Goal: Information Seeking & Learning: Learn about a topic

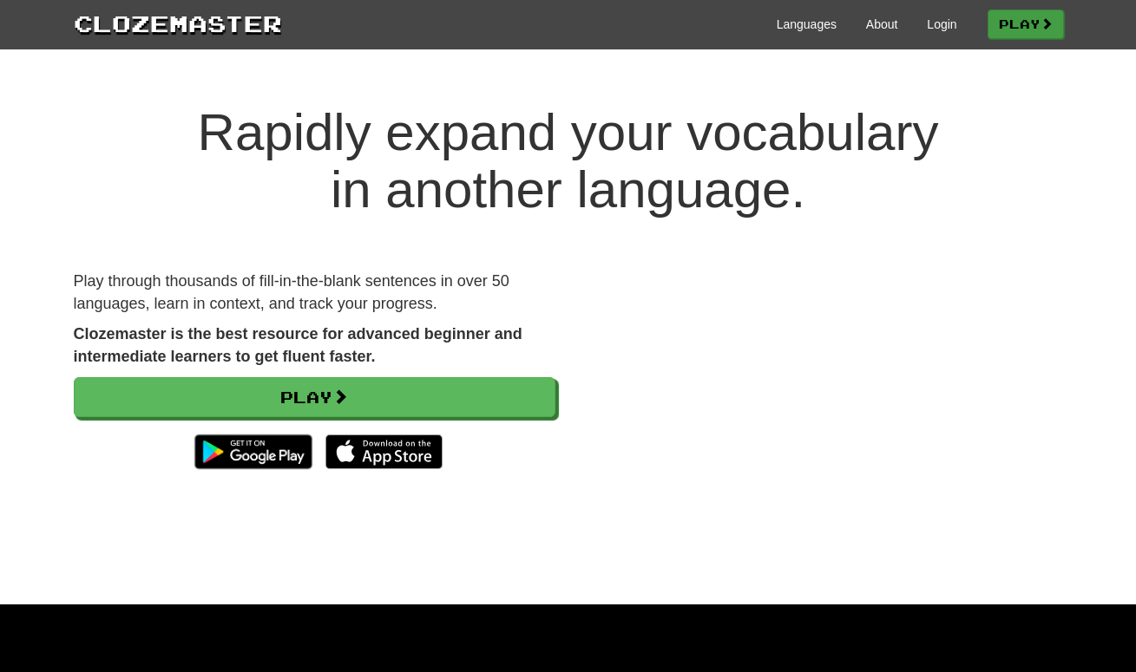
click at [1020, 27] on link "Play" at bounding box center [1025, 24] width 76 height 29
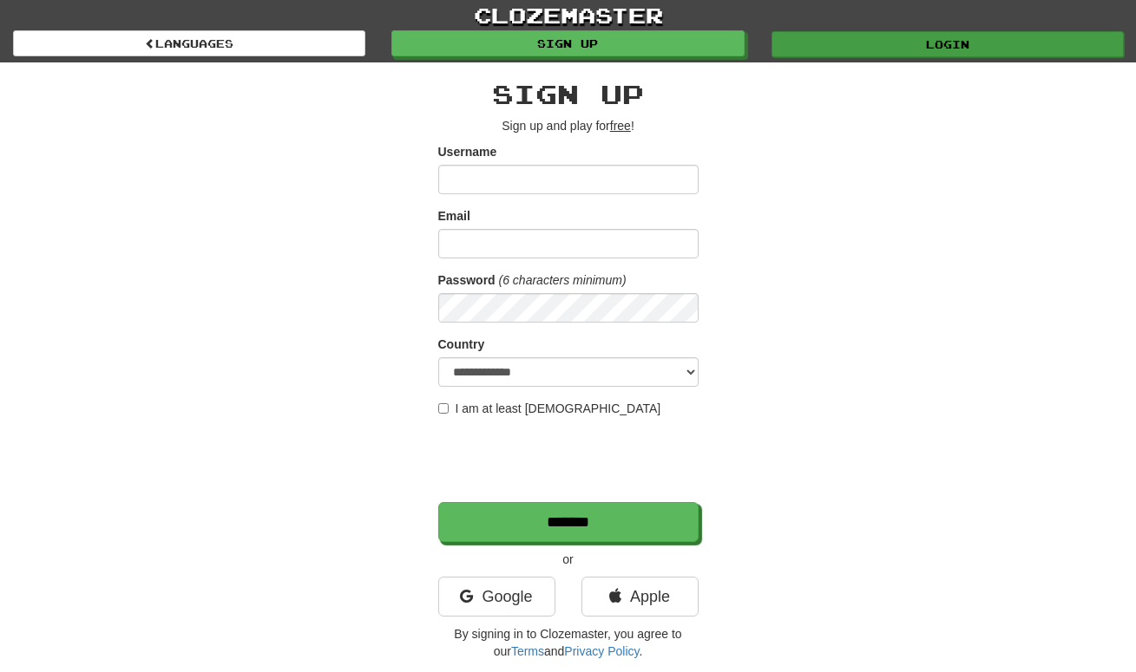
click at [980, 42] on link "Login" at bounding box center [947, 44] width 352 height 26
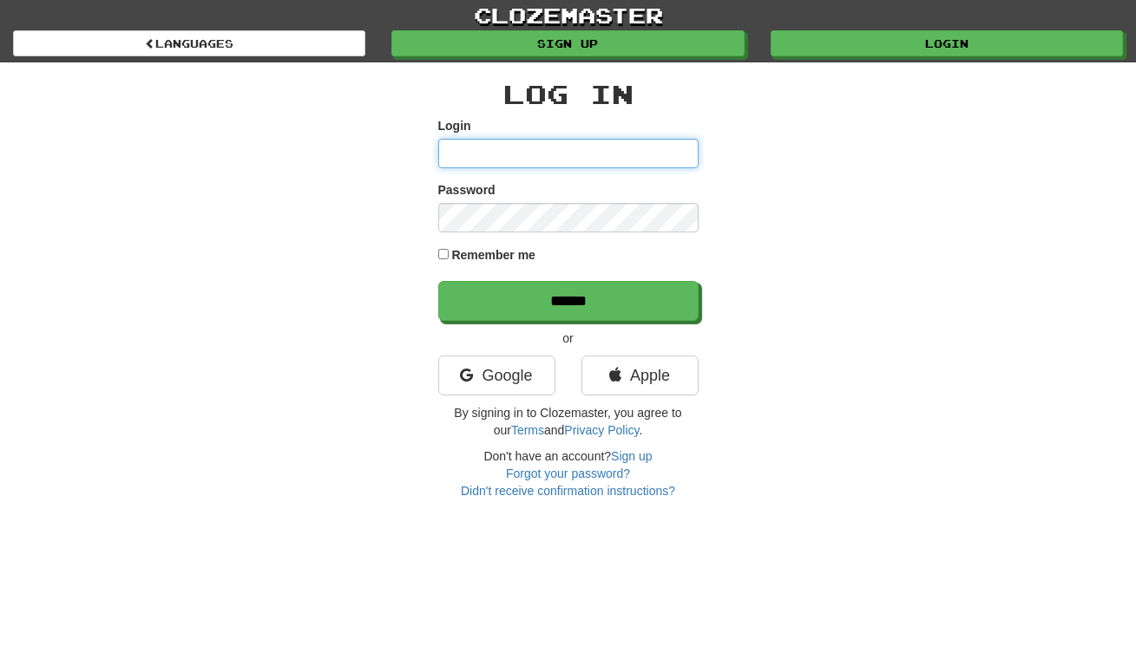
type input "*****"
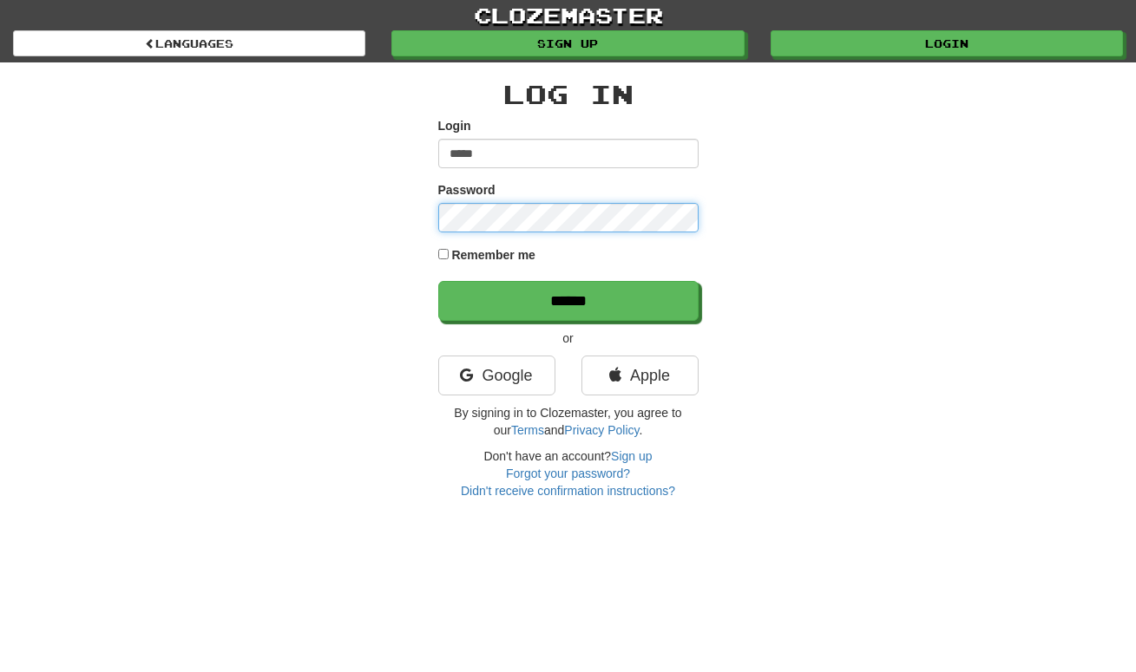
click at [567, 300] on input "******" at bounding box center [568, 301] width 260 height 40
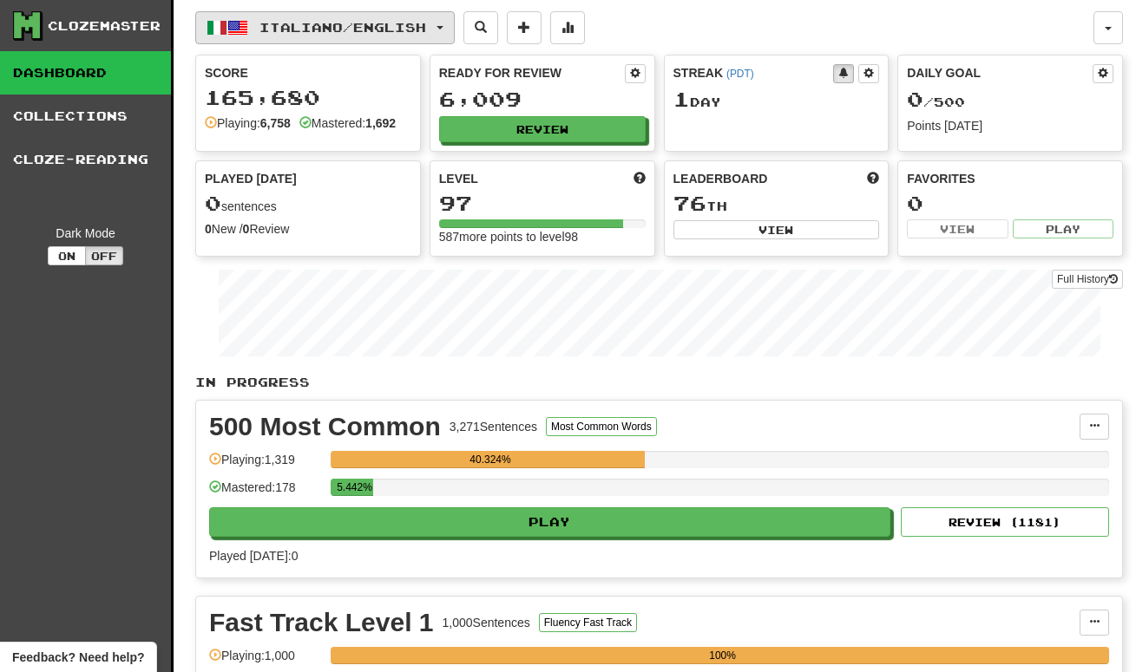
click at [454, 24] on button "Italiano / English" at bounding box center [324, 27] width 259 height 33
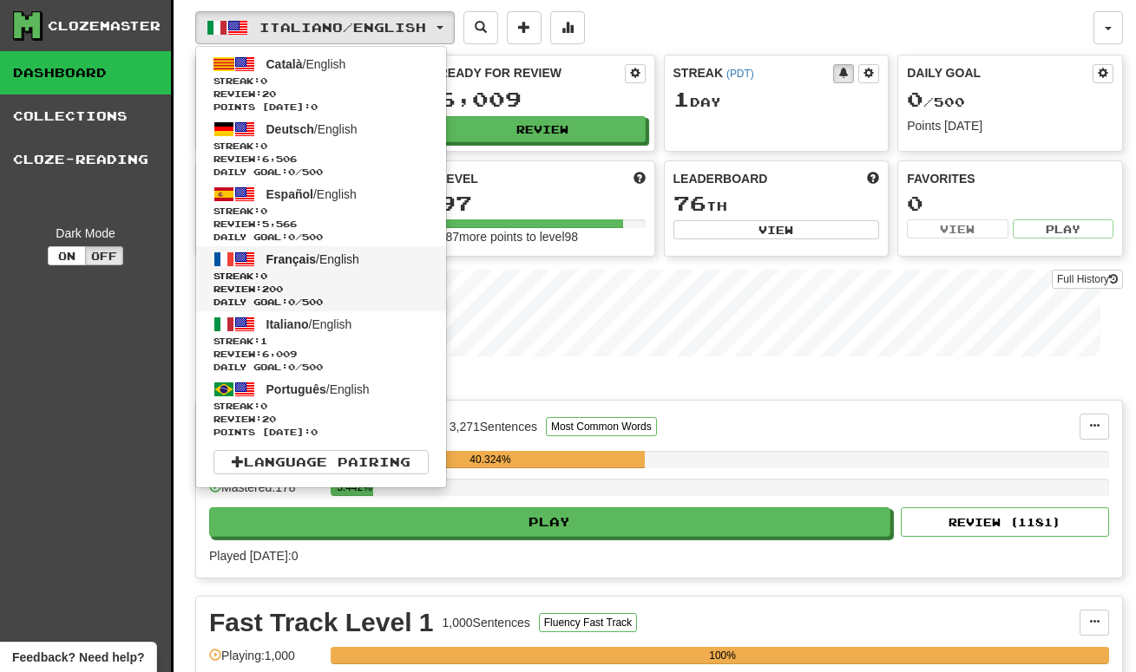
click at [320, 262] on span "Français / English" at bounding box center [312, 259] width 93 height 14
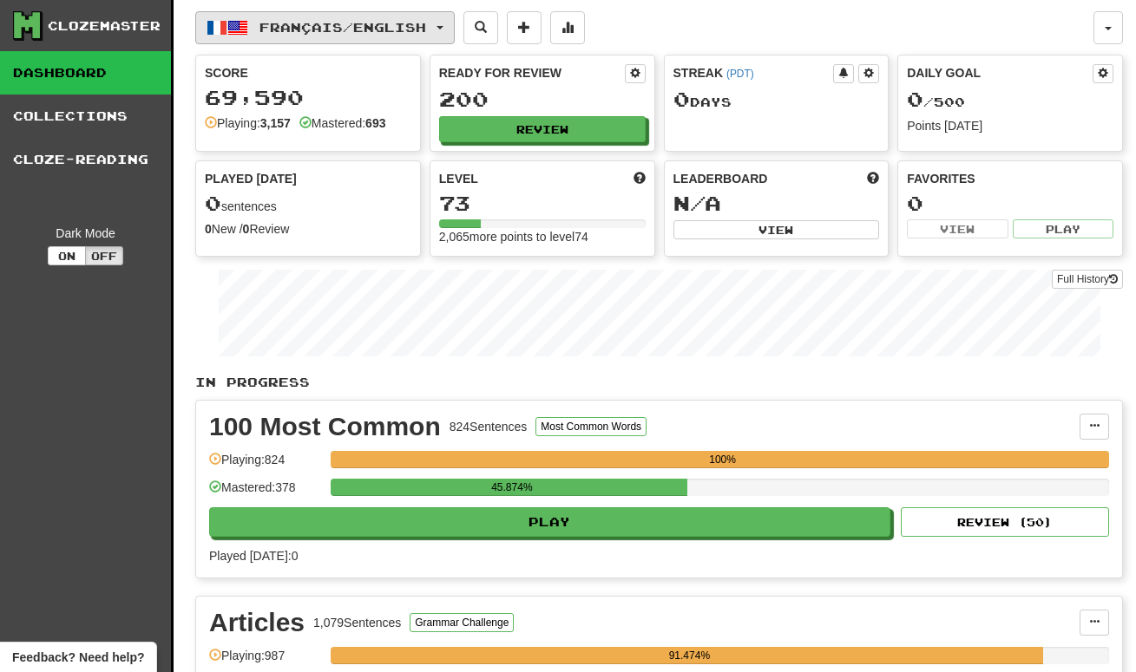
click at [454, 24] on button "Français / English" at bounding box center [324, 27] width 259 height 33
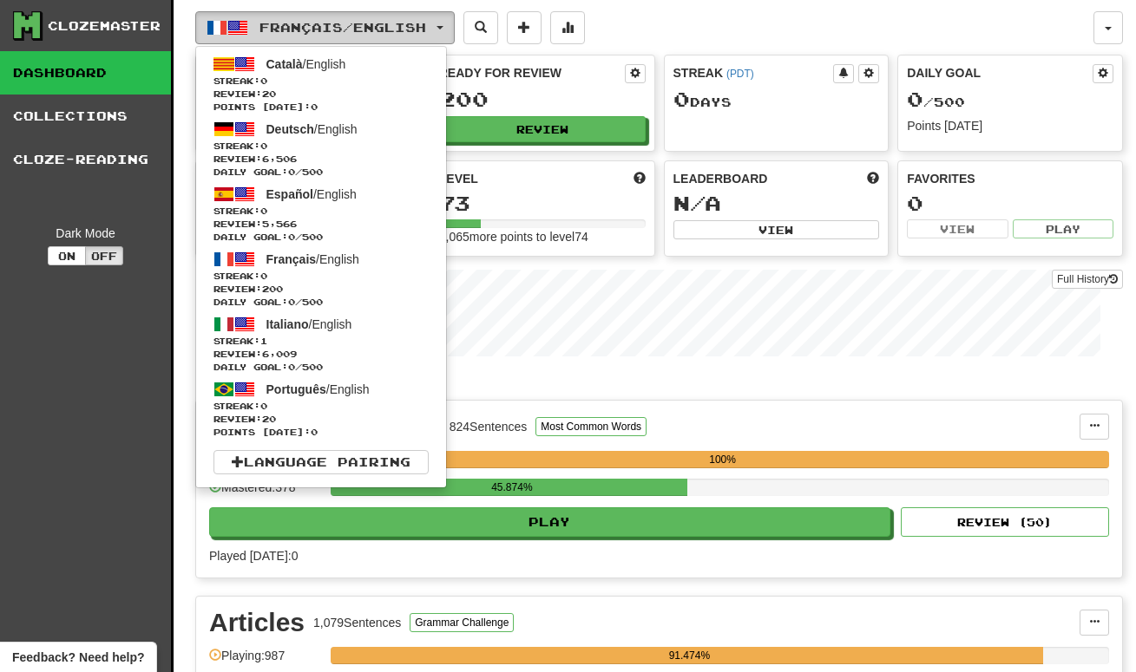
click at [454, 24] on button "Français / English" at bounding box center [324, 27] width 259 height 33
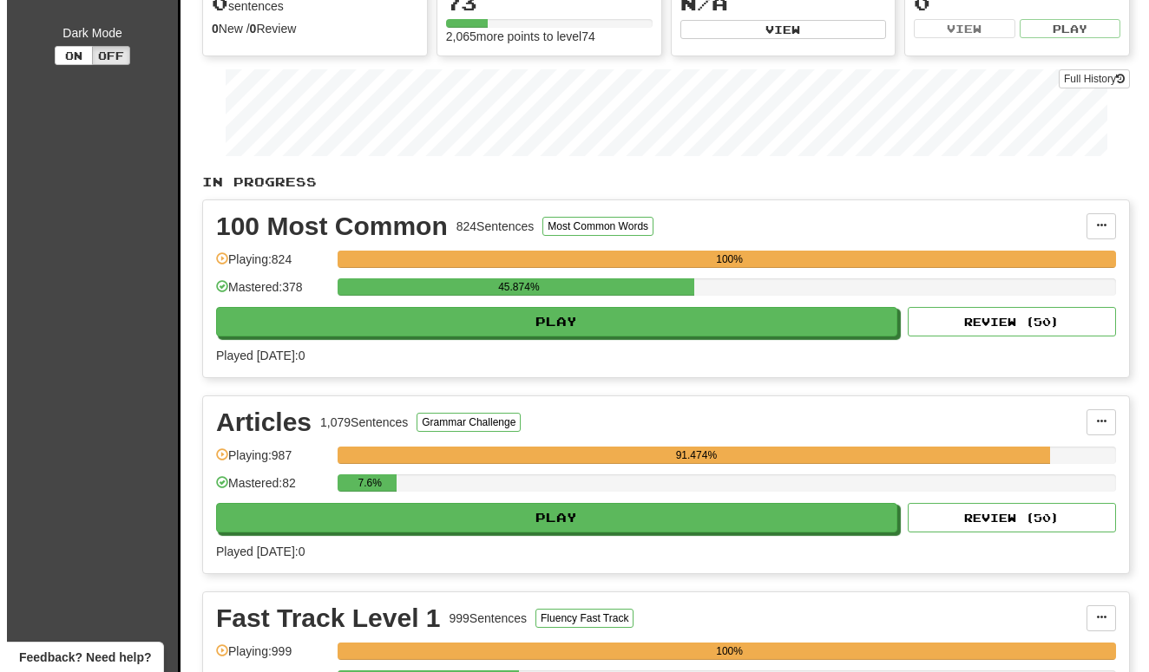
scroll to position [200, 0]
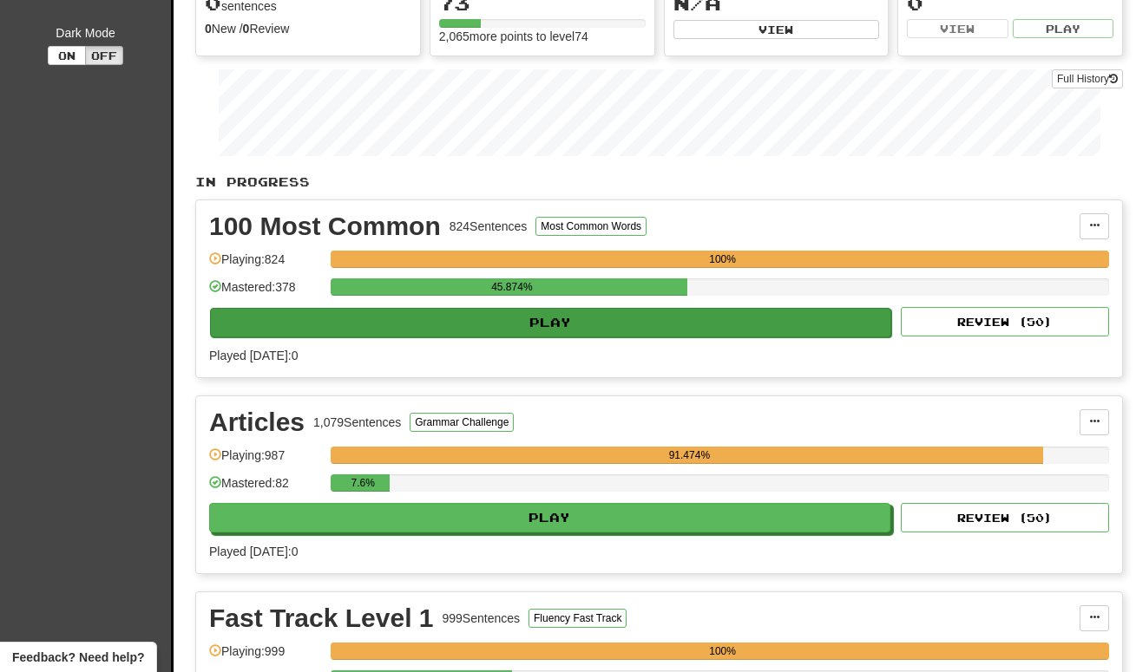
click at [546, 322] on button "Play" at bounding box center [550, 322] width 681 height 29
select select "**"
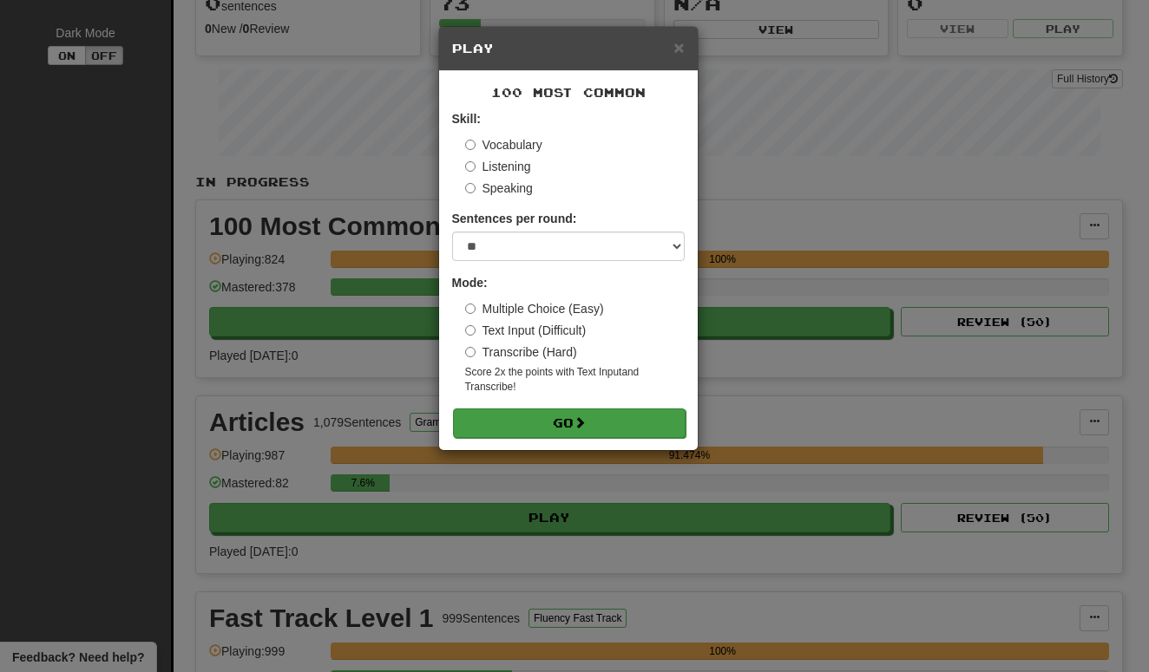
click at [561, 417] on button "Go" at bounding box center [569, 423] width 233 height 29
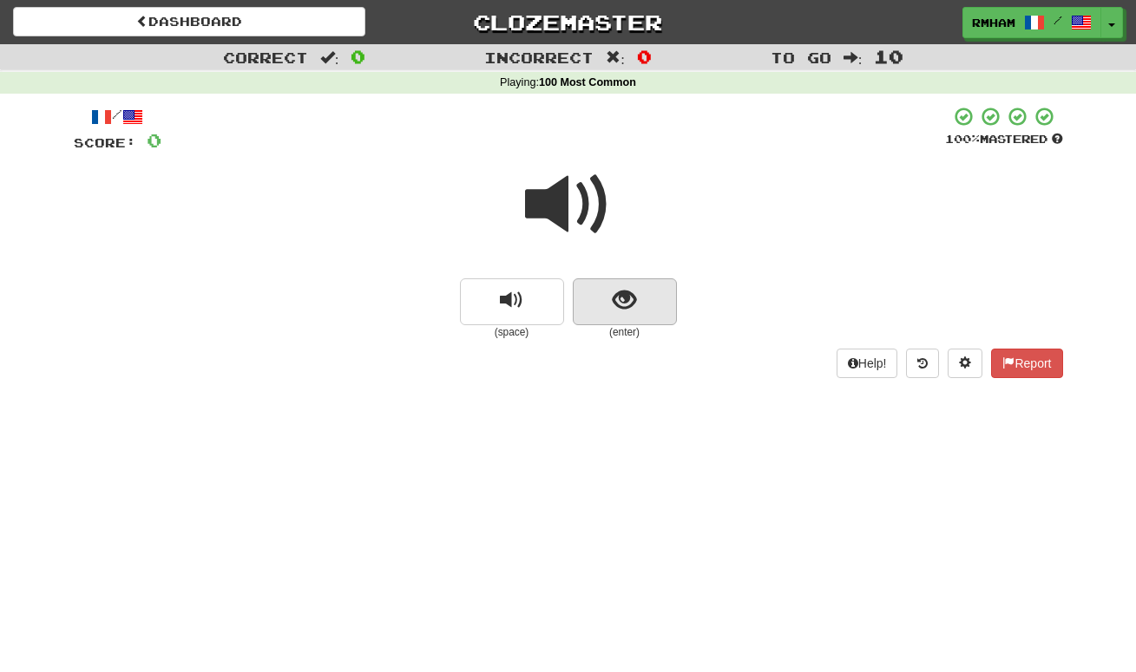
click at [625, 294] on span "show sentence" at bounding box center [624, 300] width 23 height 23
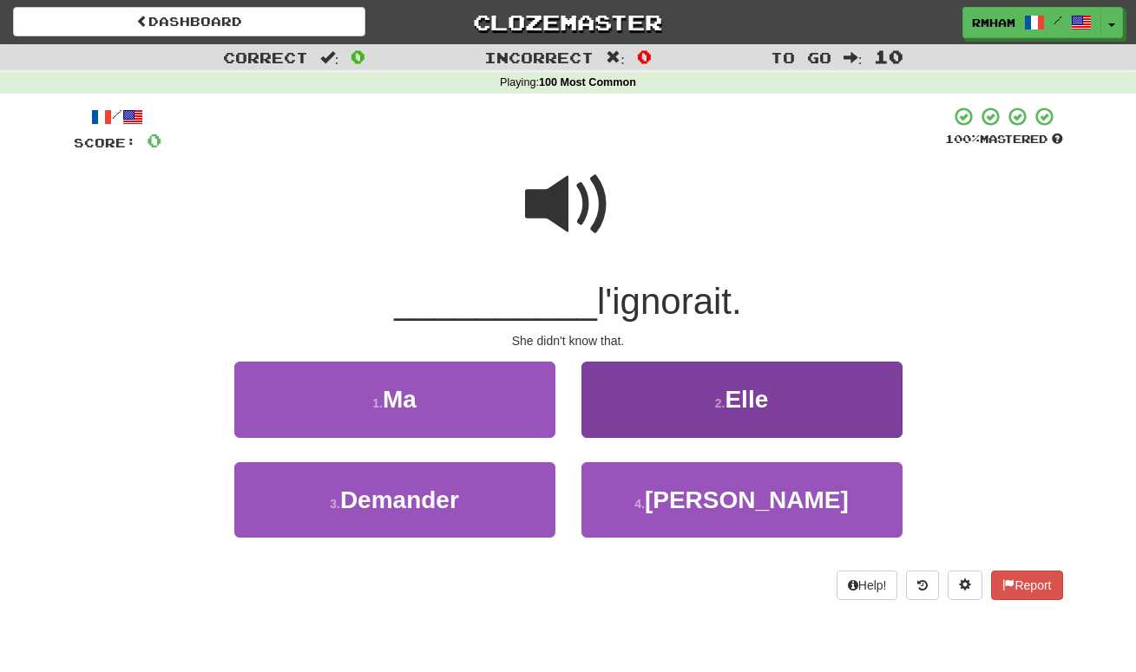
click at [742, 389] on span "Elle" at bounding box center [745, 399] width 43 height 27
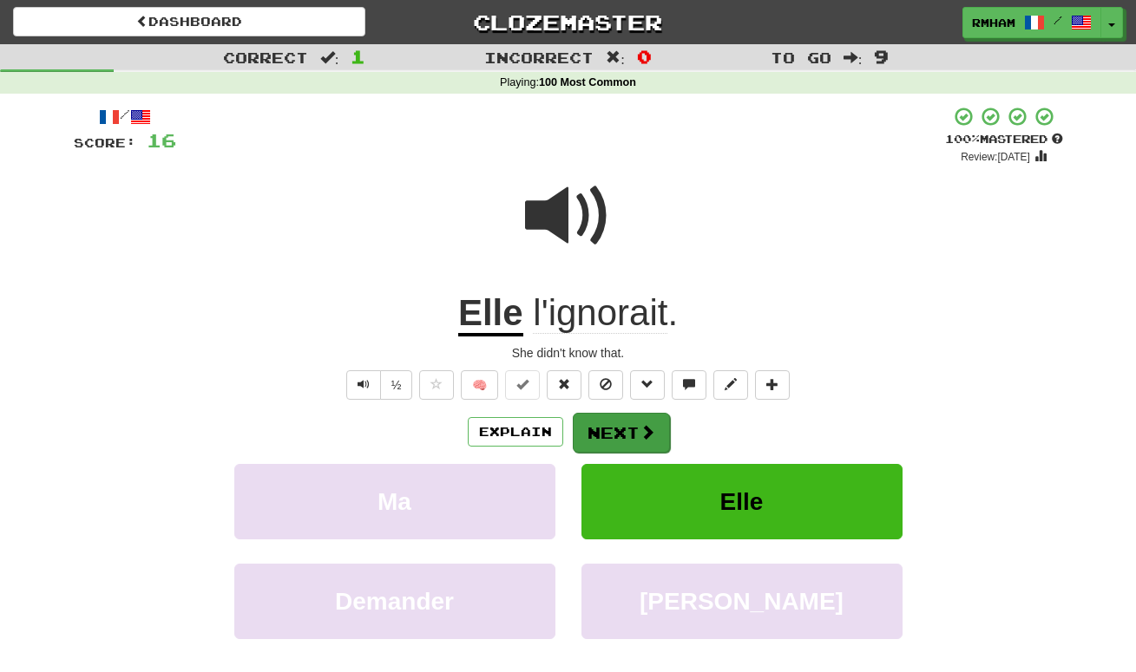
click at [626, 425] on button "Next" at bounding box center [621, 433] width 97 height 40
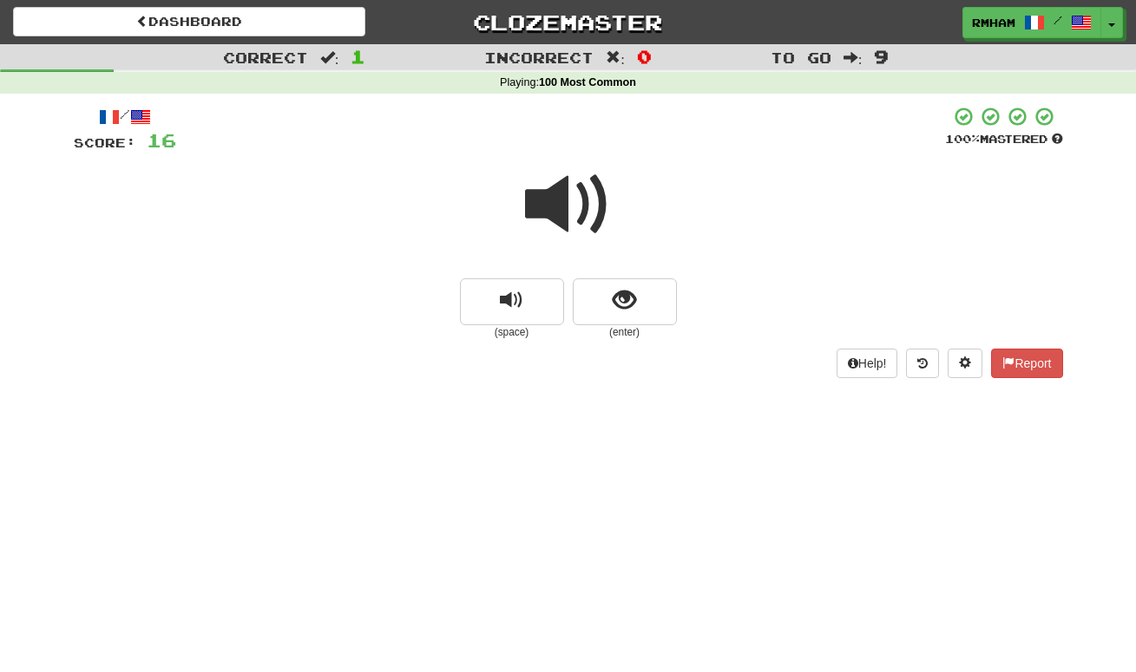
click at [515, 272] on div at bounding box center [568, 216] width 989 height 124
click at [619, 298] on span "show sentence" at bounding box center [624, 300] width 23 height 23
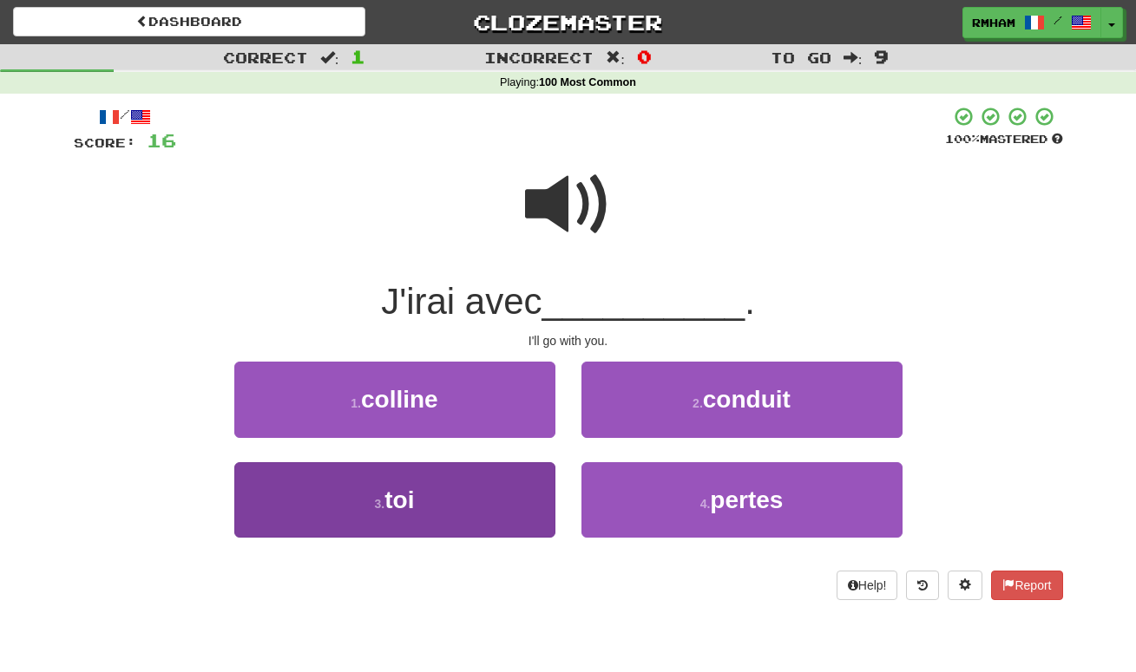
click at [451, 496] on button "3 . toi" at bounding box center [394, 499] width 321 height 75
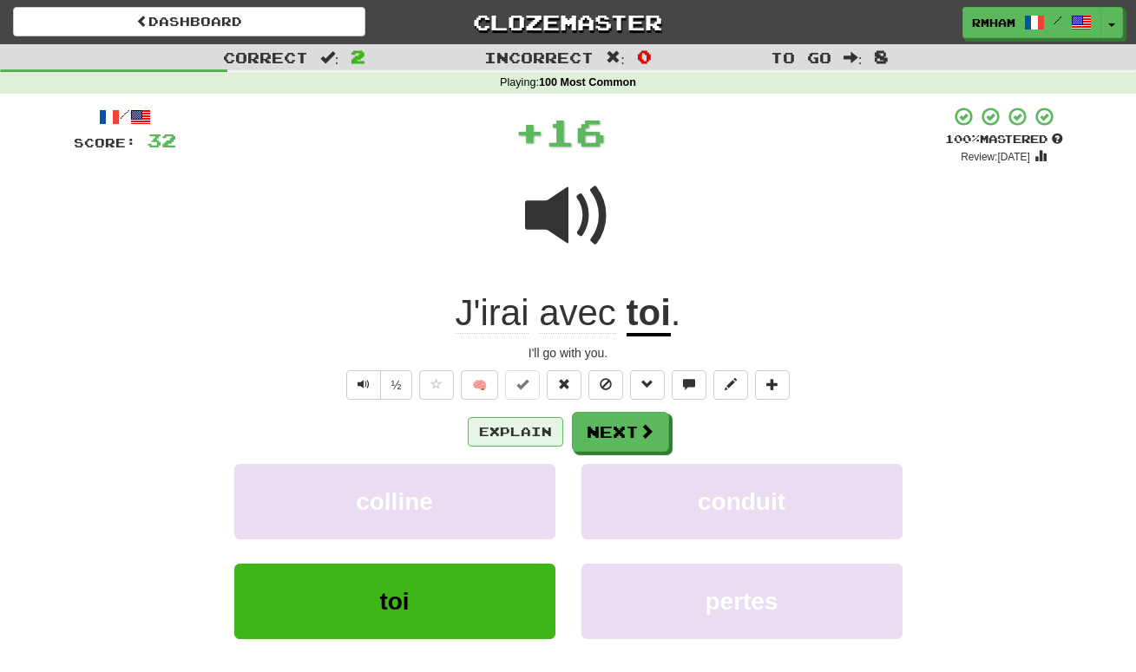
click at [514, 422] on button "Explain" at bounding box center [515, 431] width 95 height 29
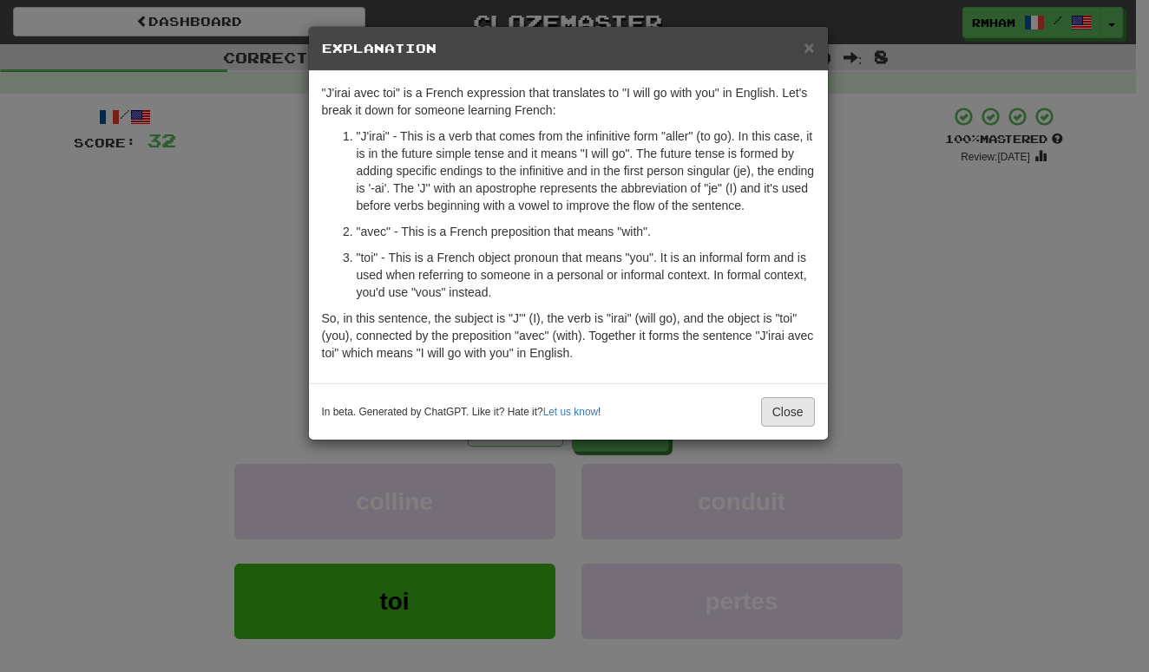
click at [784, 415] on button "Close" at bounding box center [788, 411] width 54 height 29
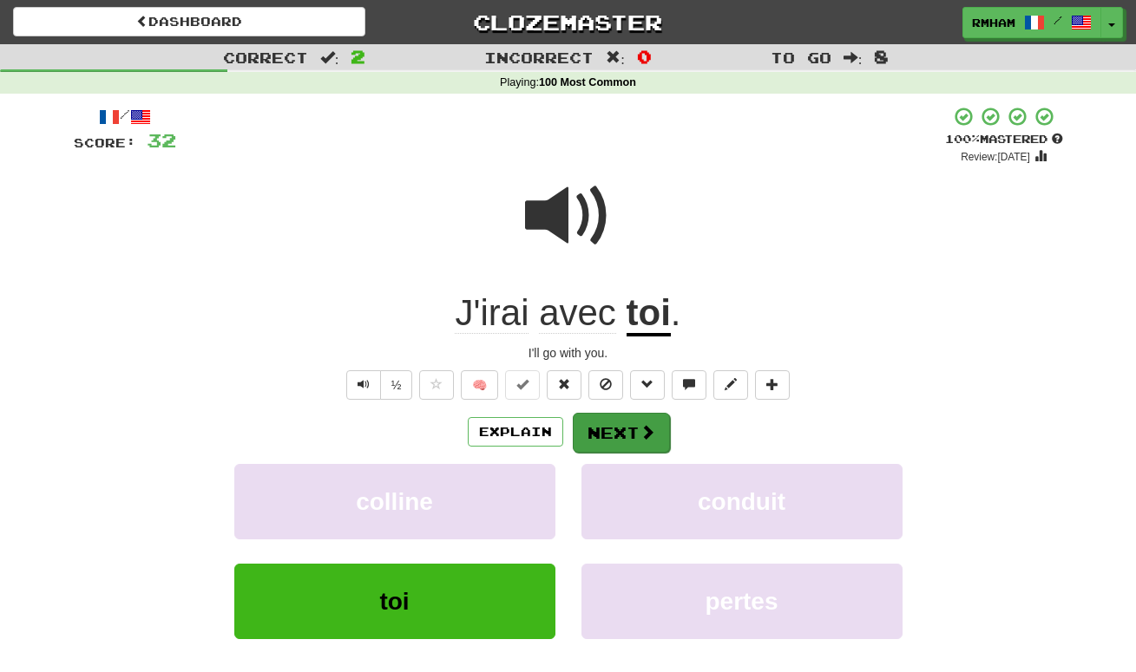
click at [646, 434] on span at bounding box center [647, 432] width 16 height 16
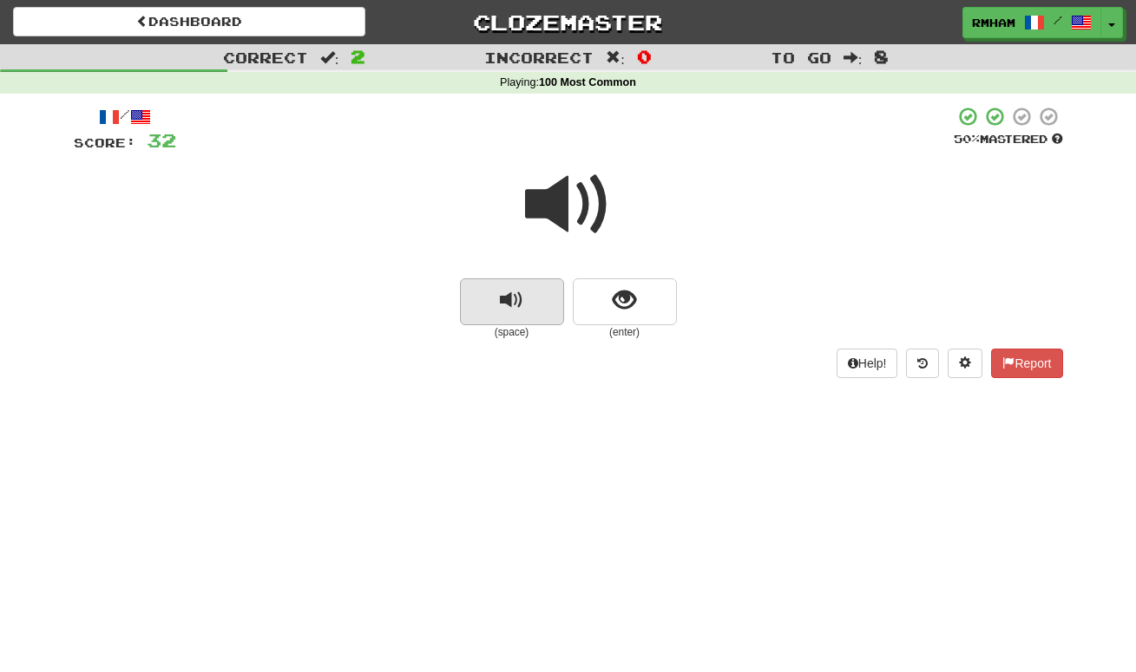
click at [522, 299] on span "replay audio" at bounding box center [511, 300] width 23 height 23
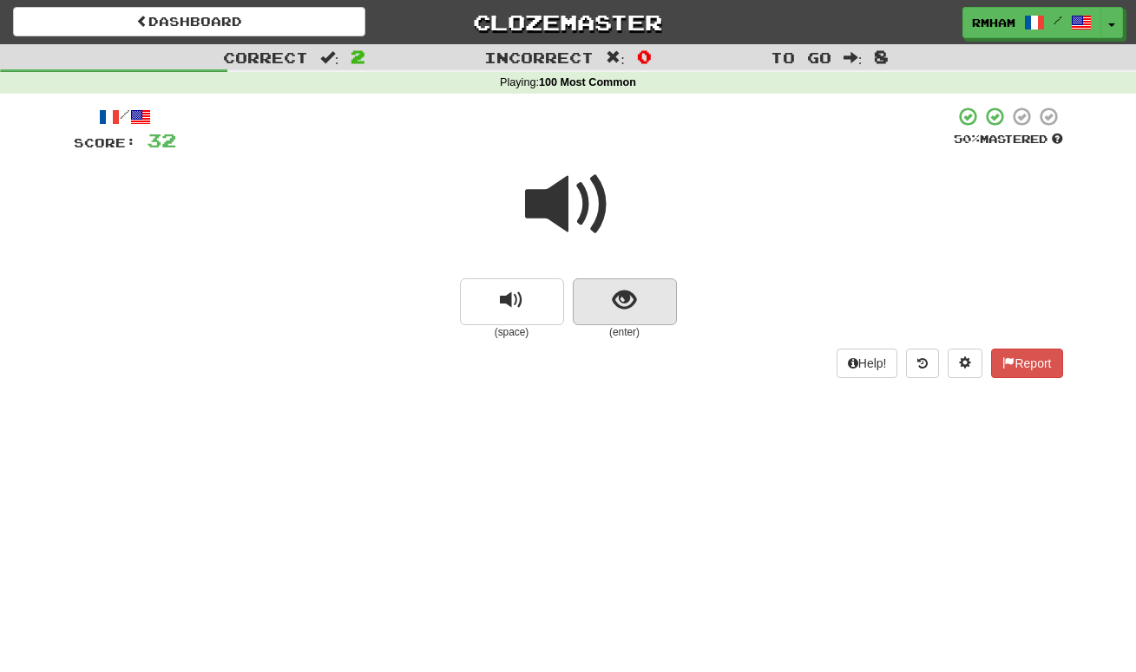
click at [626, 295] on span "show sentence" at bounding box center [624, 300] width 23 height 23
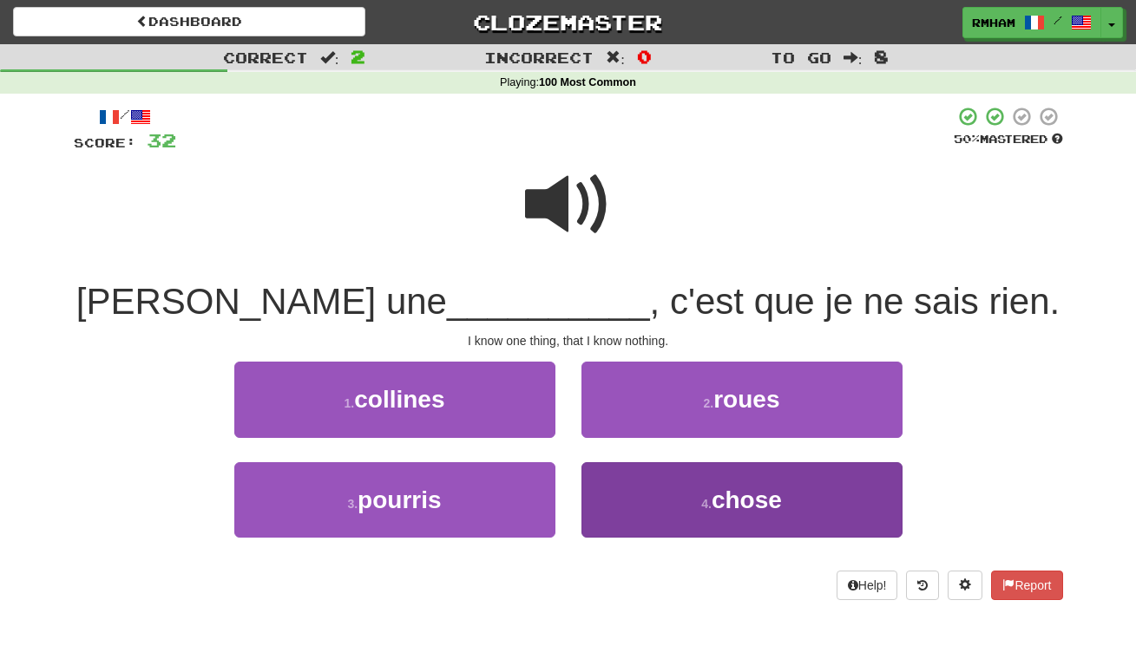
click at [724, 488] on span "chose" at bounding box center [746, 500] width 70 height 27
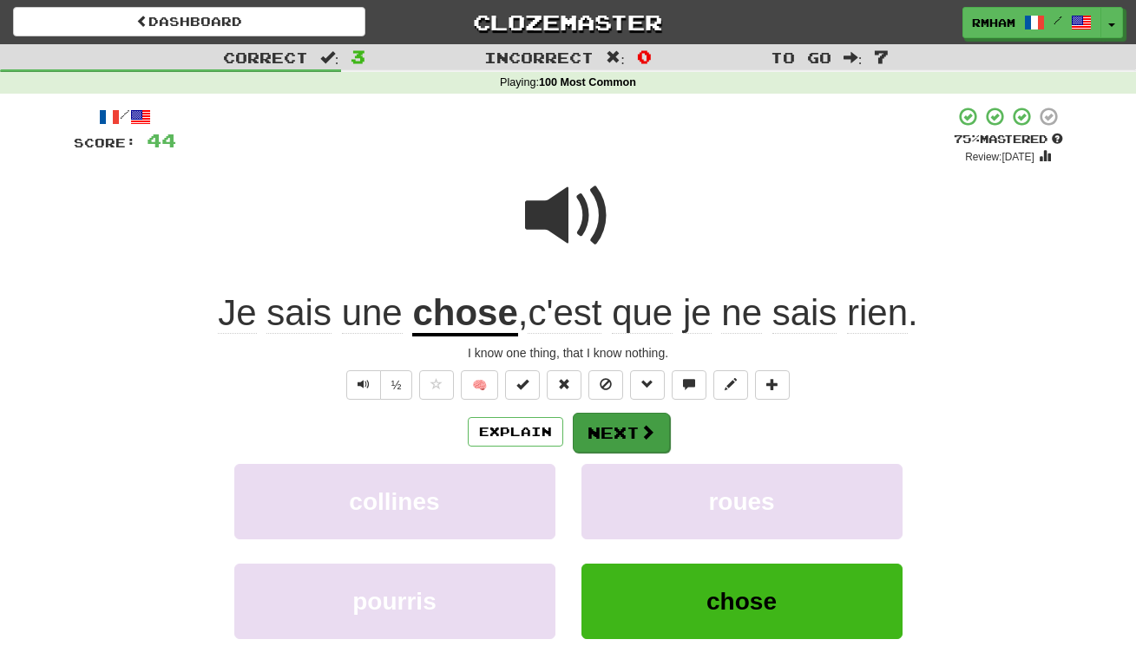
click at [620, 434] on button "Next" at bounding box center [621, 433] width 97 height 40
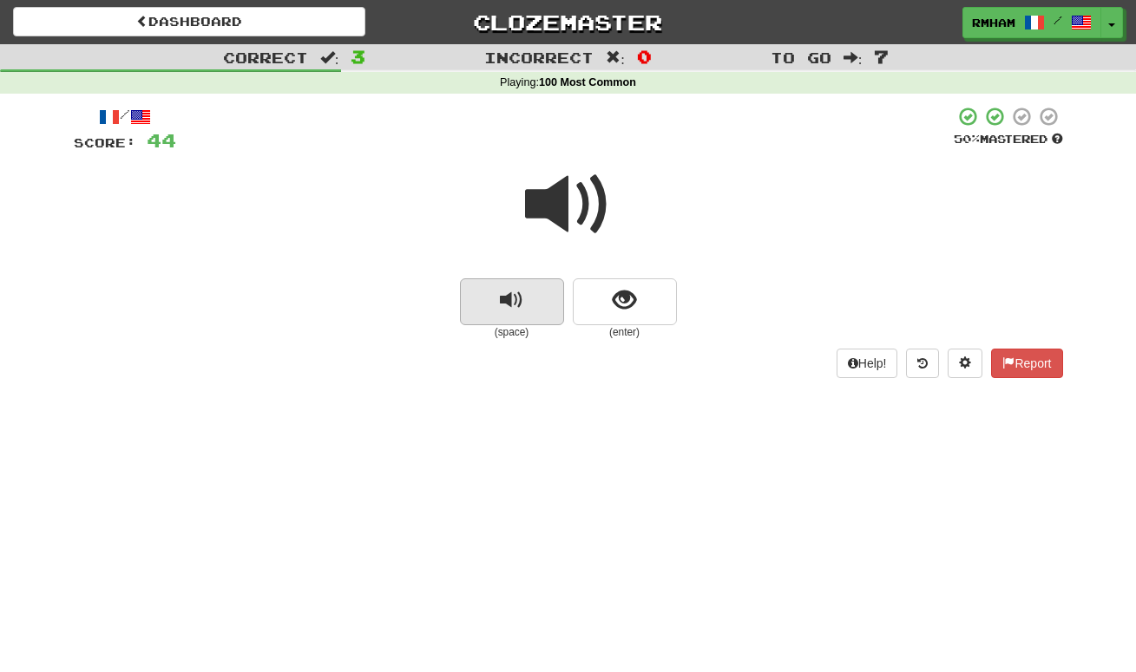
click at [511, 291] on span "replay audio" at bounding box center [511, 300] width 23 height 23
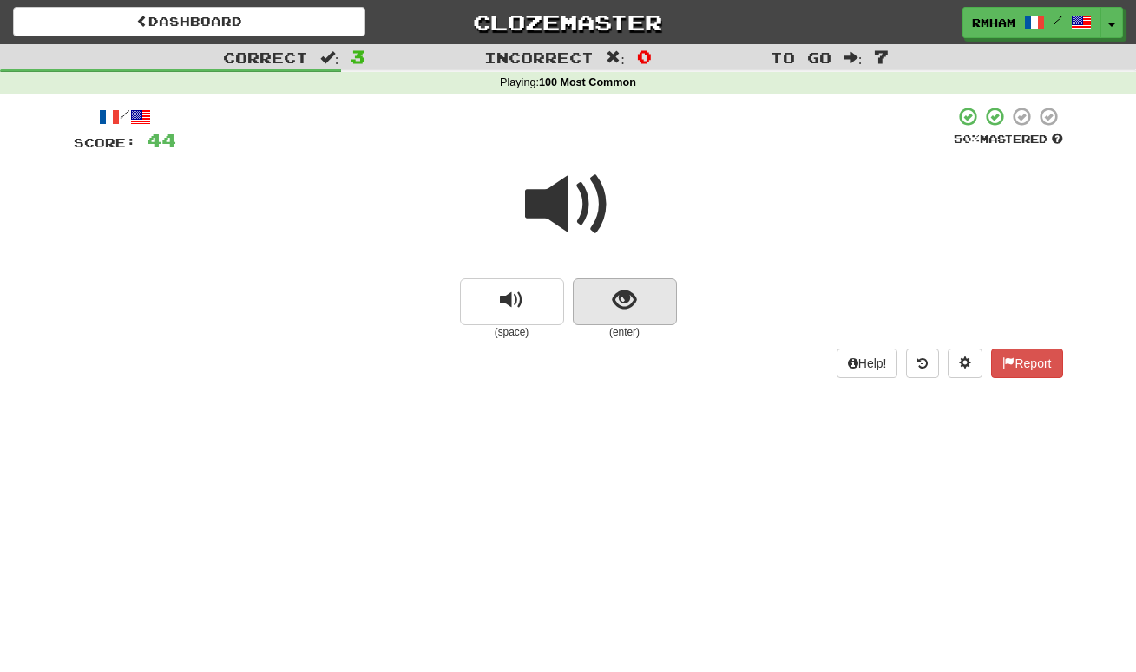
click at [611, 298] on button "show sentence" at bounding box center [625, 302] width 104 height 47
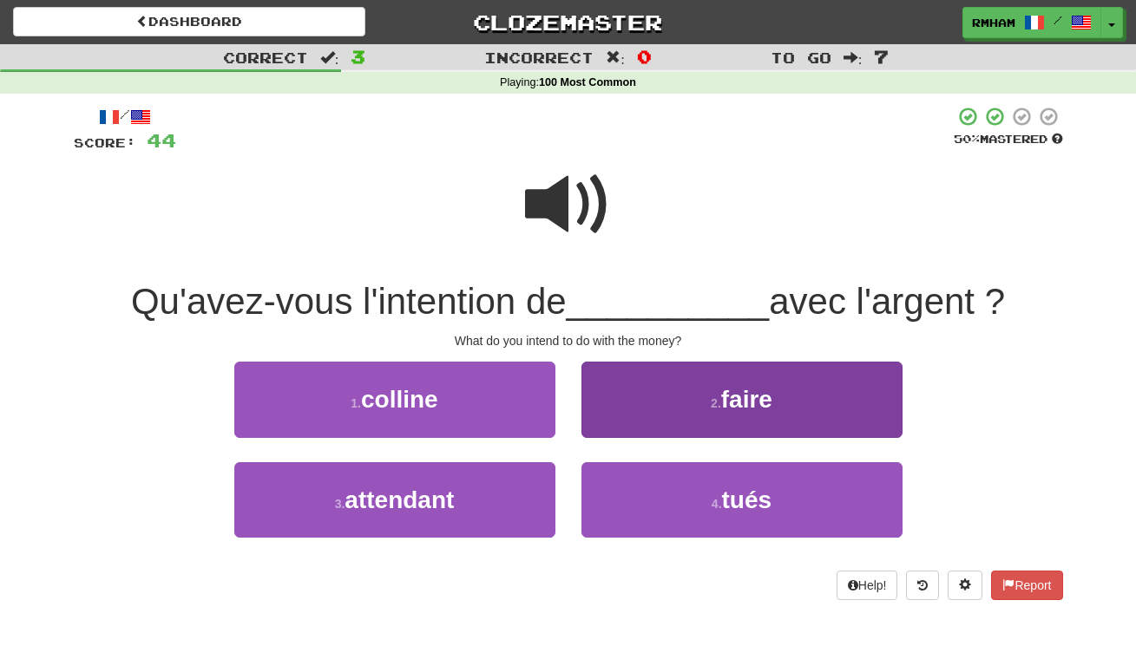
click at [747, 392] on span "faire" at bounding box center [746, 399] width 51 height 27
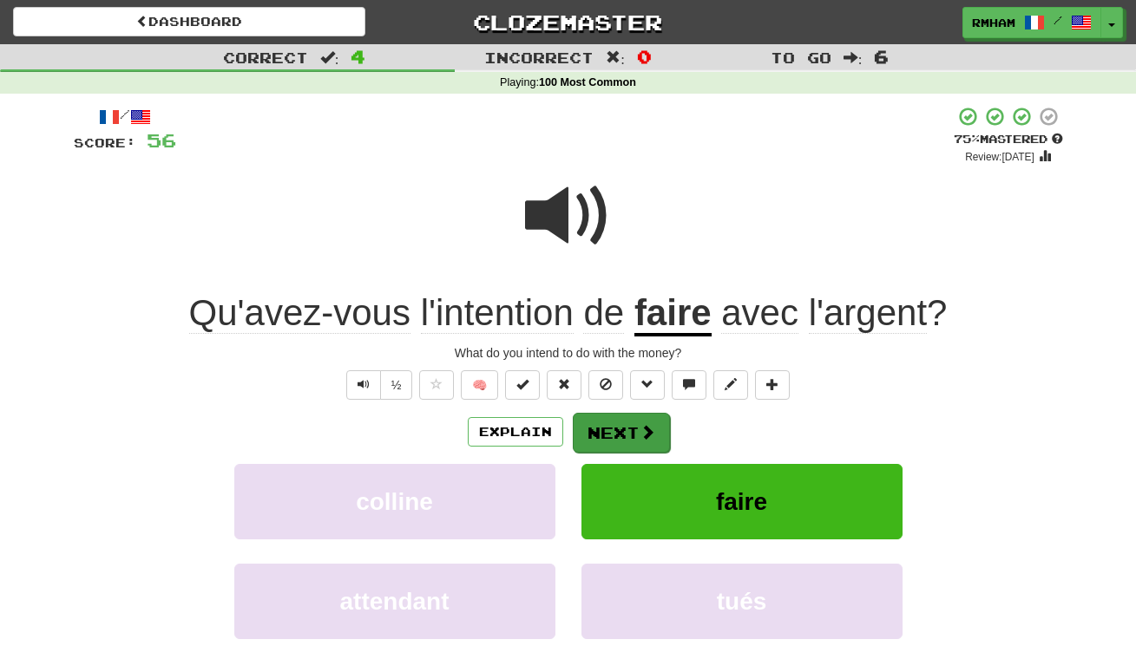
click at [628, 428] on button "Next" at bounding box center [621, 433] width 97 height 40
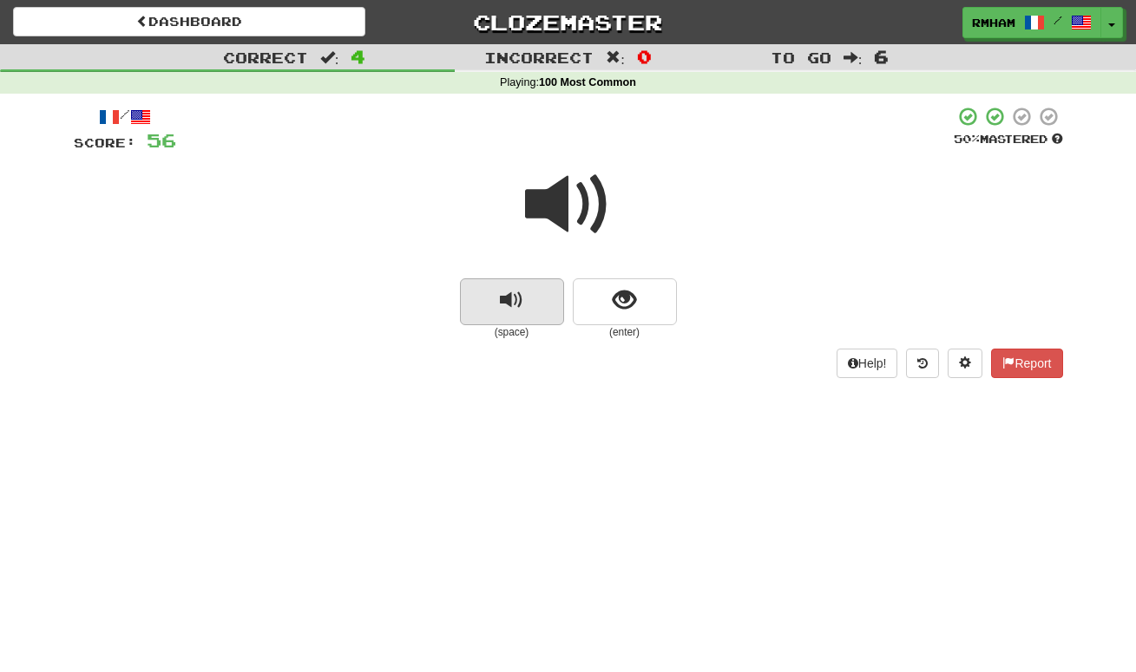
click at [517, 299] on span "replay audio" at bounding box center [511, 300] width 23 height 23
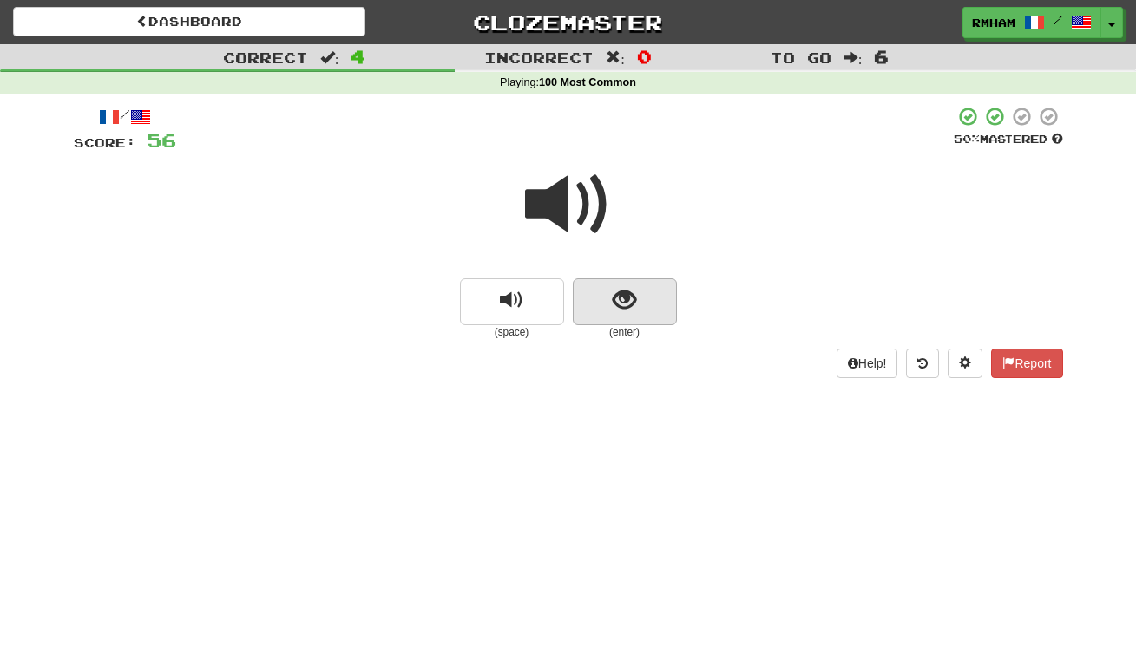
click at [626, 300] on span "show sentence" at bounding box center [624, 300] width 23 height 23
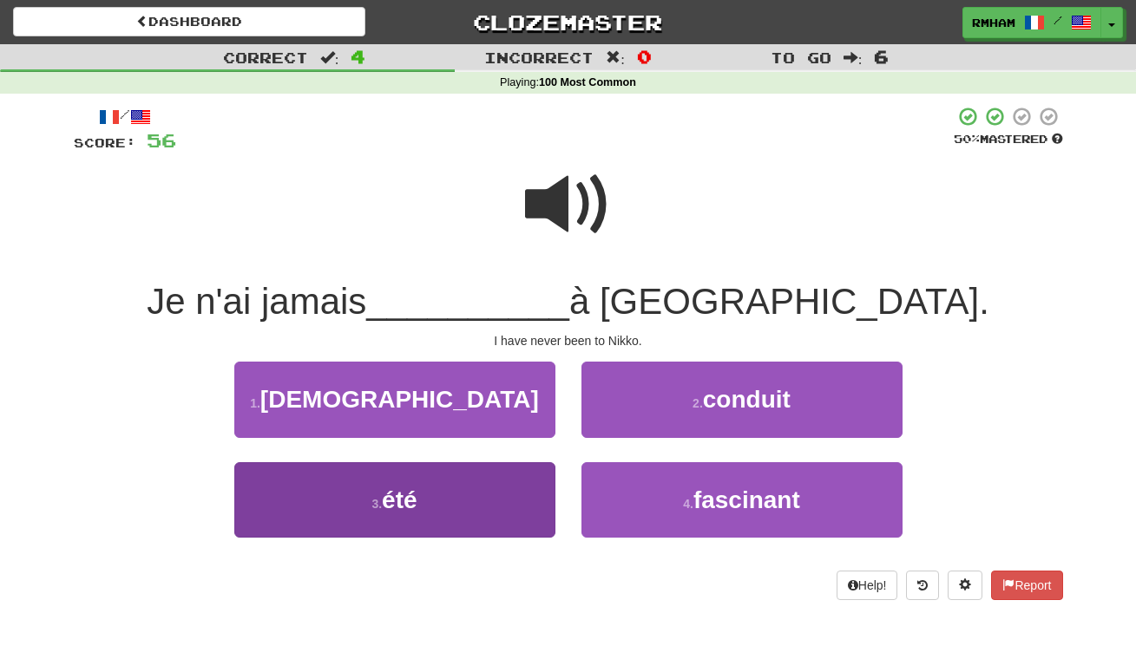
click at [465, 489] on button "3 . été" at bounding box center [394, 499] width 321 height 75
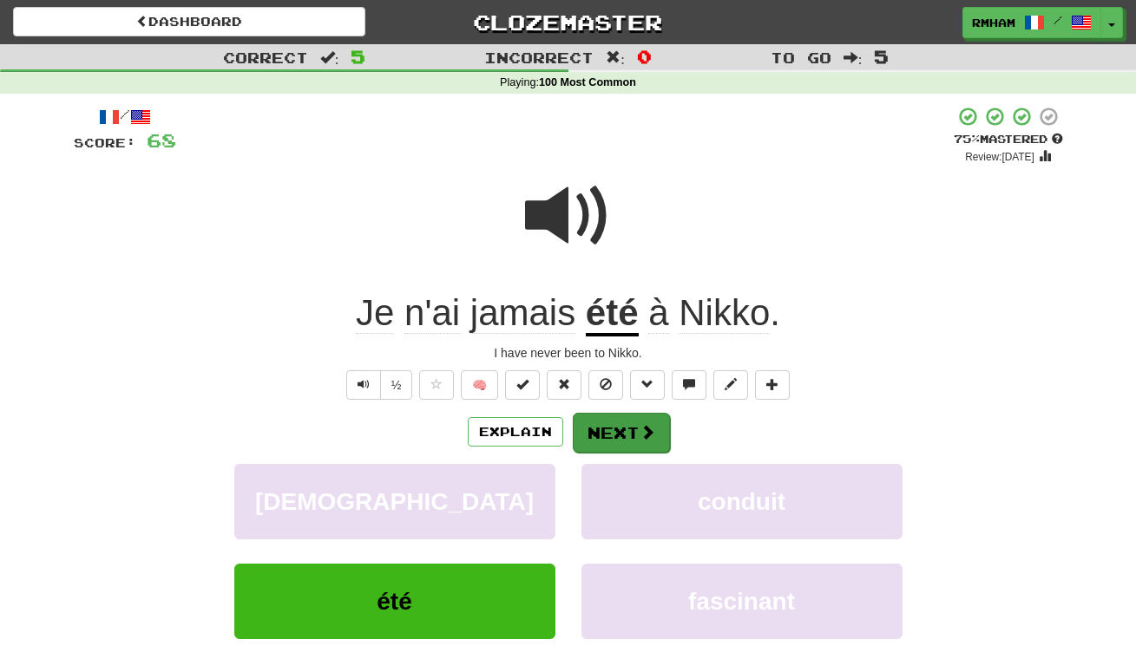
click at [622, 433] on button "Next" at bounding box center [621, 433] width 97 height 40
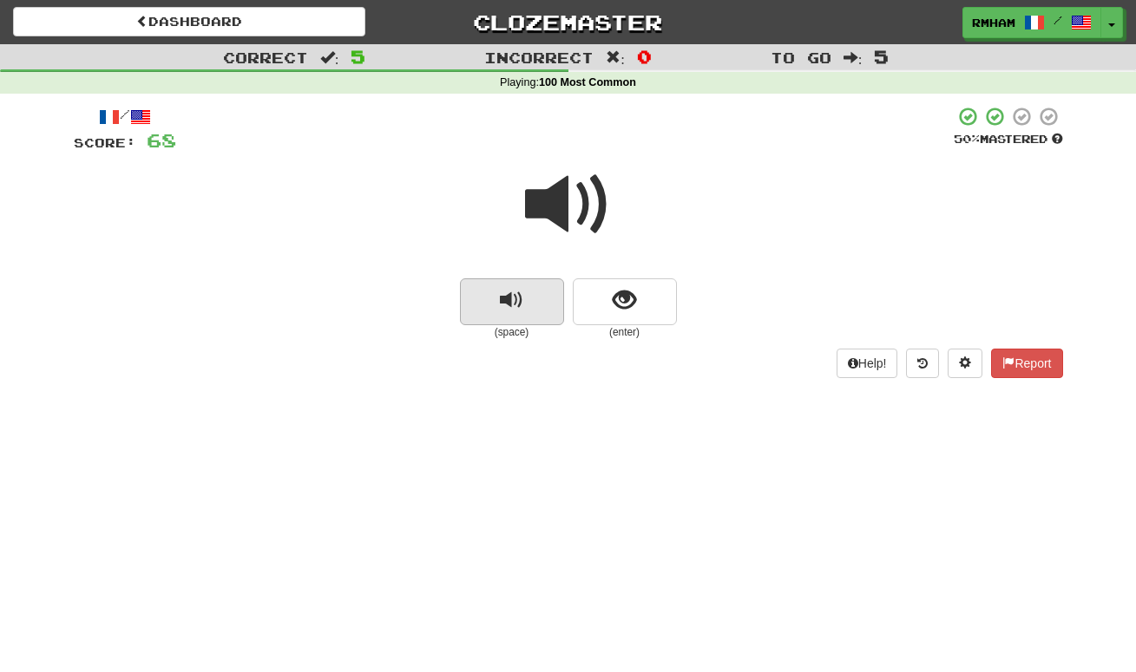
click at [521, 298] on span "replay audio" at bounding box center [511, 300] width 23 height 23
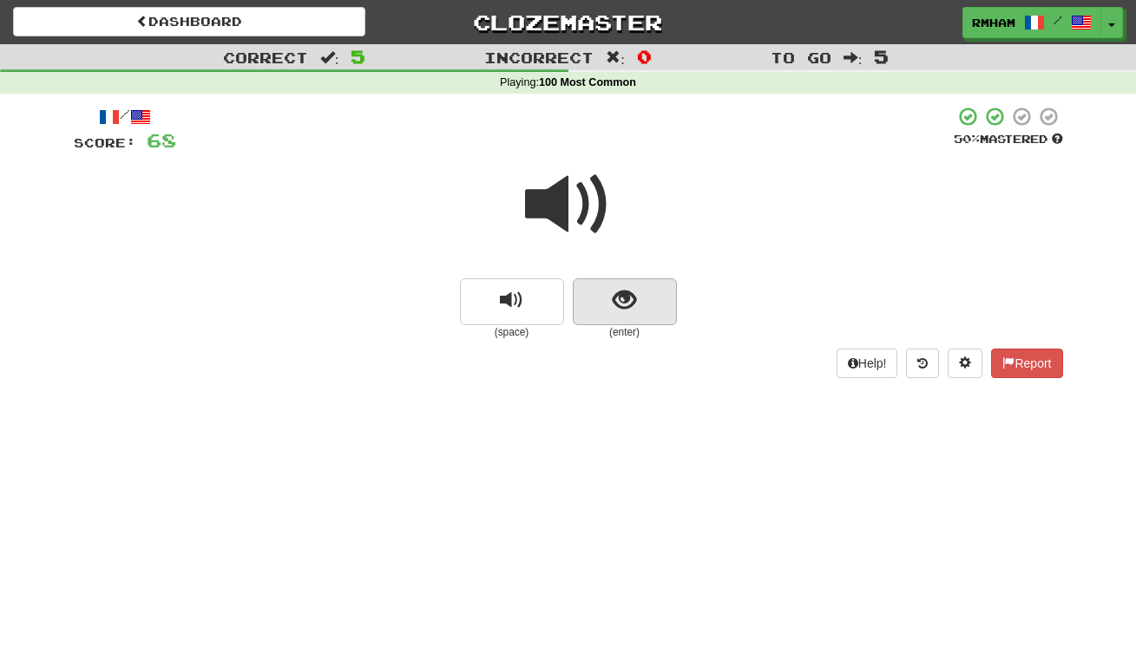
click at [627, 296] on span "show sentence" at bounding box center [624, 300] width 23 height 23
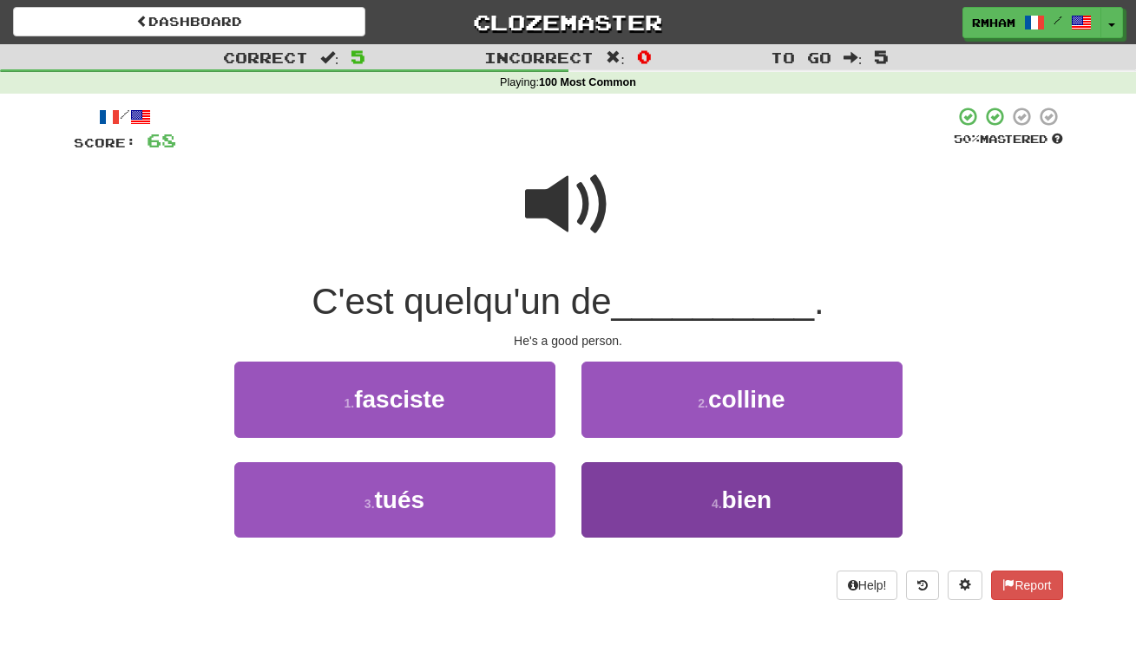
click at [783, 493] on button "4 . bien" at bounding box center [741, 499] width 321 height 75
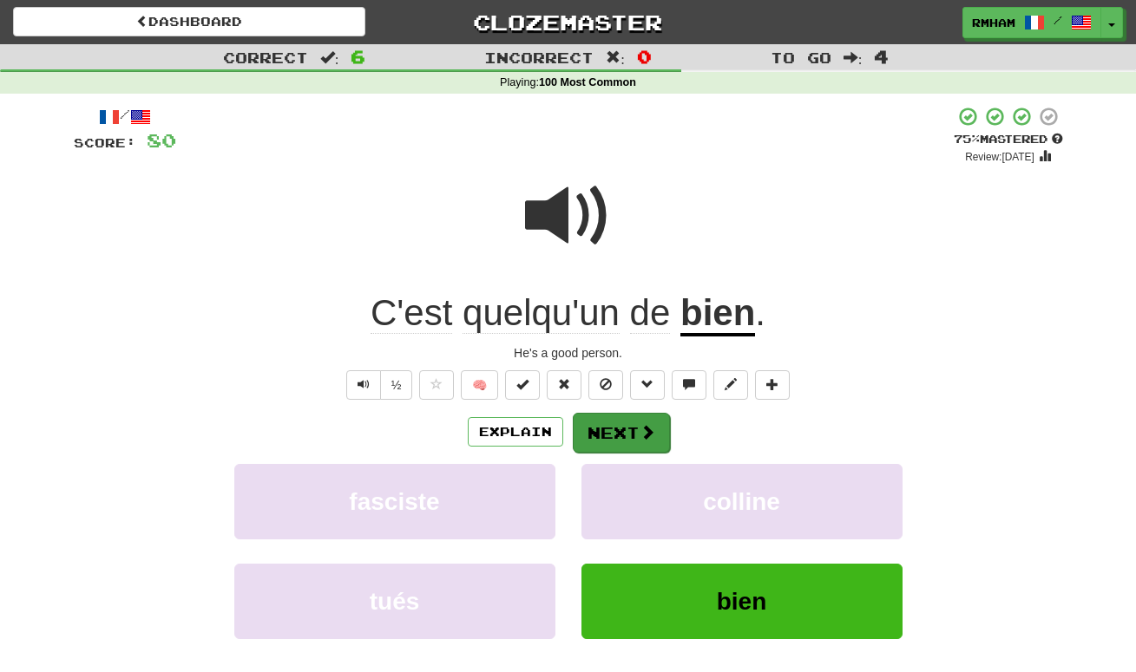
click at [631, 431] on button "Next" at bounding box center [621, 433] width 97 height 40
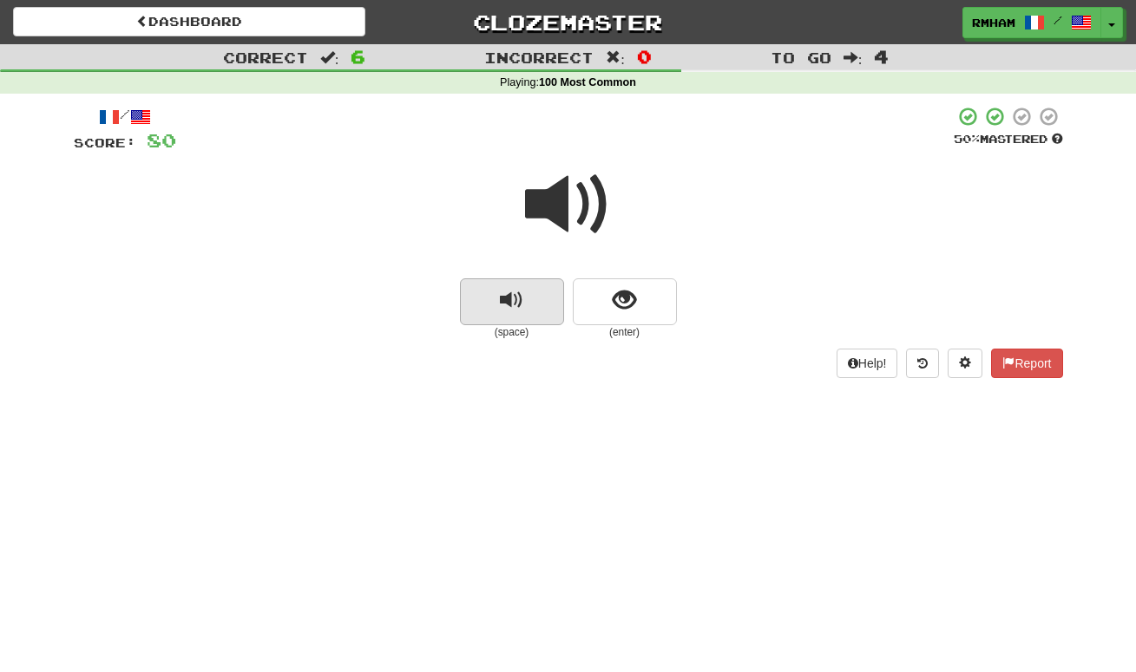
click at [515, 296] on span "replay audio" at bounding box center [511, 300] width 23 height 23
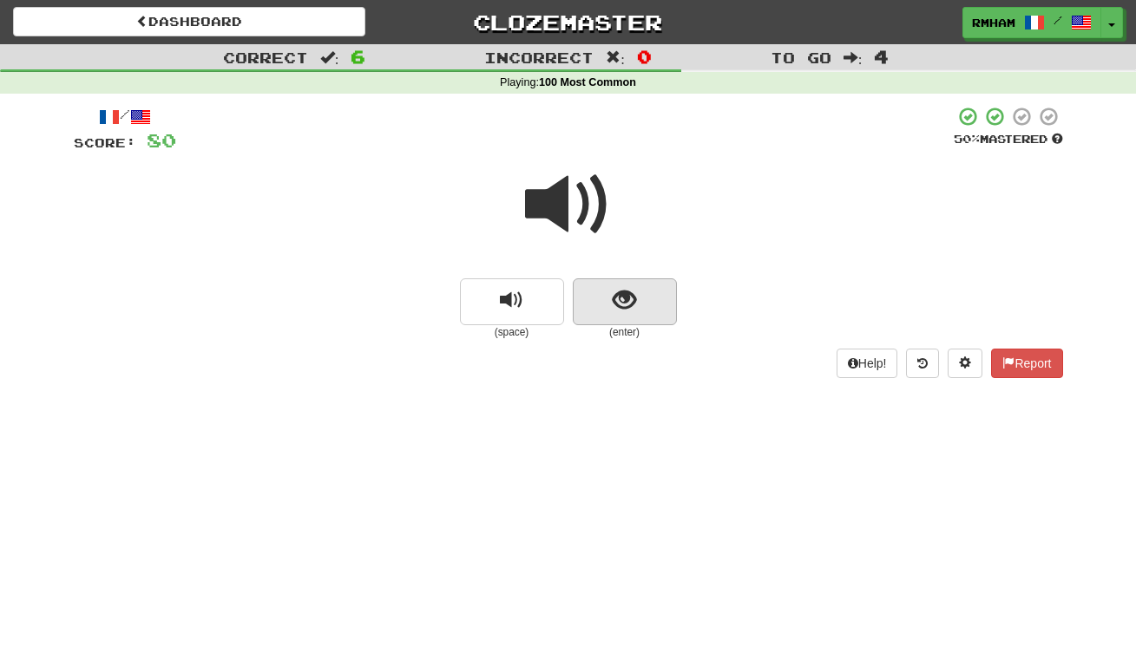
click at [628, 303] on span "show sentence" at bounding box center [624, 300] width 23 height 23
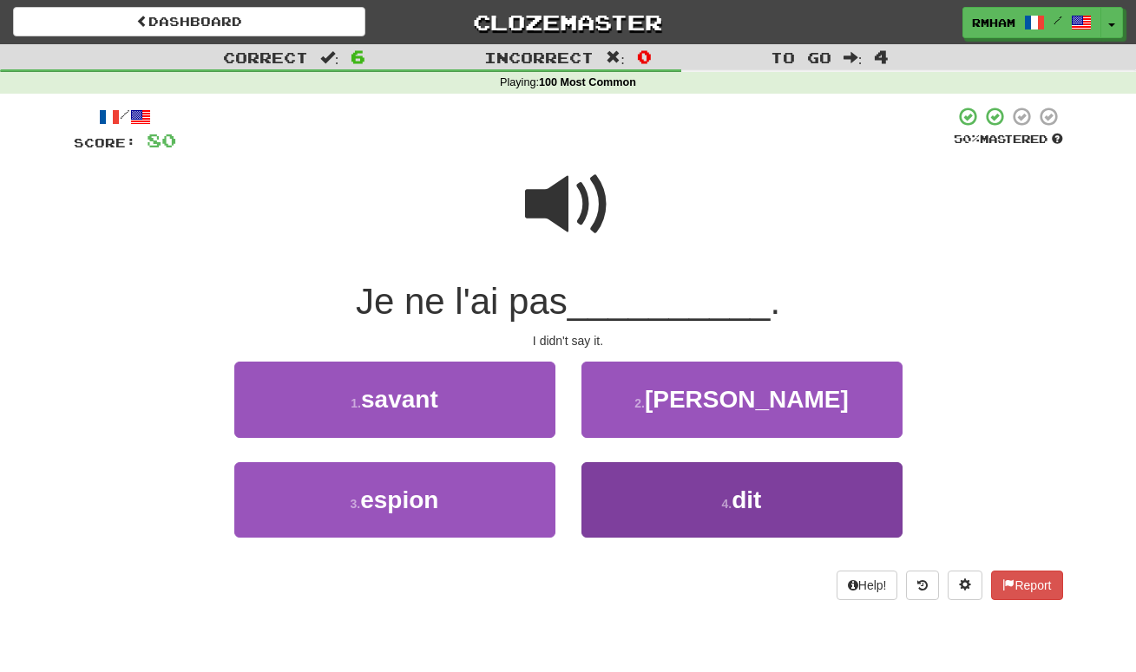
click at [752, 497] on span "dit" at bounding box center [745, 500] width 29 height 27
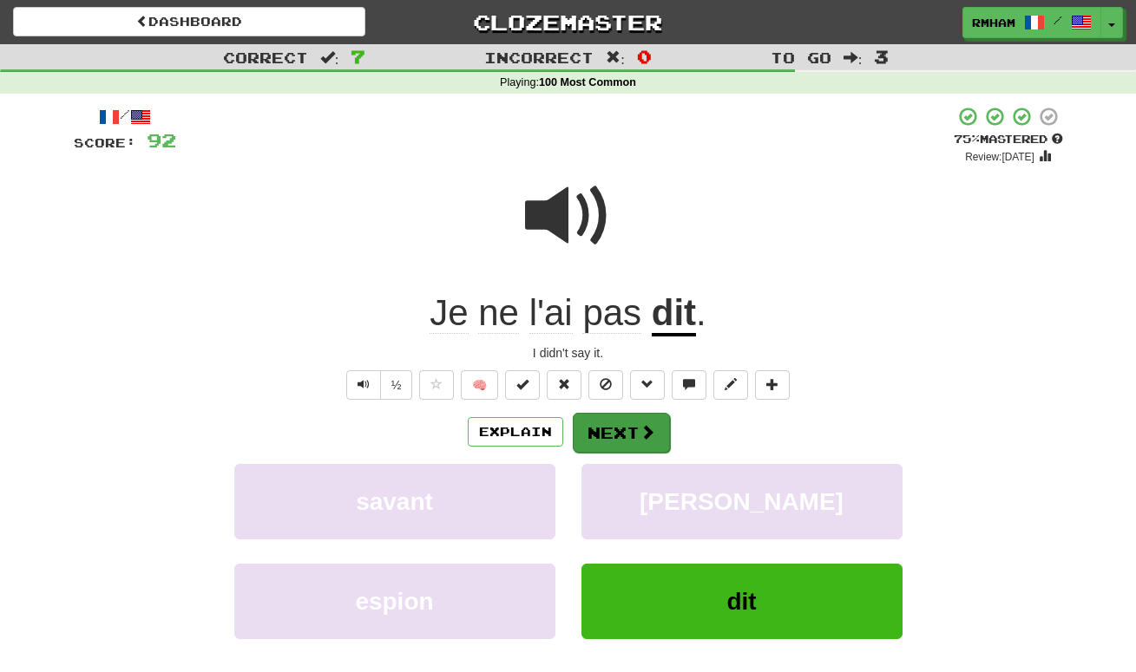
click at [629, 423] on button "Next" at bounding box center [621, 433] width 97 height 40
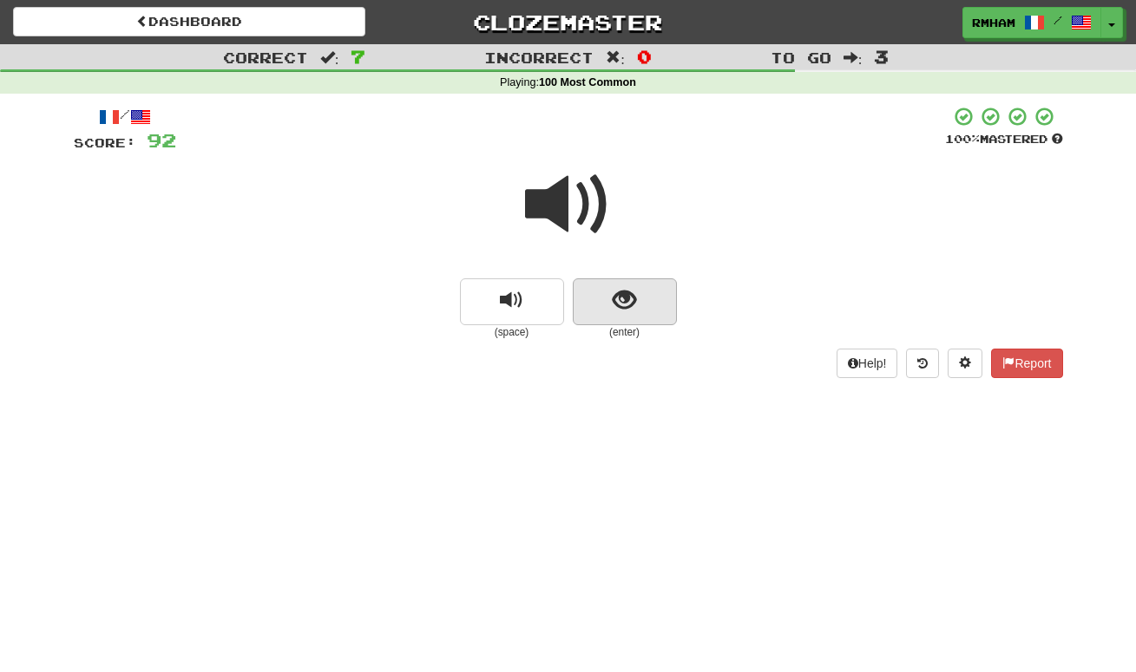
click at [628, 281] on button "show sentence" at bounding box center [625, 302] width 104 height 47
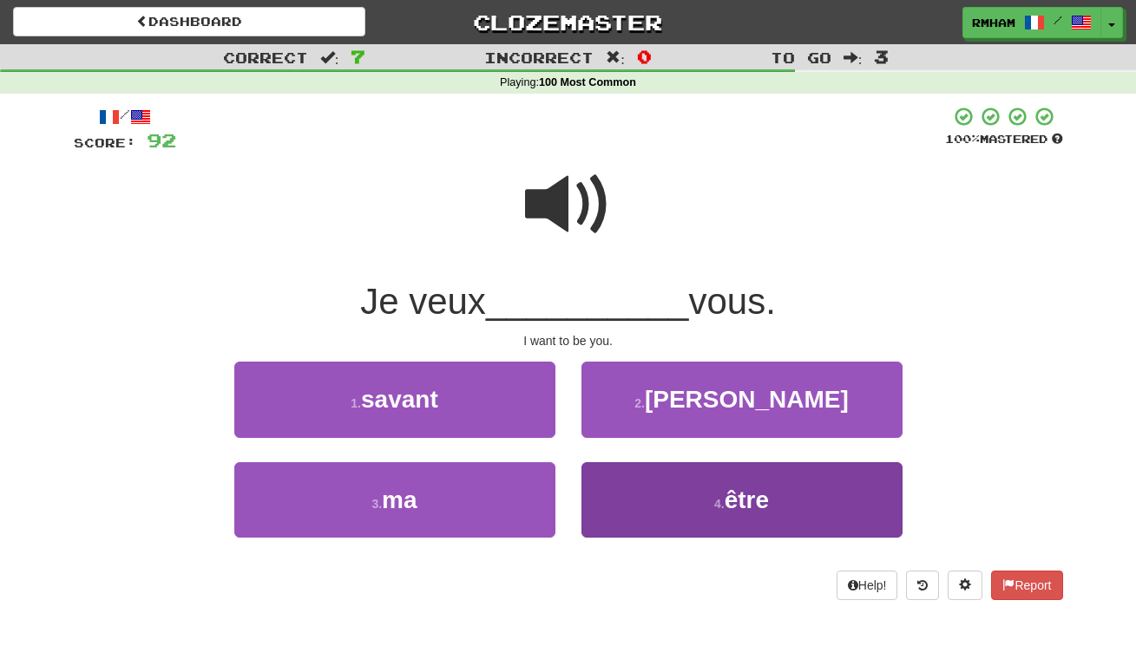
click at [727, 506] on span "être" at bounding box center [746, 500] width 44 height 27
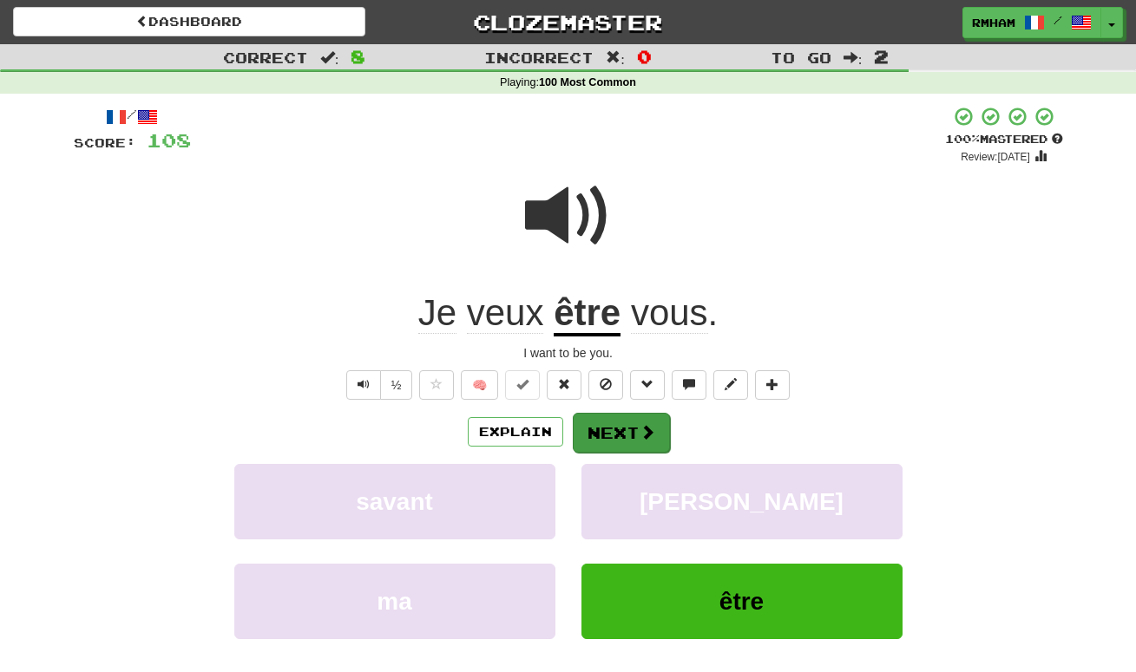
click at [624, 433] on button "Next" at bounding box center [621, 433] width 97 height 40
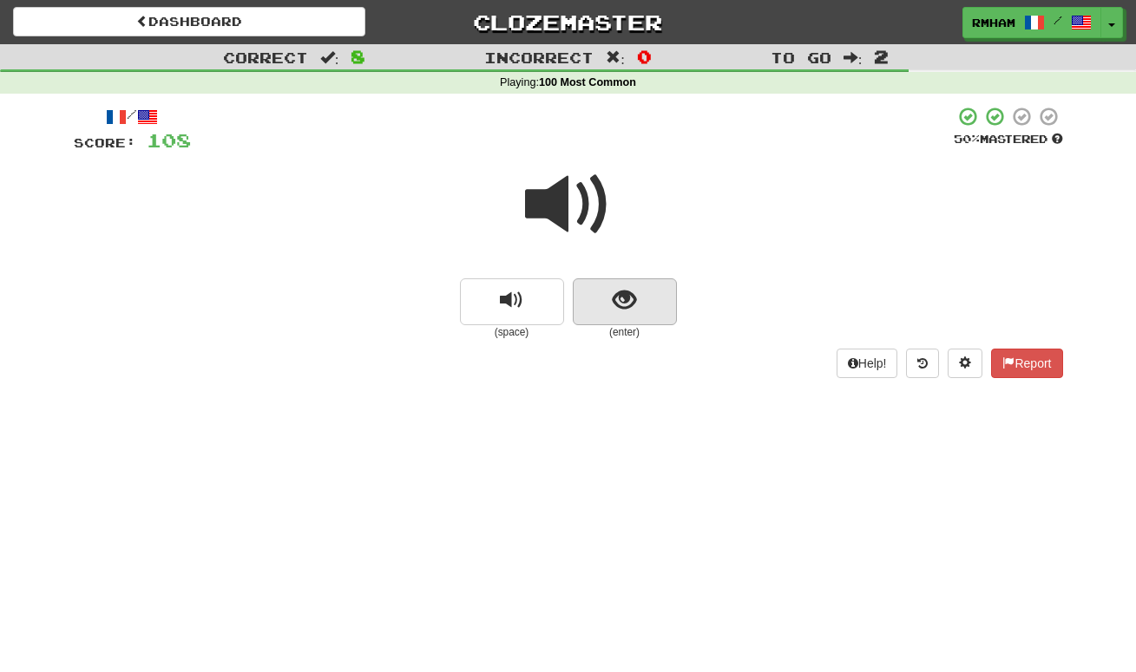
click at [623, 304] on span "show sentence" at bounding box center [624, 300] width 23 height 23
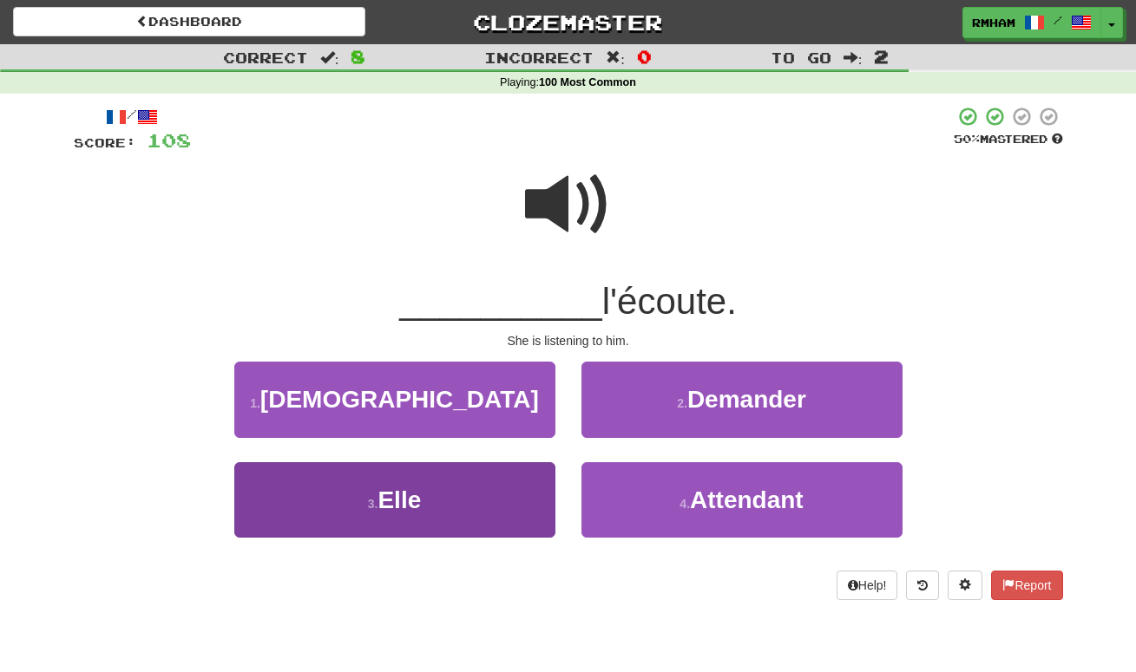
click at [467, 493] on button "3 . Elle" at bounding box center [394, 499] width 321 height 75
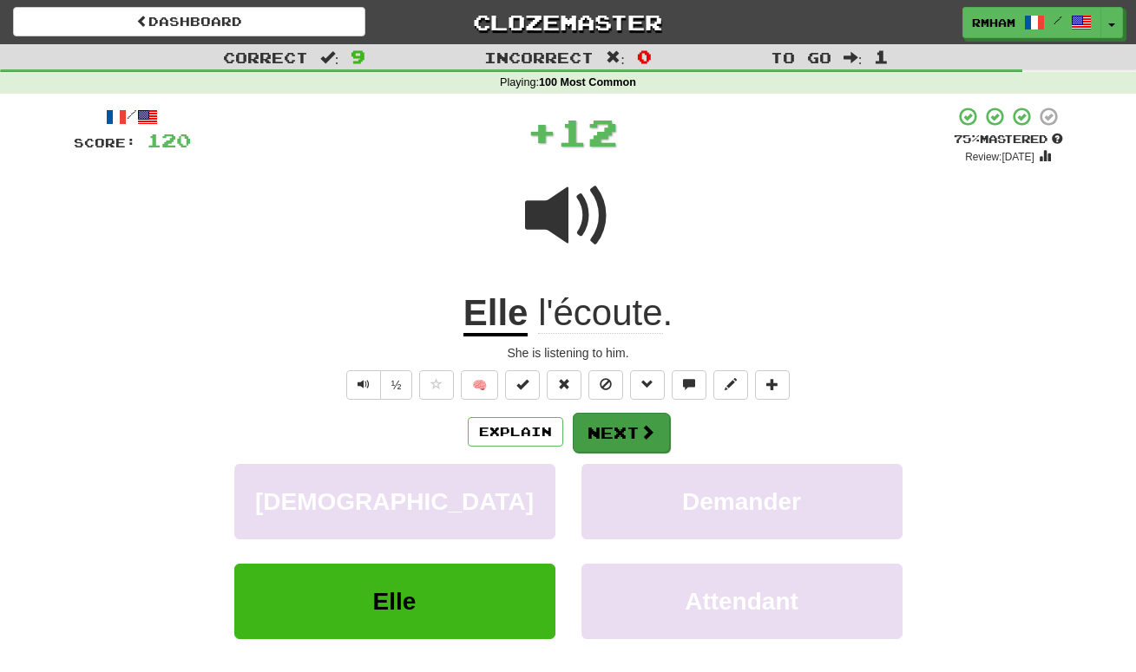
click at [626, 425] on button "Next" at bounding box center [621, 433] width 97 height 40
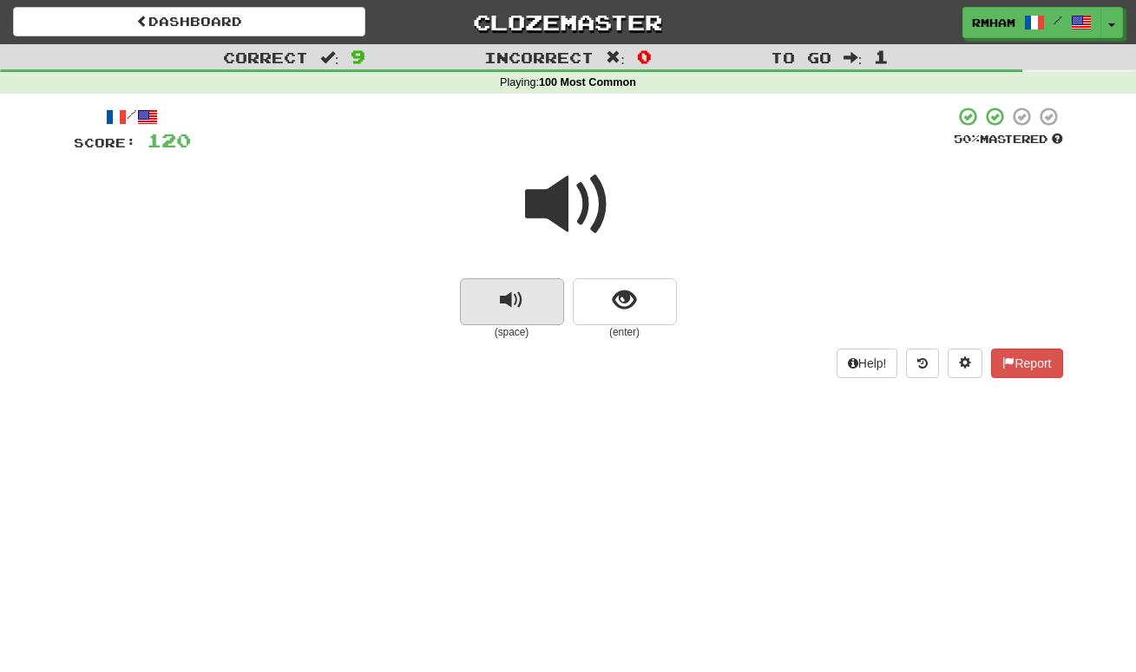
click at [521, 293] on span "replay audio" at bounding box center [511, 300] width 23 height 23
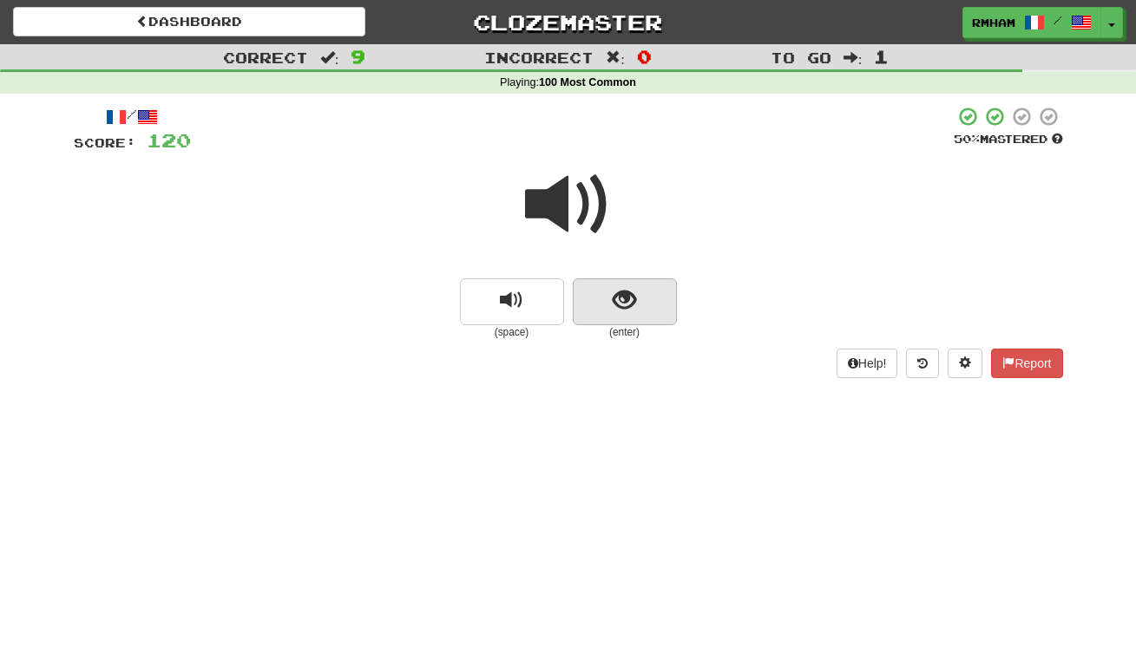
click at [627, 291] on span "show sentence" at bounding box center [624, 300] width 23 height 23
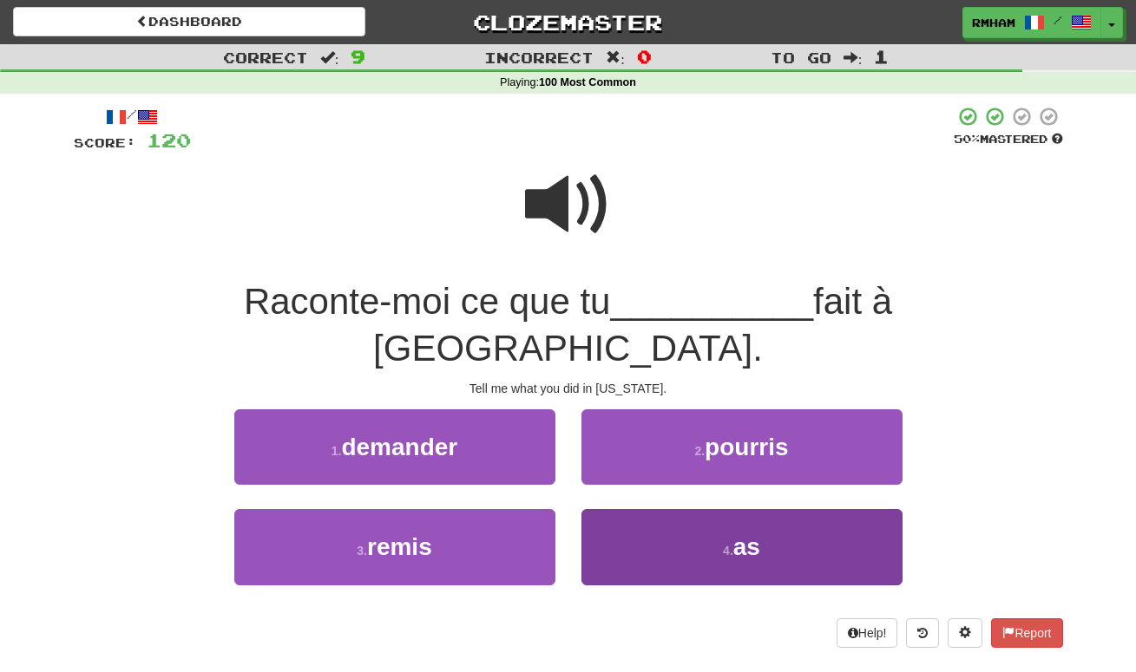
click at [789, 509] on button "4 . as" at bounding box center [741, 546] width 321 height 75
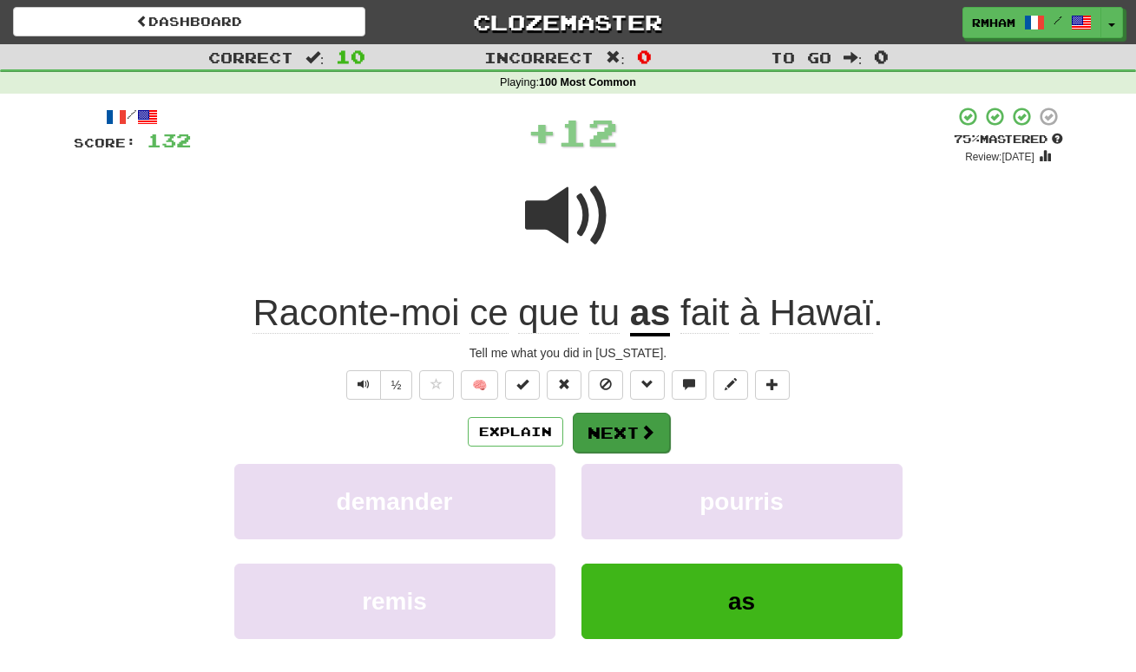
click at [608, 430] on button "Next" at bounding box center [621, 433] width 97 height 40
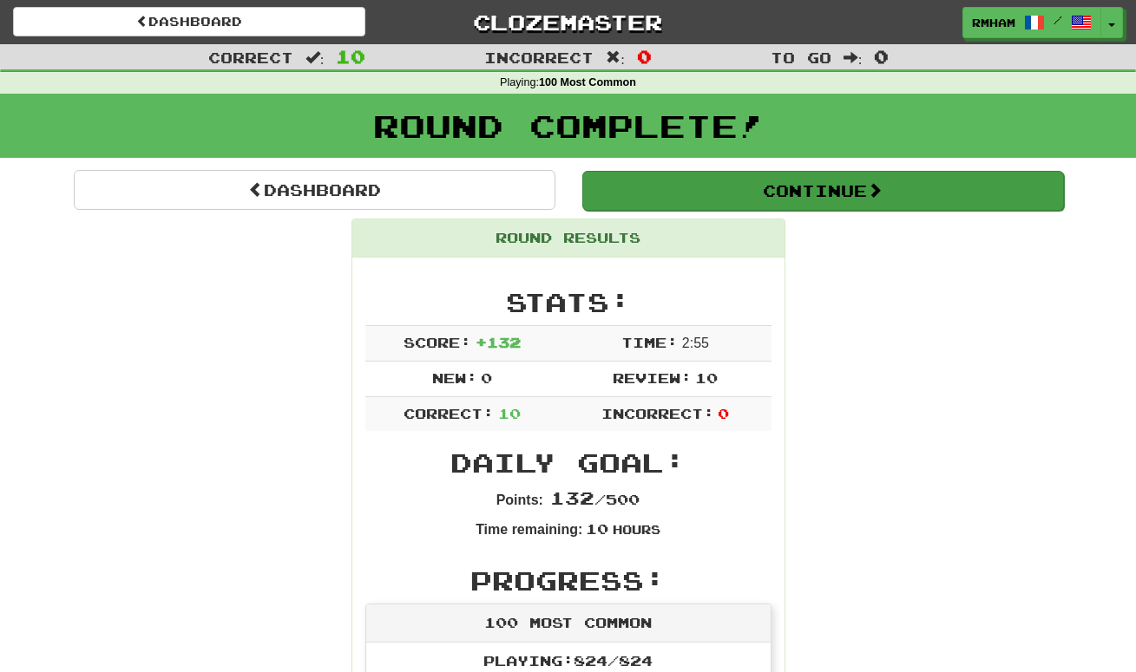
click at [823, 187] on button "Continue" at bounding box center [823, 191] width 482 height 40
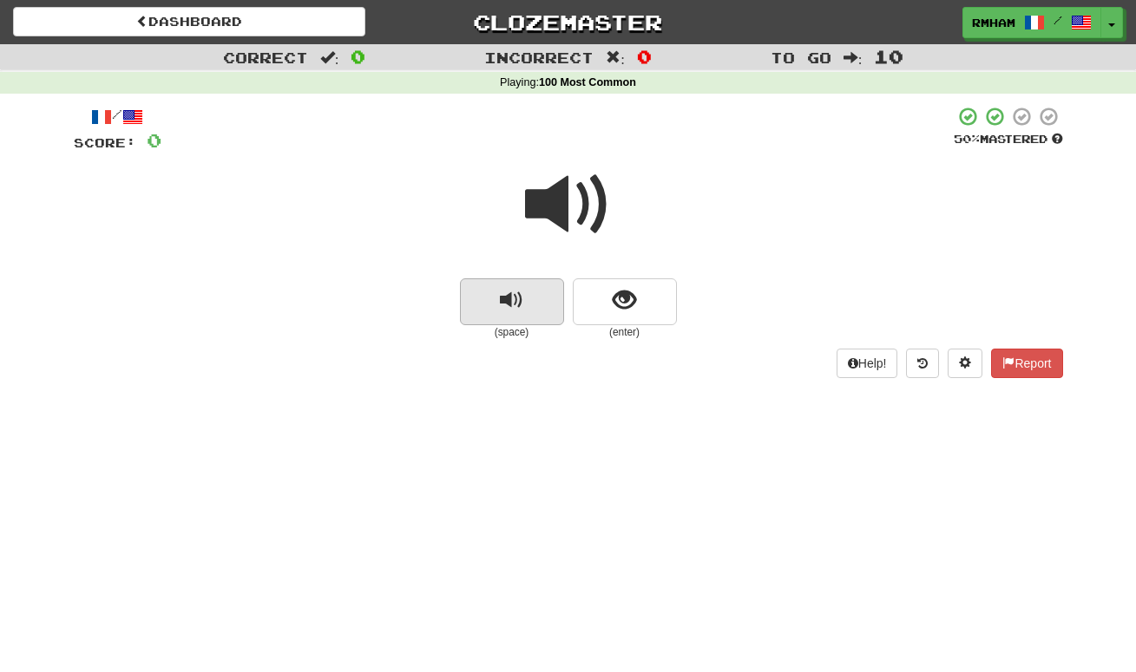
click at [517, 292] on span "replay audio" at bounding box center [511, 300] width 23 height 23
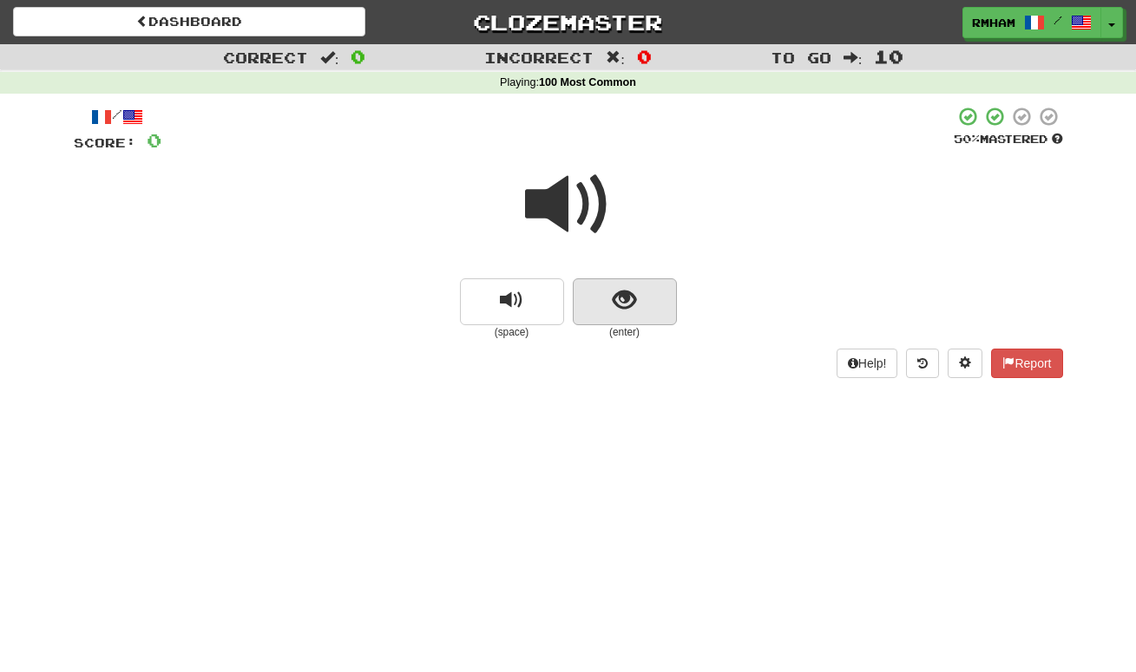
click at [636, 291] on button "show sentence" at bounding box center [625, 302] width 104 height 47
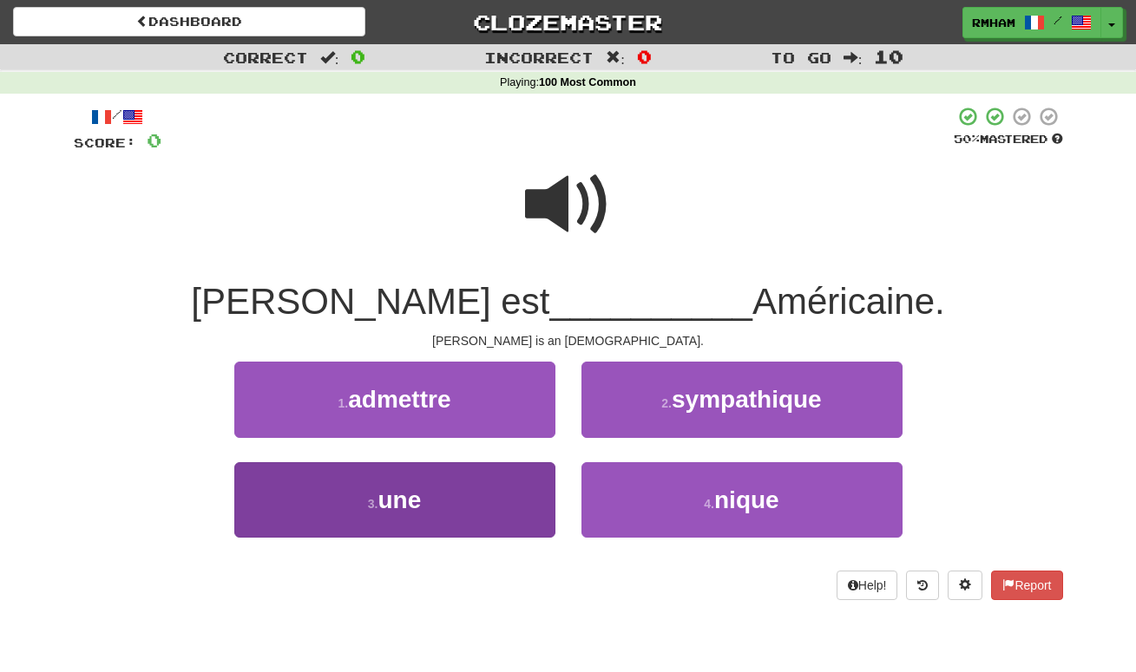
click at [456, 495] on button "3 . une" at bounding box center [394, 499] width 321 height 75
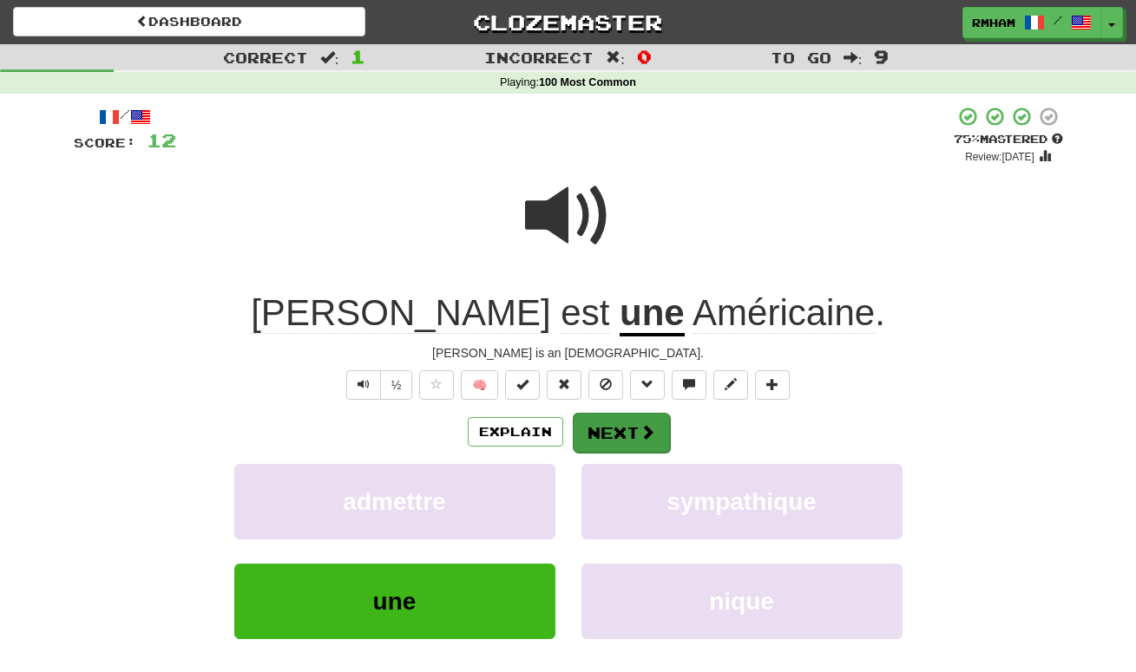
click at [626, 433] on button "Next" at bounding box center [621, 433] width 97 height 40
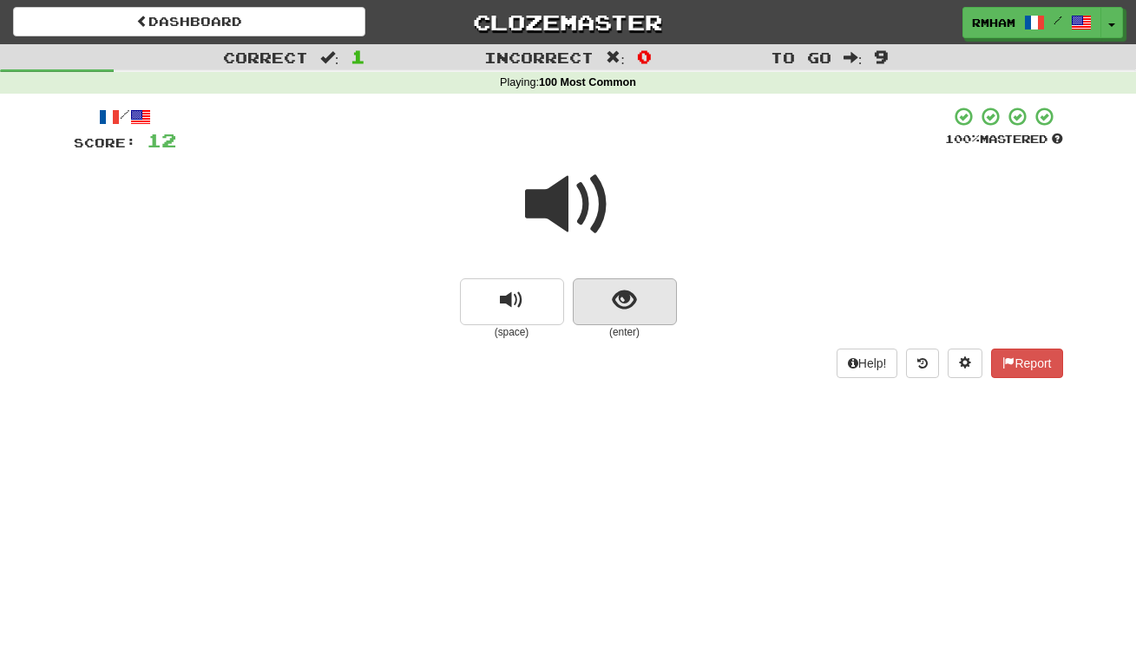
click at [619, 297] on span "show sentence" at bounding box center [624, 300] width 23 height 23
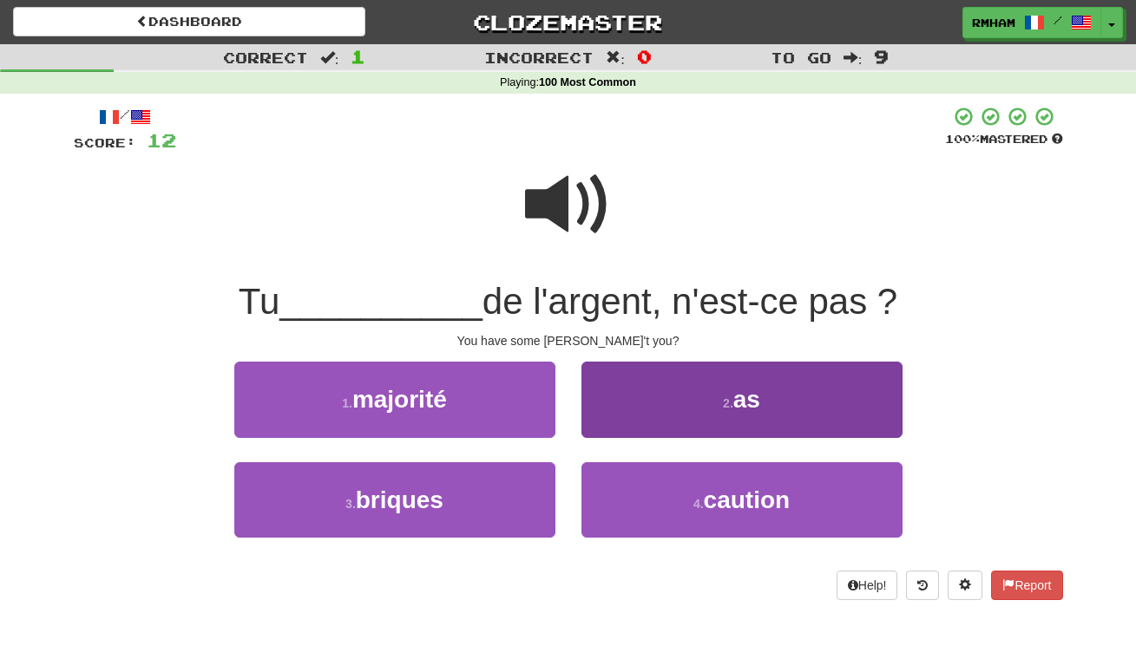
click at [745, 405] on span "as" at bounding box center [746, 399] width 27 height 27
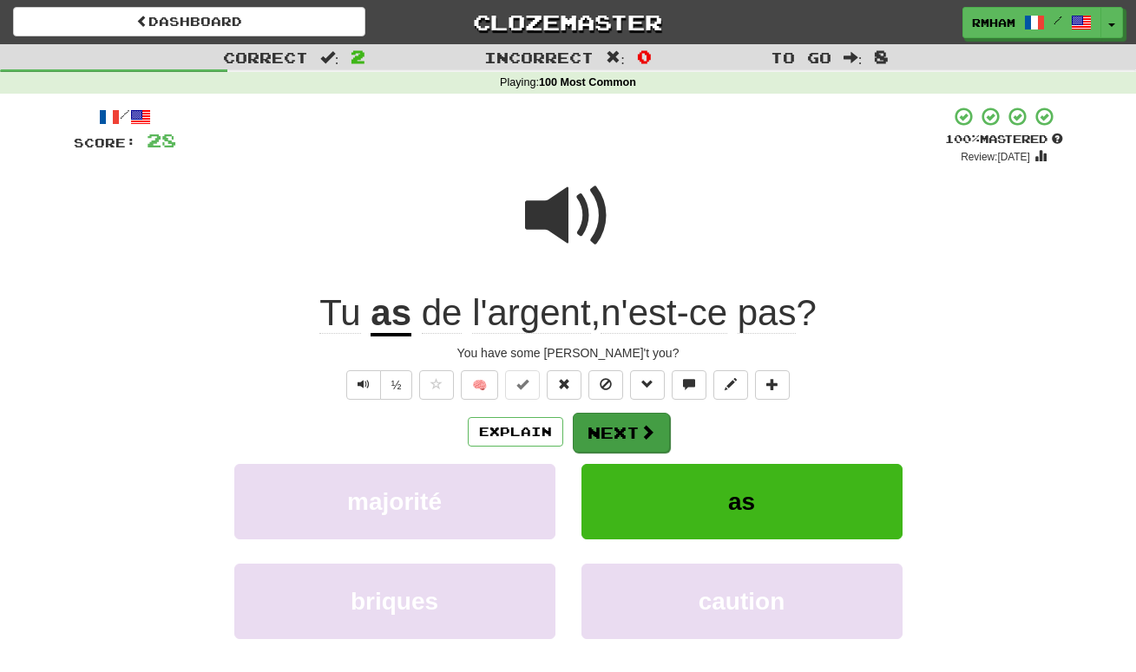
click at [613, 429] on button "Next" at bounding box center [621, 433] width 97 height 40
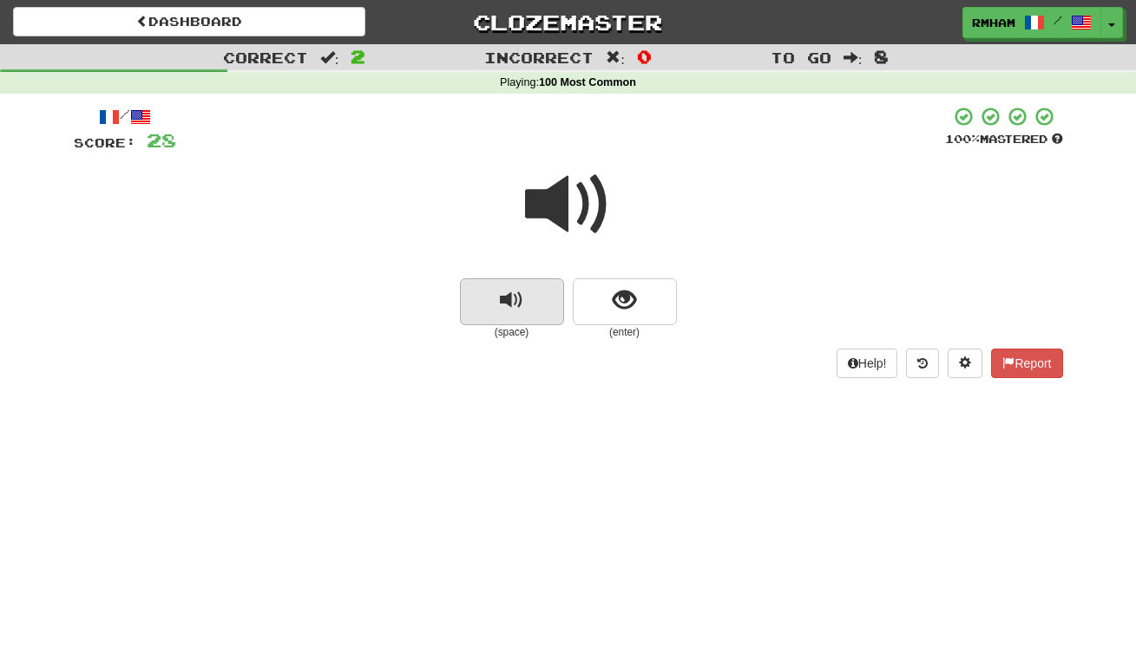
click at [514, 298] on span "replay audio" at bounding box center [511, 300] width 23 height 23
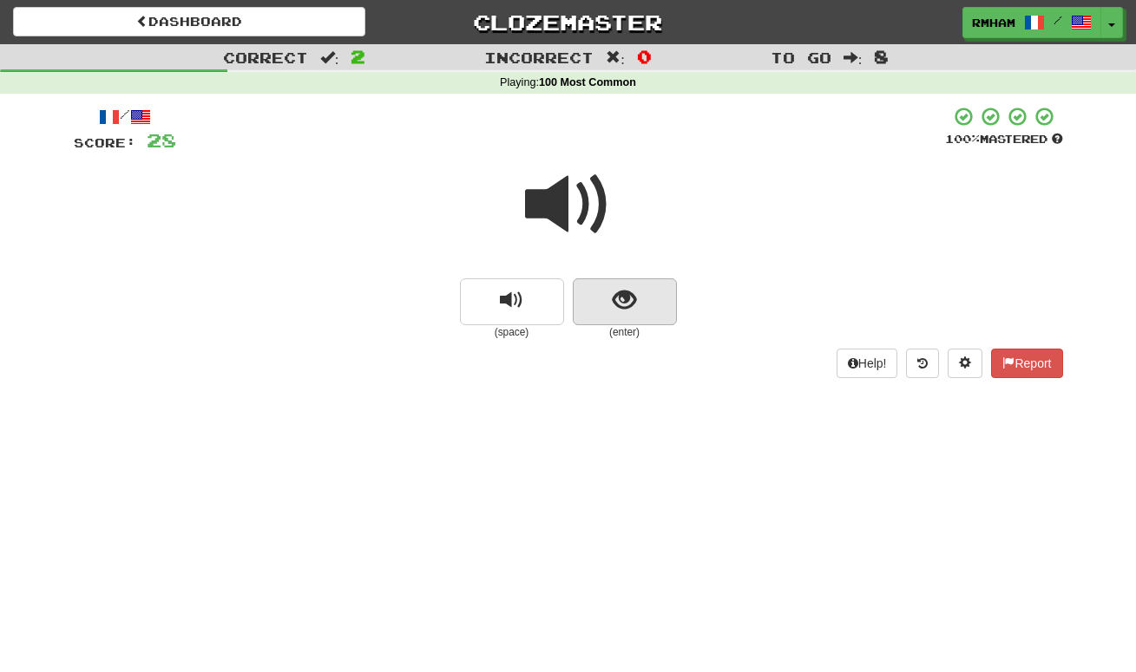
click at [629, 293] on span "show sentence" at bounding box center [624, 300] width 23 height 23
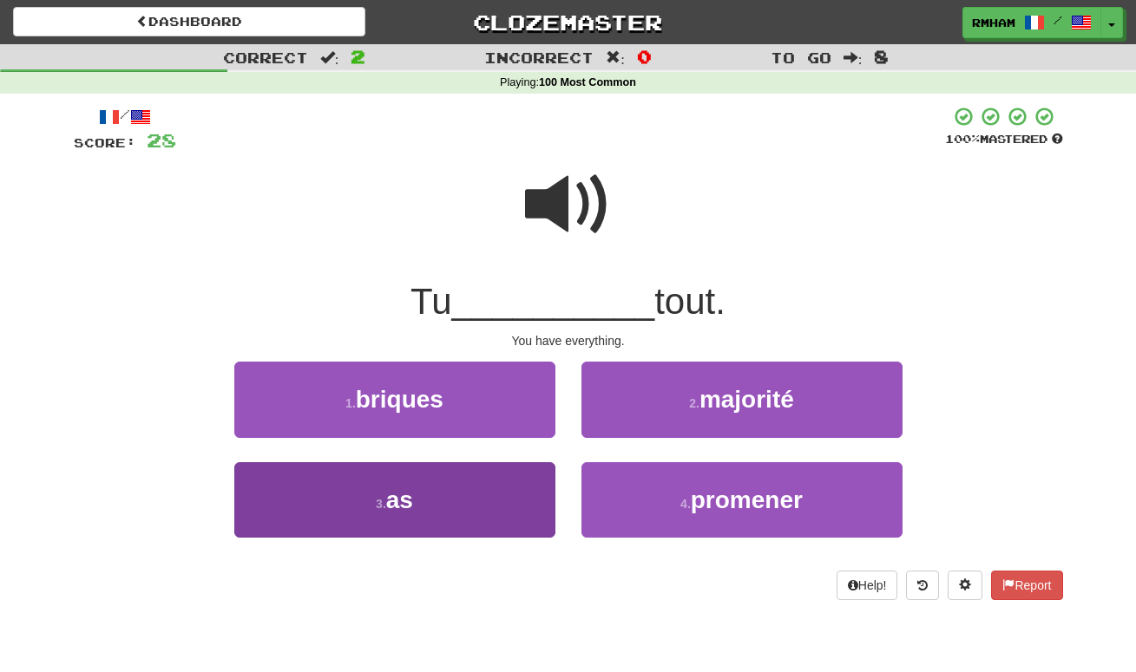
click at [468, 509] on button "3 . as" at bounding box center [394, 499] width 321 height 75
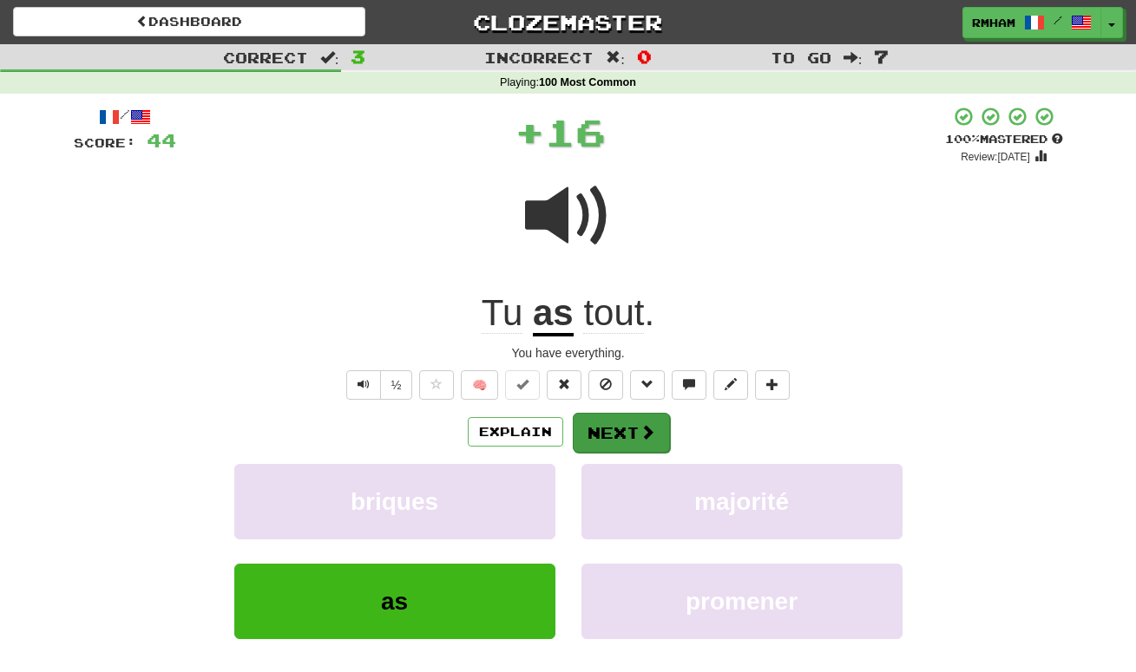
click at [629, 425] on button "Next" at bounding box center [621, 433] width 97 height 40
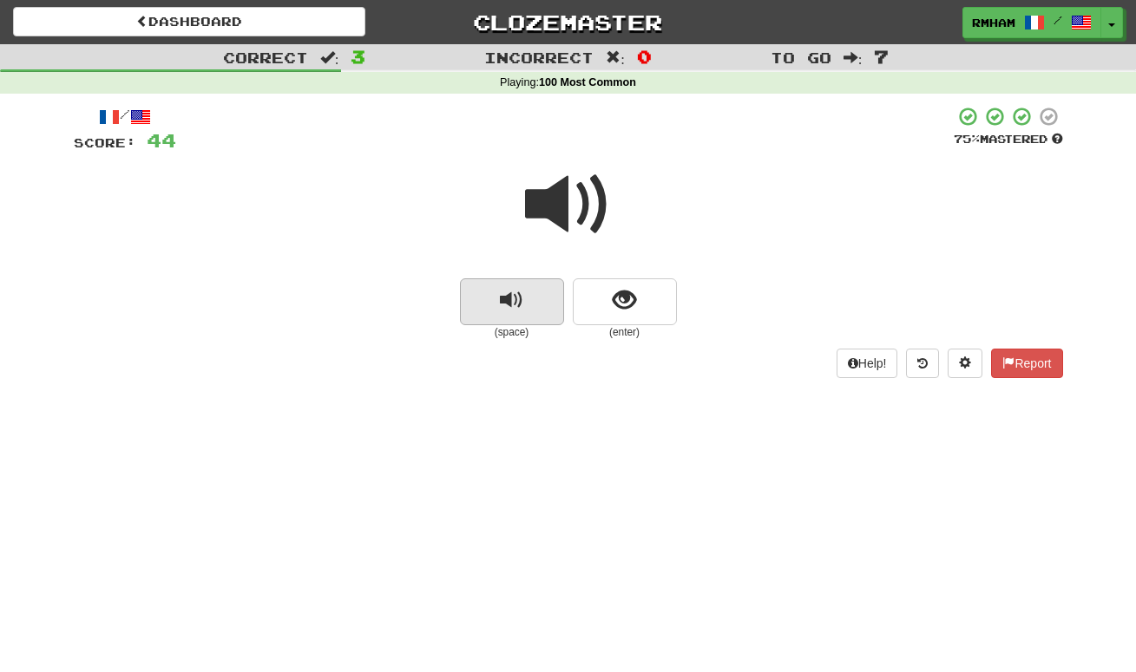
click at [528, 305] on button "replay audio" at bounding box center [512, 302] width 104 height 47
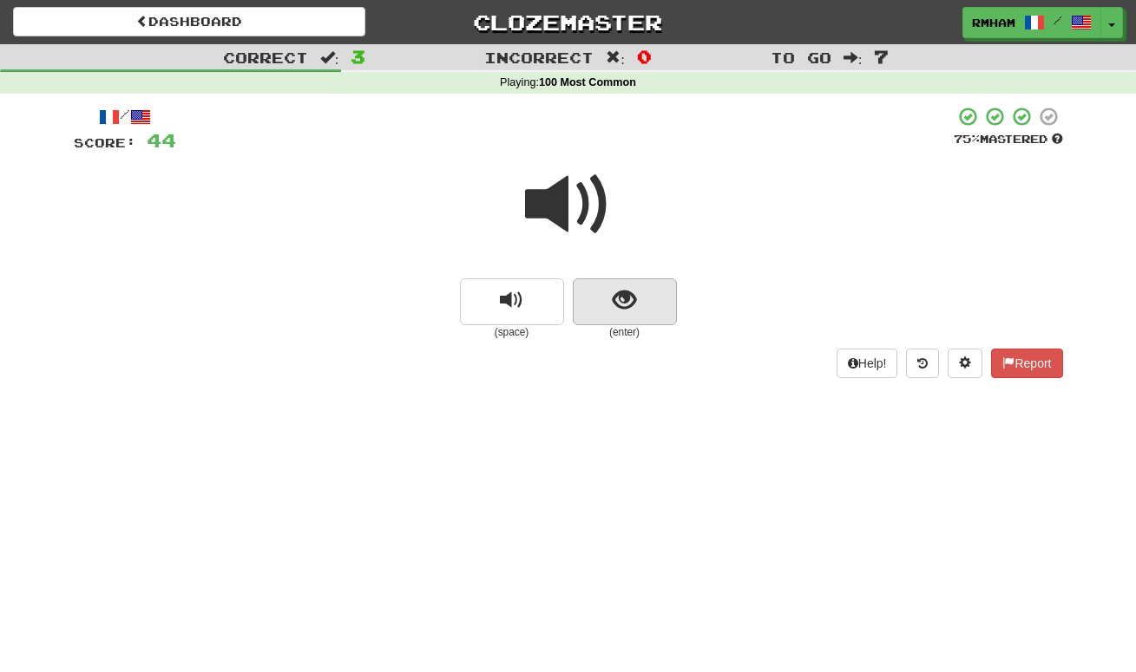
click at [621, 294] on span "show sentence" at bounding box center [624, 300] width 23 height 23
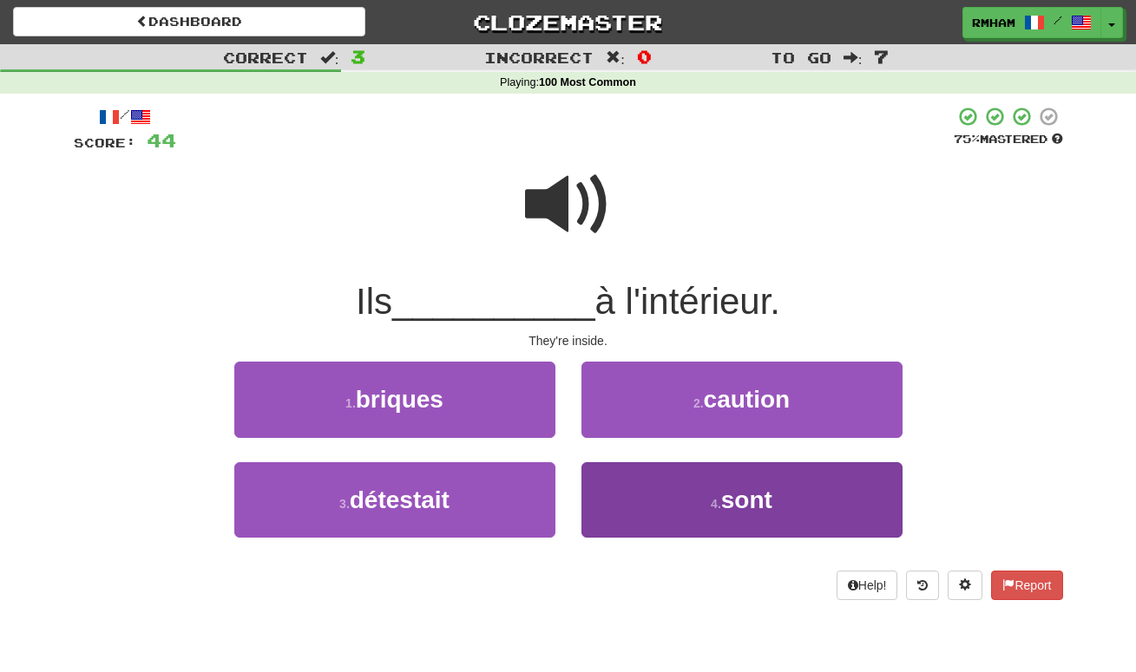
click at [718, 502] on small "4 ." at bounding box center [716, 504] width 10 height 14
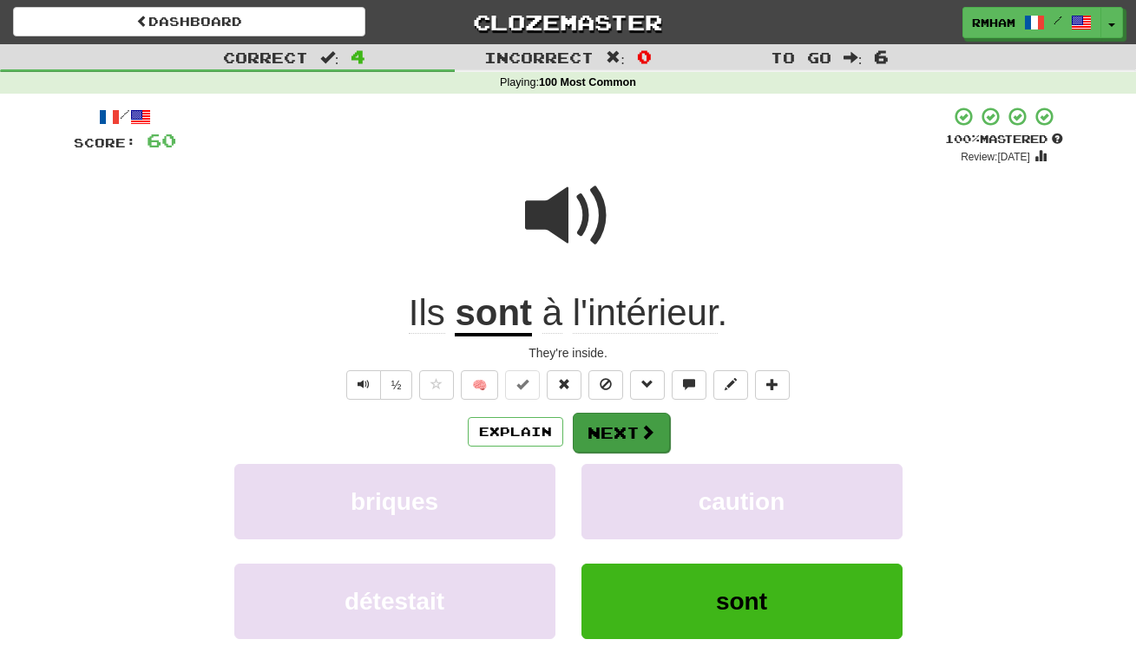
click at [621, 429] on button "Next" at bounding box center [621, 433] width 97 height 40
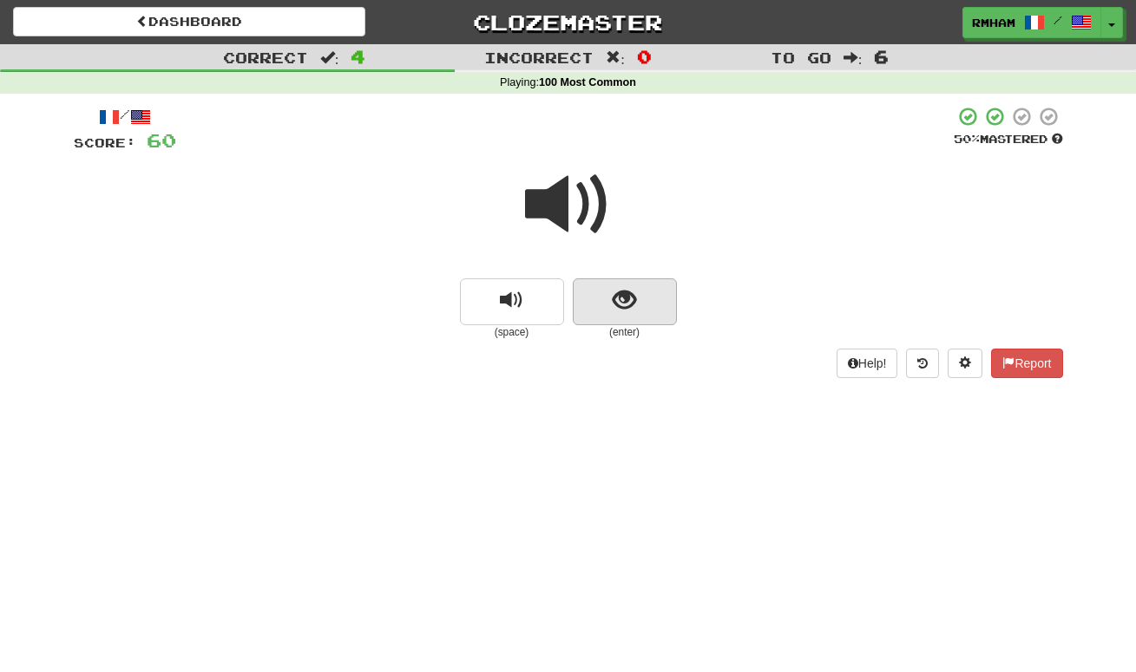
click at [626, 298] on span "show sentence" at bounding box center [624, 300] width 23 height 23
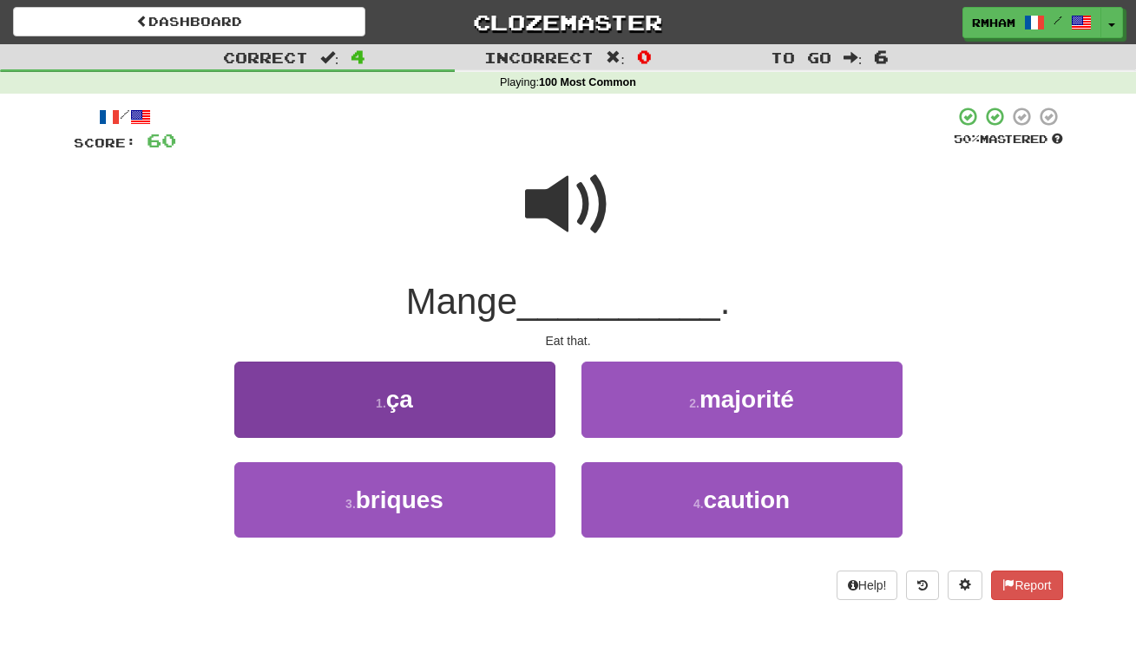
click at [461, 393] on button "1 . ça" at bounding box center [394, 399] width 321 height 75
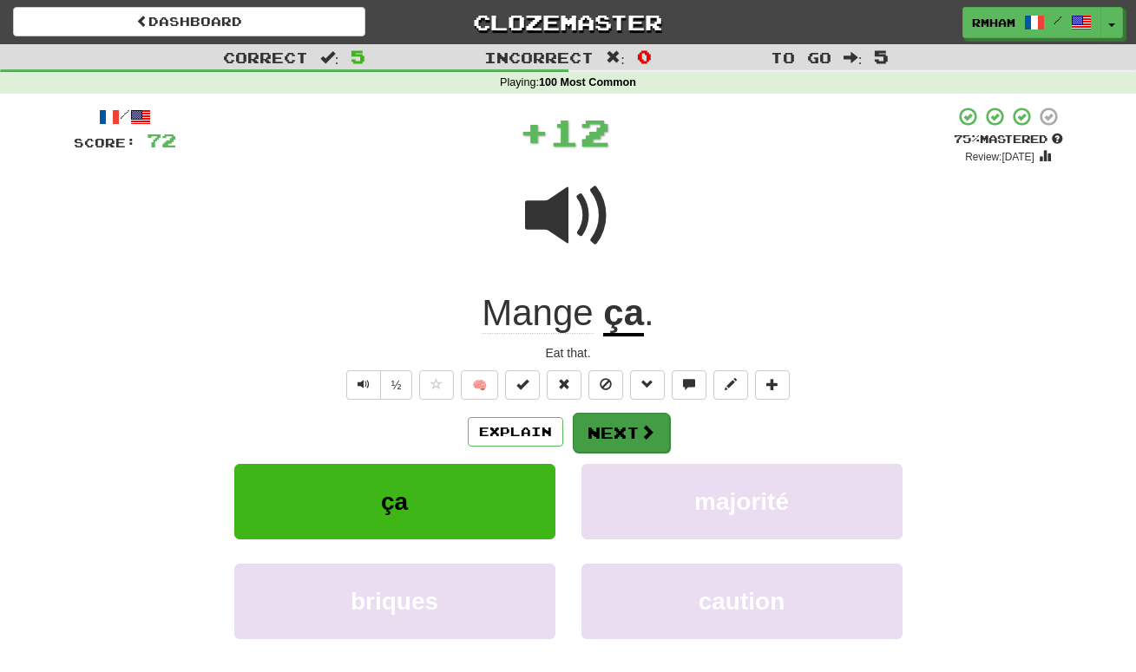
click at [617, 424] on button "Next" at bounding box center [621, 433] width 97 height 40
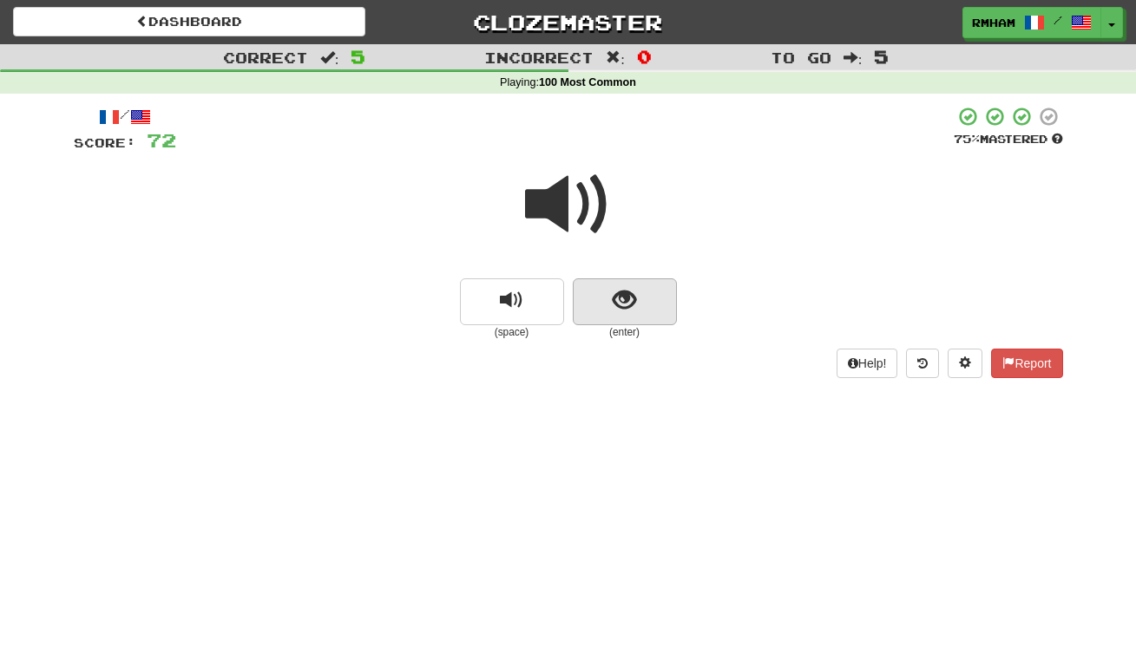
click at [629, 300] on span "show sentence" at bounding box center [624, 300] width 23 height 23
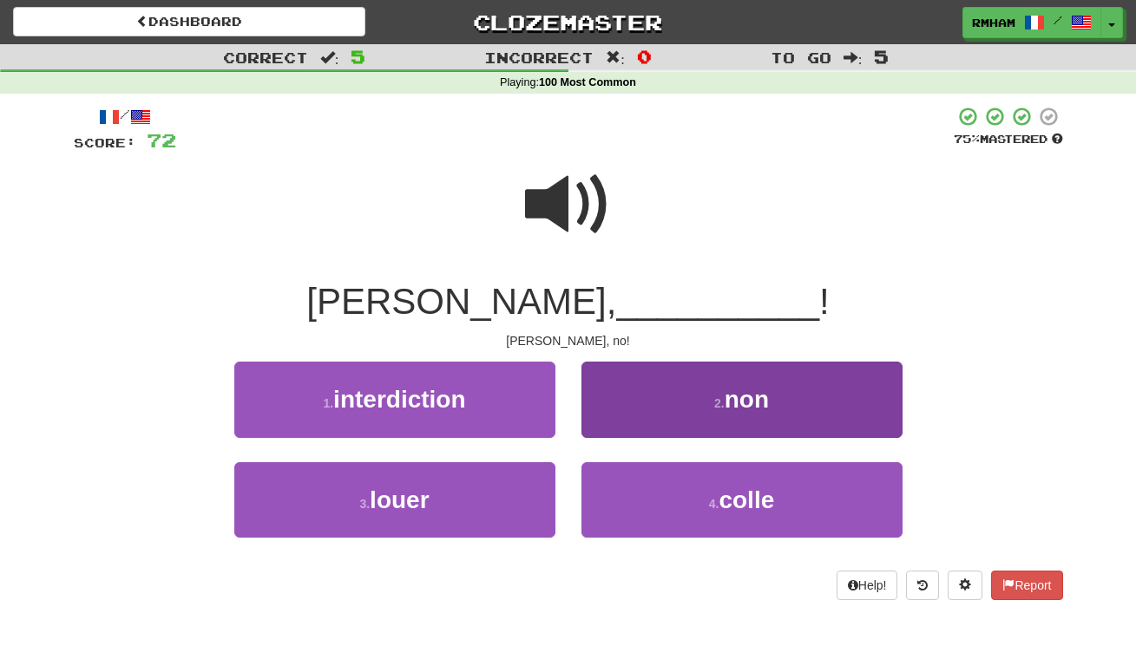
click at [753, 408] on span "non" at bounding box center [746, 399] width 44 height 27
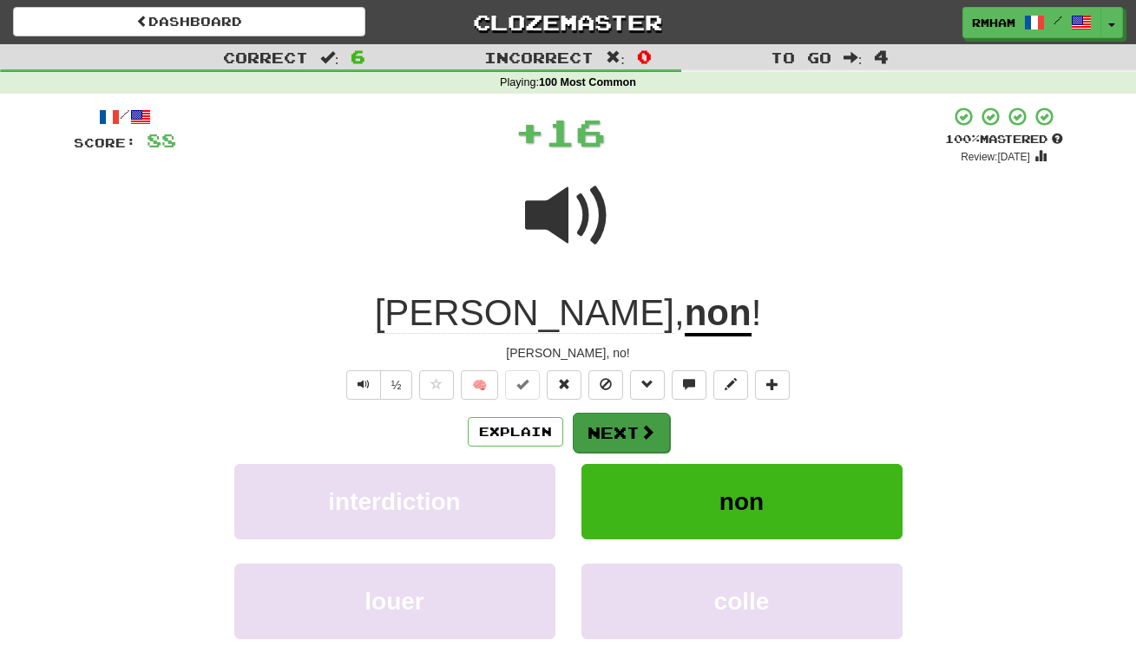
click at [629, 427] on button "Next" at bounding box center [621, 433] width 97 height 40
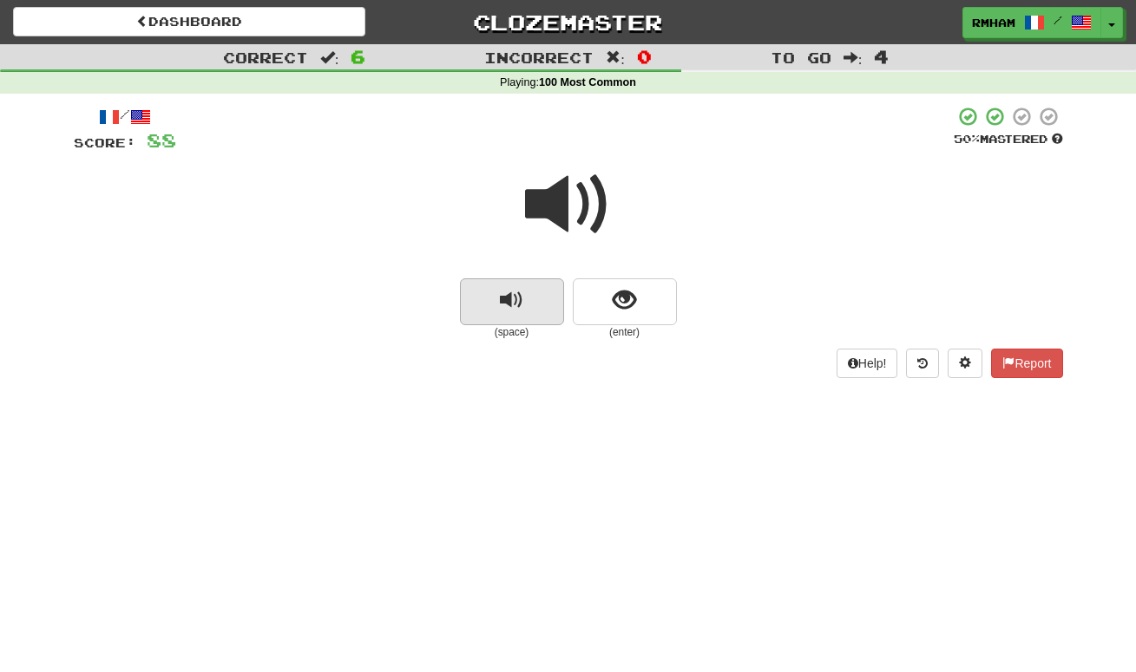
click at [512, 297] on span "replay audio" at bounding box center [511, 300] width 23 height 23
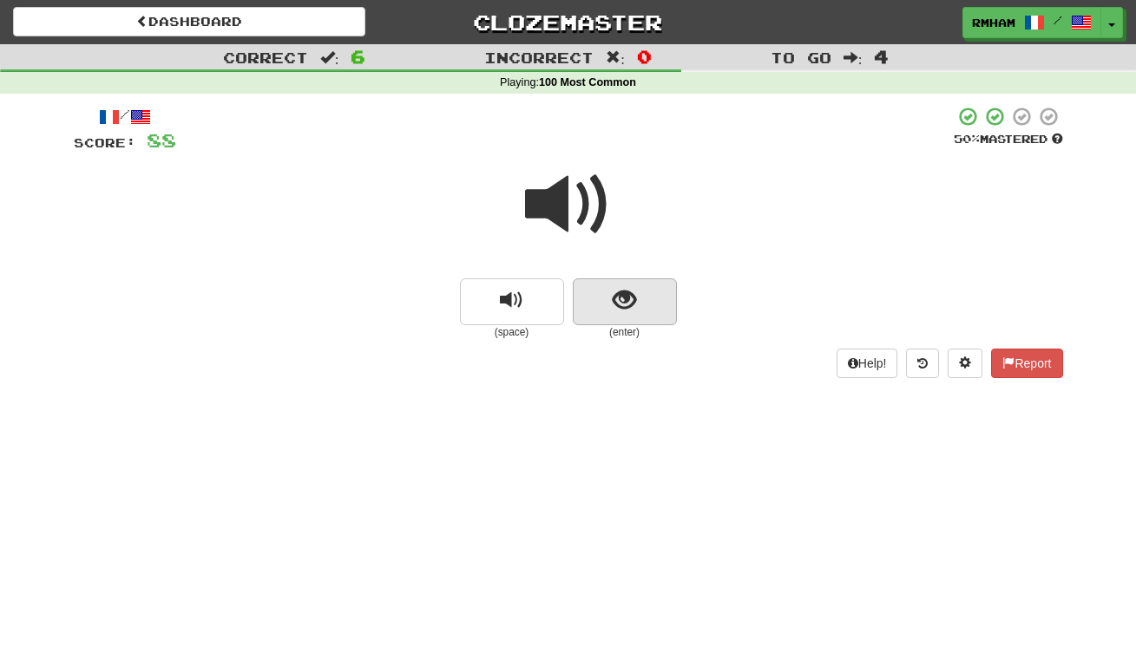
click at [629, 296] on span "show sentence" at bounding box center [624, 300] width 23 height 23
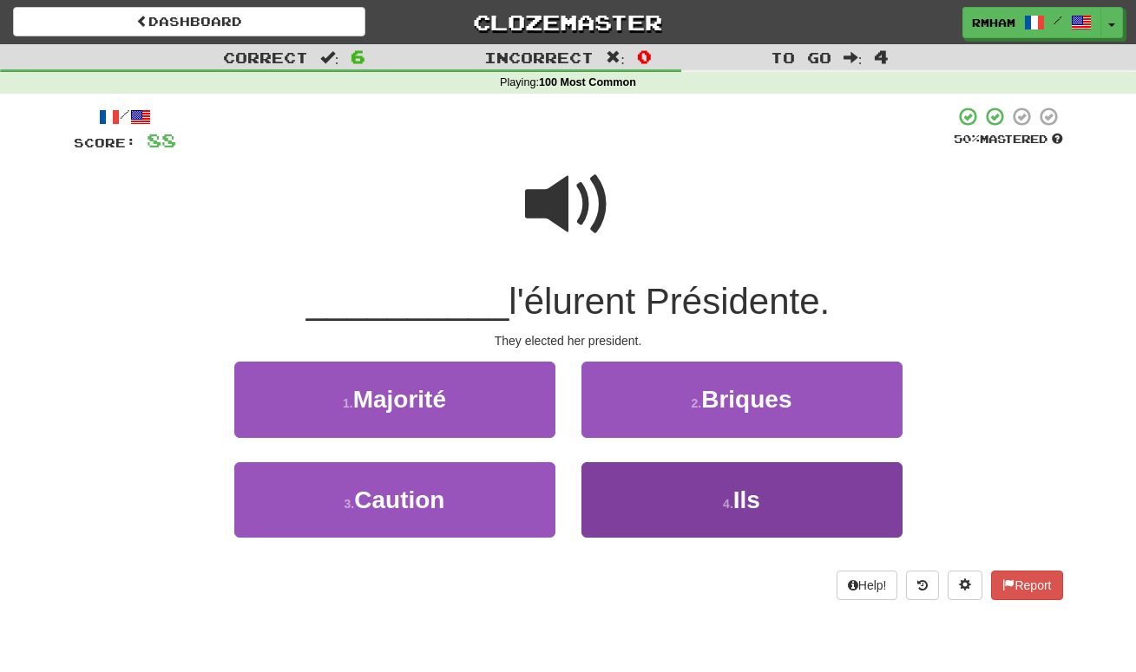
click at [759, 504] on span "Ils" at bounding box center [746, 500] width 27 height 27
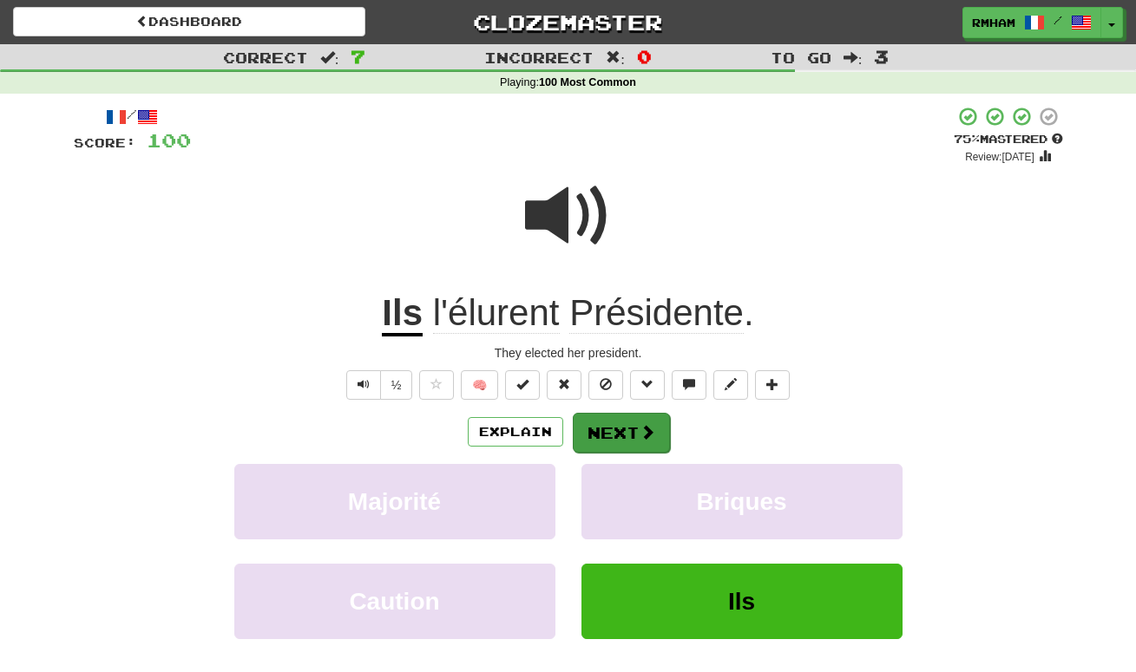
click at [613, 424] on button "Next" at bounding box center [621, 433] width 97 height 40
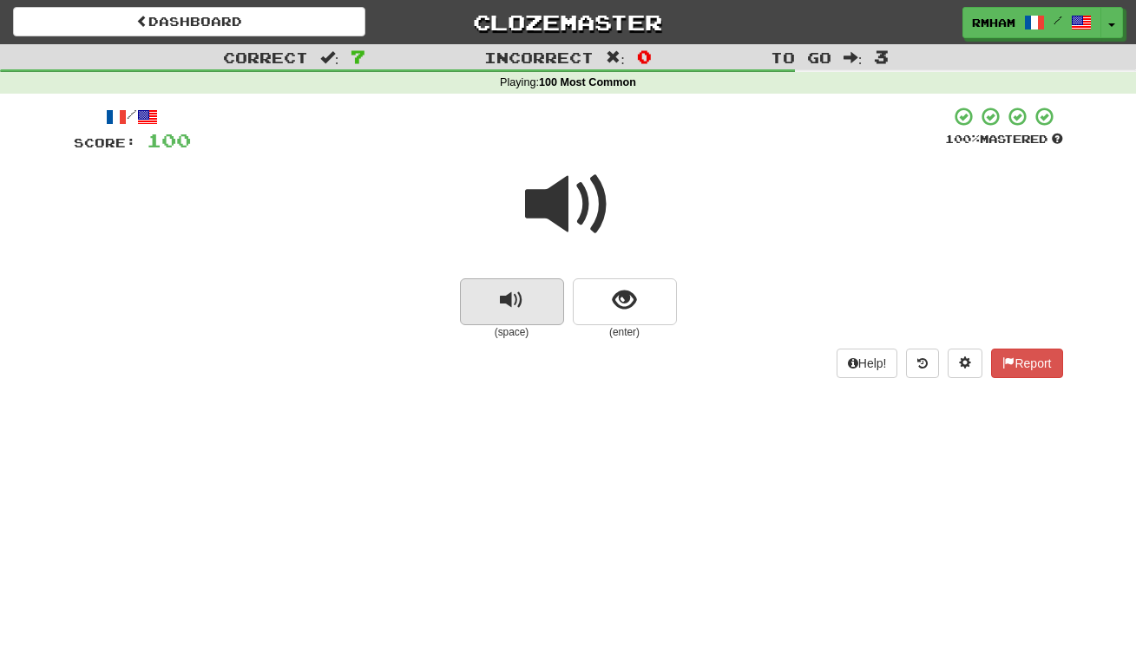
click at [508, 298] on span "replay audio" at bounding box center [511, 300] width 23 height 23
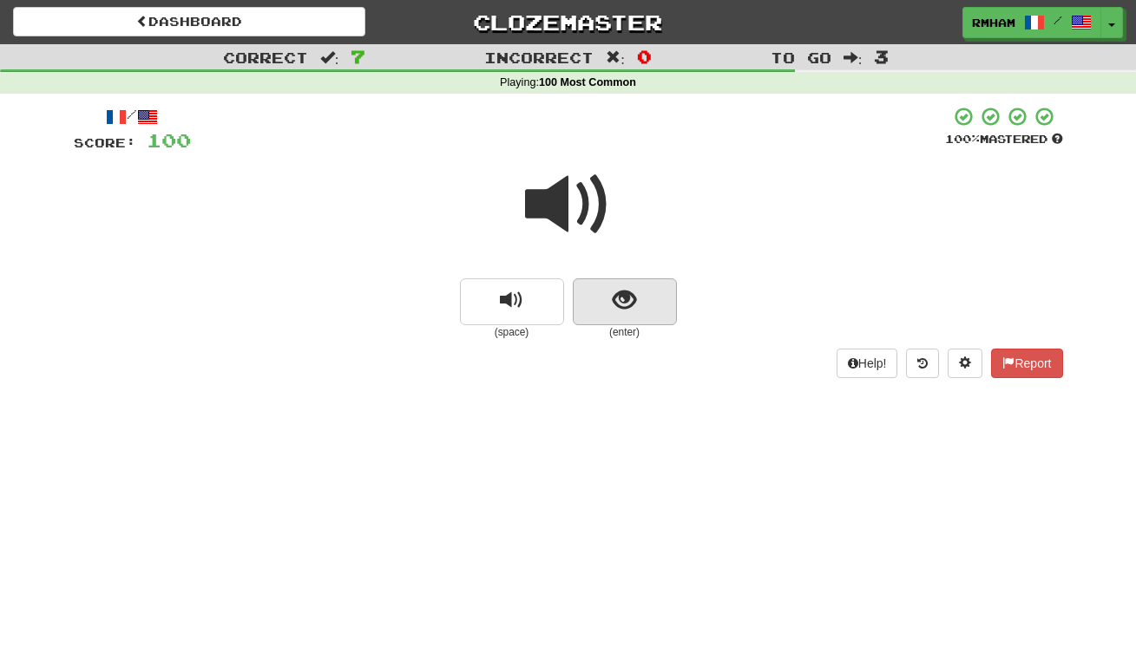
click at [621, 297] on span "show sentence" at bounding box center [624, 300] width 23 height 23
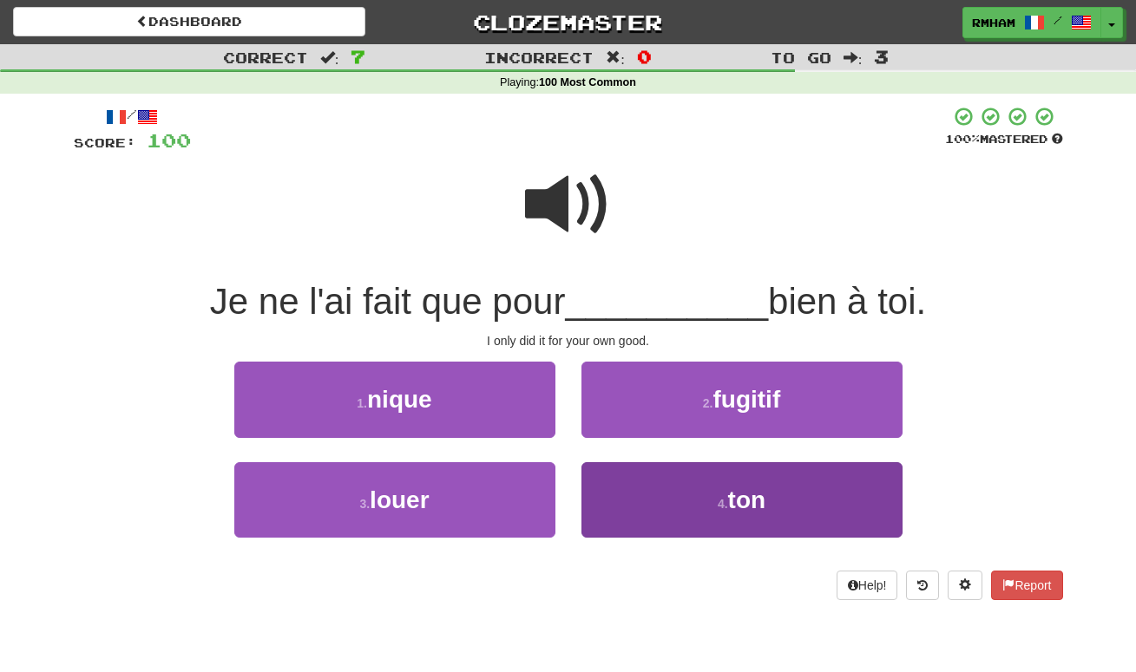
click at [753, 487] on span "ton" at bounding box center [747, 500] width 38 height 27
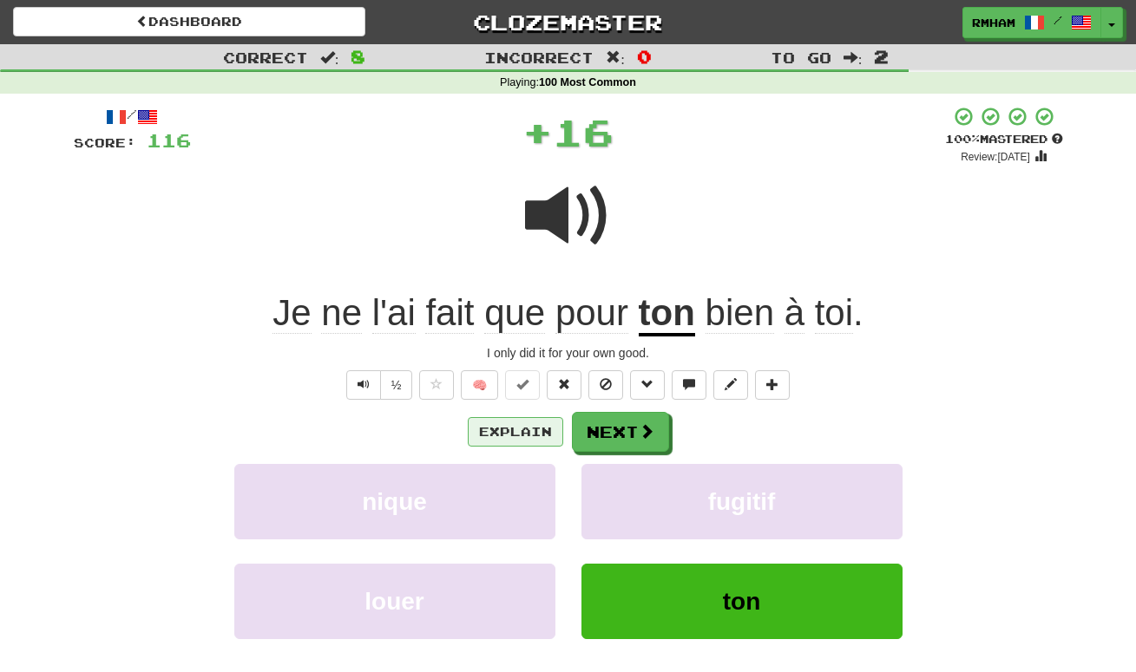
click at [508, 426] on button "Explain" at bounding box center [515, 431] width 95 height 29
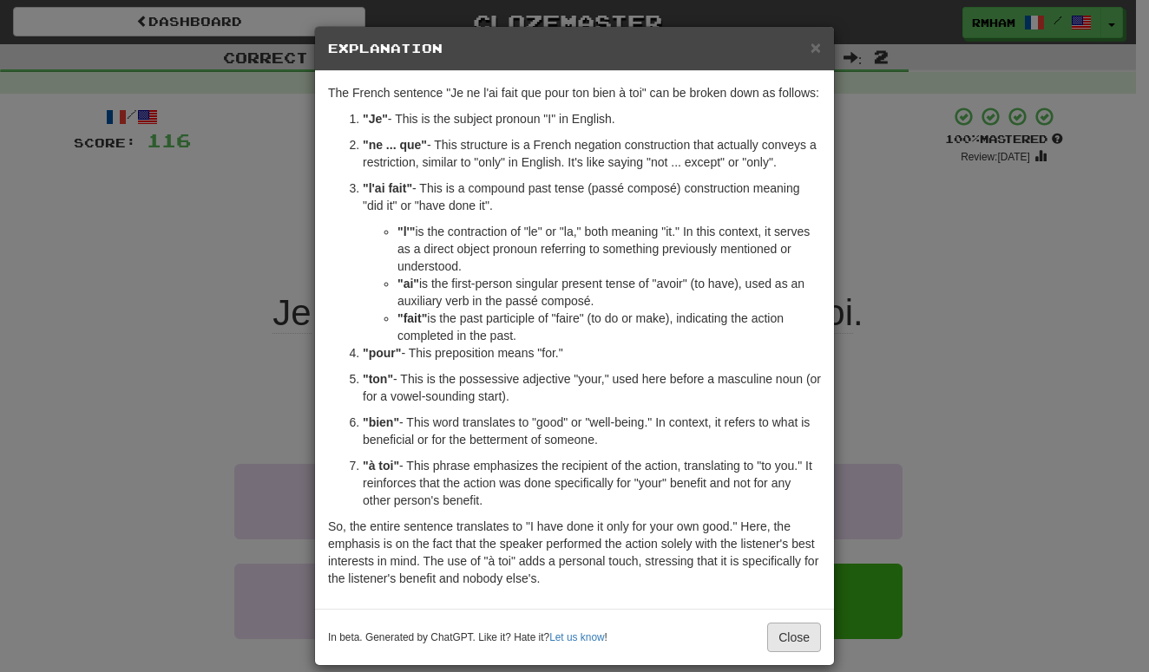
click at [785, 646] on button "Close" at bounding box center [794, 637] width 54 height 29
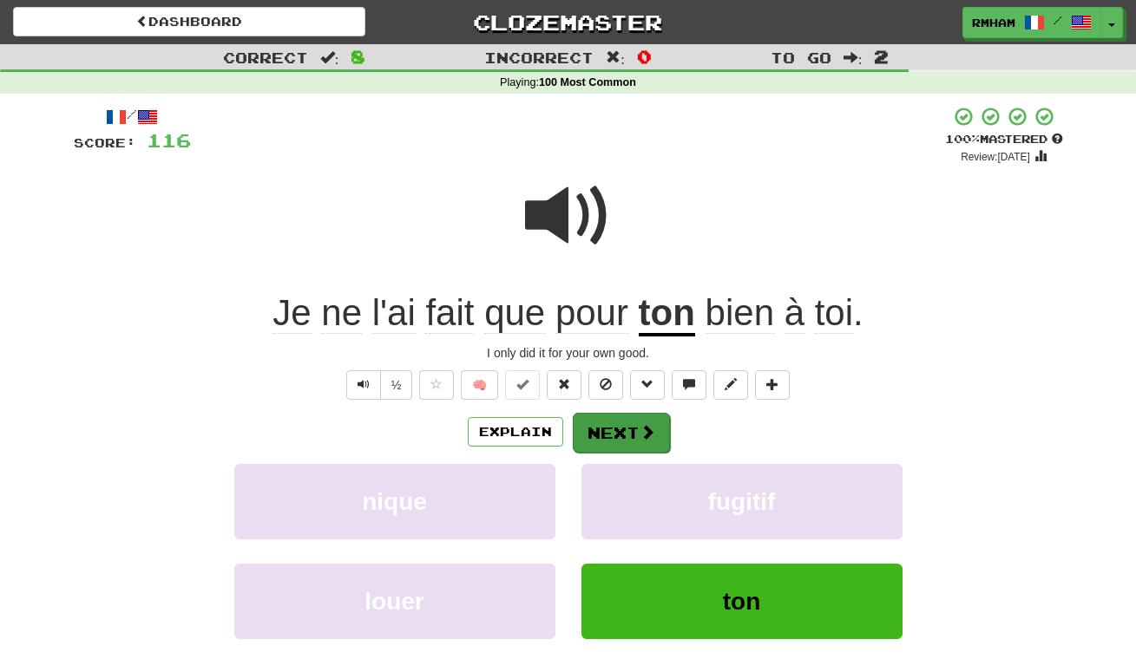
click at [637, 424] on button "Next" at bounding box center [621, 433] width 97 height 40
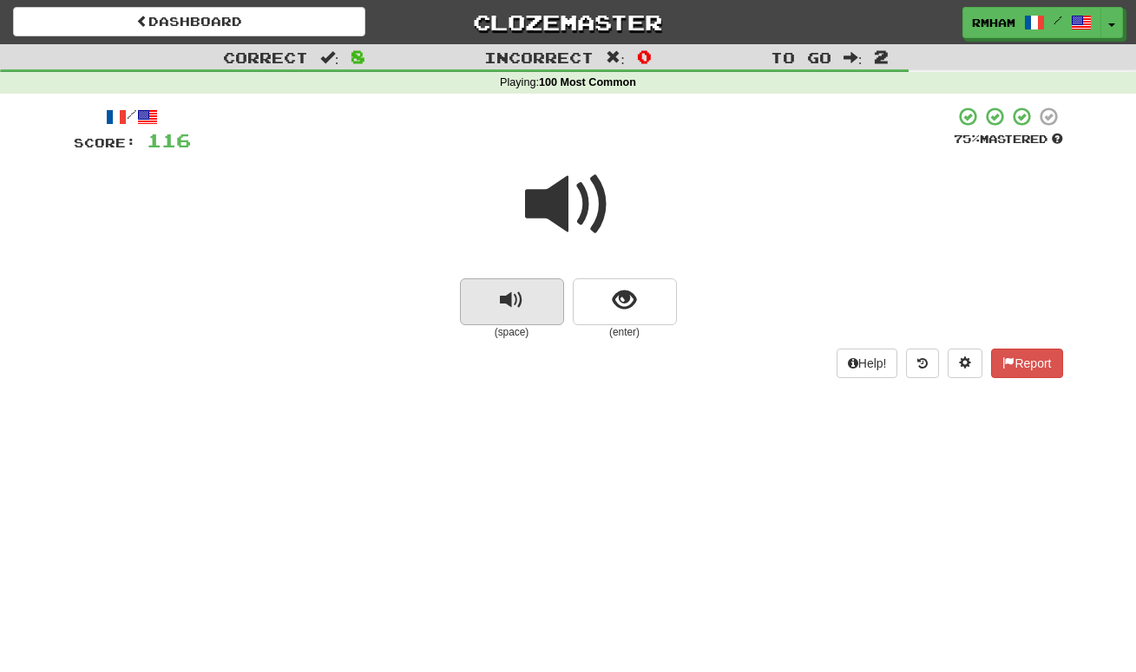
click at [523, 295] on button "replay audio" at bounding box center [512, 302] width 104 height 47
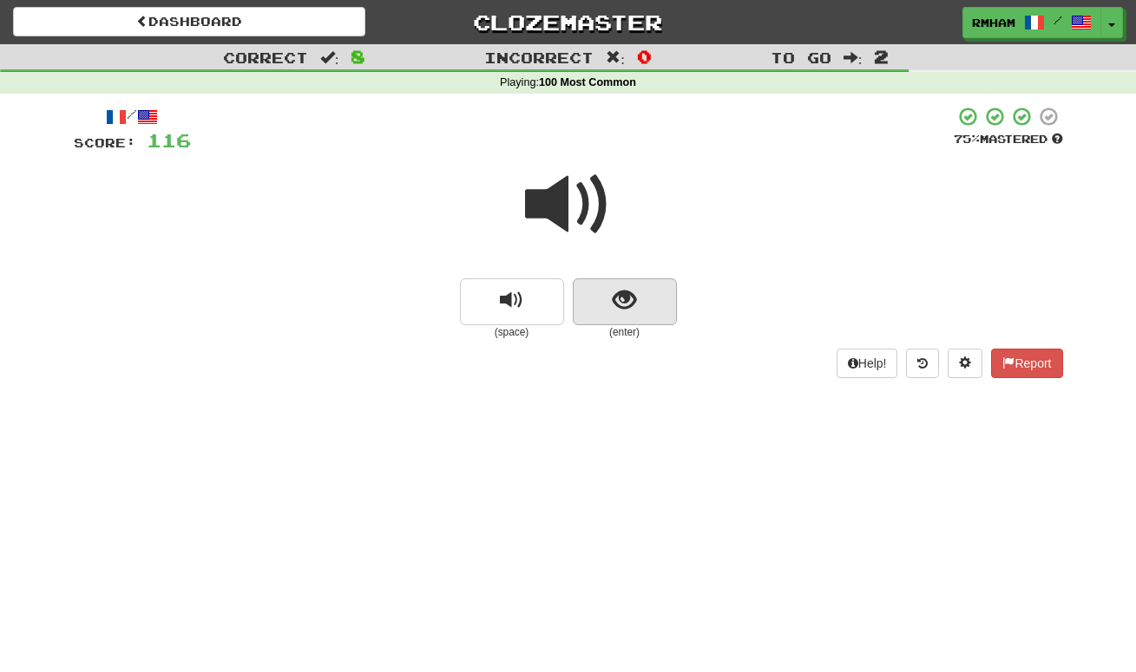
click at [630, 293] on span "show sentence" at bounding box center [624, 300] width 23 height 23
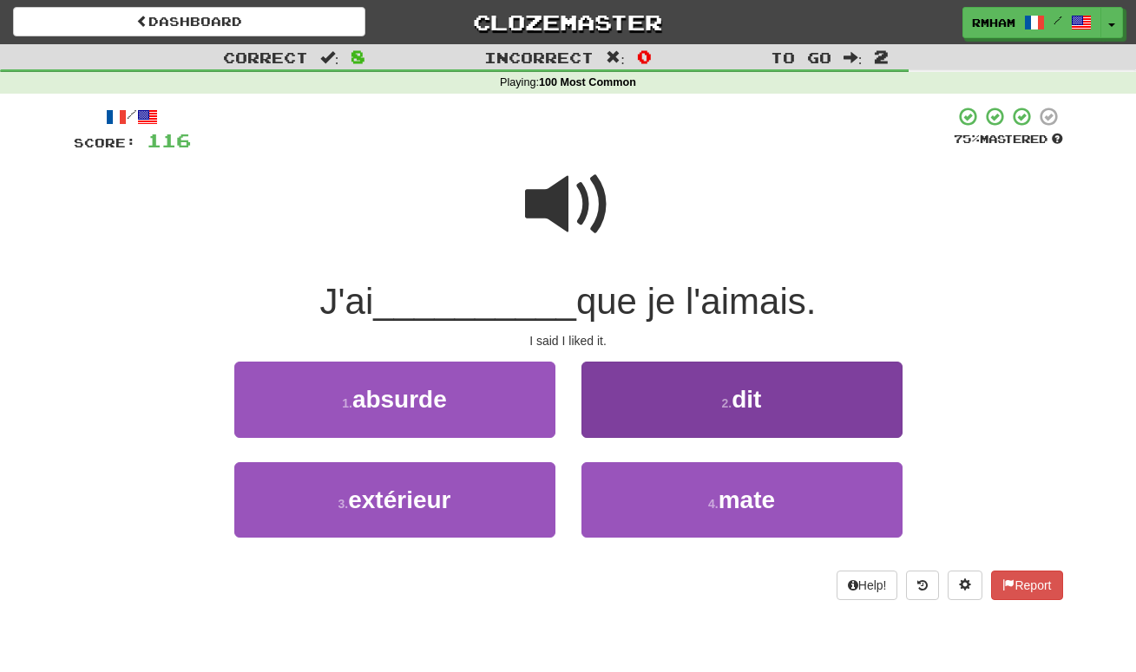
click at [764, 397] on button "2 . dit" at bounding box center [741, 399] width 321 height 75
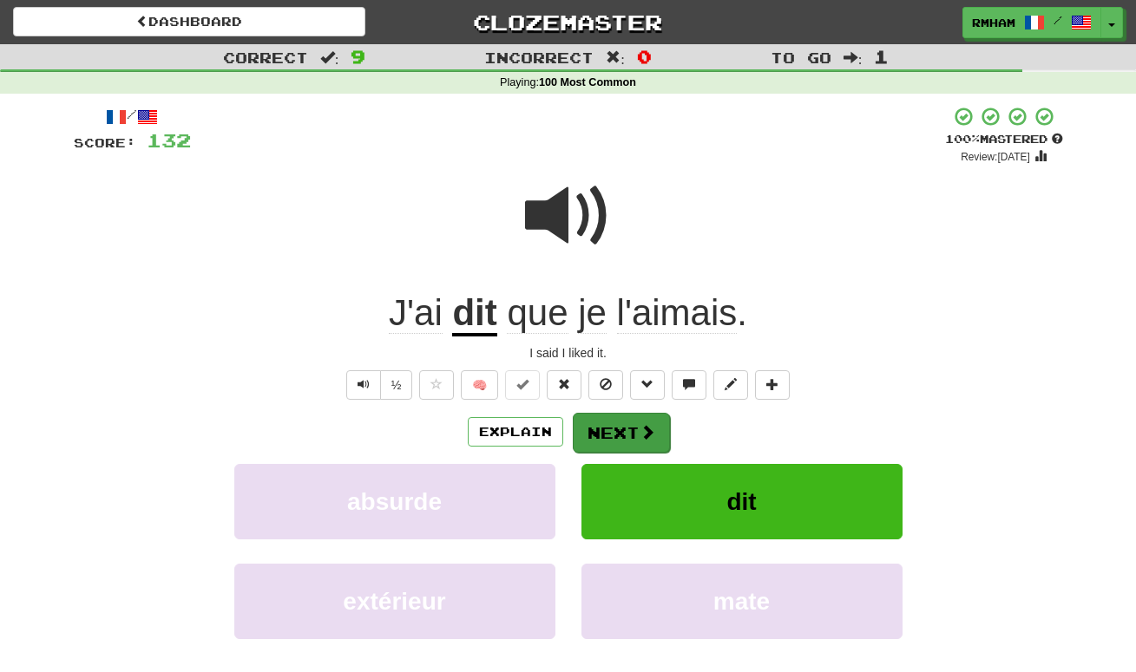
click at [626, 429] on button "Next" at bounding box center [621, 433] width 97 height 40
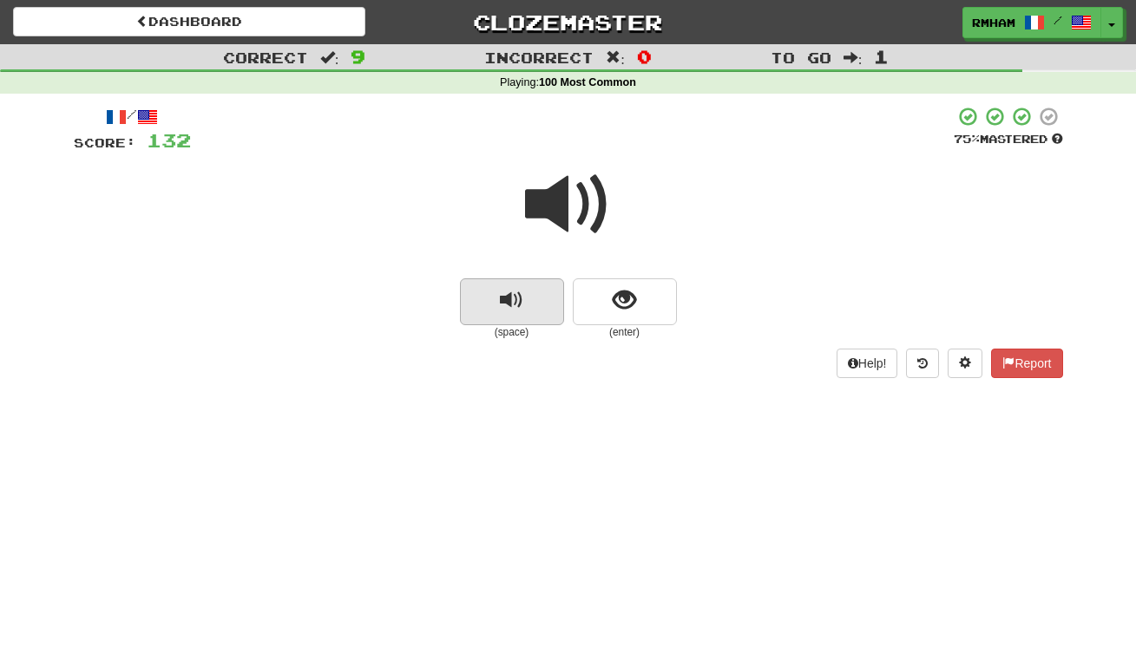
click at [506, 297] on span "replay audio" at bounding box center [511, 300] width 23 height 23
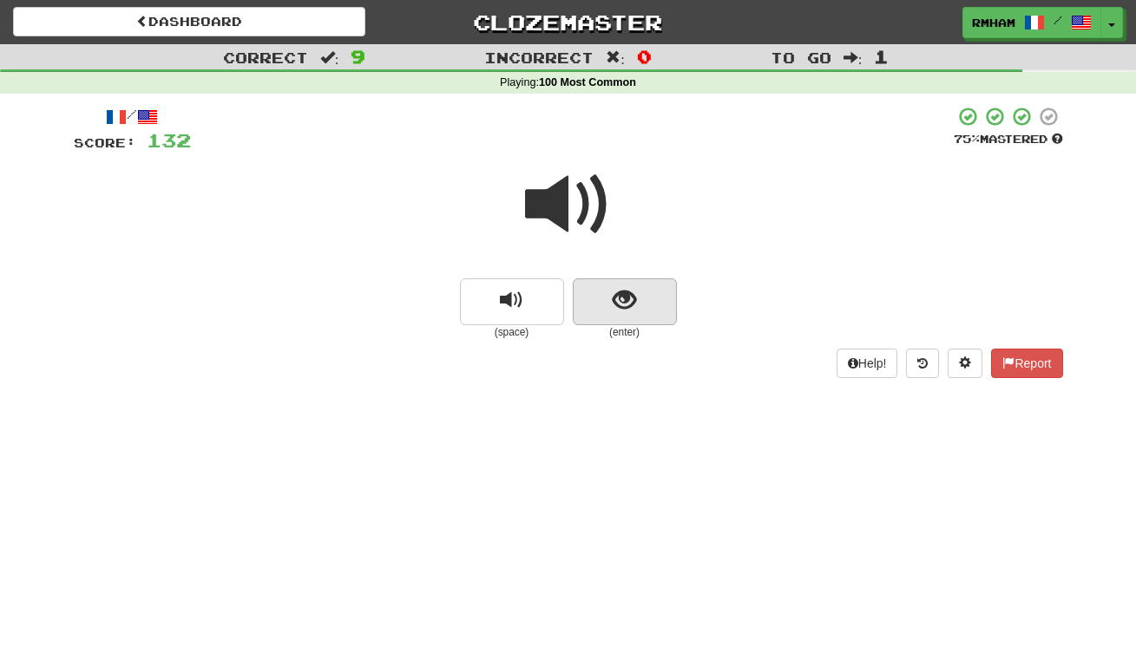
click at [628, 295] on span "show sentence" at bounding box center [624, 300] width 23 height 23
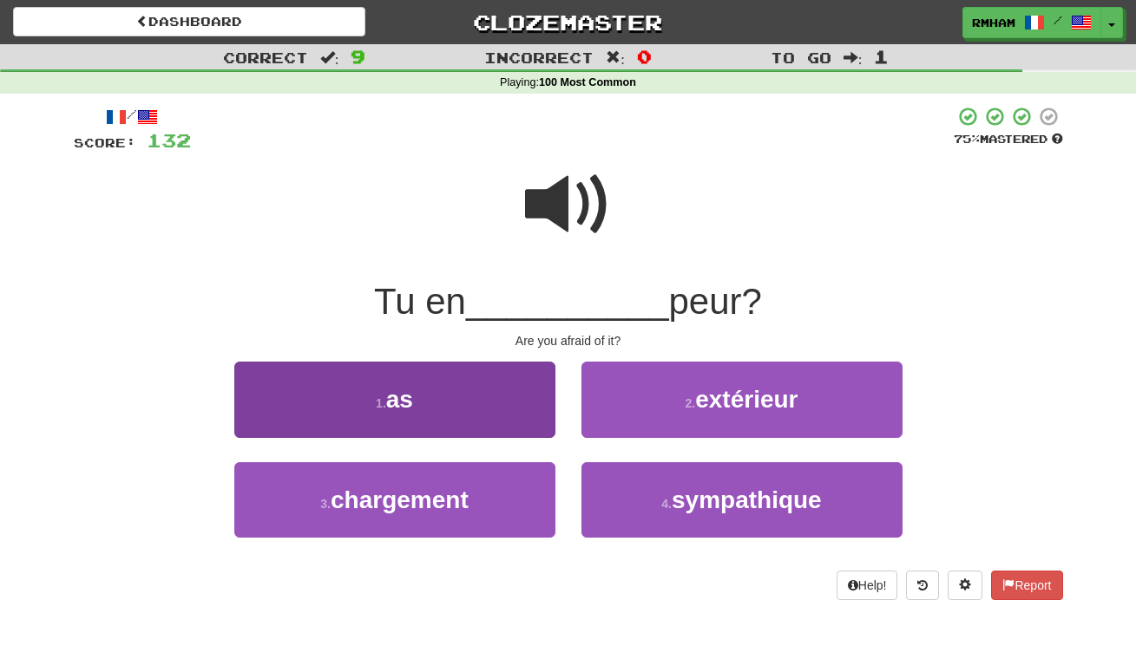
click at [440, 401] on button "1 . as" at bounding box center [394, 399] width 321 height 75
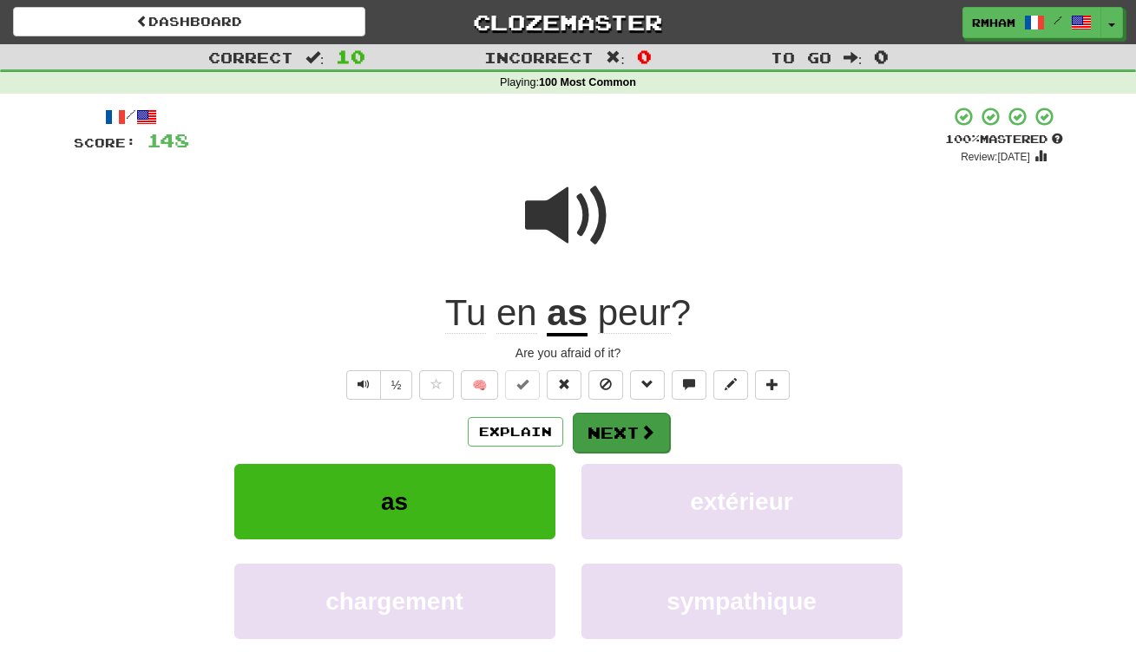
click at [623, 429] on button "Next" at bounding box center [621, 433] width 97 height 40
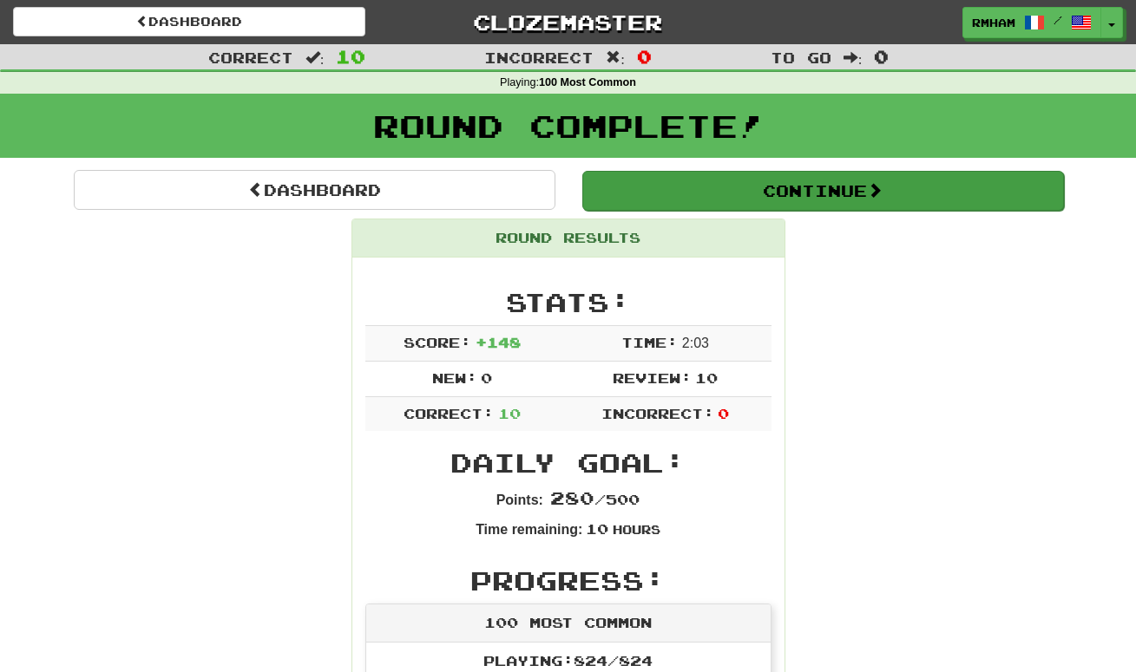
click at [826, 188] on button "Continue" at bounding box center [823, 191] width 482 height 40
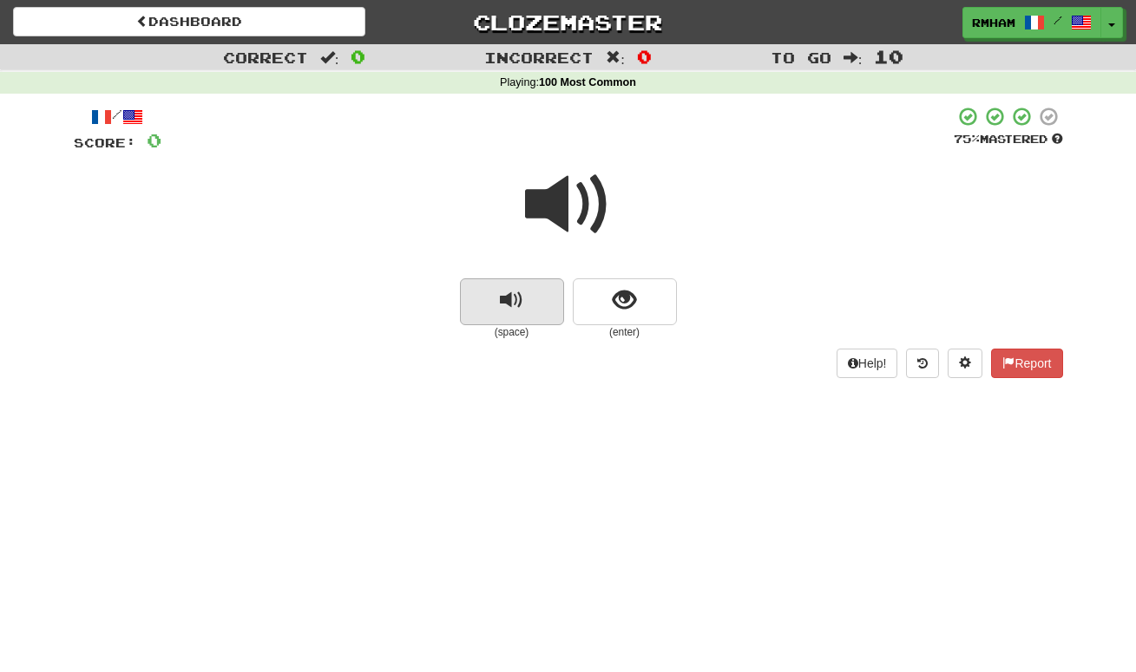
click at [516, 300] on span "replay audio" at bounding box center [511, 300] width 23 height 23
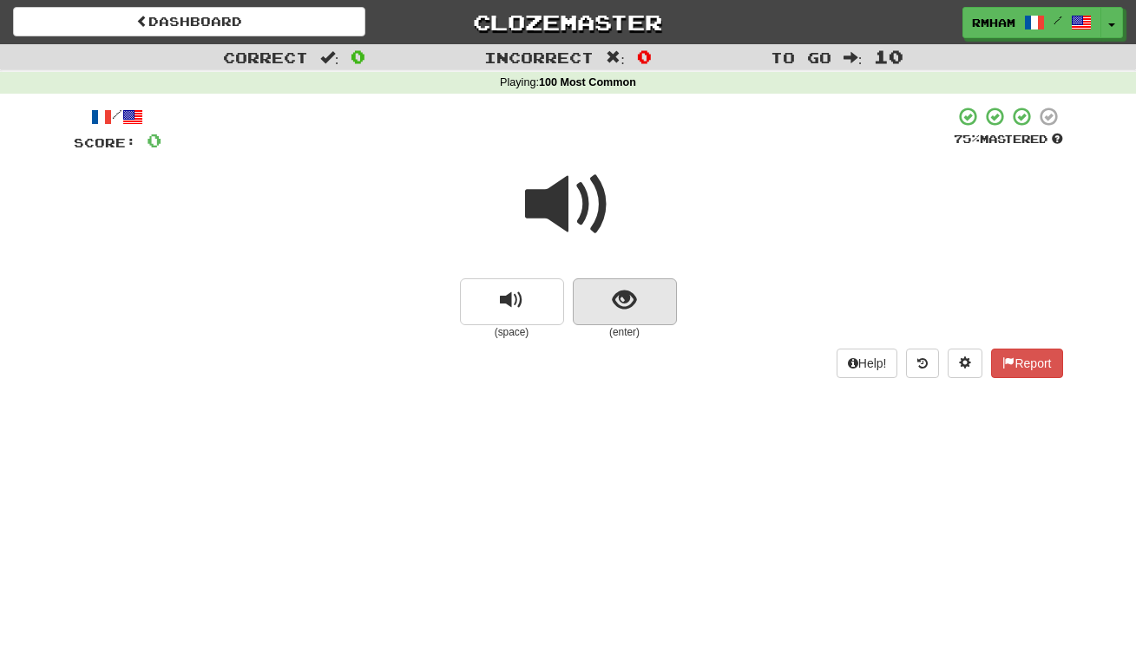
click at [629, 292] on span "show sentence" at bounding box center [624, 300] width 23 height 23
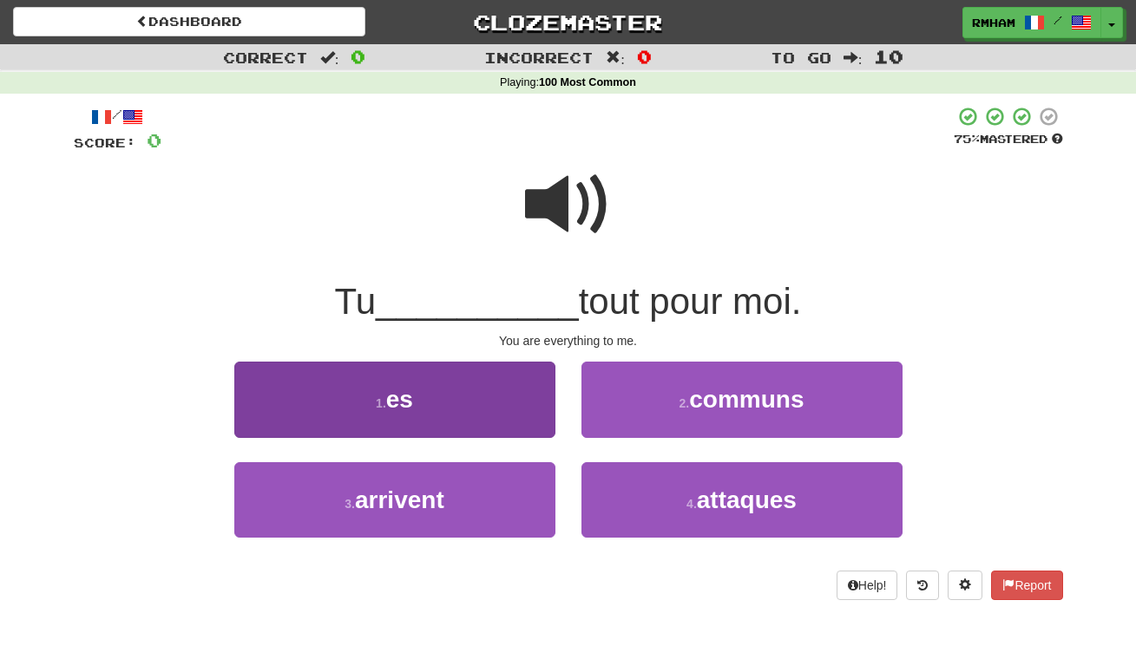
click at [451, 392] on button "1 . es" at bounding box center [394, 399] width 321 height 75
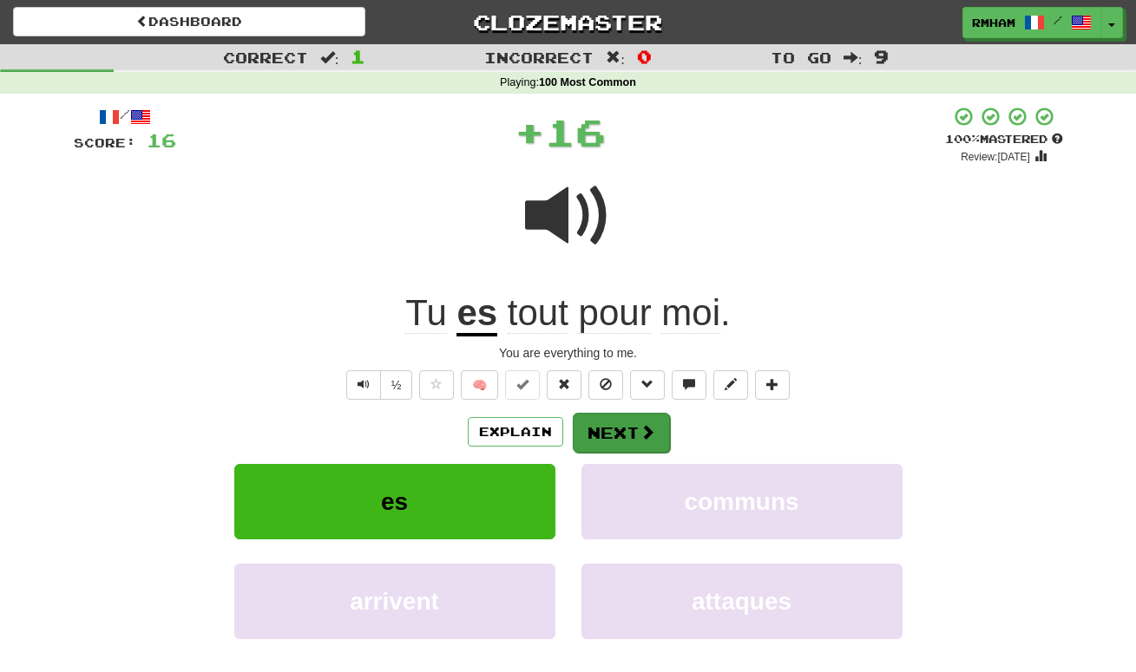
click at [601, 426] on button "Next" at bounding box center [621, 433] width 97 height 40
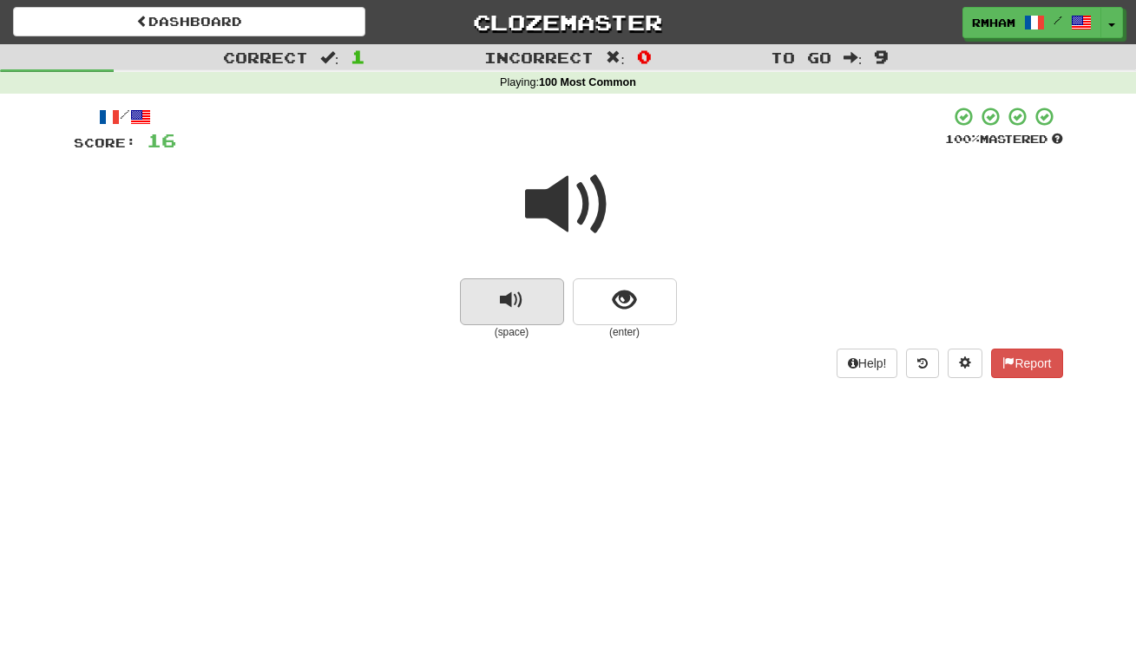
click at [513, 292] on span "replay audio" at bounding box center [511, 300] width 23 height 23
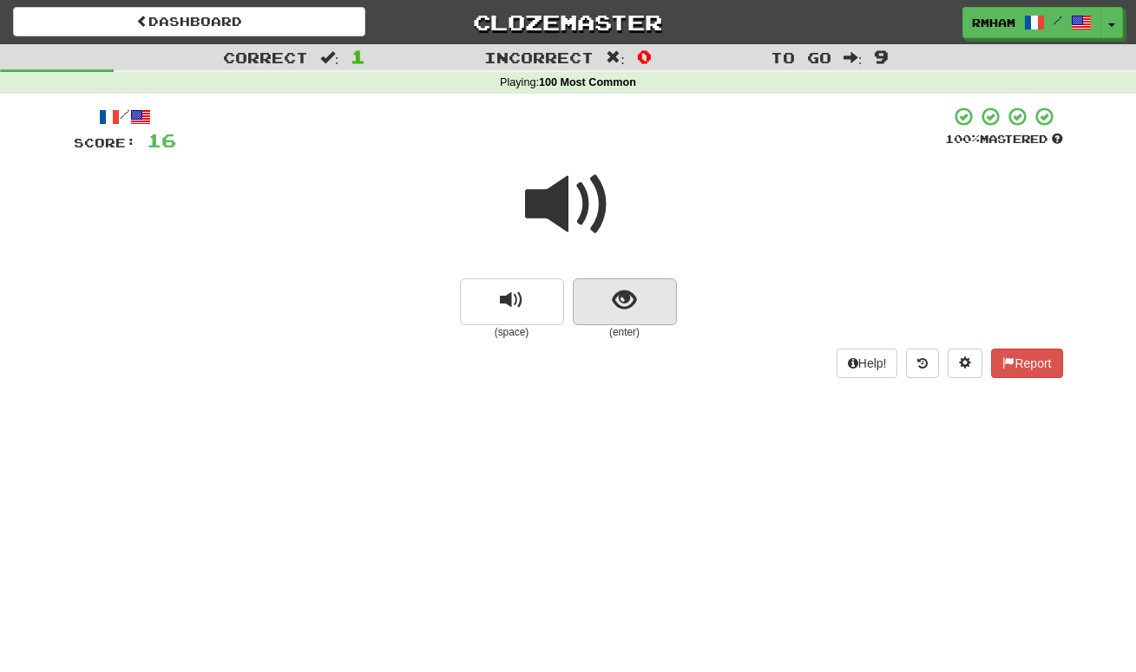
click at [624, 296] on span "show sentence" at bounding box center [624, 300] width 23 height 23
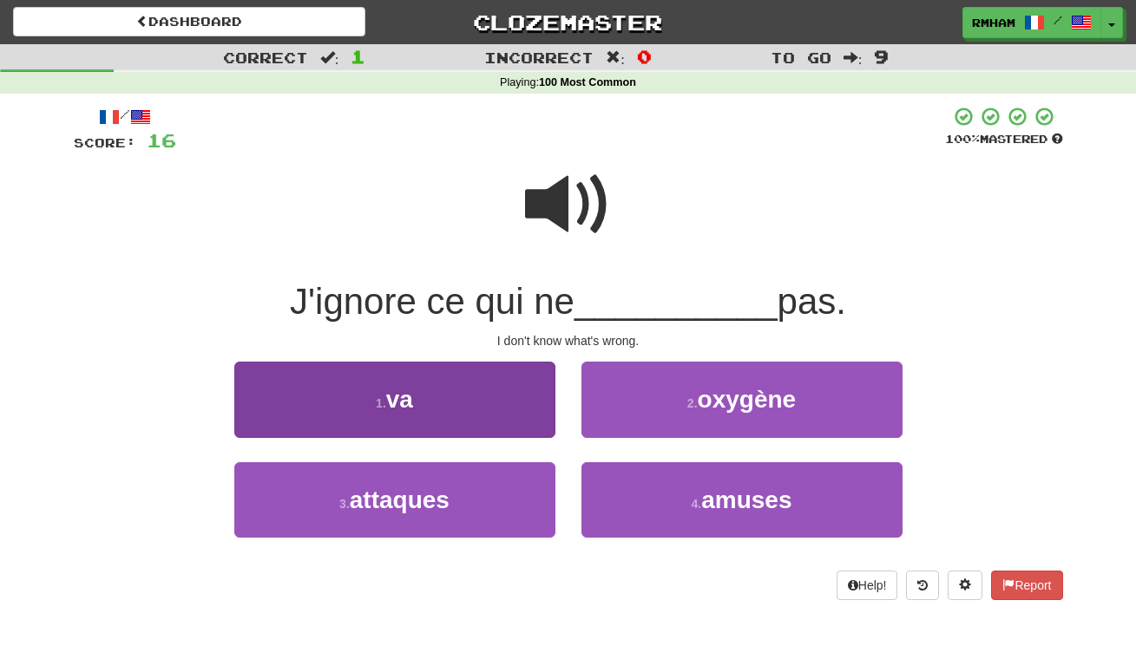
click at [463, 405] on button "1 . va" at bounding box center [394, 399] width 321 height 75
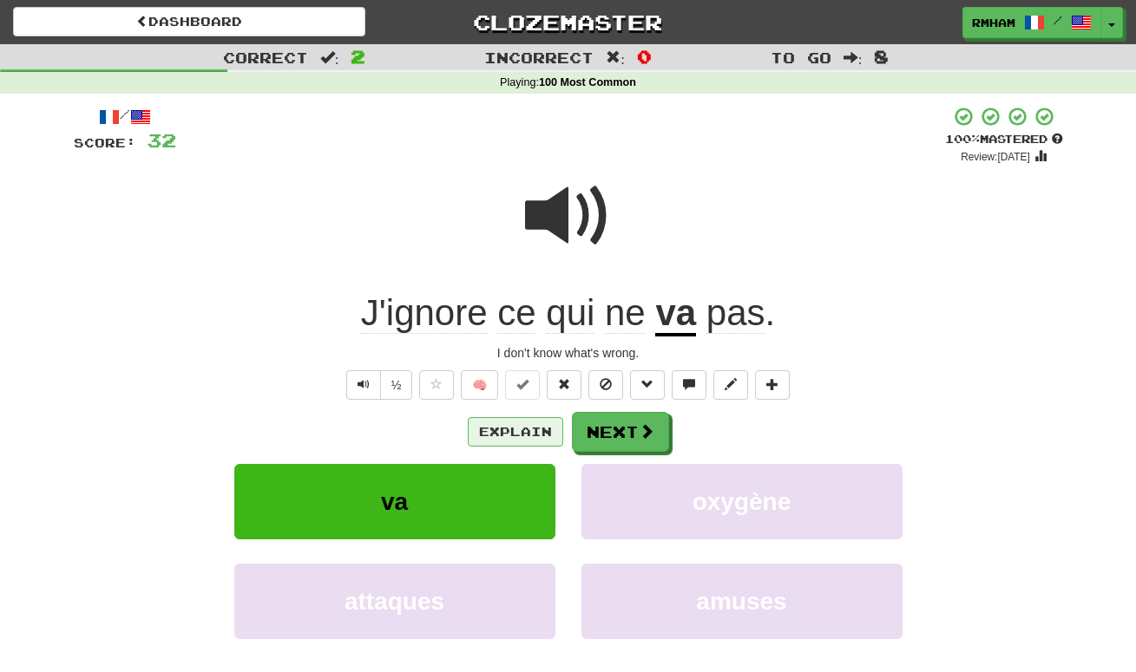
click at [513, 417] on button "Explain" at bounding box center [515, 431] width 95 height 29
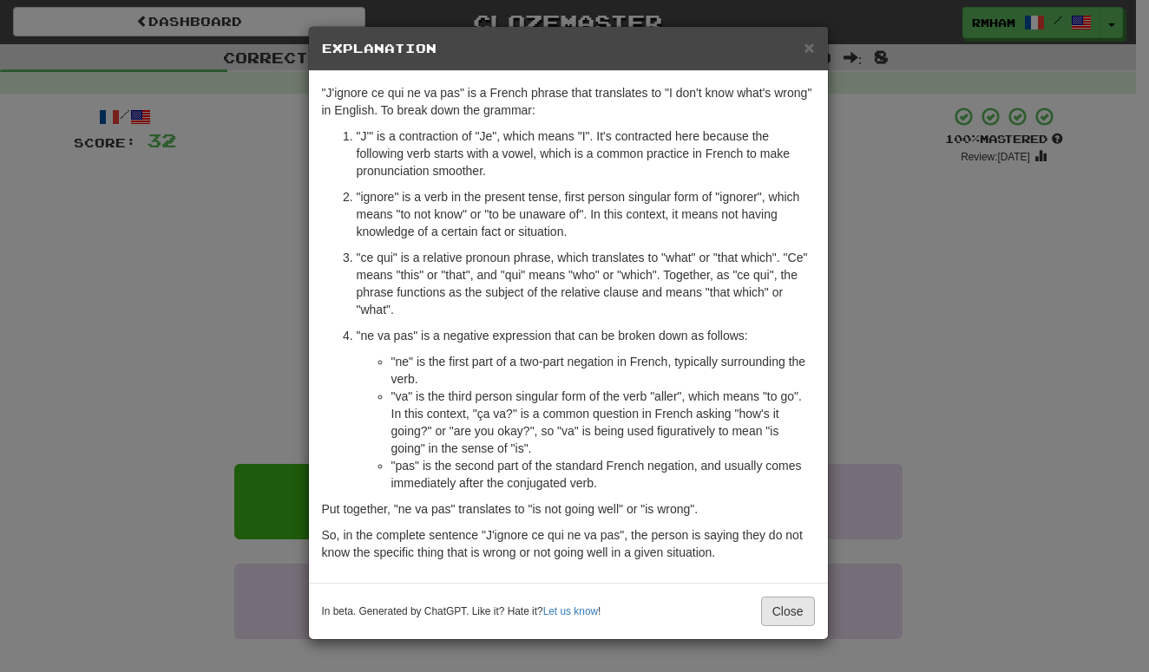
click at [781, 605] on button "Close" at bounding box center [788, 611] width 54 height 29
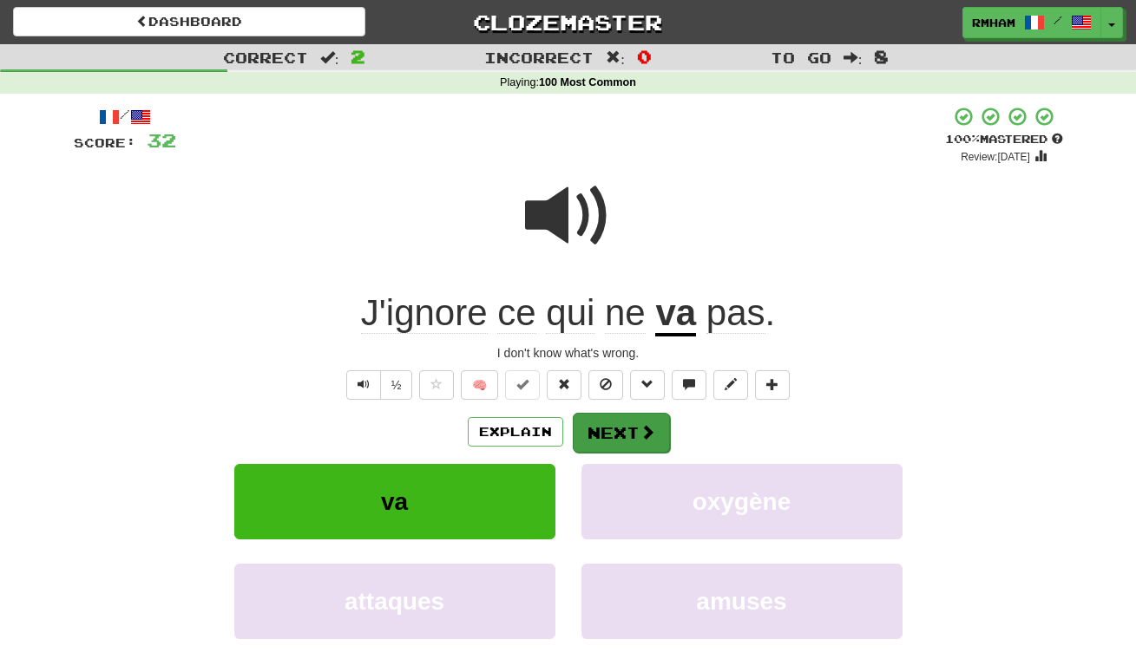
click at [642, 430] on span at bounding box center [647, 432] width 16 height 16
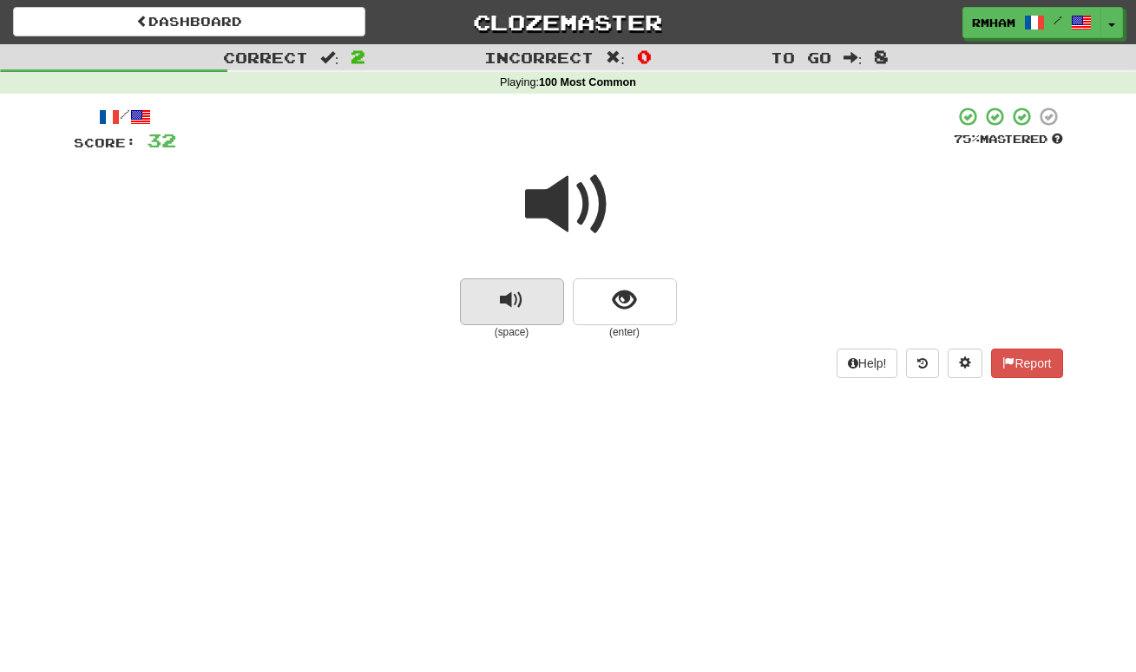
click at [517, 289] on span "replay audio" at bounding box center [511, 300] width 23 height 23
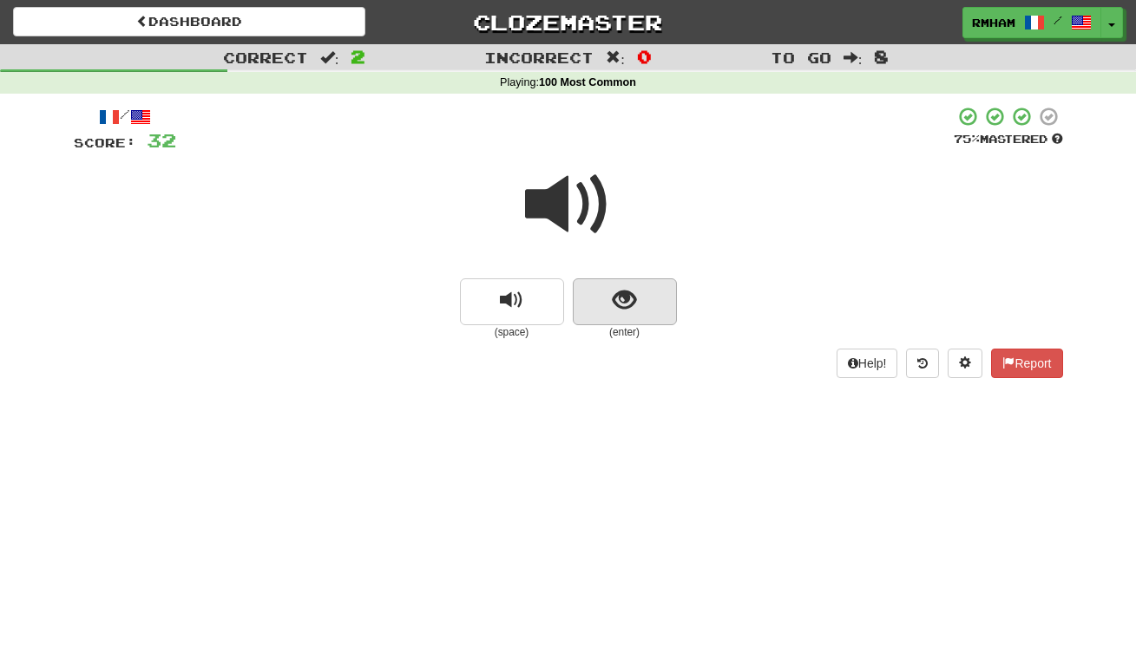
click at [618, 292] on span "show sentence" at bounding box center [624, 300] width 23 height 23
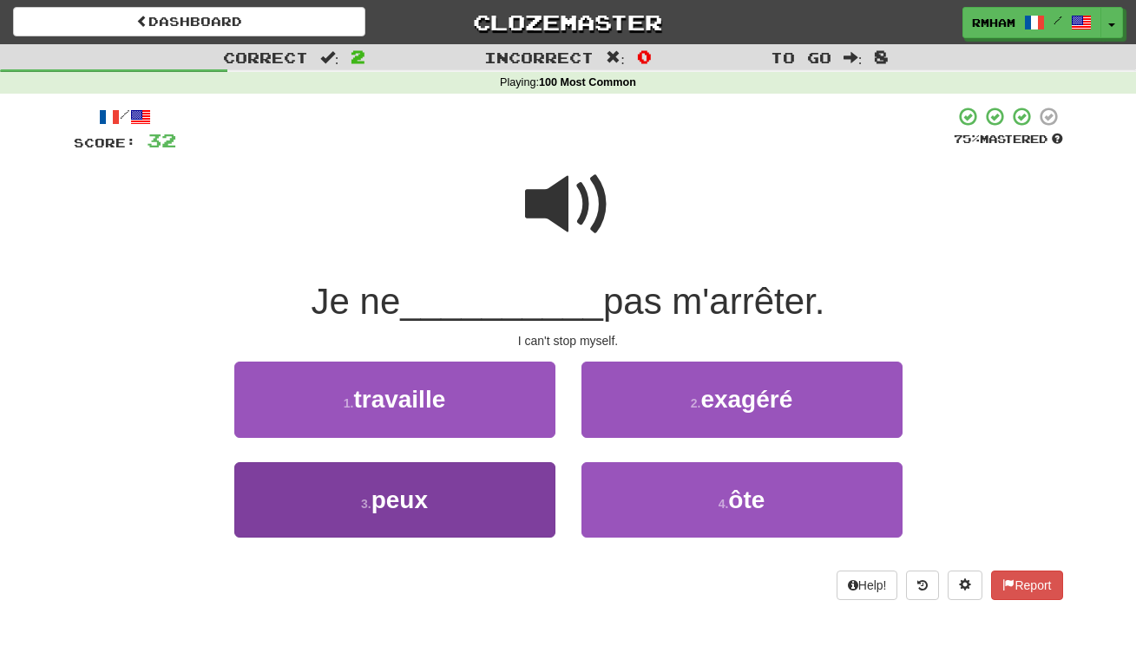
click at [446, 490] on button "3 . peux" at bounding box center [394, 499] width 321 height 75
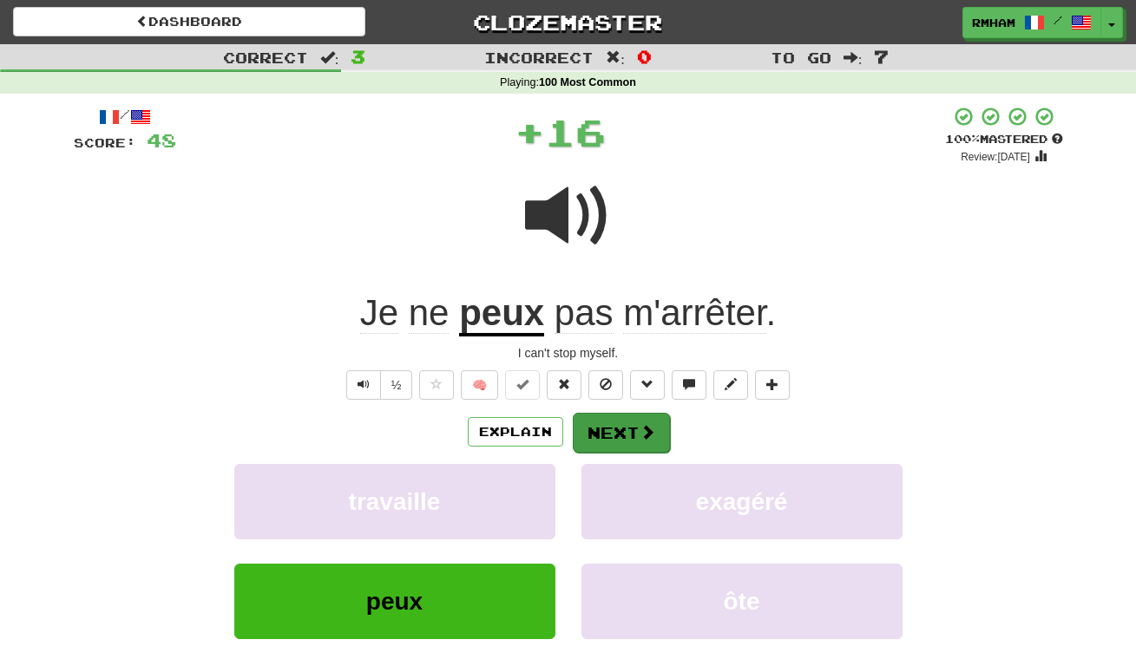
click at [617, 424] on button "Next" at bounding box center [621, 433] width 97 height 40
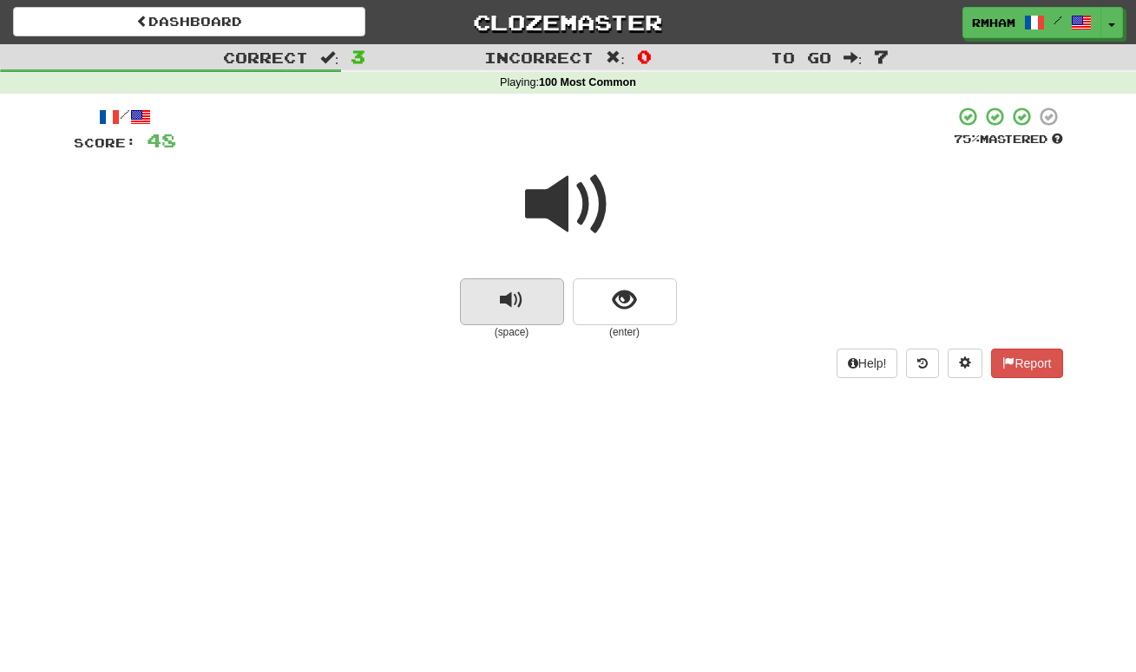
click at [514, 293] on span "replay audio" at bounding box center [511, 300] width 23 height 23
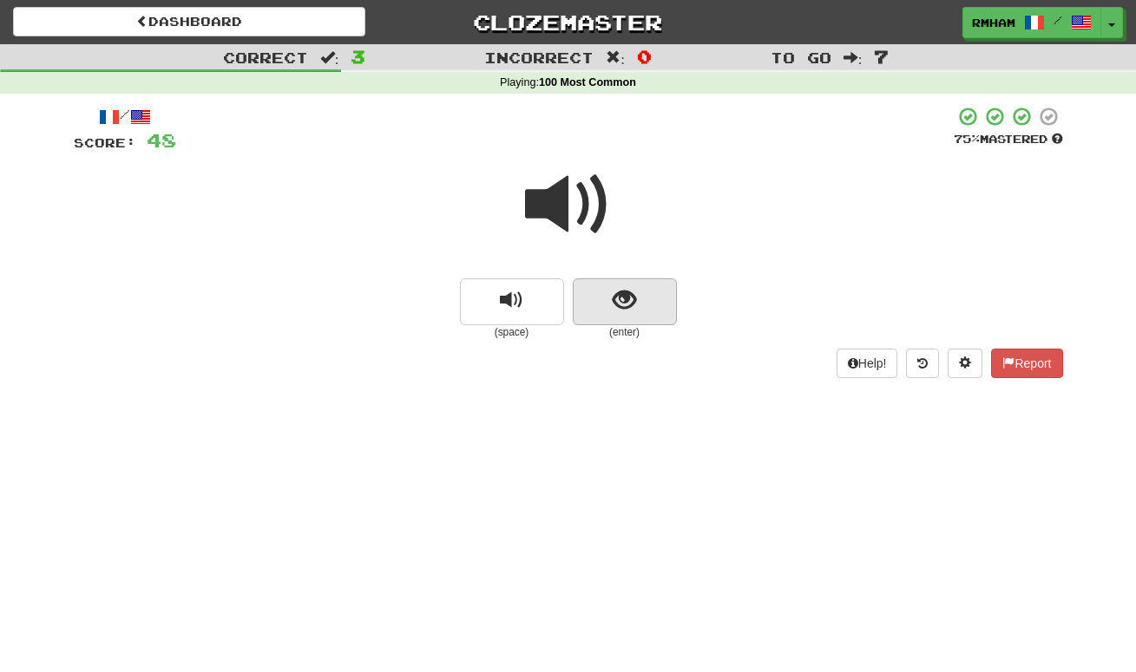
click at [633, 292] on span "show sentence" at bounding box center [624, 300] width 23 height 23
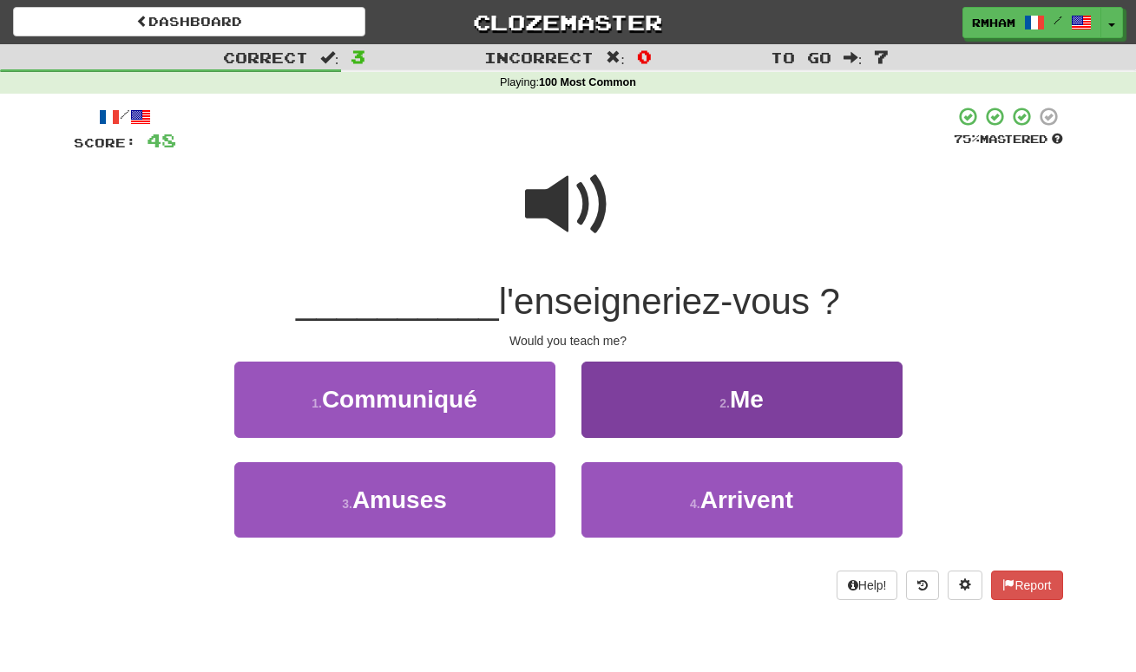
click at [753, 397] on span "Me" at bounding box center [747, 399] width 34 height 27
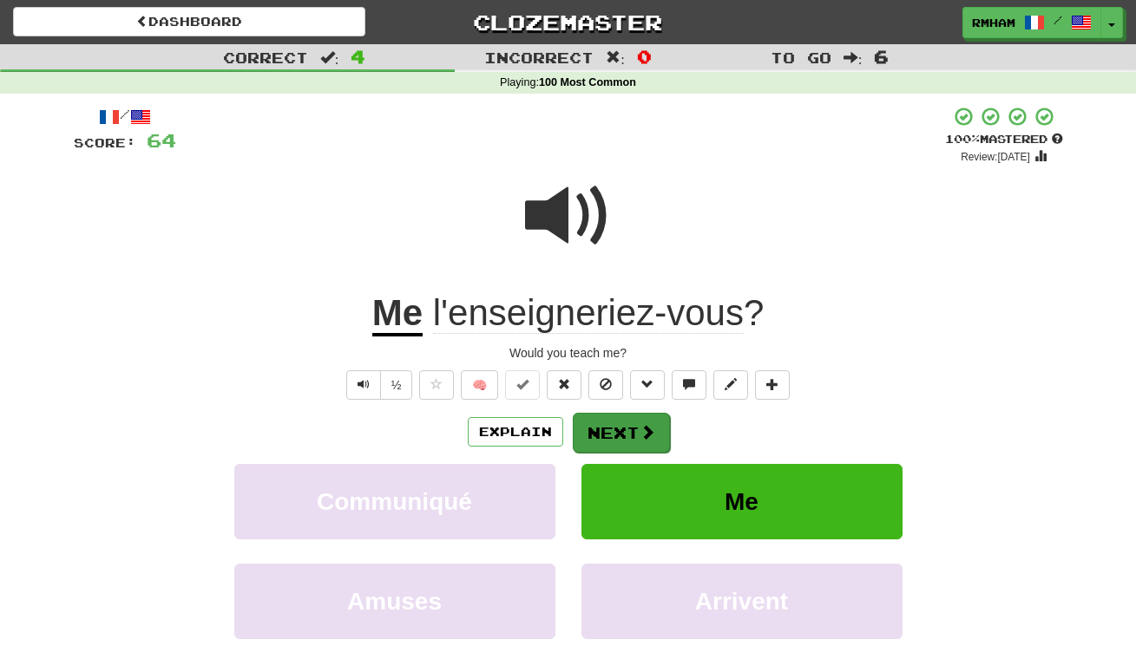
click at [621, 429] on button "Next" at bounding box center [621, 433] width 97 height 40
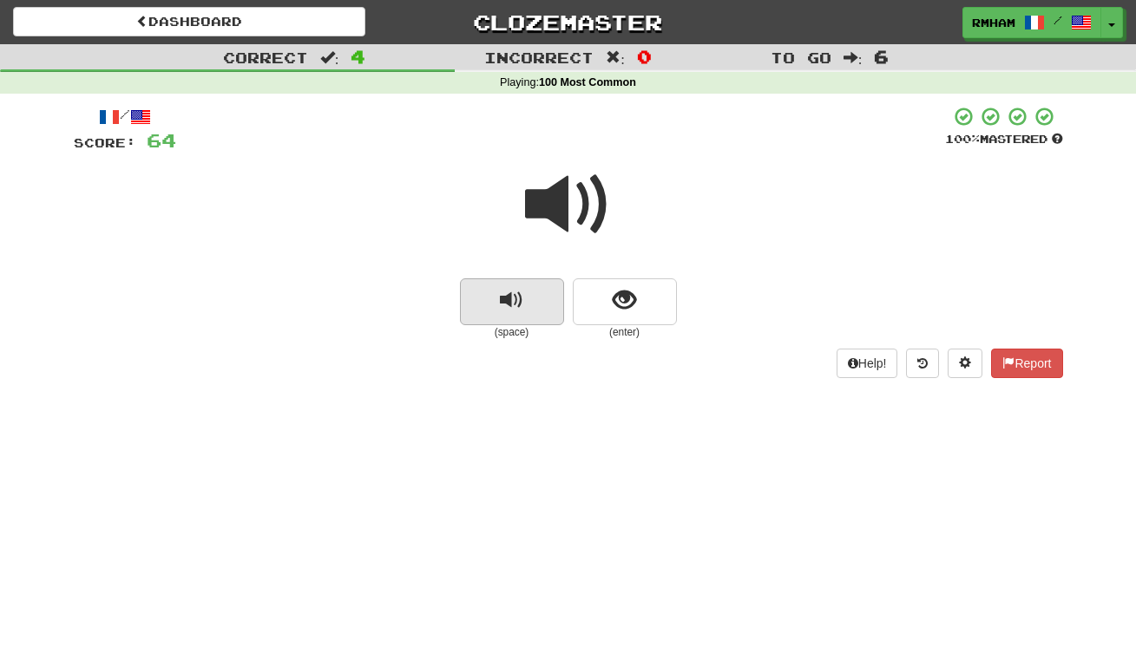
click at [509, 292] on span "replay audio" at bounding box center [511, 300] width 23 height 23
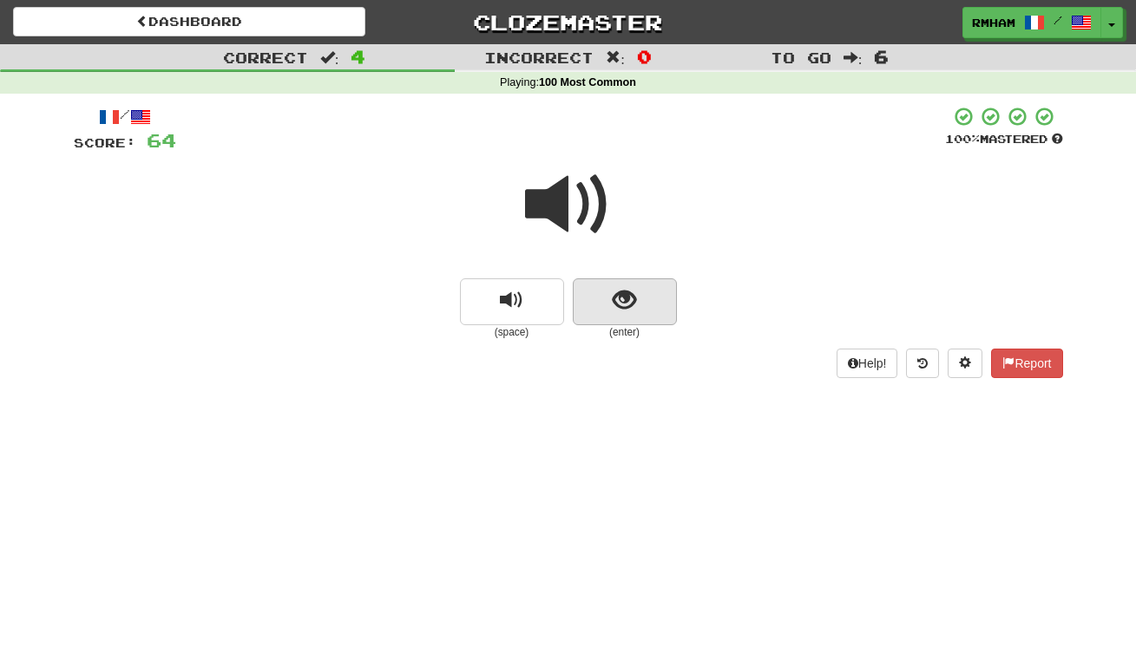
click at [615, 292] on span "show sentence" at bounding box center [624, 300] width 23 height 23
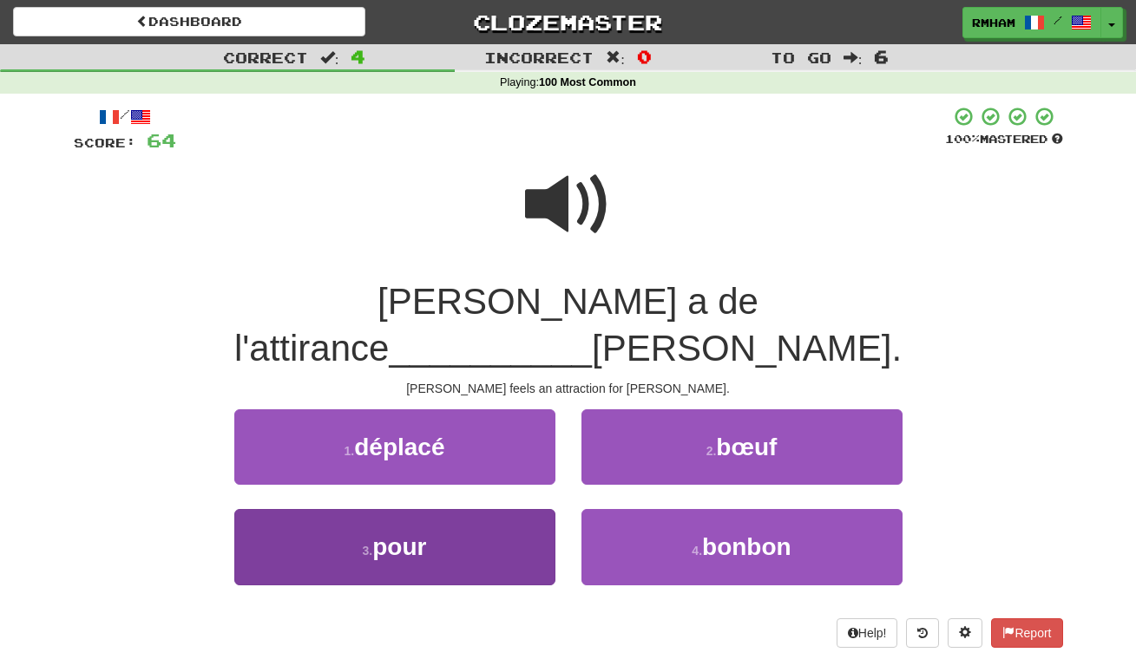
click at [438, 512] on button "3 . pour" at bounding box center [394, 546] width 321 height 75
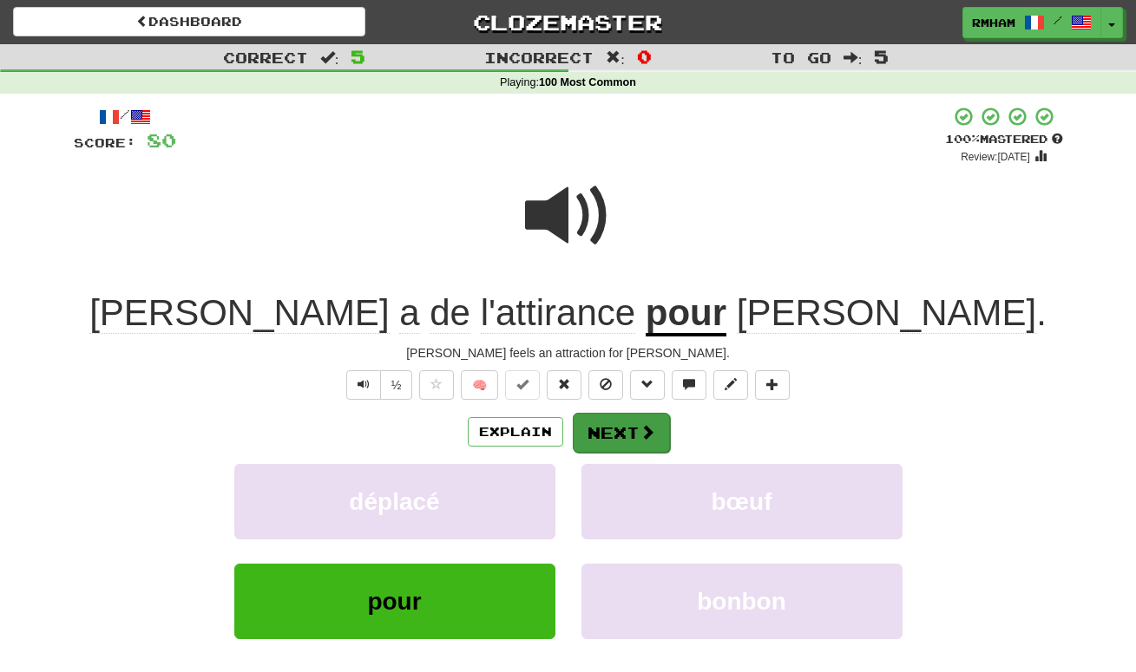
click at [613, 420] on button "Next" at bounding box center [621, 433] width 97 height 40
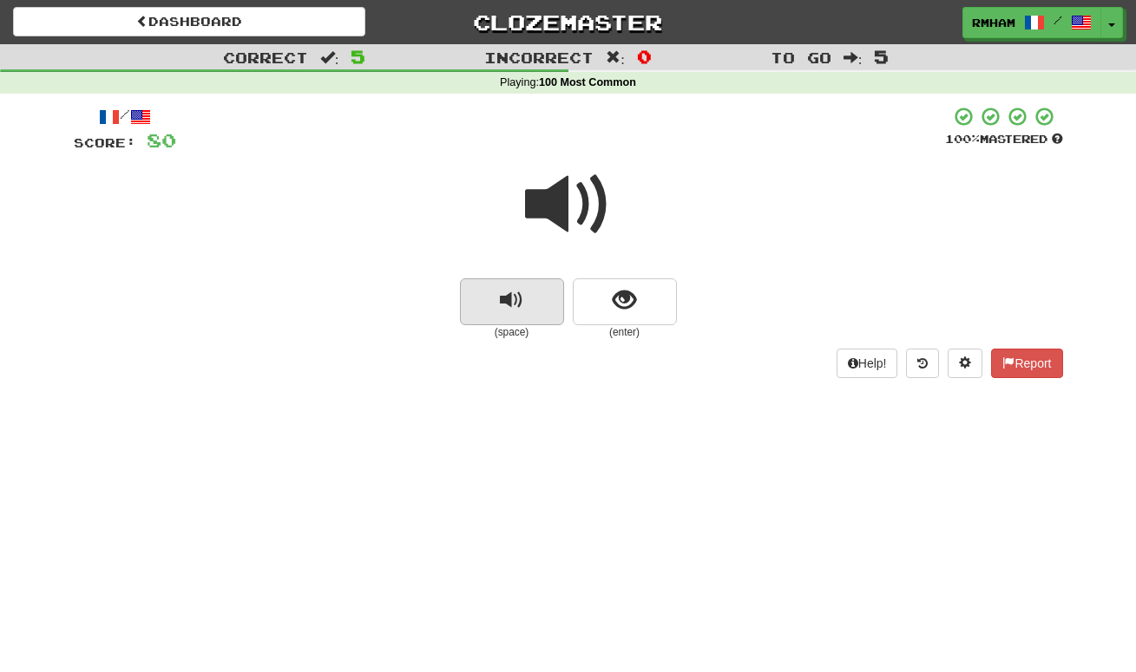
click at [513, 298] on span "replay audio" at bounding box center [511, 300] width 23 height 23
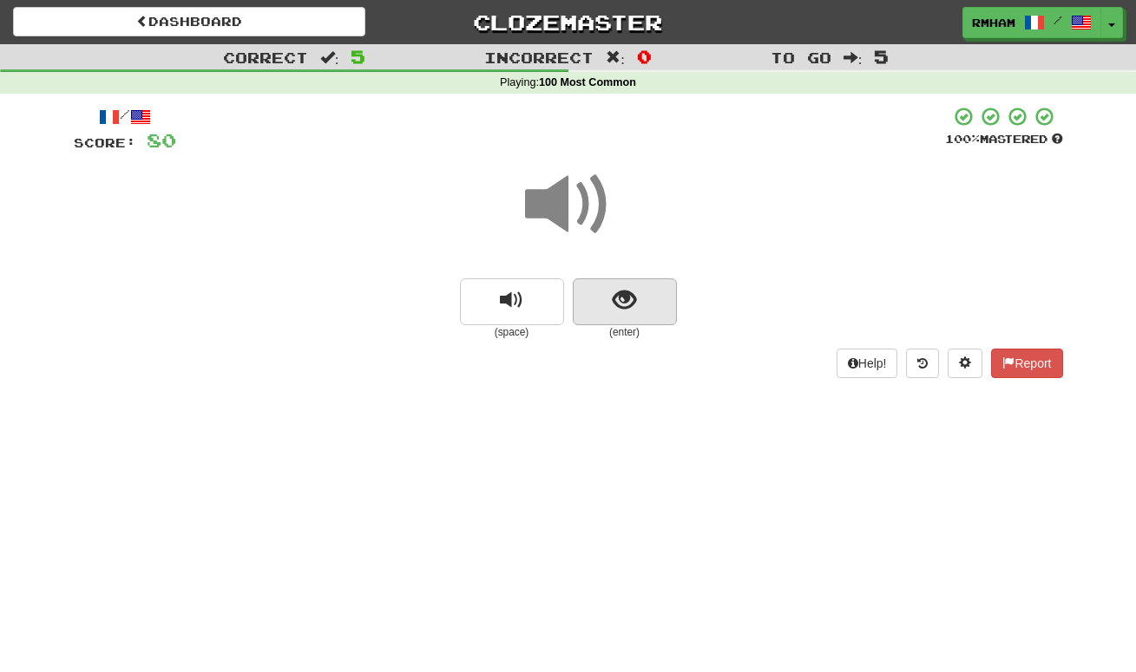
click at [632, 292] on span "show sentence" at bounding box center [624, 300] width 23 height 23
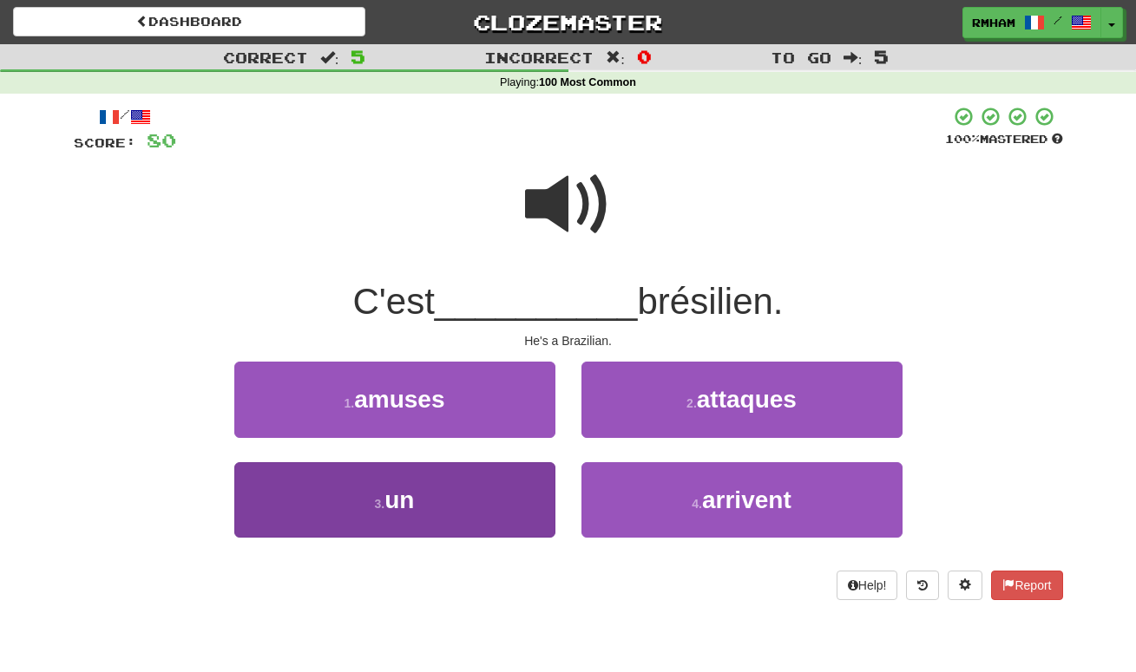
click at [408, 514] on button "3 . un" at bounding box center [394, 499] width 321 height 75
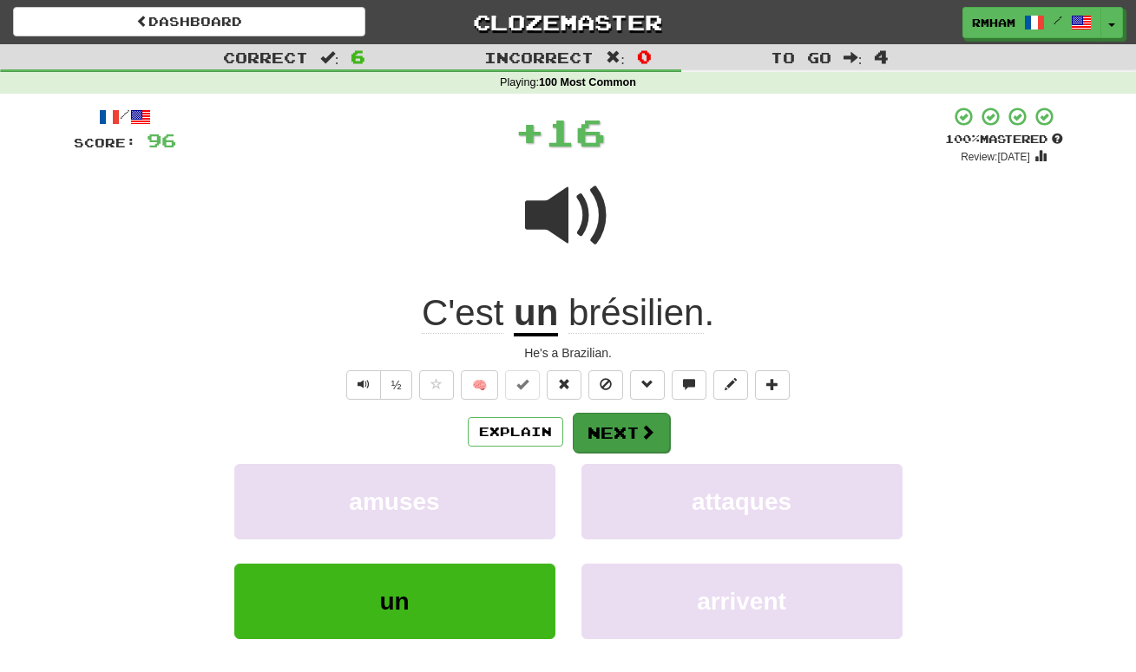
click at [620, 429] on button "Next" at bounding box center [621, 433] width 97 height 40
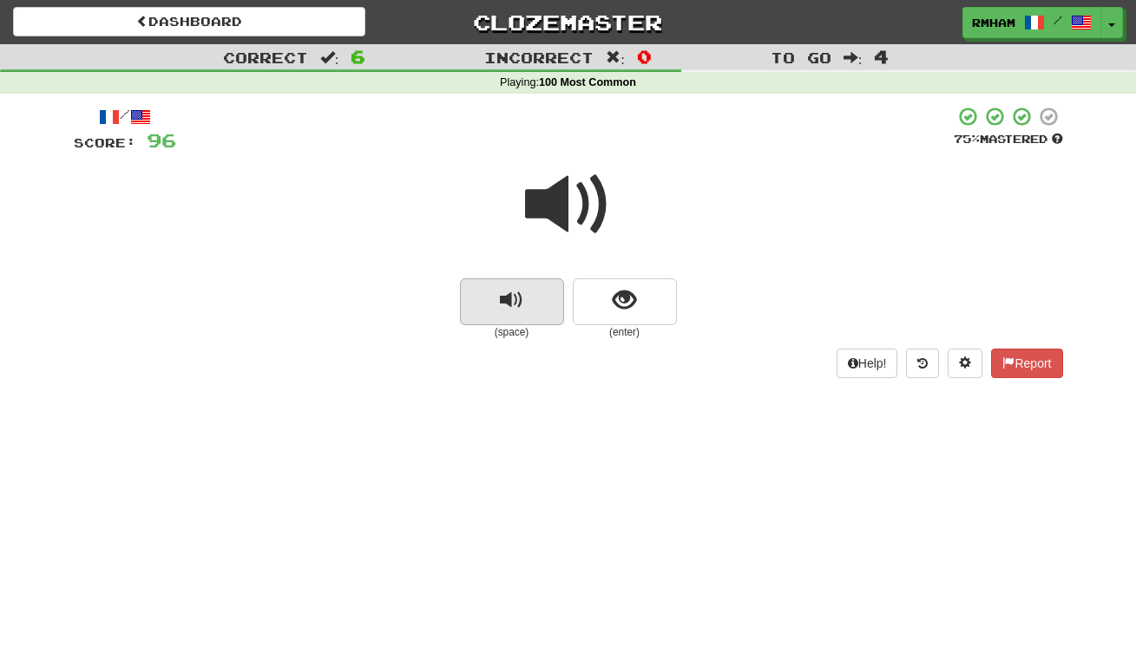
click at [508, 305] on span "replay audio" at bounding box center [511, 300] width 23 height 23
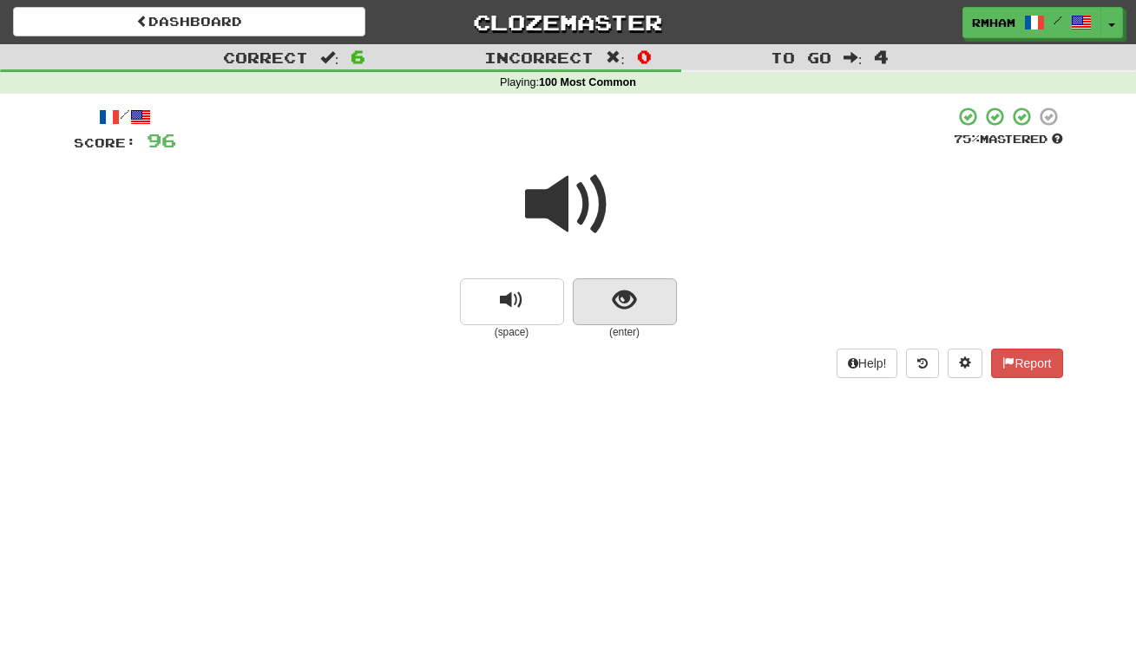
click at [624, 301] on span "show sentence" at bounding box center [624, 300] width 23 height 23
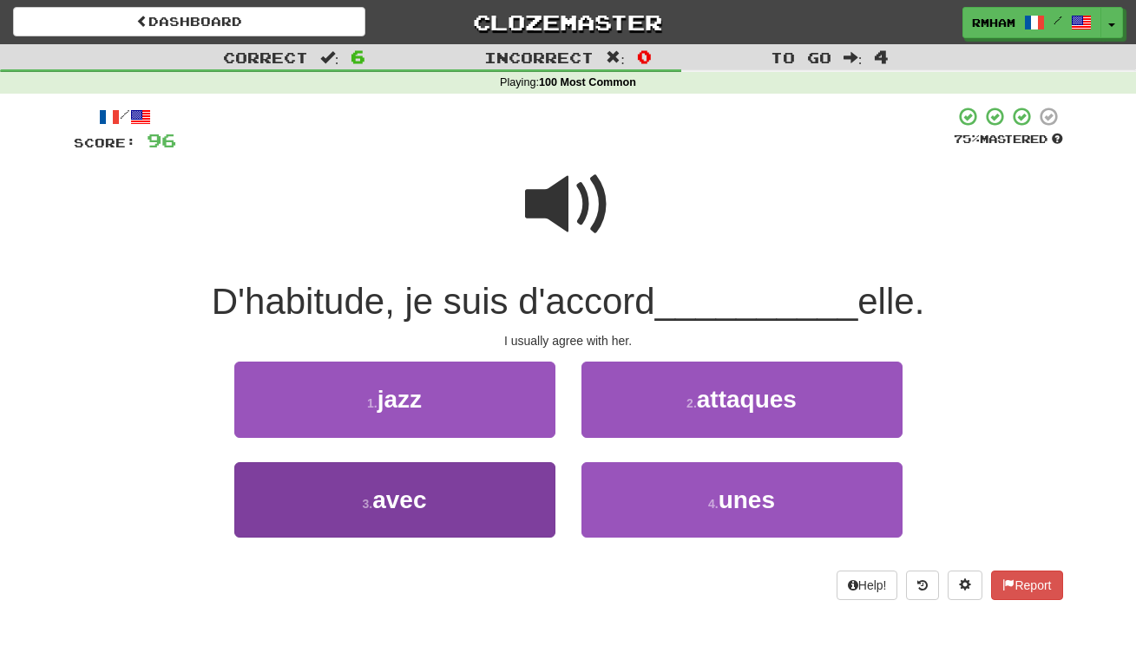
click at [486, 495] on button "3 . avec" at bounding box center [394, 499] width 321 height 75
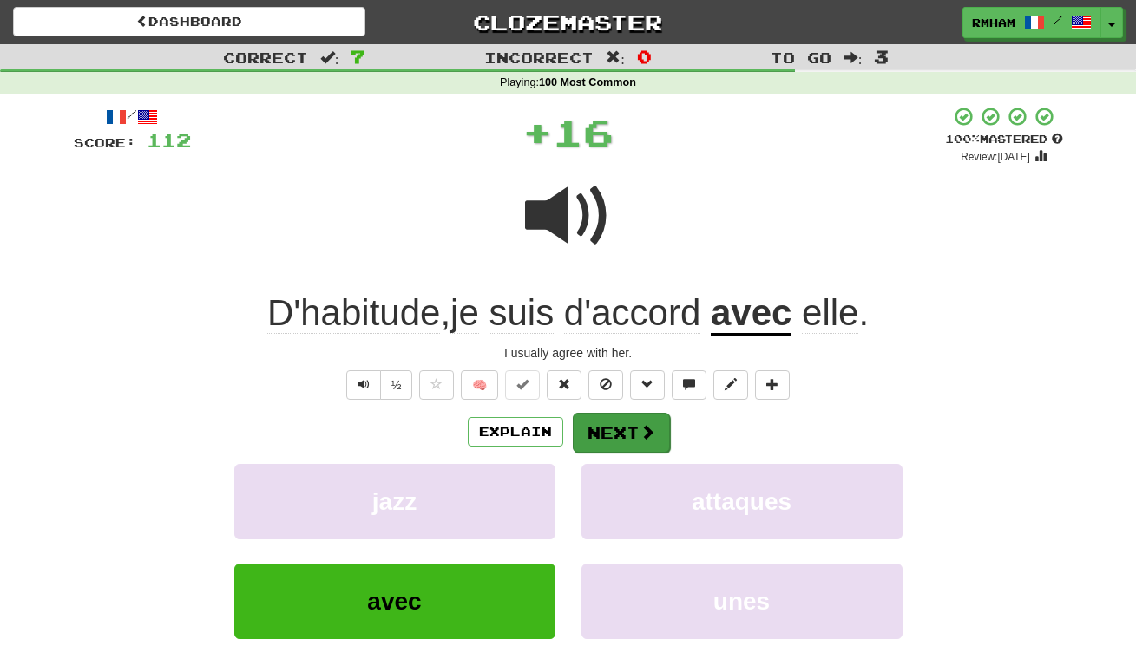
click at [622, 430] on button "Next" at bounding box center [621, 433] width 97 height 40
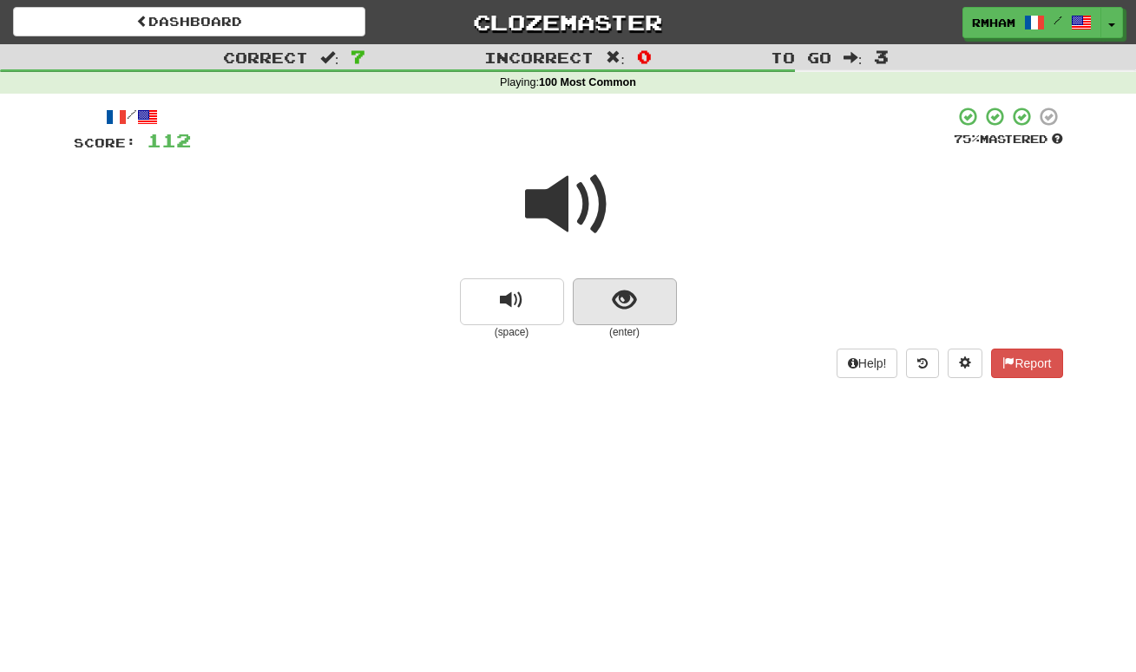
click at [620, 293] on span "show sentence" at bounding box center [624, 300] width 23 height 23
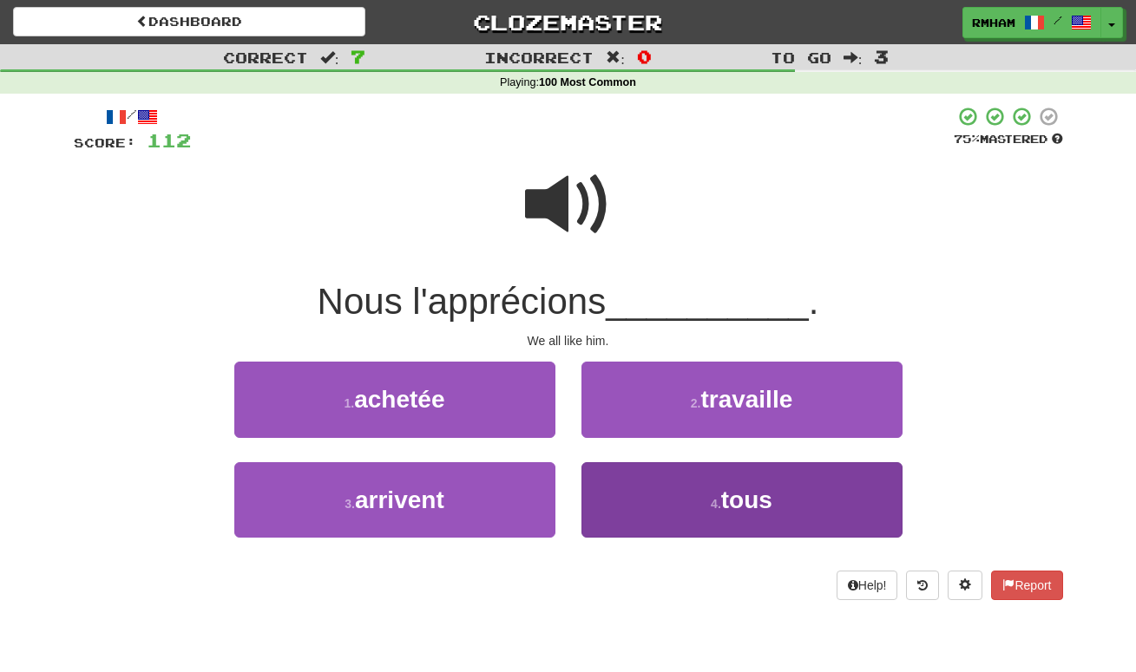
click at [722, 496] on span "tous" at bounding box center [746, 500] width 51 height 27
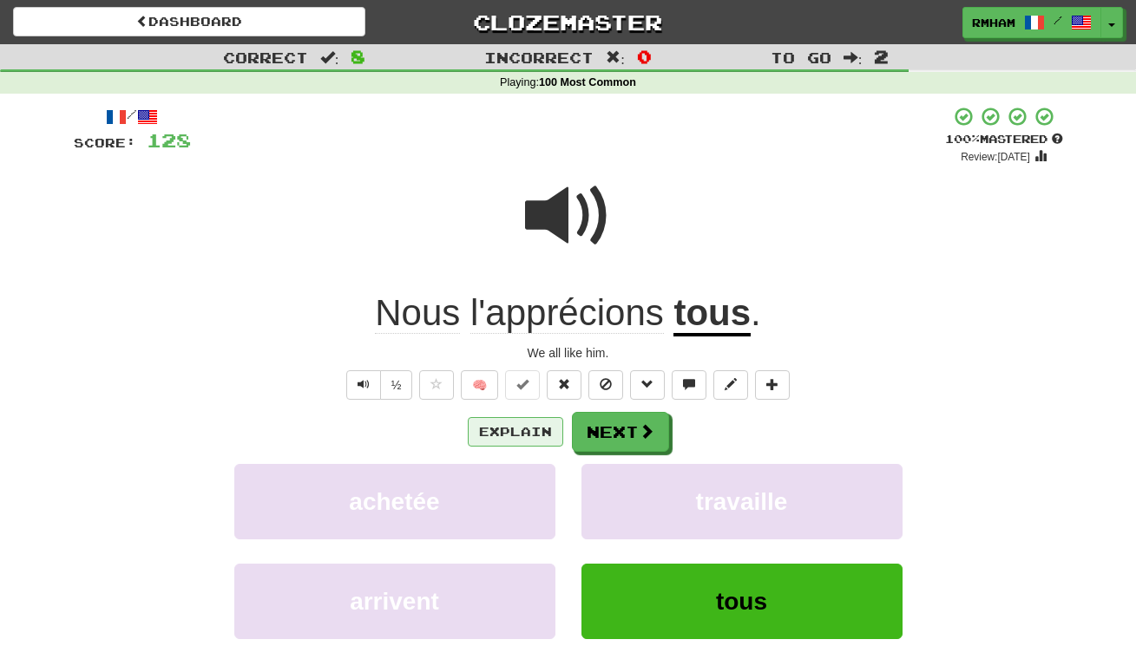
click at [529, 427] on button "Explain" at bounding box center [515, 431] width 95 height 29
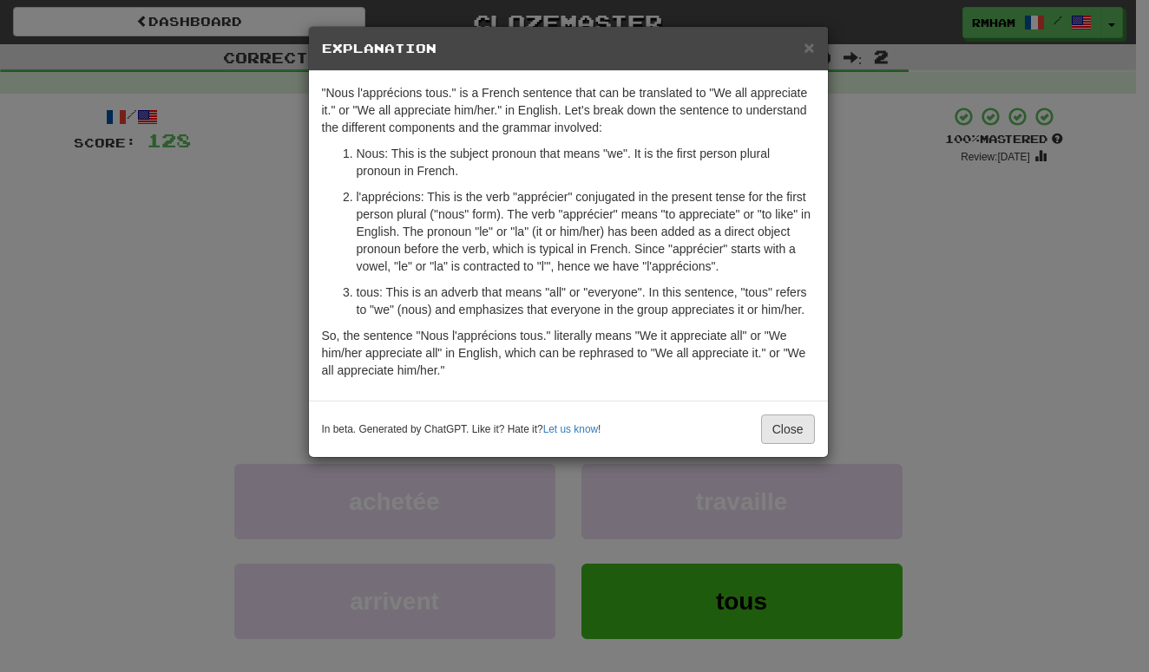
click at [787, 427] on button "Close" at bounding box center [788, 429] width 54 height 29
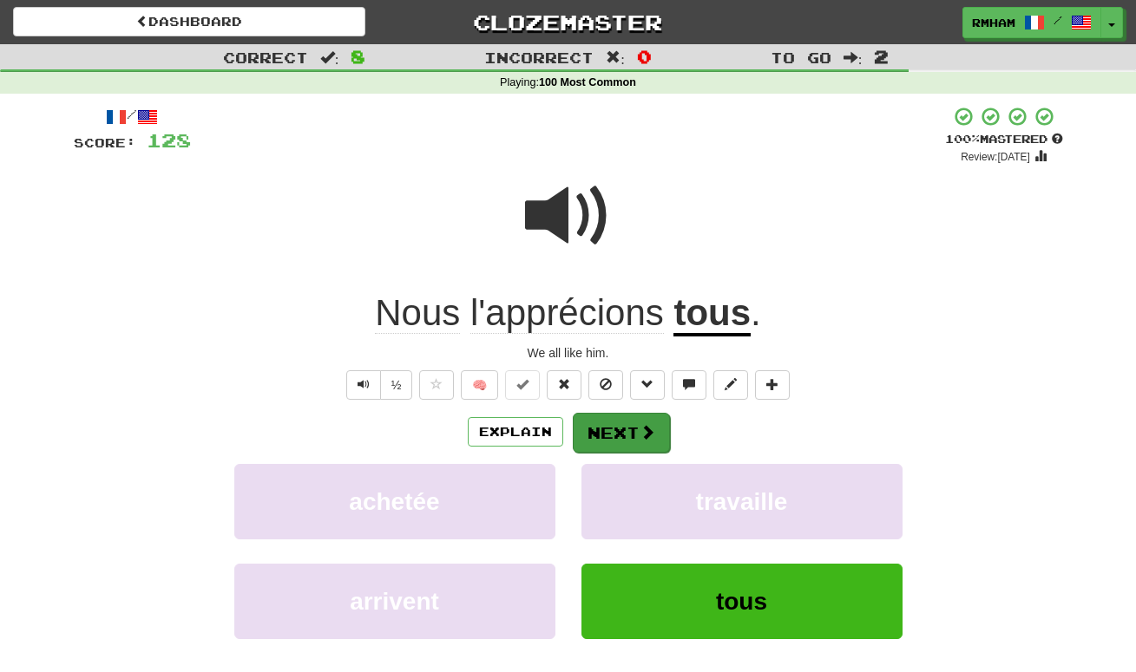
click at [630, 426] on button "Next" at bounding box center [621, 433] width 97 height 40
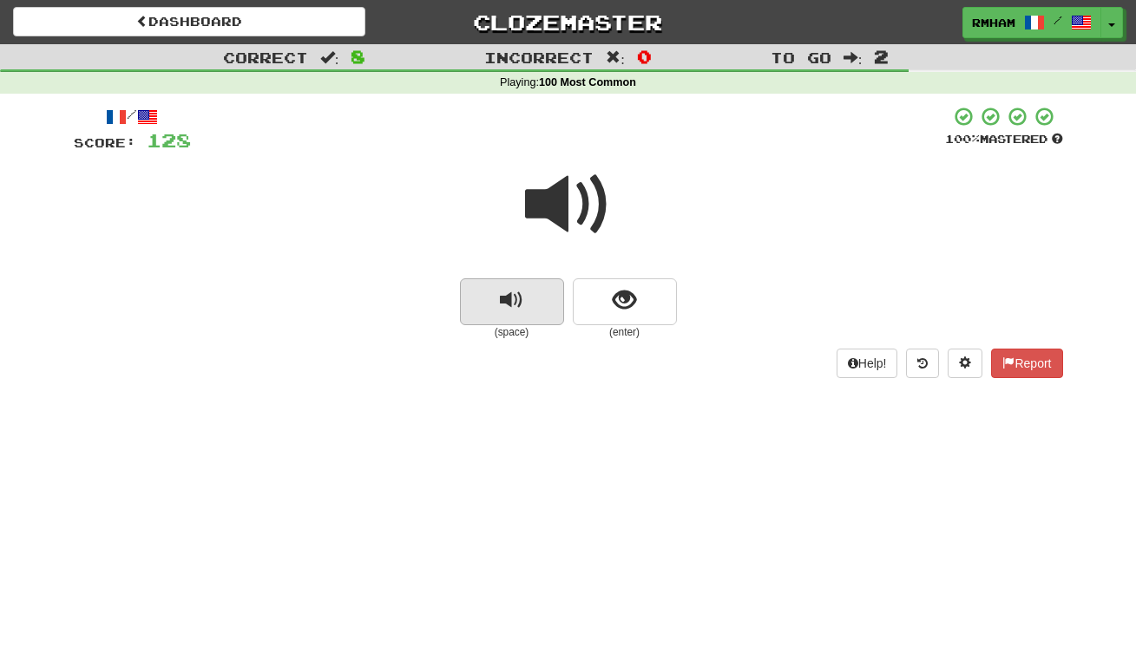
click at [517, 297] on span "replay audio" at bounding box center [511, 300] width 23 height 23
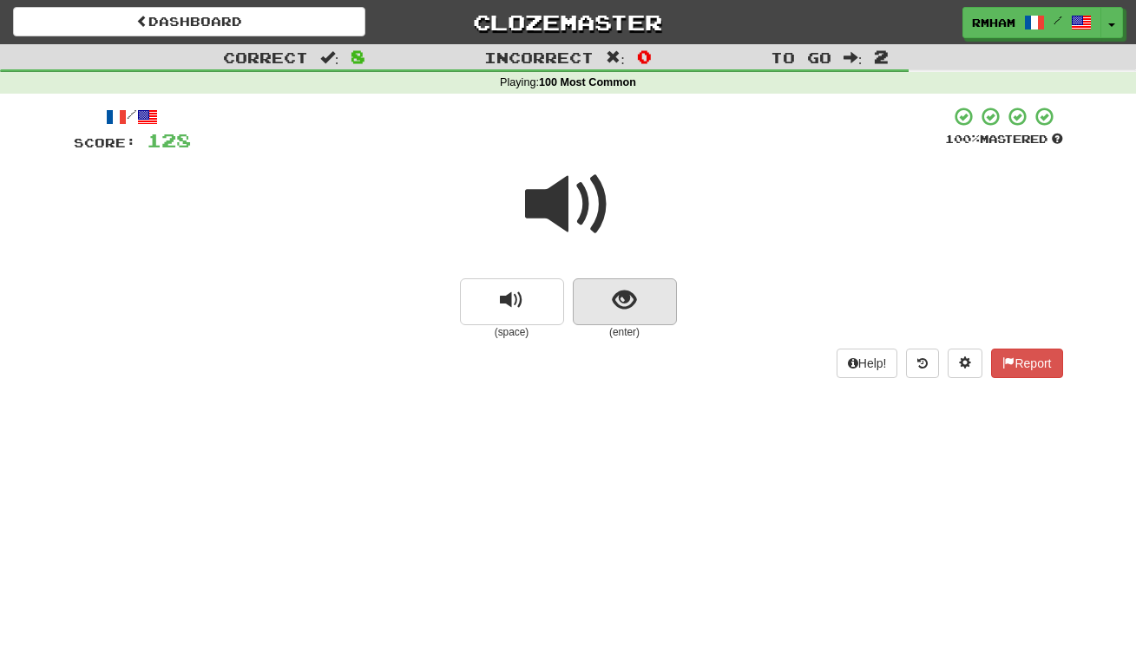
click at [620, 292] on span "show sentence" at bounding box center [624, 300] width 23 height 23
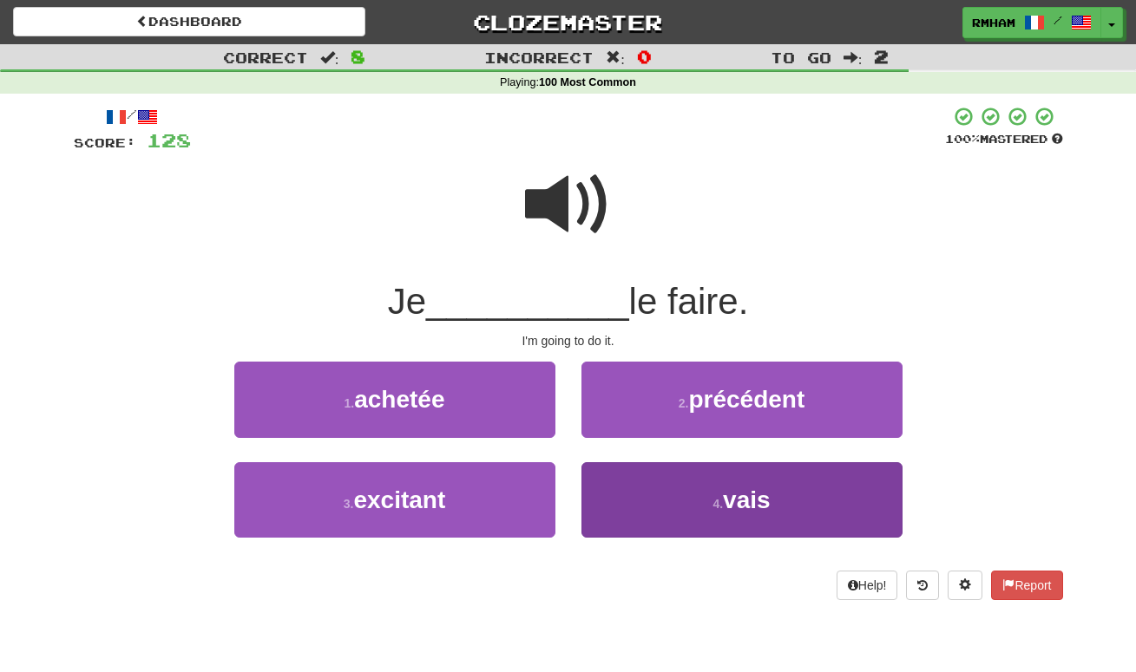
click at [721, 488] on button "4 . vais" at bounding box center [741, 499] width 321 height 75
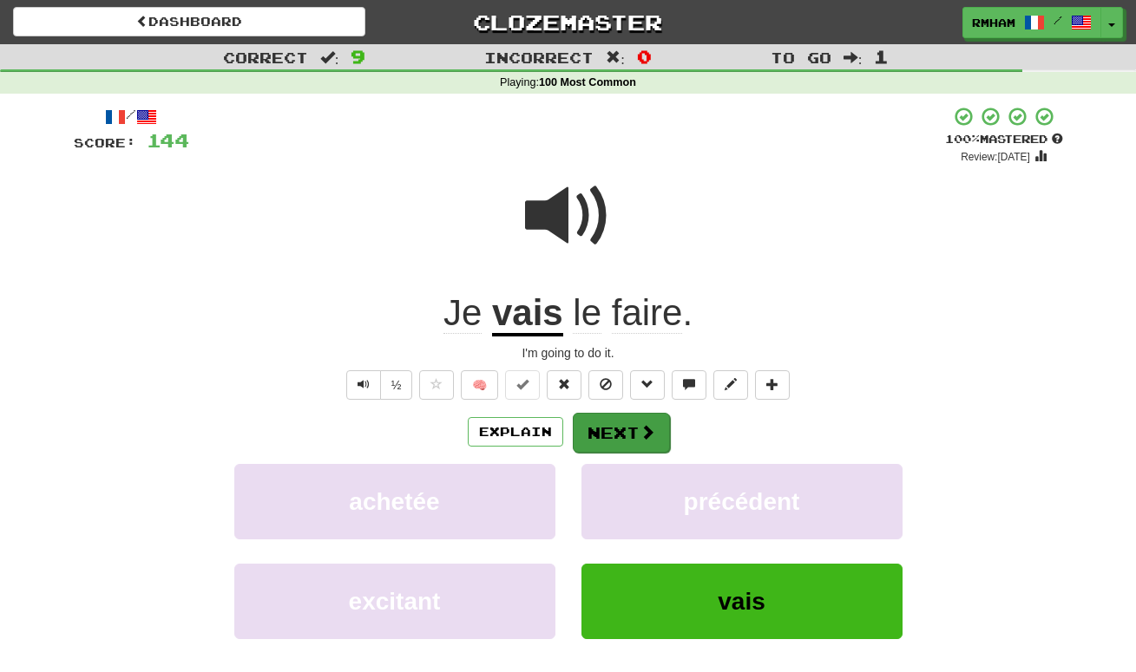
click at [649, 427] on span at bounding box center [647, 432] width 16 height 16
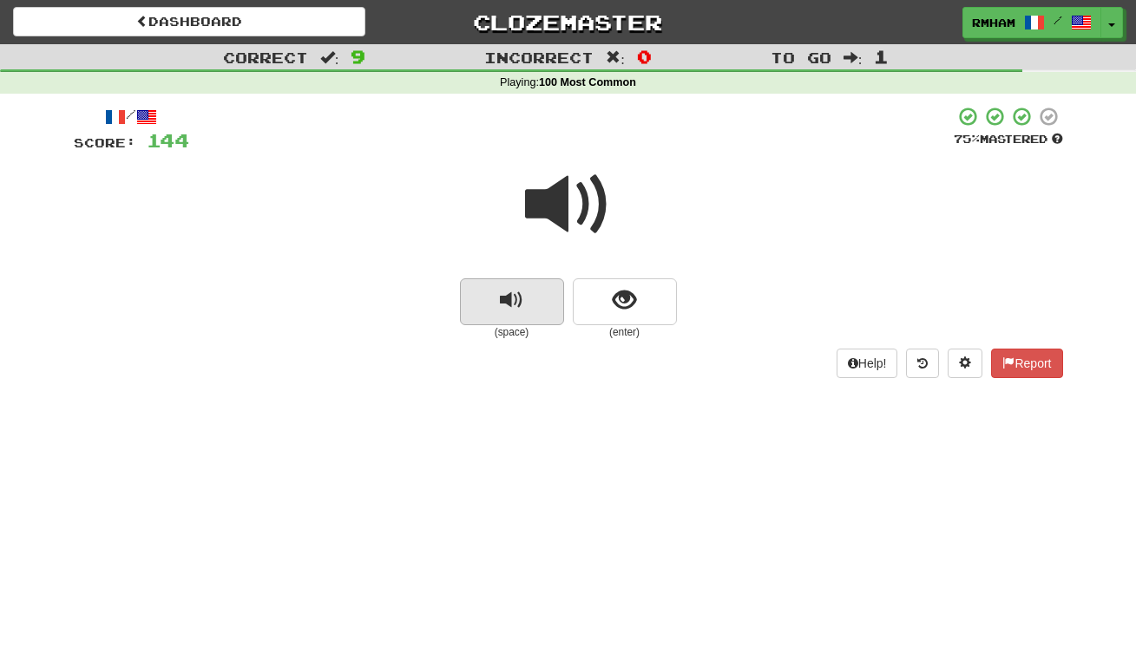
click at [515, 292] on span "replay audio" at bounding box center [511, 300] width 23 height 23
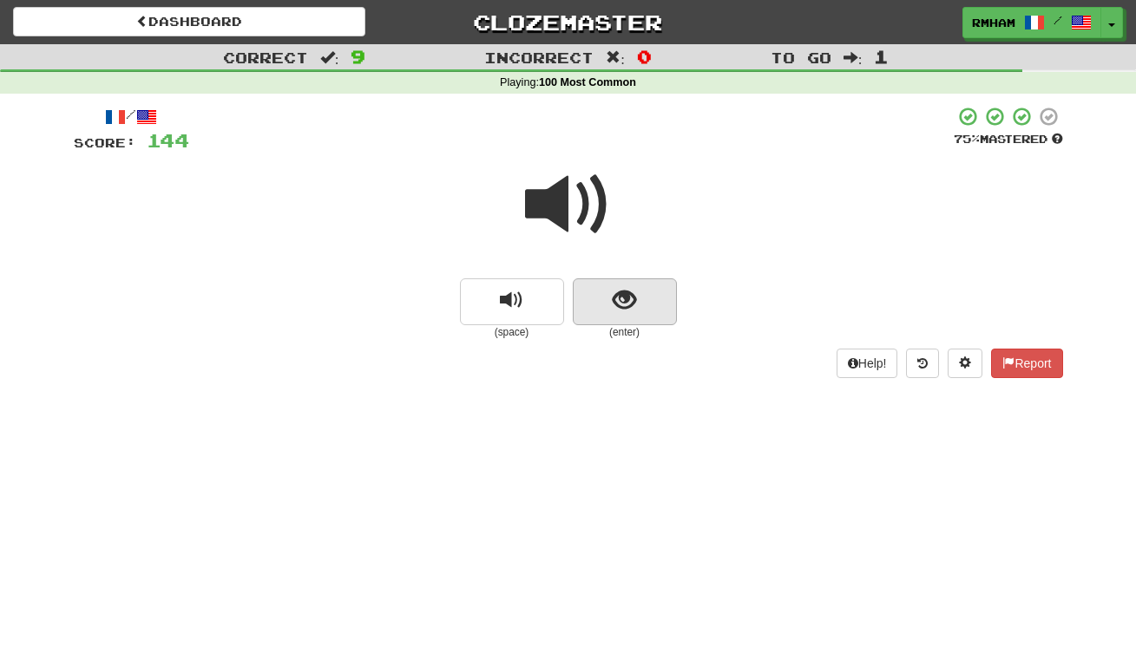
click at [619, 292] on span "show sentence" at bounding box center [624, 300] width 23 height 23
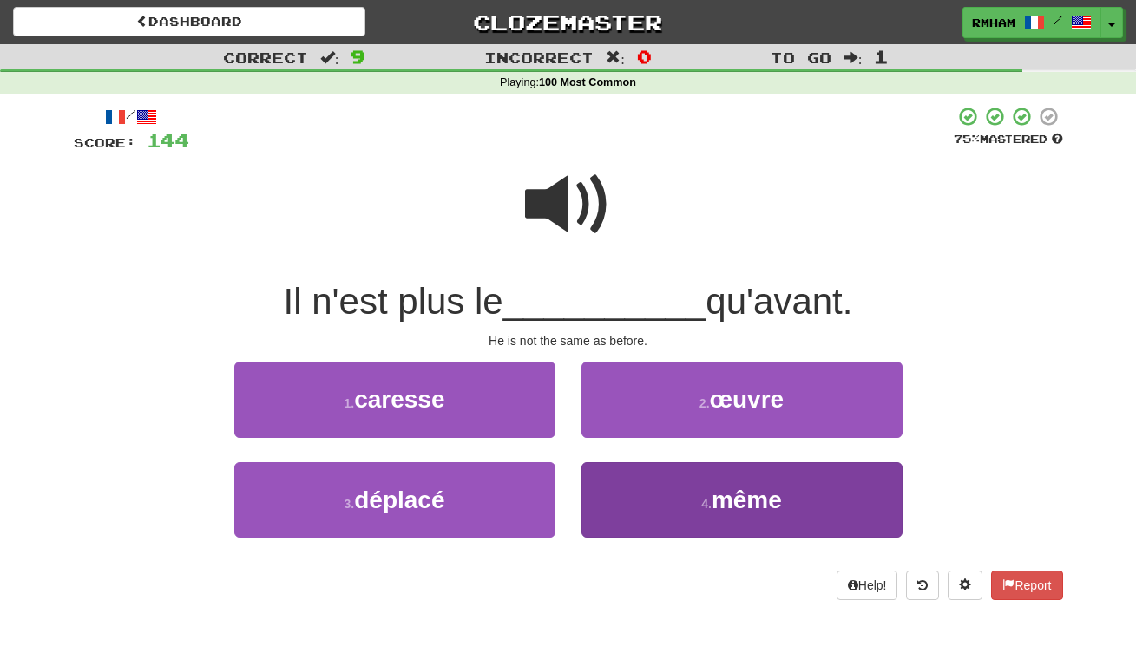
click at [737, 493] on span "même" at bounding box center [746, 500] width 70 height 27
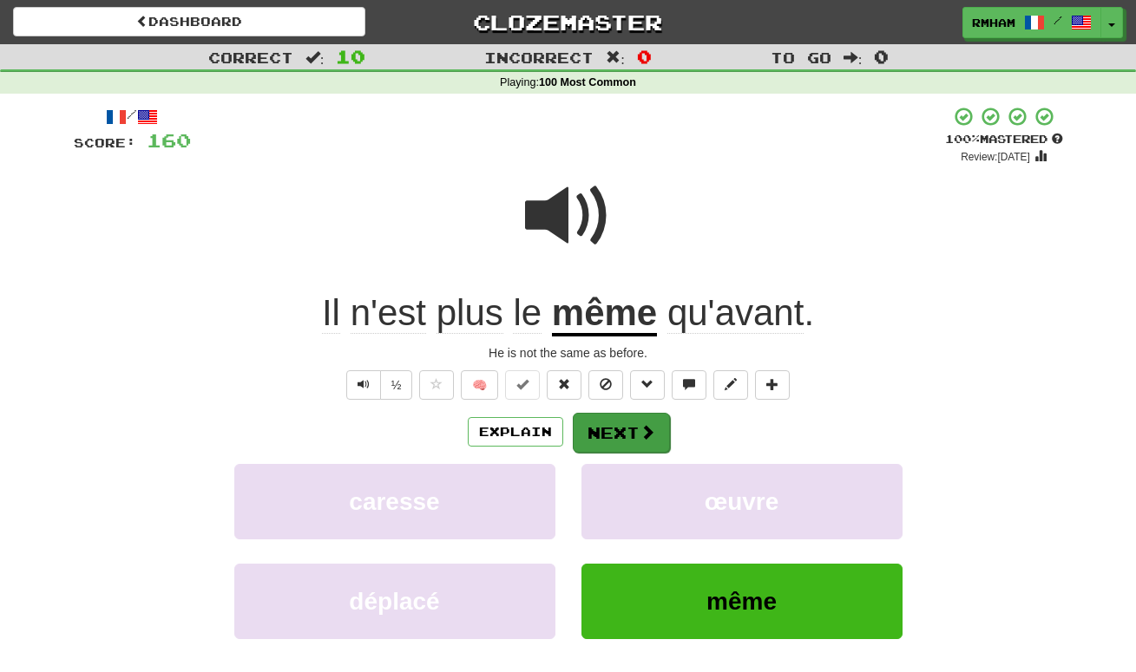
click at [633, 426] on button "Next" at bounding box center [621, 433] width 97 height 40
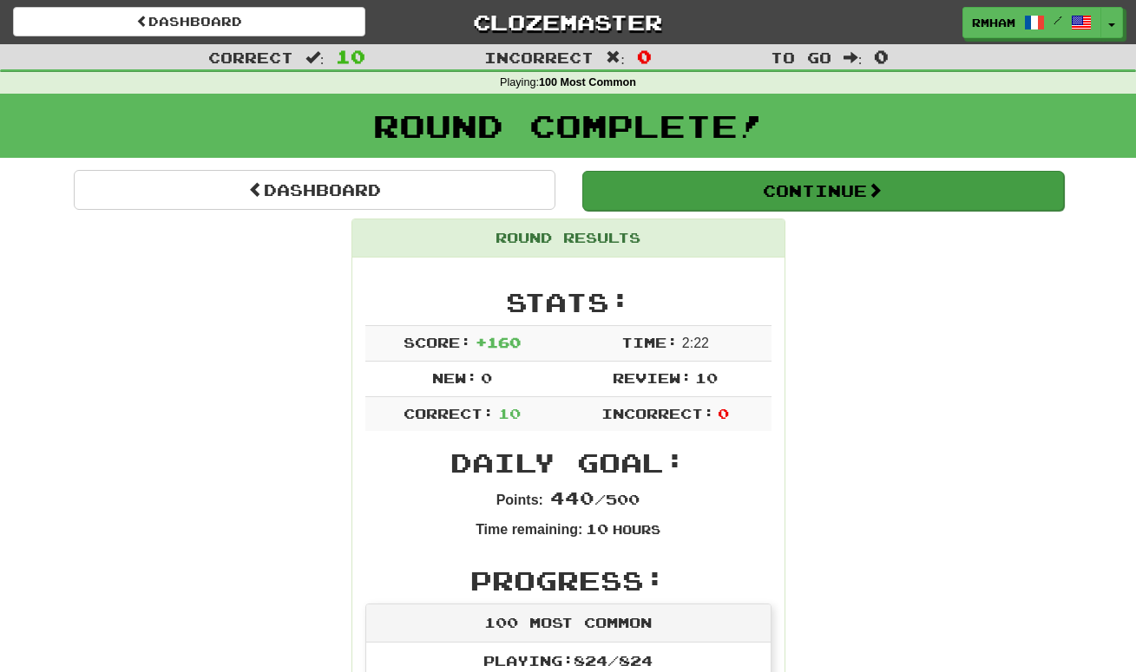
click at [835, 190] on button "Continue" at bounding box center [823, 191] width 482 height 40
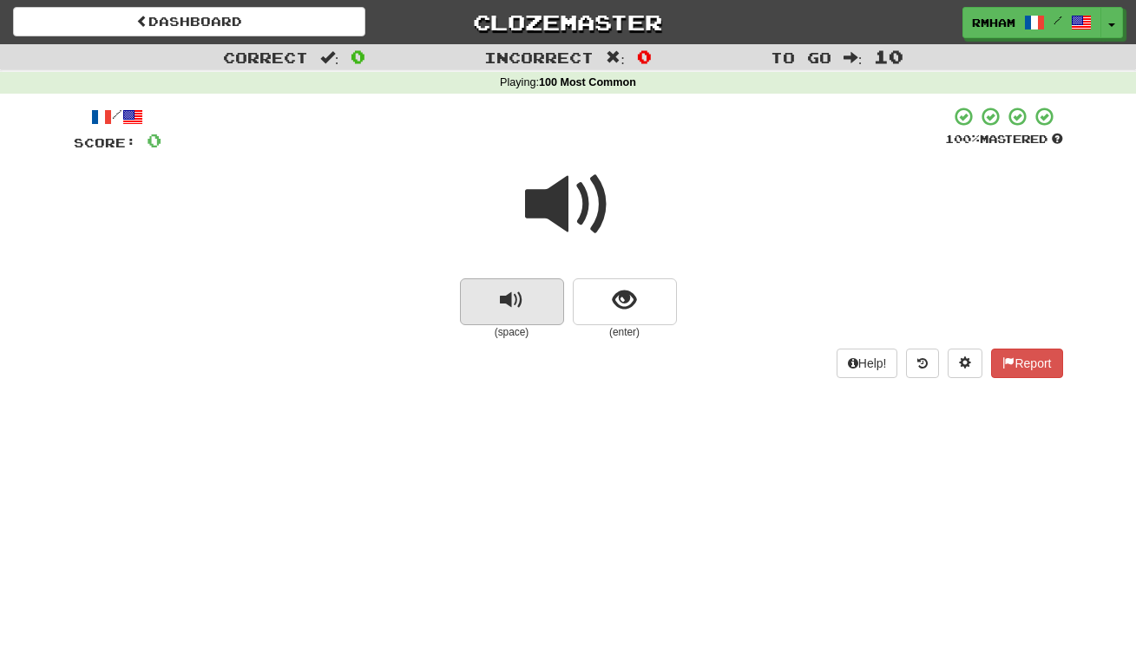
click at [518, 298] on span "replay audio" at bounding box center [511, 300] width 23 height 23
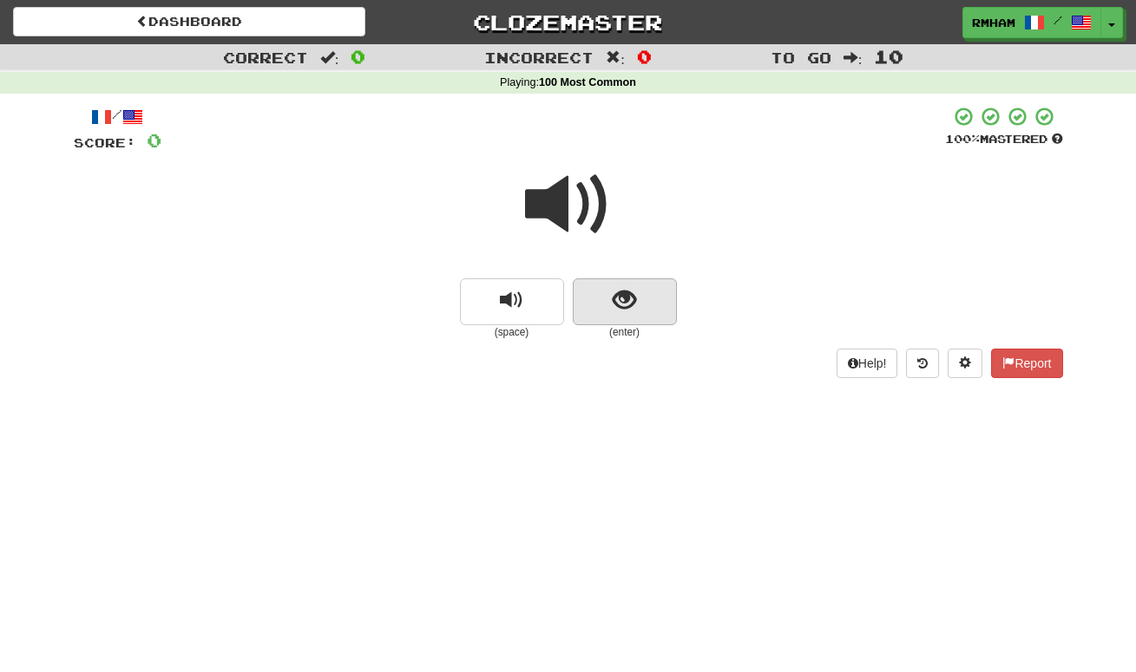
click at [619, 297] on span "show sentence" at bounding box center [624, 300] width 23 height 23
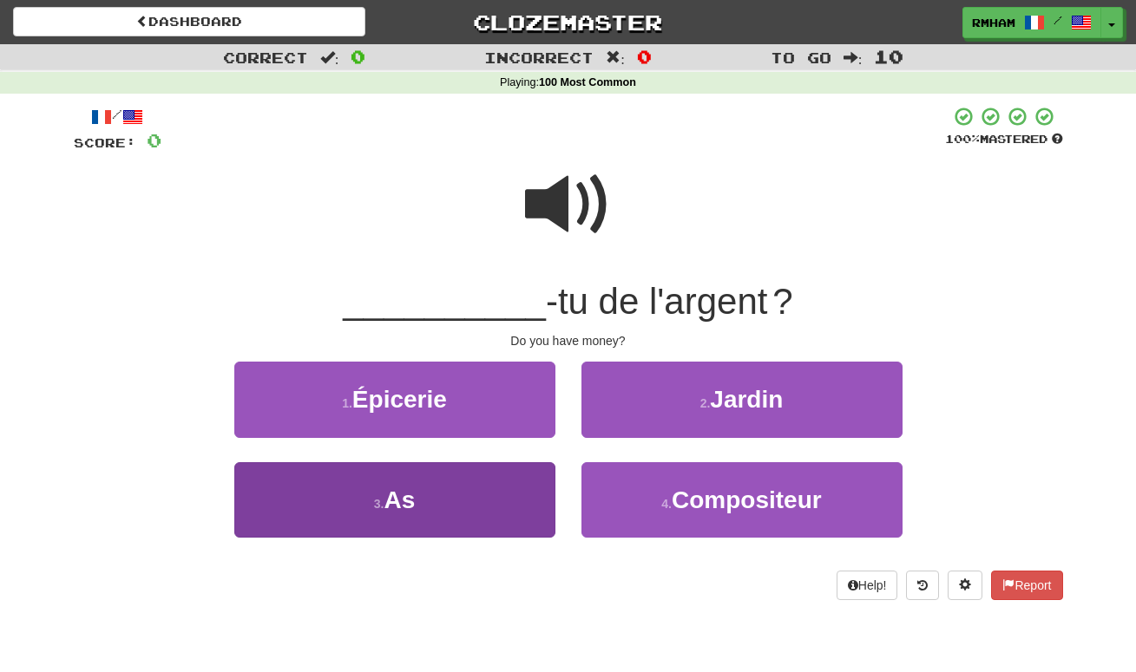
click at [405, 501] on span "As" at bounding box center [398, 500] width 31 height 27
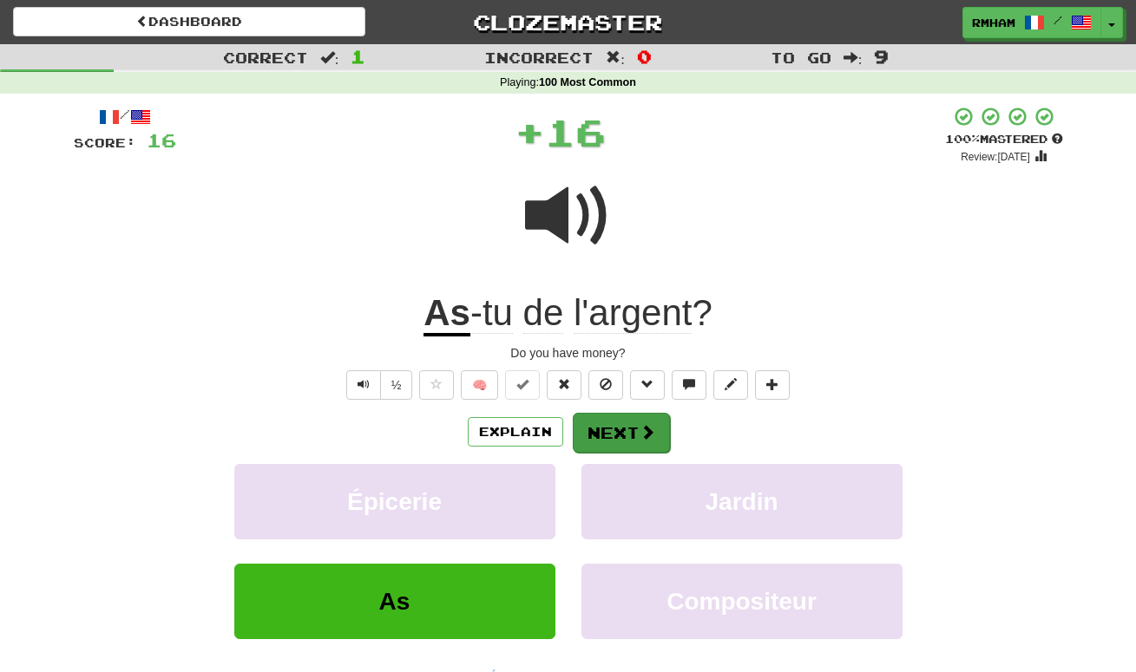
click at [632, 417] on button "Next" at bounding box center [621, 433] width 97 height 40
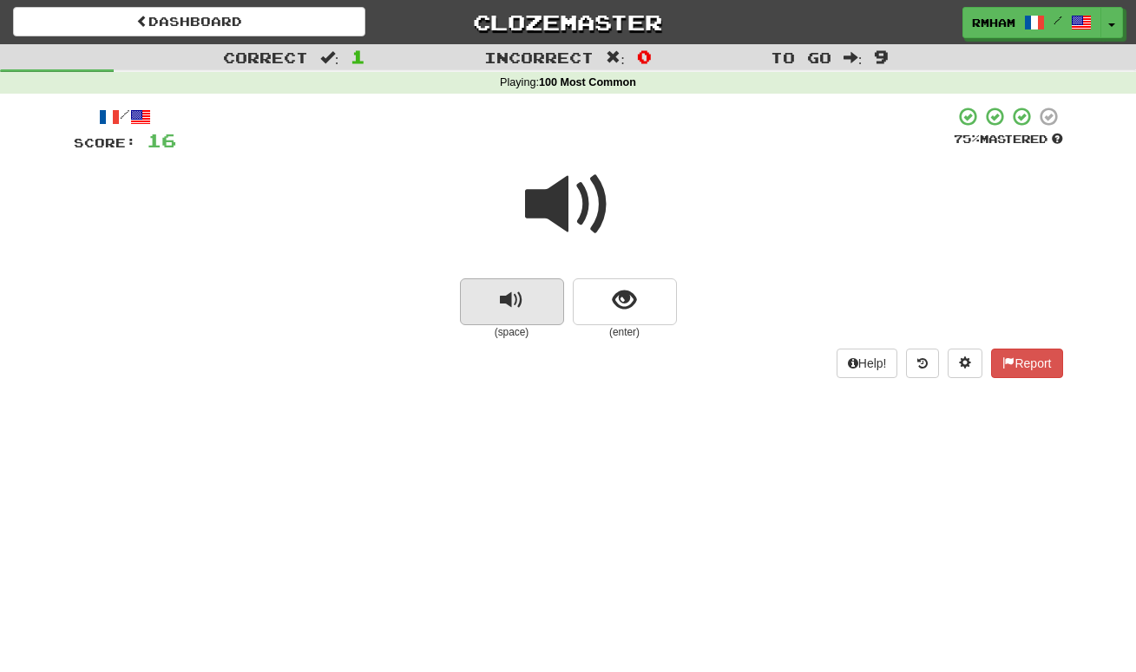
click at [512, 295] on span "replay audio" at bounding box center [511, 300] width 23 height 23
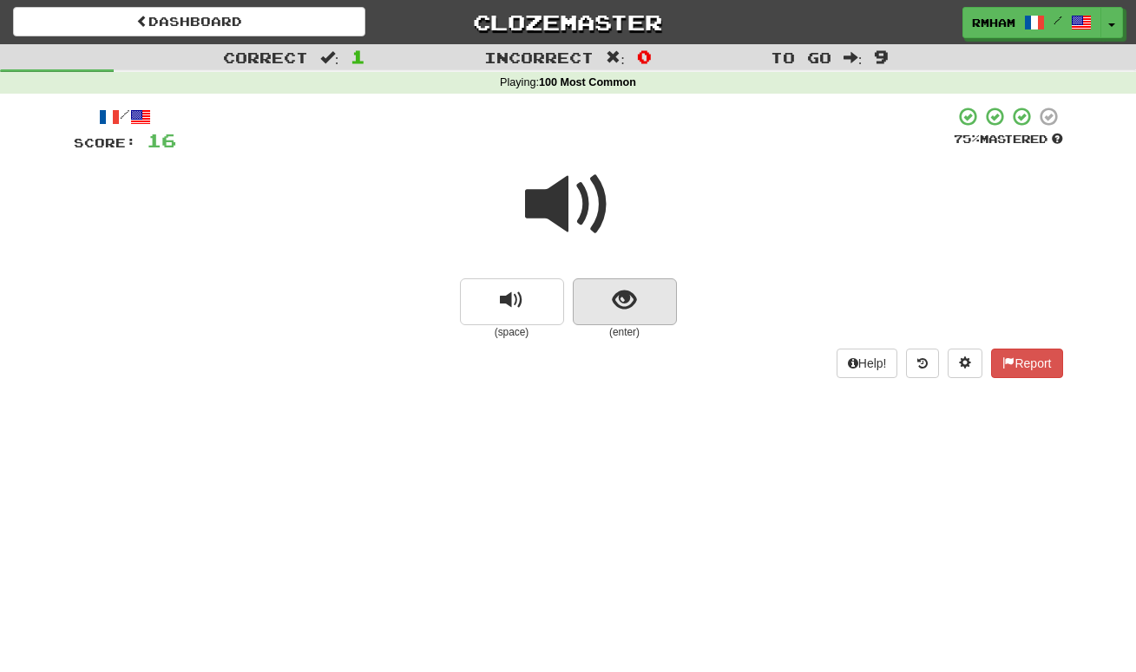
click at [626, 298] on span "show sentence" at bounding box center [624, 300] width 23 height 23
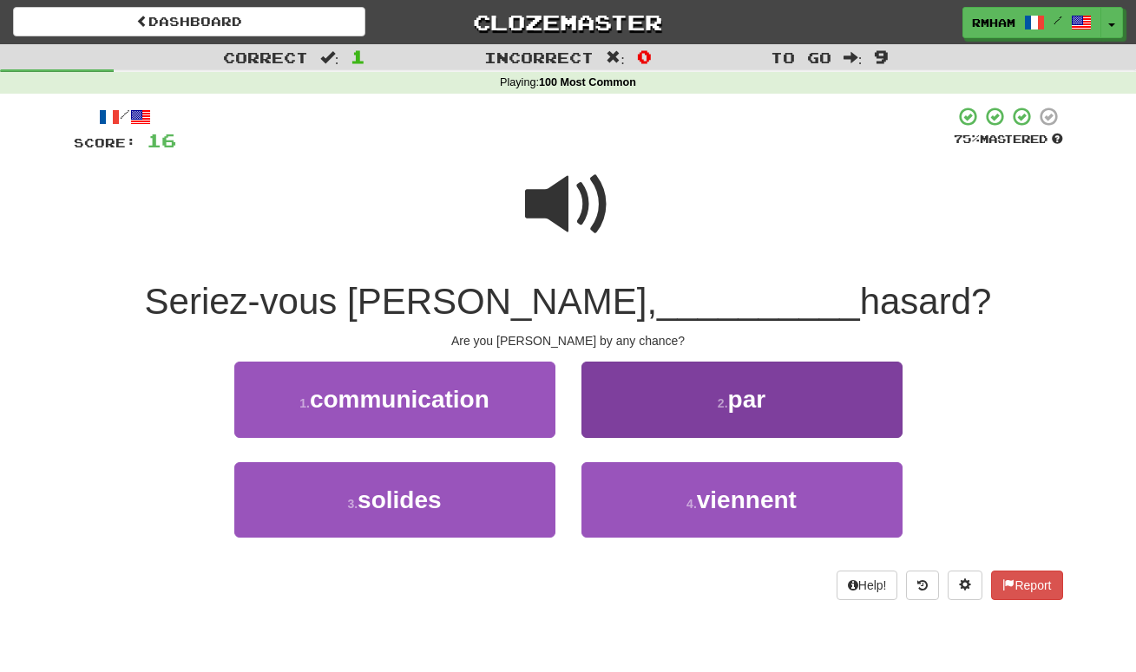
click at [775, 404] on button "2 . par" at bounding box center [741, 399] width 321 height 75
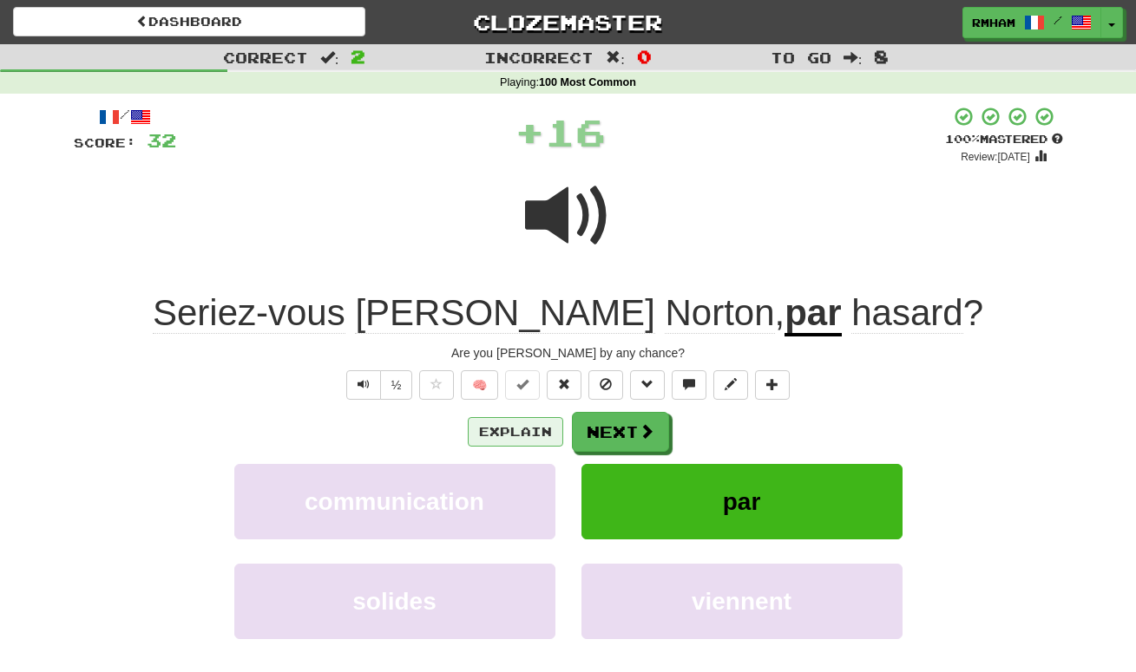
click at [526, 427] on button "Explain" at bounding box center [515, 431] width 95 height 29
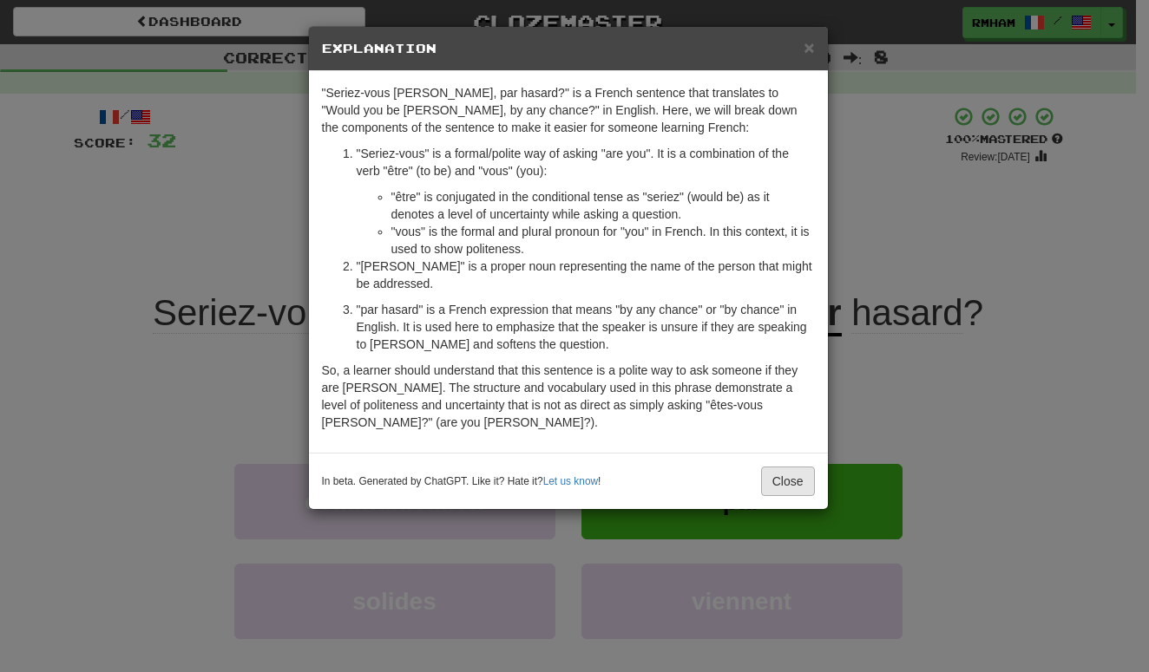
click at [783, 480] on button "Close" at bounding box center [788, 481] width 54 height 29
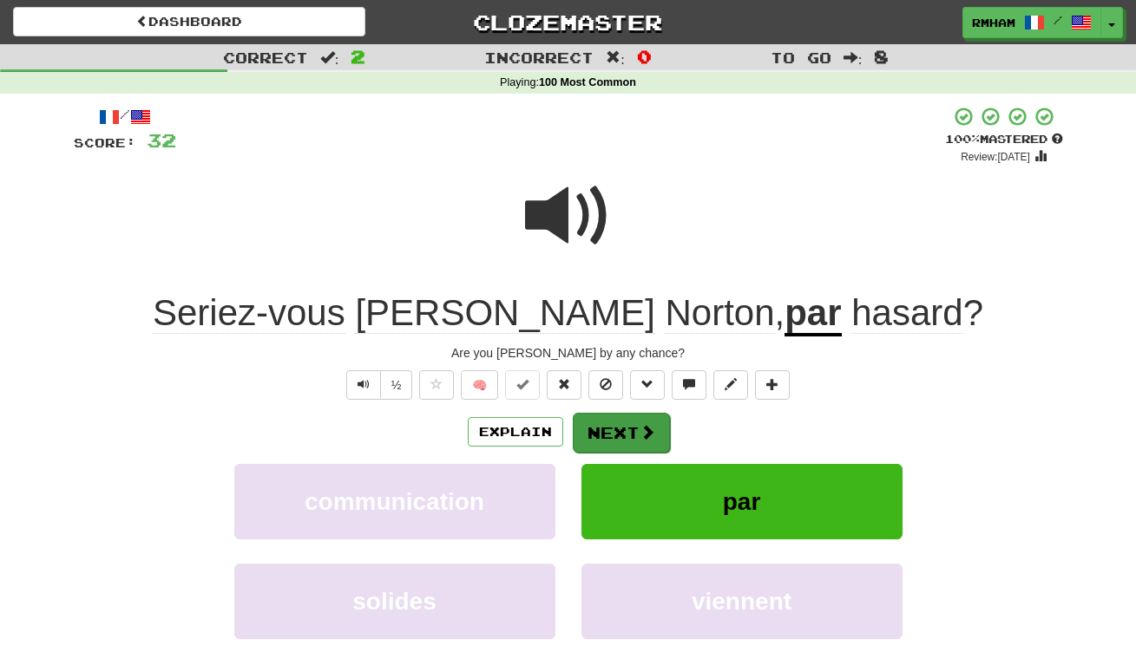
click at [636, 429] on button "Next" at bounding box center [621, 433] width 97 height 40
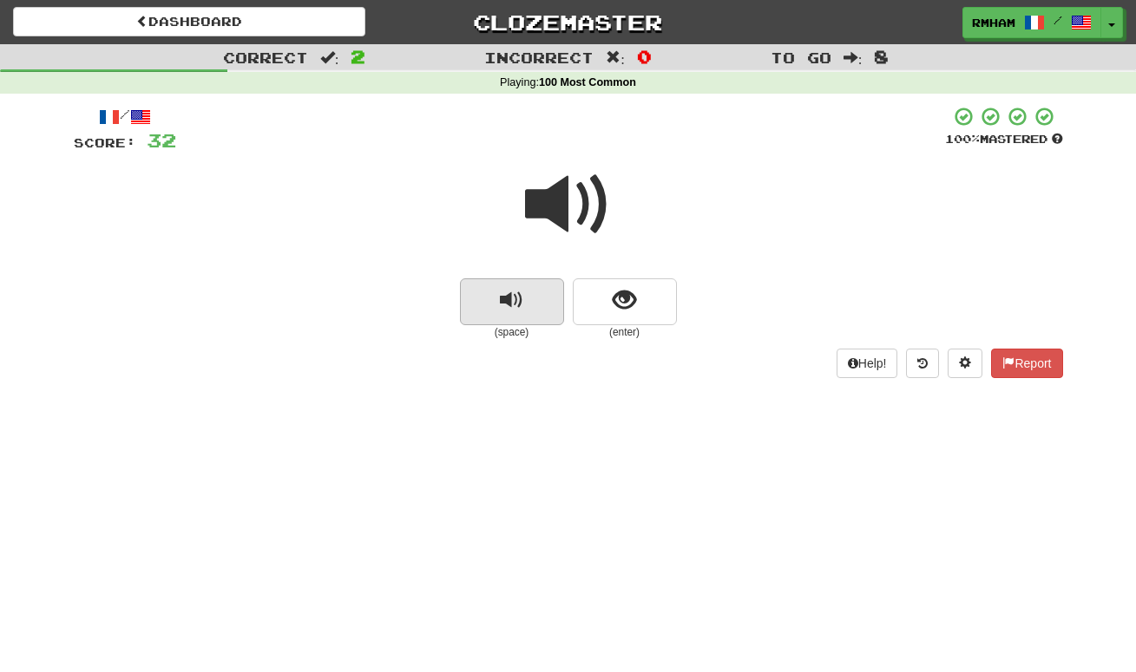
click at [508, 307] on span "replay audio" at bounding box center [511, 300] width 23 height 23
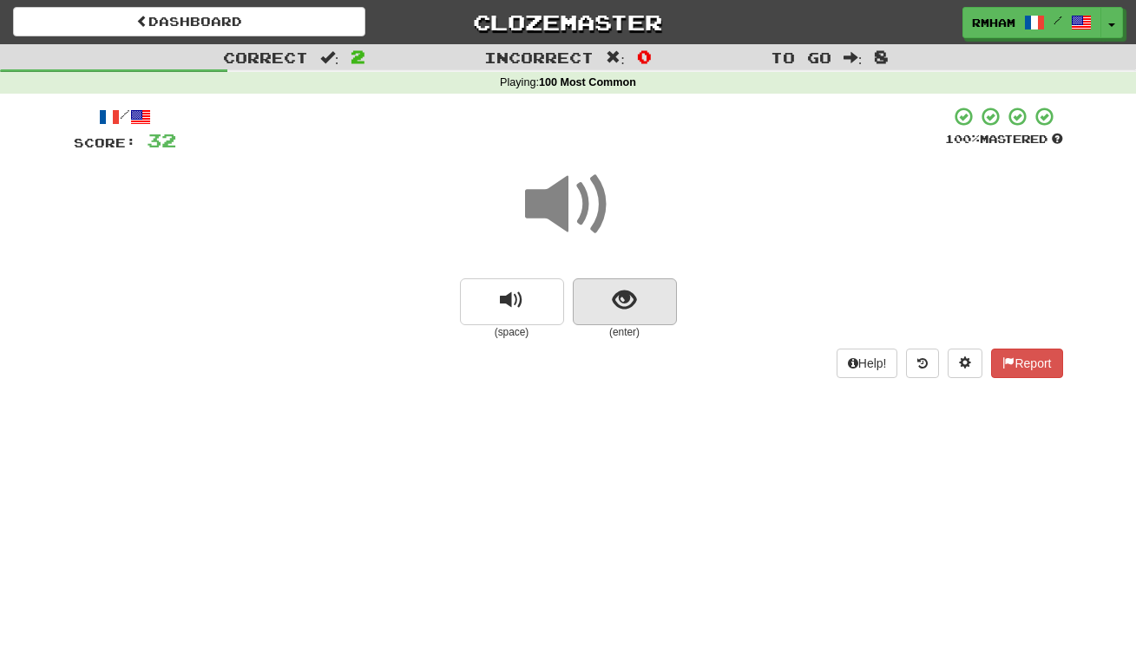
click at [627, 300] on span "show sentence" at bounding box center [624, 300] width 23 height 23
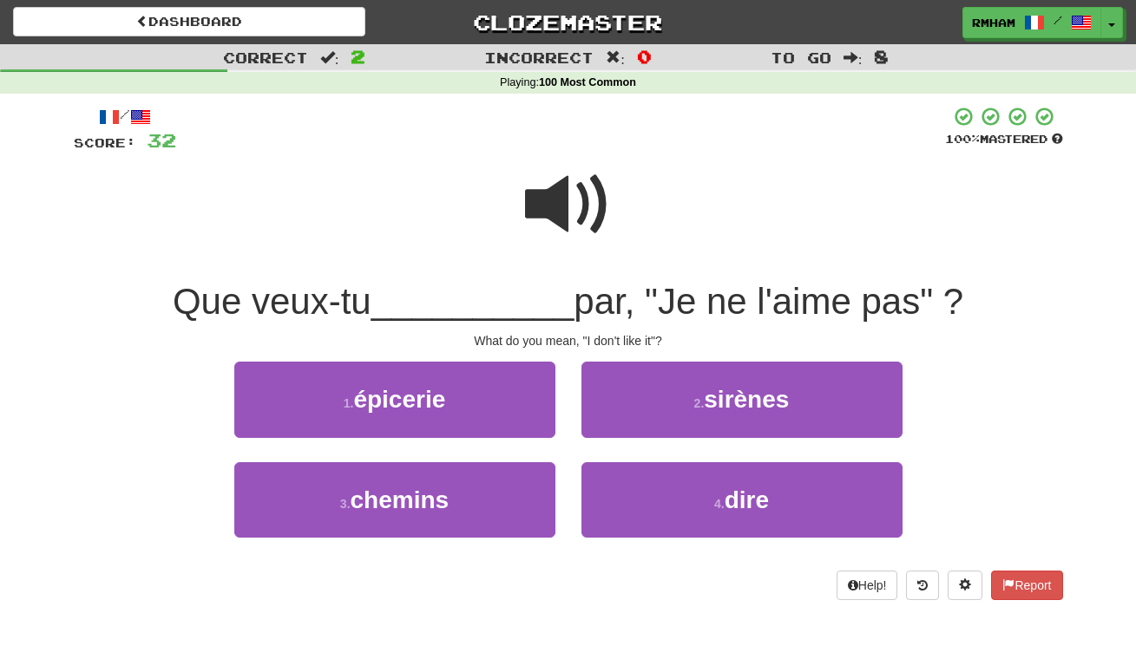
click at [553, 196] on span at bounding box center [568, 204] width 87 height 87
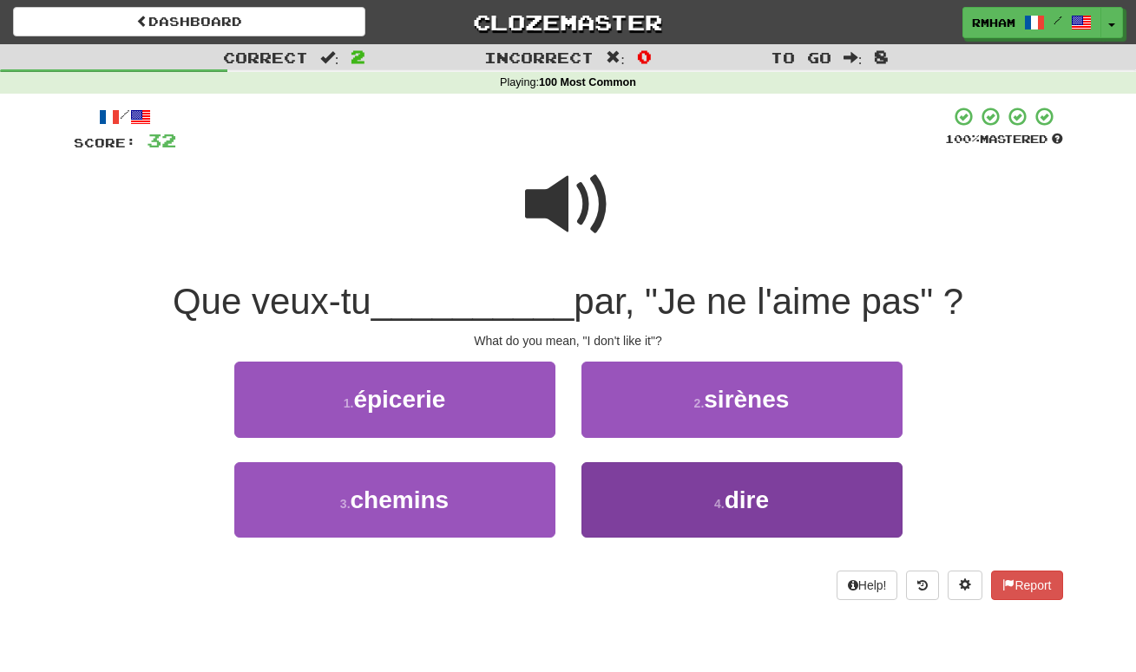
click at [723, 497] on small "4 ." at bounding box center [719, 504] width 10 height 14
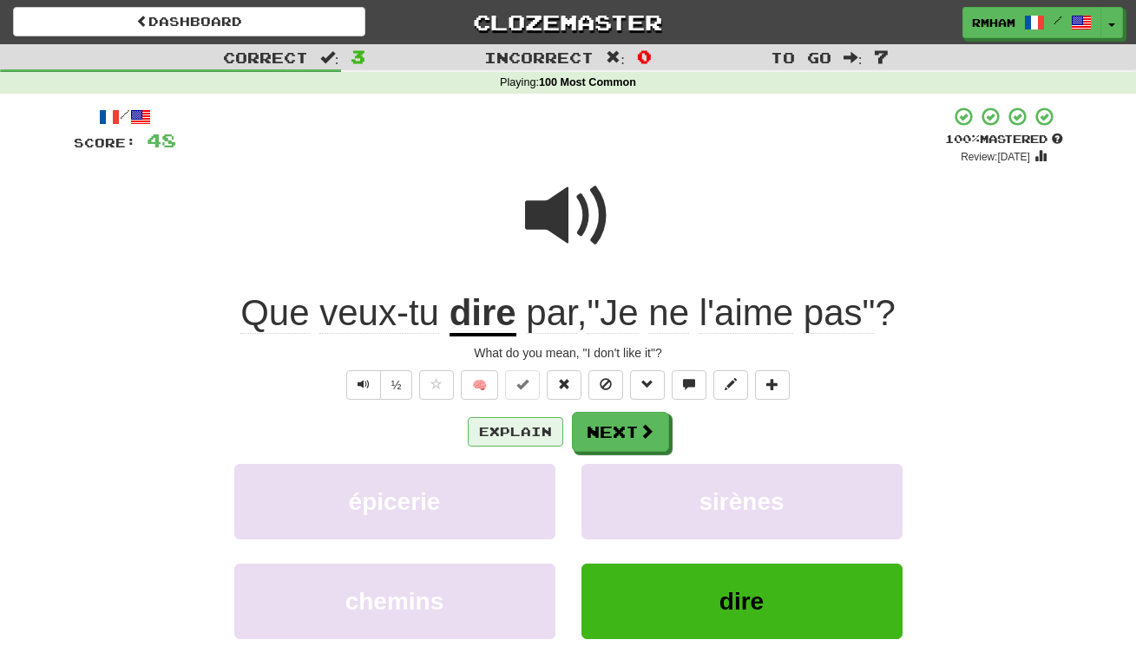
click at [532, 426] on button "Explain" at bounding box center [515, 431] width 95 height 29
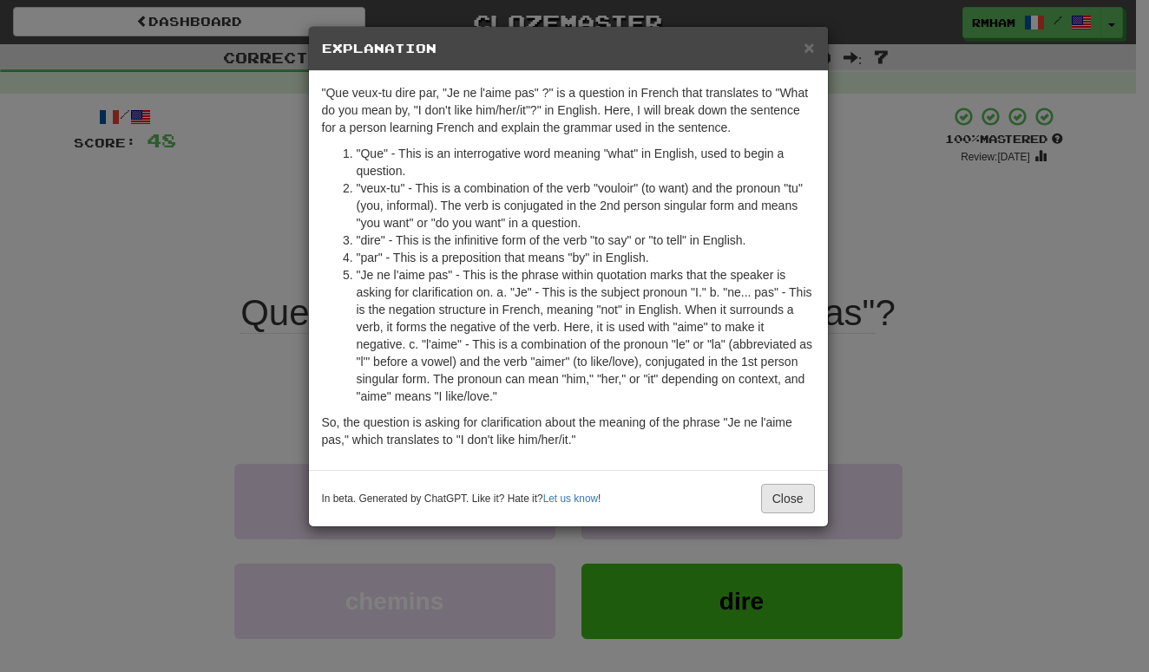
click at [799, 491] on button "Close" at bounding box center [788, 498] width 54 height 29
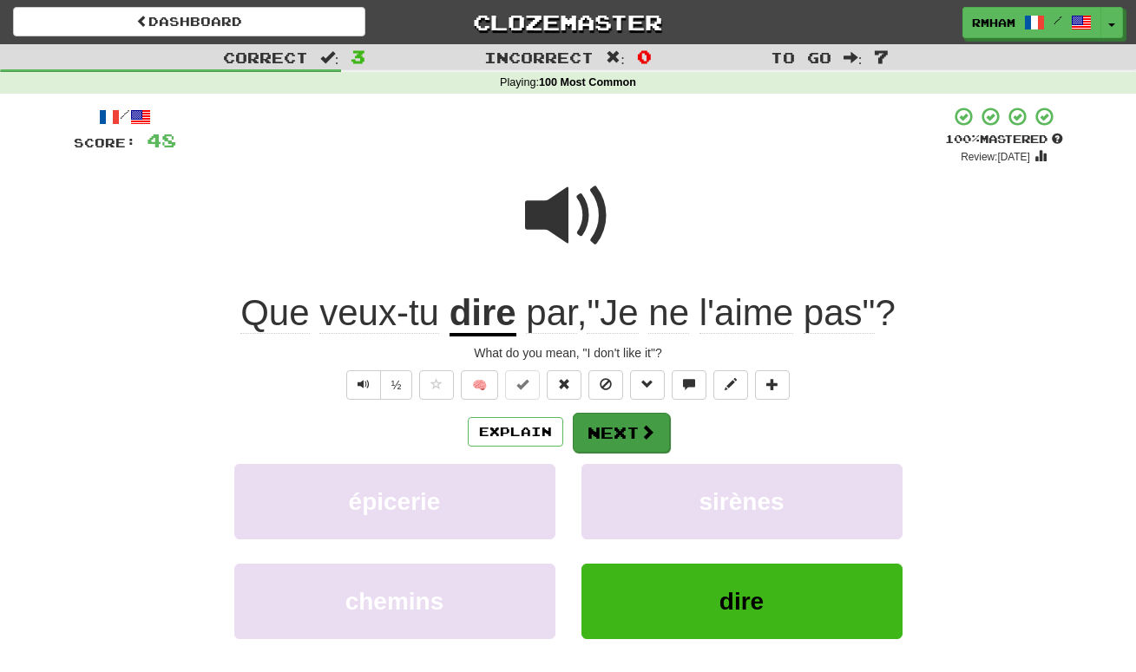
click at [613, 429] on button "Next" at bounding box center [621, 433] width 97 height 40
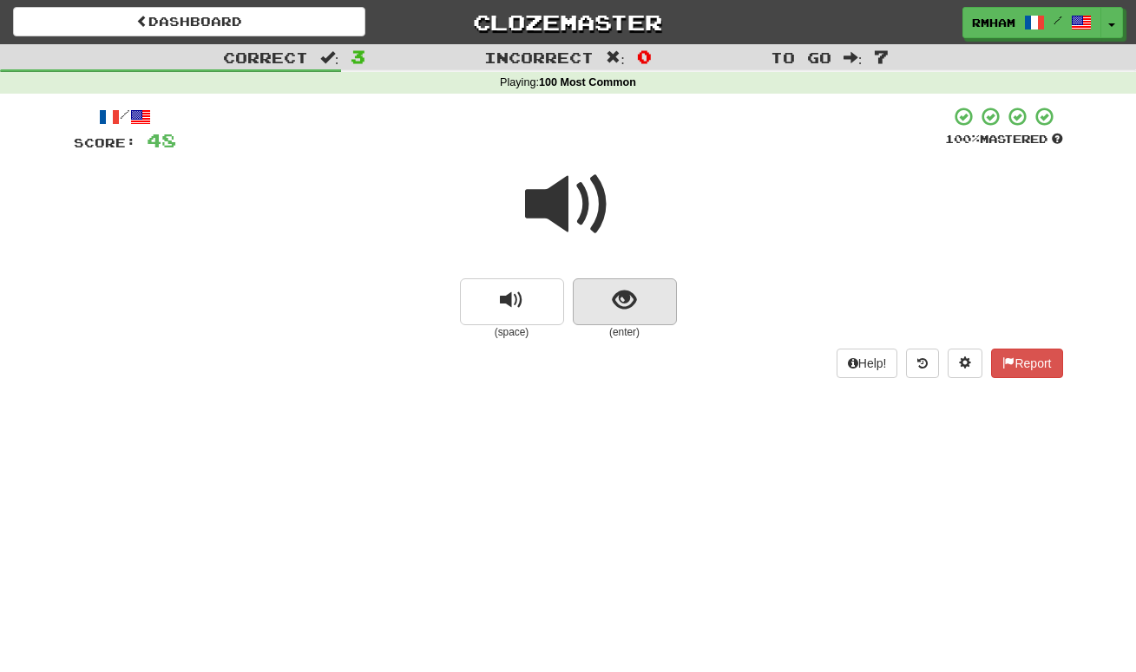
click at [614, 300] on span "show sentence" at bounding box center [624, 300] width 23 height 23
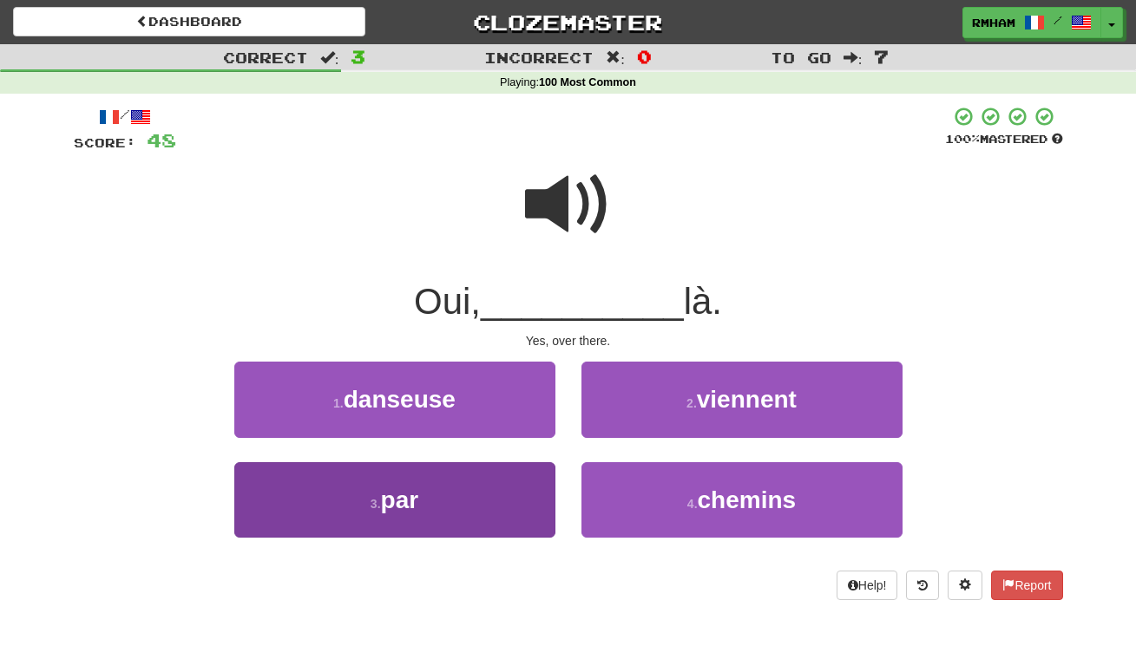
click at [428, 489] on button "3 . par" at bounding box center [394, 499] width 321 height 75
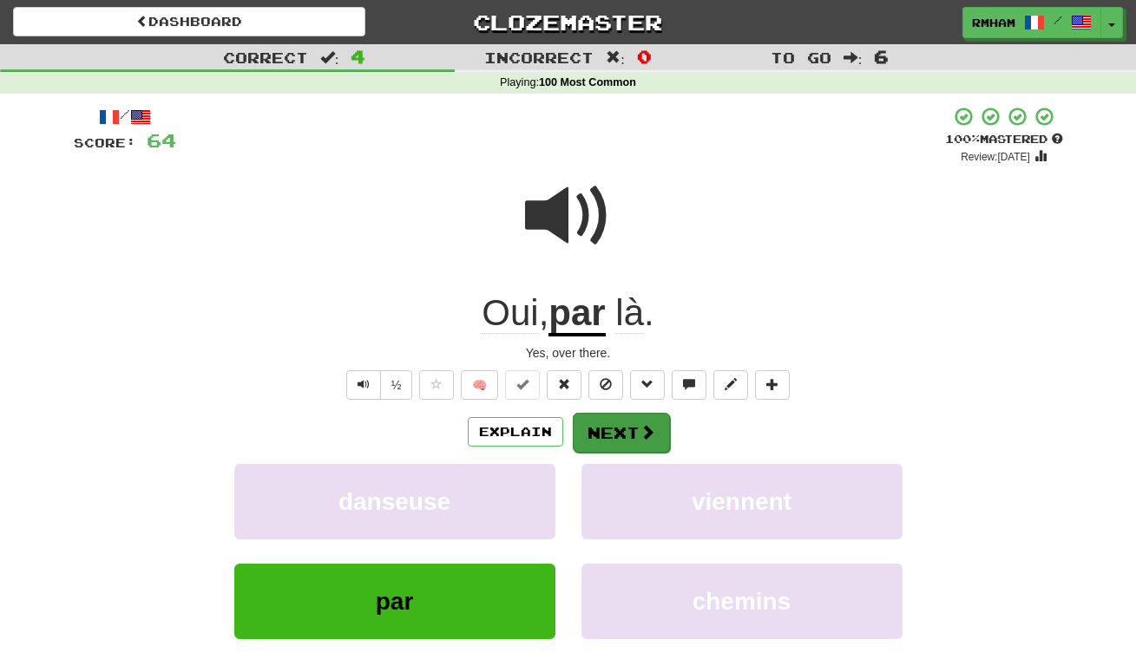
click at [616, 429] on button "Next" at bounding box center [621, 433] width 97 height 40
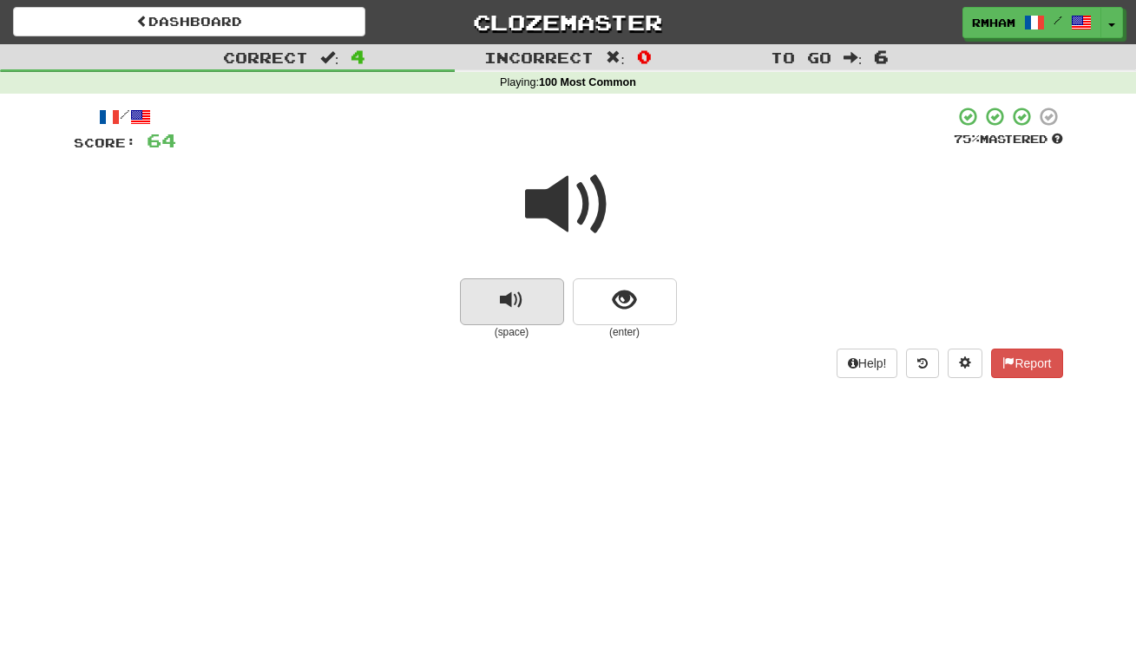
click at [518, 289] on span "replay audio" at bounding box center [511, 300] width 23 height 23
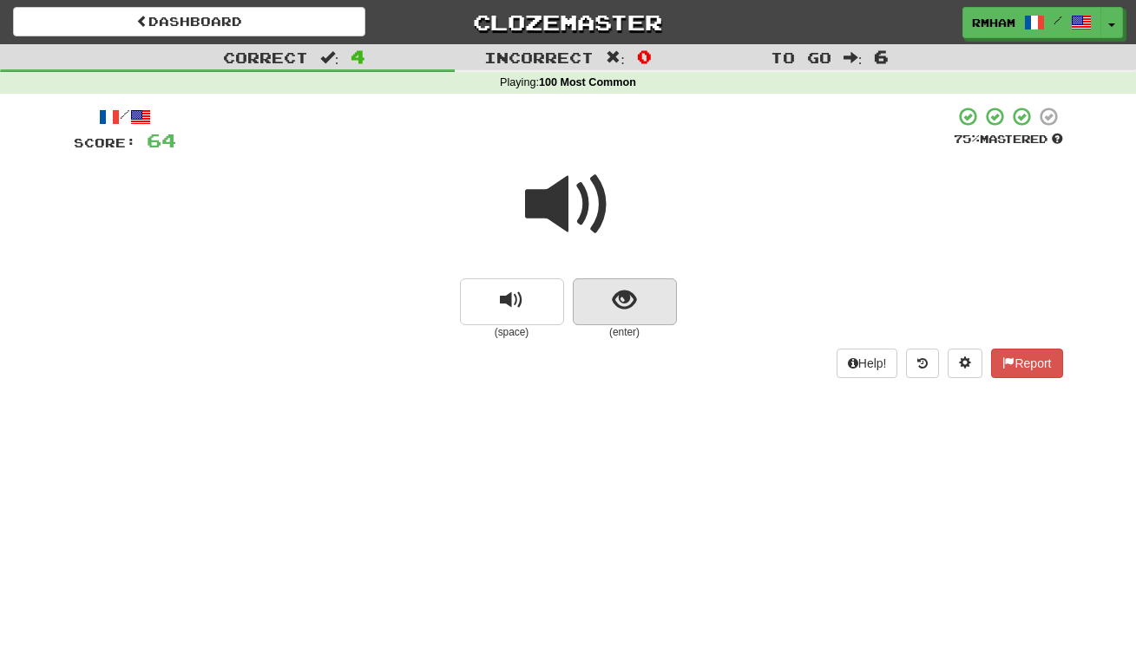
click at [624, 293] on span "show sentence" at bounding box center [624, 300] width 23 height 23
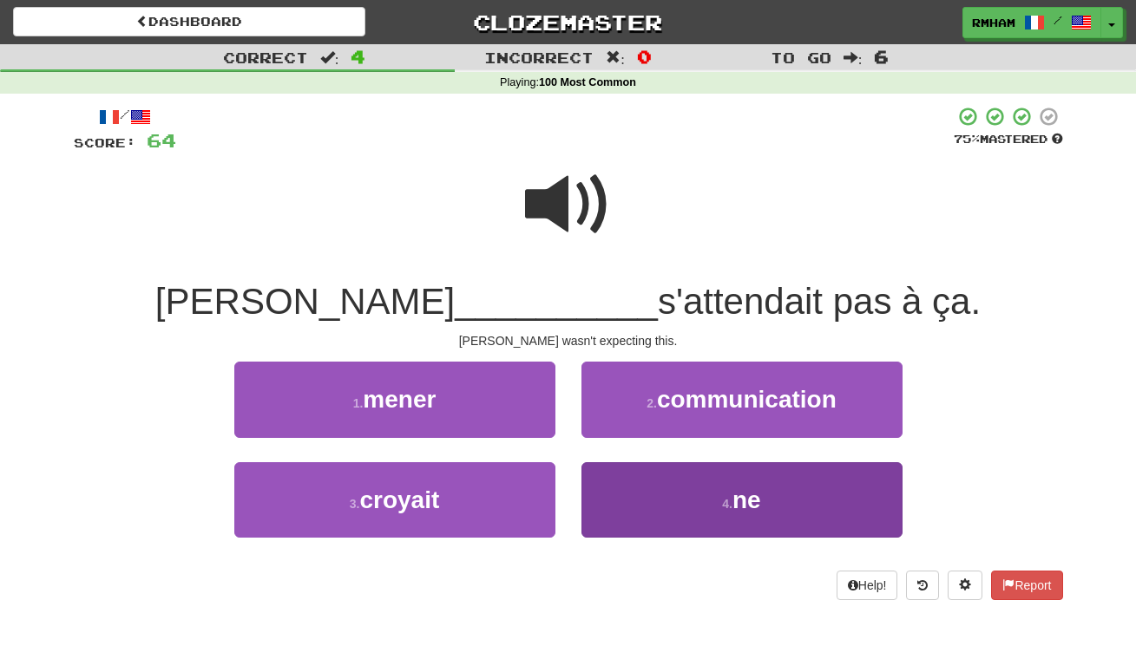
click at [710, 492] on button "4 . ne" at bounding box center [741, 499] width 321 height 75
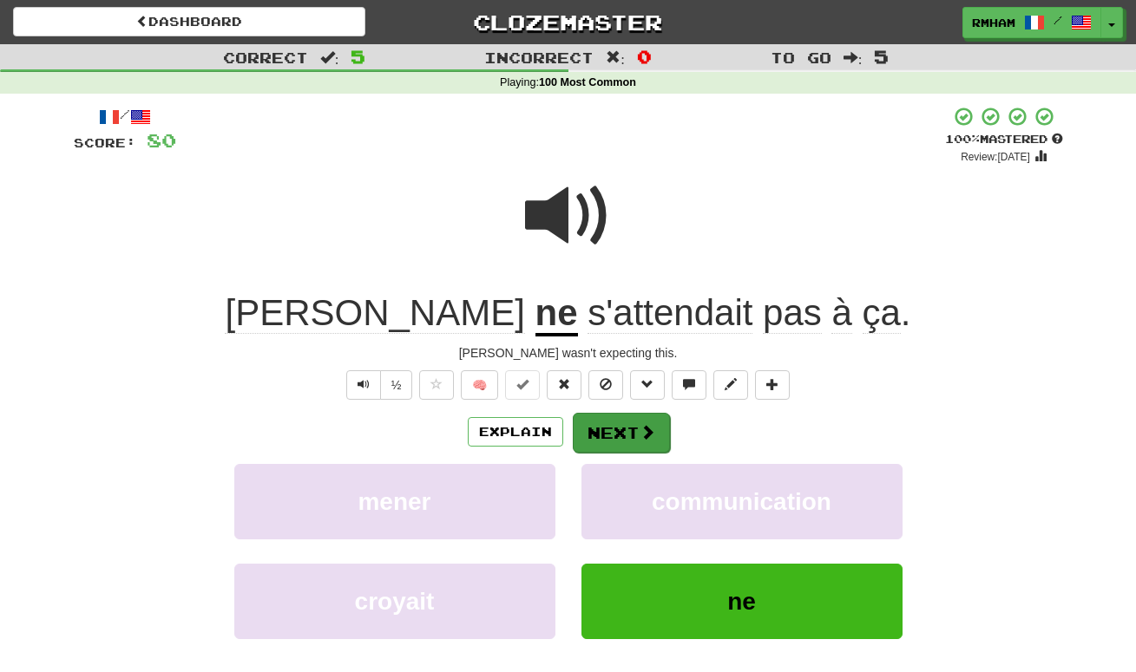
click at [630, 434] on button "Next" at bounding box center [621, 433] width 97 height 40
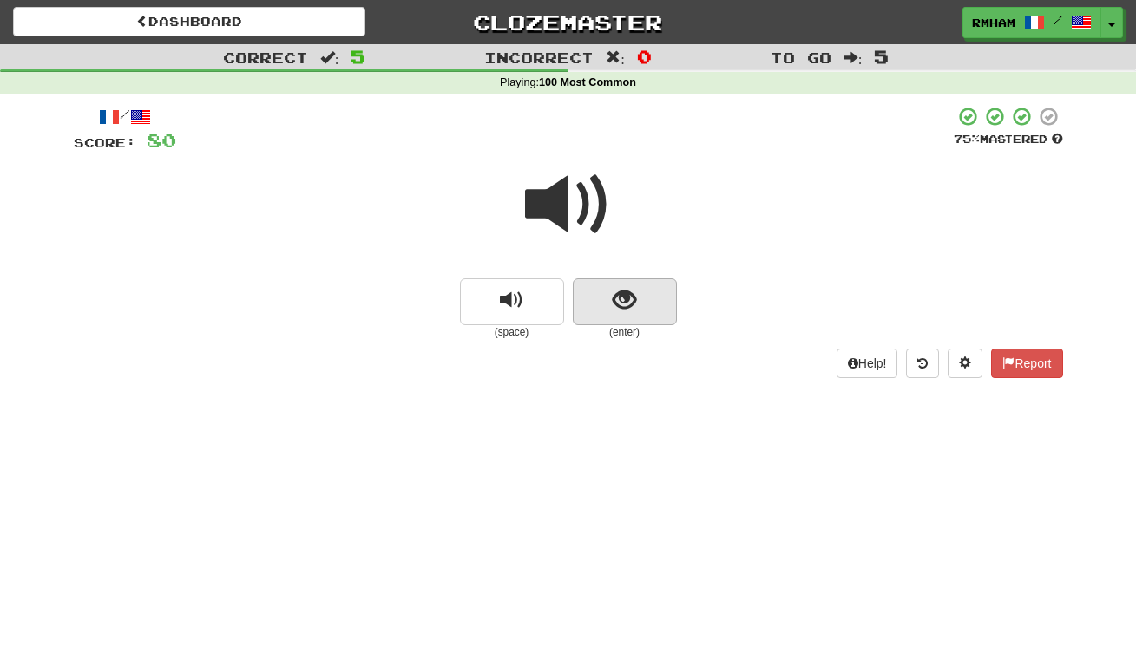
click at [628, 299] on span "show sentence" at bounding box center [624, 300] width 23 height 23
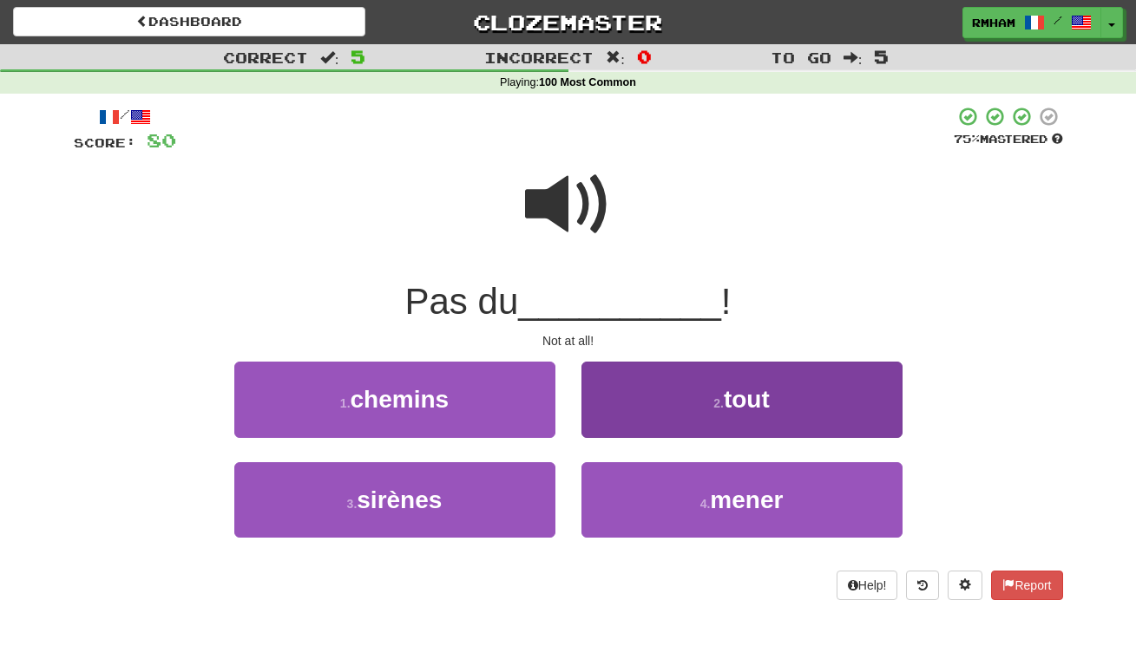
click at [702, 400] on button "2 . tout" at bounding box center [741, 399] width 321 height 75
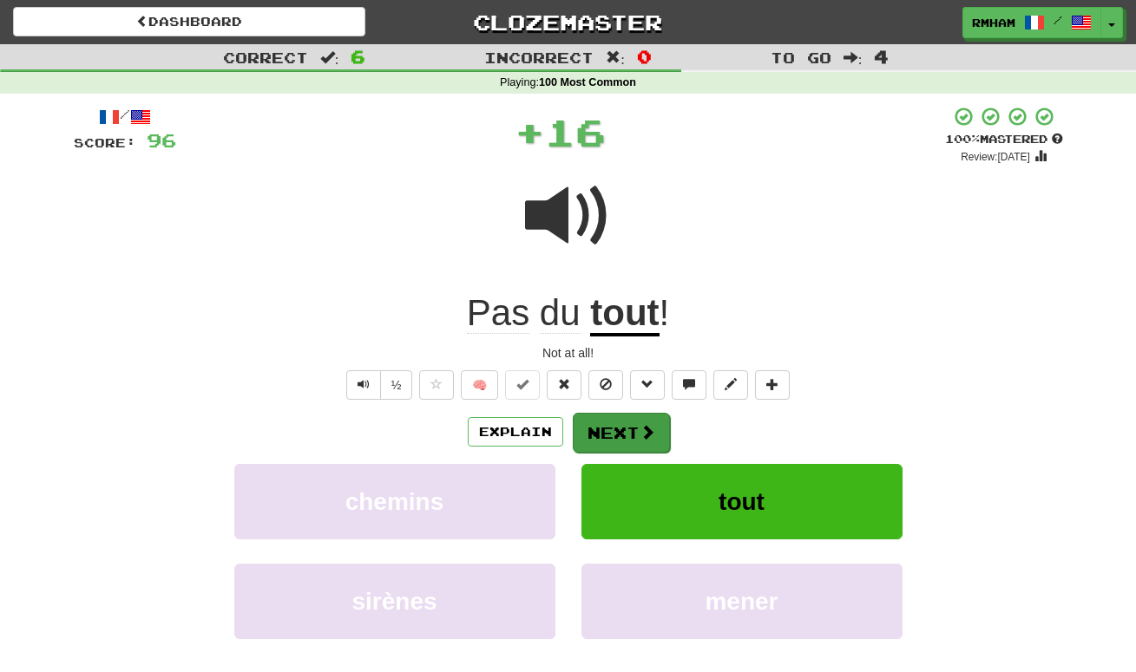
click at [625, 426] on button "Next" at bounding box center [621, 433] width 97 height 40
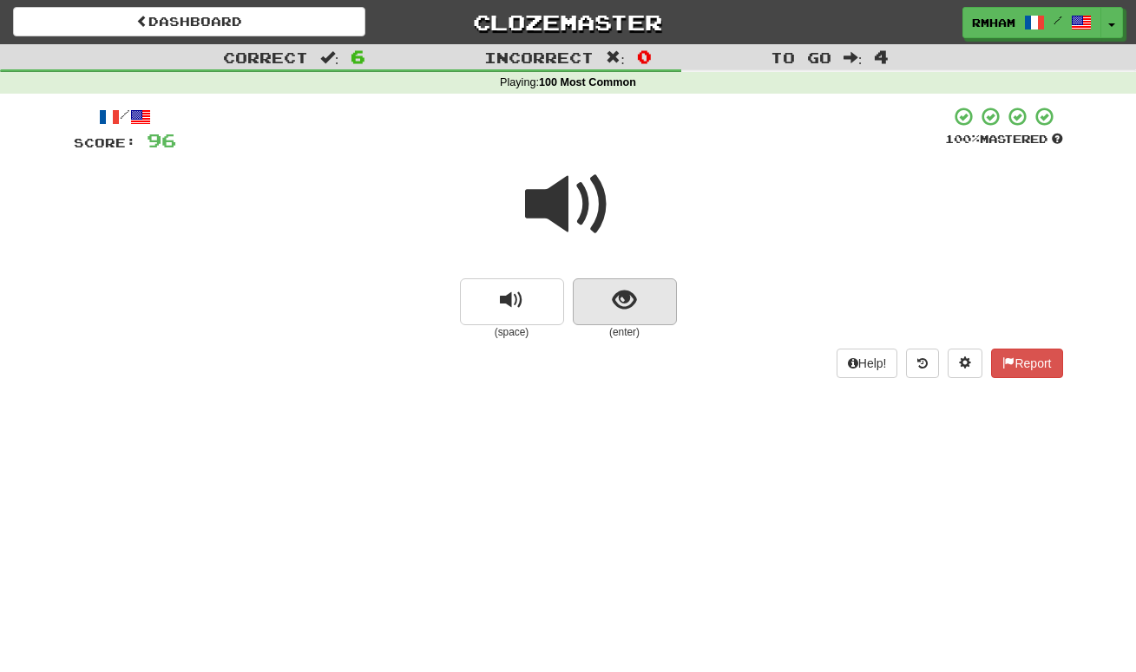
click at [632, 308] on span "show sentence" at bounding box center [624, 300] width 23 height 23
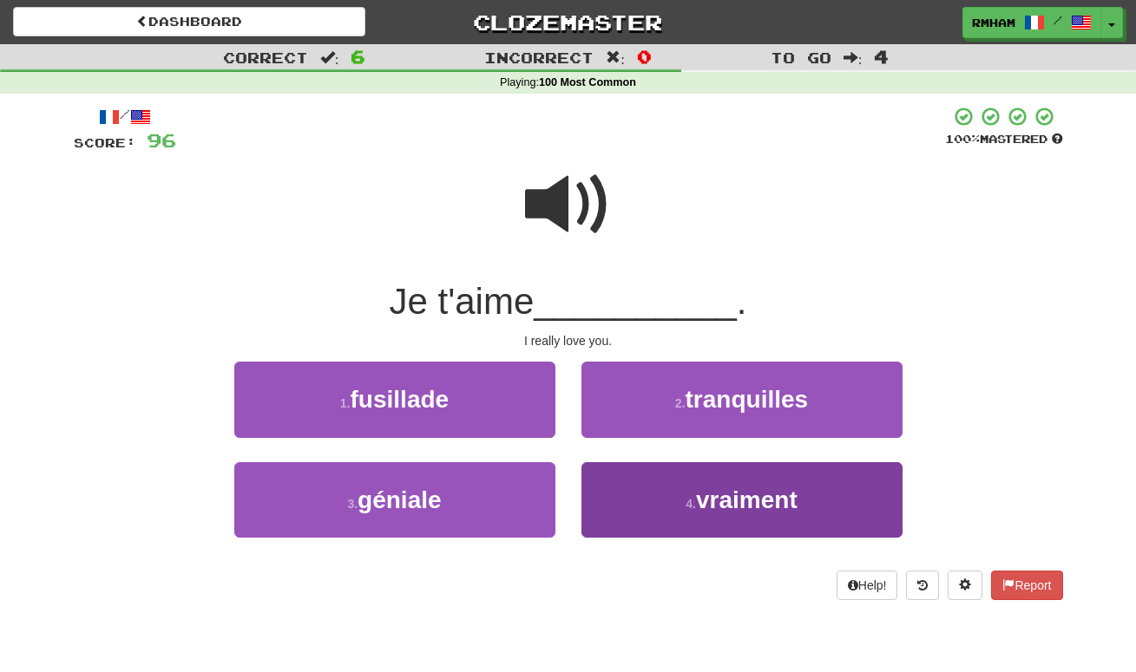
click at [686, 497] on small "4 ." at bounding box center [690, 504] width 10 height 14
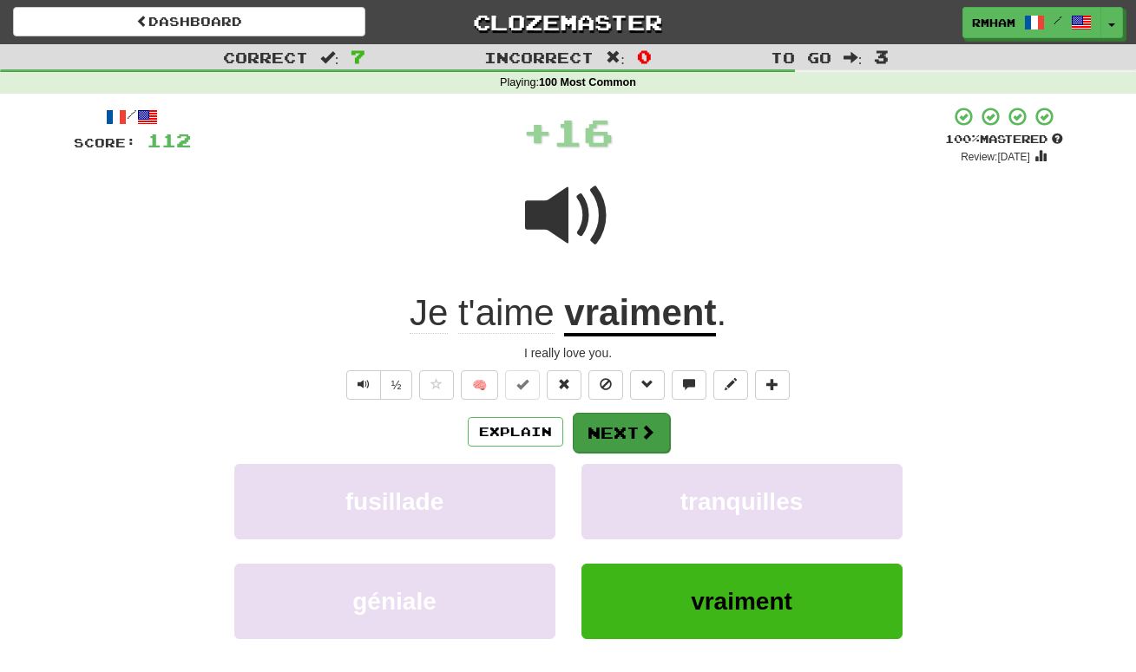
click at [647, 426] on span at bounding box center [647, 432] width 16 height 16
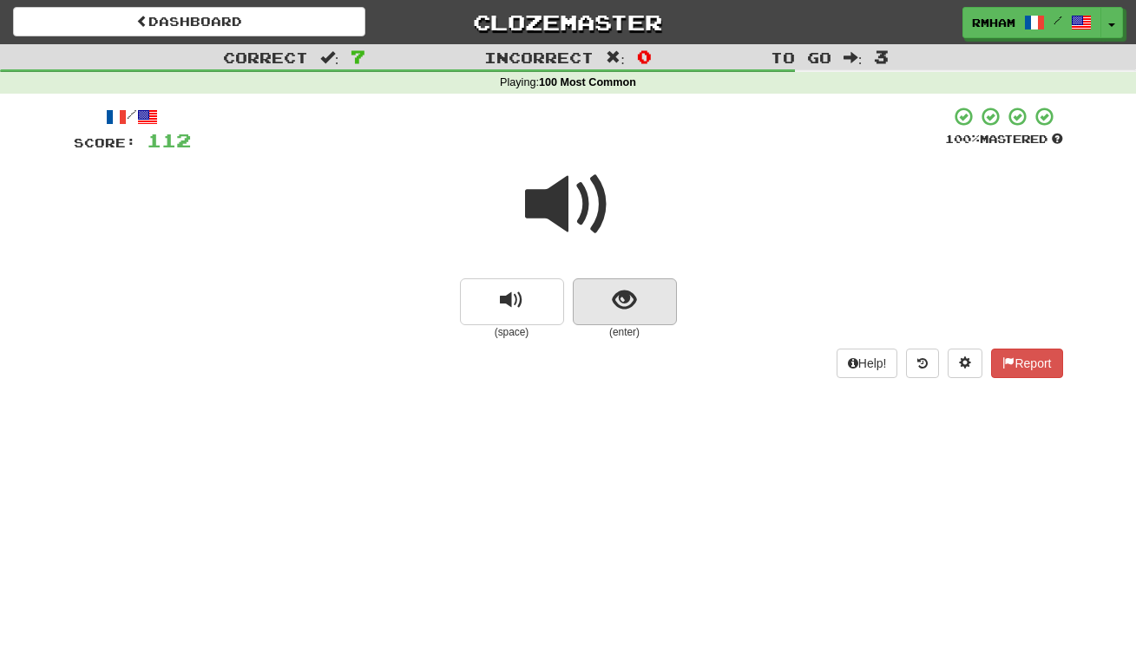
click at [626, 302] on span "show sentence" at bounding box center [624, 300] width 23 height 23
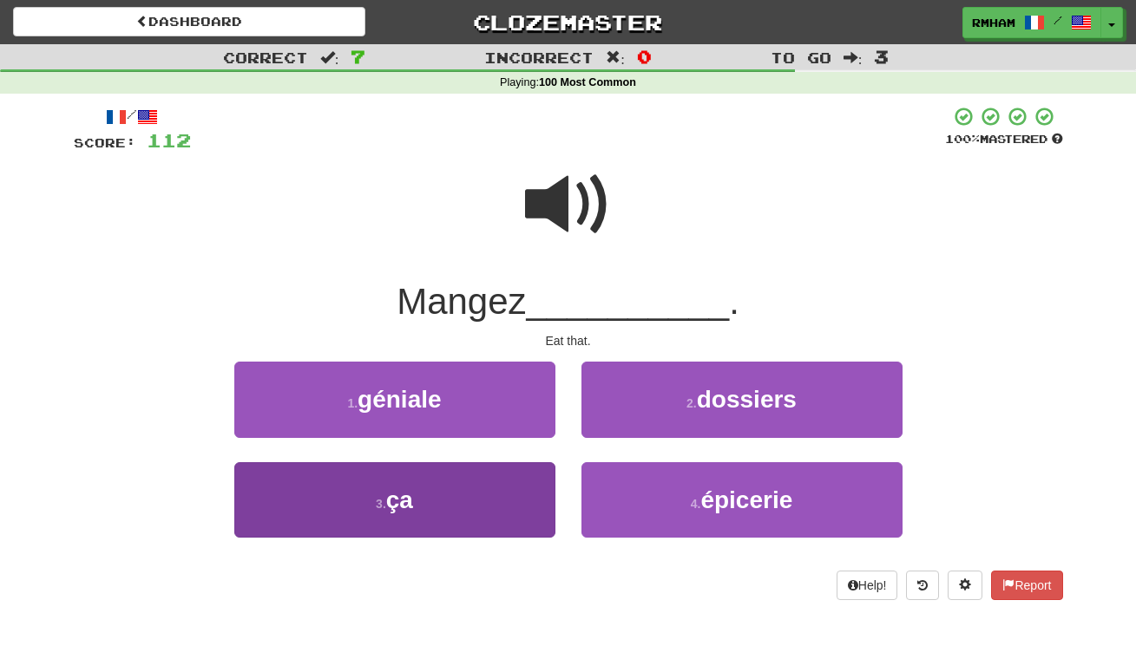
click at [464, 482] on button "3 . ça" at bounding box center [394, 499] width 321 height 75
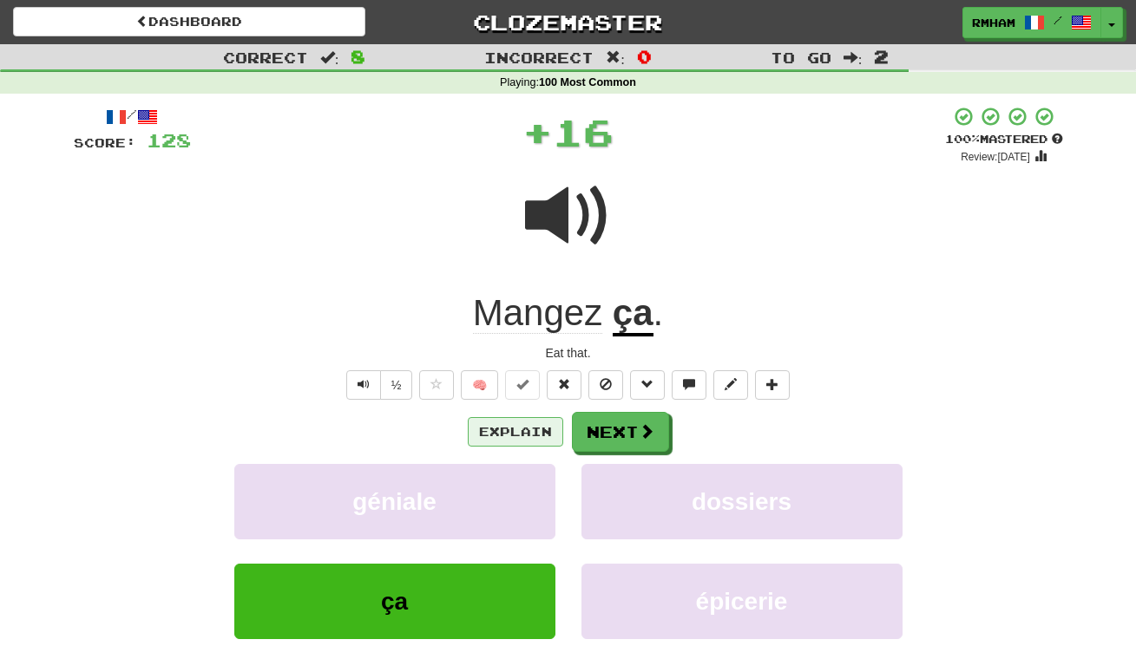
click at [513, 431] on button "Explain" at bounding box center [515, 431] width 95 height 29
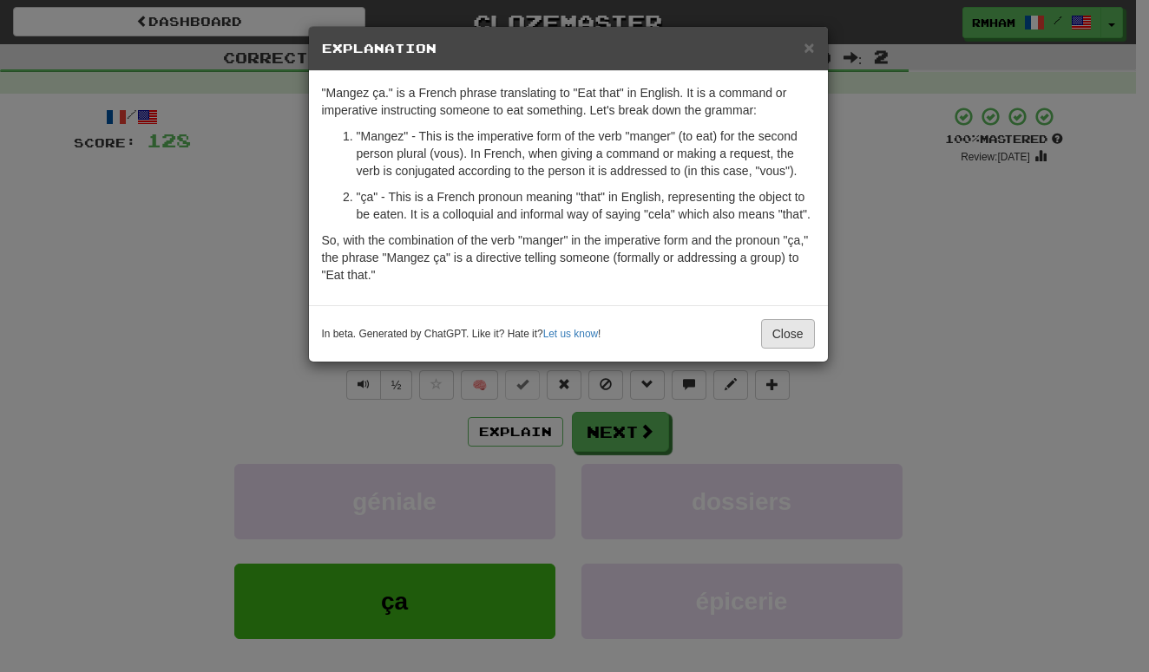
click at [779, 349] on button "Close" at bounding box center [788, 333] width 54 height 29
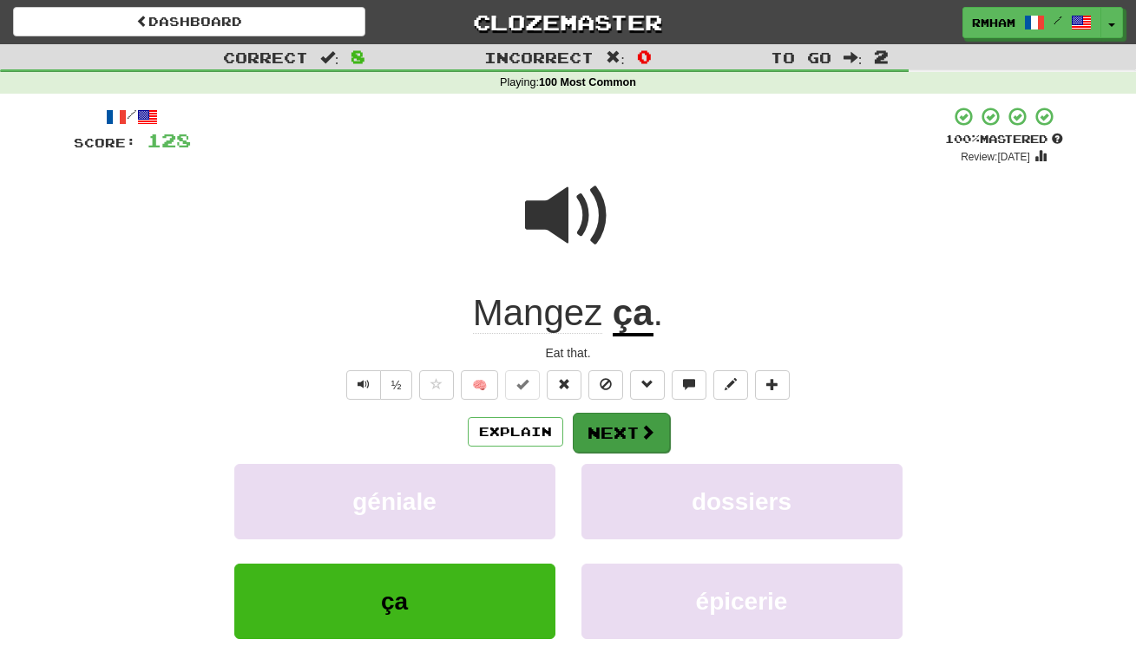
click at [640, 432] on span at bounding box center [647, 432] width 16 height 16
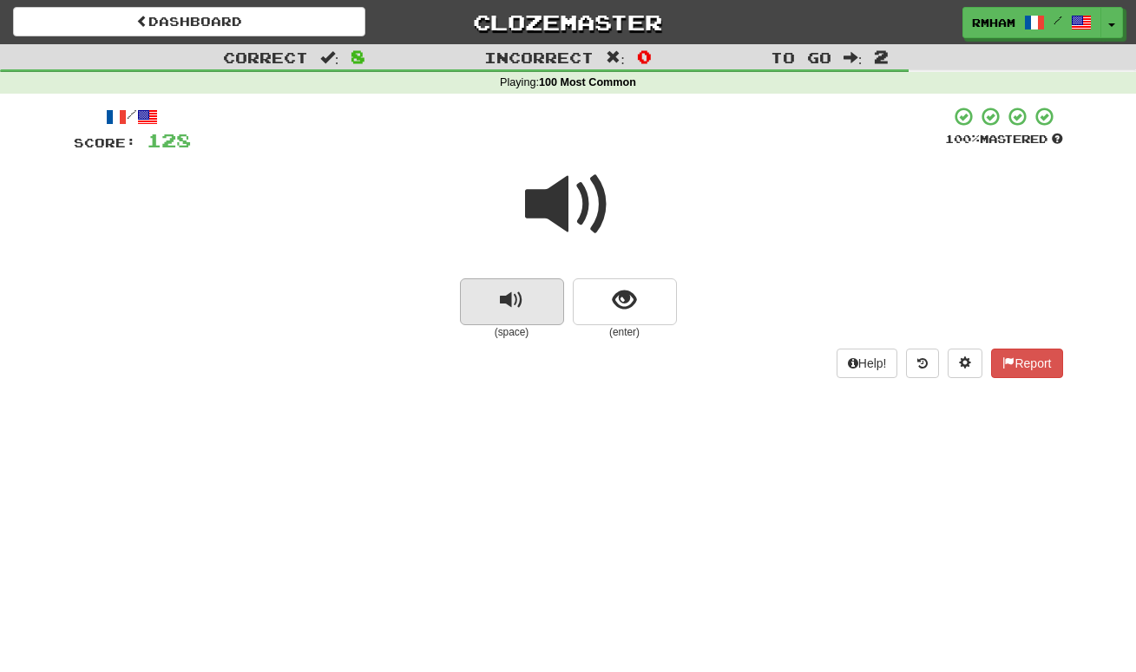
click at [521, 299] on span "replay audio" at bounding box center [511, 300] width 23 height 23
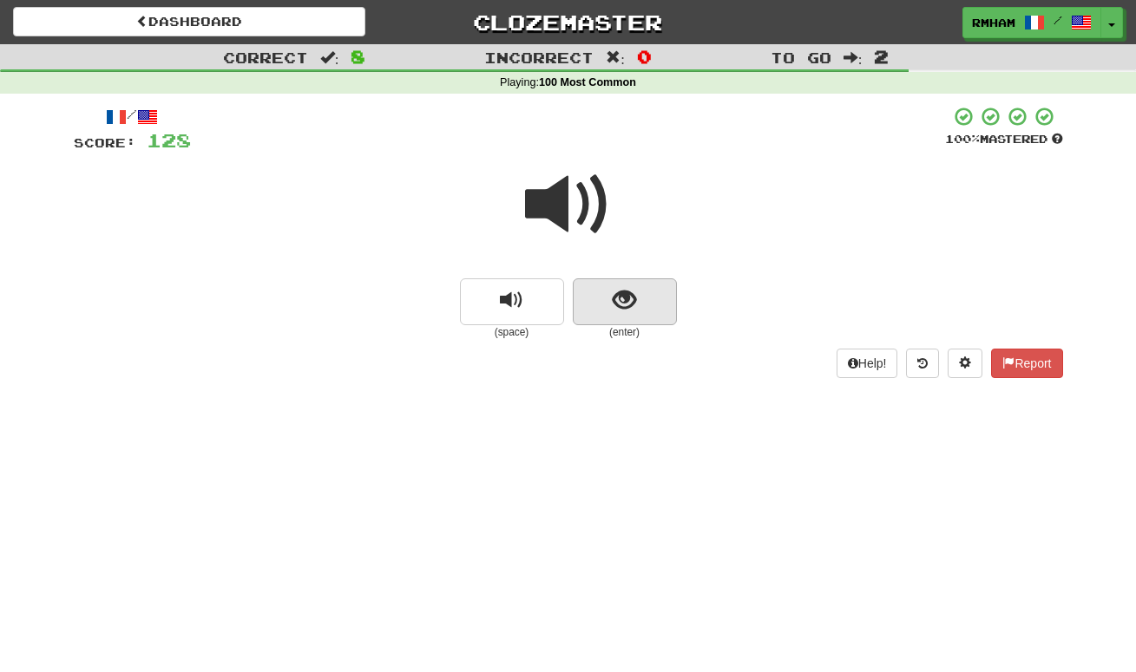
click at [620, 293] on span "show sentence" at bounding box center [624, 300] width 23 height 23
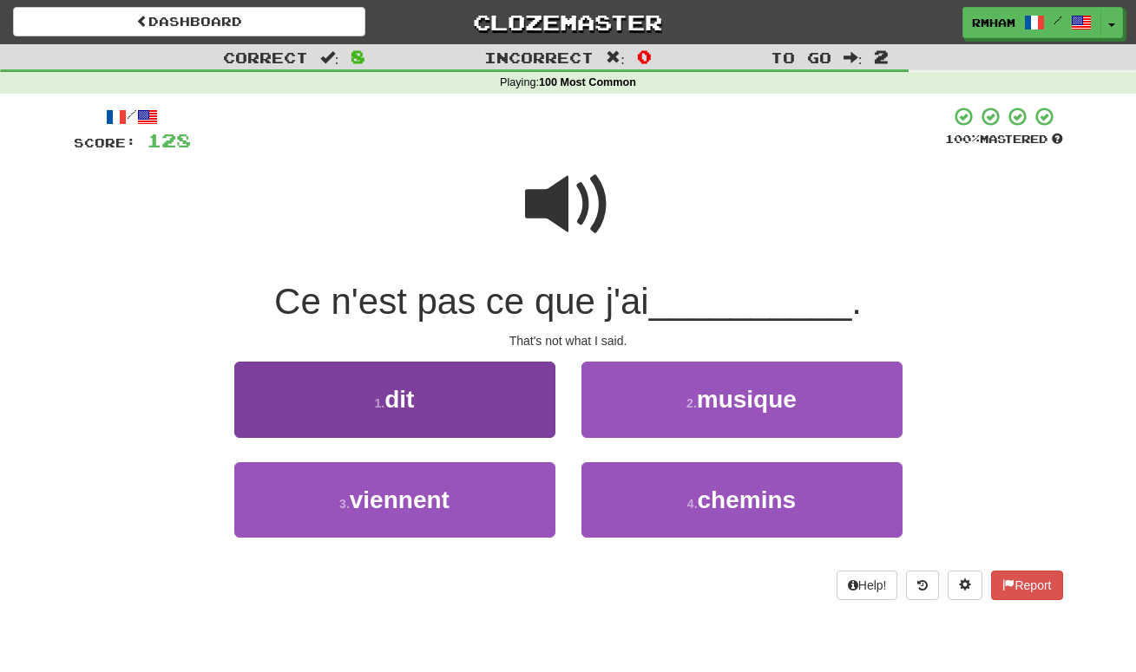
click at [447, 393] on button "1 . dit" at bounding box center [394, 399] width 321 height 75
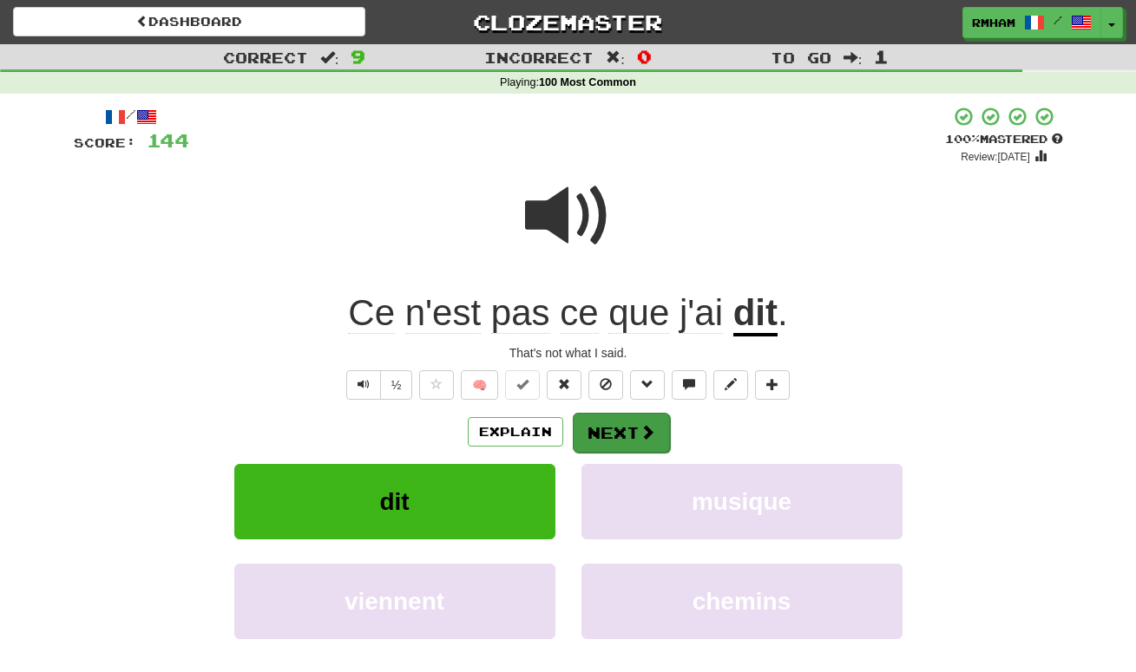
click at [620, 437] on button "Next" at bounding box center [621, 433] width 97 height 40
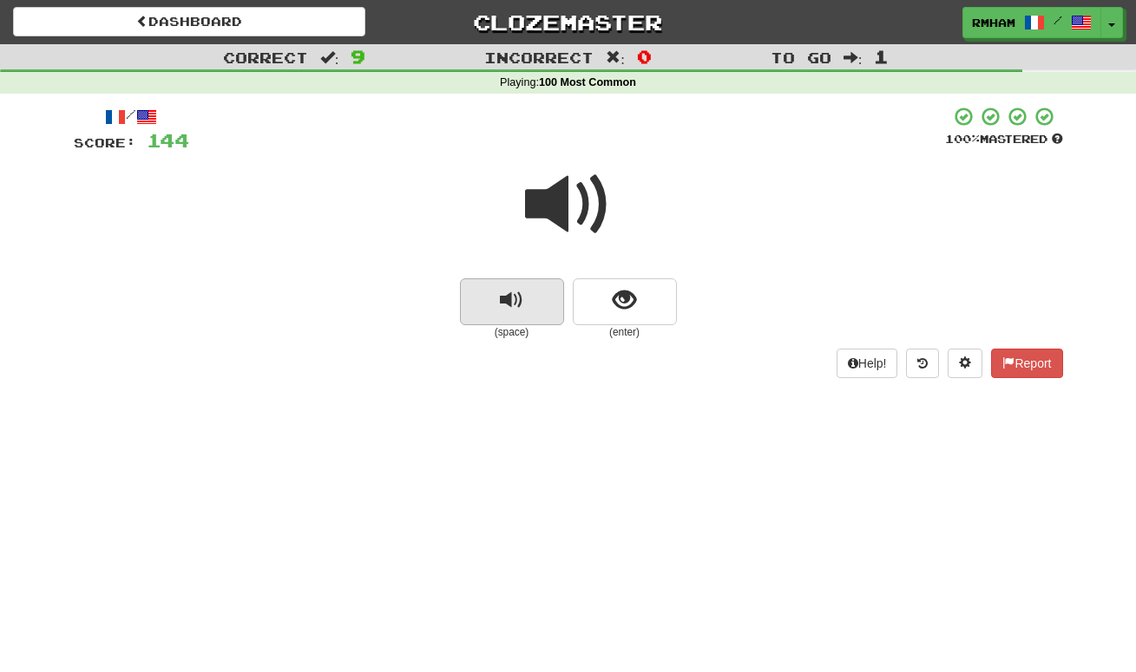
click at [508, 289] on span "replay audio" at bounding box center [511, 300] width 23 height 23
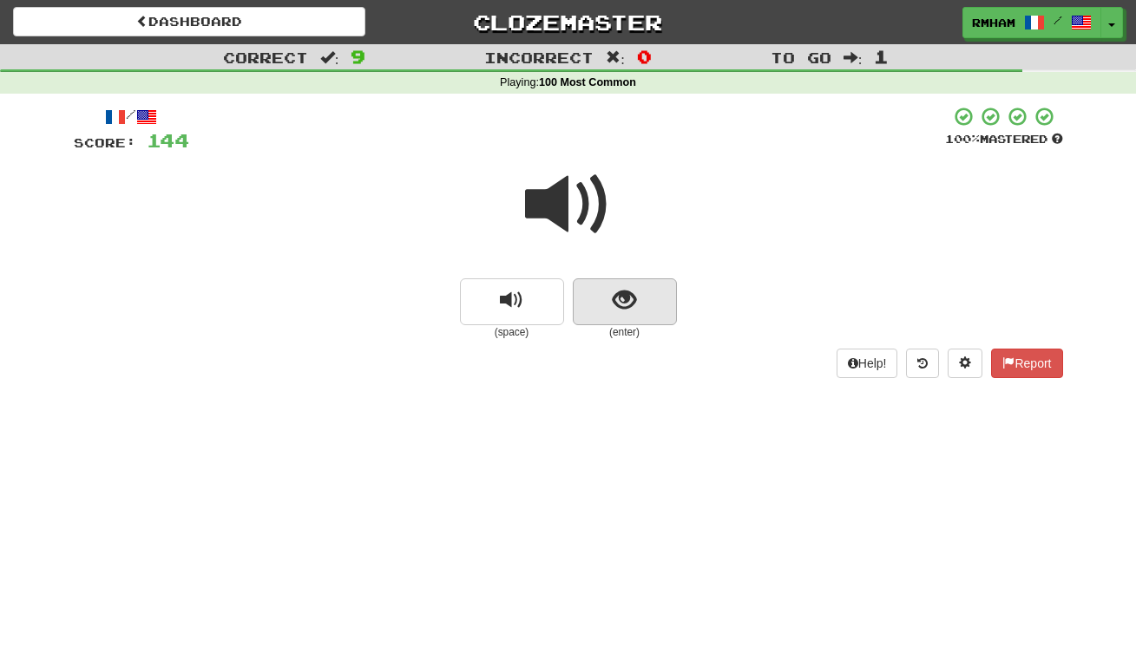
click at [632, 289] on span "show sentence" at bounding box center [624, 300] width 23 height 23
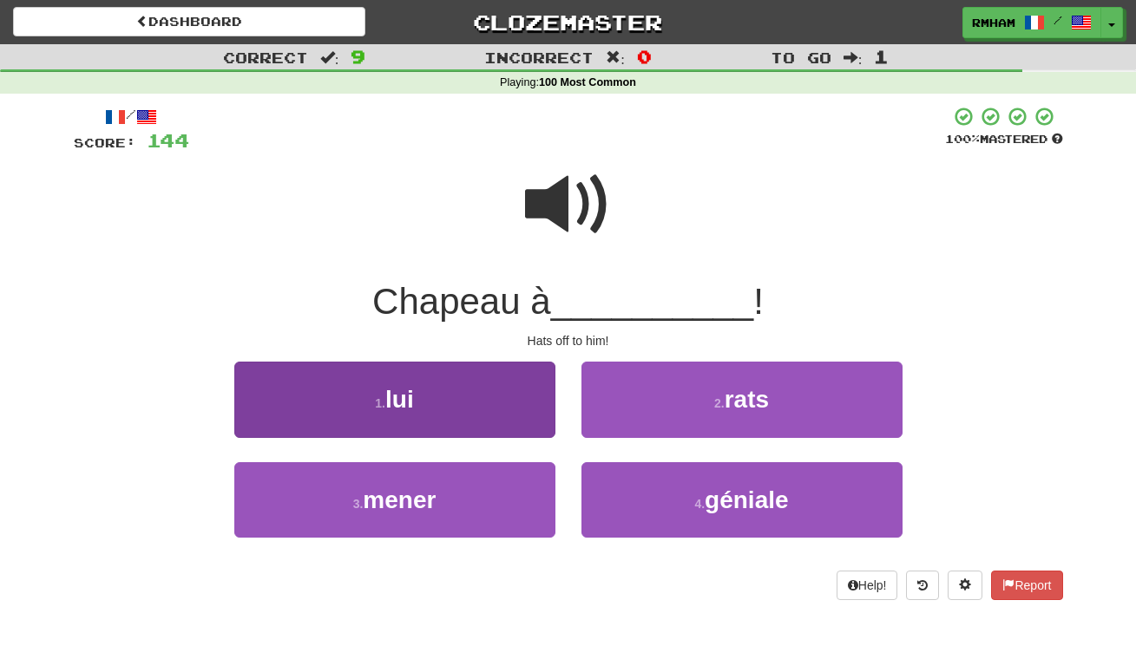
click at [466, 390] on button "1 . lui" at bounding box center [394, 399] width 321 height 75
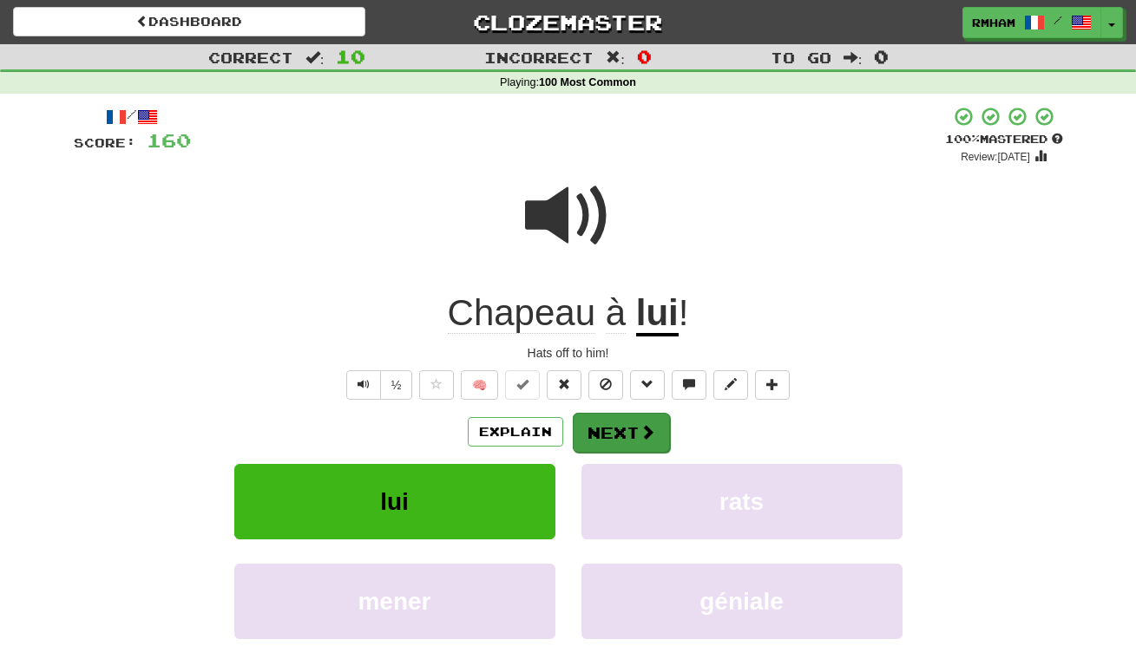
click at [620, 429] on button "Next" at bounding box center [621, 433] width 97 height 40
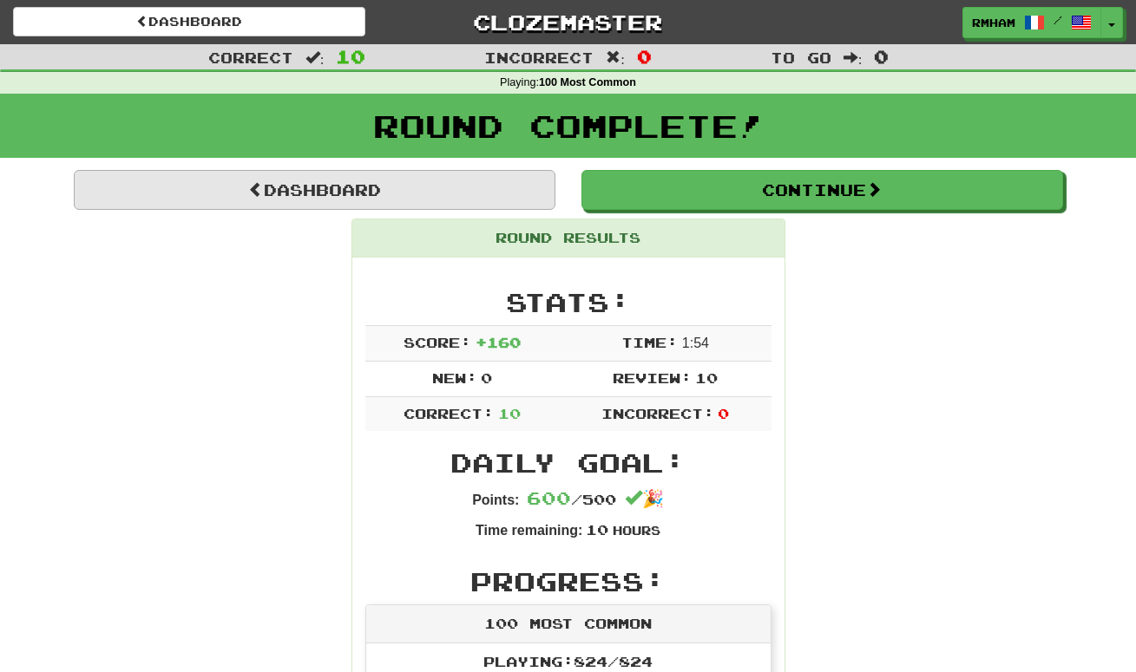
click at [412, 187] on link "Dashboard" at bounding box center [315, 190] width 482 height 40
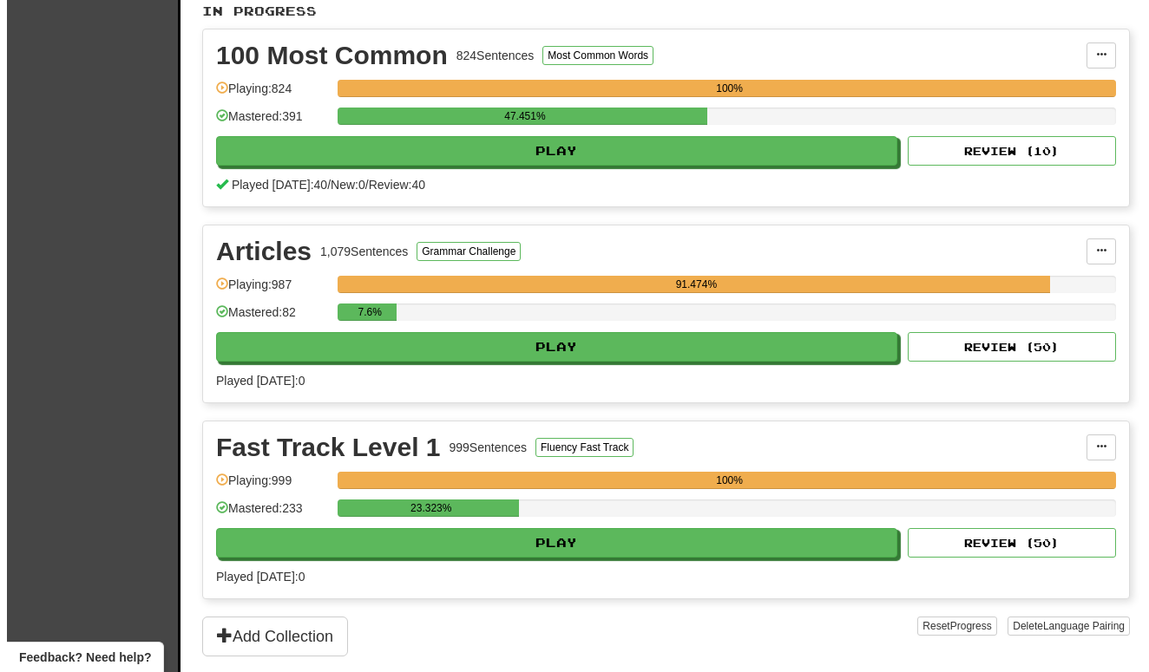
scroll to position [372, 0]
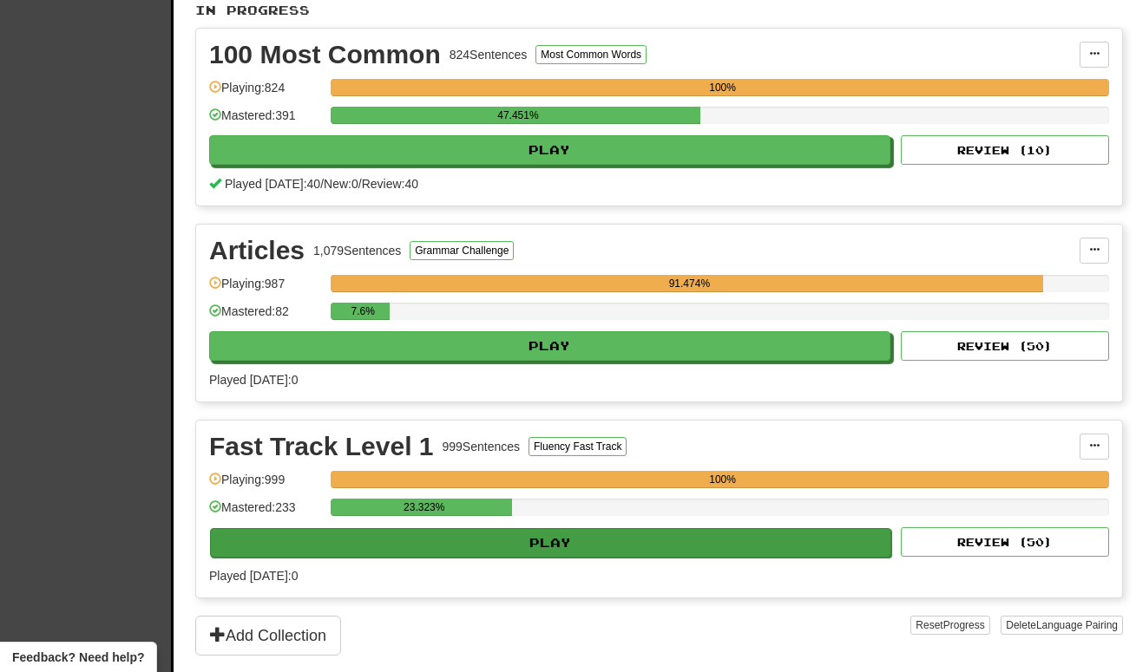
click at [543, 543] on button "Play" at bounding box center [550, 542] width 681 height 29
select select "**"
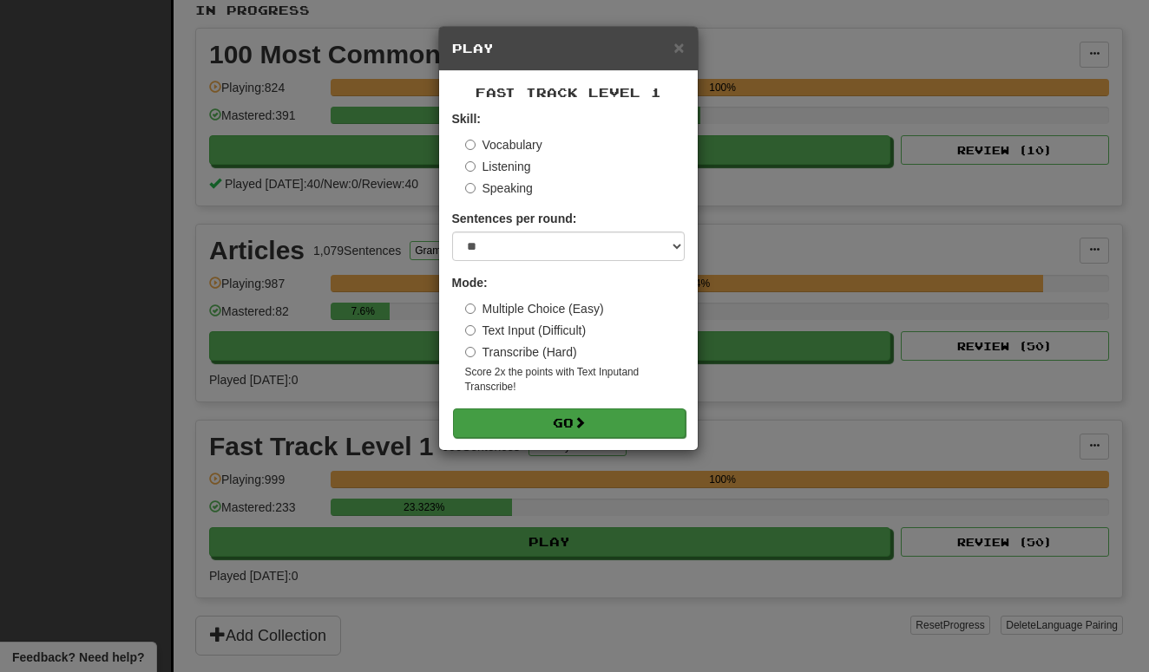
click at [559, 415] on button "Go" at bounding box center [569, 423] width 233 height 29
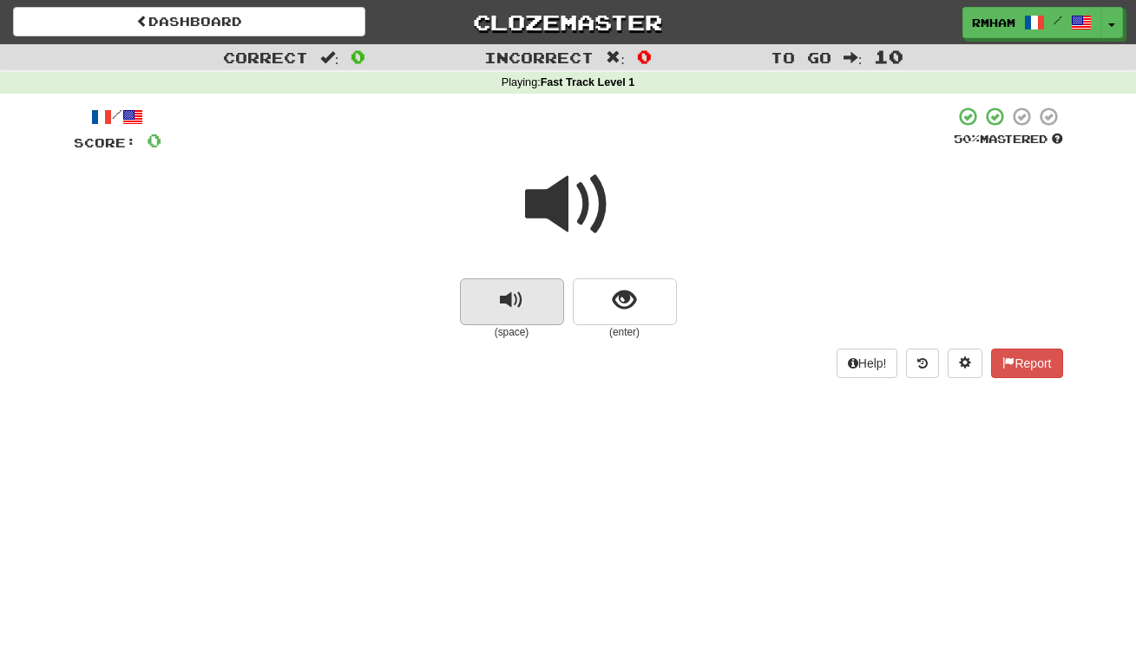
click at [520, 305] on span "replay audio" at bounding box center [511, 300] width 23 height 23
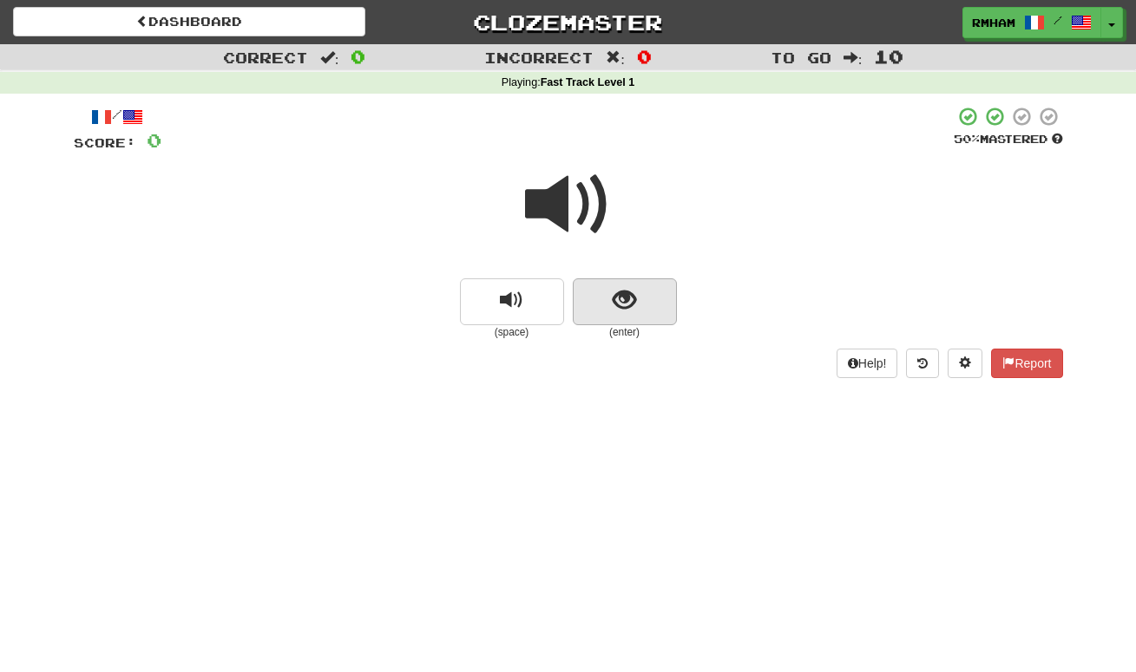
click at [626, 291] on span "show sentence" at bounding box center [624, 300] width 23 height 23
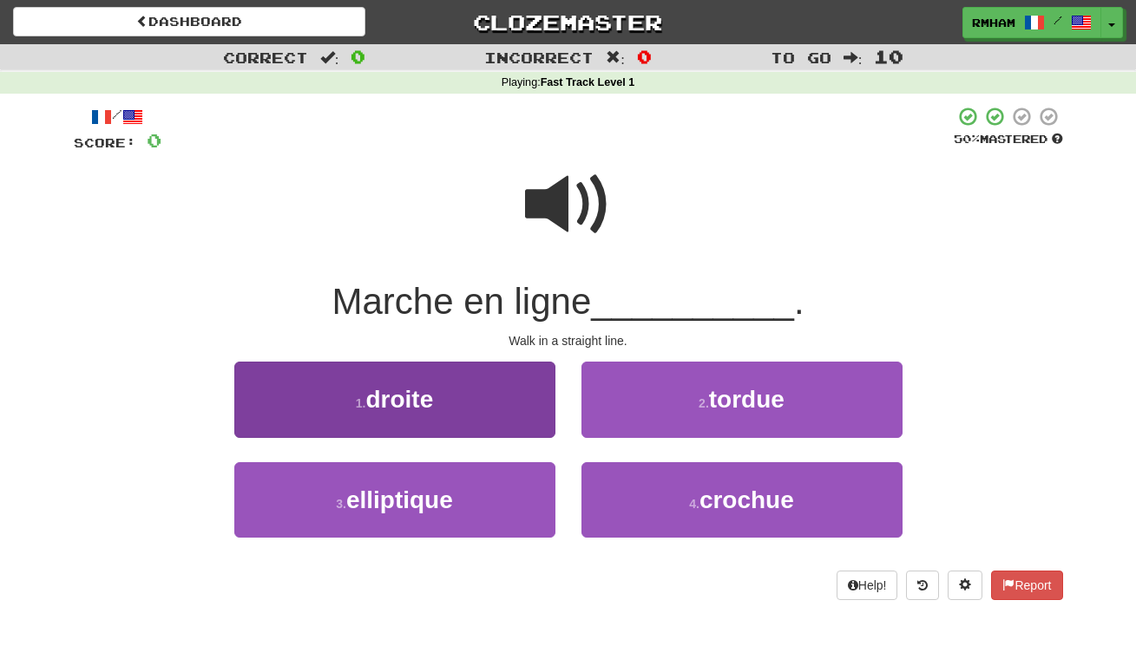
click at [482, 381] on button "1 . droite" at bounding box center [394, 399] width 321 height 75
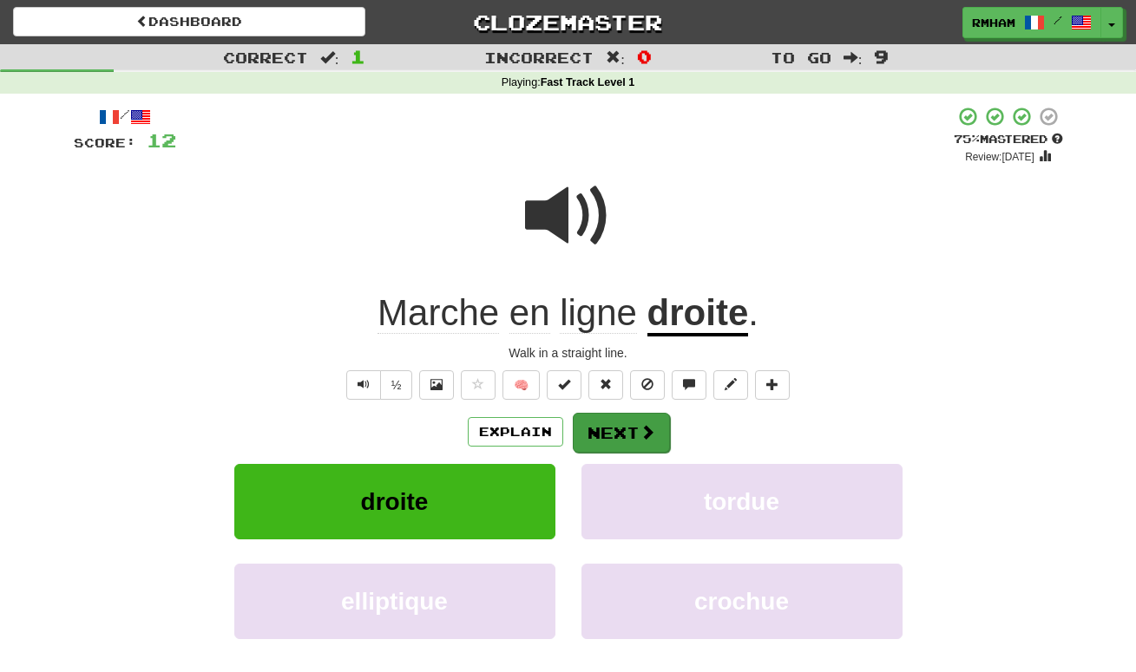
click at [619, 423] on button "Next" at bounding box center [621, 433] width 97 height 40
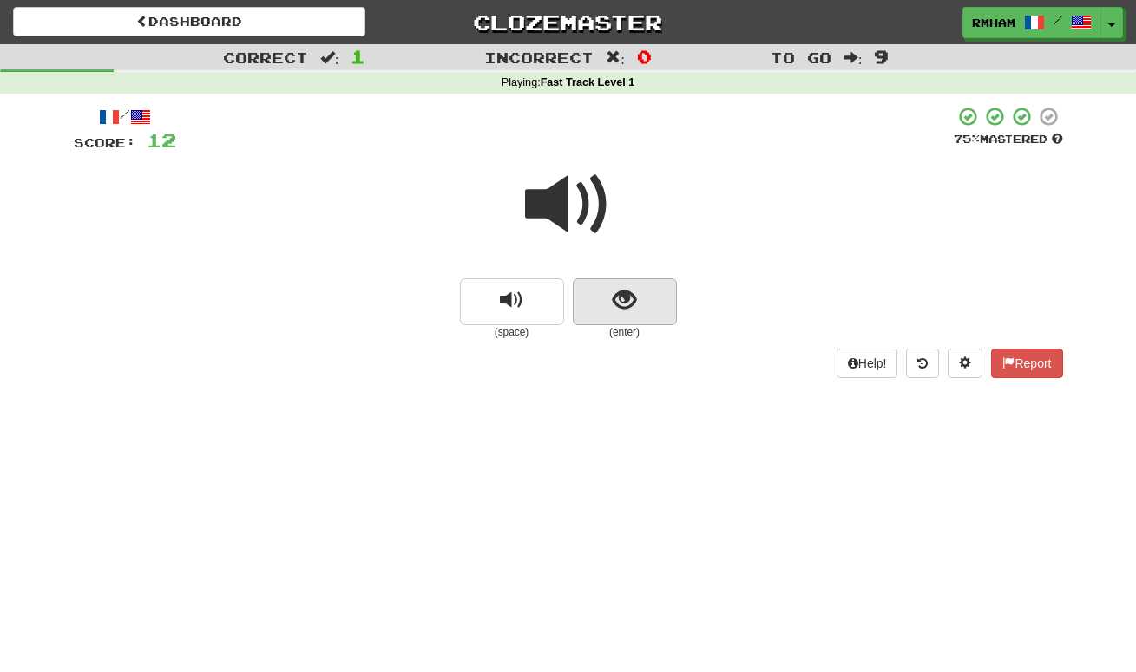
click at [613, 301] on span "show sentence" at bounding box center [624, 300] width 23 height 23
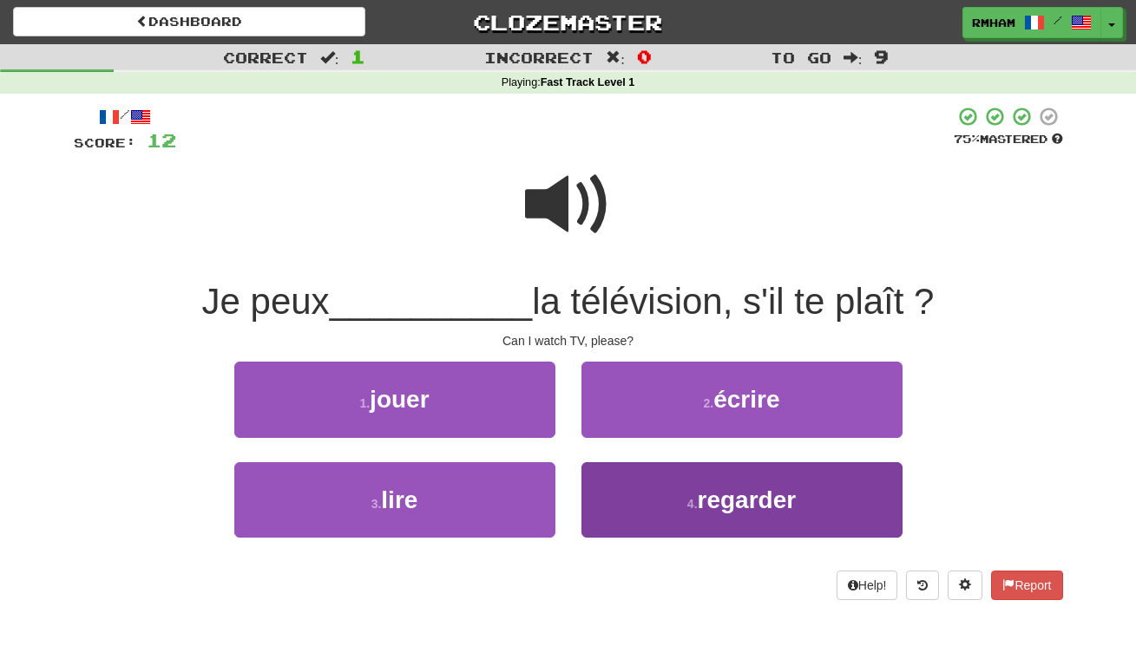
click at [747, 495] on span "regarder" at bounding box center [747, 500] width 99 height 27
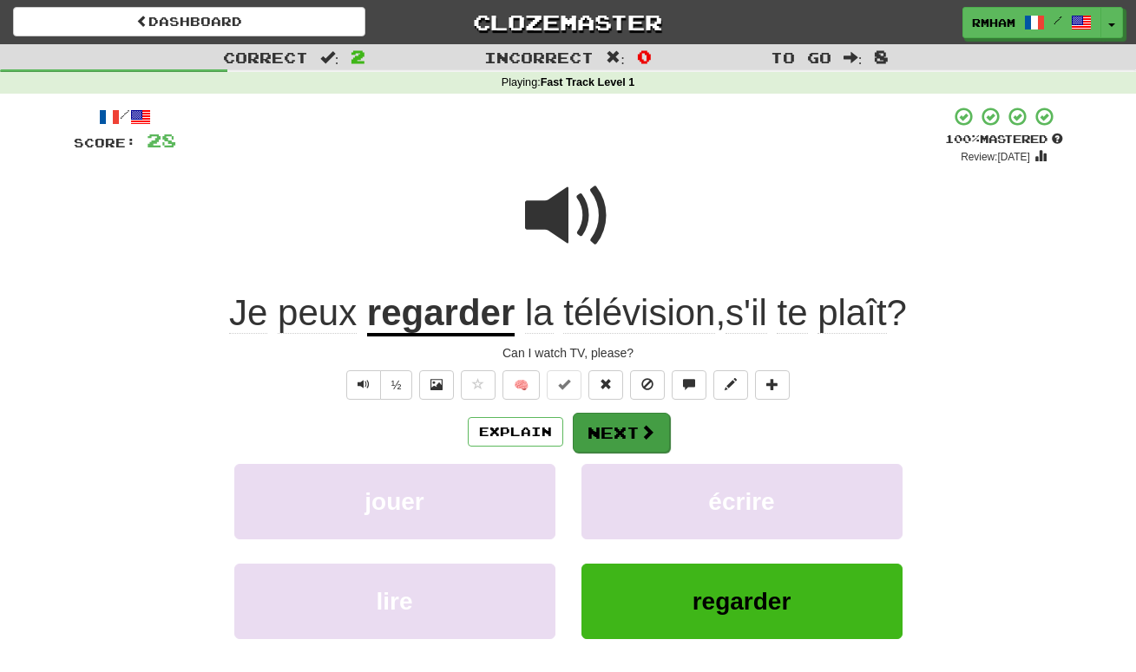
click at [621, 423] on button "Next" at bounding box center [621, 433] width 97 height 40
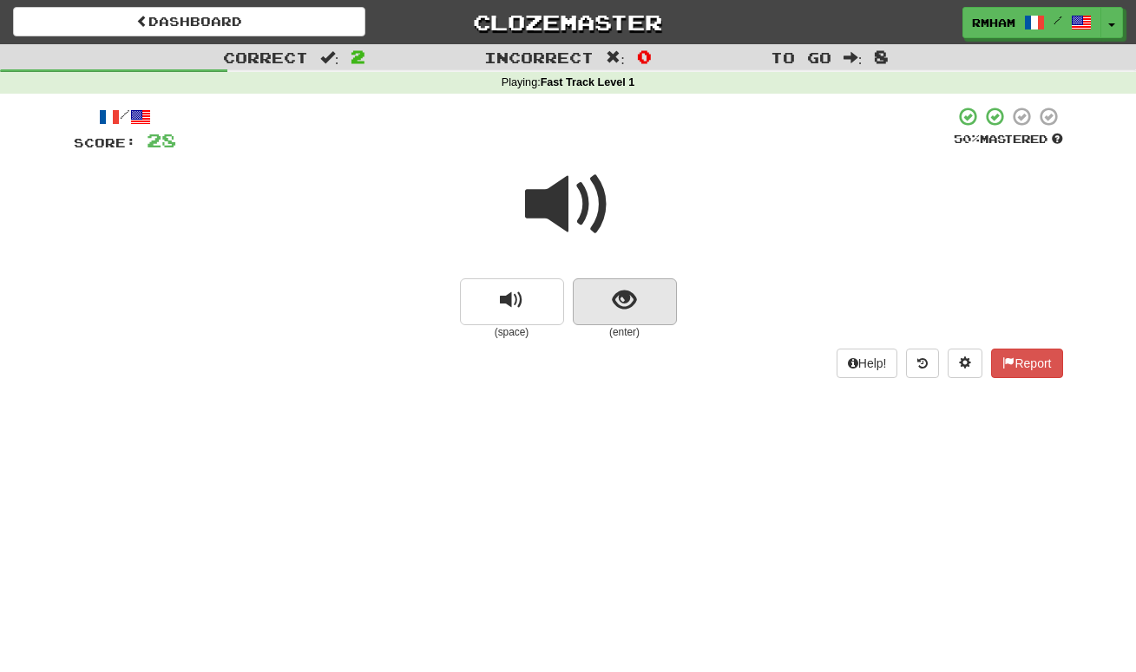
click at [624, 303] on span "show sentence" at bounding box center [624, 300] width 23 height 23
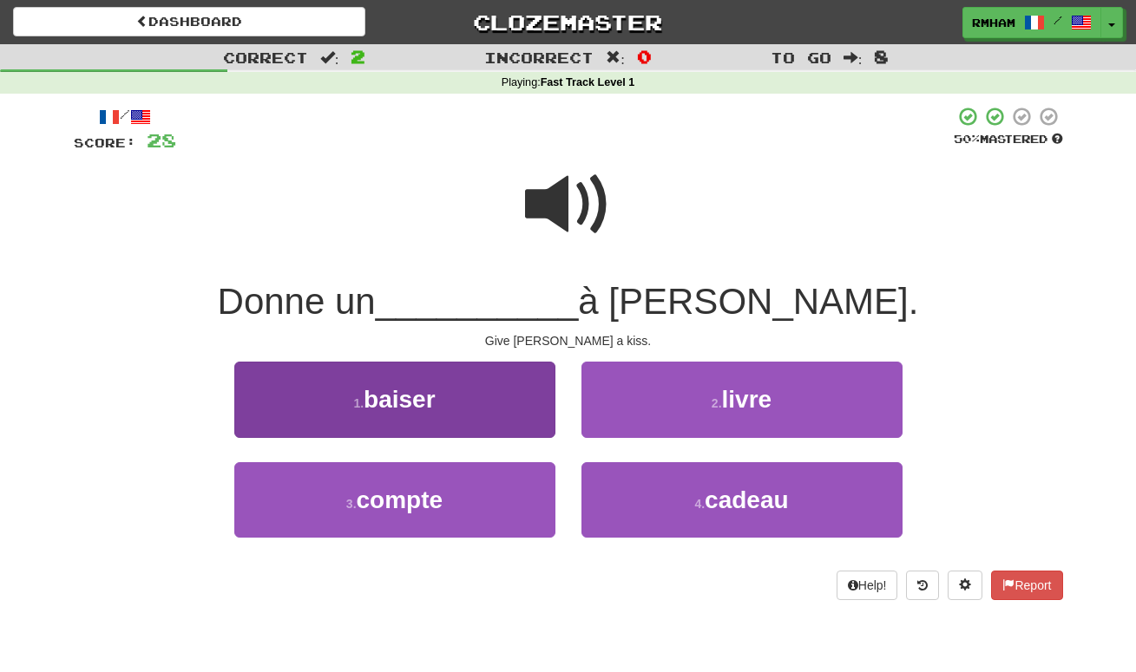
click at [459, 397] on button "1 . baiser" at bounding box center [394, 399] width 321 height 75
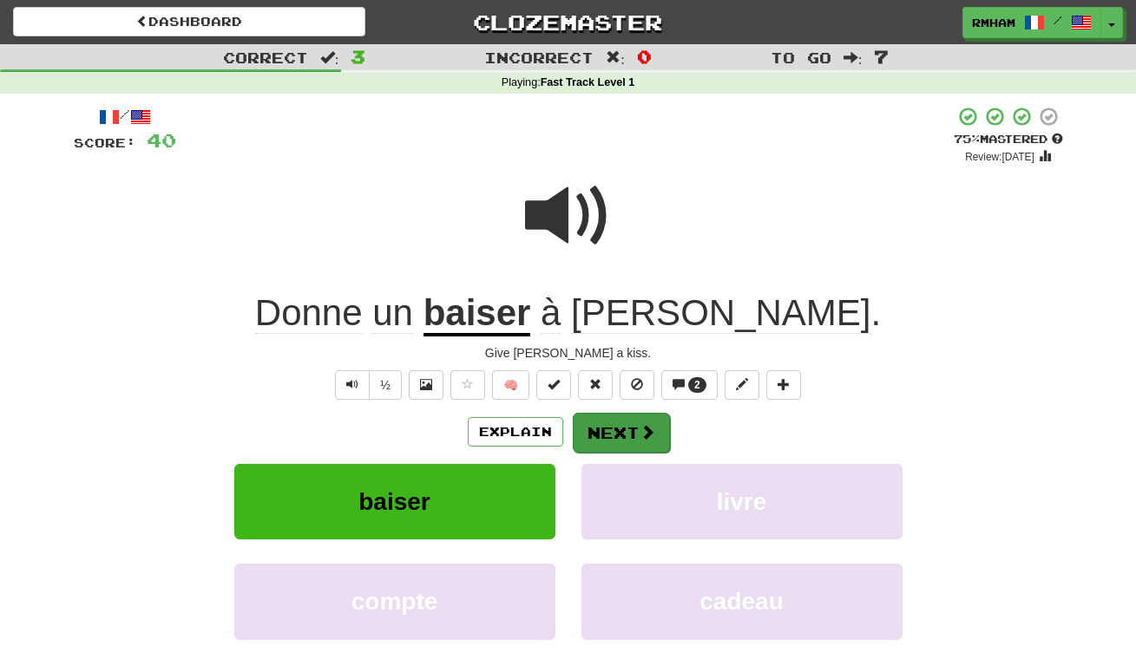
click at [617, 426] on button "Next" at bounding box center [621, 433] width 97 height 40
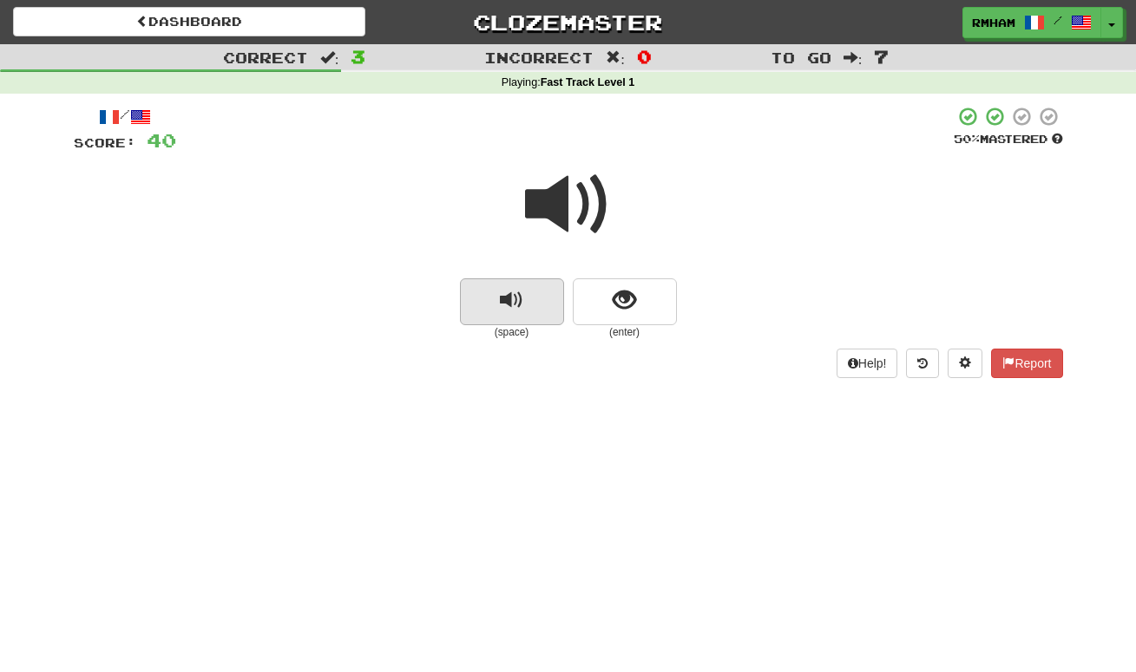
click at [516, 296] on span "replay audio" at bounding box center [511, 300] width 23 height 23
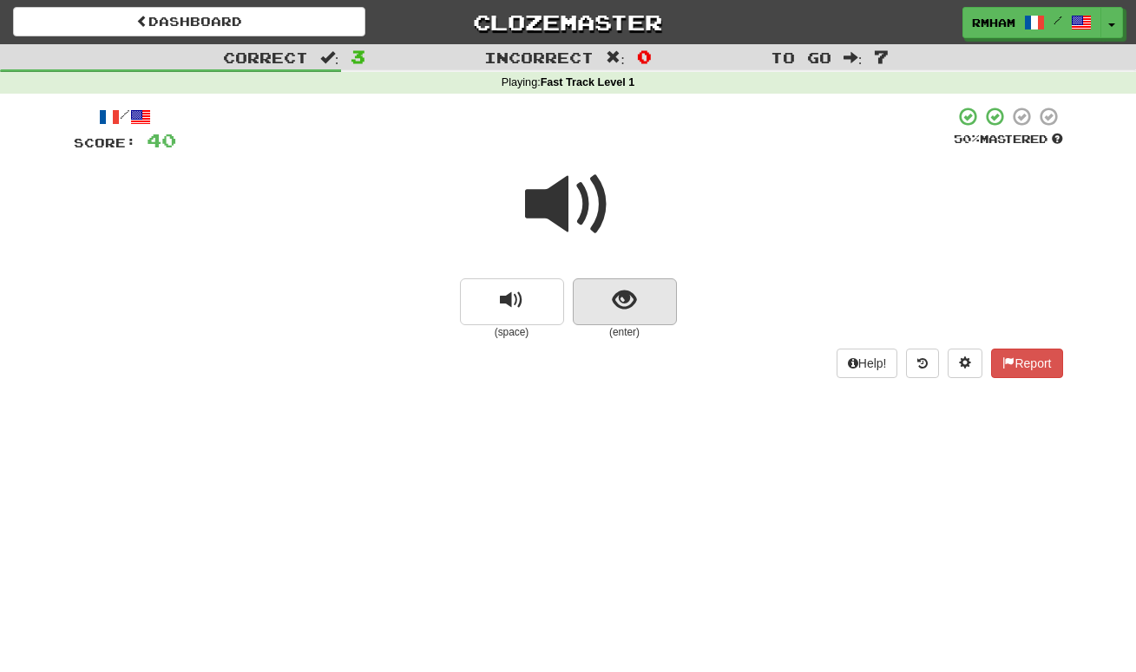
click at [629, 292] on span "show sentence" at bounding box center [624, 300] width 23 height 23
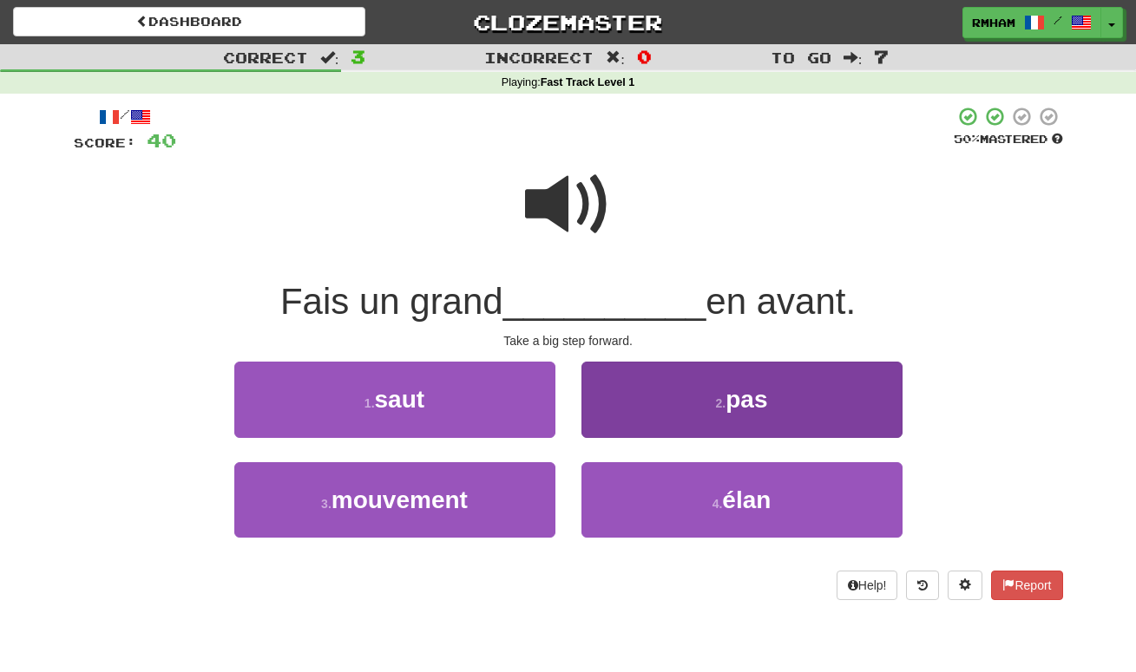
click at [773, 389] on button "2 . pas" at bounding box center [741, 399] width 321 height 75
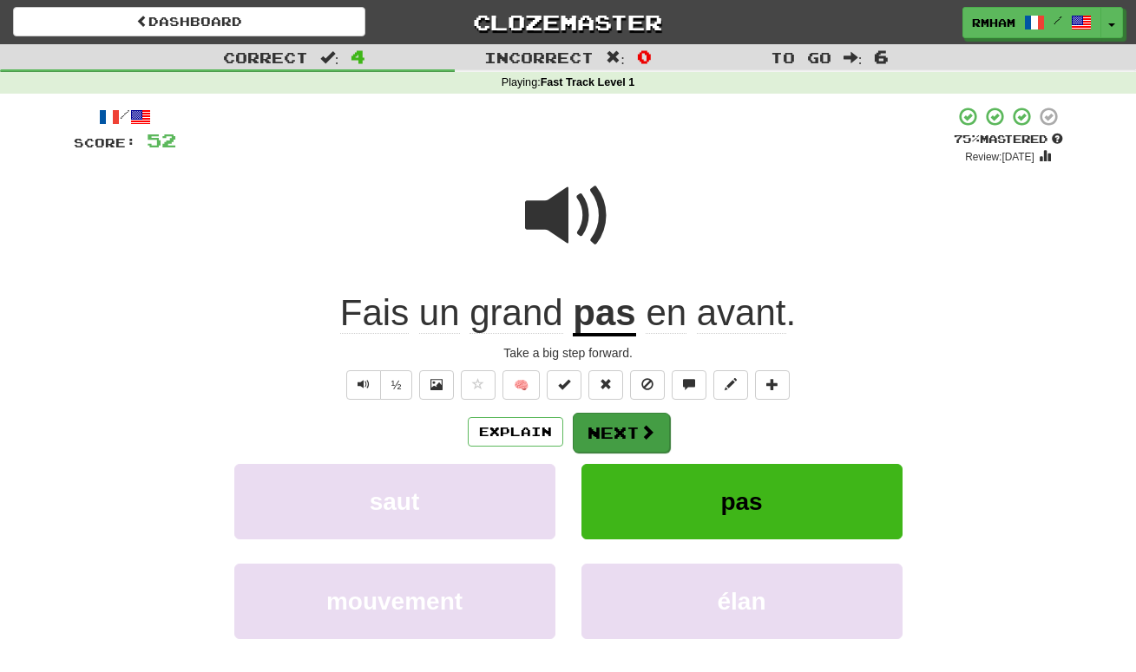
click at [627, 421] on button "Next" at bounding box center [621, 433] width 97 height 40
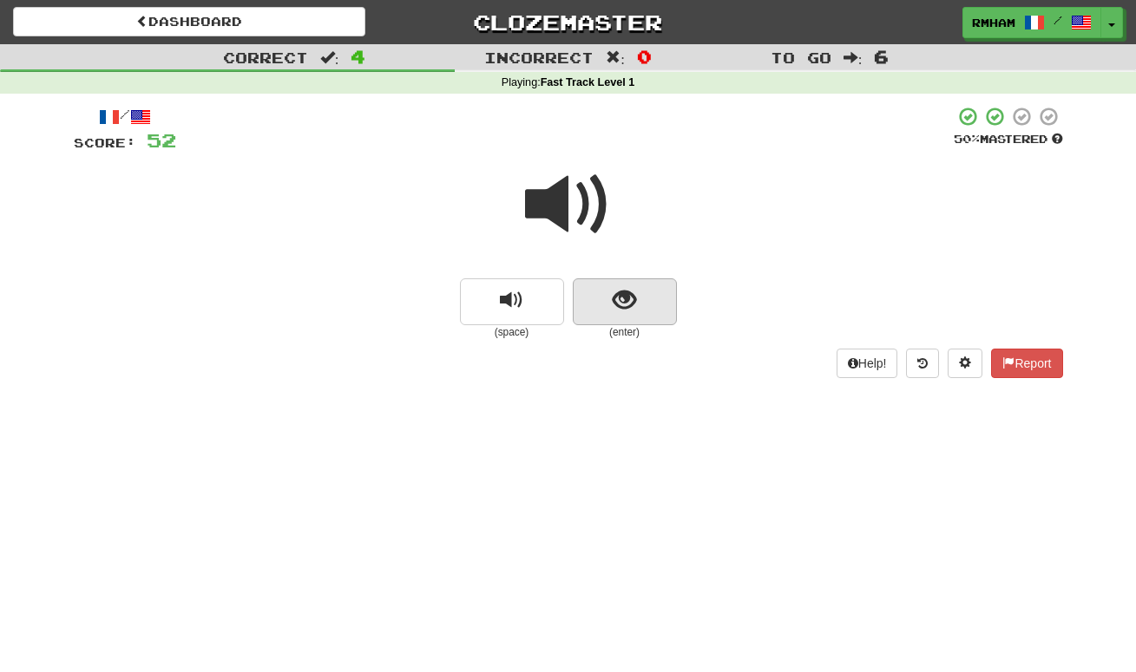
click at [627, 297] on span "show sentence" at bounding box center [624, 300] width 23 height 23
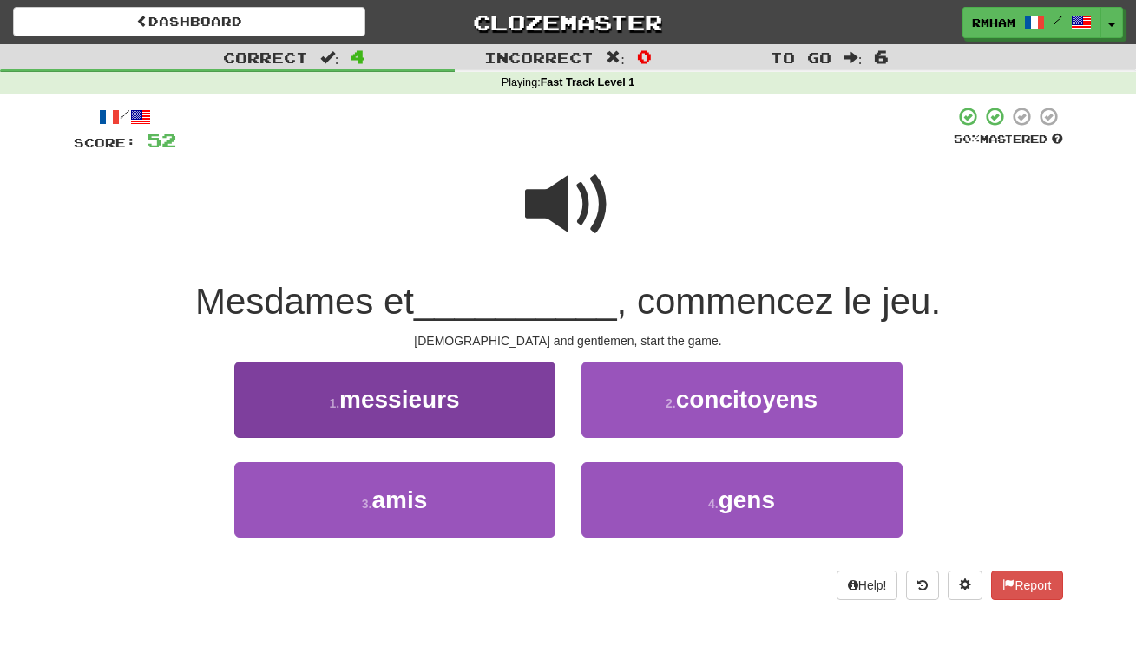
click at [514, 389] on button "1 . messieurs" at bounding box center [394, 399] width 321 height 75
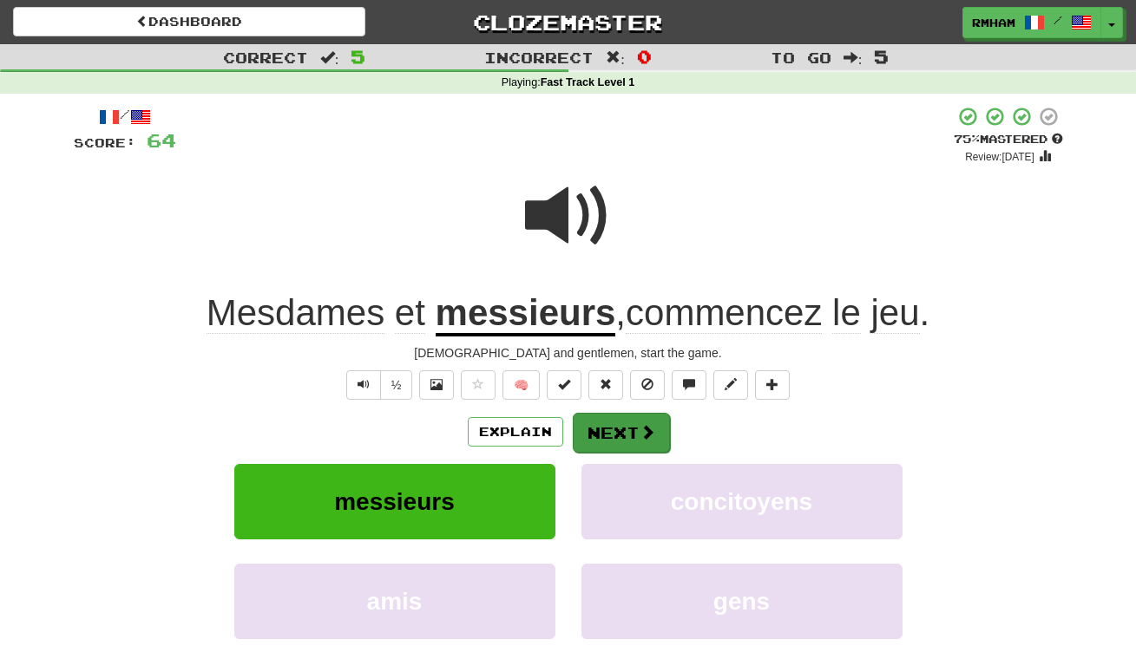
click at [644, 431] on span at bounding box center [647, 432] width 16 height 16
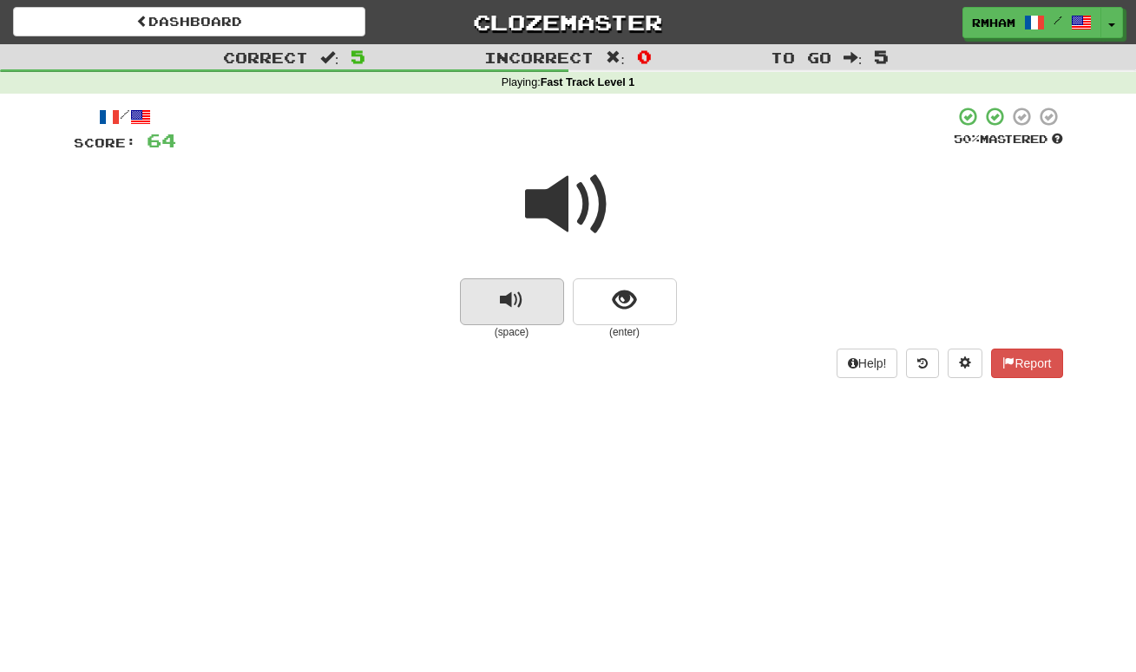
click at [522, 297] on span "replay audio" at bounding box center [511, 300] width 23 height 23
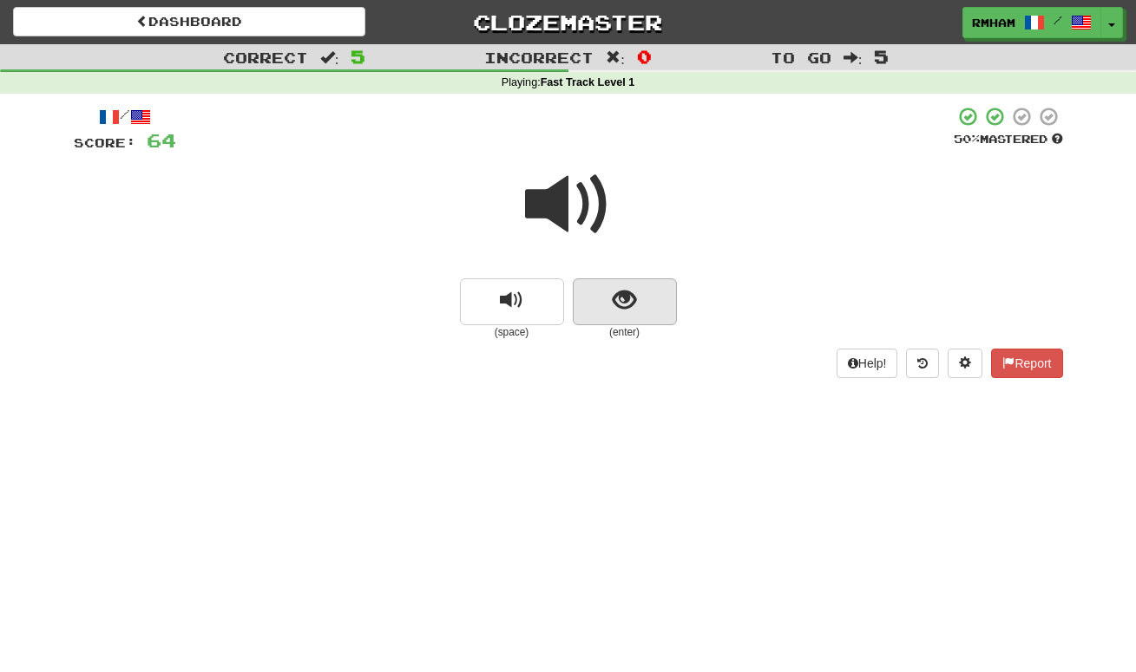
click at [623, 293] on span "show sentence" at bounding box center [624, 300] width 23 height 23
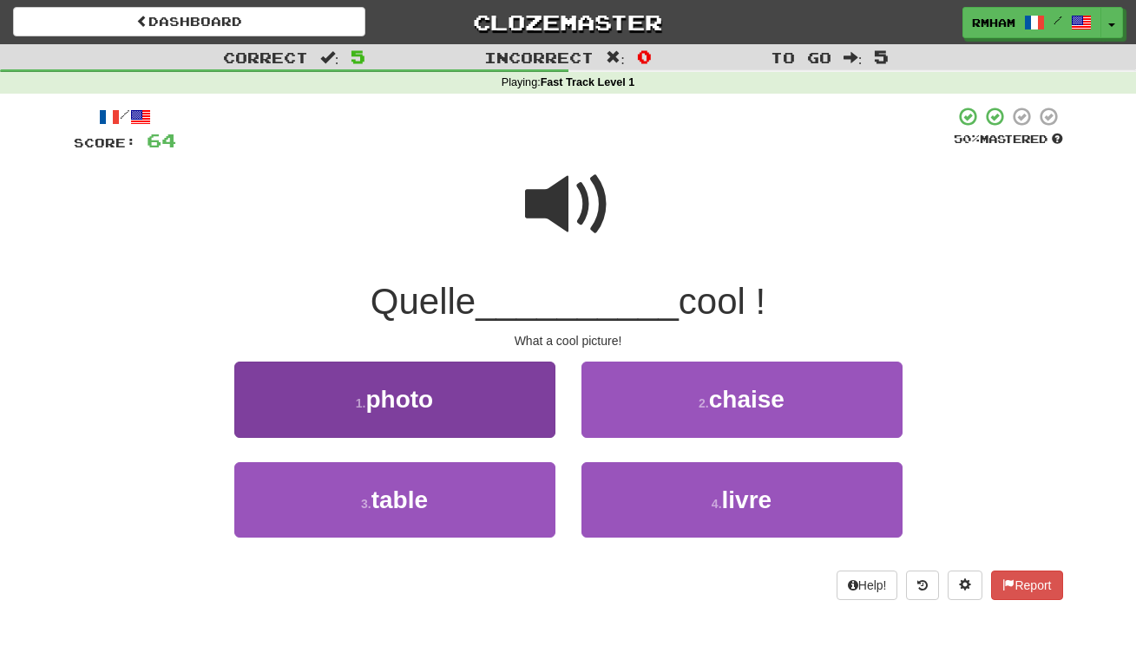
click at [492, 397] on button "1 . photo" at bounding box center [394, 399] width 321 height 75
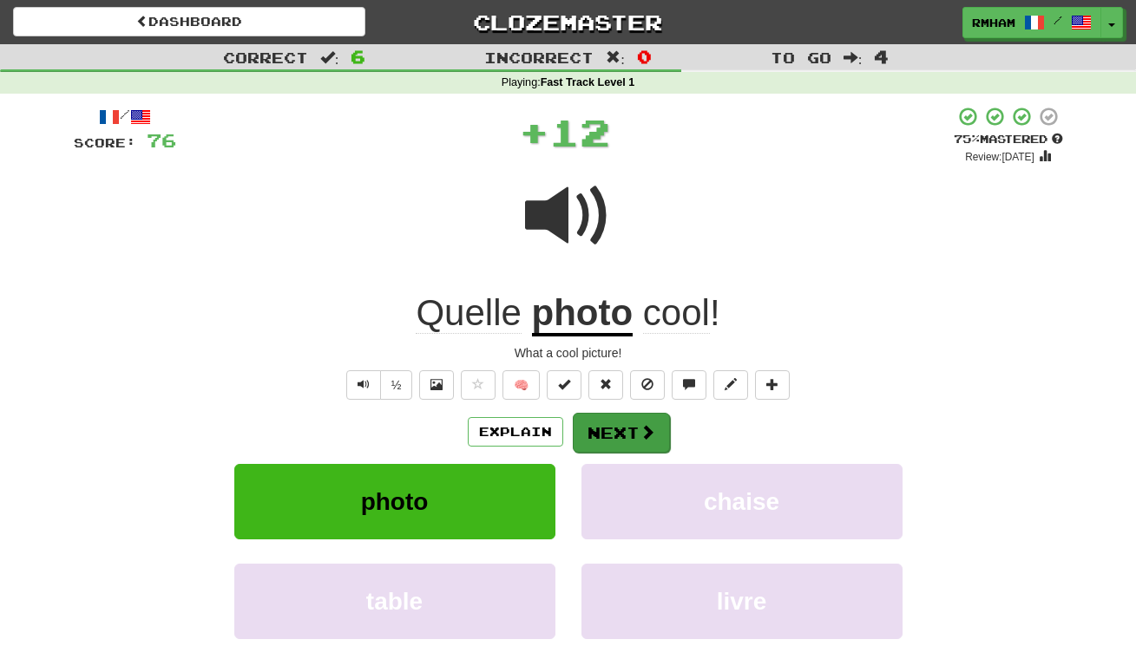
click at [597, 426] on button "Next" at bounding box center [621, 433] width 97 height 40
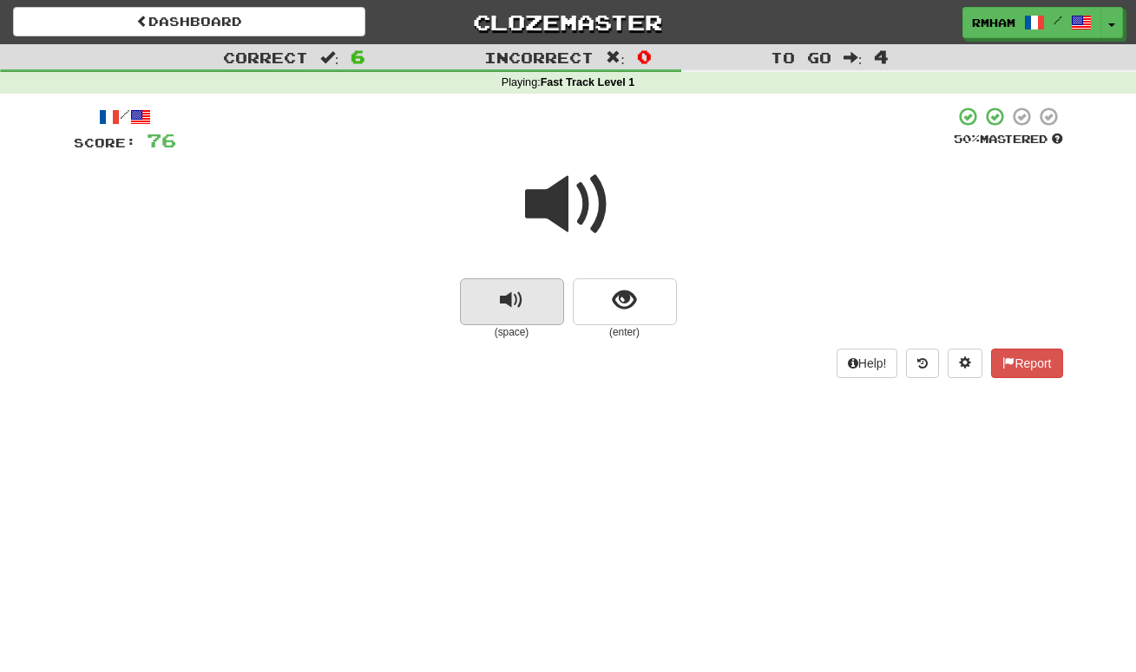
click at [511, 292] on span "replay audio" at bounding box center [511, 300] width 23 height 23
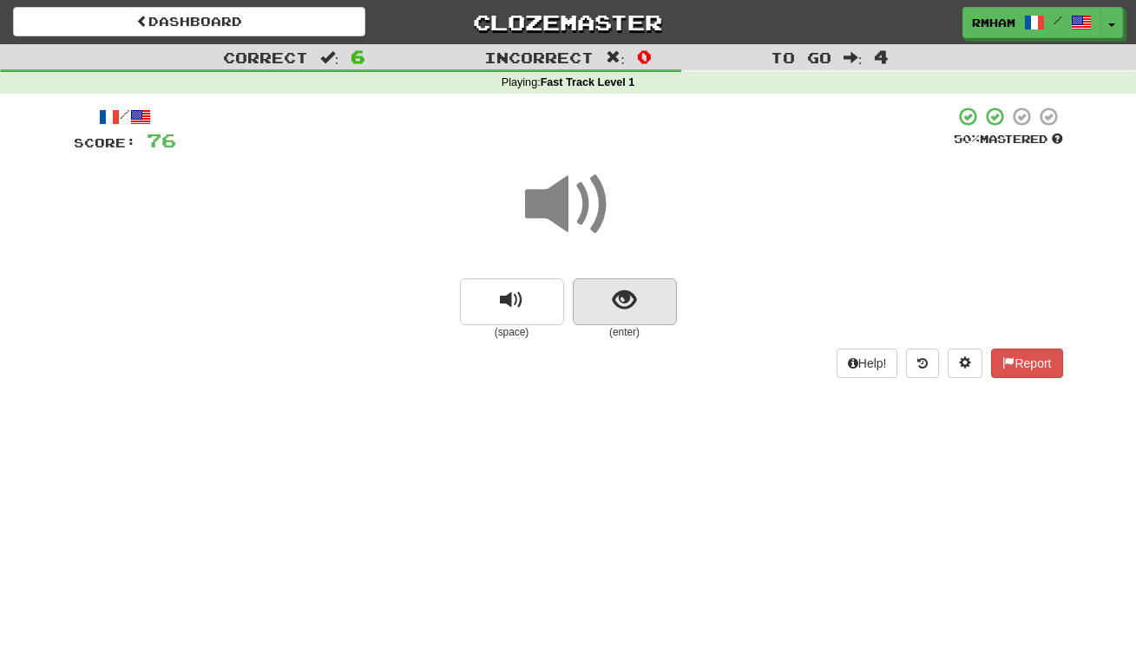
click at [617, 292] on span "show sentence" at bounding box center [624, 300] width 23 height 23
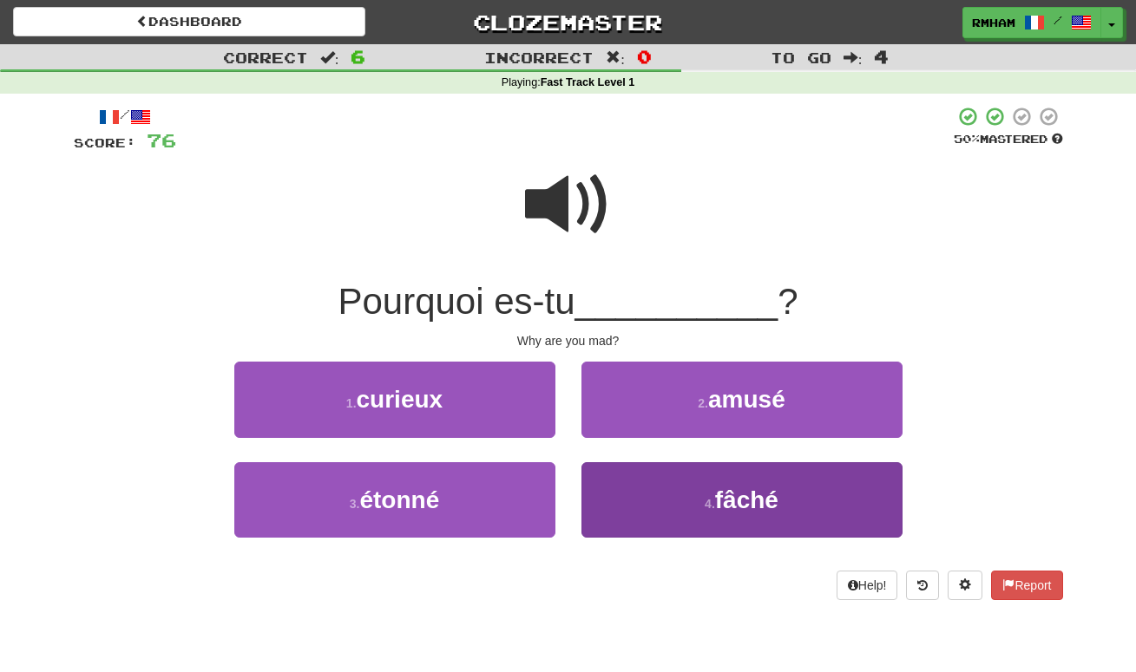
click at [688, 489] on button "4 . fâché" at bounding box center [741, 499] width 321 height 75
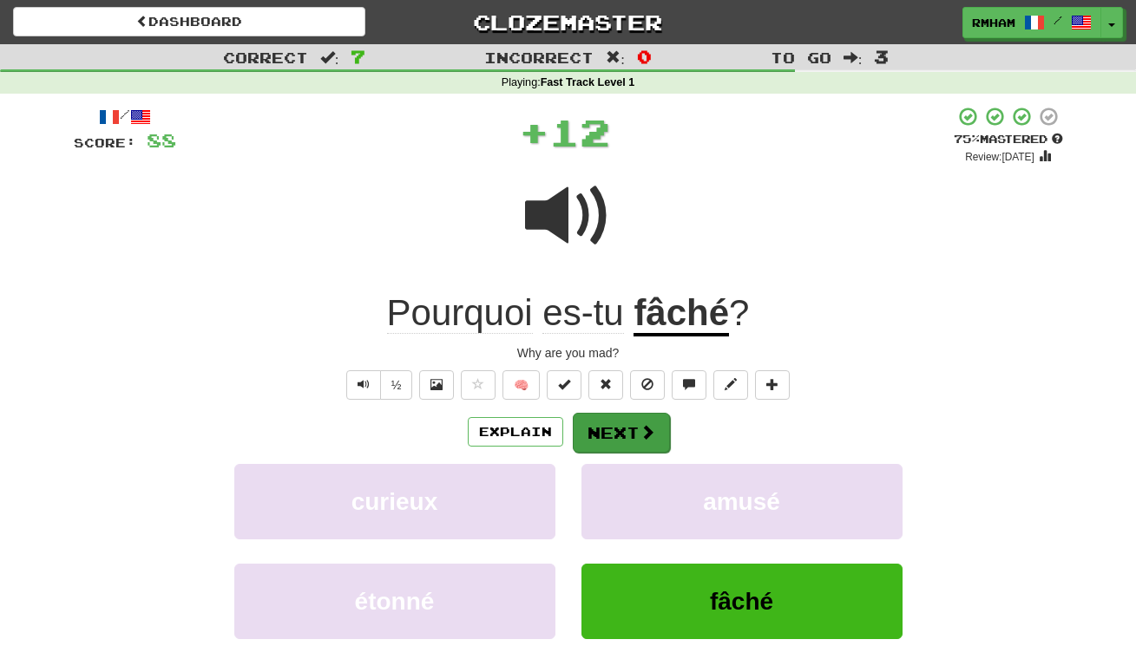
click at [629, 423] on button "Next" at bounding box center [621, 433] width 97 height 40
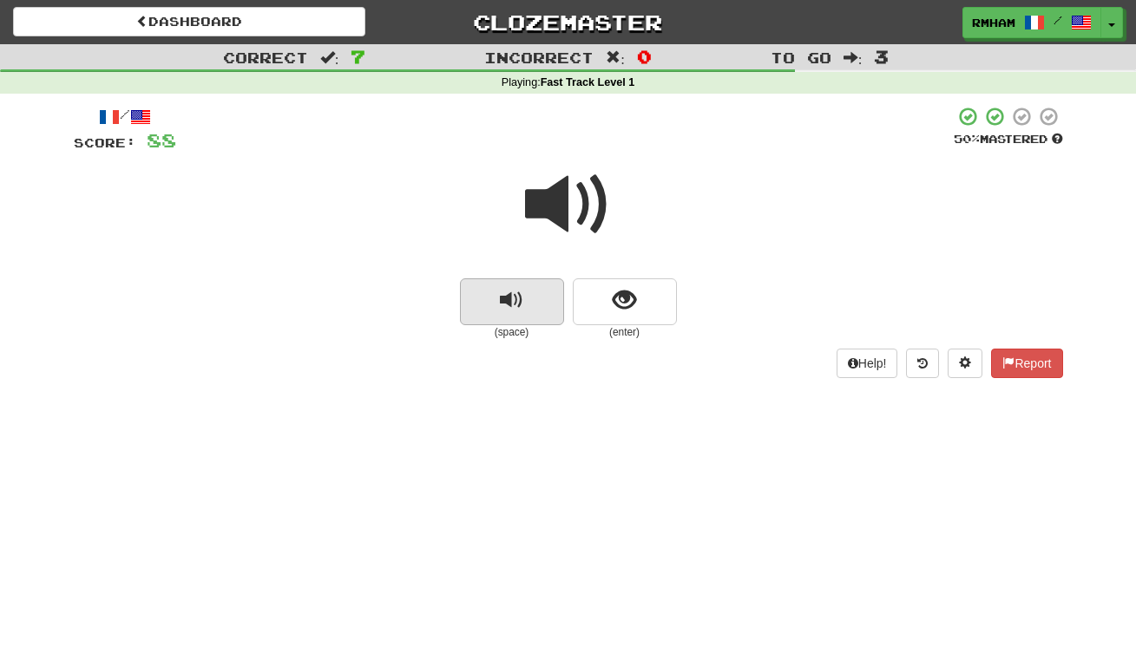
click at [513, 289] on span "replay audio" at bounding box center [511, 300] width 23 height 23
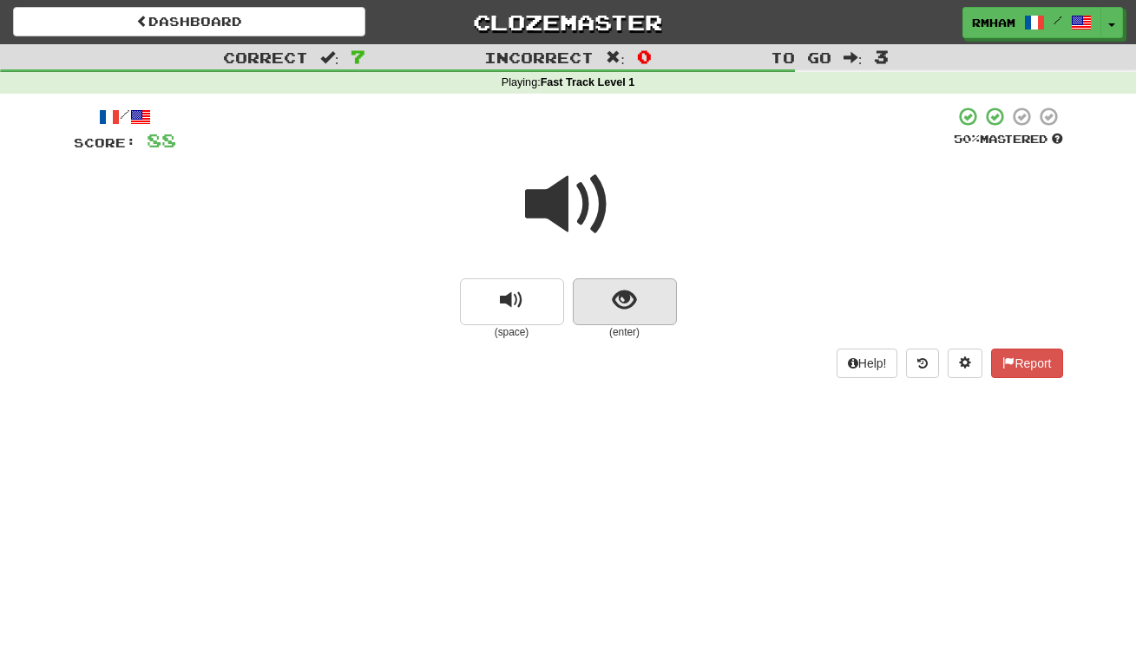
click at [609, 288] on button "show sentence" at bounding box center [625, 302] width 104 height 47
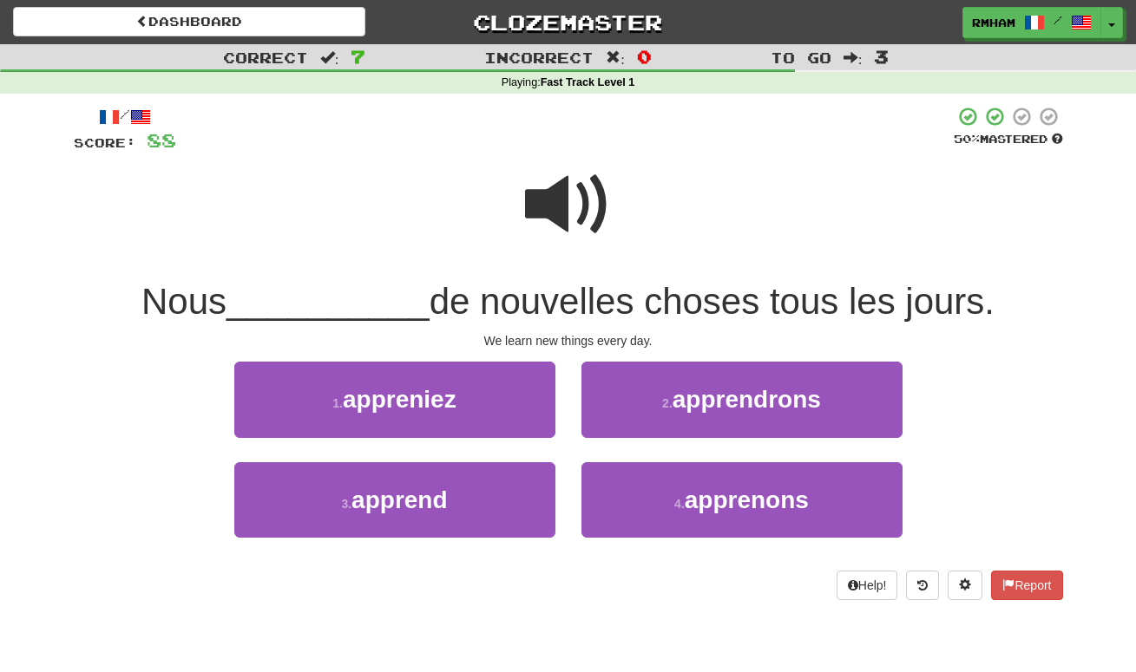
click at [556, 196] on span at bounding box center [568, 204] width 87 height 87
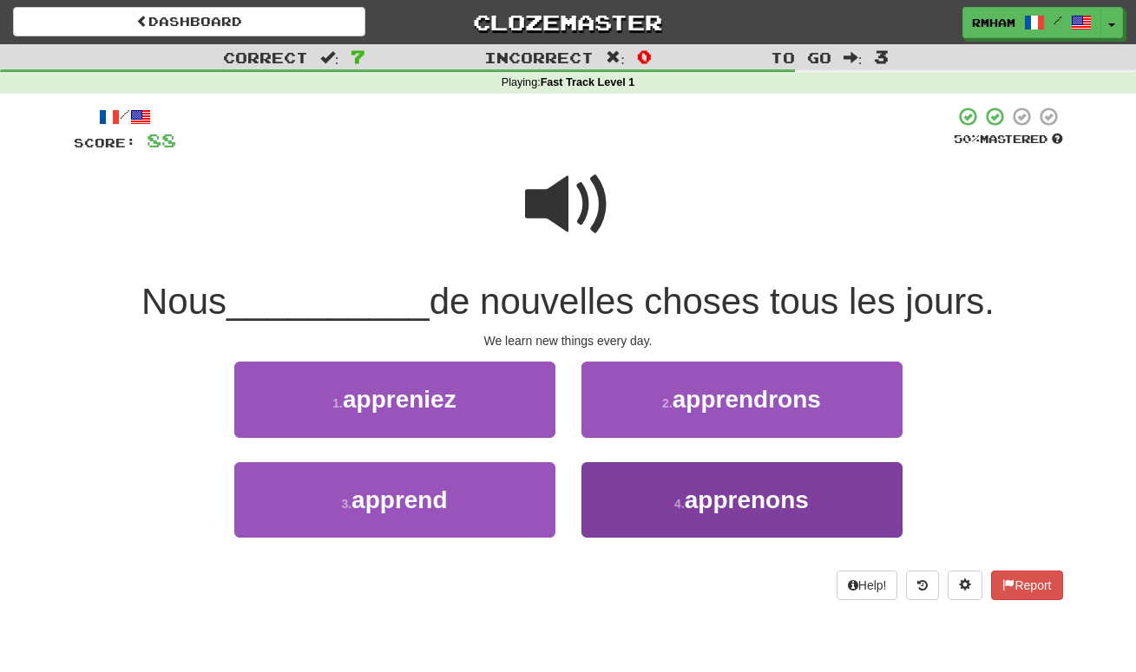
click at [759, 506] on span "apprenons" at bounding box center [747, 500] width 124 height 27
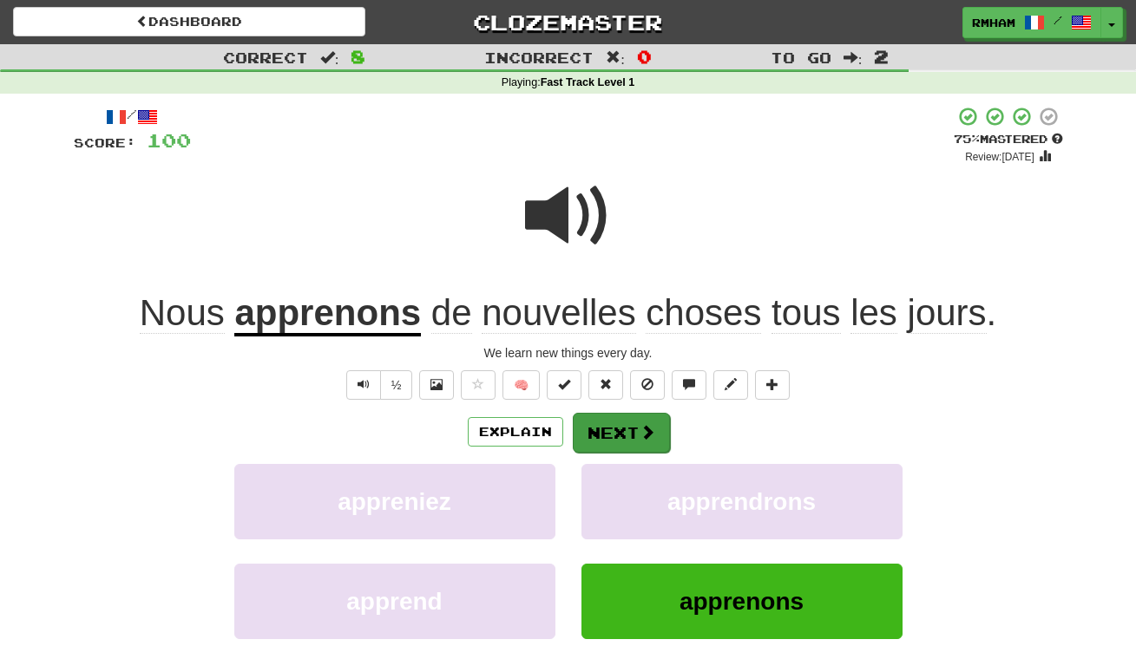
click at [606, 428] on button "Next" at bounding box center [621, 433] width 97 height 40
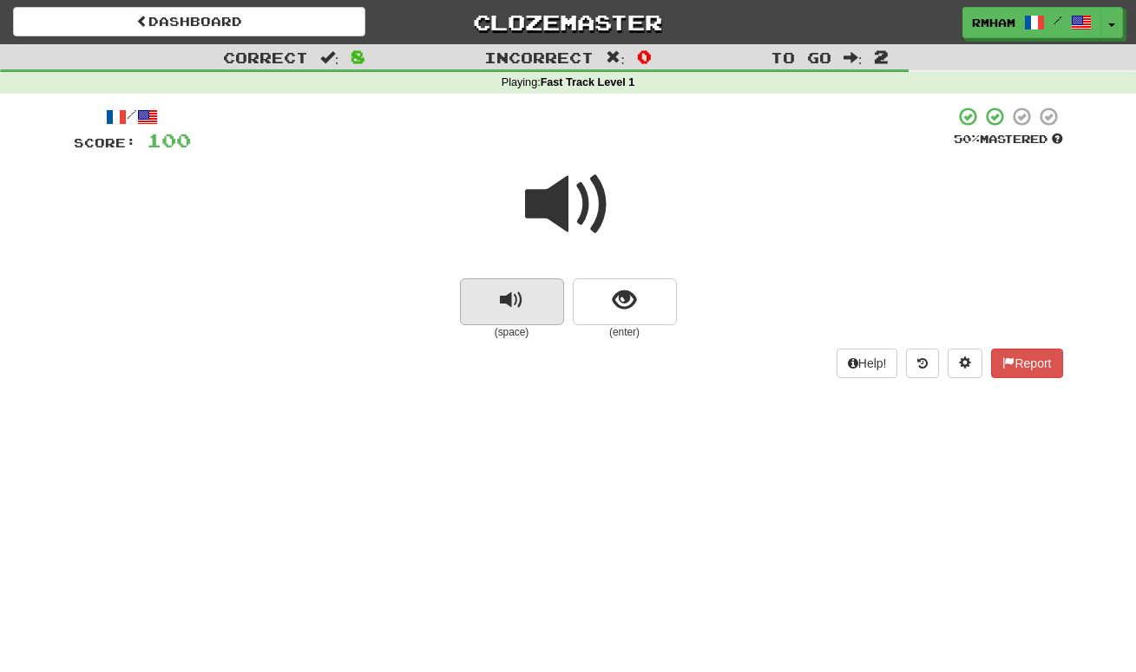
click at [515, 298] on span "replay audio" at bounding box center [511, 300] width 23 height 23
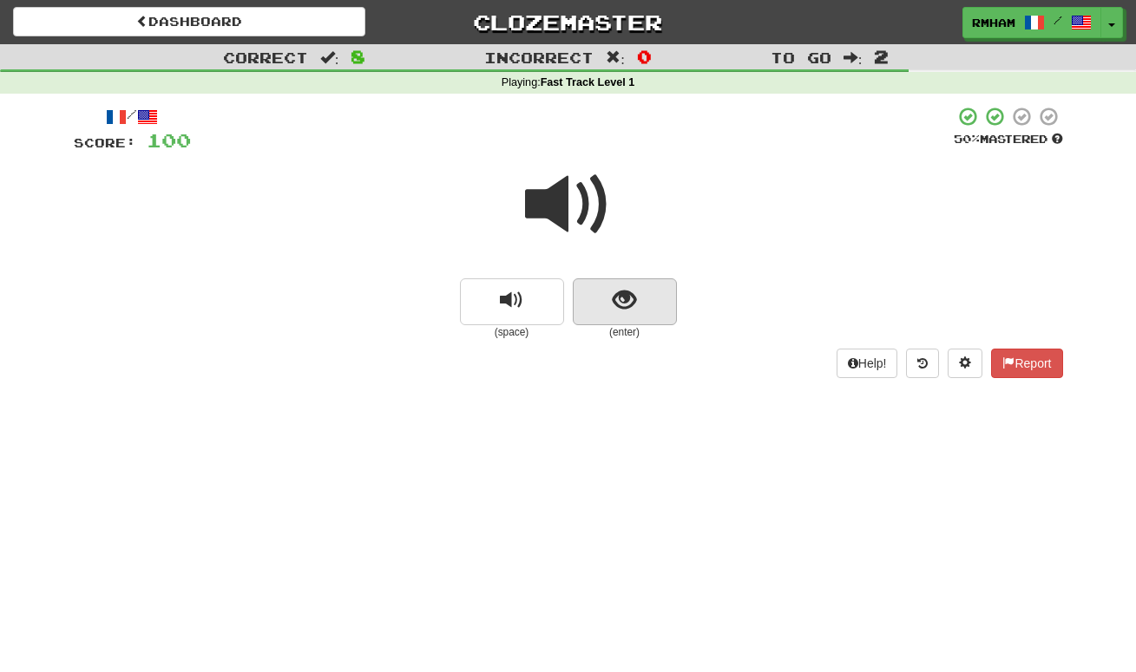
click at [626, 292] on span "show sentence" at bounding box center [624, 300] width 23 height 23
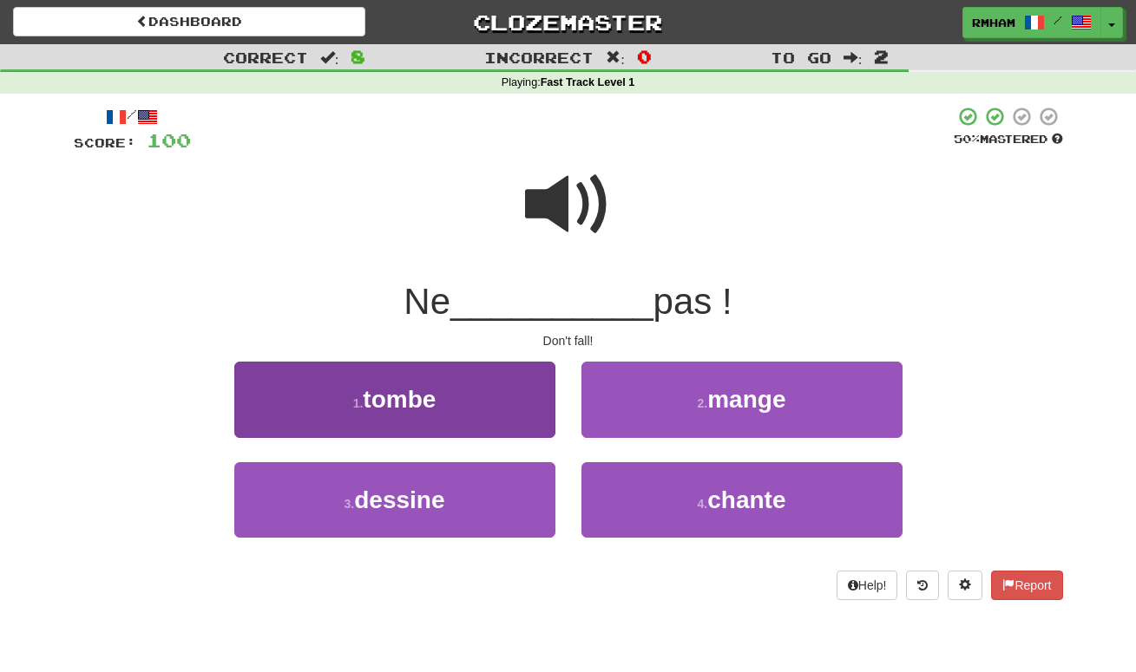
click at [484, 398] on button "1 . tombe" at bounding box center [394, 399] width 321 height 75
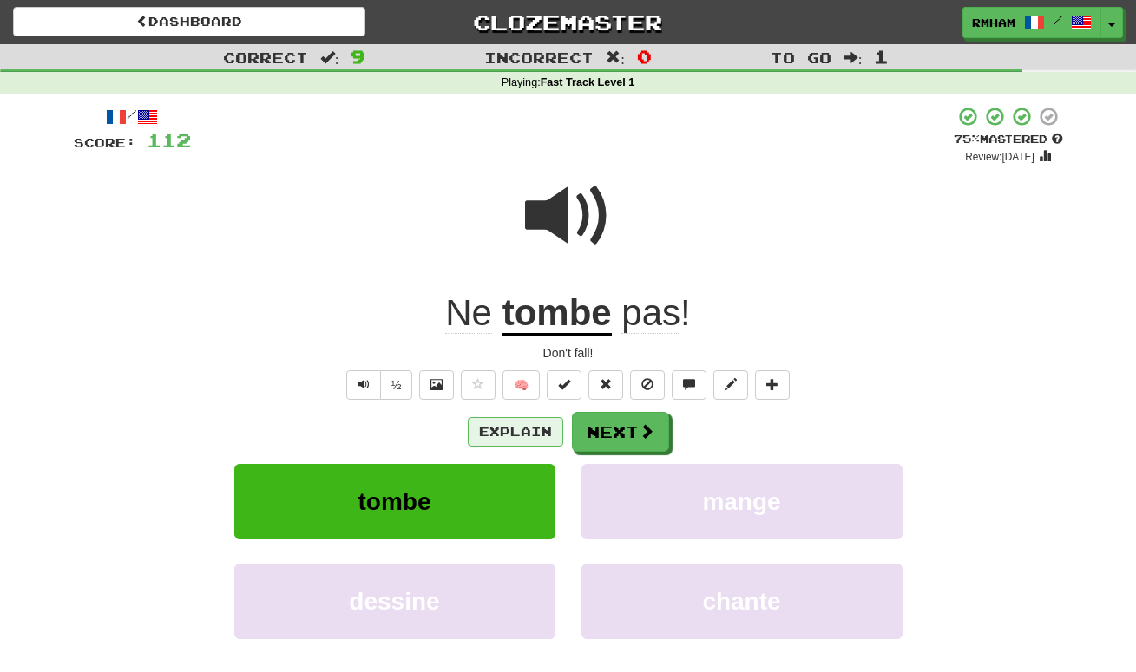
click at [536, 429] on button "Explain" at bounding box center [515, 431] width 95 height 29
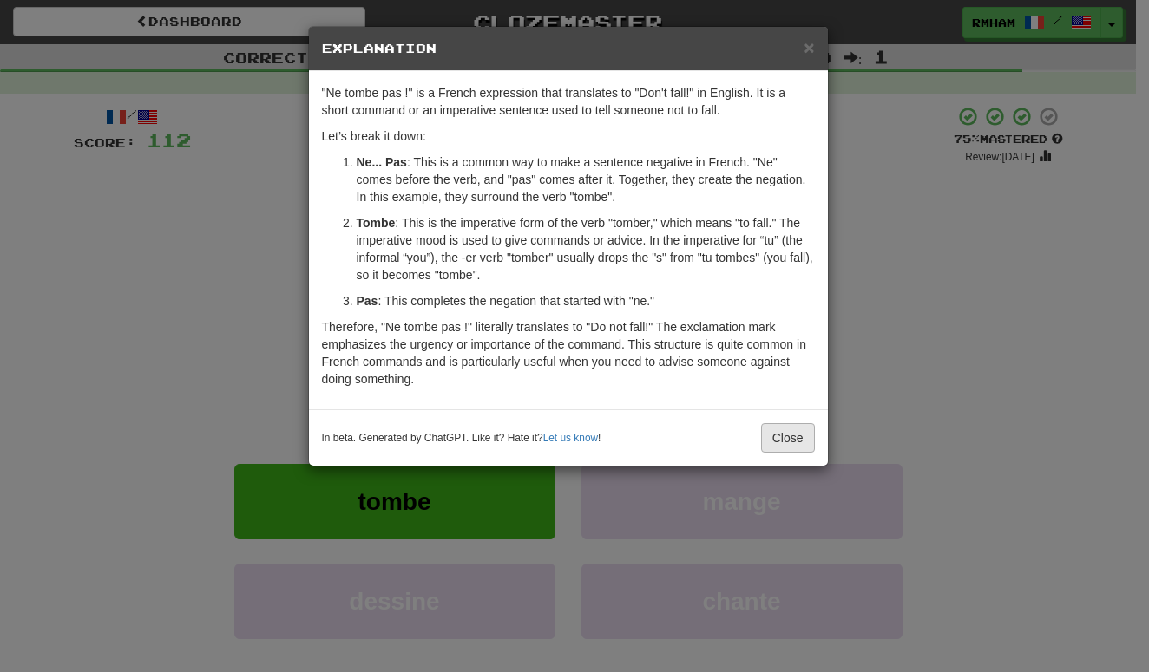
click at [774, 436] on button "Close" at bounding box center [788, 437] width 54 height 29
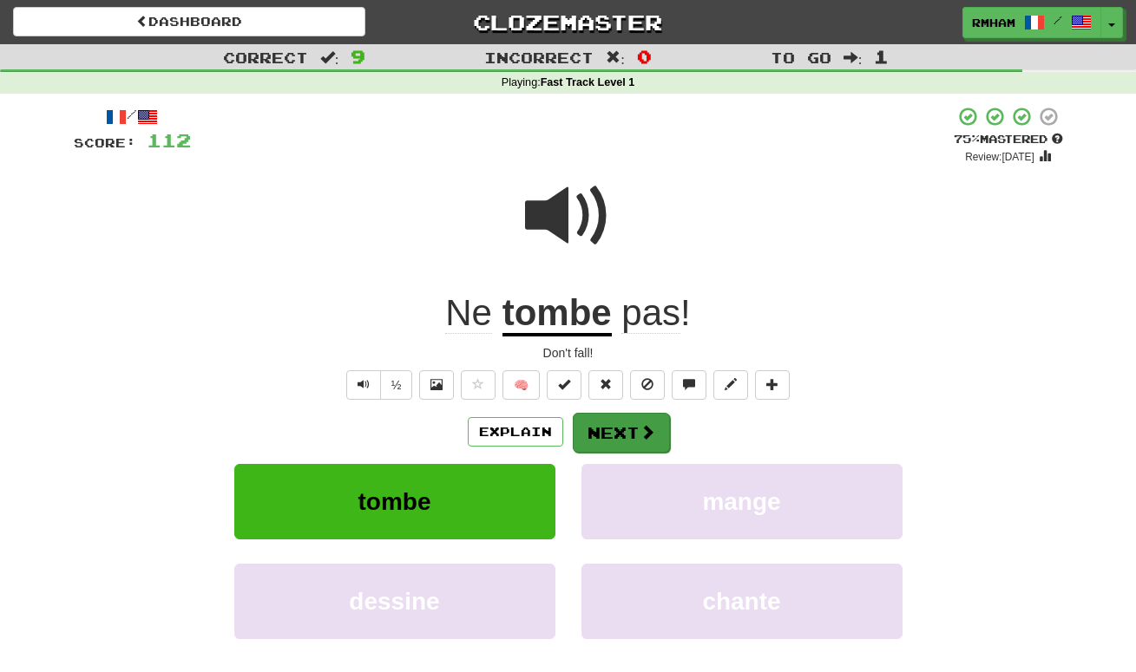
click at [633, 436] on button "Next" at bounding box center [621, 433] width 97 height 40
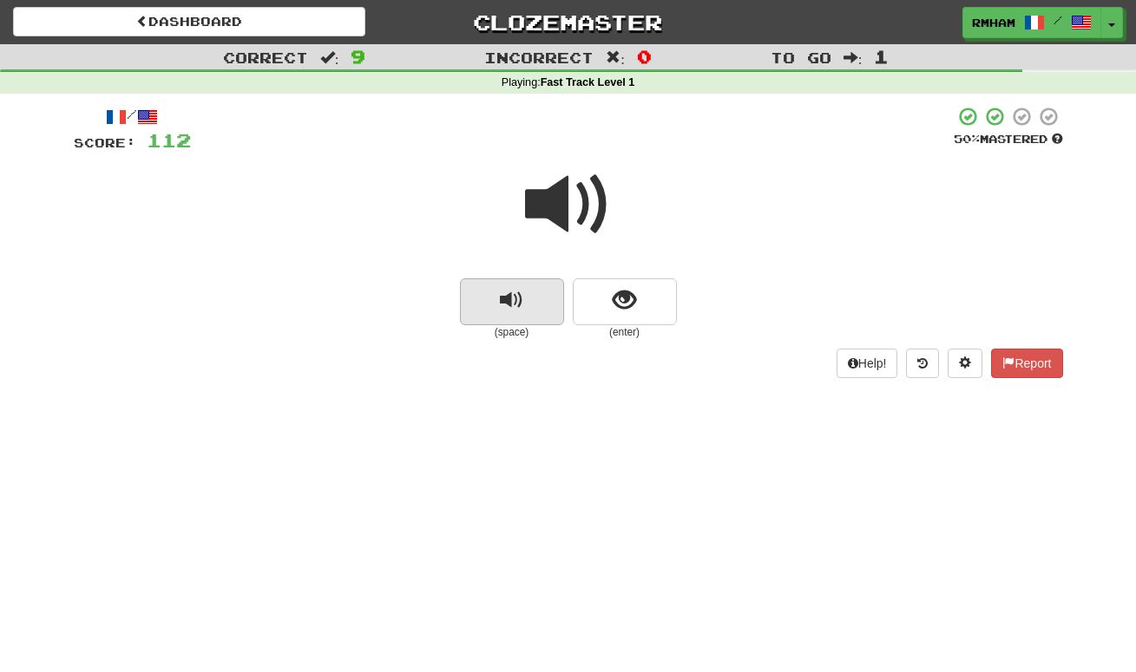
click at [509, 309] on span "replay audio" at bounding box center [511, 300] width 23 height 23
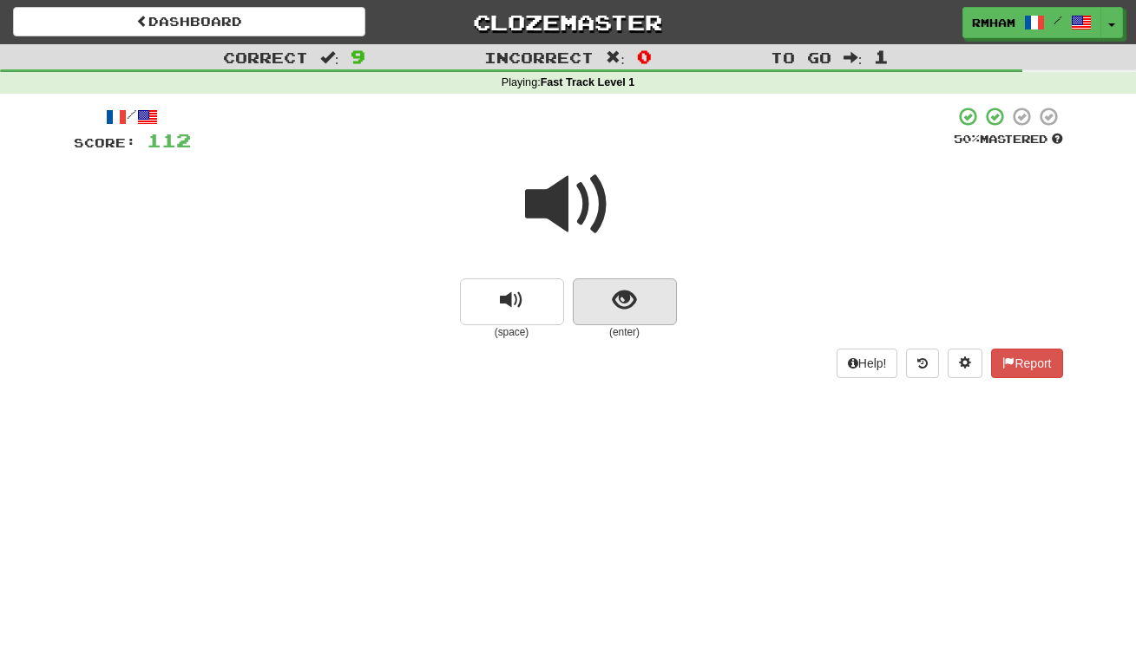
click at [625, 299] on span "show sentence" at bounding box center [624, 300] width 23 height 23
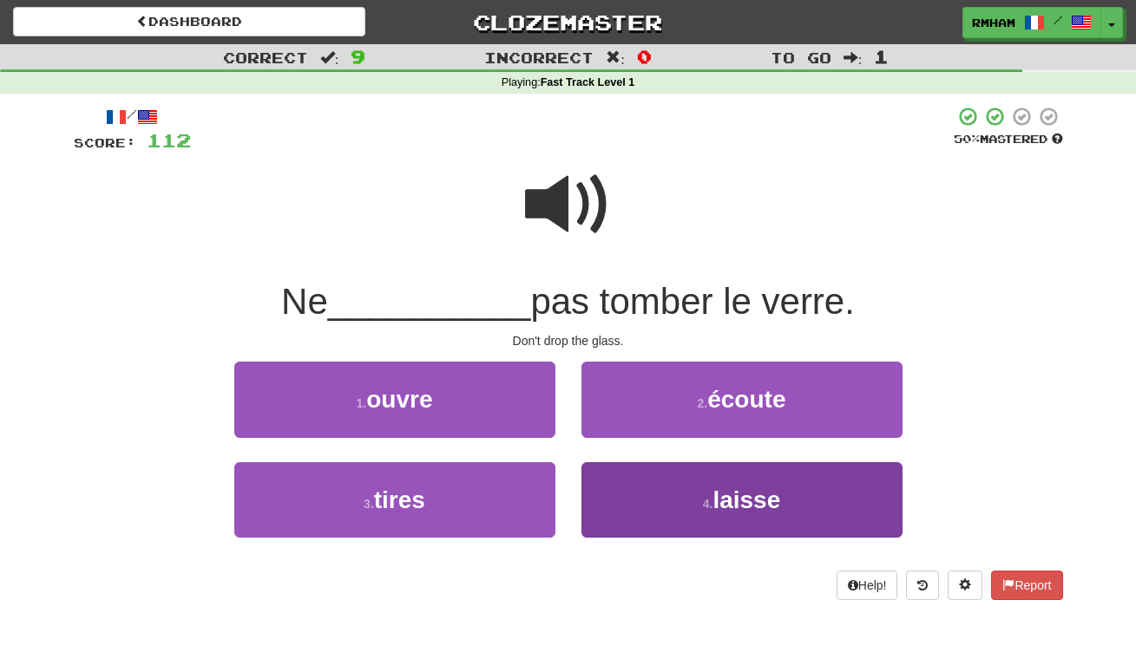
click at [744, 491] on span "laisse" at bounding box center [746, 500] width 68 height 27
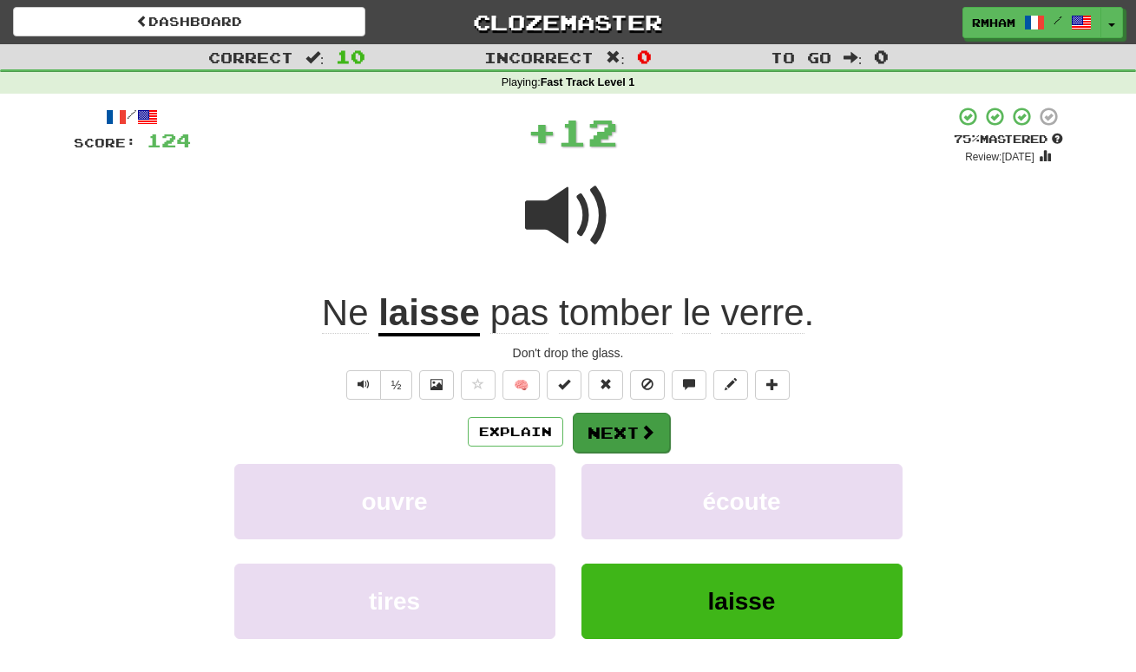
click at [634, 425] on button "Next" at bounding box center [621, 433] width 97 height 40
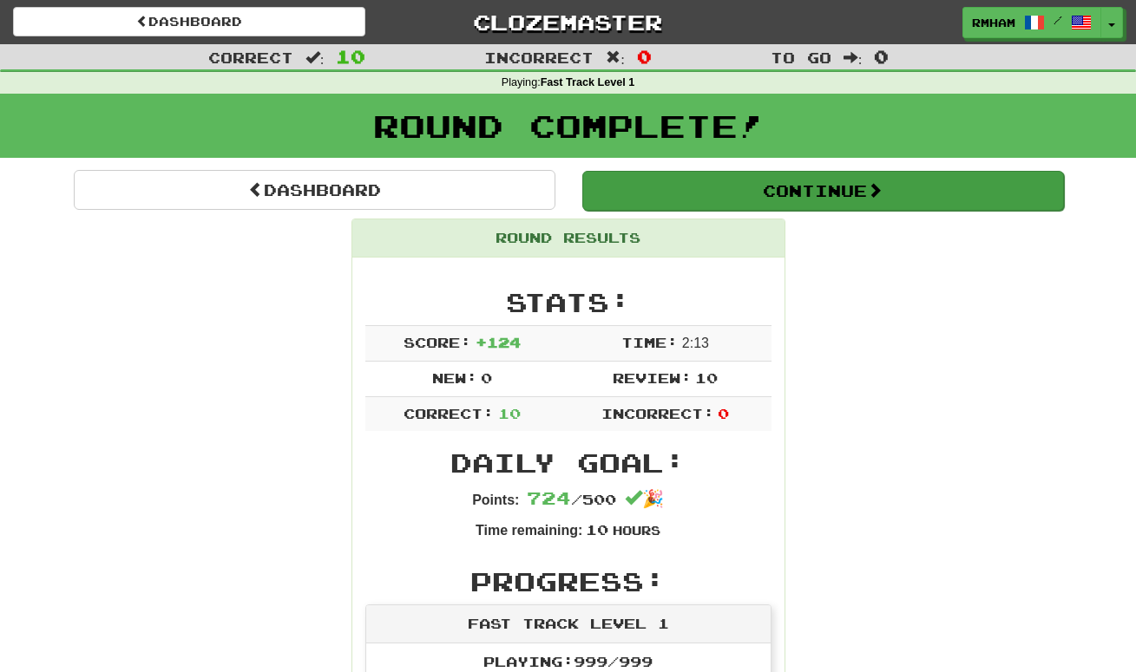
click at [820, 188] on button "Continue" at bounding box center [823, 191] width 482 height 40
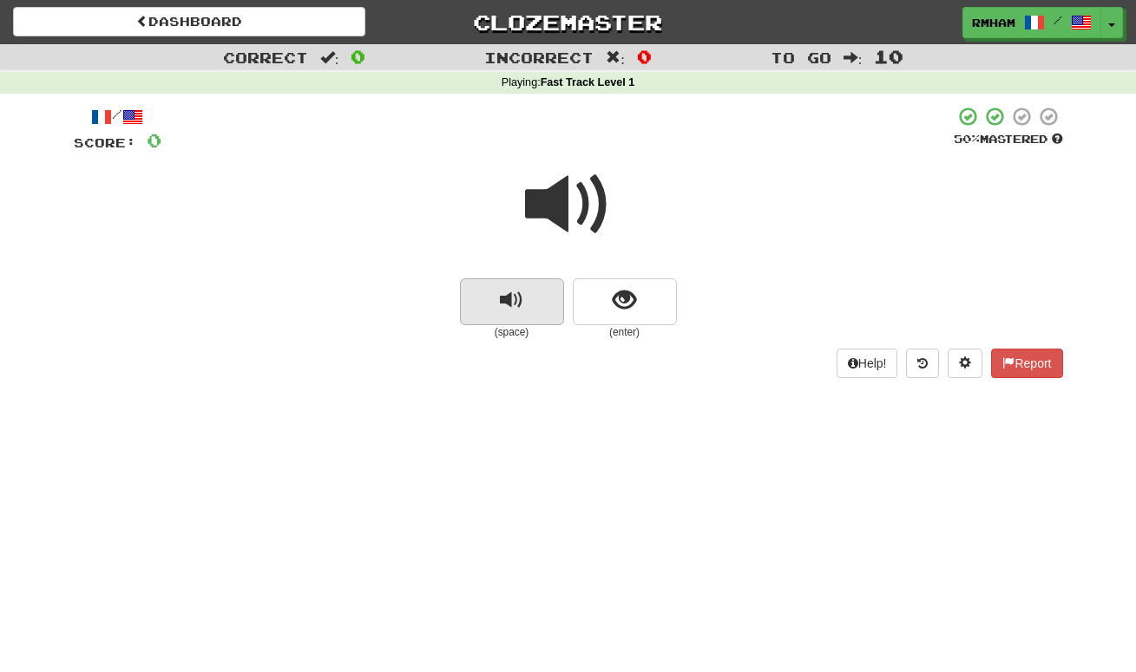
click at [520, 298] on span "replay audio" at bounding box center [511, 300] width 23 height 23
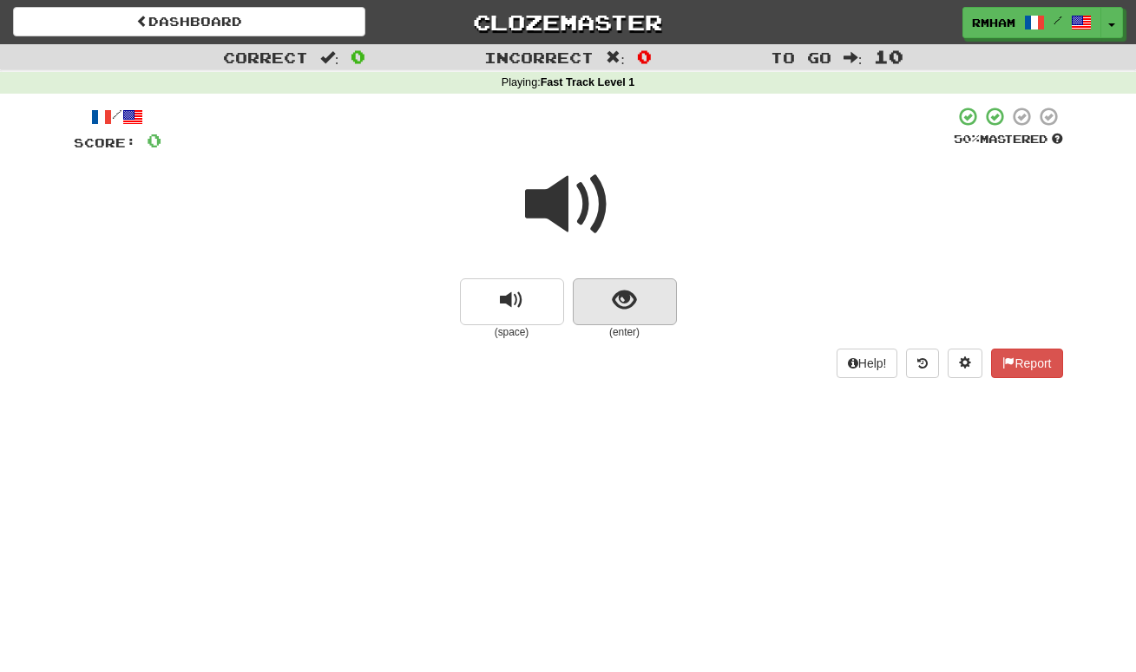
click at [615, 292] on span "show sentence" at bounding box center [624, 300] width 23 height 23
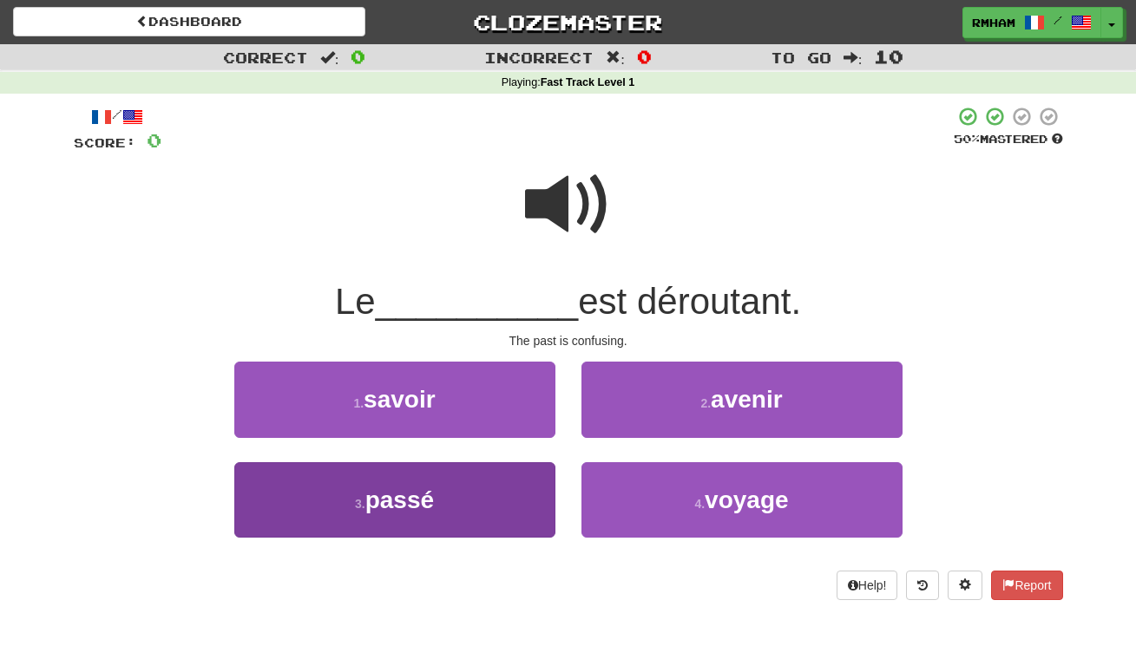
click at [461, 508] on button "3 . passé" at bounding box center [394, 499] width 321 height 75
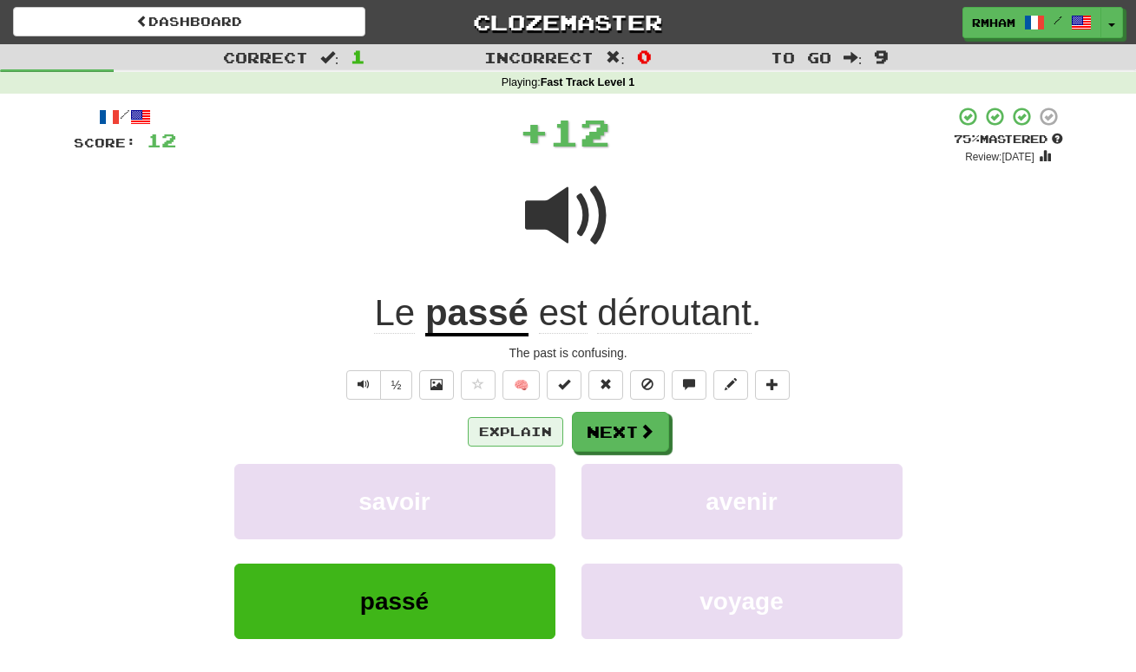
click at [526, 426] on button "Explain" at bounding box center [515, 431] width 95 height 29
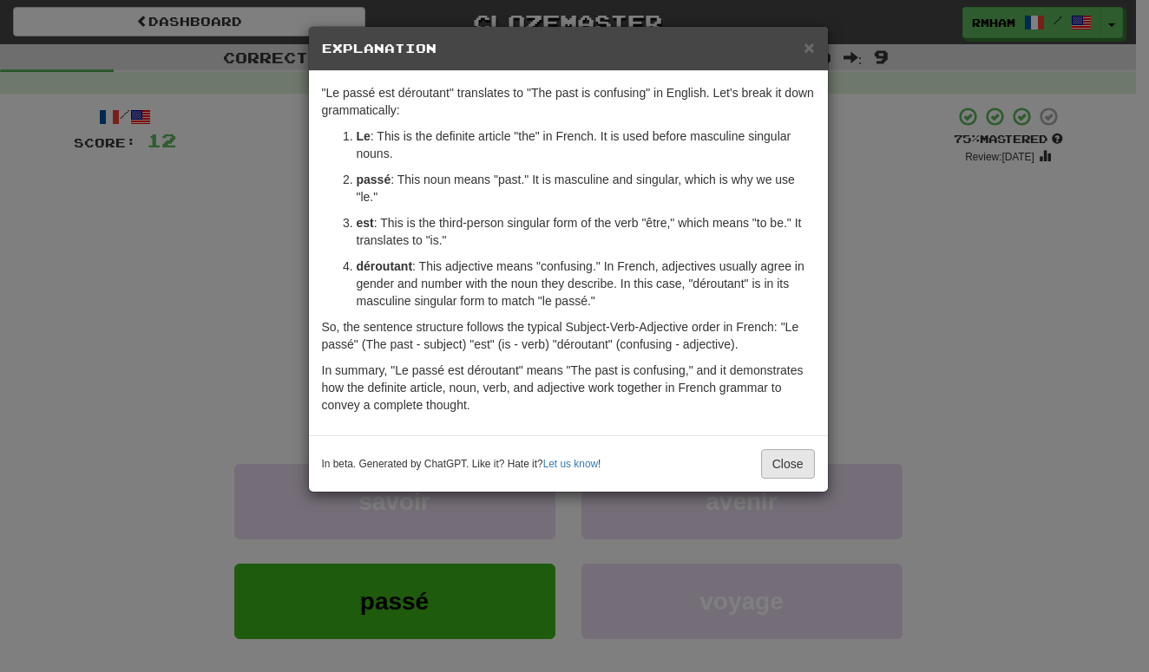
click at [788, 456] on button "Close" at bounding box center [788, 463] width 54 height 29
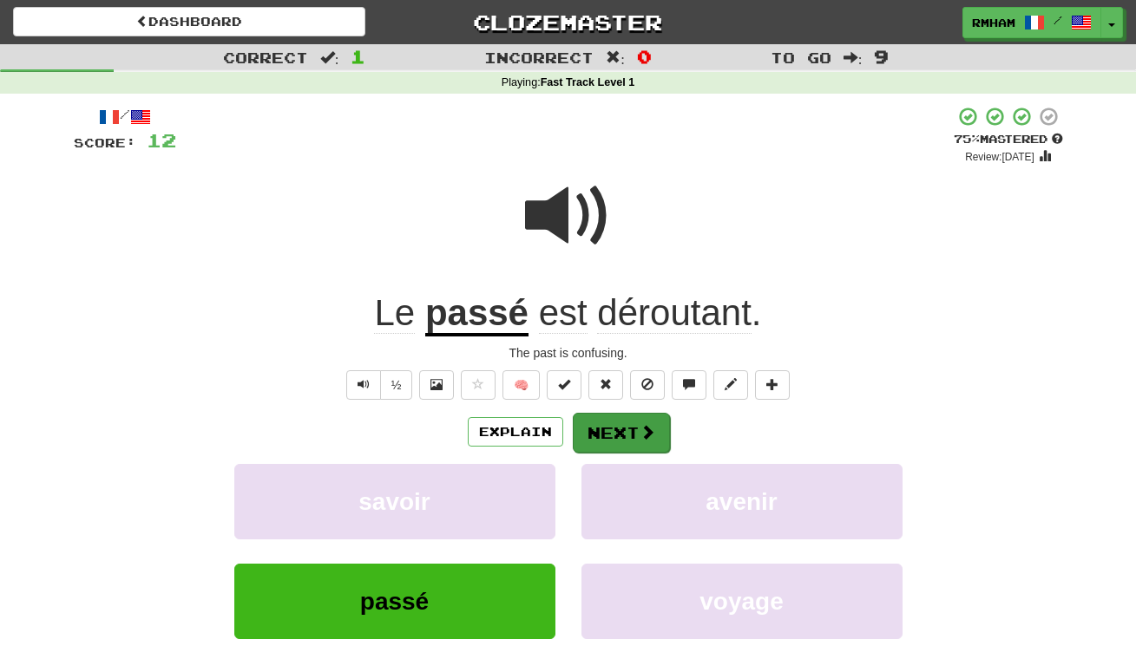
click at [644, 424] on span at bounding box center [647, 432] width 16 height 16
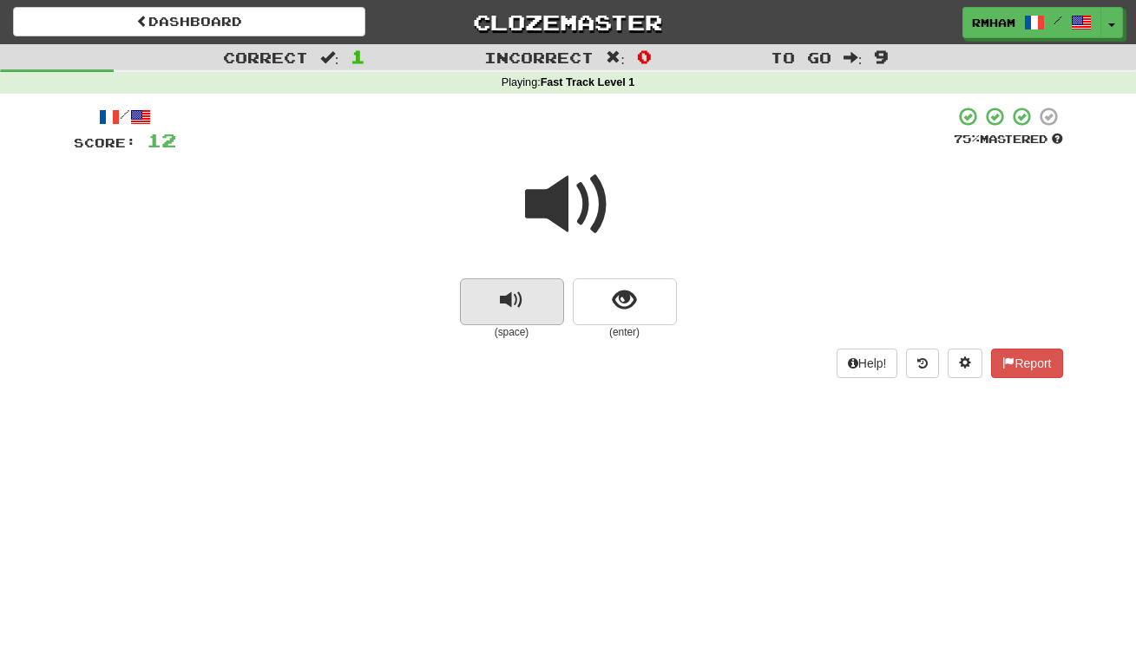
click at [515, 298] on span "replay audio" at bounding box center [511, 300] width 23 height 23
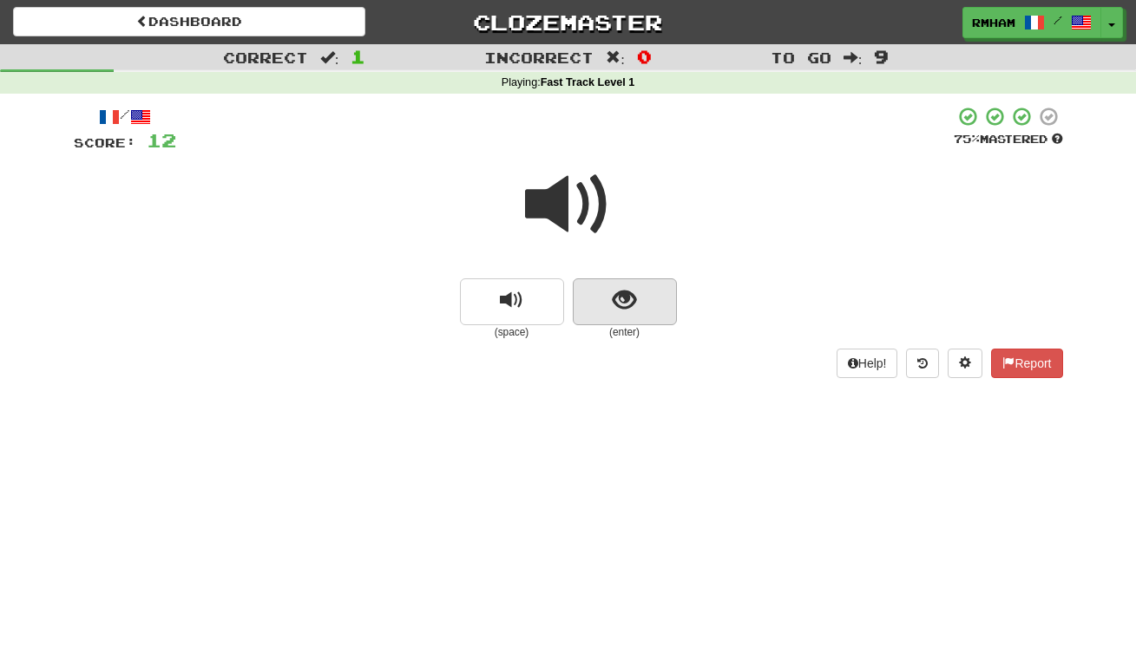
click at [627, 300] on span "show sentence" at bounding box center [624, 300] width 23 height 23
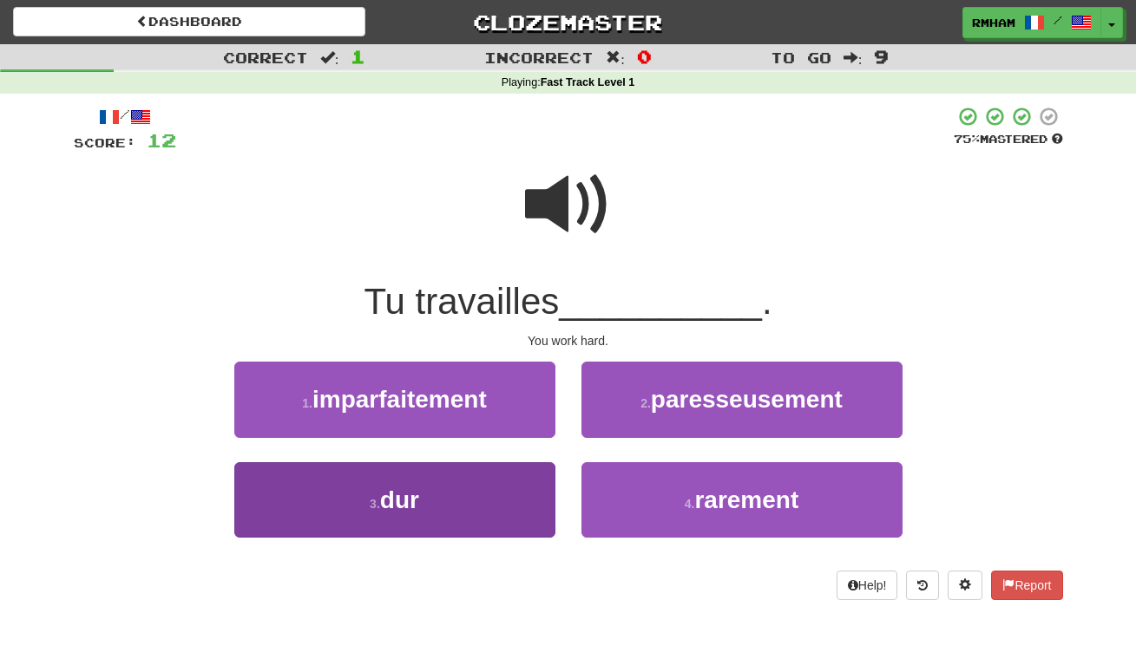
click at [459, 501] on button "3 . dur" at bounding box center [394, 499] width 321 height 75
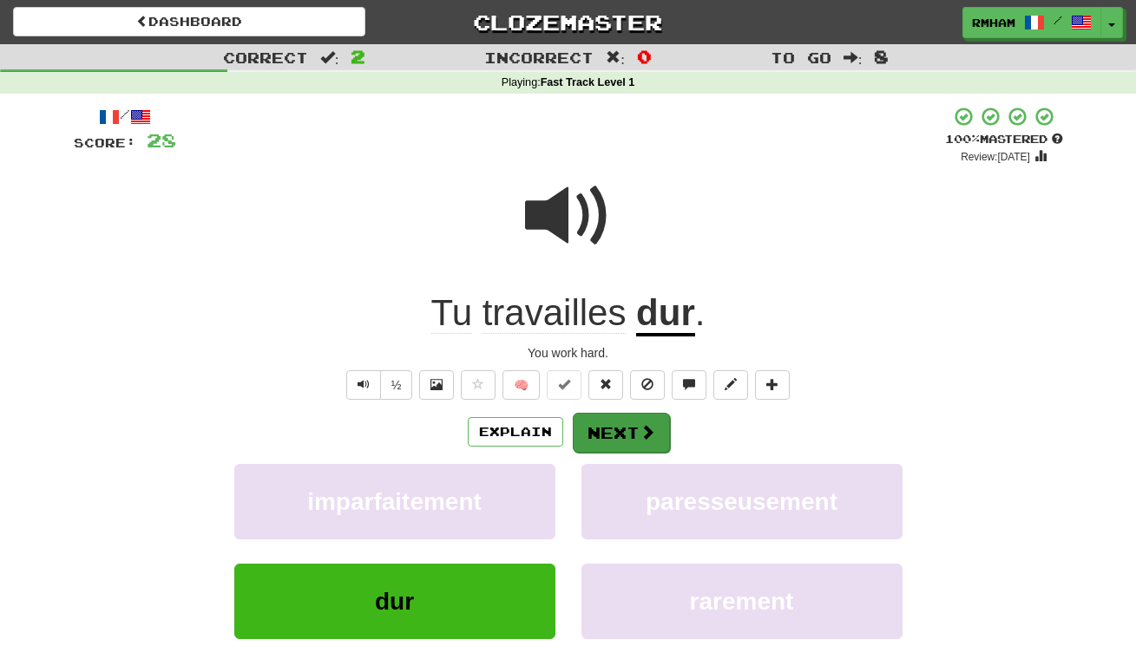
click at [613, 436] on button "Next" at bounding box center [621, 433] width 97 height 40
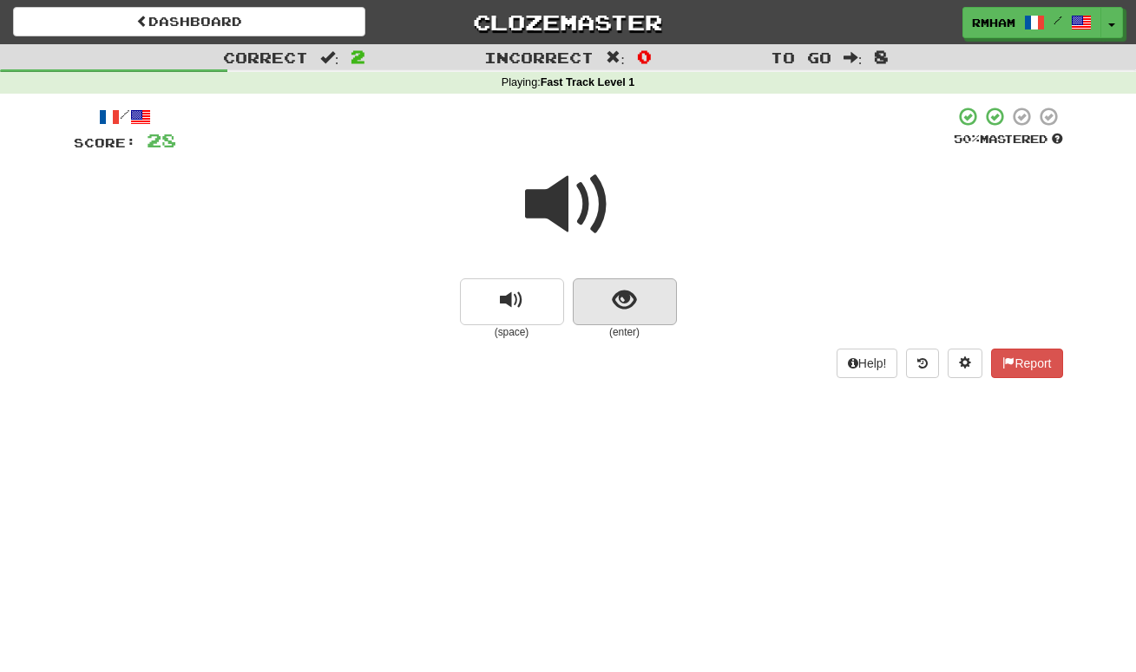
click at [631, 292] on span "show sentence" at bounding box center [624, 300] width 23 height 23
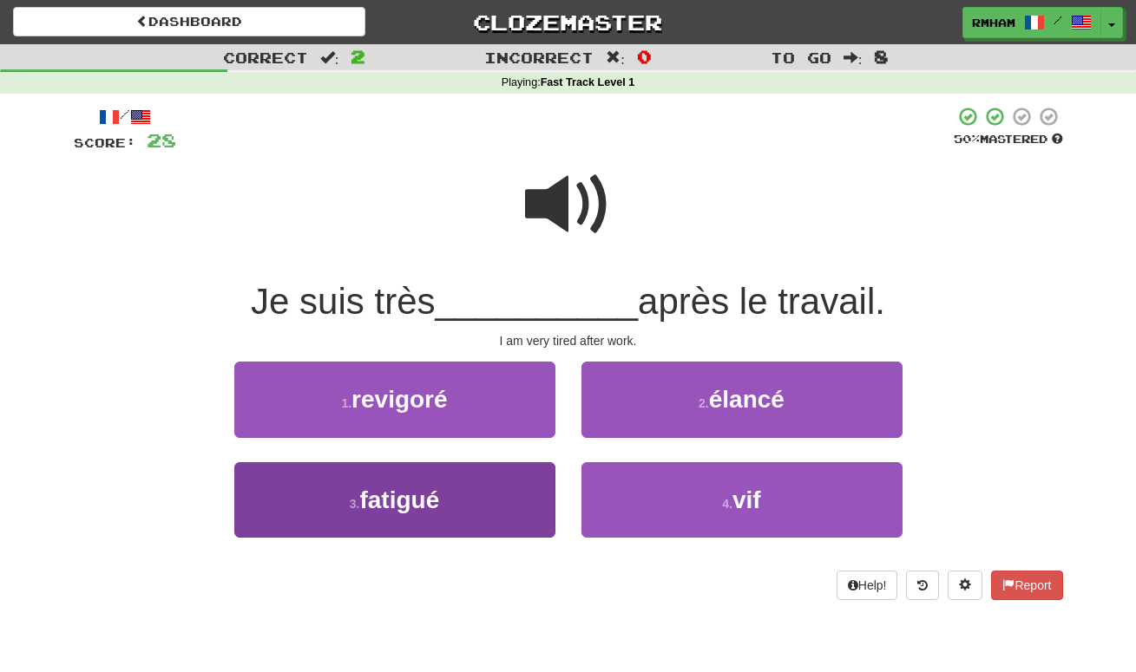
click at [483, 491] on button "3 . fatigué" at bounding box center [394, 499] width 321 height 75
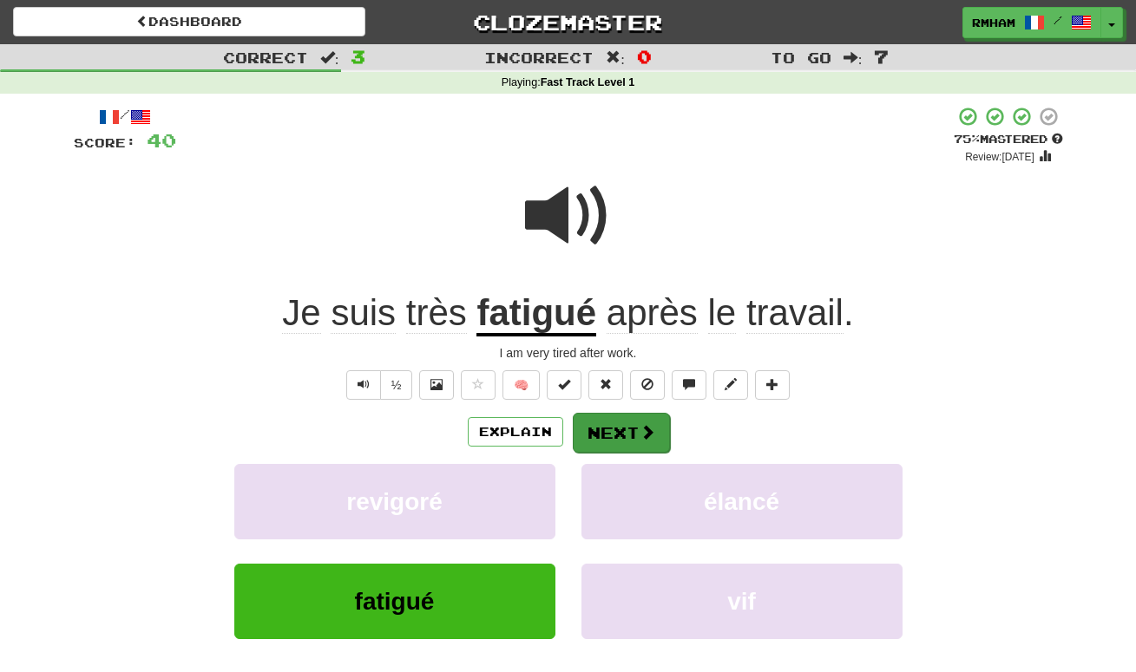
click at [639, 424] on span at bounding box center [647, 432] width 16 height 16
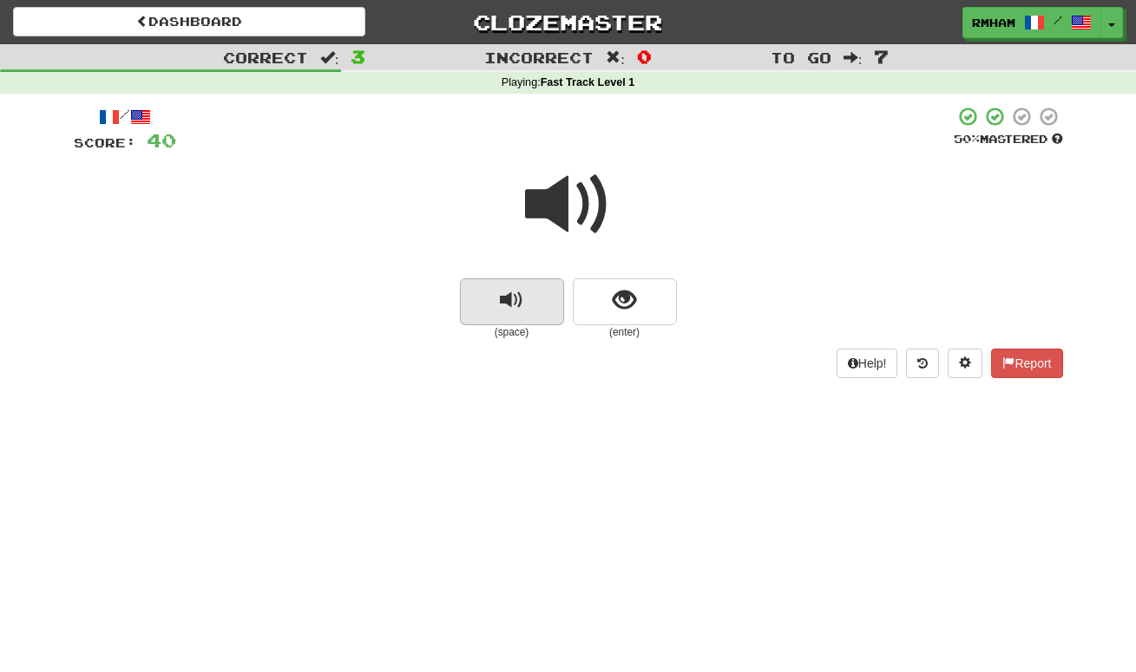
click at [511, 304] on span "replay audio" at bounding box center [511, 300] width 23 height 23
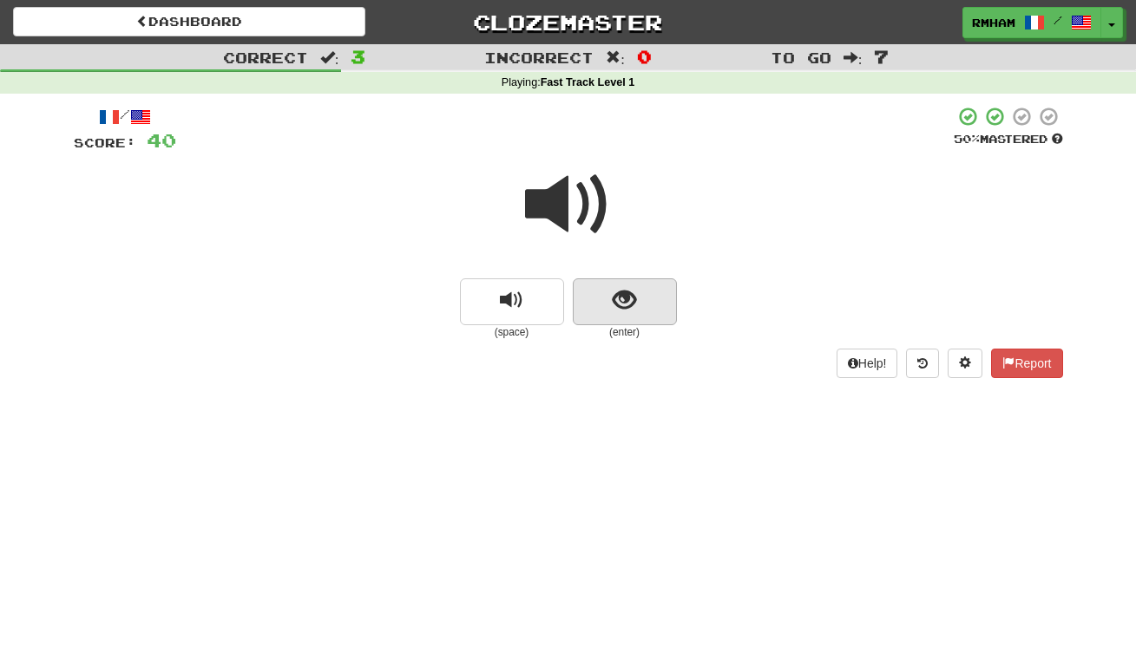
click at [619, 298] on span "show sentence" at bounding box center [624, 300] width 23 height 23
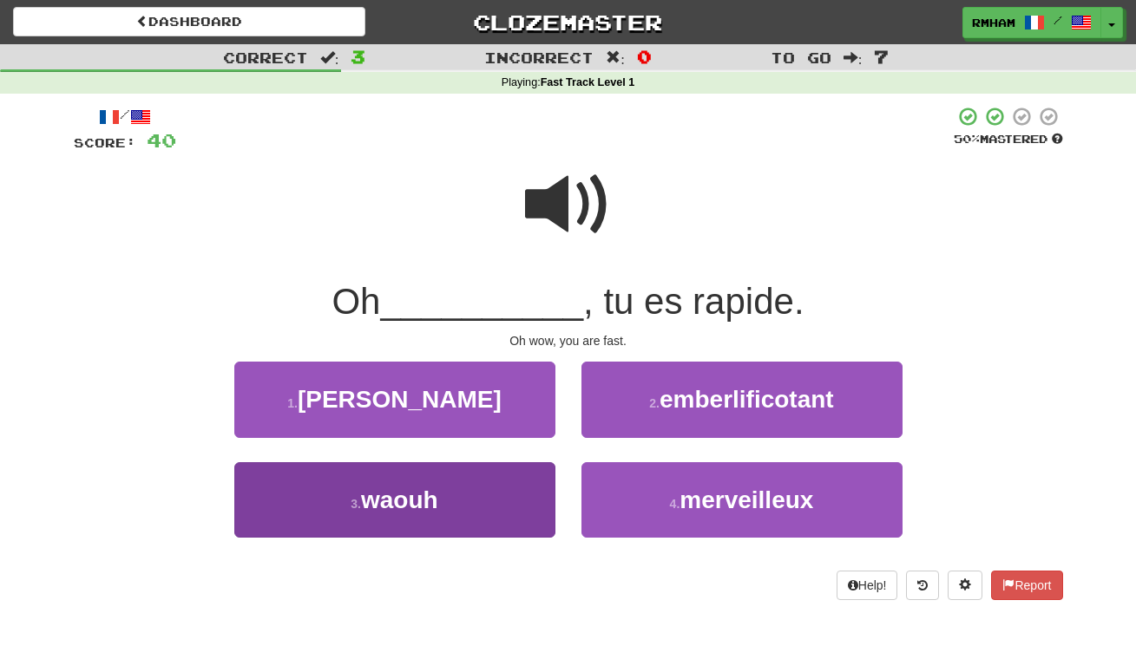
click at [478, 480] on button "3 . waouh" at bounding box center [394, 499] width 321 height 75
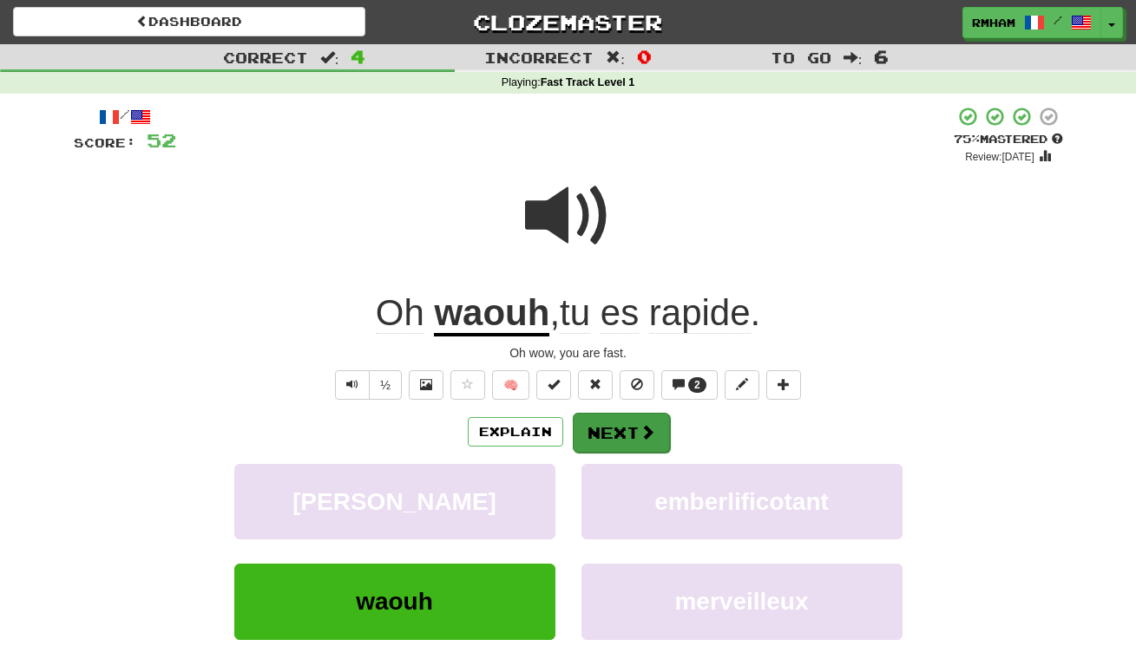
click at [621, 429] on button "Next" at bounding box center [621, 433] width 97 height 40
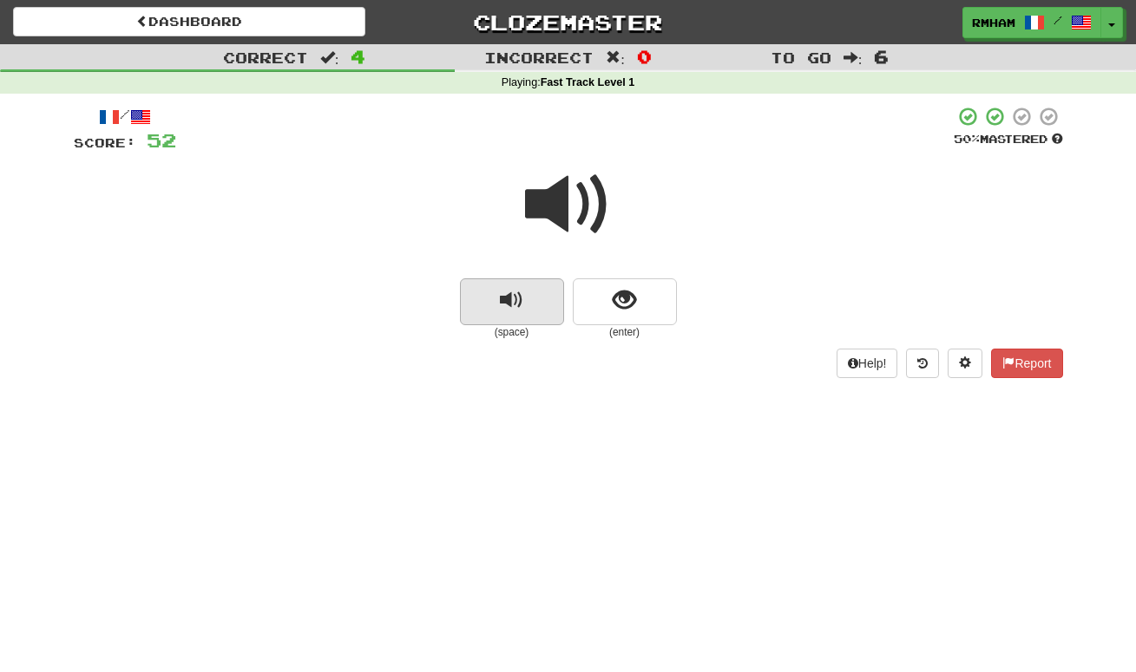
click at [521, 301] on span "replay audio" at bounding box center [511, 300] width 23 height 23
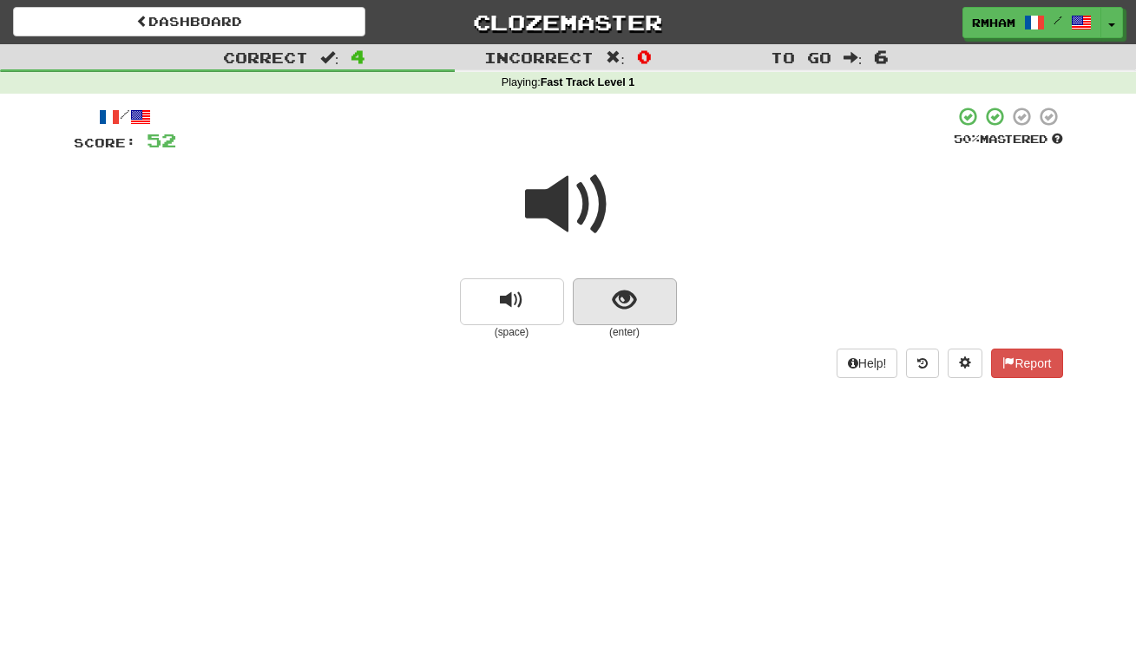
click at [626, 299] on span "show sentence" at bounding box center [624, 300] width 23 height 23
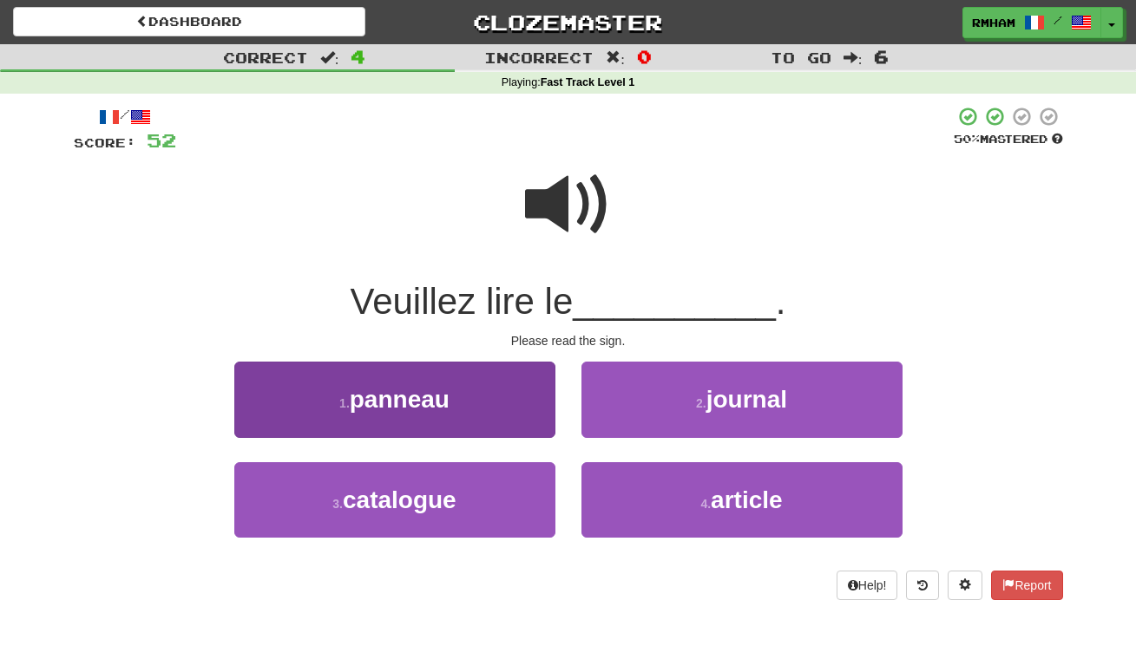
click at [437, 386] on span "panneau" at bounding box center [400, 399] width 100 height 27
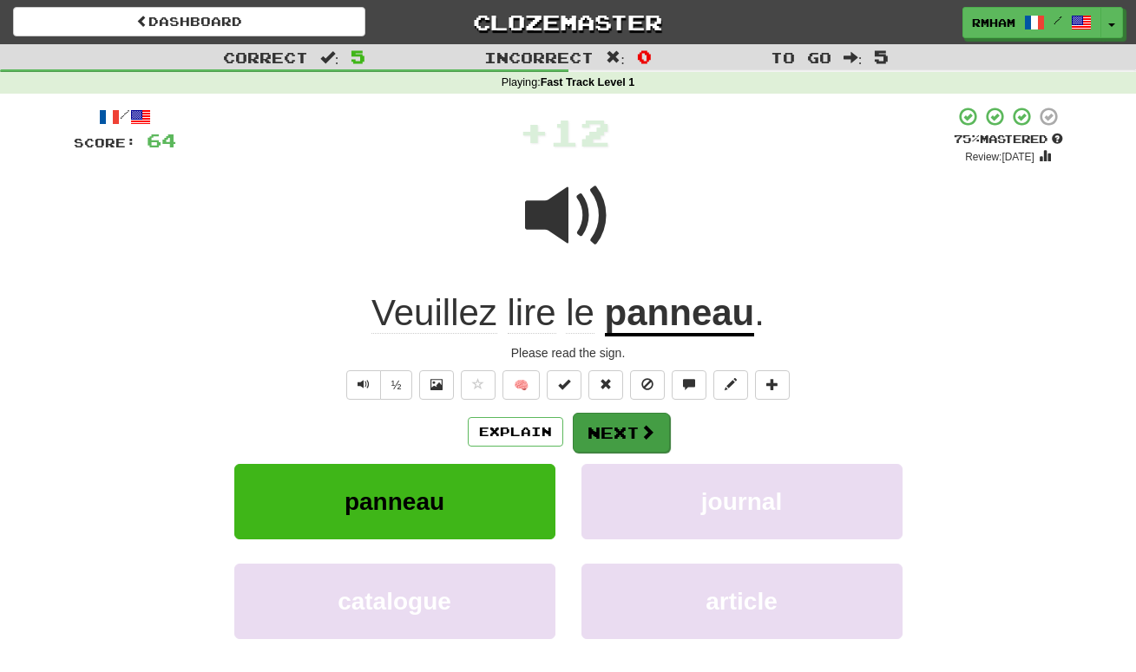
click at [623, 422] on button "Next" at bounding box center [621, 433] width 97 height 40
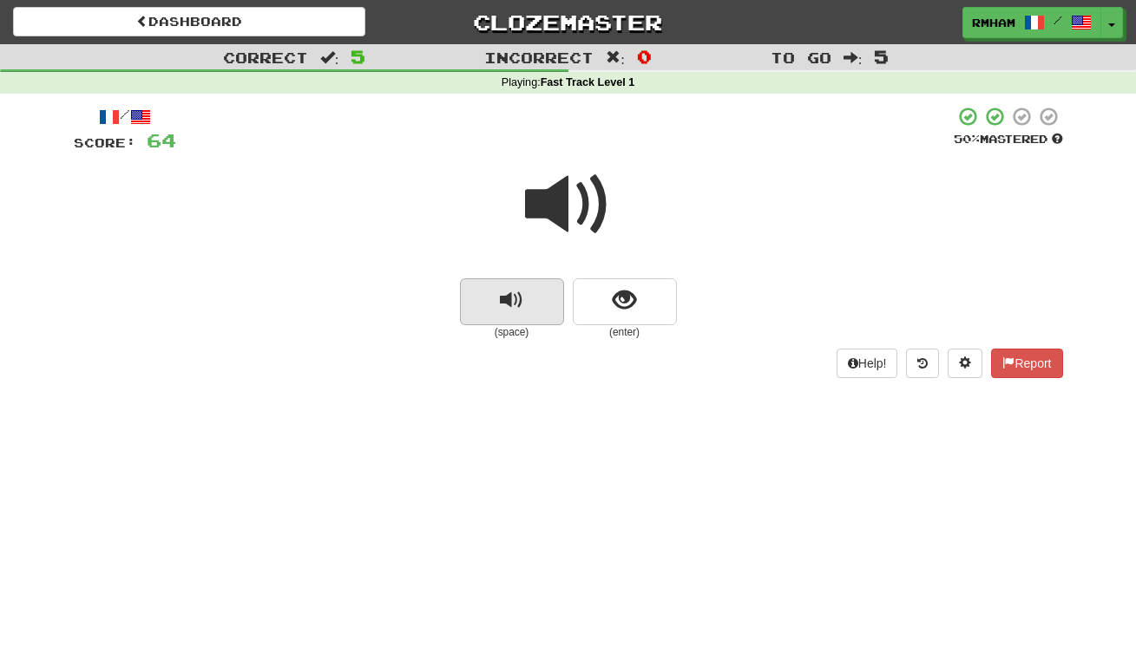
click at [519, 289] on span "replay audio" at bounding box center [511, 300] width 23 height 23
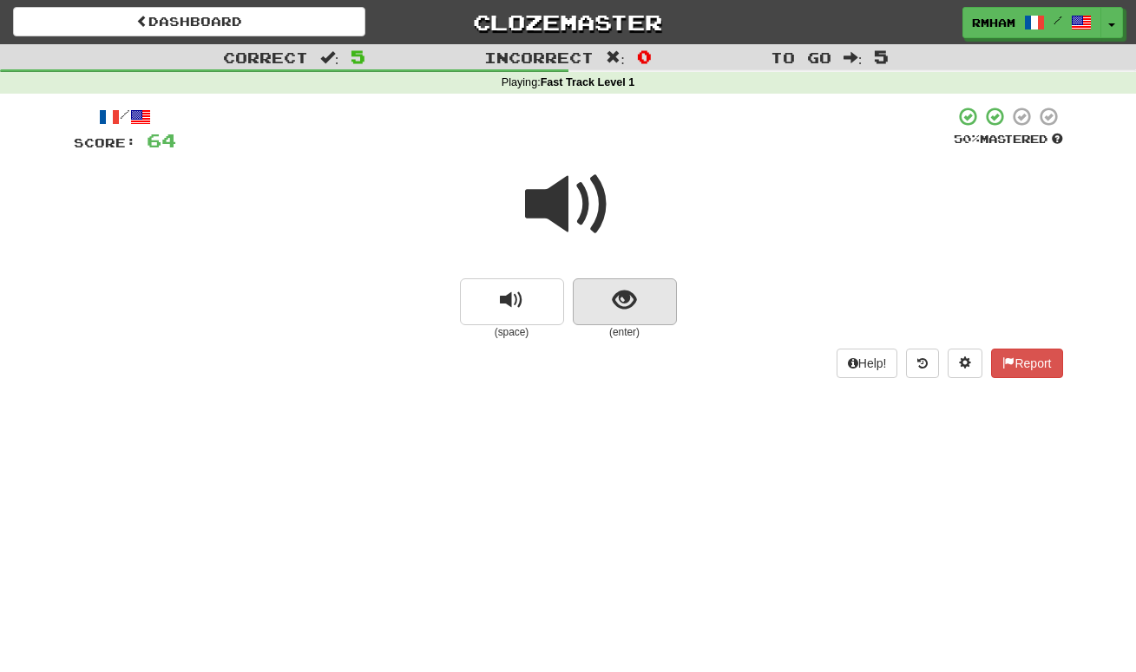
click at [630, 292] on span "show sentence" at bounding box center [624, 300] width 23 height 23
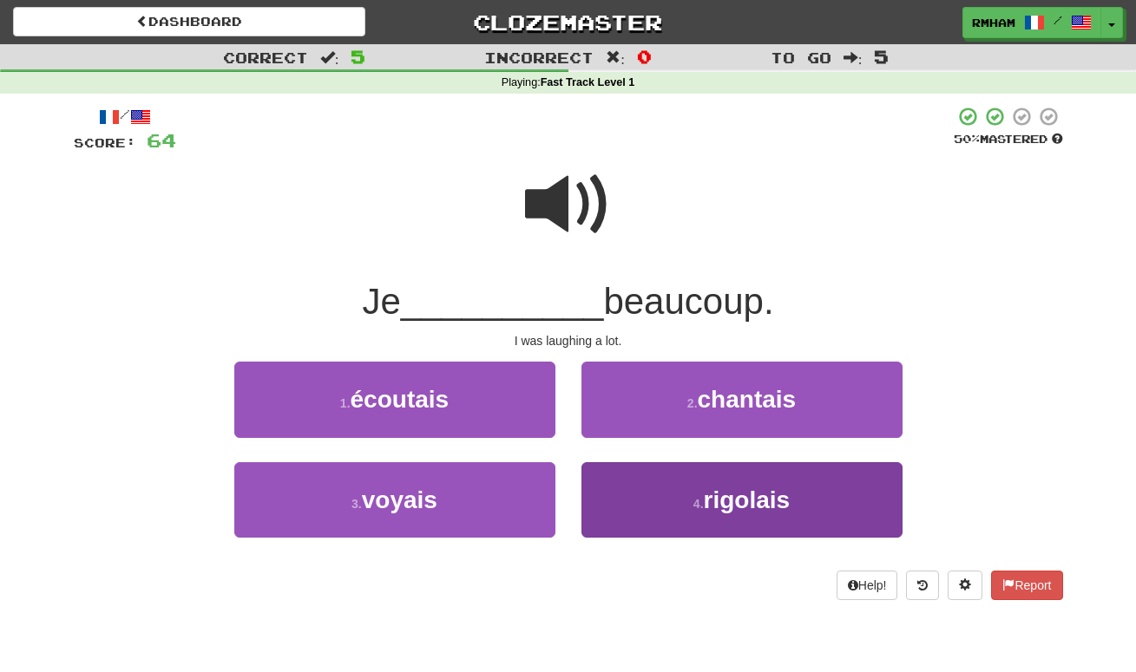
click at [775, 492] on span "rigolais" at bounding box center [747, 500] width 87 height 27
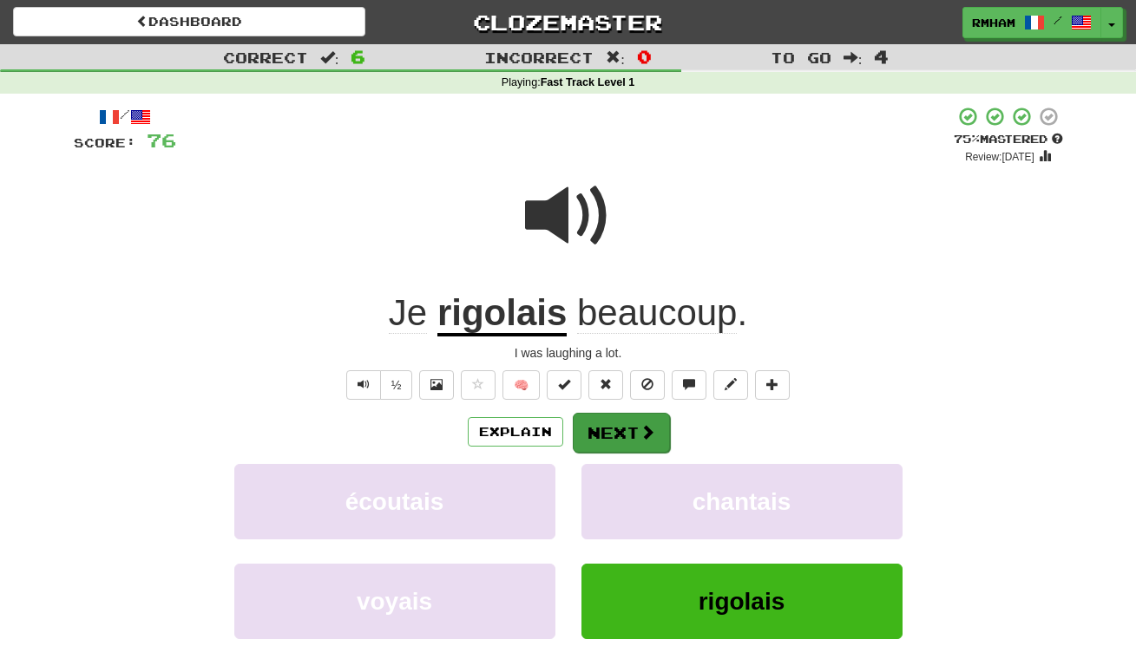
click at [629, 425] on button "Next" at bounding box center [621, 433] width 97 height 40
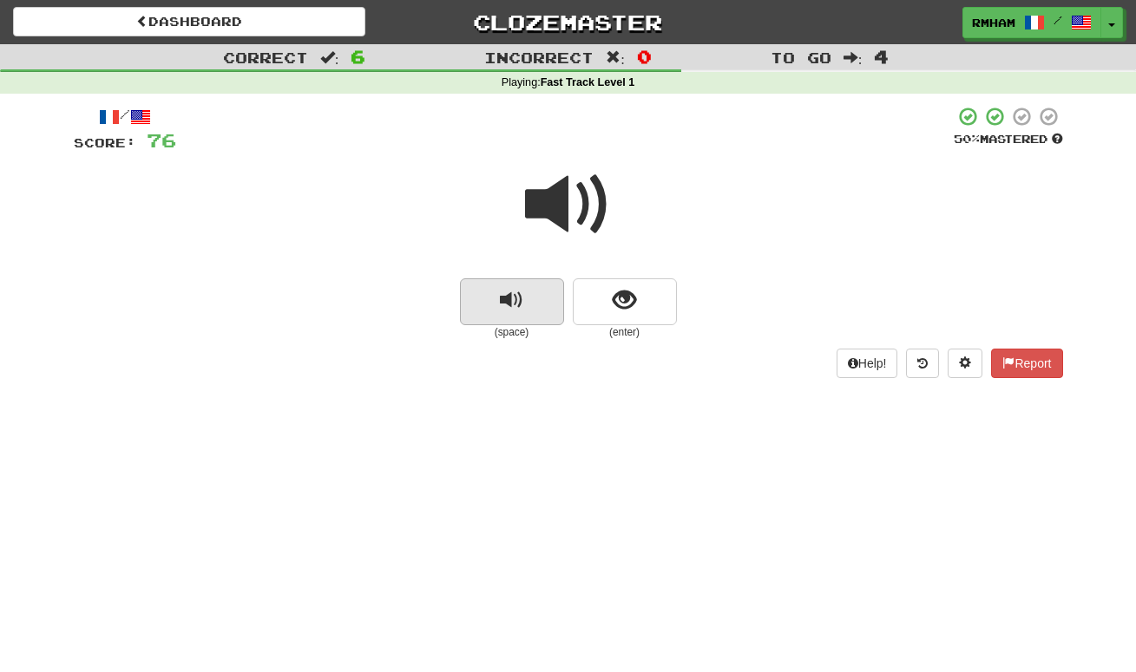
click at [512, 300] on span "replay audio" at bounding box center [511, 300] width 23 height 23
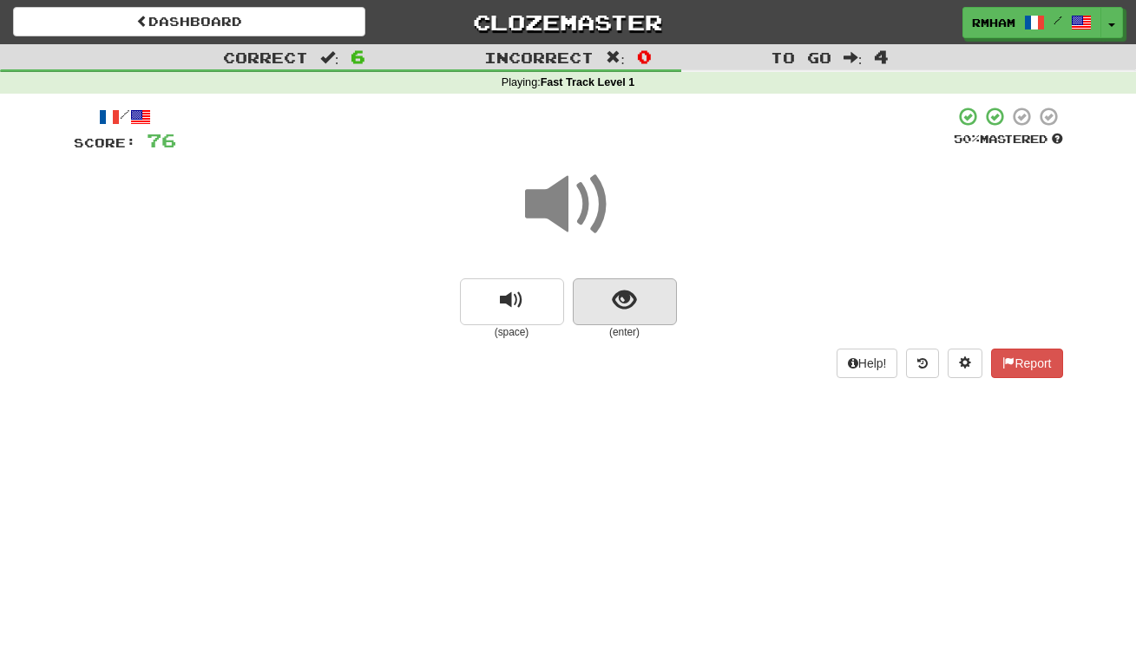
click at [619, 297] on span "show sentence" at bounding box center [624, 300] width 23 height 23
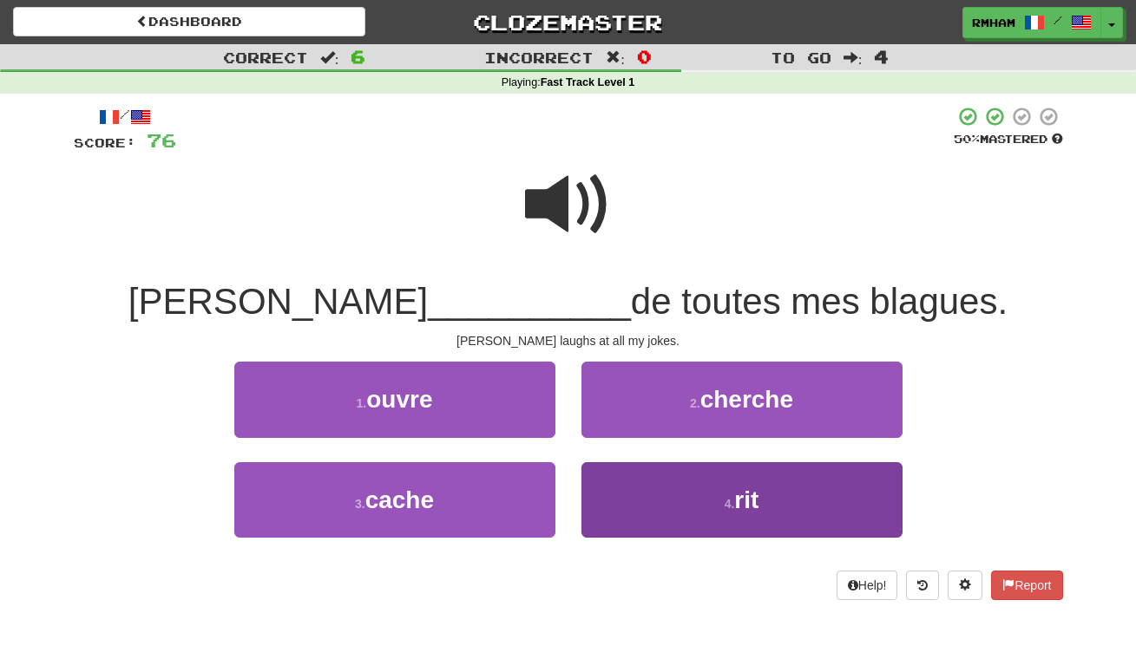
click at [737, 505] on span "rit" at bounding box center [746, 500] width 24 height 27
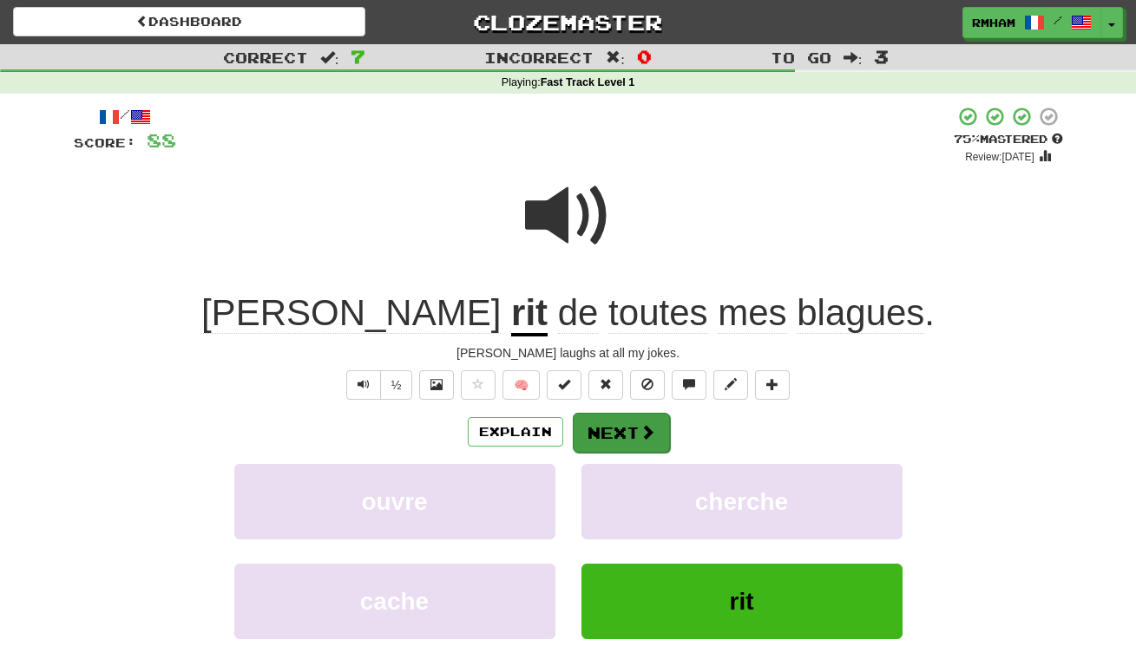
click at [630, 429] on button "Next" at bounding box center [621, 433] width 97 height 40
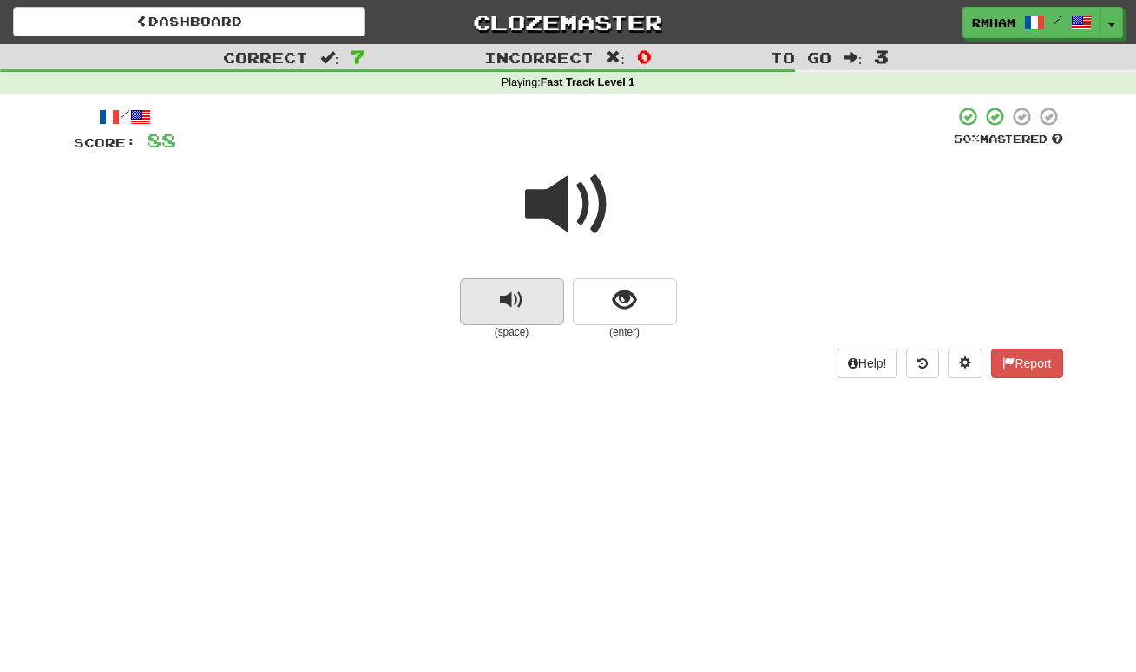
click at [534, 293] on button "replay audio" at bounding box center [512, 302] width 104 height 47
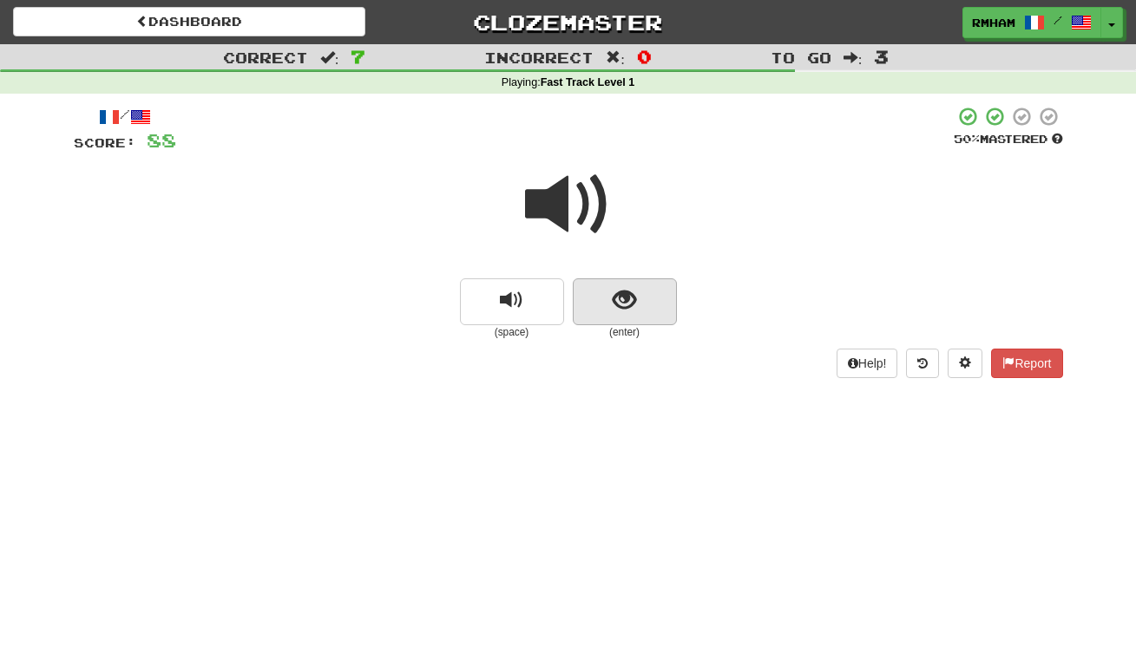
click at [632, 292] on span "show sentence" at bounding box center [624, 300] width 23 height 23
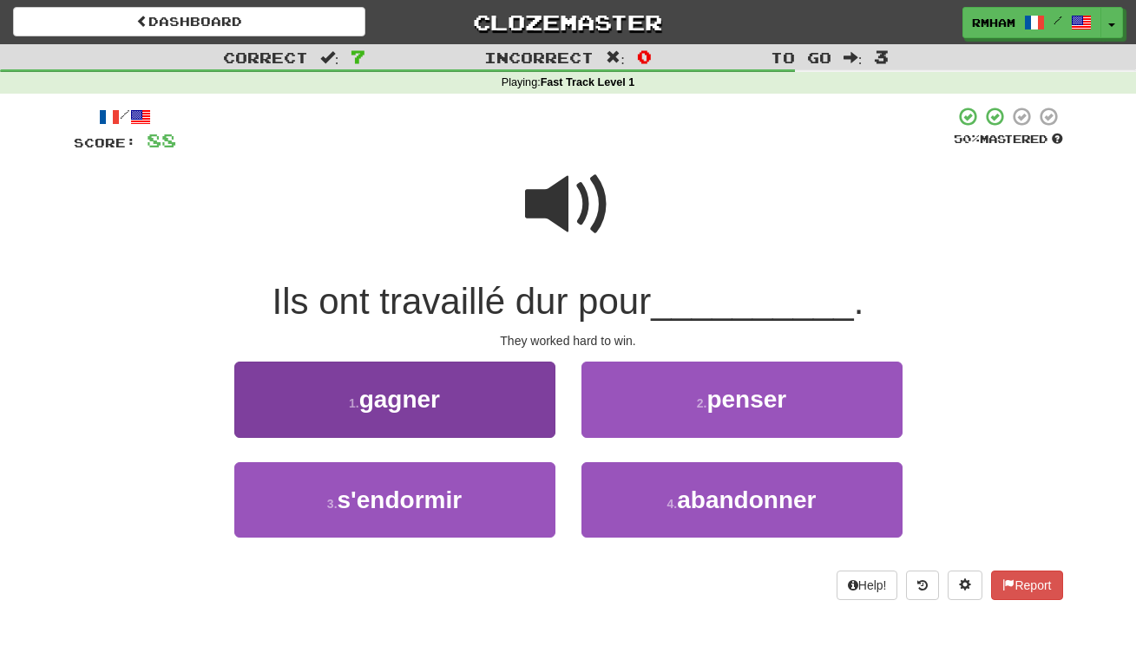
click at [436, 390] on span "gagner" at bounding box center [399, 399] width 81 height 27
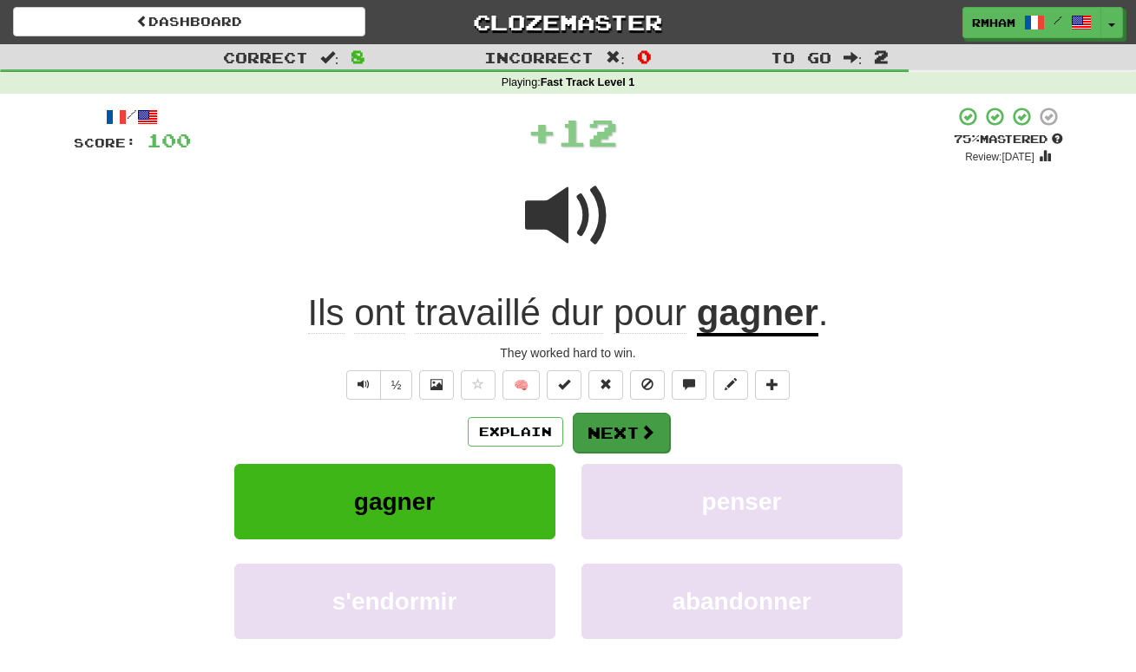
click at [606, 423] on button "Next" at bounding box center [621, 433] width 97 height 40
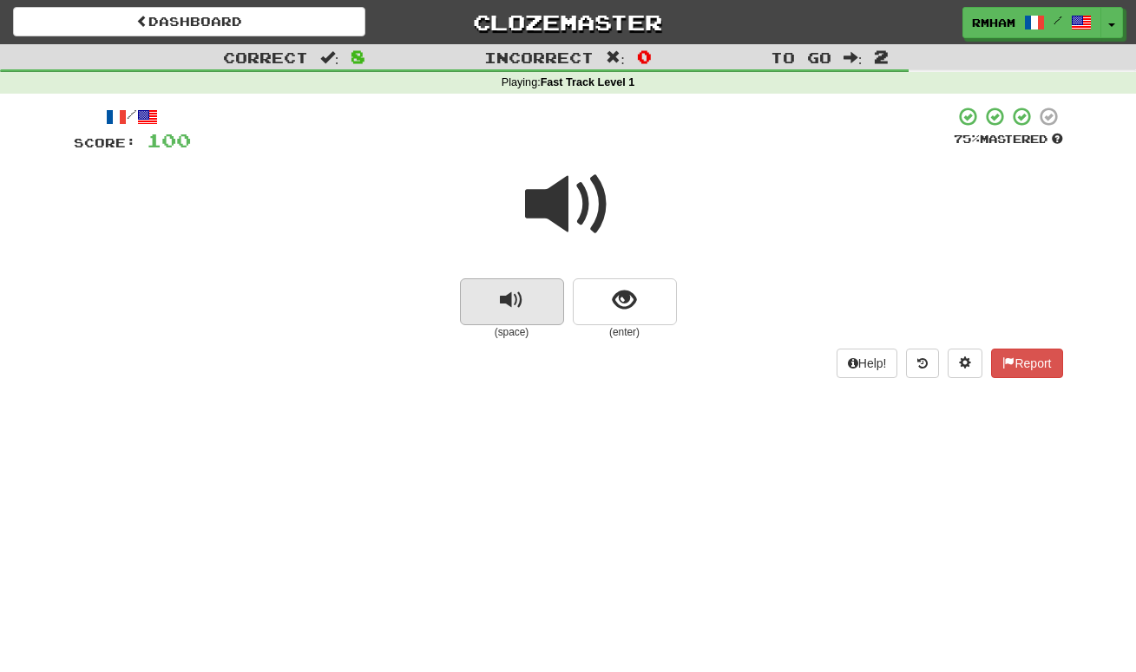
click at [530, 305] on button "replay audio" at bounding box center [512, 302] width 104 height 47
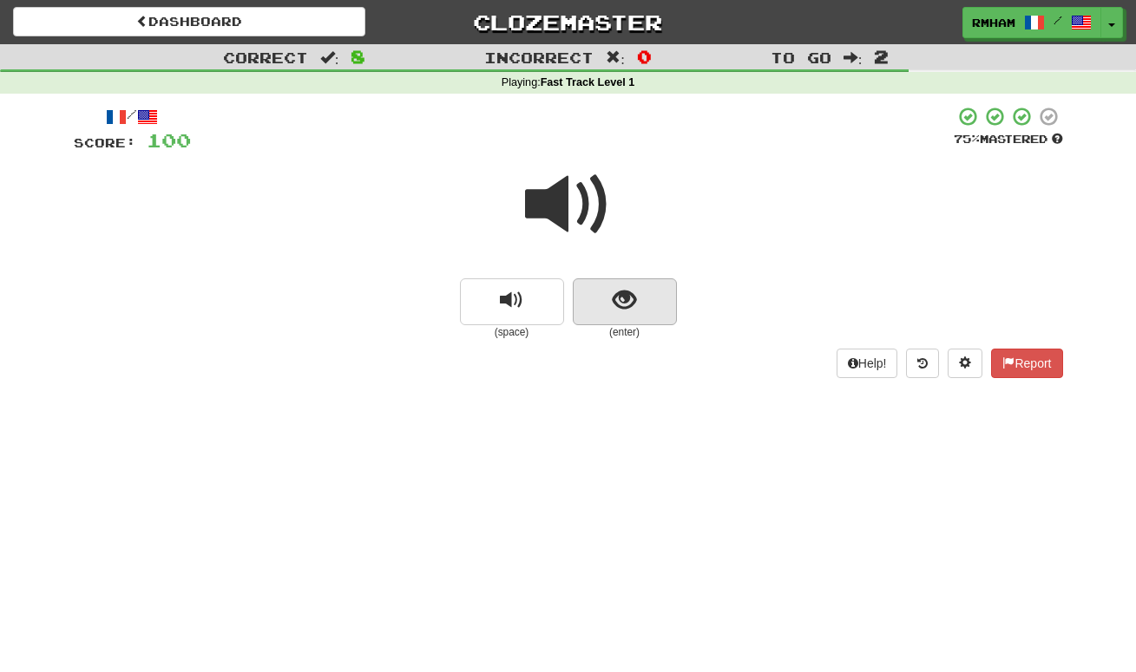
click at [627, 293] on span "show sentence" at bounding box center [624, 300] width 23 height 23
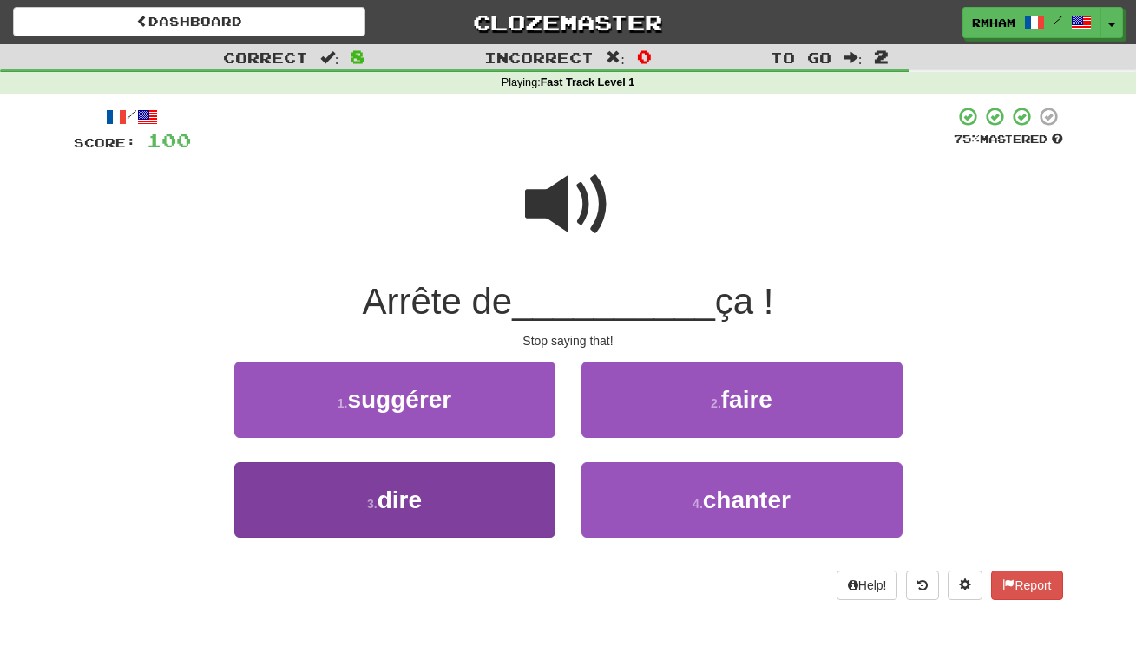
click at [421, 488] on span "dire" at bounding box center [399, 500] width 44 height 27
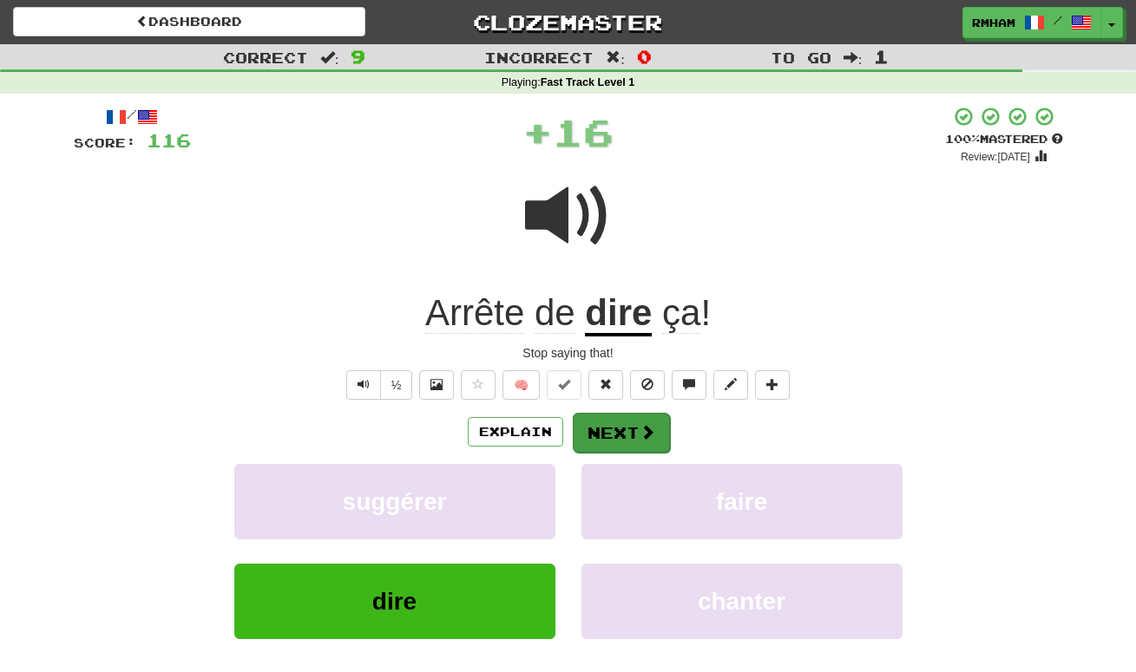
click at [602, 417] on button "Next" at bounding box center [621, 433] width 97 height 40
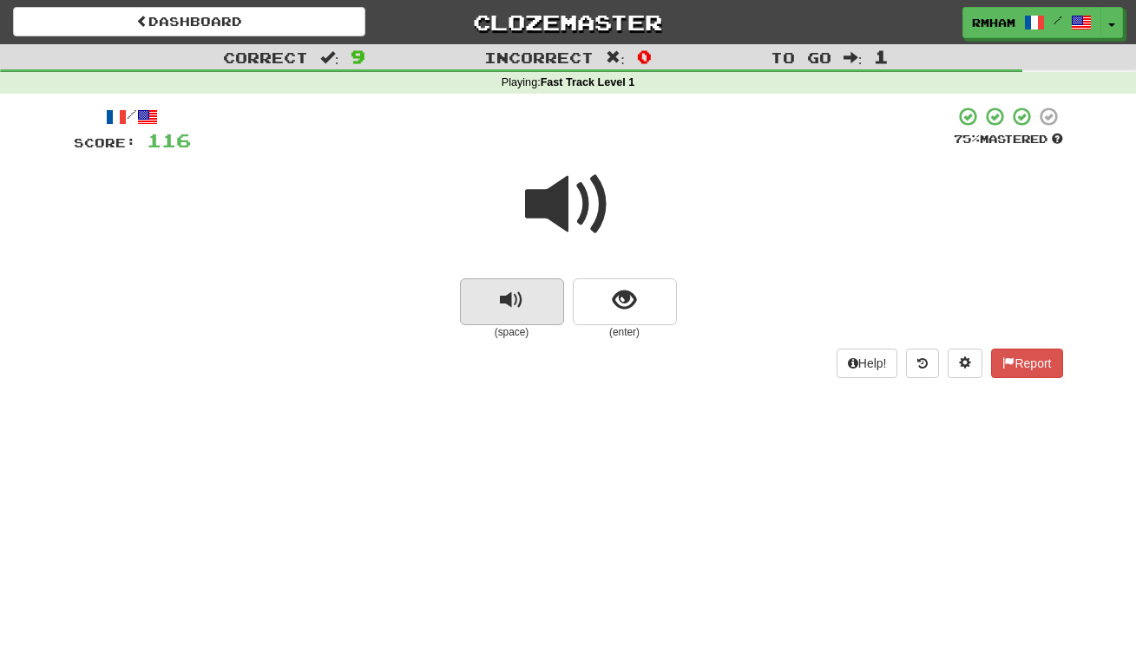
click at [527, 300] on button "replay audio" at bounding box center [512, 302] width 104 height 47
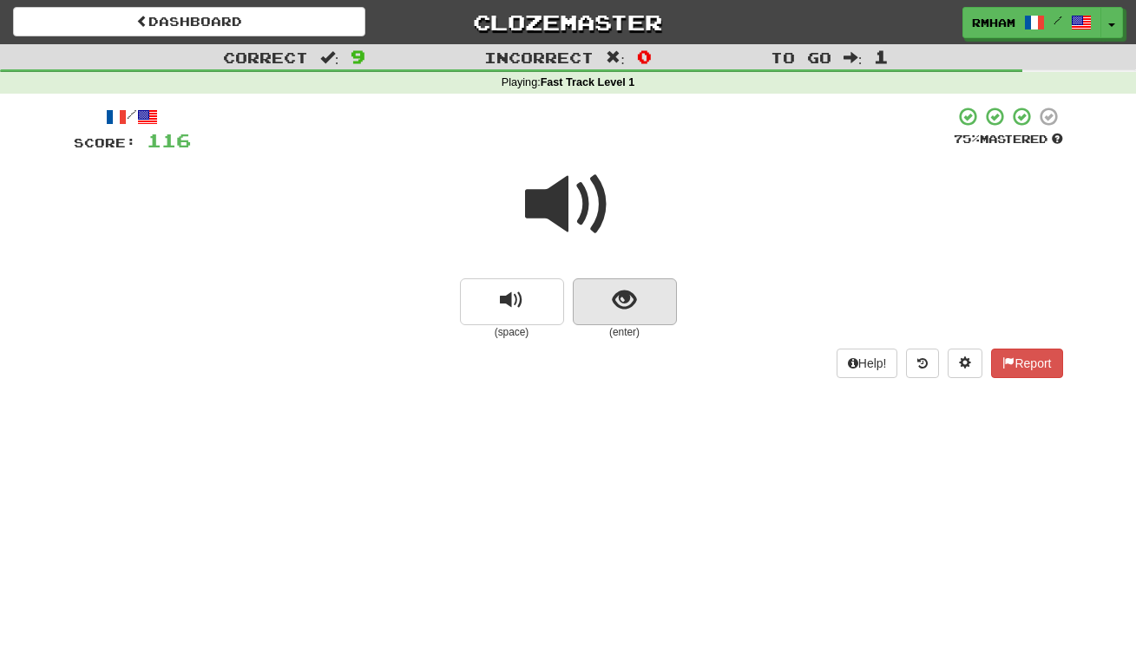
click at [621, 297] on span "show sentence" at bounding box center [624, 300] width 23 height 23
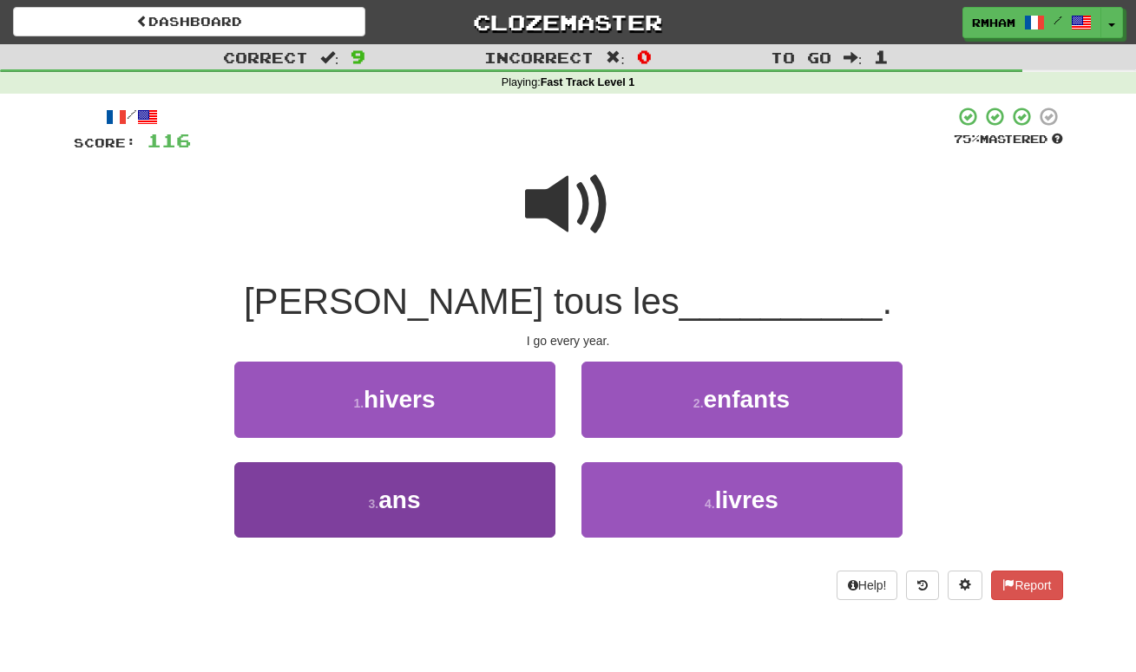
click at [475, 475] on button "3 . ans" at bounding box center [394, 499] width 321 height 75
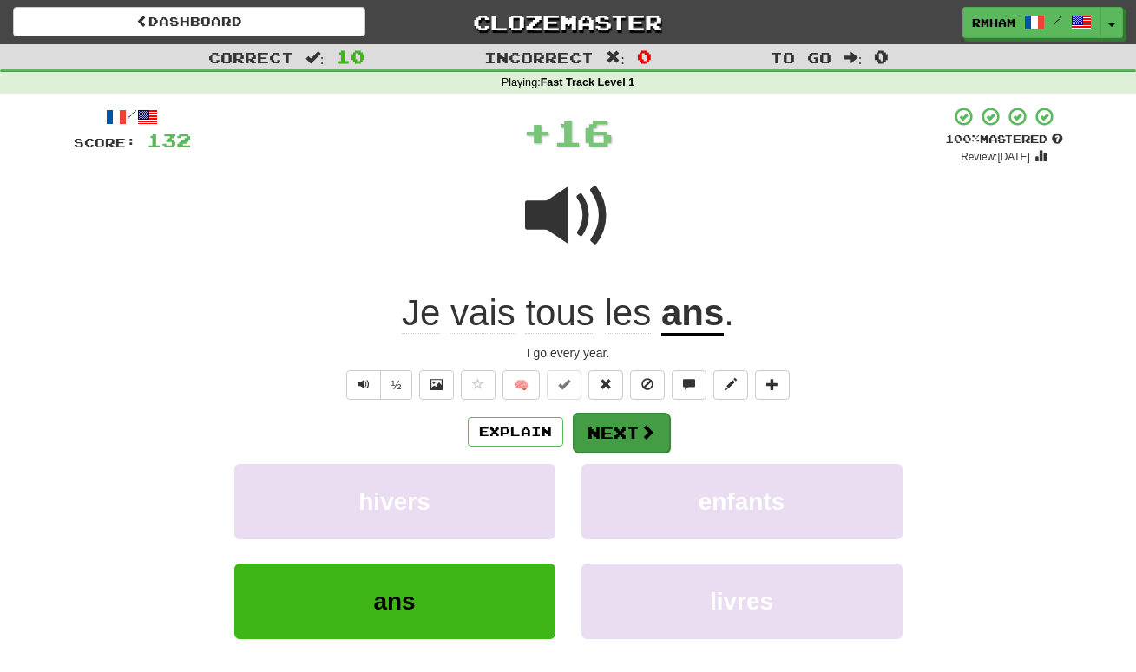
click at [619, 431] on button "Next" at bounding box center [621, 433] width 97 height 40
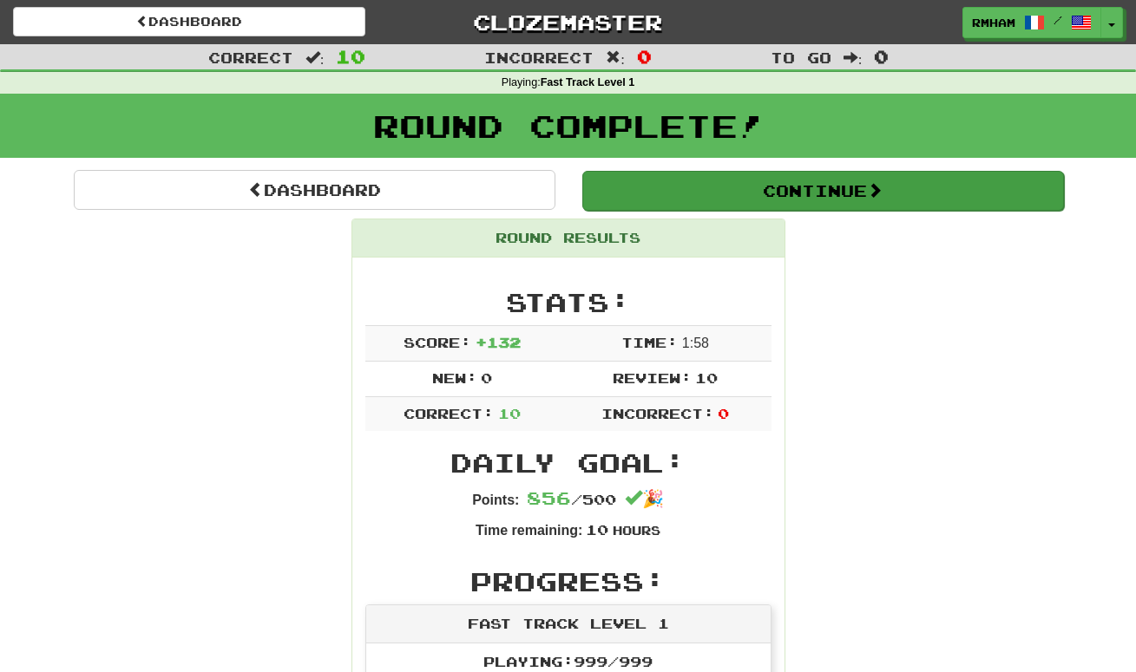
click at [855, 188] on button "Continue" at bounding box center [823, 191] width 482 height 40
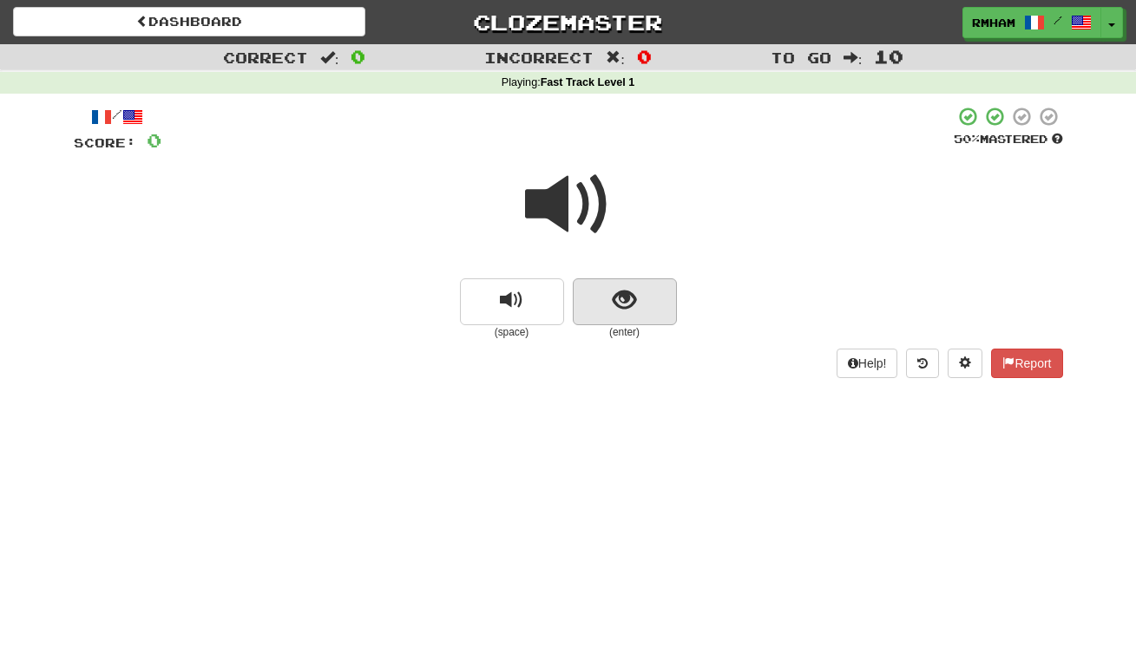
click at [626, 302] on span "show sentence" at bounding box center [624, 300] width 23 height 23
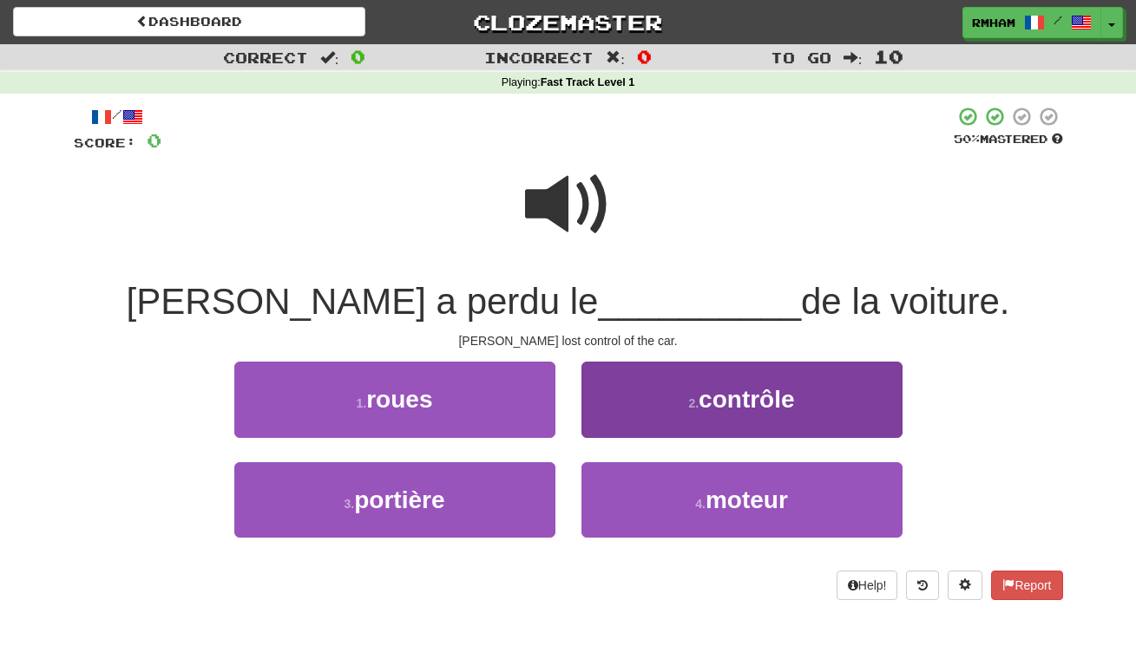
click at [755, 403] on span "contrôle" at bounding box center [745, 399] width 95 height 27
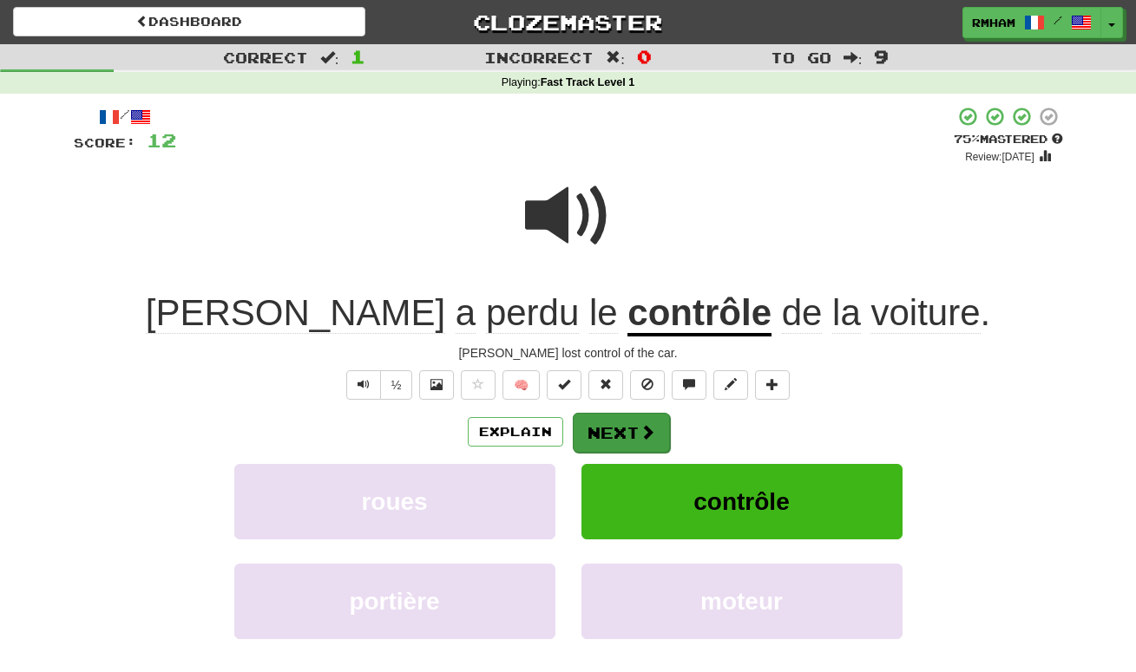
click at [646, 438] on span at bounding box center [647, 432] width 16 height 16
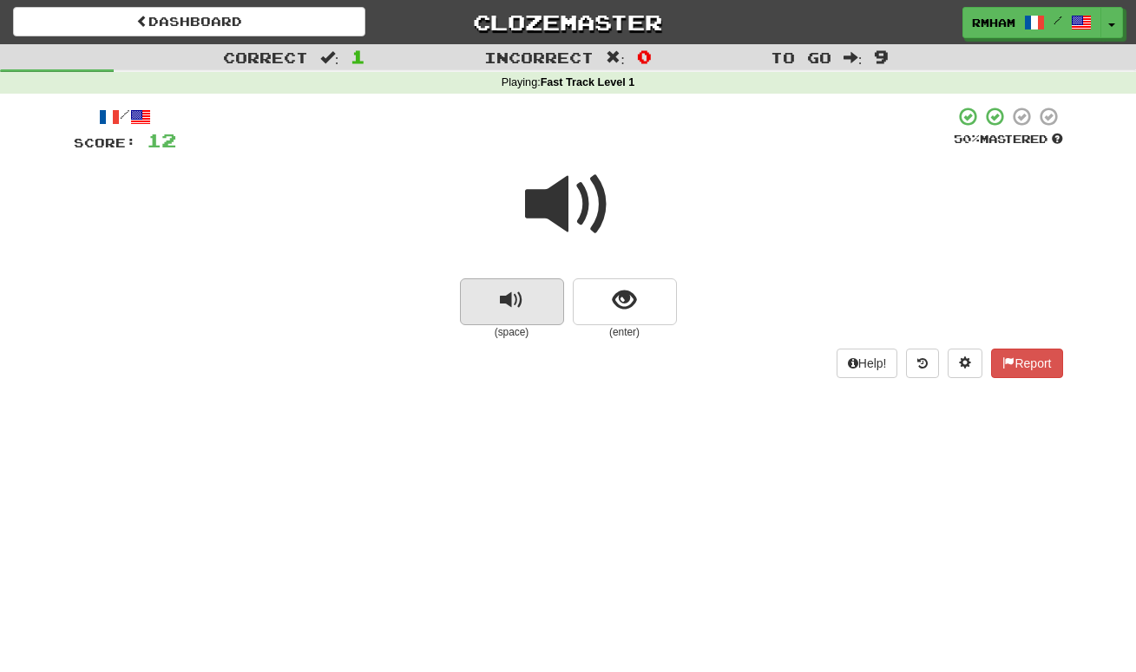
click at [515, 296] on span "replay audio" at bounding box center [511, 300] width 23 height 23
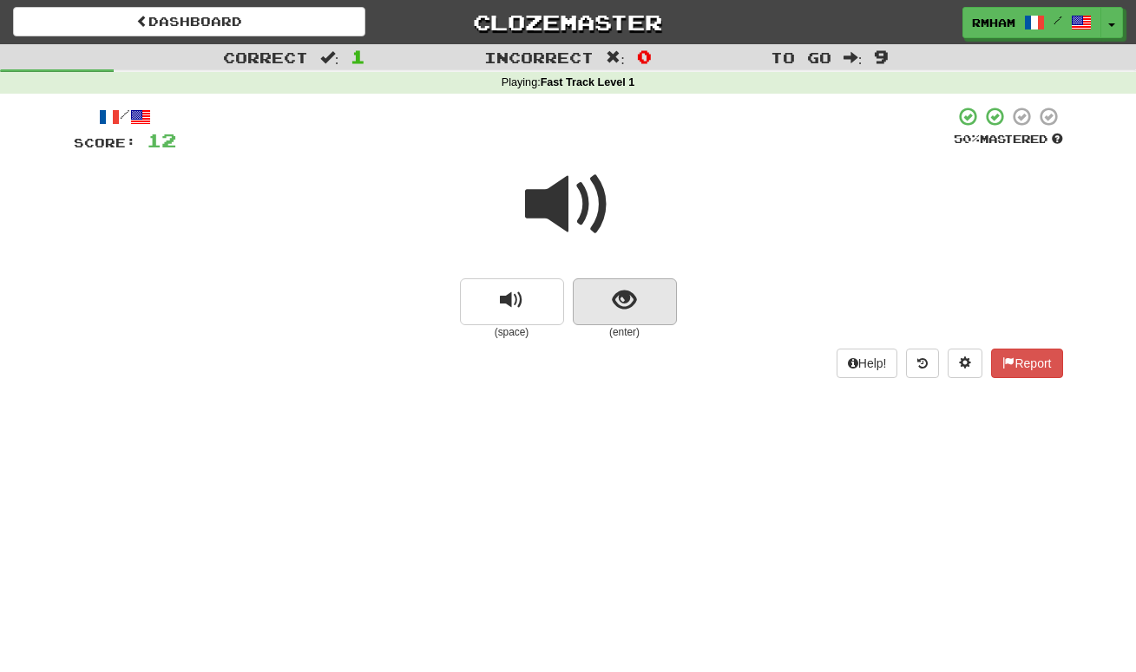
click at [621, 296] on span "show sentence" at bounding box center [624, 300] width 23 height 23
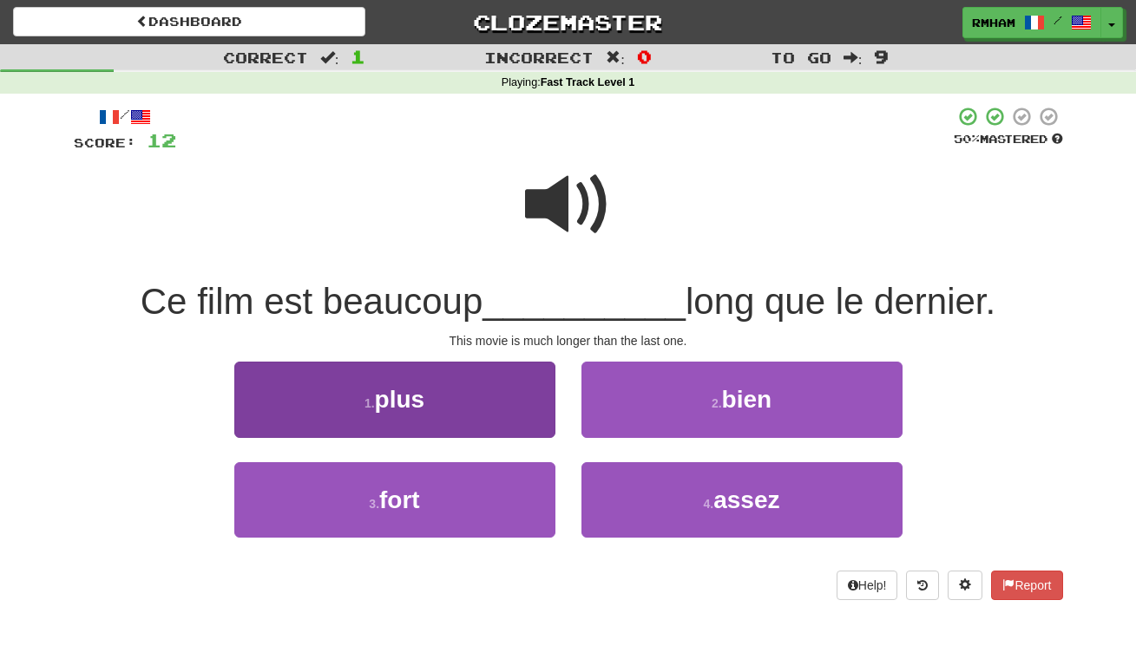
click at [436, 384] on button "1 . plus" at bounding box center [394, 399] width 321 height 75
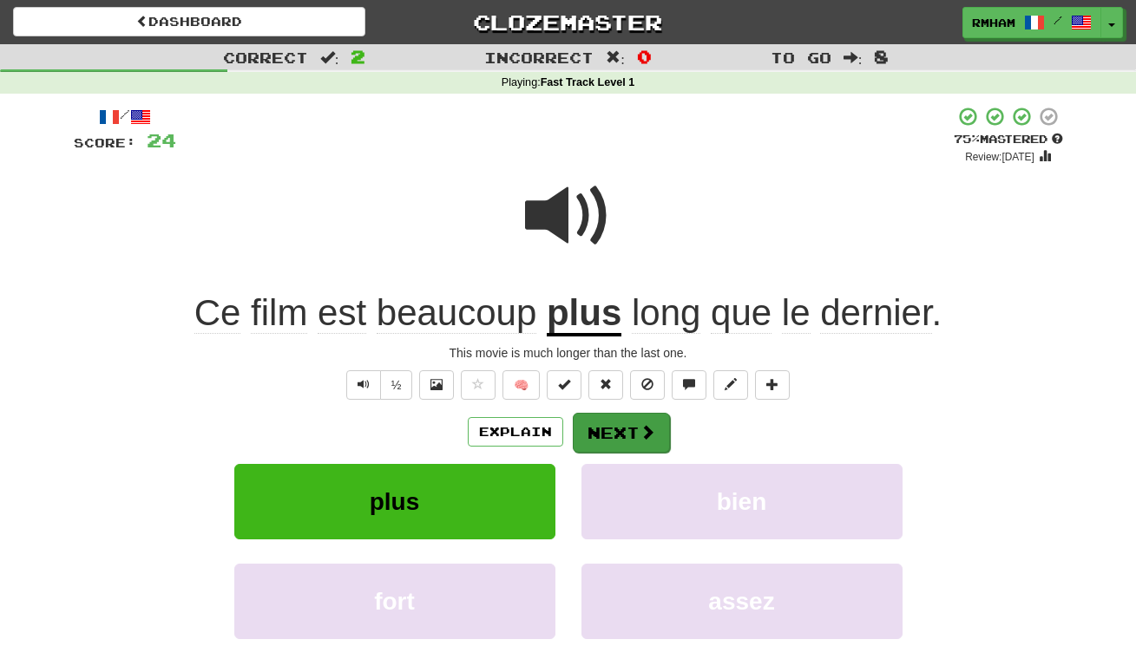
click at [640, 432] on span at bounding box center [647, 432] width 16 height 16
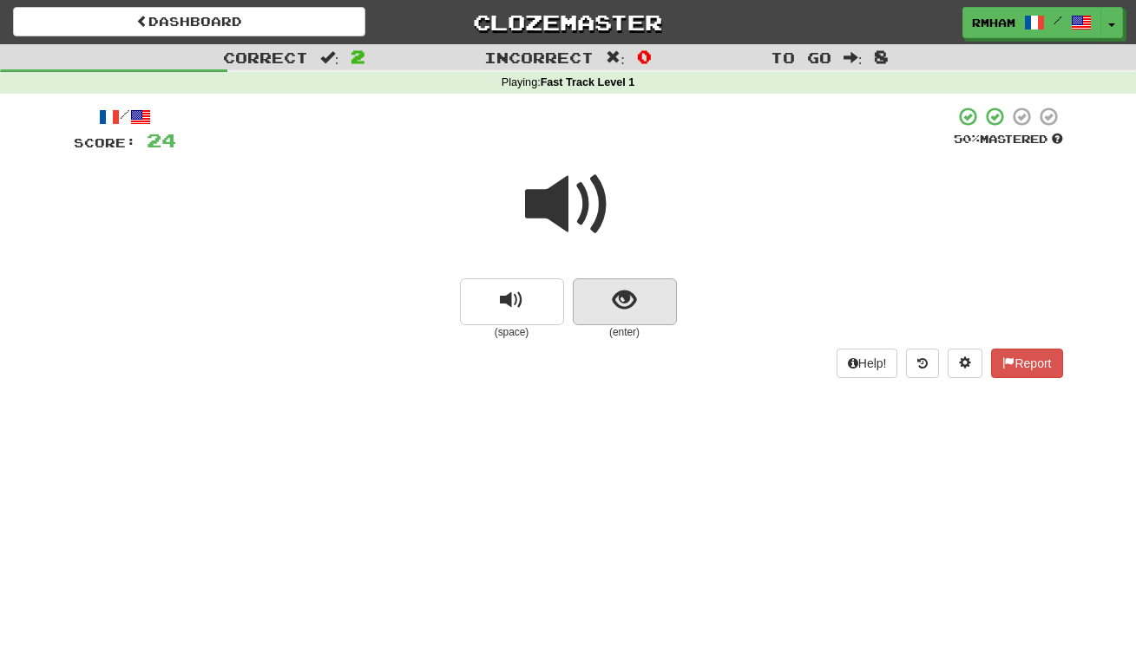
click at [630, 297] on span "show sentence" at bounding box center [624, 300] width 23 height 23
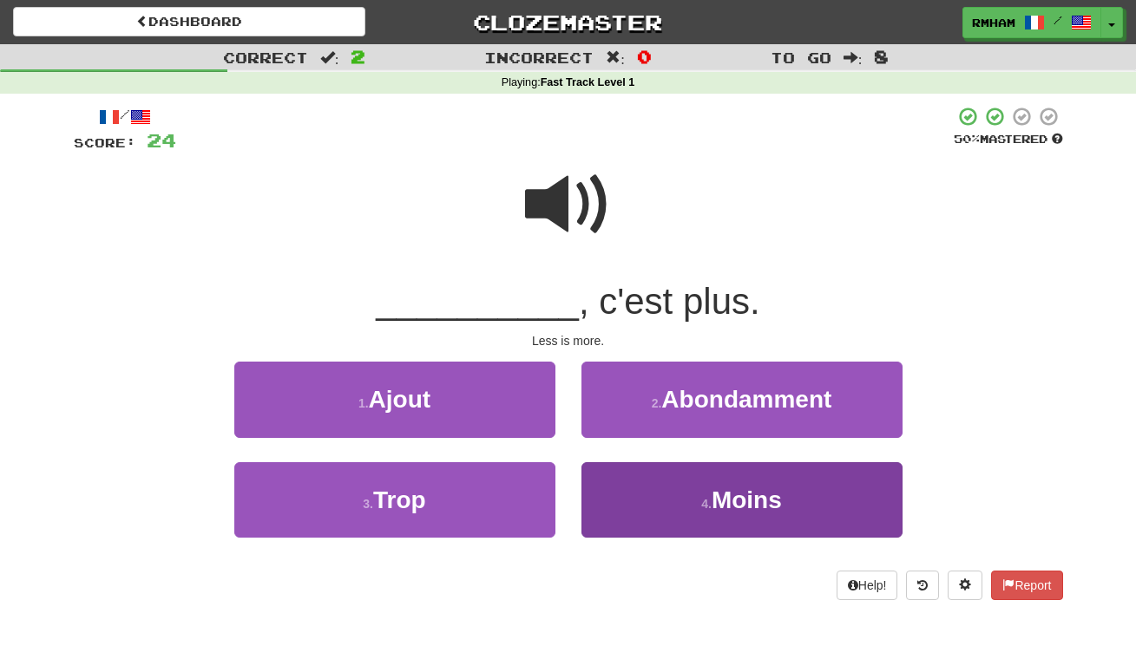
click at [686, 497] on button "4 . Moins" at bounding box center [741, 499] width 321 height 75
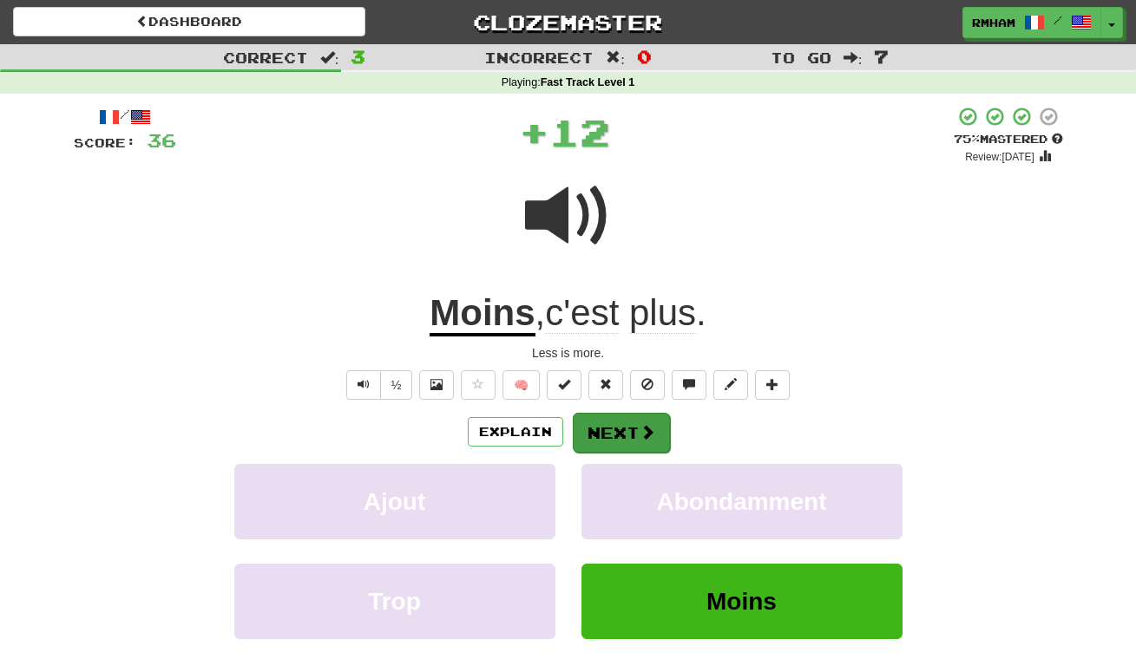
click at [639, 432] on span at bounding box center [647, 432] width 16 height 16
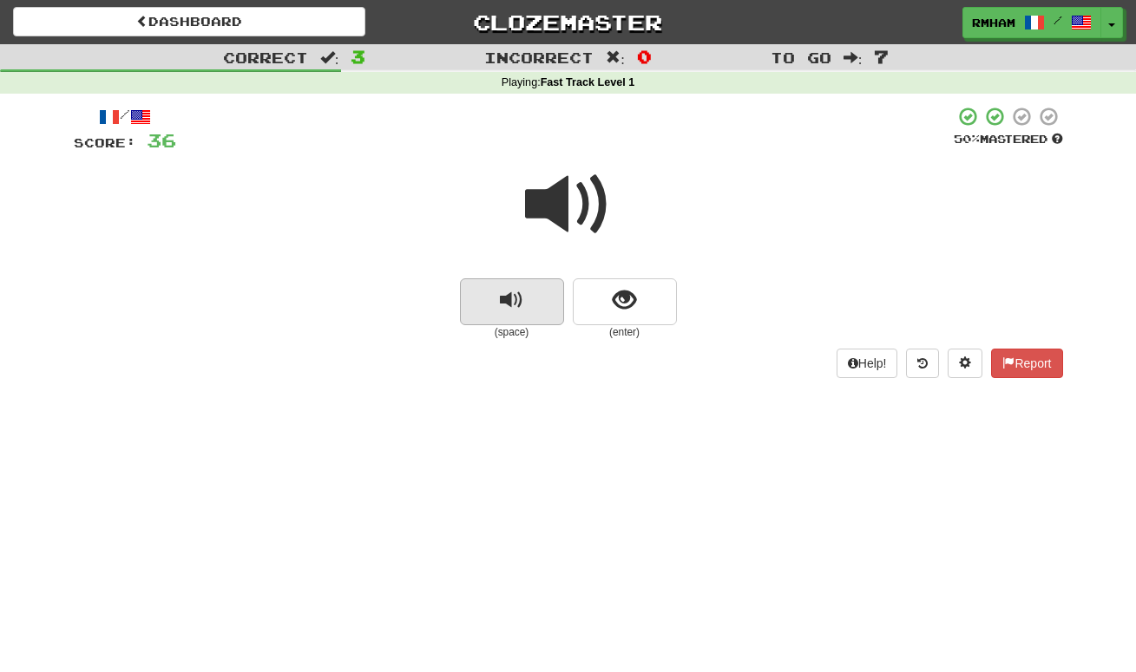
click at [521, 304] on span "replay audio" at bounding box center [511, 300] width 23 height 23
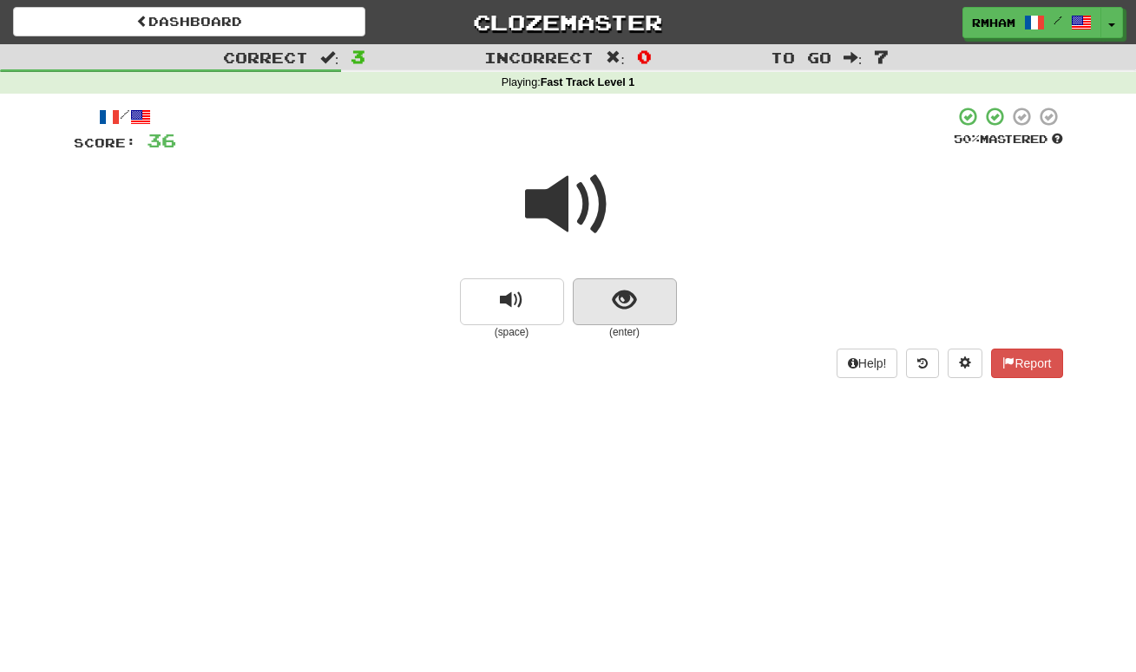
click at [632, 295] on span "show sentence" at bounding box center [624, 300] width 23 height 23
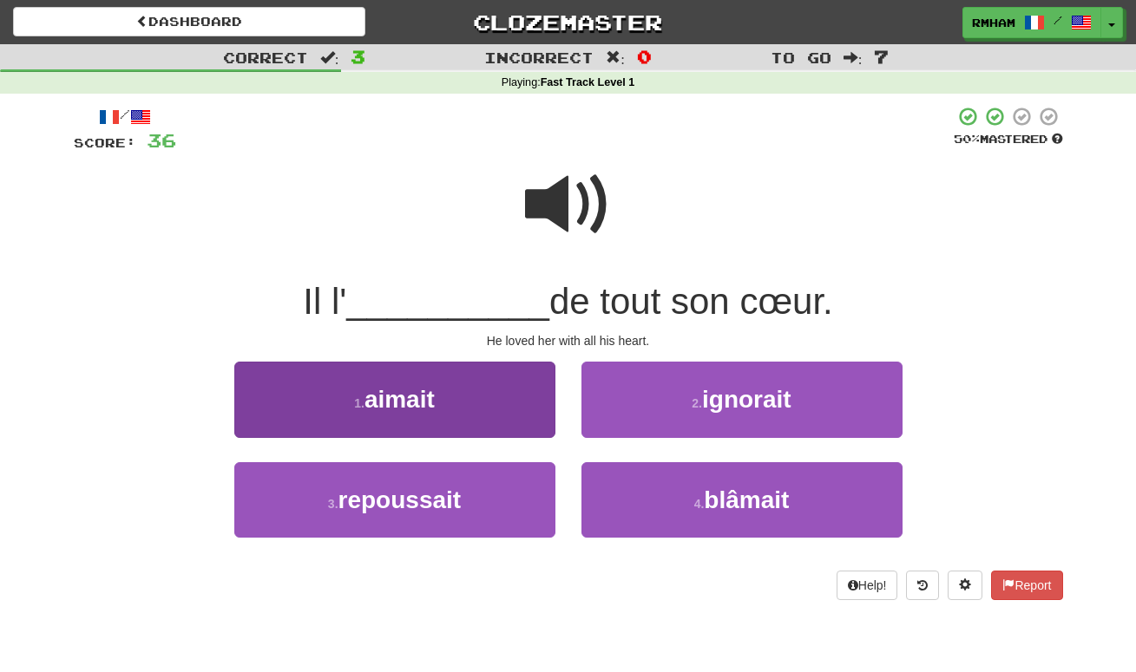
click at [491, 400] on button "1 . aimait" at bounding box center [394, 399] width 321 height 75
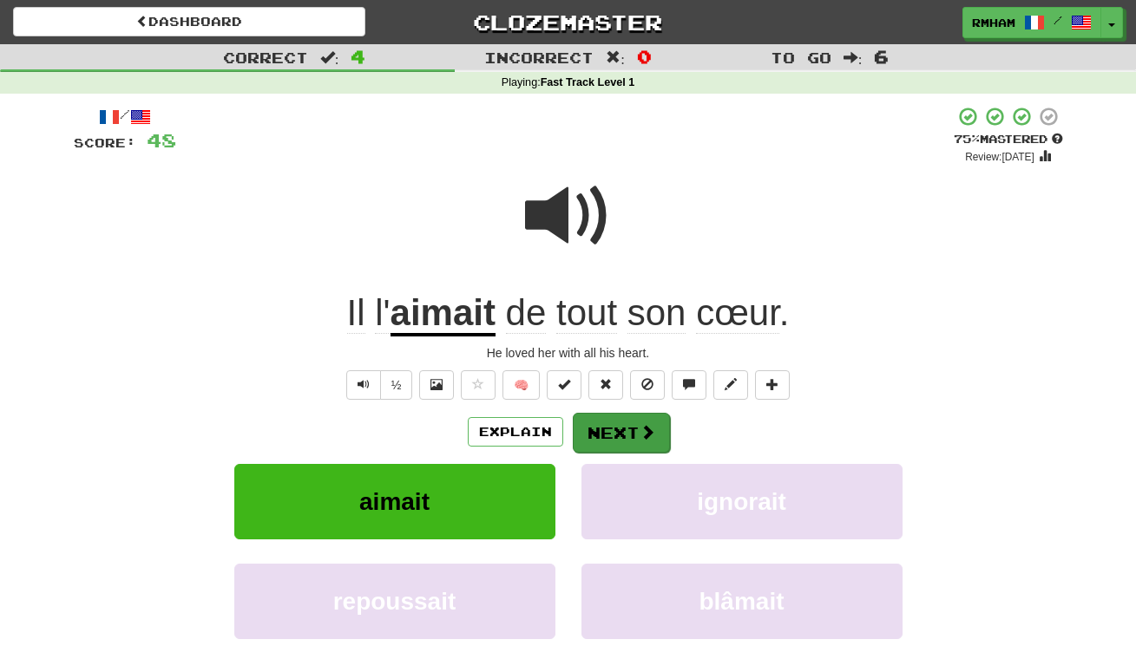
click at [643, 428] on span at bounding box center [647, 432] width 16 height 16
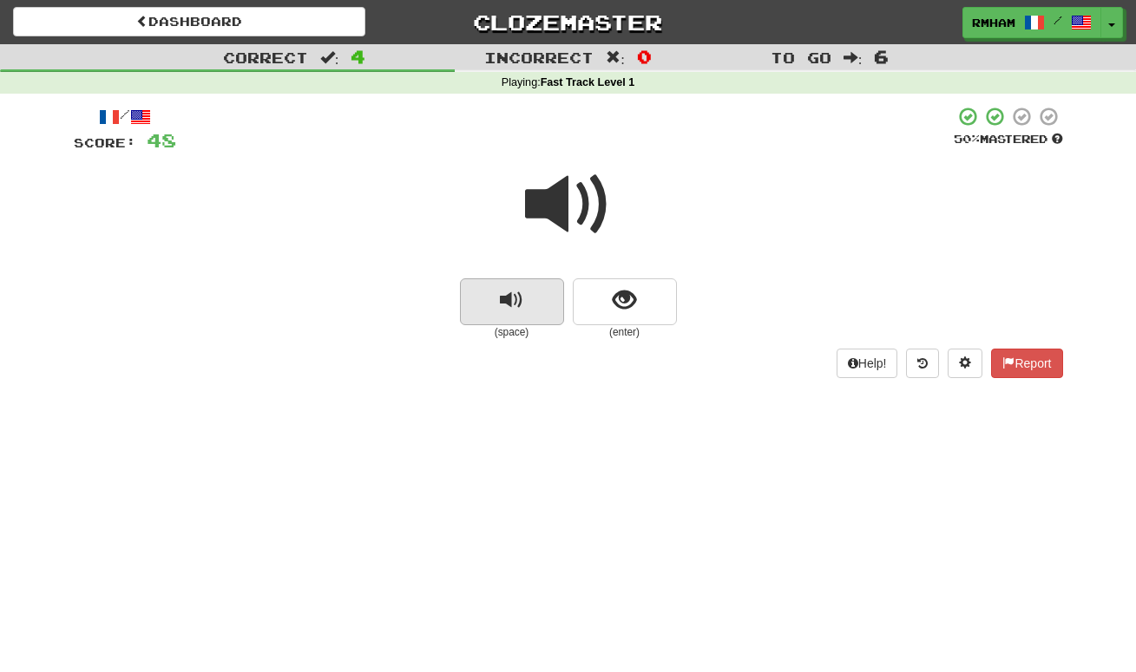
click at [513, 305] on span "replay audio" at bounding box center [511, 300] width 23 height 23
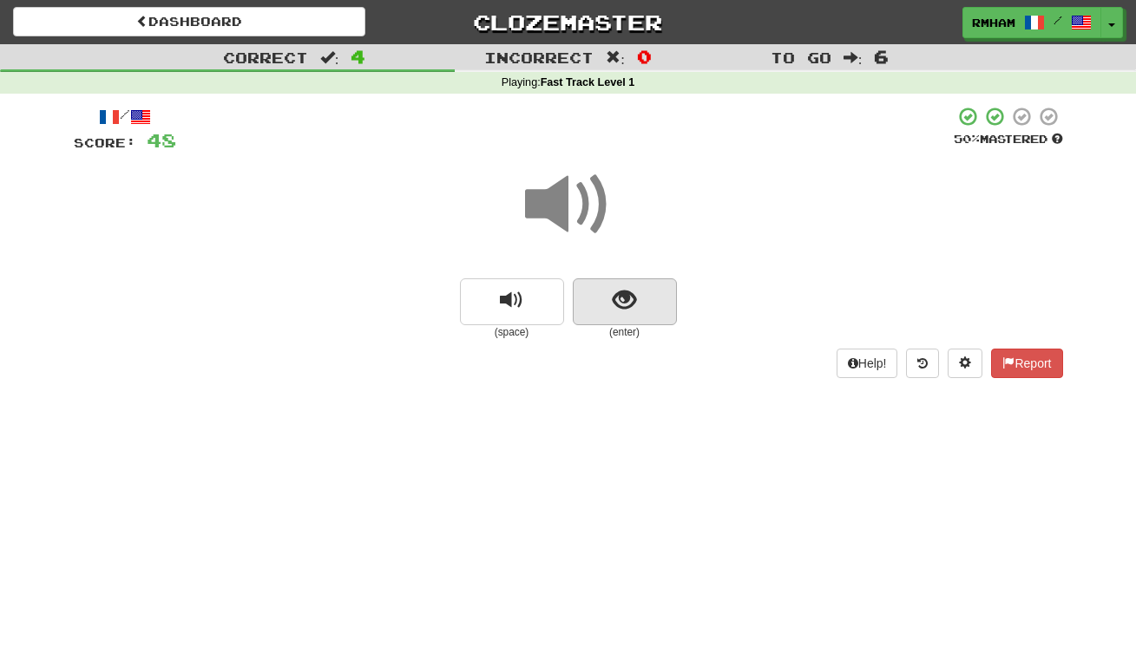
click at [622, 296] on span "show sentence" at bounding box center [624, 300] width 23 height 23
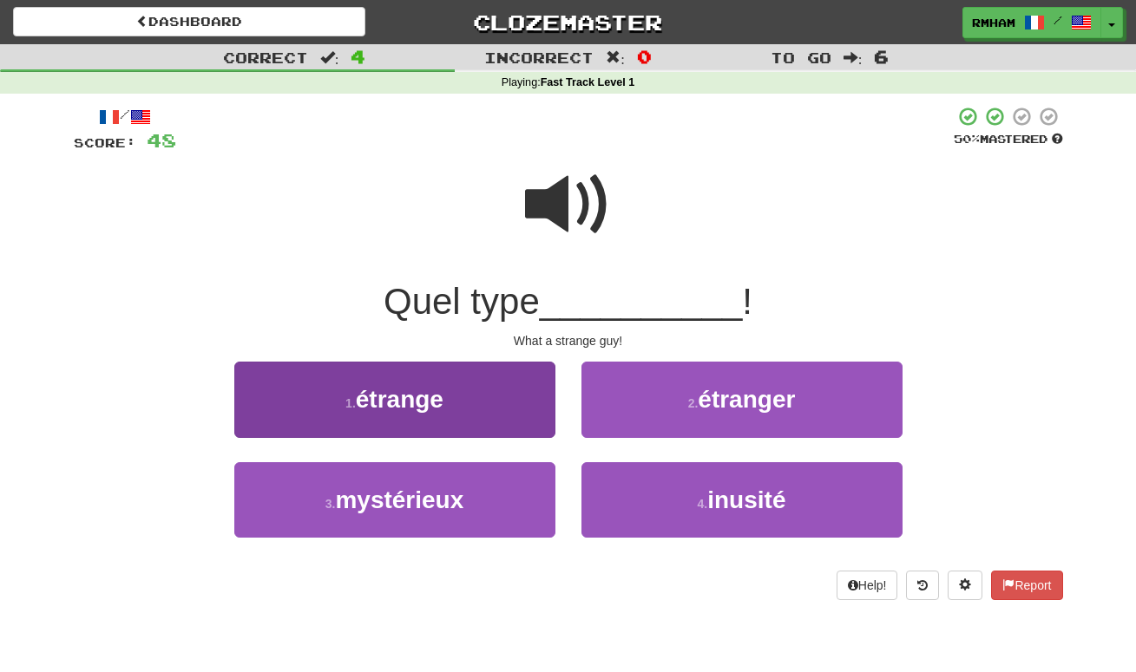
click at [476, 398] on button "1 . étrange" at bounding box center [394, 399] width 321 height 75
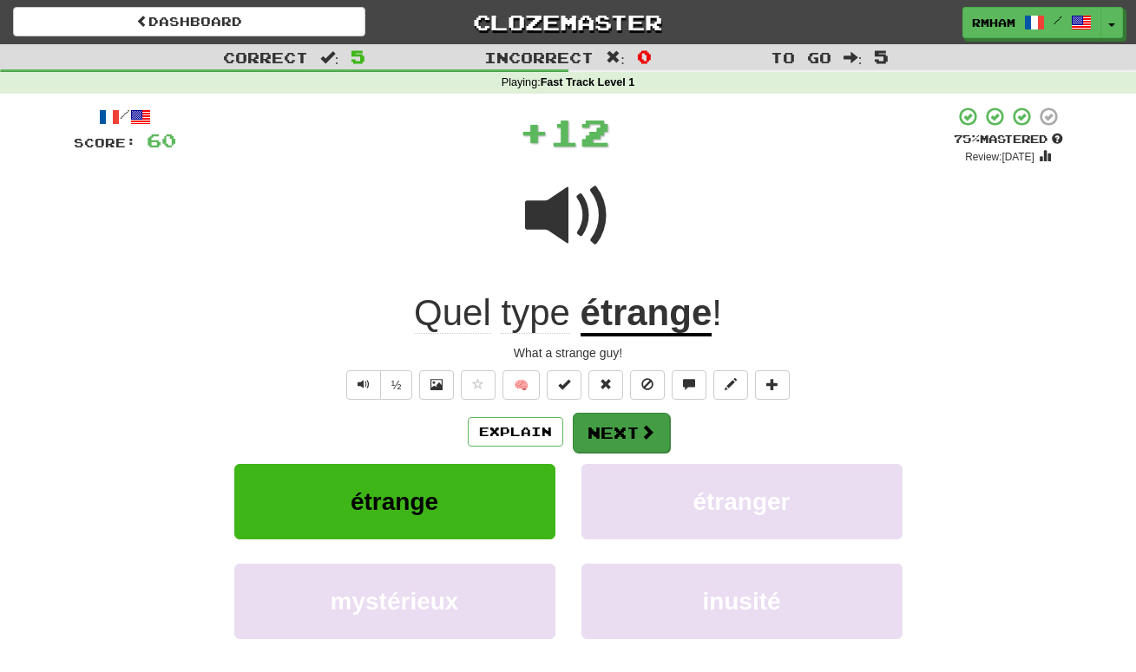
click at [624, 428] on button "Next" at bounding box center [621, 433] width 97 height 40
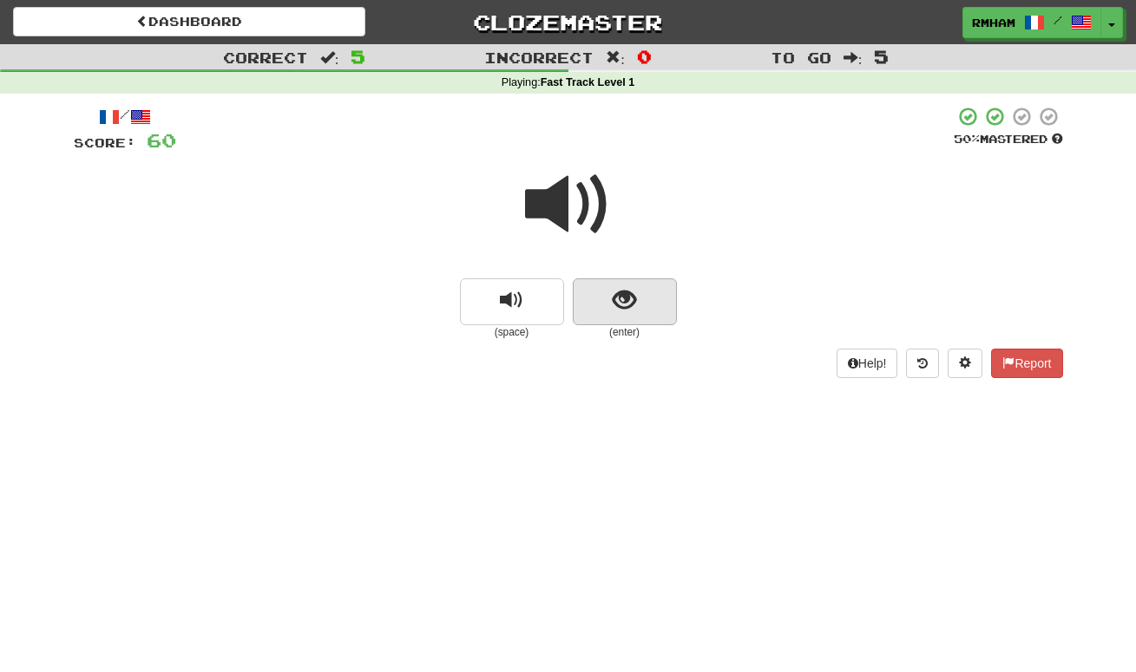
click at [622, 299] on span "show sentence" at bounding box center [624, 300] width 23 height 23
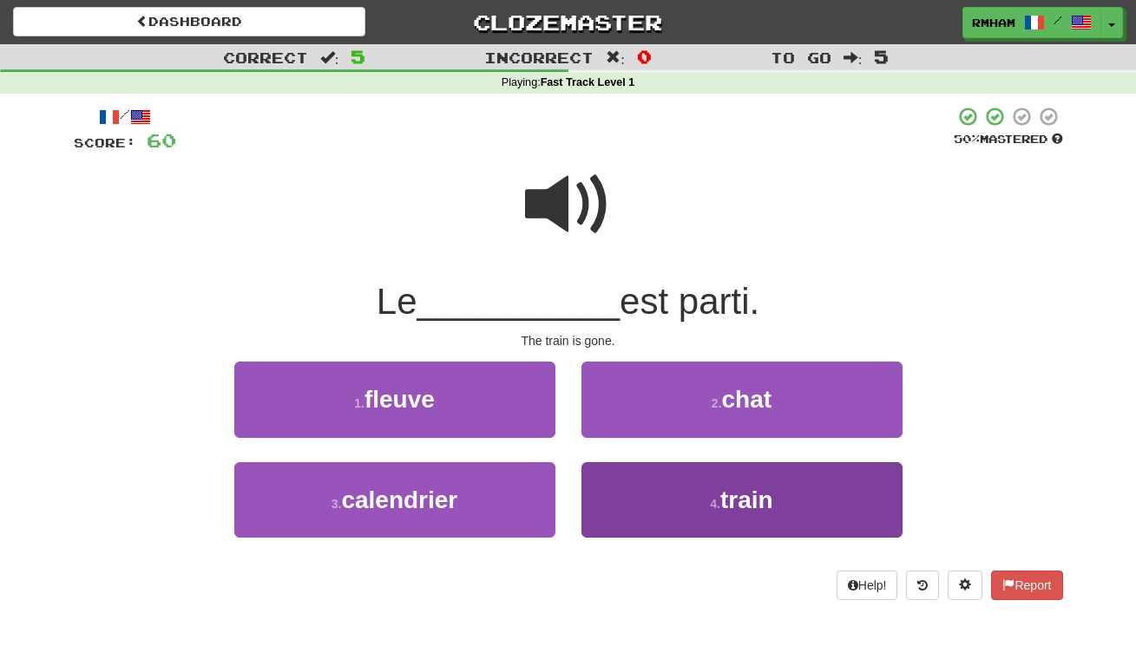
click at [743, 506] on span "train" at bounding box center [746, 500] width 53 height 27
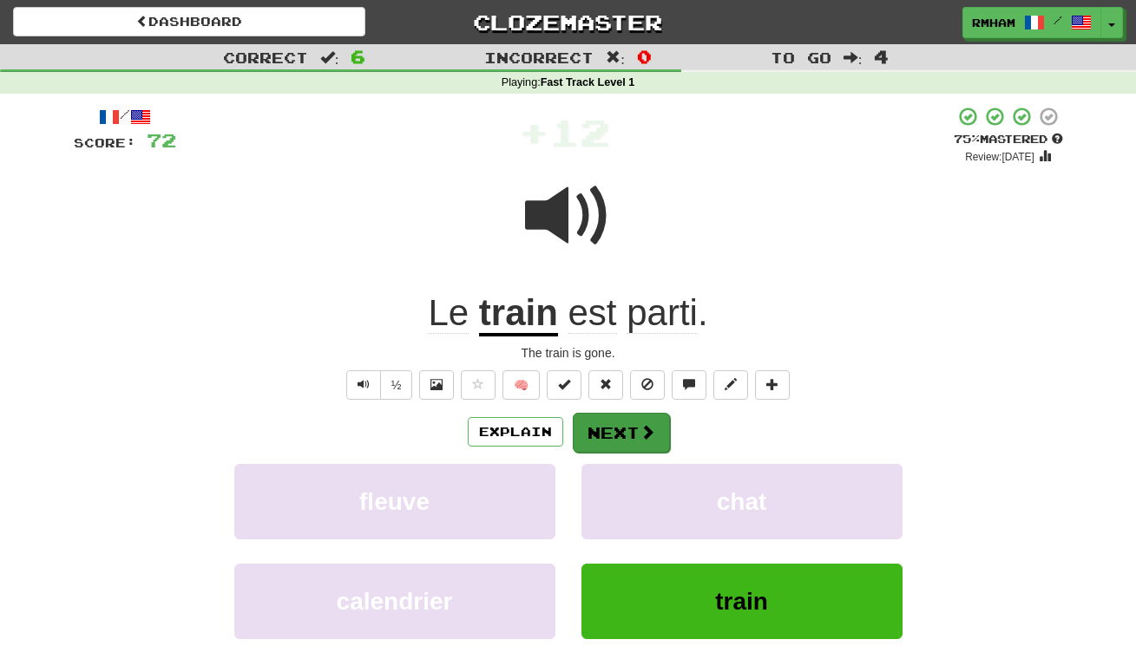
click at [637, 425] on button "Next" at bounding box center [621, 433] width 97 height 40
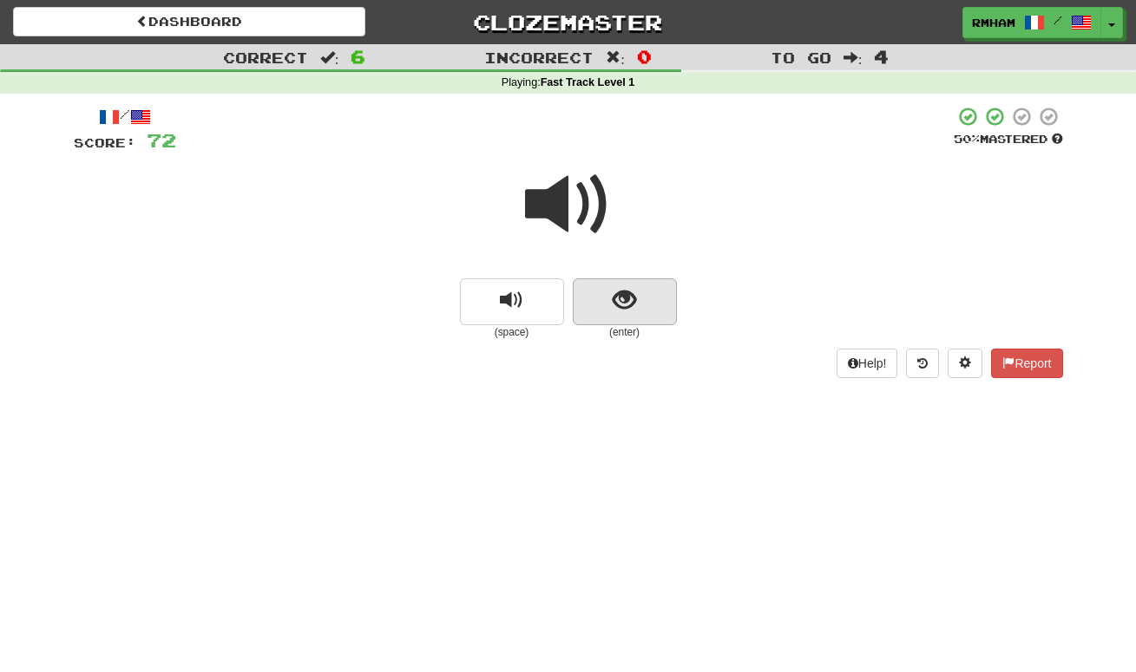
click at [626, 302] on span "show sentence" at bounding box center [624, 300] width 23 height 23
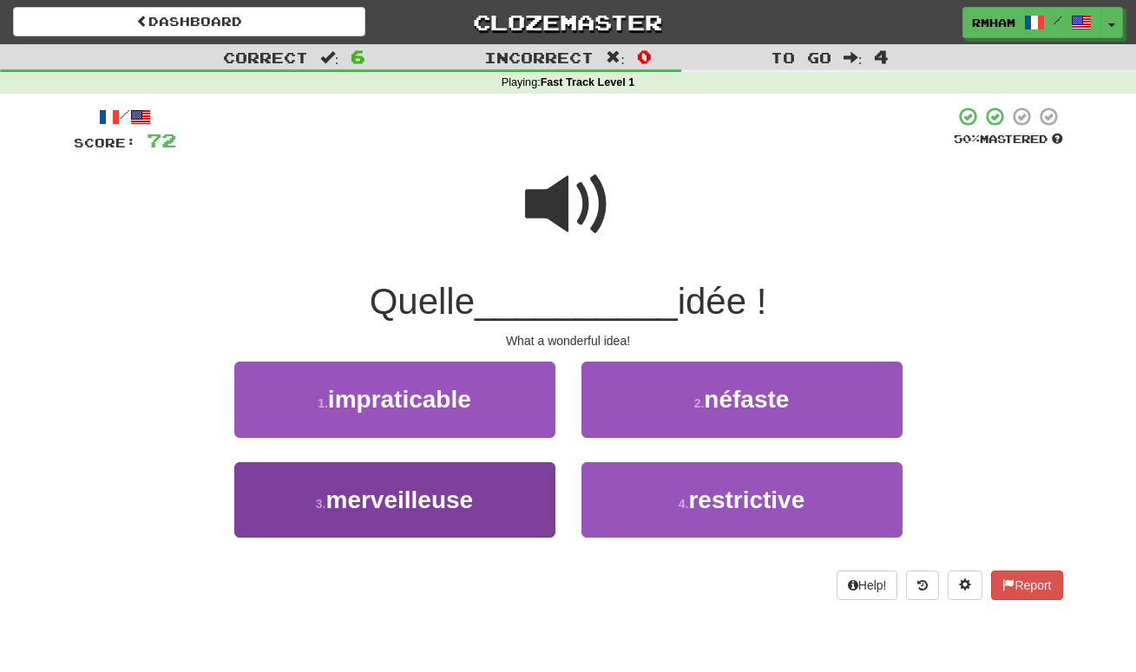
click at [509, 496] on button "3 . merveilleuse" at bounding box center [394, 499] width 321 height 75
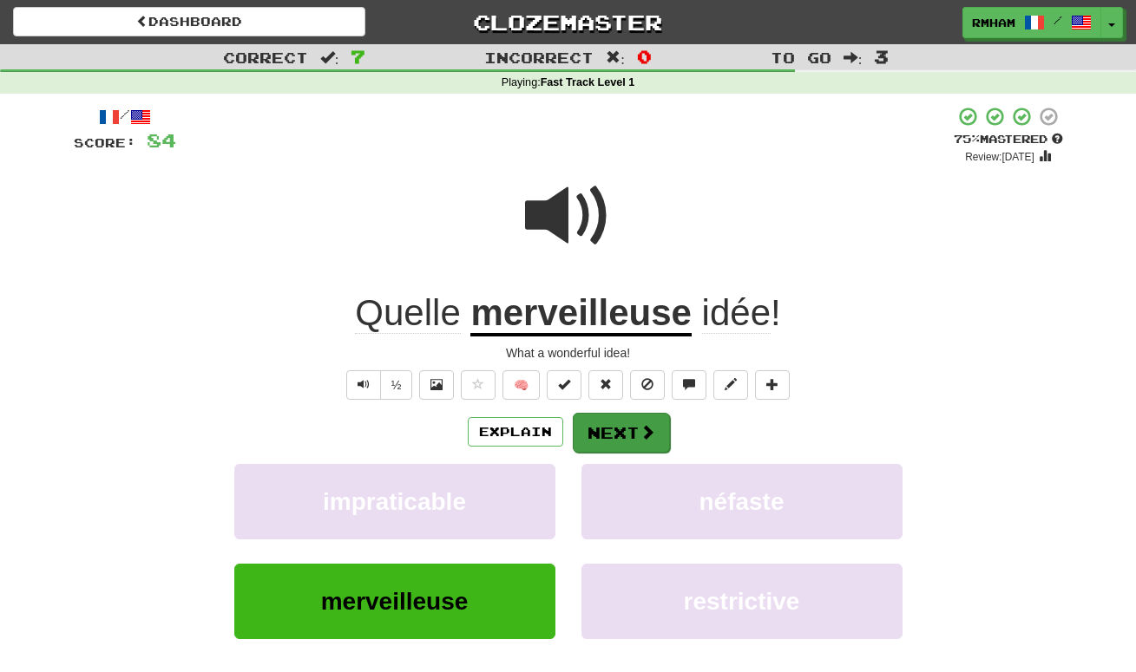
click at [632, 429] on button "Next" at bounding box center [621, 433] width 97 height 40
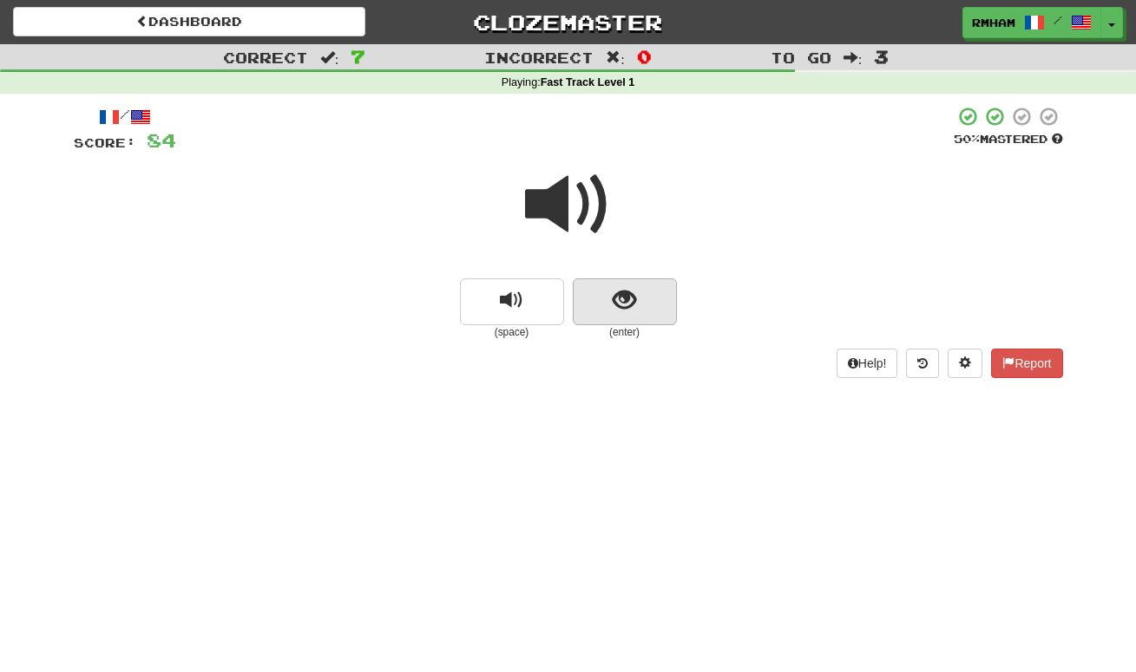
click at [619, 298] on span "show sentence" at bounding box center [624, 300] width 23 height 23
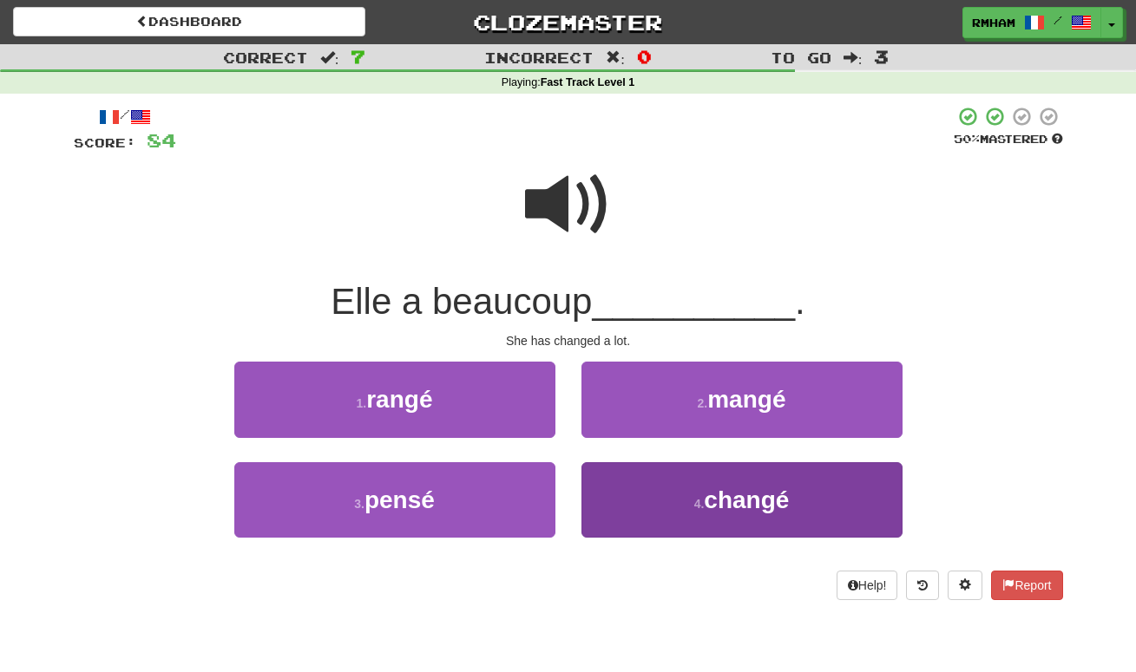
click at [689, 488] on button "4 . changé" at bounding box center [741, 499] width 321 height 75
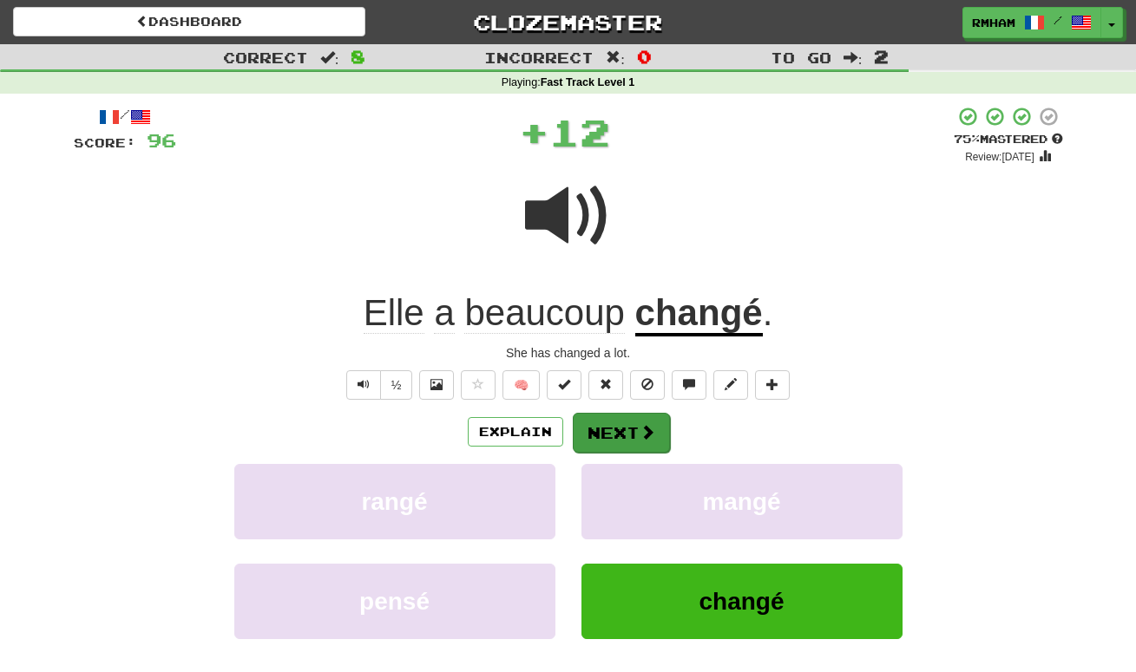
click at [629, 422] on button "Next" at bounding box center [621, 433] width 97 height 40
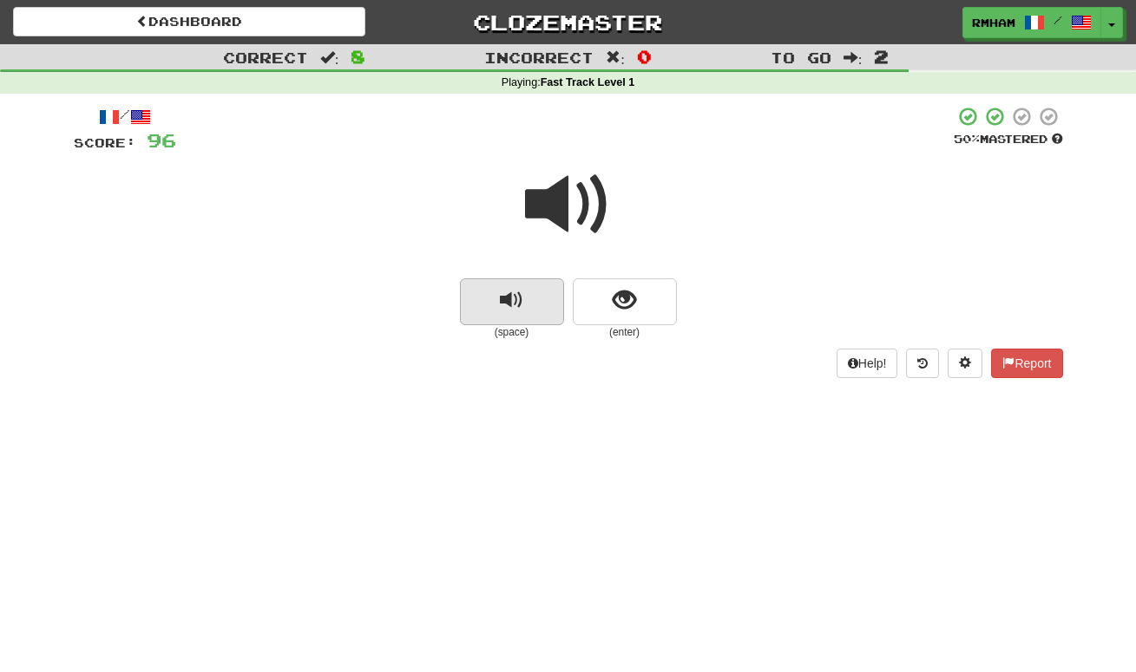
click at [509, 300] on span "replay audio" at bounding box center [511, 300] width 23 height 23
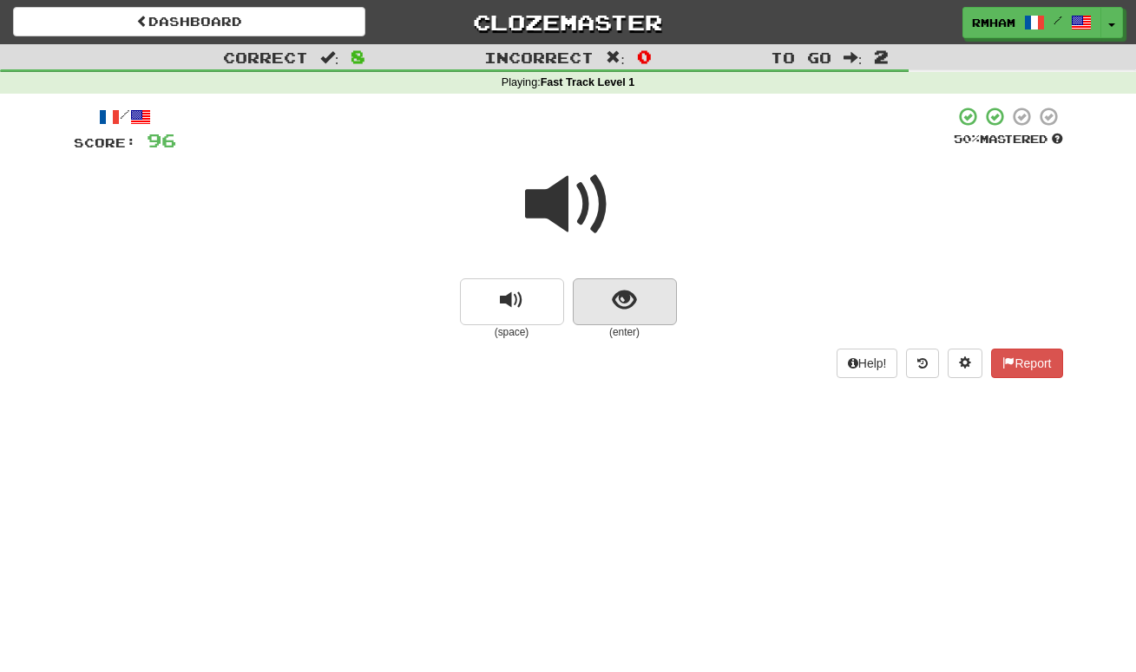
click at [623, 290] on span "show sentence" at bounding box center [624, 300] width 23 height 23
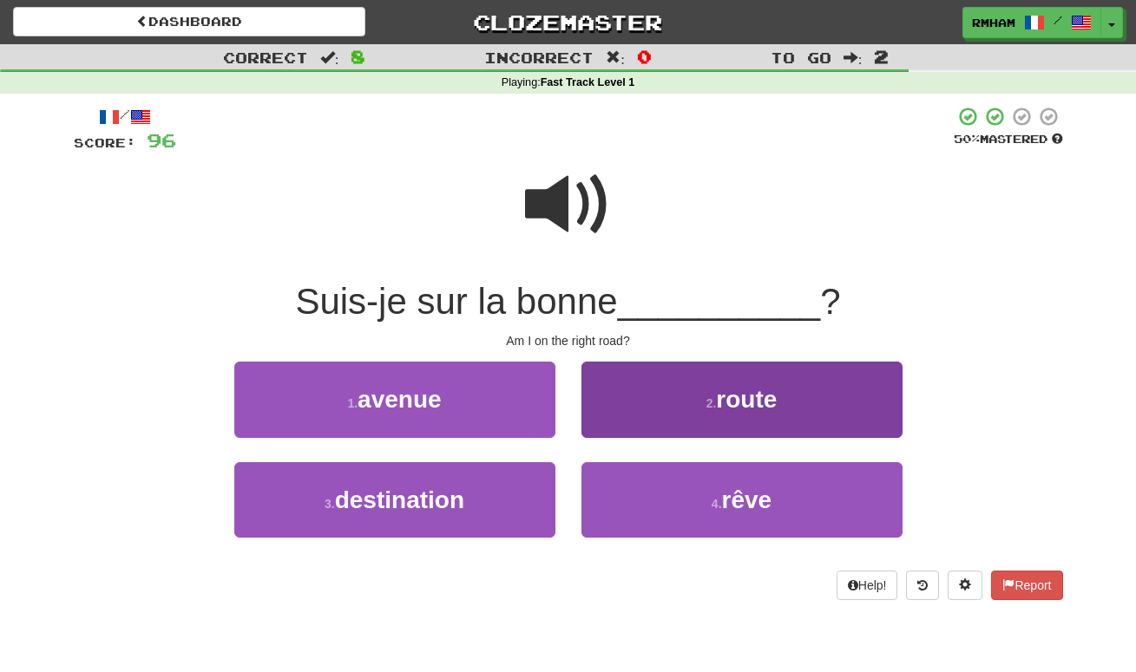
click at [777, 398] on span "route" at bounding box center [746, 399] width 61 height 27
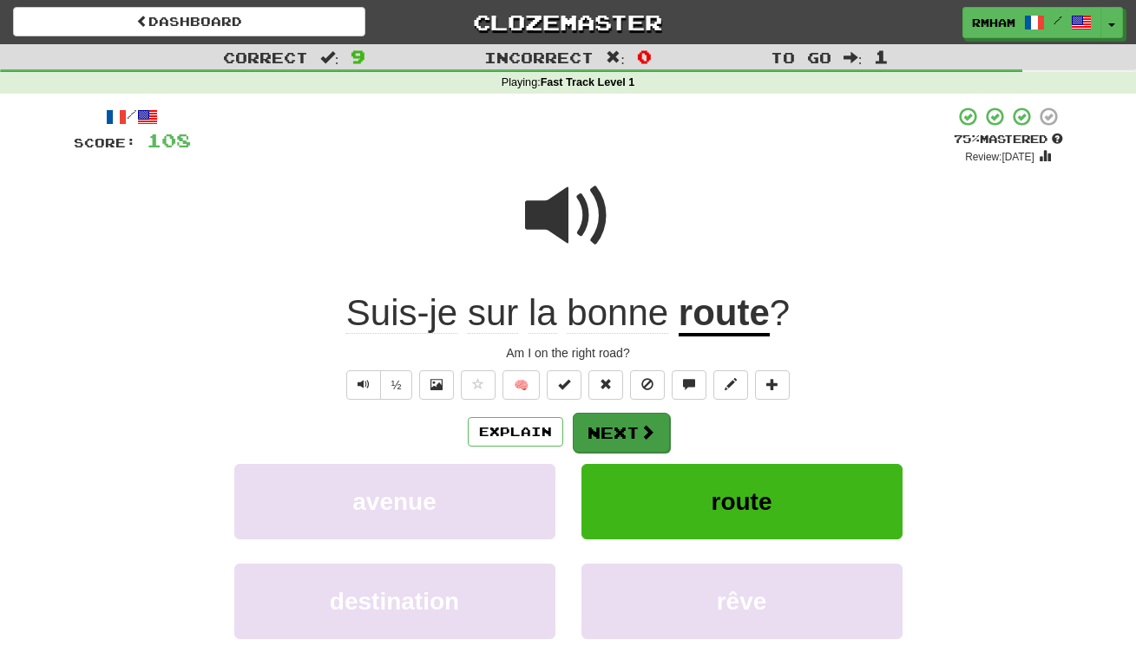
click at [641, 428] on span at bounding box center [647, 432] width 16 height 16
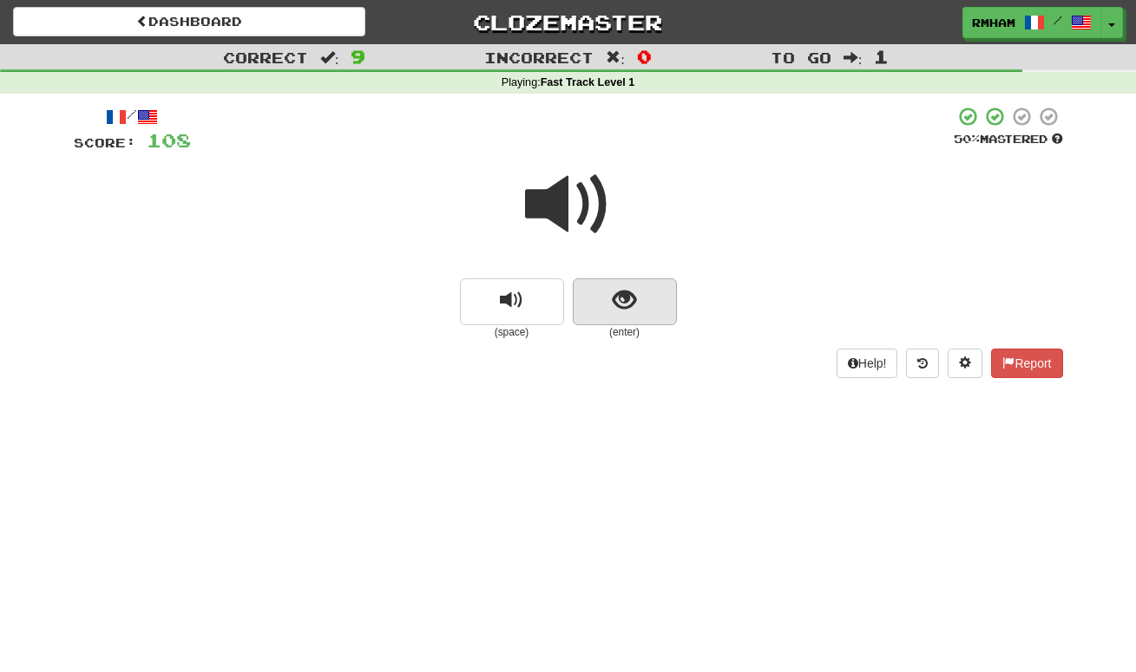
click at [627, 296] on span "show sentence" at bounding box center [624, 300] width 23 height 23
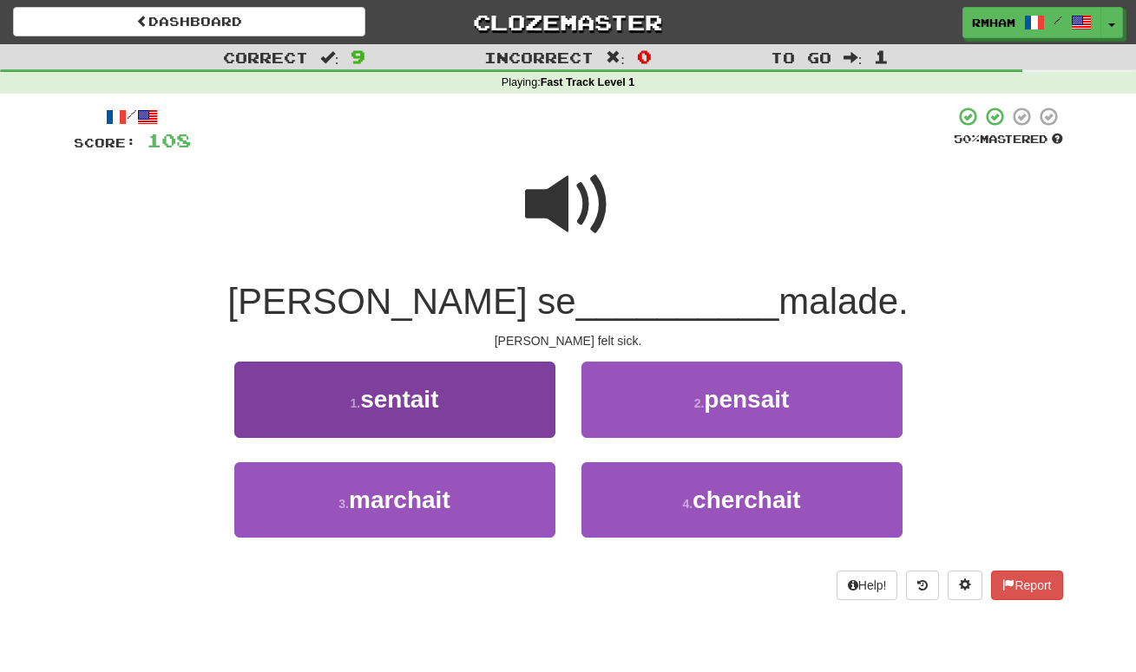
click at [493, 390] on button "1 . sentait" at bounding box center [394, 399] width 321 height 75
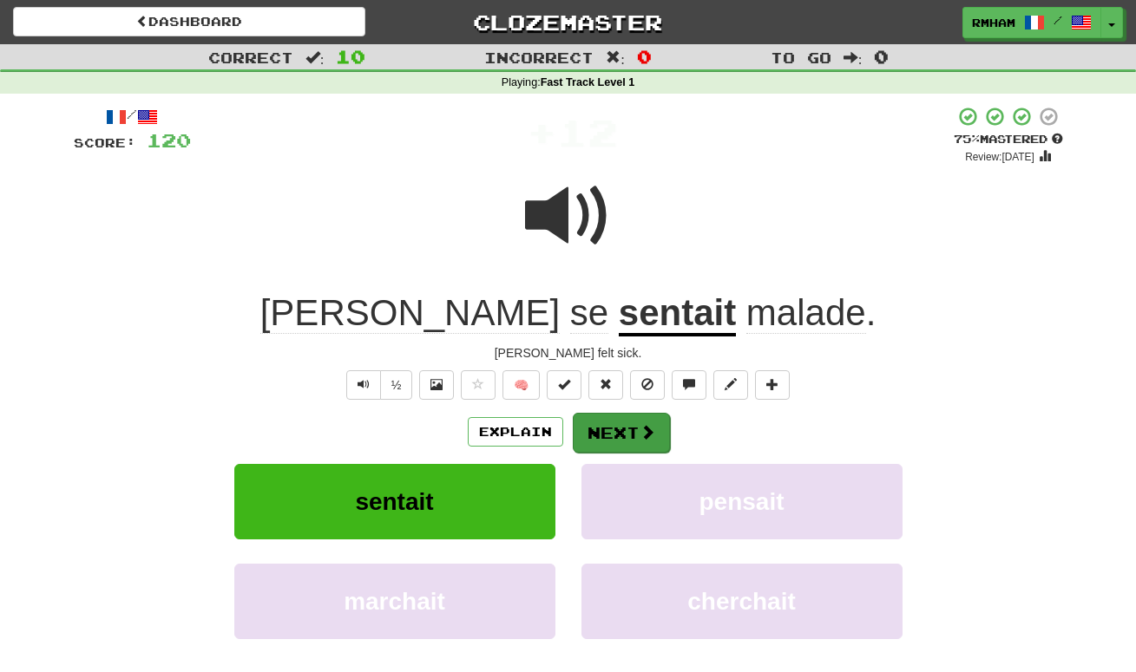
click at [618, 420] on button "Next" at bounding box center [621, 433] width 97 height 40
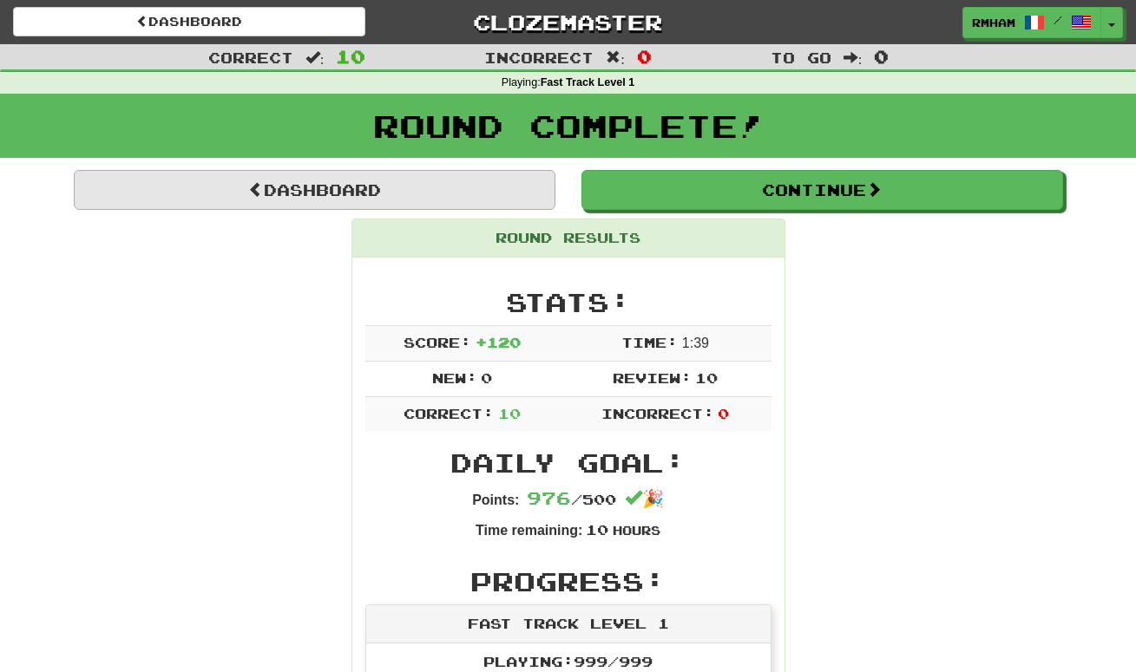
click at [442, 188] on link "Dashboard" at bounding box center [315, 190] width 482 height 40
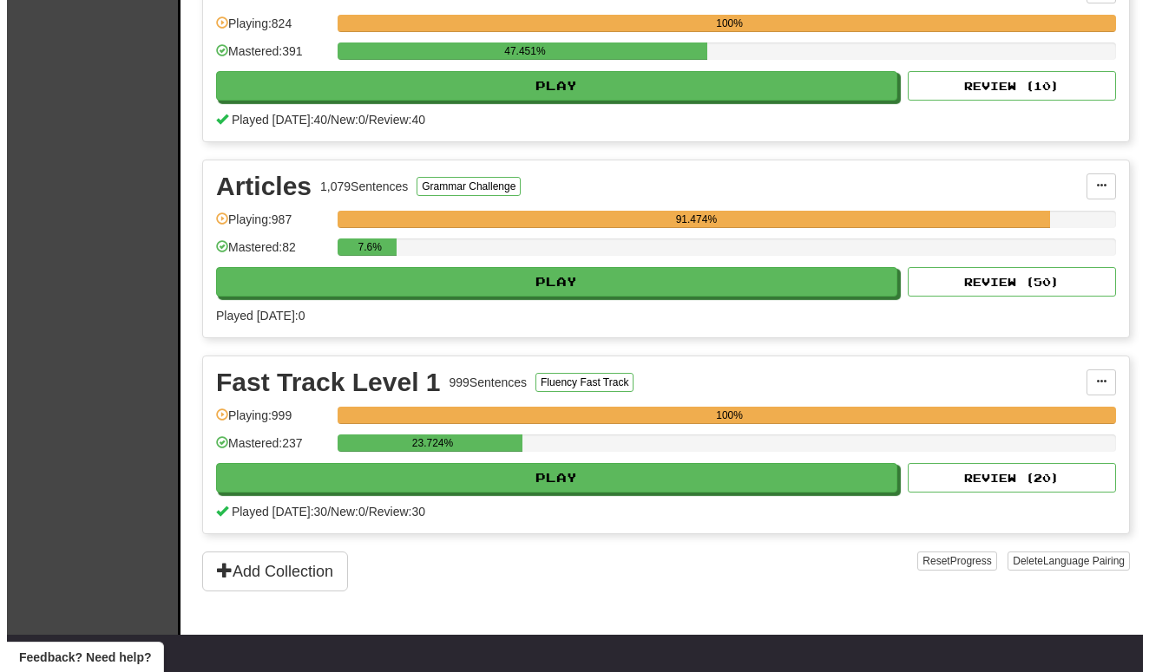
scroll to position [438, 0]
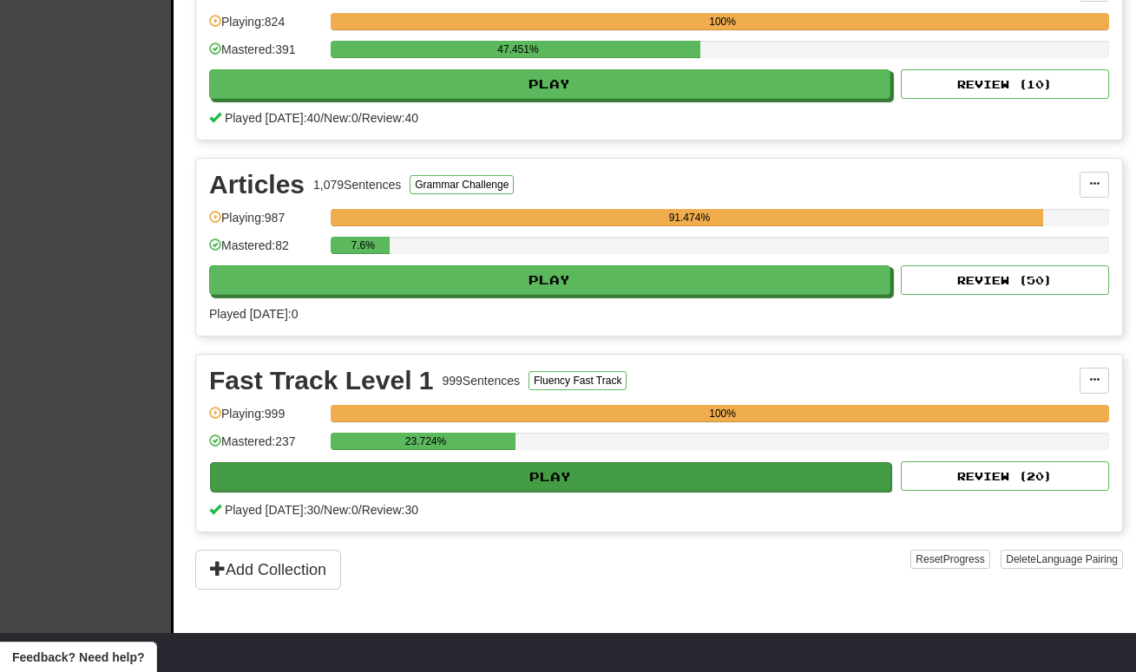
click at [509, 475] on button "Play" at bounding box center [550, 476] width 681 height 29
select select "**"
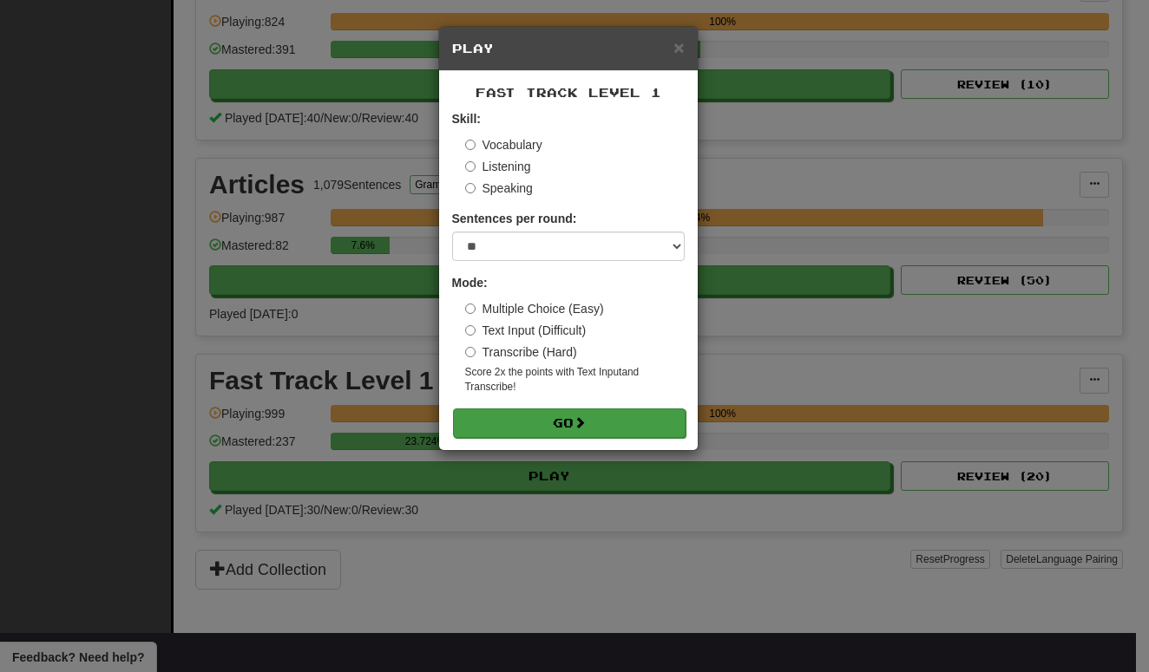
click at [567, 423] on button "Go" at bounding box center [569, 423] width 233 height 29
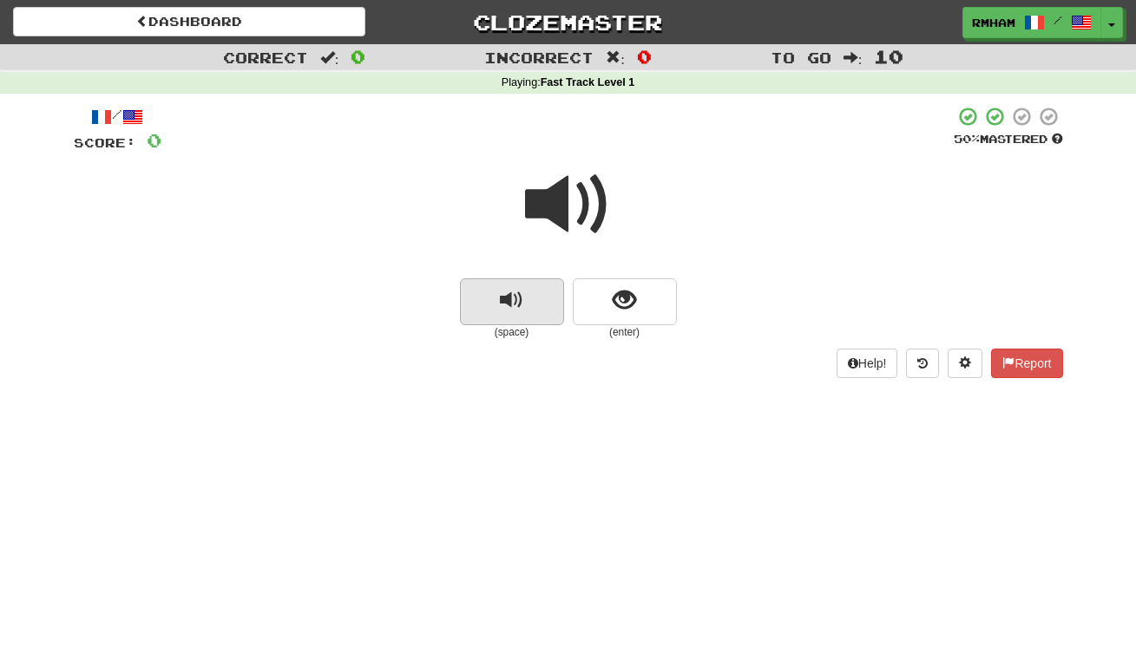
click at [508, 291] on span "replay audio" at bounding box center [511, 300] width 23 height 23
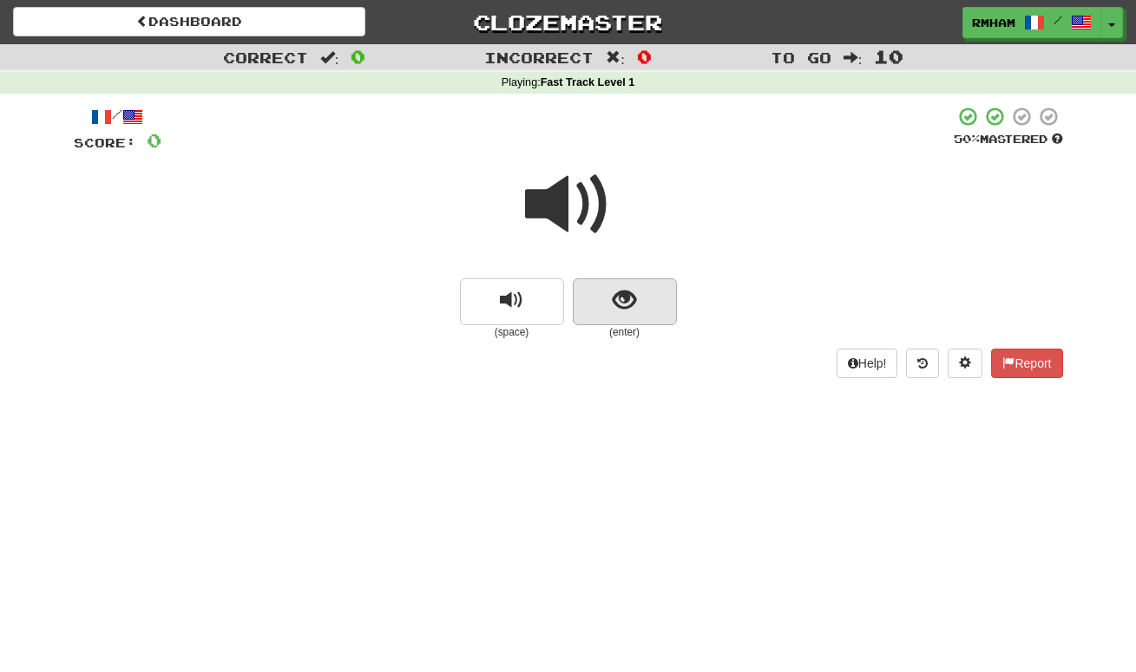
click at [625, 293] on span "show sentence" at bounding box center [624, 300] width 23 height 23
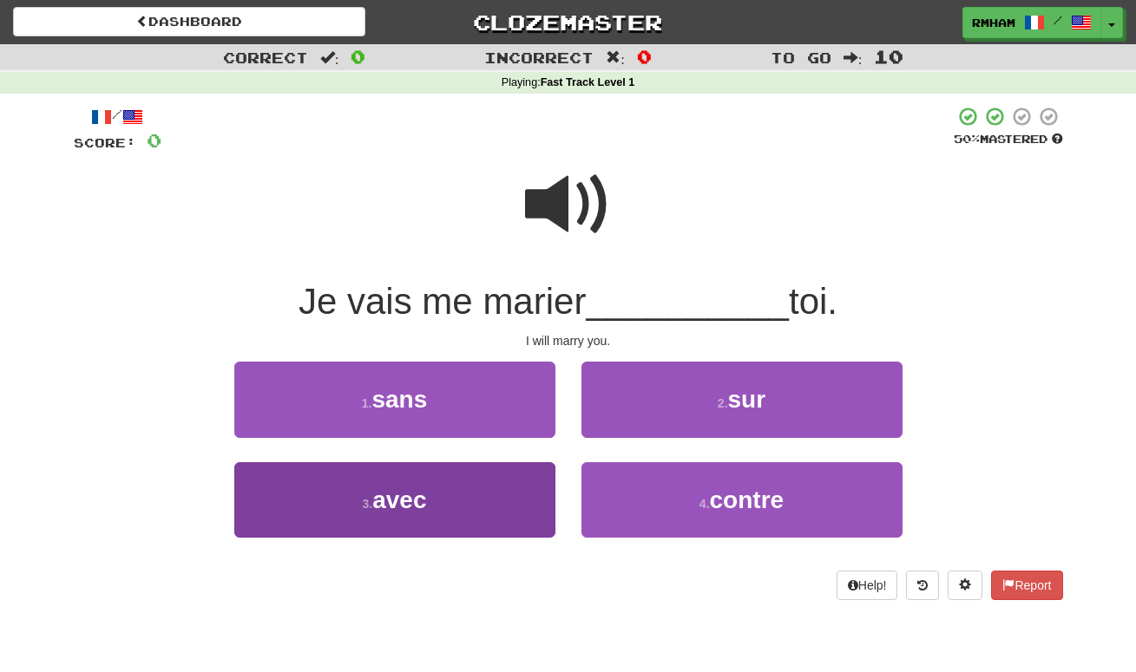
click at [479, 492] on button "3 . avec" at bounding box center [394, 499] width 321 height 75
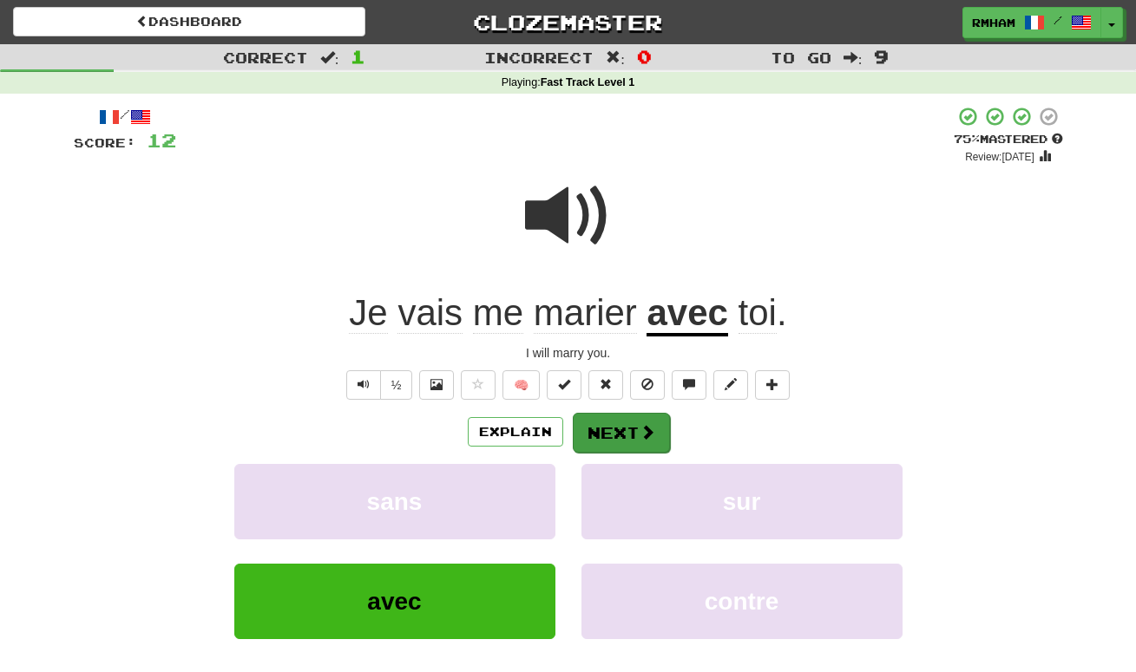
click at [628, 429] on button "Next" at bounding box center [621, 433] width 97 height 40
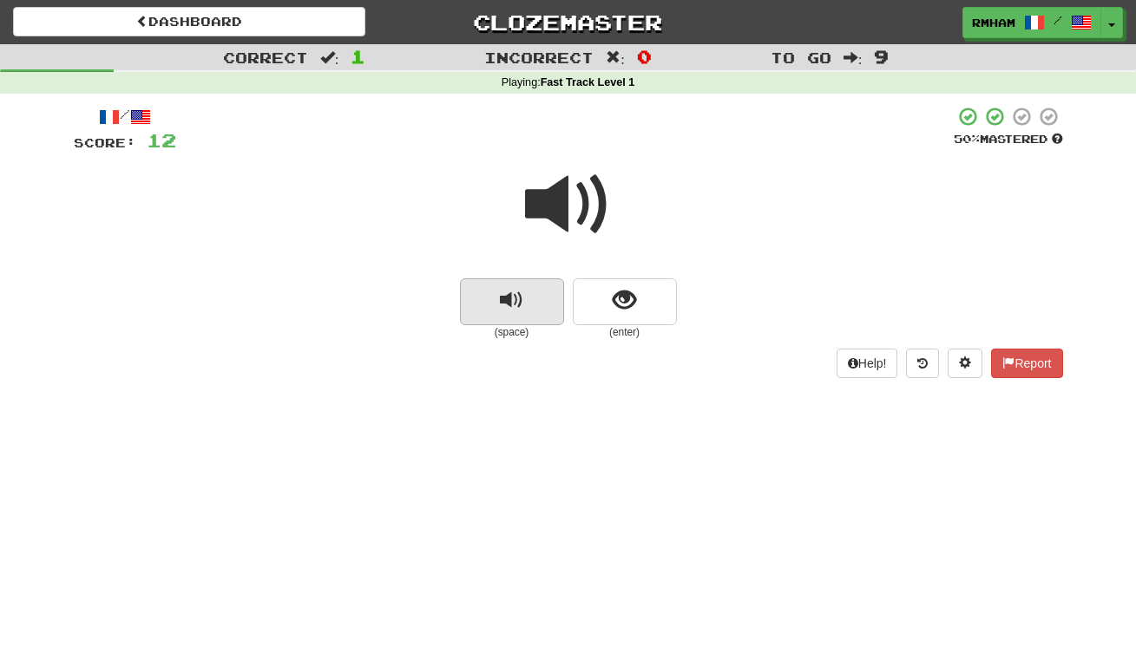
click at [514, 302] on span "replay audio" at bounding box center [511, 300] width 23 height 23
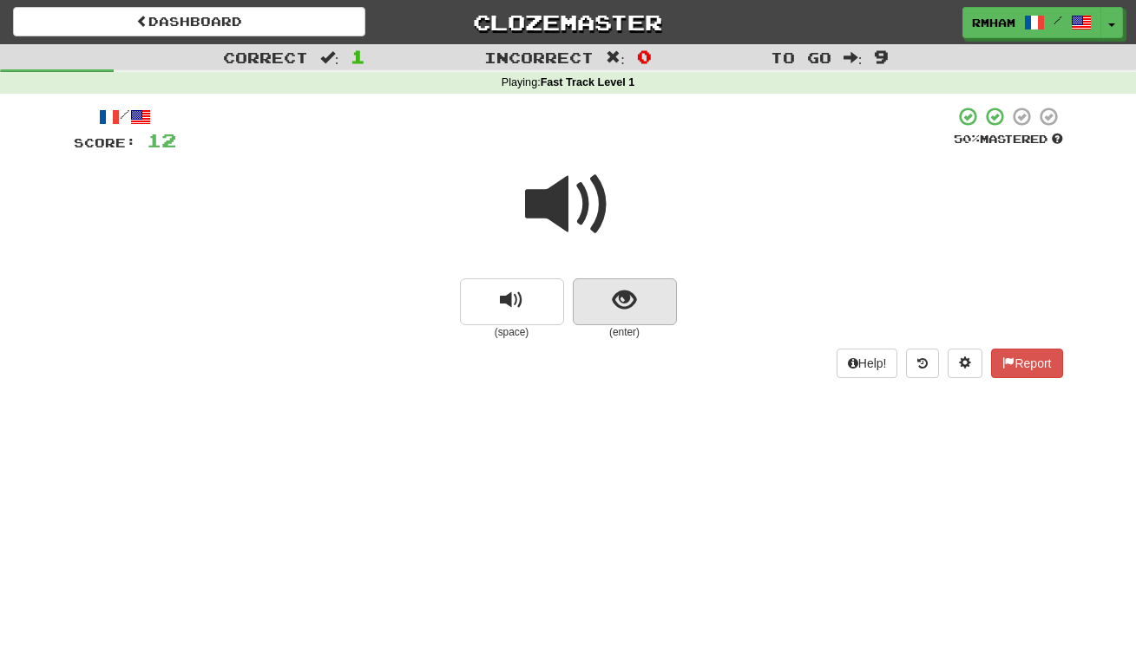
click at [619, 296] on span "show sentence" at bounding box center [624, 300] width 23 height 23
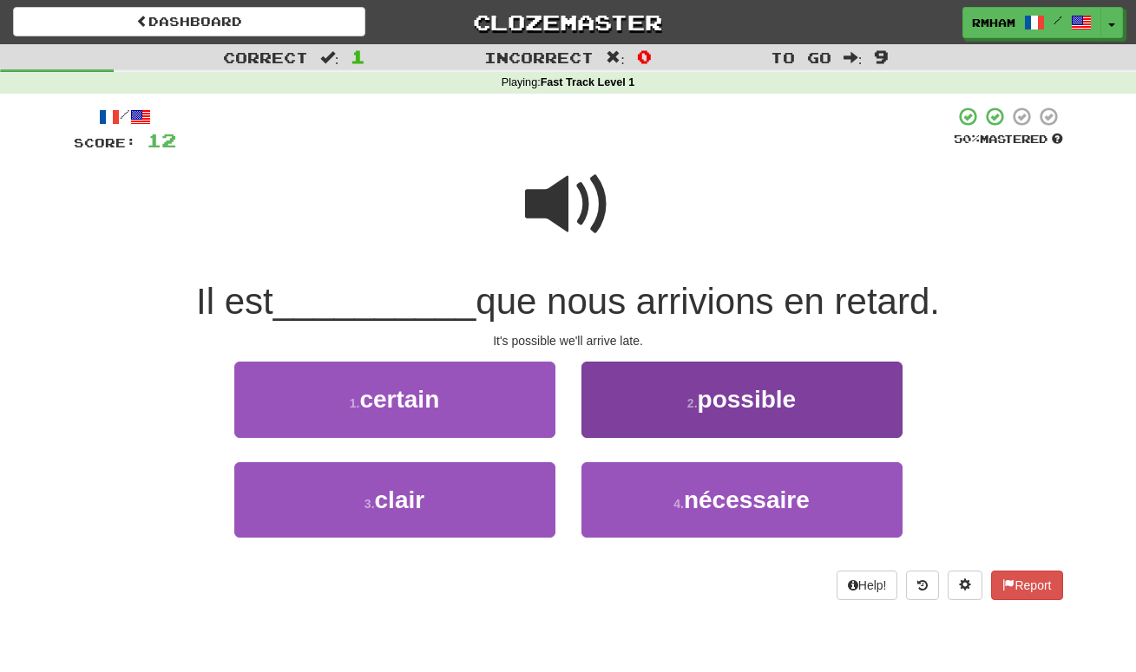
click at [754, 403] on span "possible" at bounding box center [747, 399] width 99 height 27
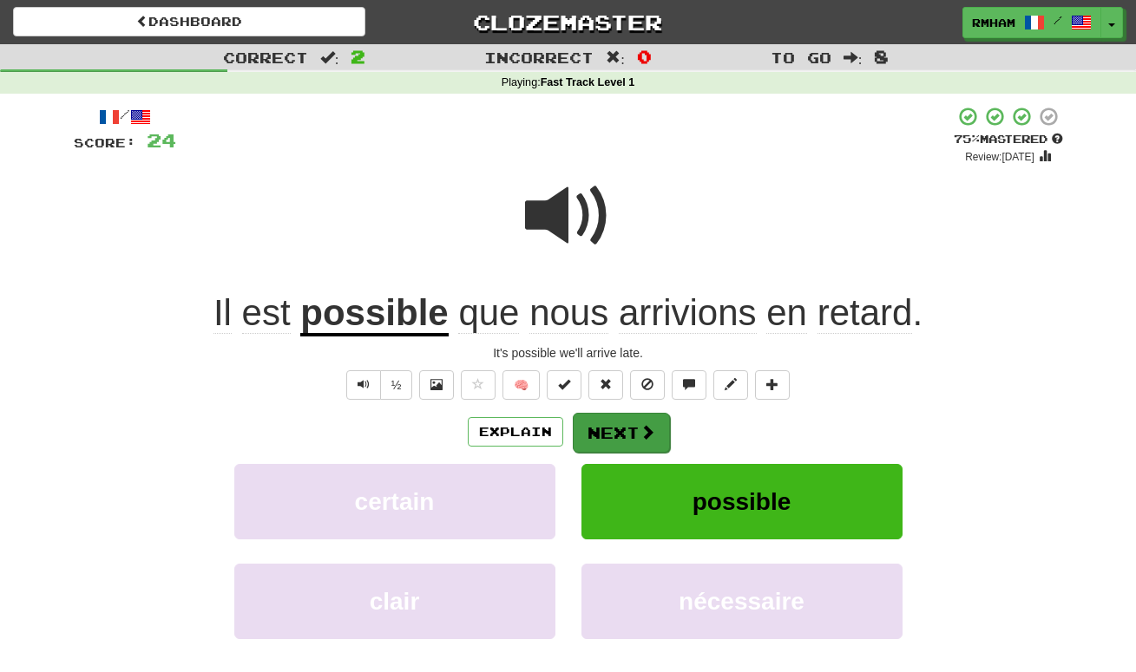
click at [637, 440] on button "Next" at bounding box center [621, 433] width 97 height 40
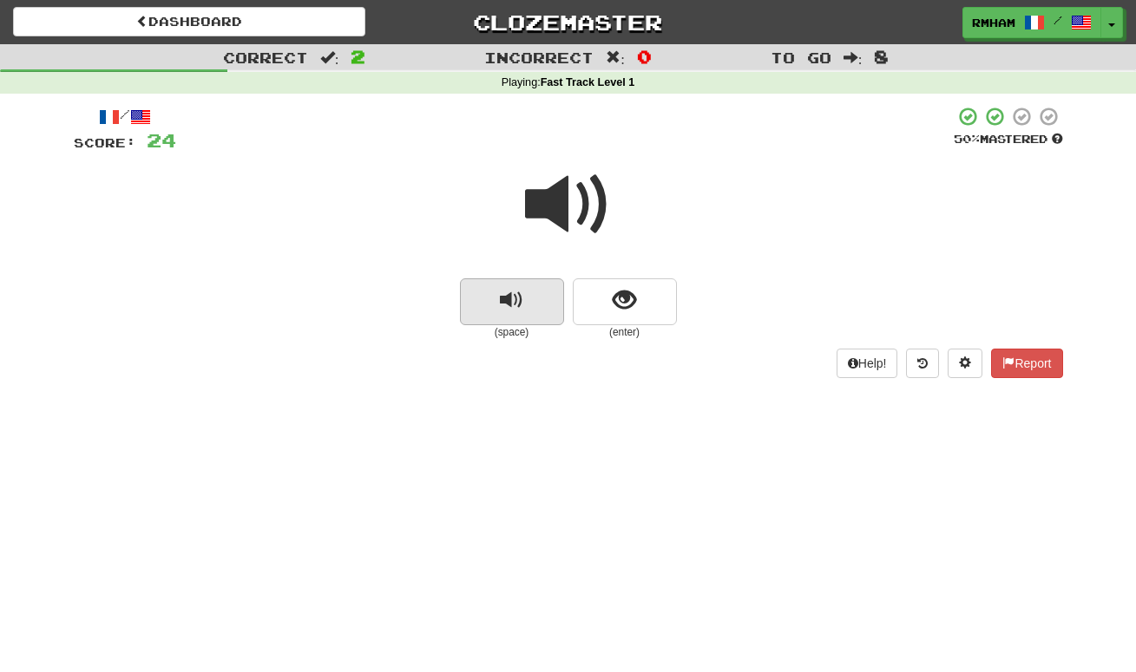
click at [509, 295] on span "replay audio" at bounding box center [511, 300] width 23 height 23
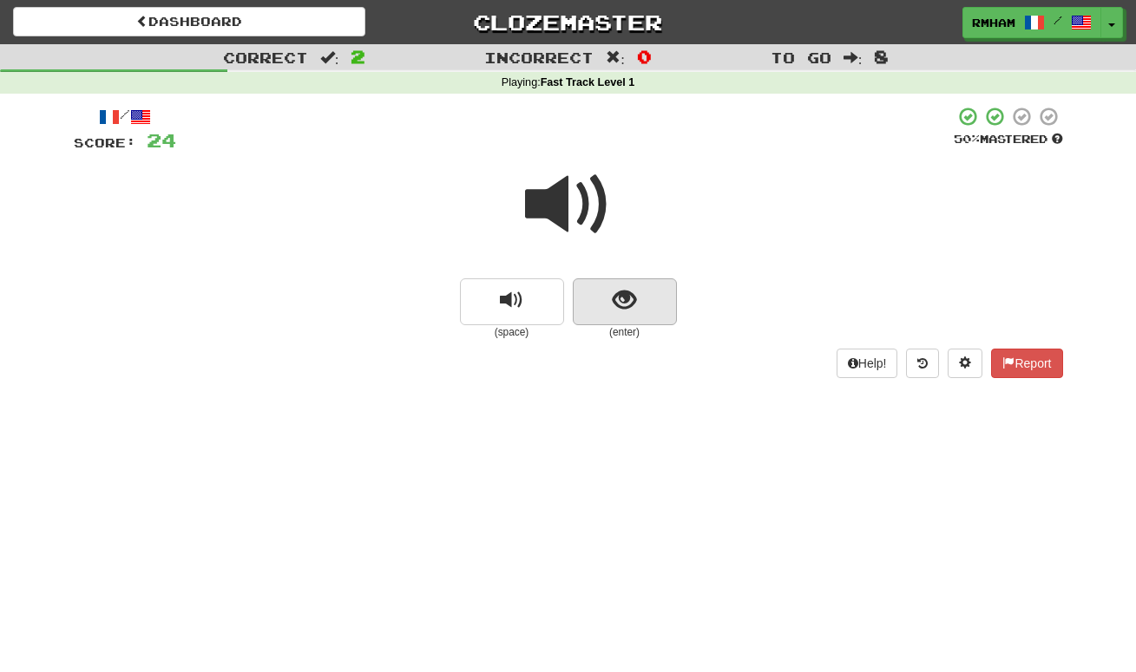
click at [633, 298] on span "show sentence" at bounding box center [624, 300] width 23 height 23
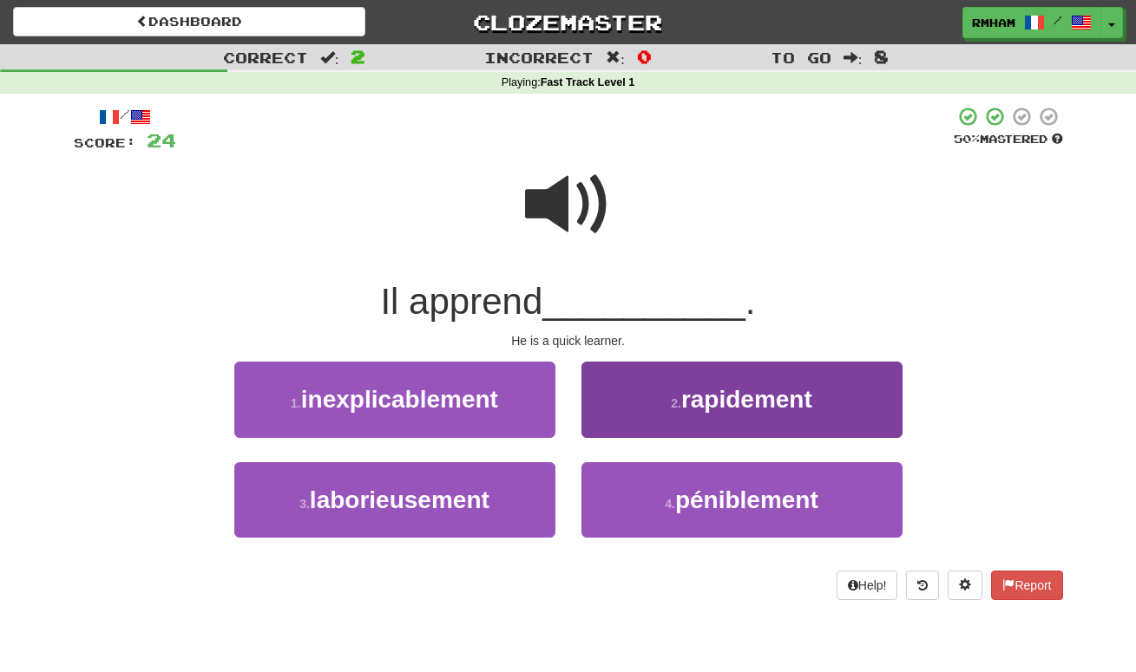
click at [777, 402] on span "rapidement" at bounding box center [746, 399] width 131 height 27
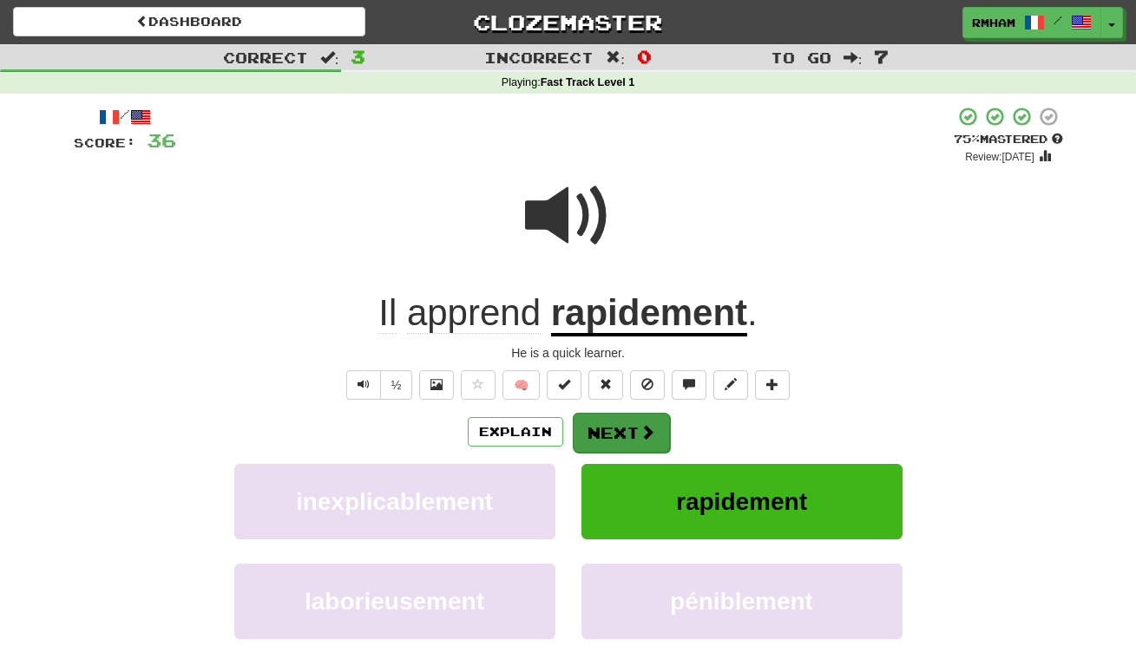
click at [619, 425] on button "Next" at bounding box center [621, 433] width 97 height 40
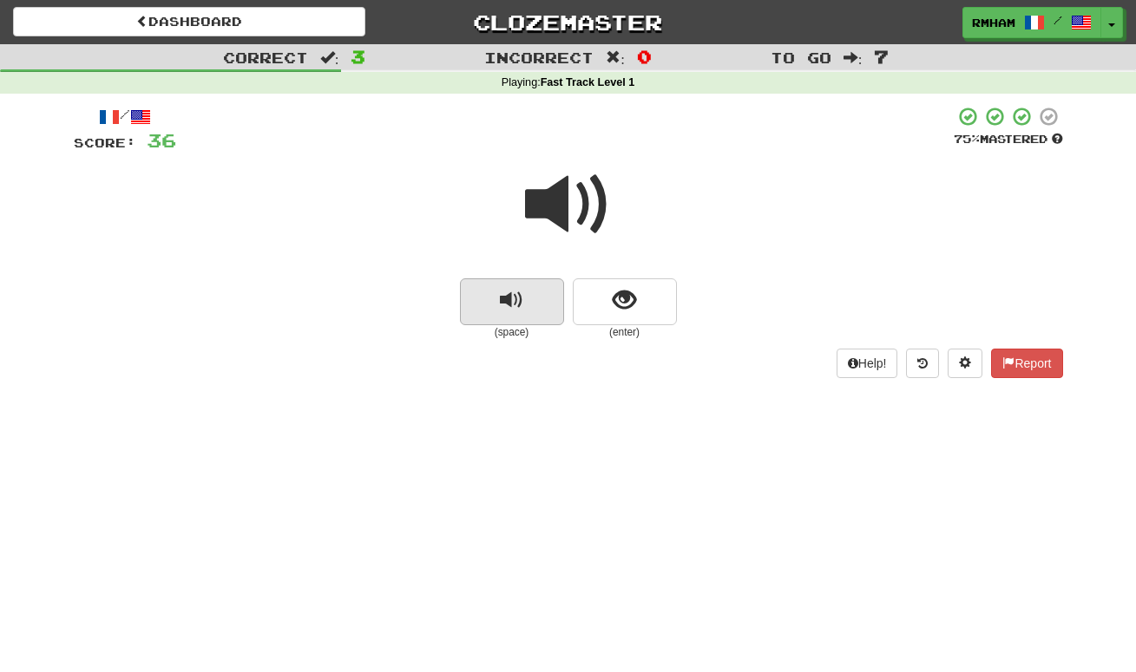
click at [525, 294] on button "replay audio" at bounding box center [512, 302] width 104 height 47
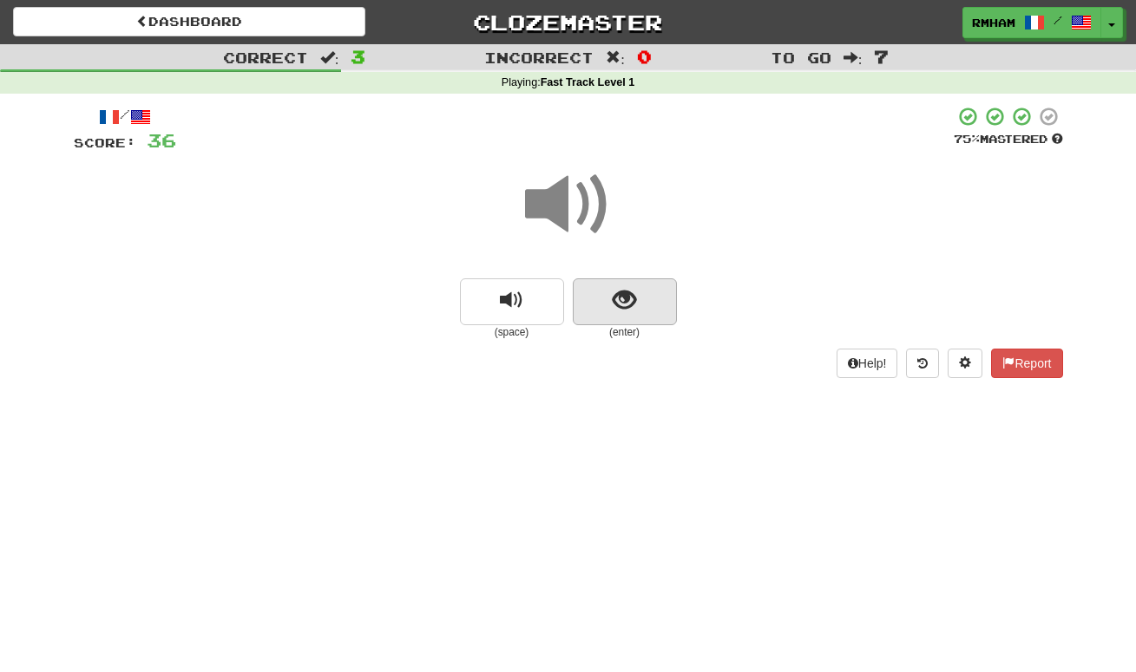
click at [639, 292] on button "show sentence" at bounding box center [625, 302] width 104 height 47
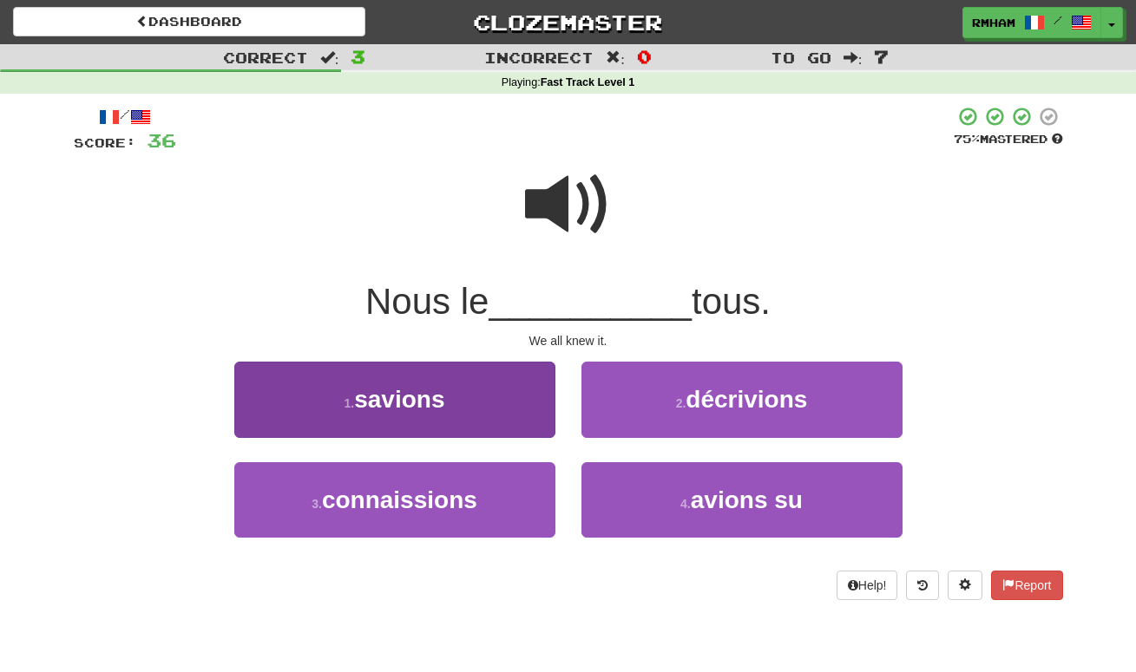
click at [464, 396] on button "1 . savions" at bounding box center [394, 399] width 321 height 75
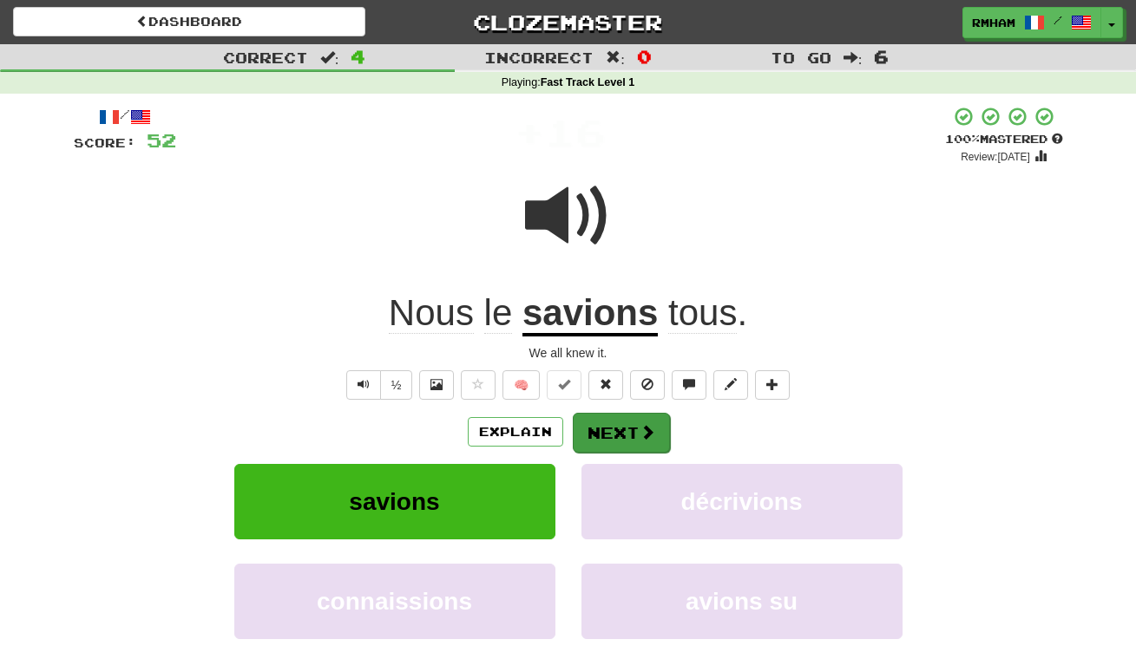
click at [634, 417] on button "Next" at bounding box center [621, 433] width 97 height 40
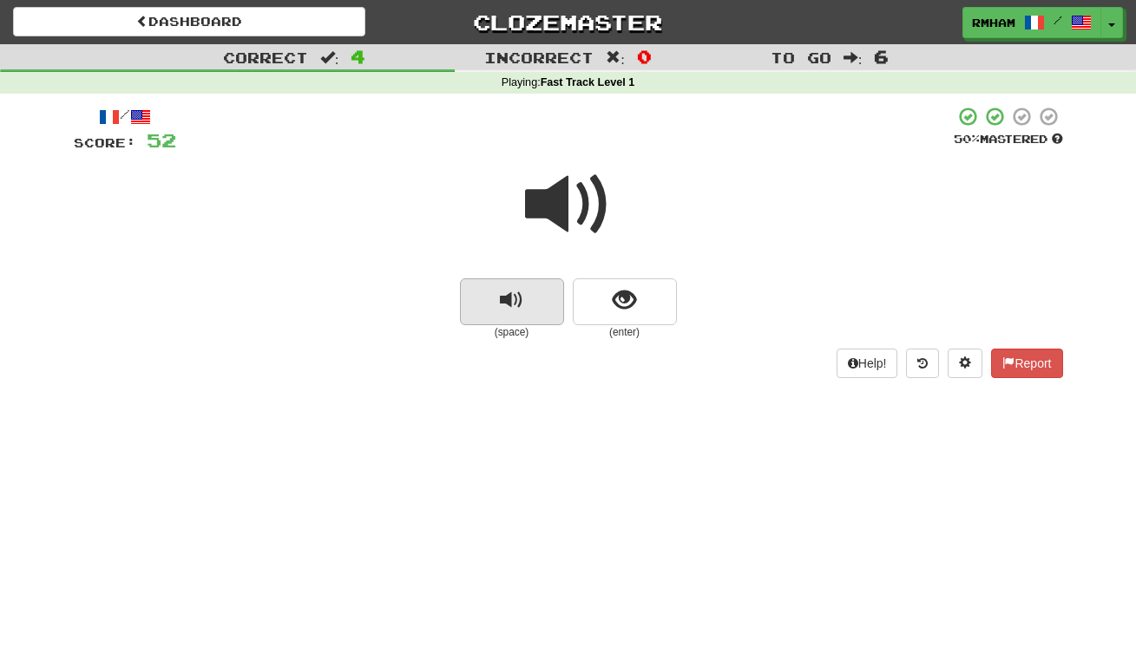
click at [509, 298] on span "replay audio" at bounding box center [511, 300] width 23 height 23
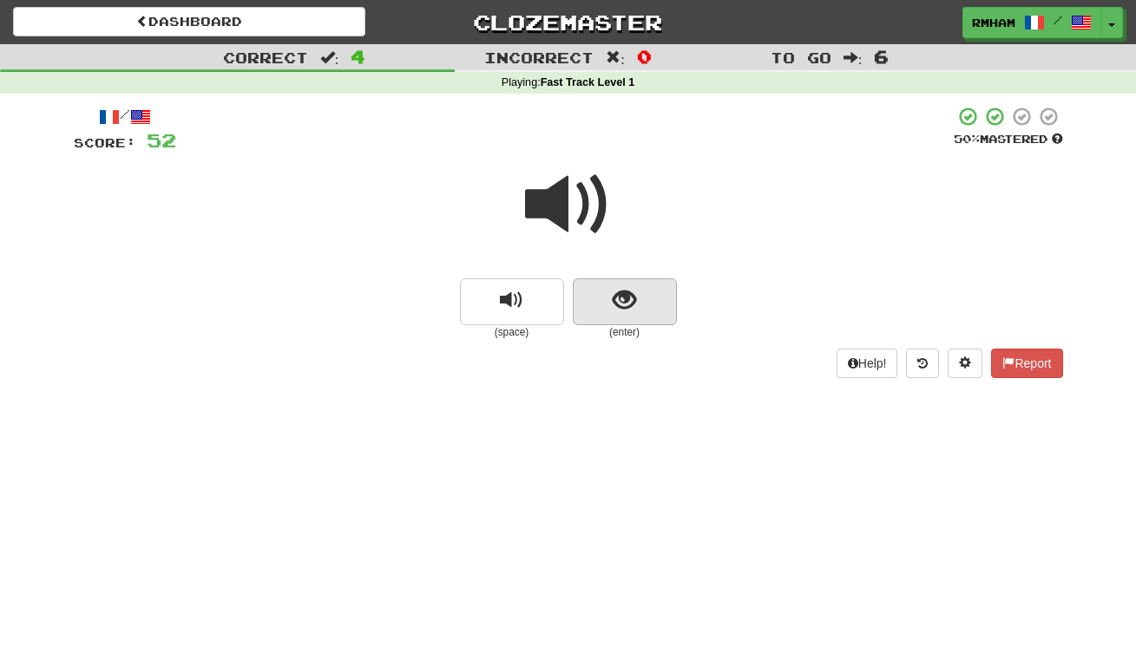
click at [626, 296] on span "show sentence" at bounding box center [624, 300] width 23 height 23
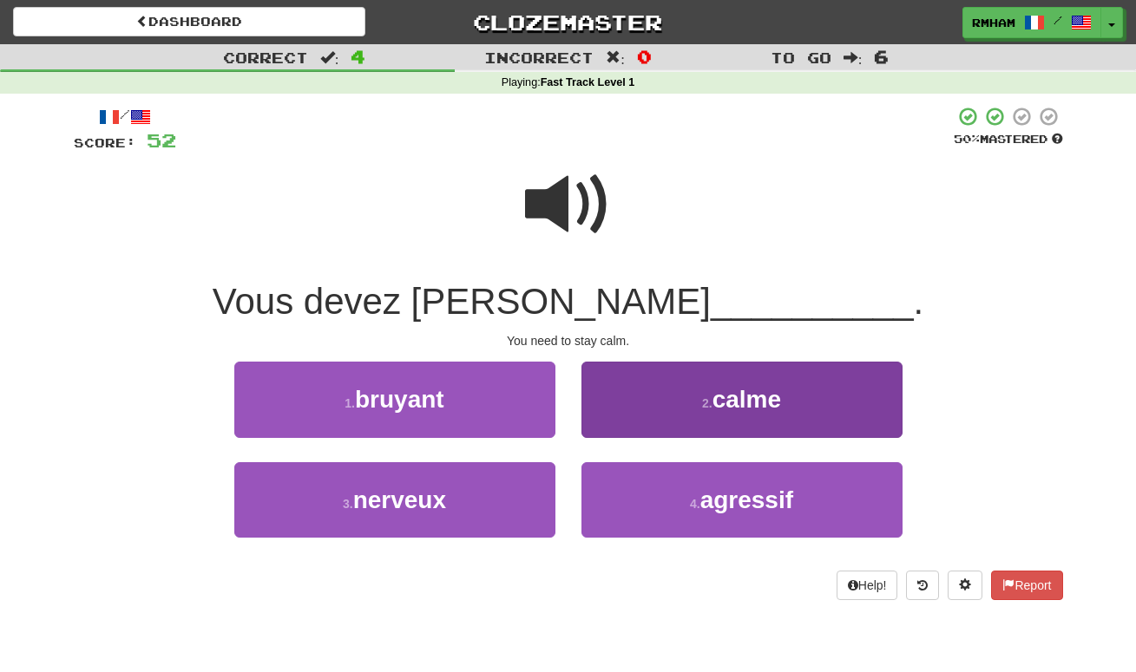
click at [779, 382] on button "2 . calme" at bounding box center [741, 399] width 321 height 75
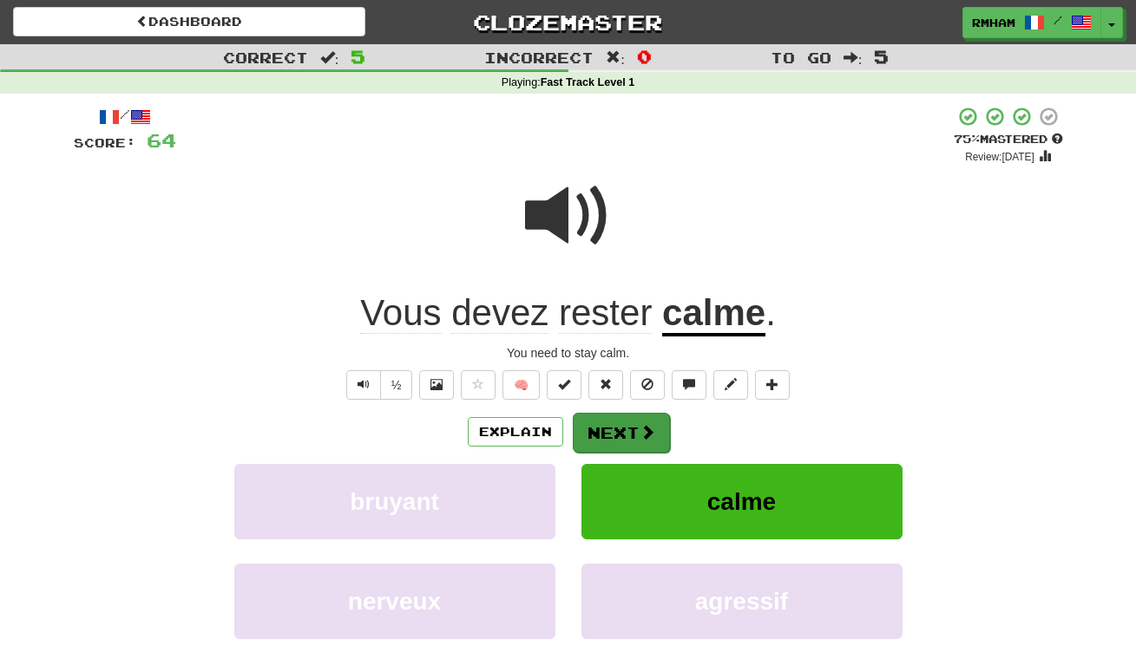
click at [624, 423] on button "Next" at bounding box center [621, 433] width 97 height 40
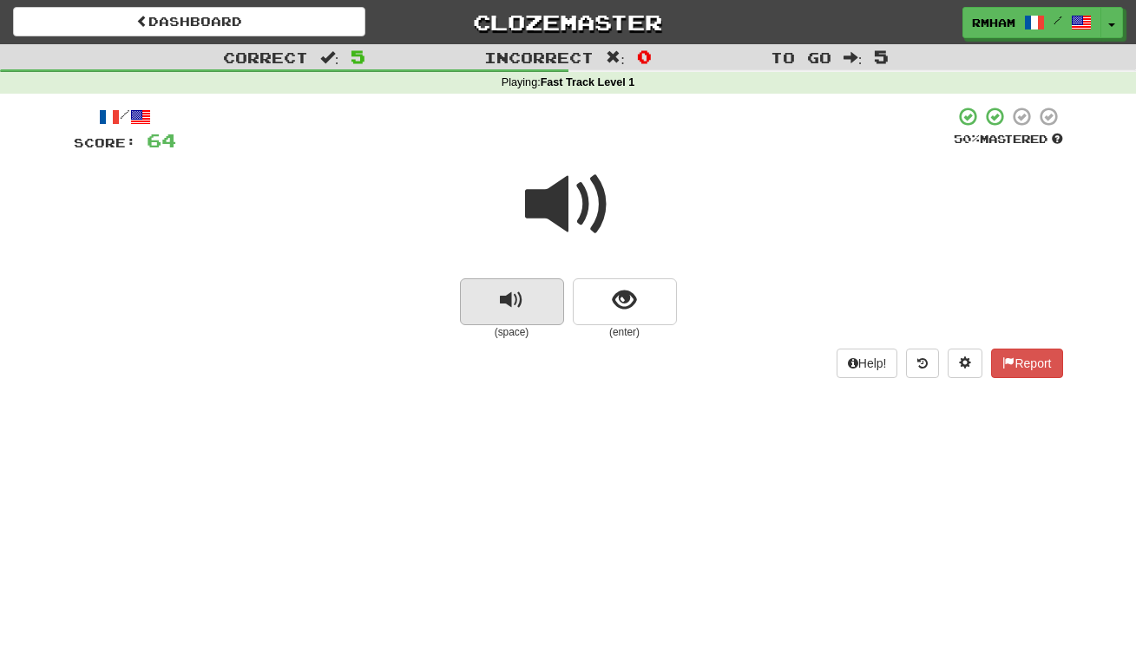
click at [508, 298] on span "replay audio" at bounding box center [511, 300] width 23 height 23
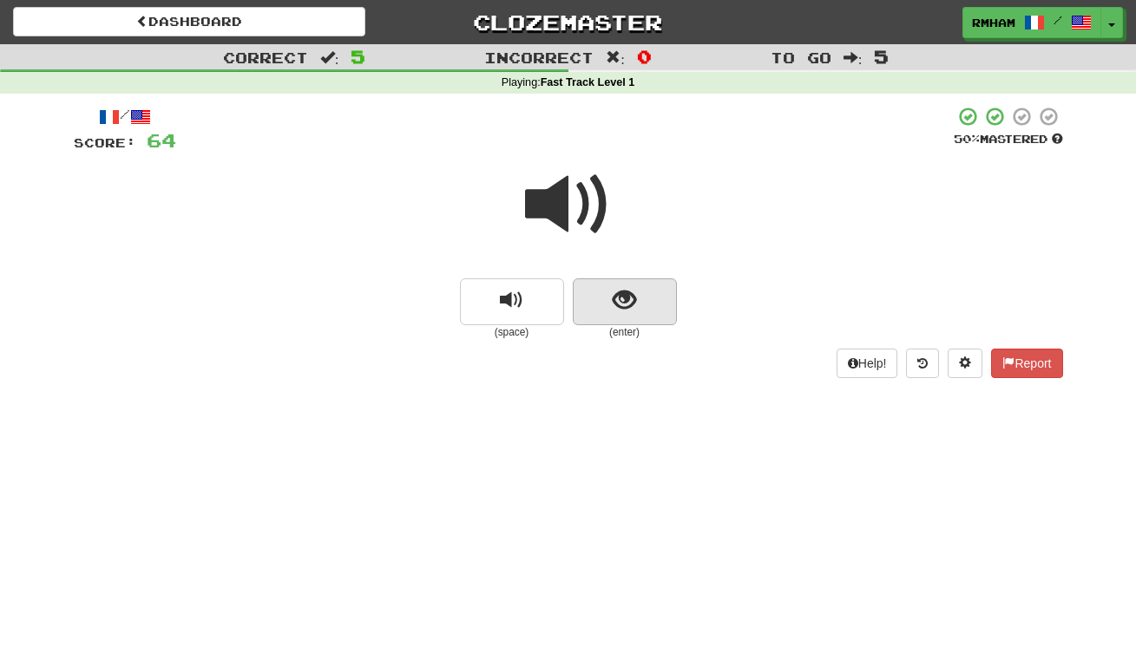
click at [632, 289] on span "show sentence" at bounding box center [624, 300] width 23 height 23
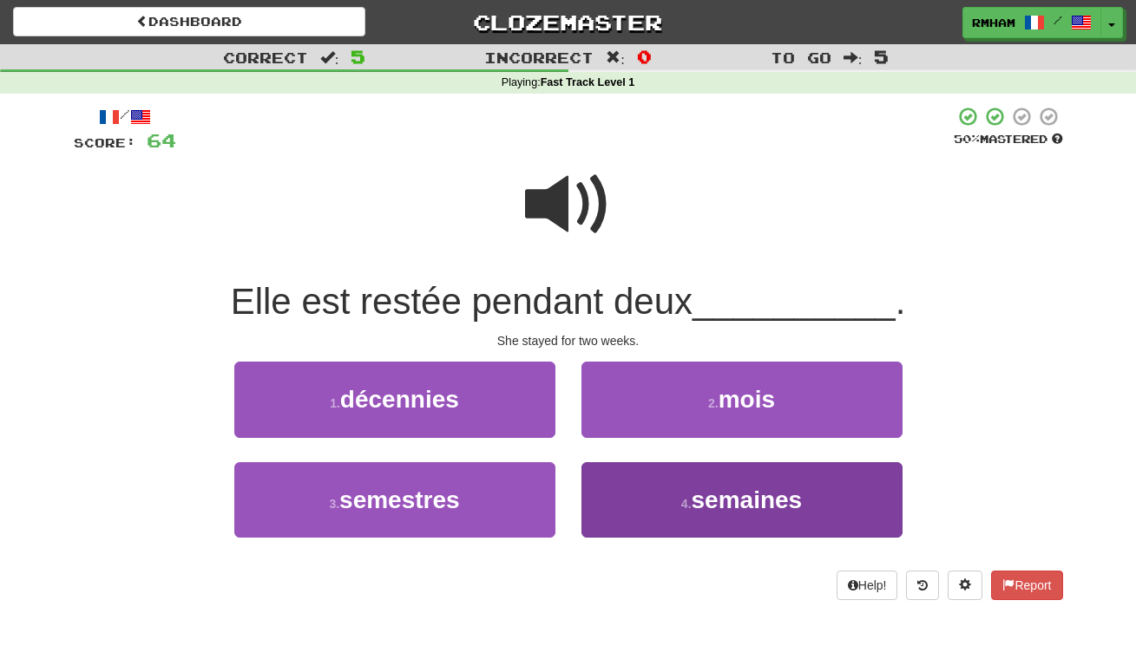
click at [747, 495] on span "semaines" at bounding box center [746, 500] width 111 height 27
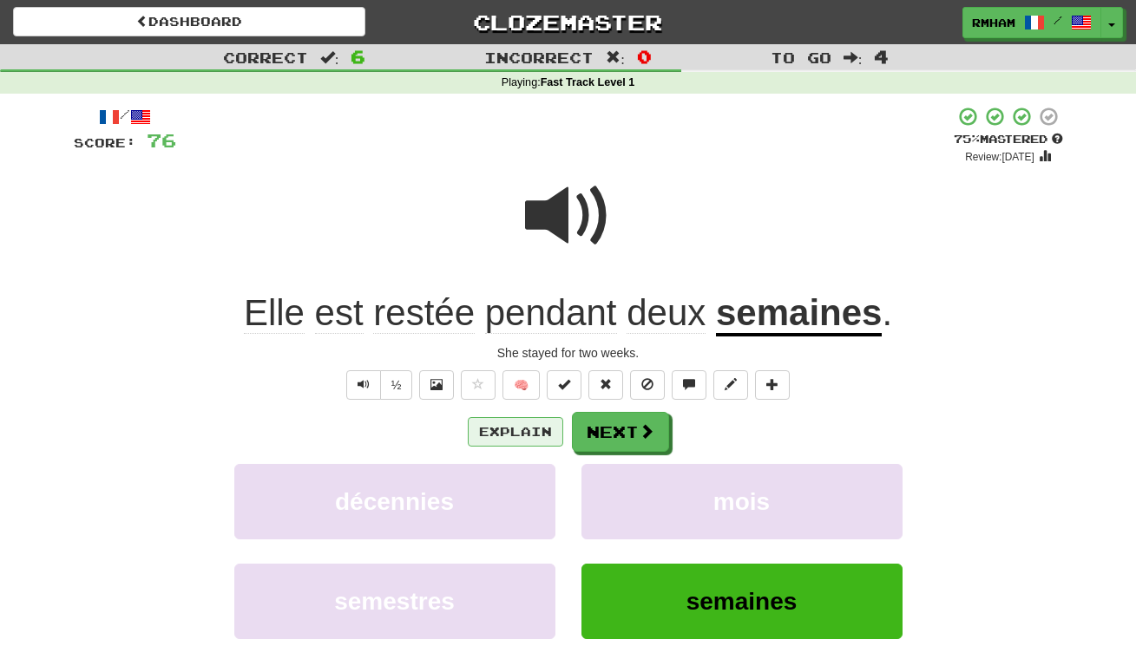
click at [514, 424] on button "Explain" at bounding box center [515, 431] width 95 height 29
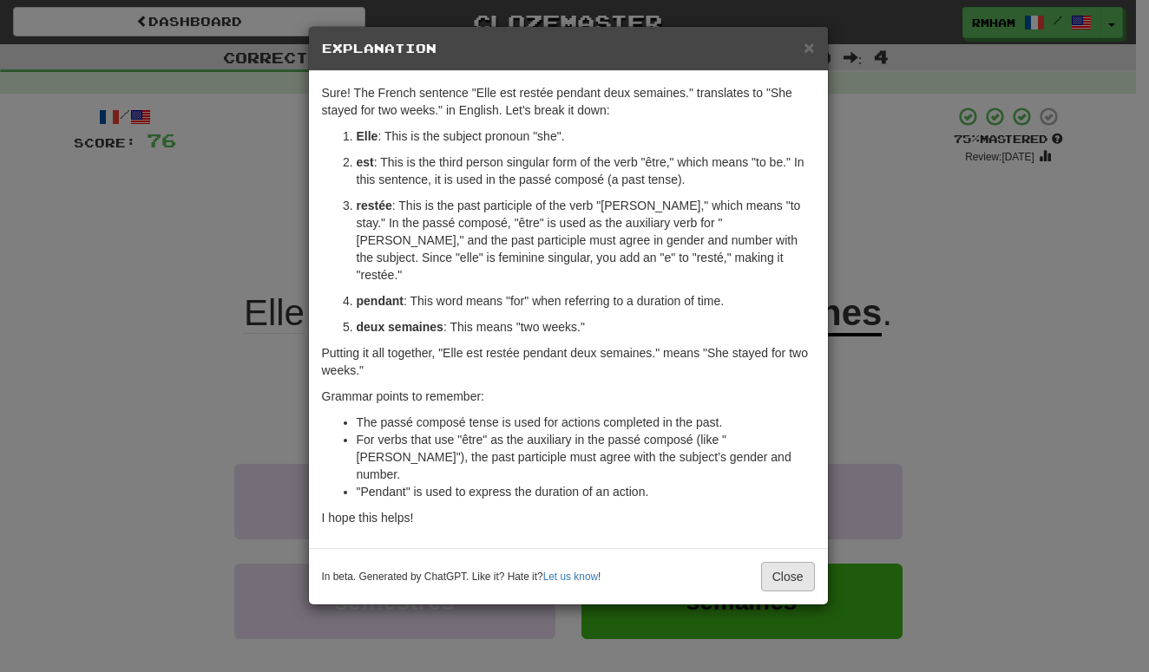
click at [778, 562] on button "Close" at bounding box center [788, 576] width 54 height 29
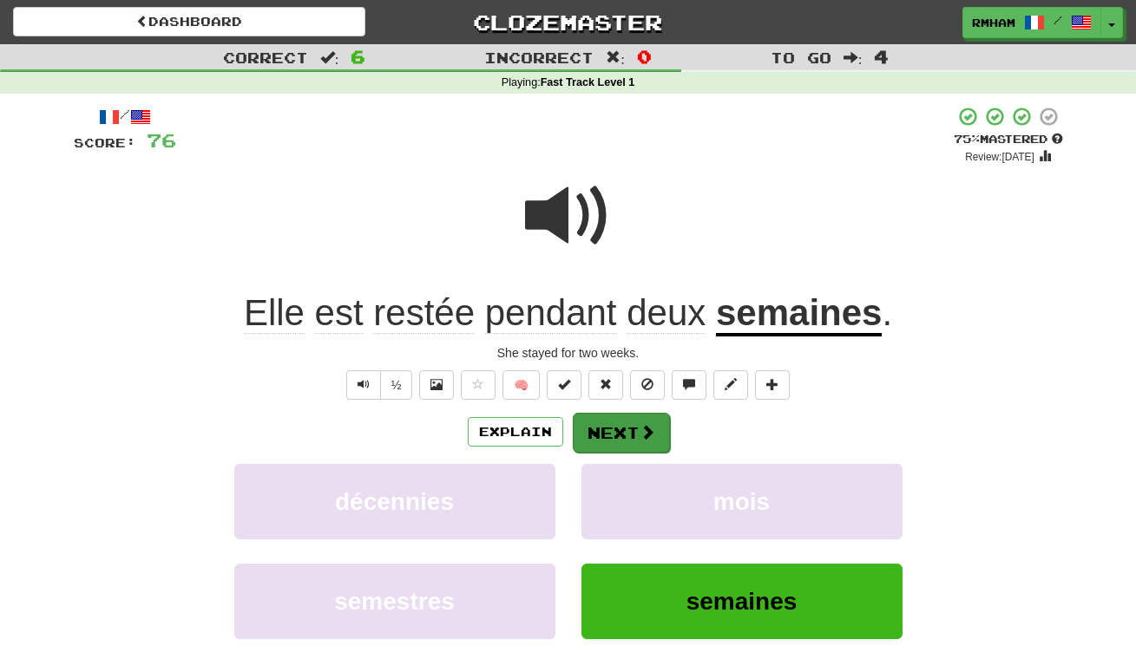
click at [636, 420] on button "Next" at bounding box center [621, 433] width 97 height 40
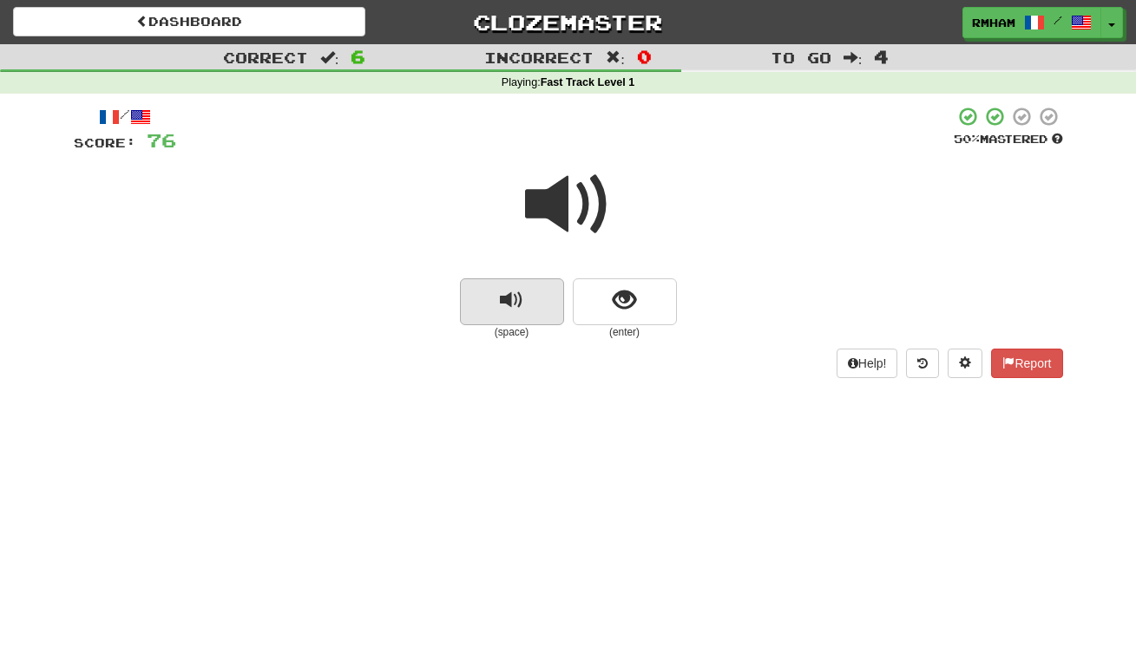
click at [521, 296] on span "replay audio" at bounding box center [511, 300] width 23 height 23
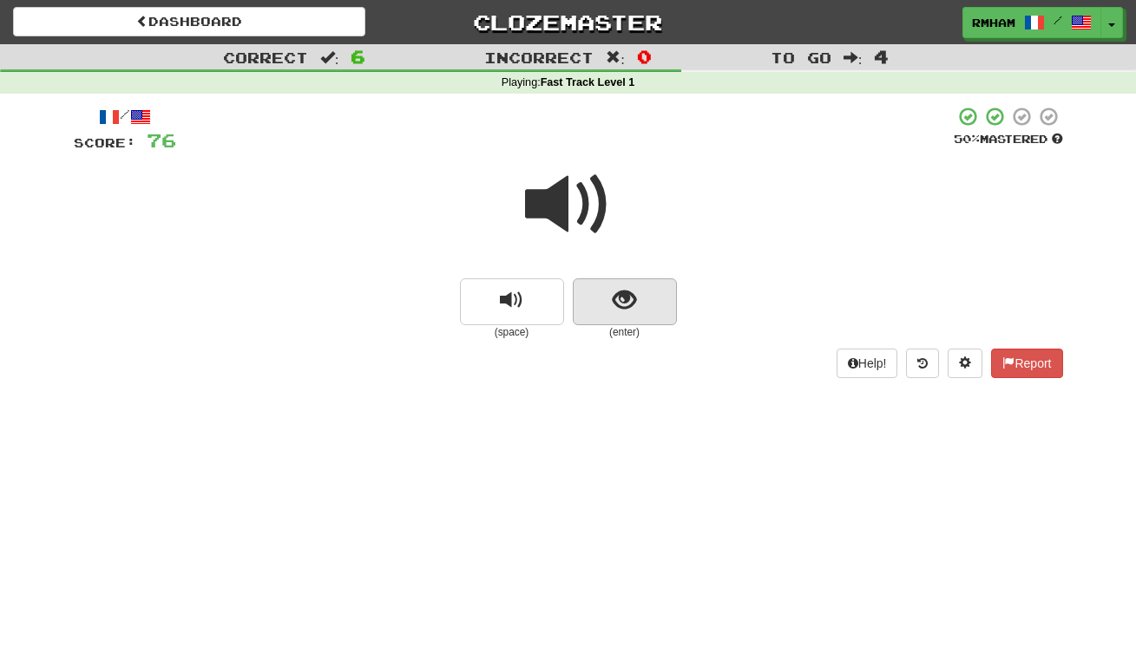
click at [632, 300] on span "show sentence" at bounding box center [624, 300] width 23 height 23
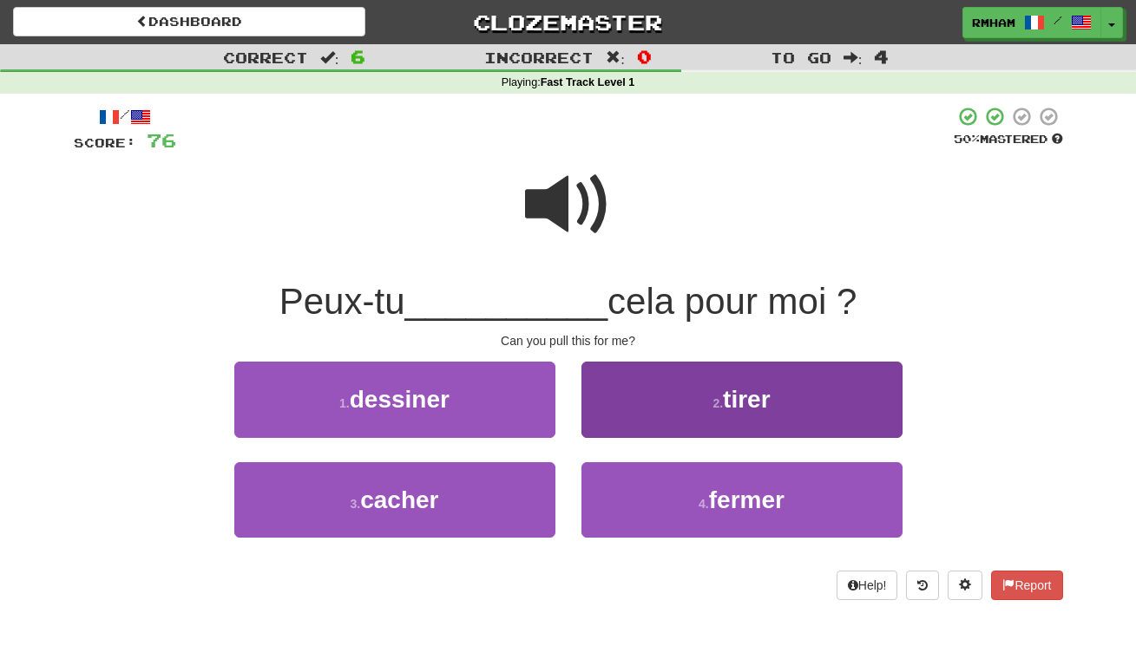
click at [776, 389] on button "2 . tirer" at bounding box center [741, 399] width 321 height 75
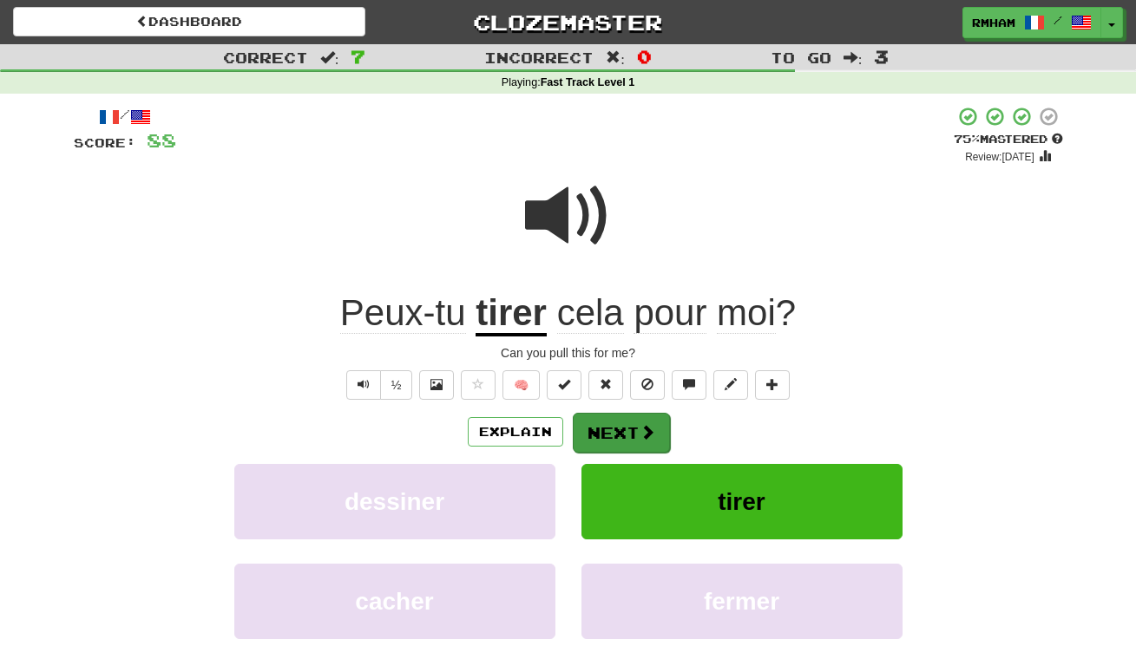
click at [639, 432] on span at bounding box center [647, 432] width 16 height 16
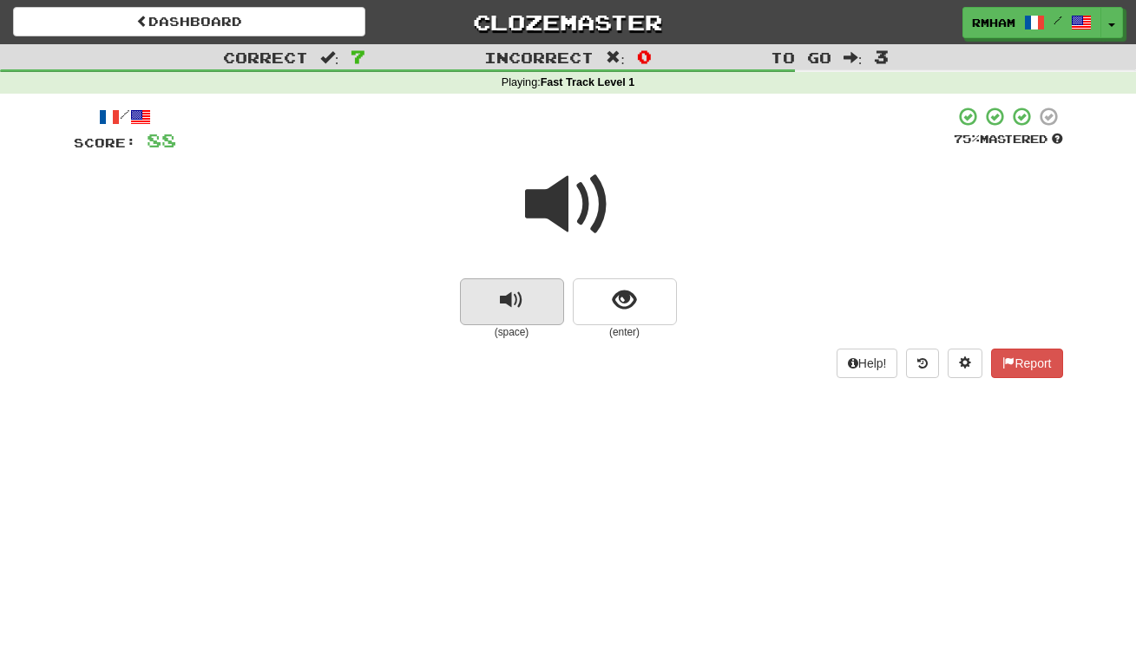
click at [512, 295] on span "replay audio" at bounding box center [511, 300] width 23 height 23
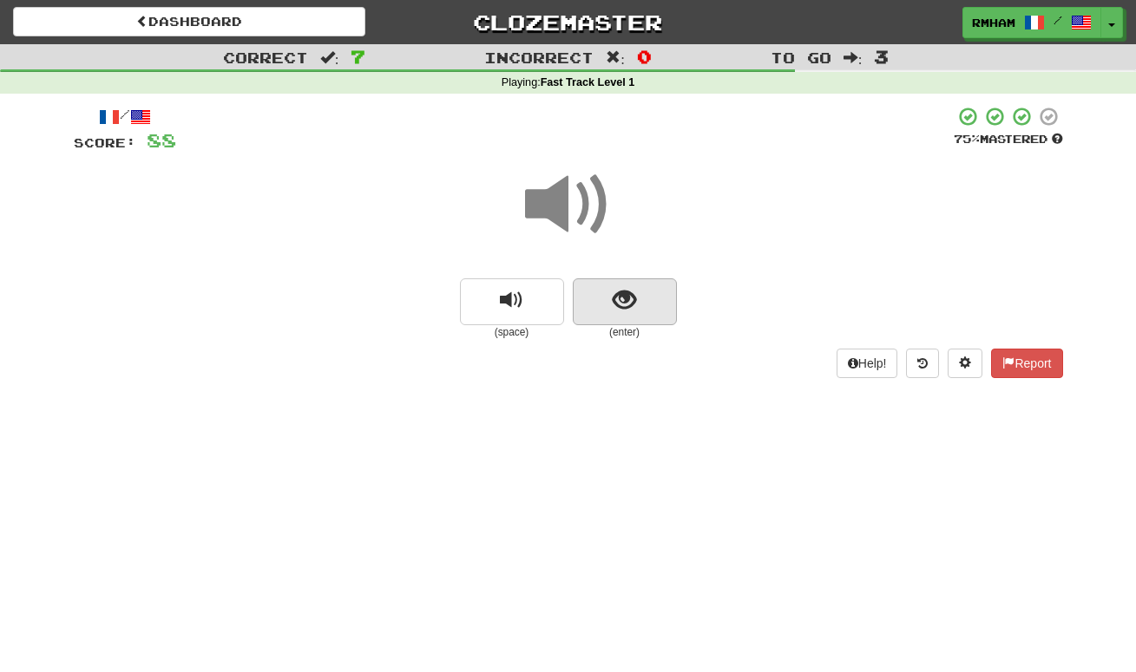
click at [619, 295] on span "show sentence" at bounding box center [624, 300] width 23 height 23
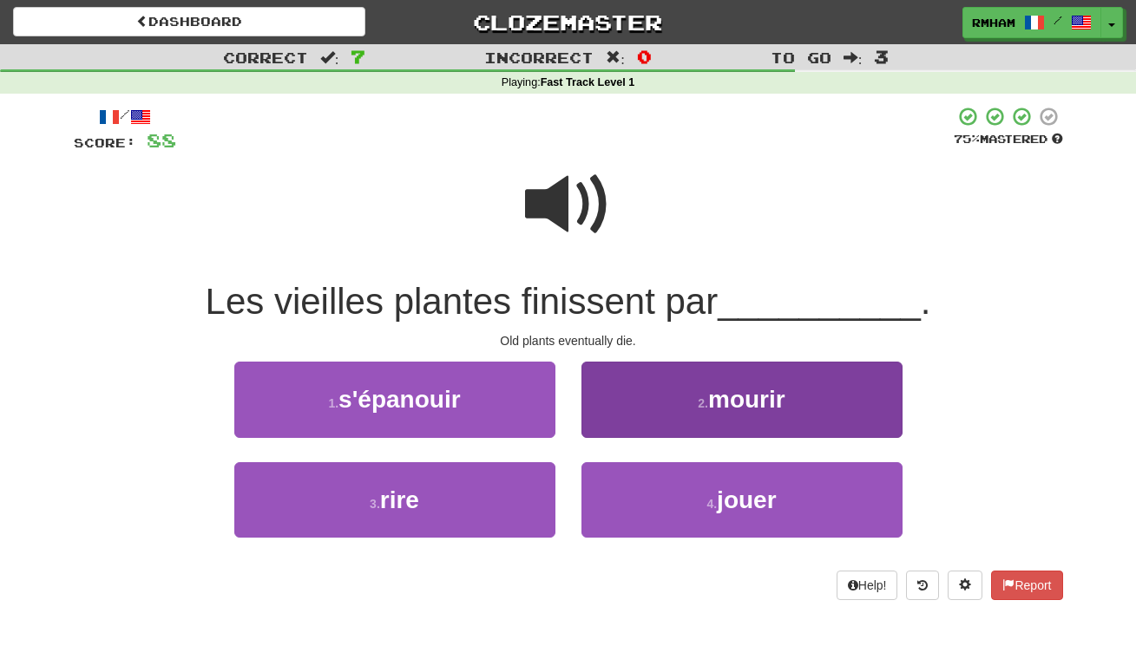
click at [735, 386] on span "mourir" at bounding box center [746, 399] width 77 height 27
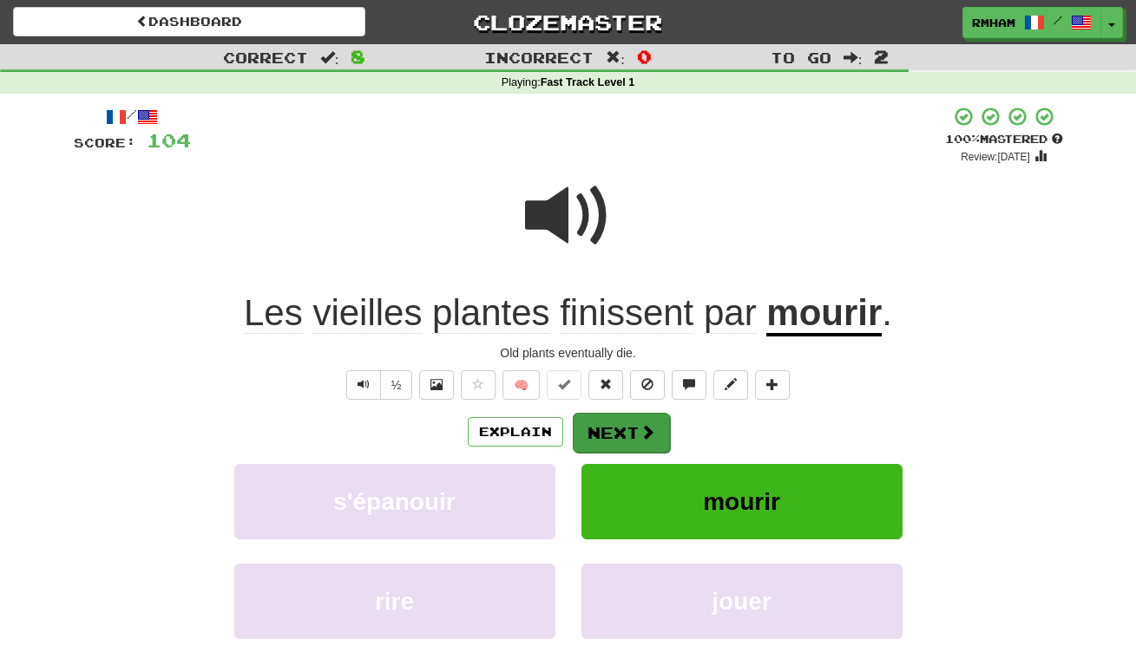
click at [644, 424] on span at bounding box center [647, 432] width 16 height 16
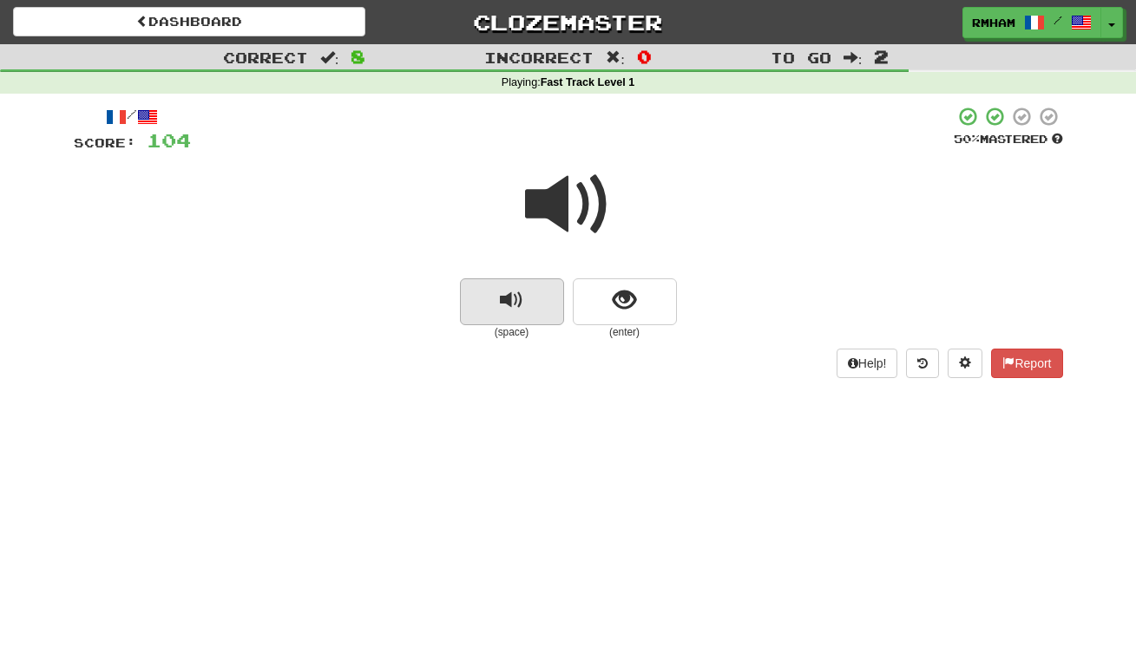
click at [524, 305] on button "replay audio" at bounding box center [512, 302] width 104 height 47
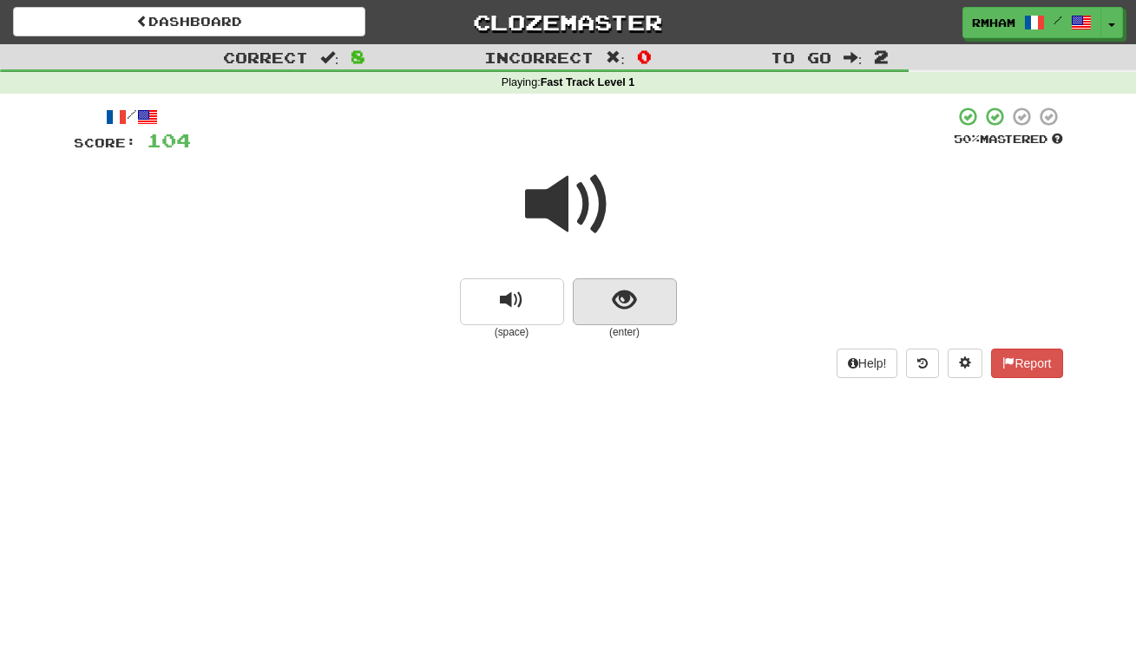
click at [638, 297] on button "show sentence" at bounding box center [625, 302] width 104 height 47
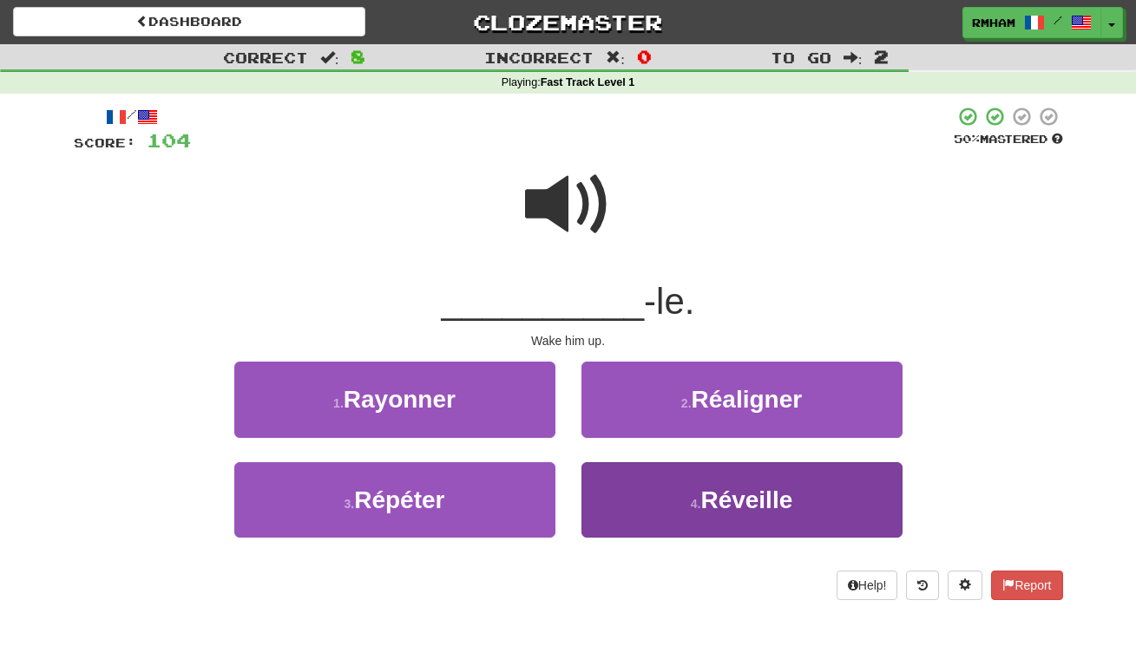
click at [746, 498] on span "Réveille" at bounding box center [746, 500] width 92 height 27
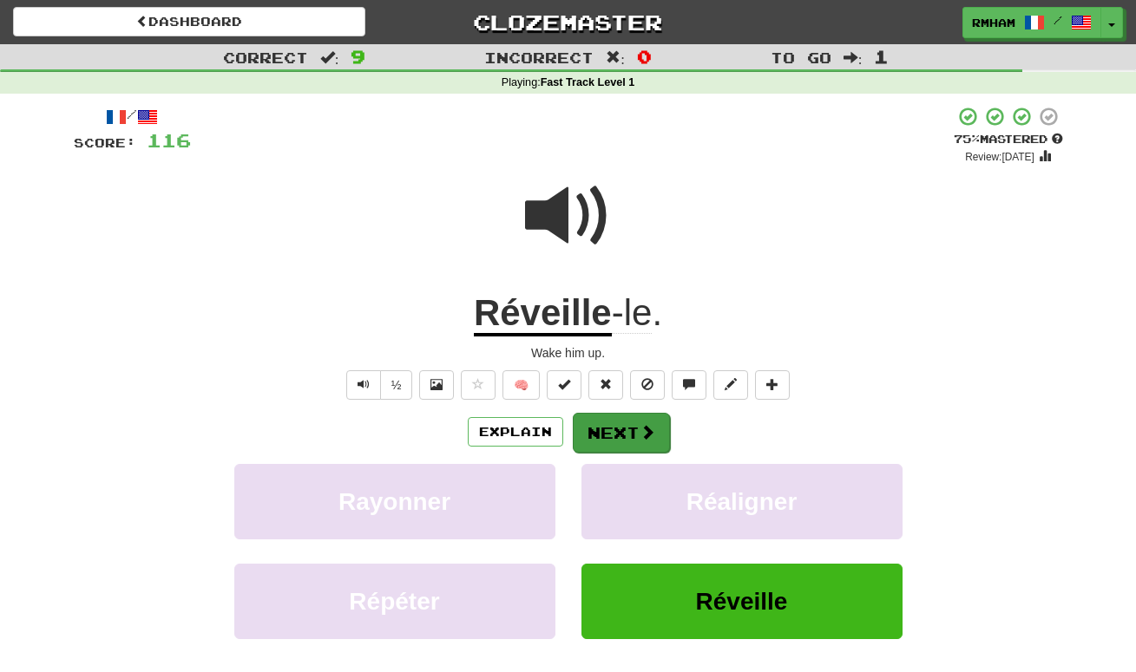
click at [633, 425] on button "Next" at bounding box center [621, 433] width 97 height 40
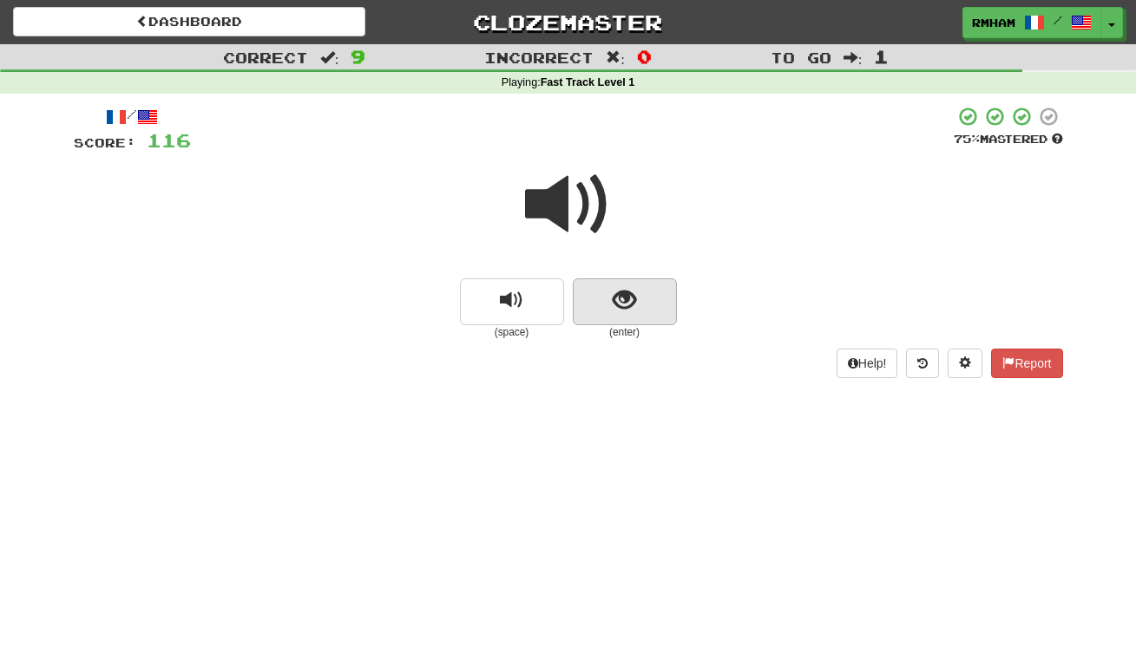
click at [626, 295] on span "show sentence" at bounding box center [624, 300] width 23 height 23
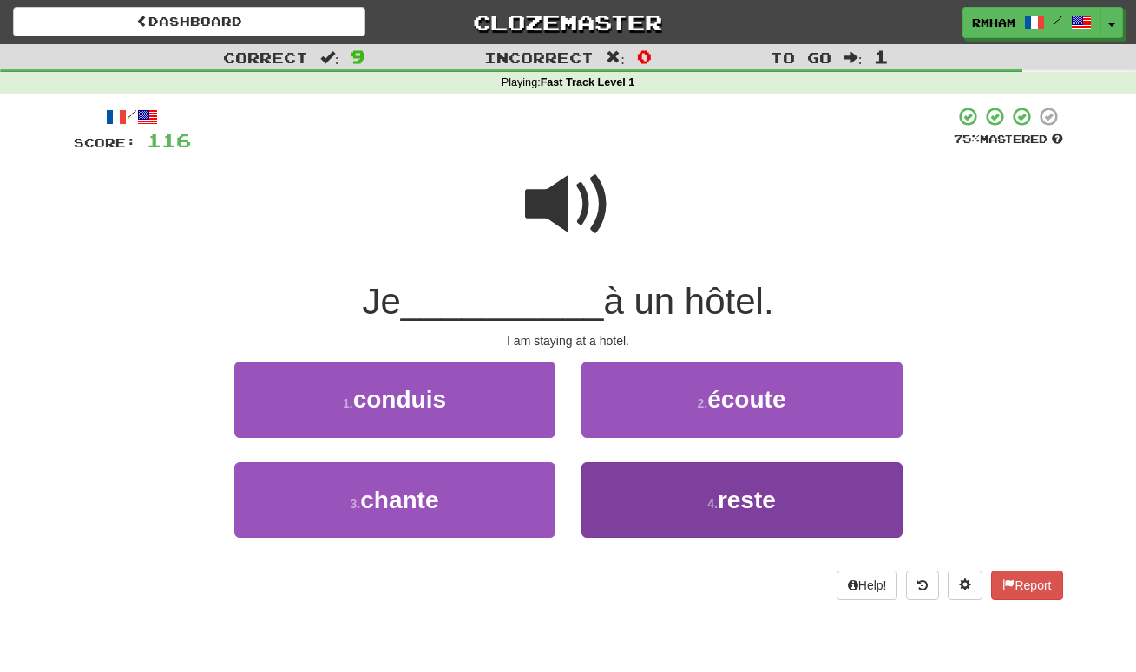
click at [748, 489] on span "reste" at bounding box center [747, 500] width 58 height 27
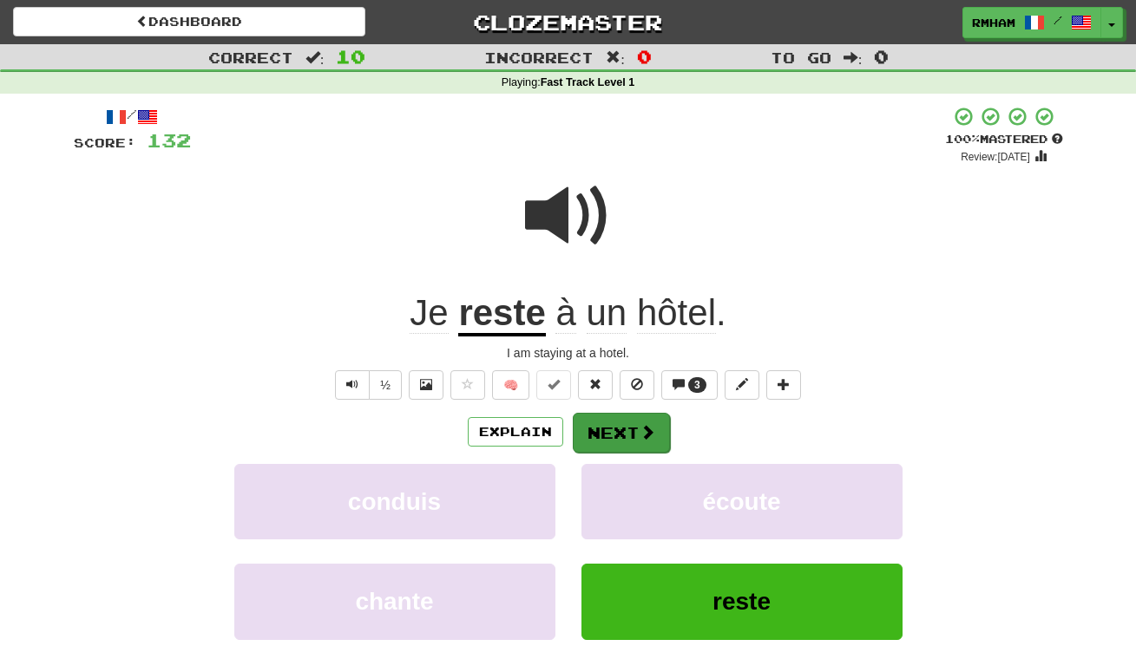
click at [630, 426] on button "Next" at bounding box center [621, 433] width 97 height 40
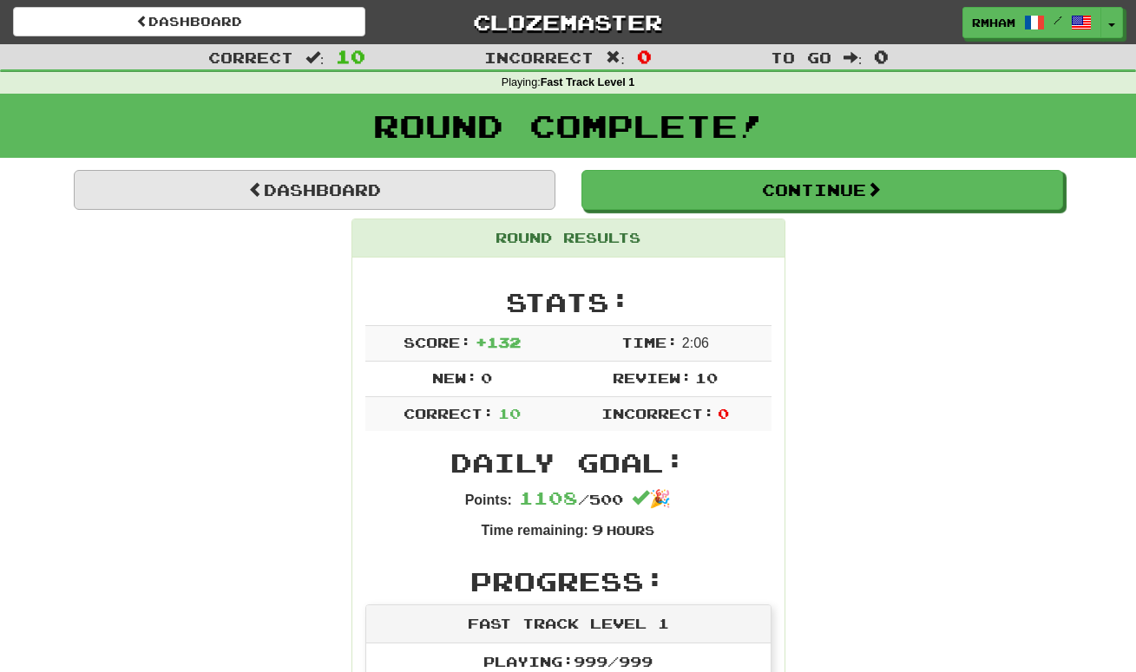
click at [429, 193] on link "Dashboard" at bounding box center [315, 190] width 482 height 40
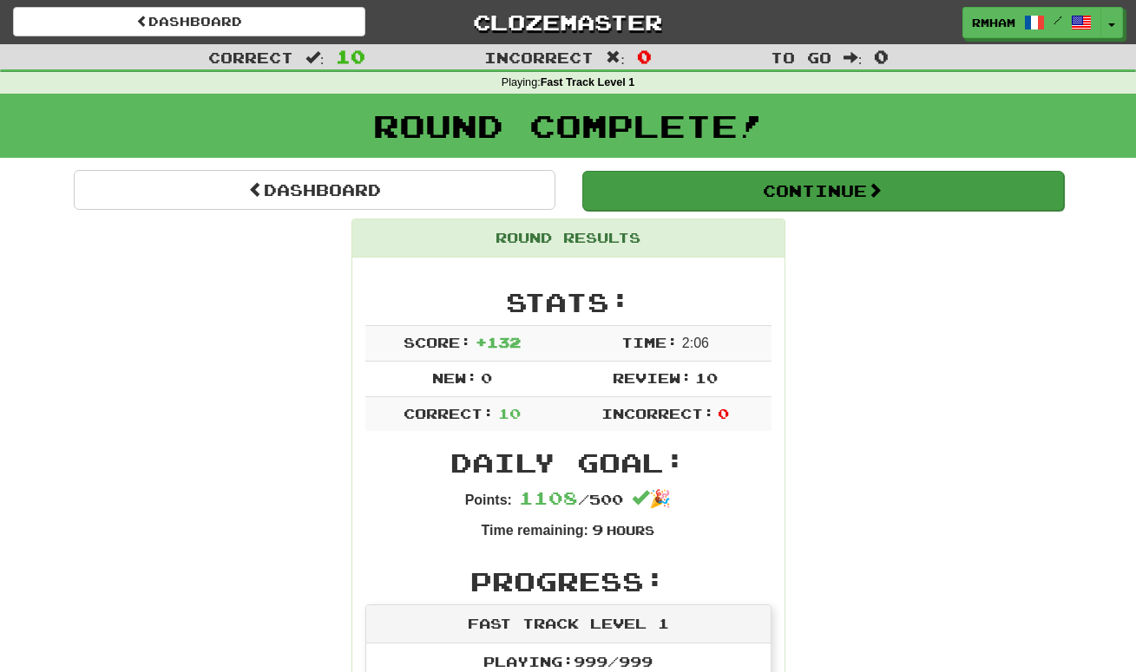
click at [702, 192] on button "Continue" at bounding box center [823, 191] width 482 height 40
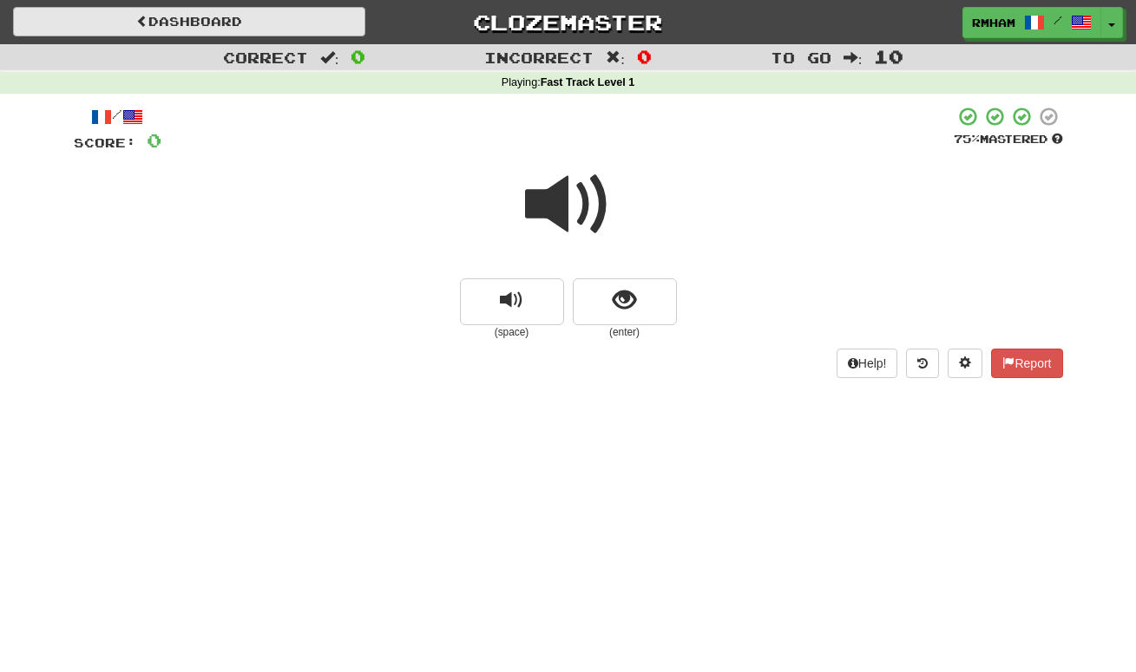
click at [239, 23] on link "Dashboard" at bounding box center [189, 21] width 352 height 29
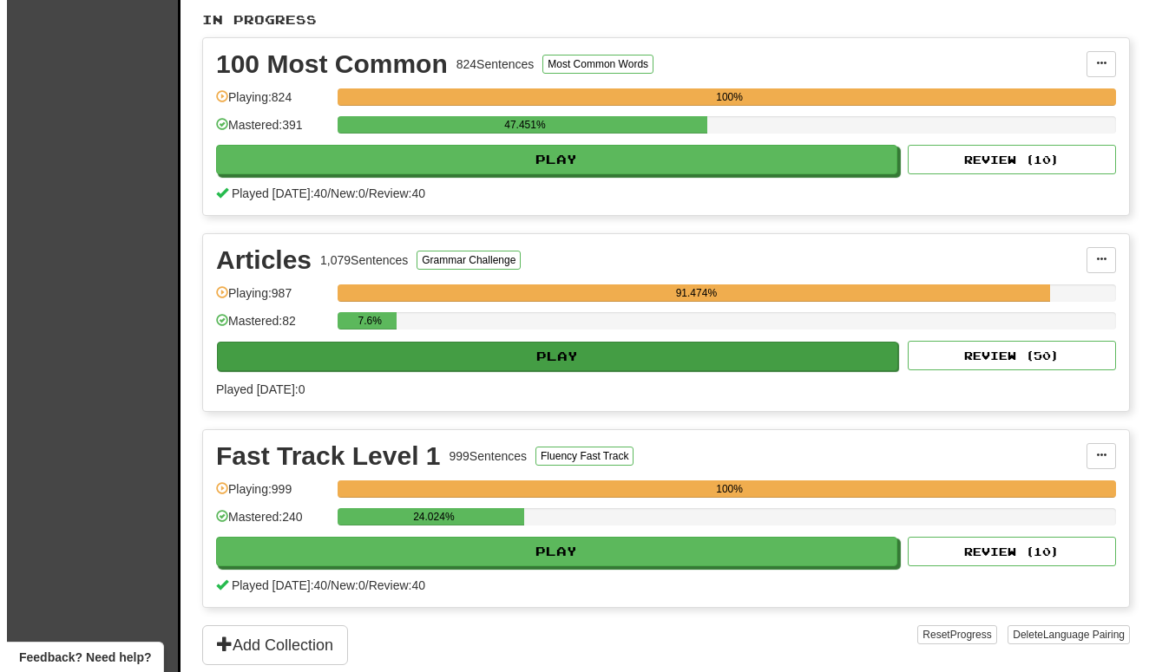
scroll to position [368, 0]
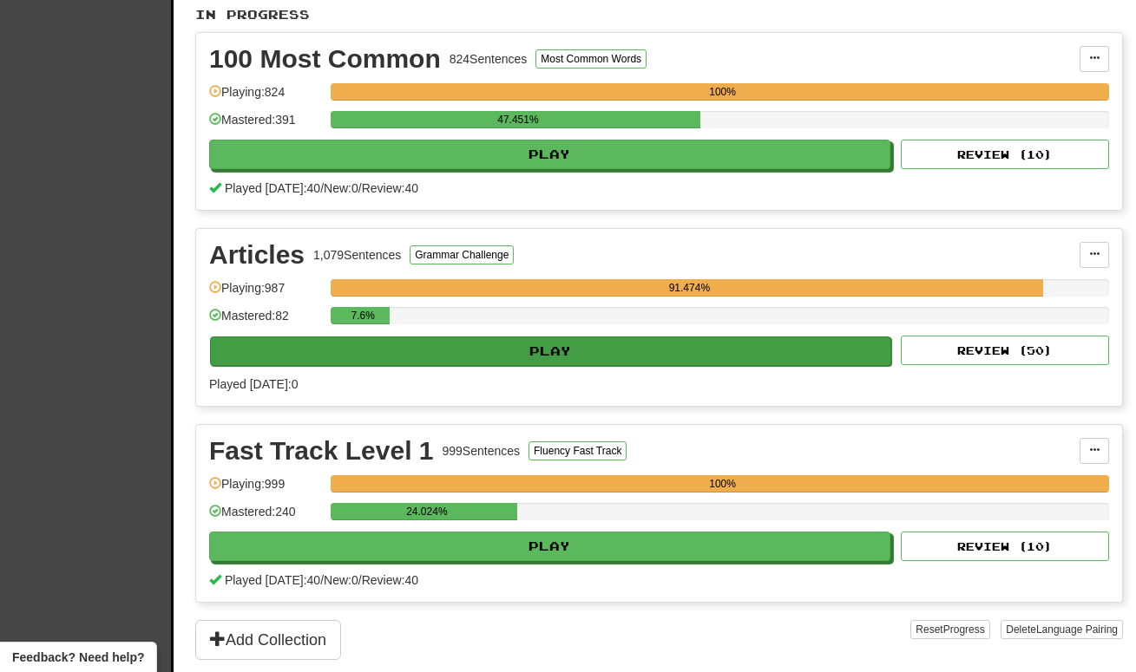
click at [555, 350] on button "Play" at bounding box center [550, 351] width 681 height 29
select select "**"
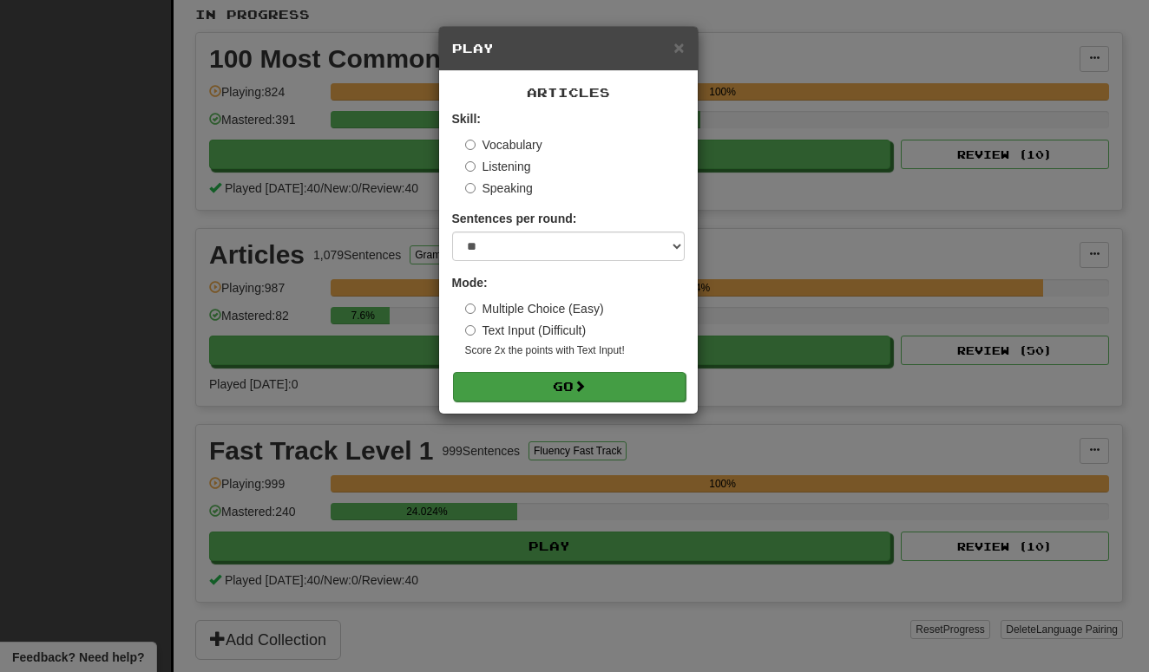
click at [547, 383] on button "Go" at bounding box center [569, 386] width 233 height 29
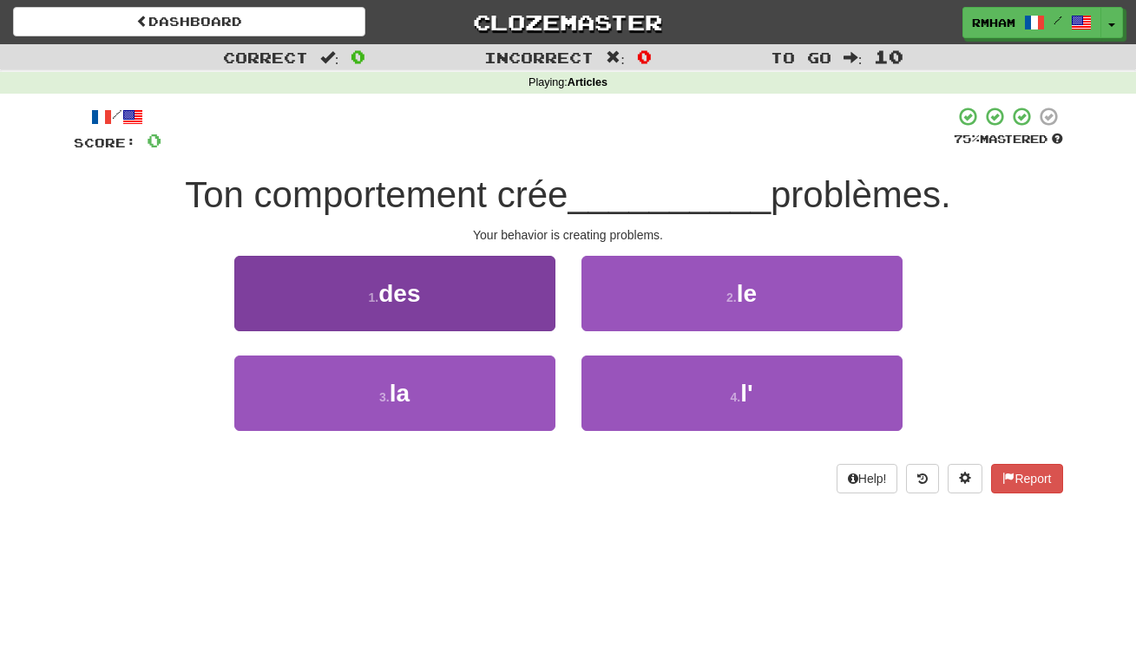
click at [419, 296] on span "des" at bounding box center [399, 293] width 42 height 27
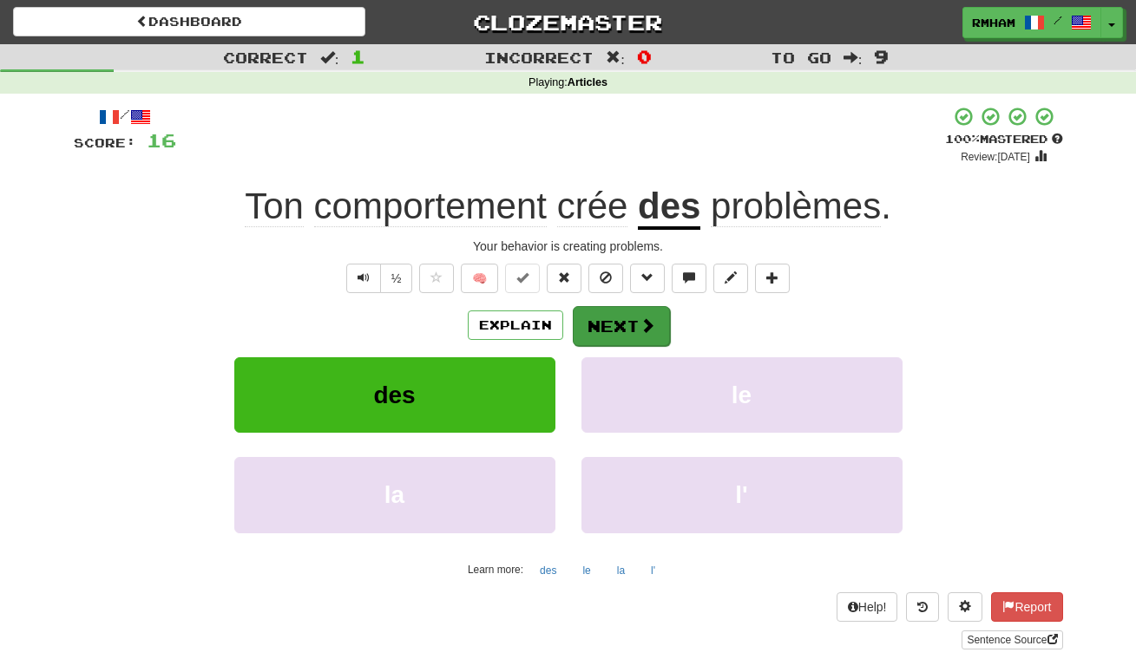
click at [621, 317] on button "Next" at bounding box center [621, 326] width 97 height 40
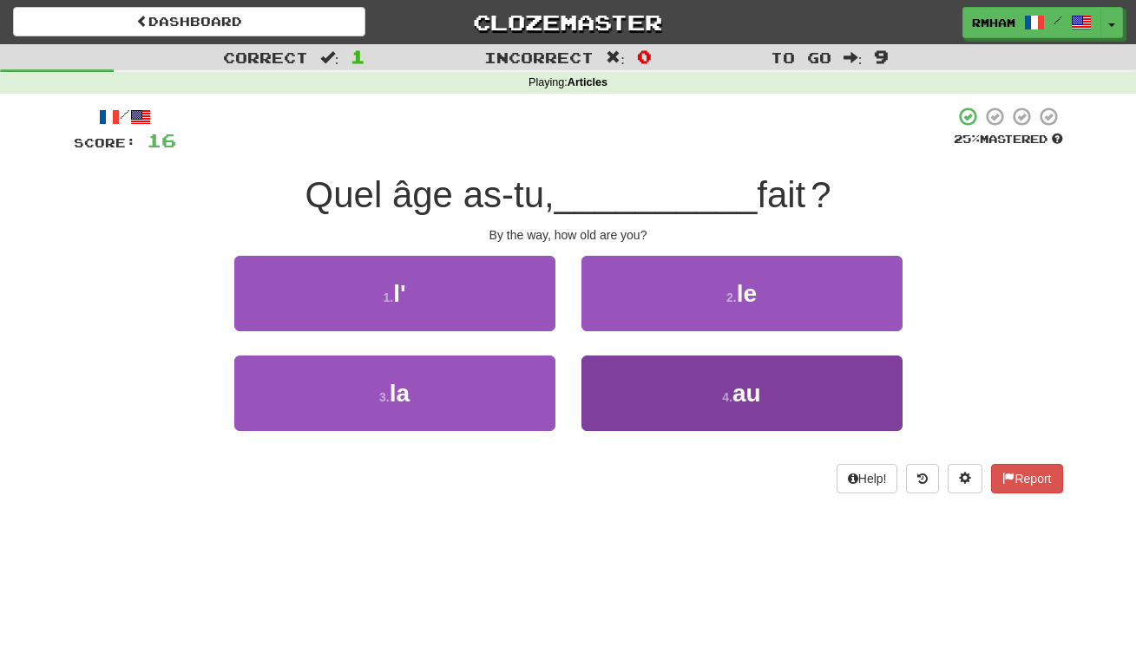
click at [744, 392] on span "au" at bounding box center [746, 393] width 29 height 27
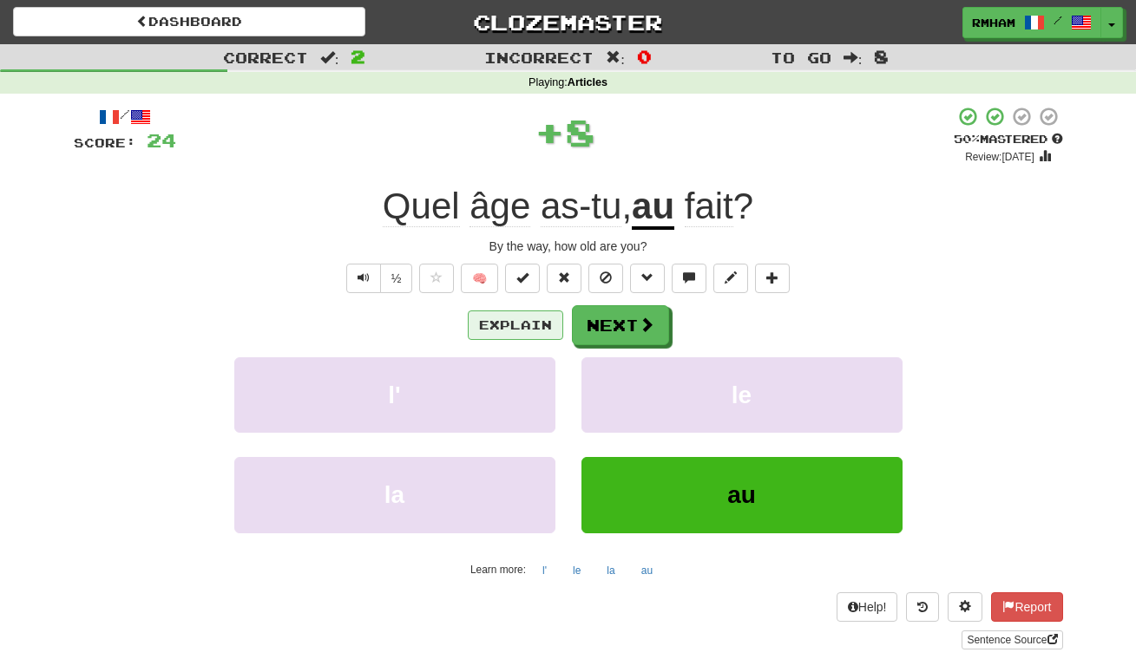
click at [515, 319] on button "Explain" at bounding box center [515, 325] width 95 height 29
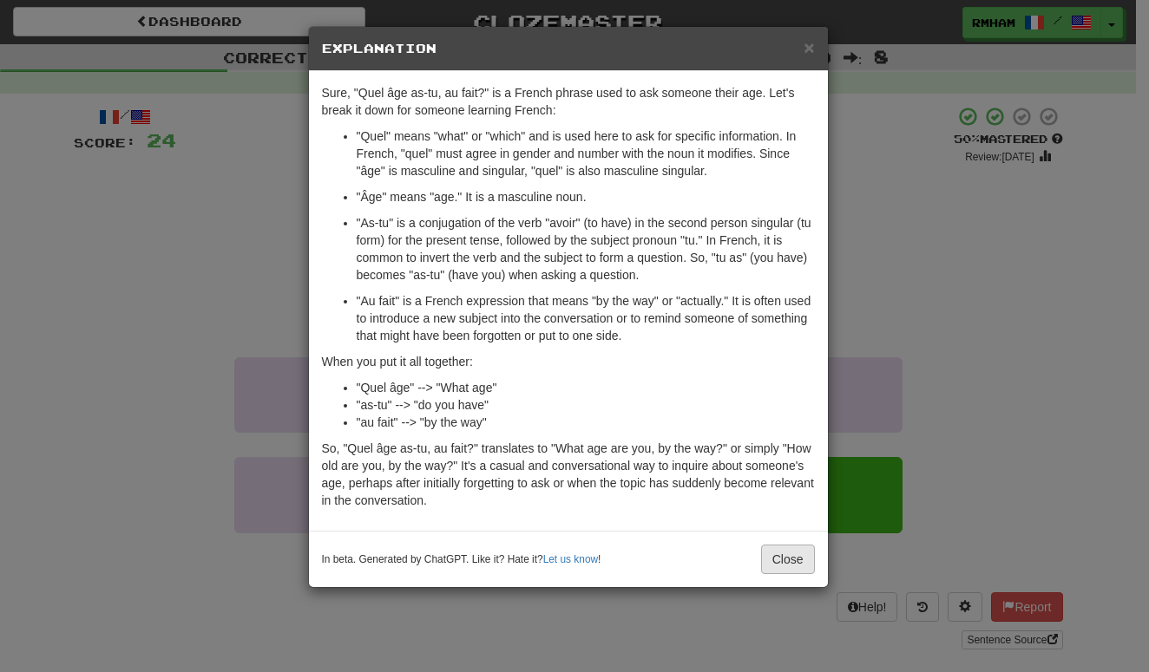
click at [778, 556] on button "Close" at bounding box center [788, 559] width 54 height 29
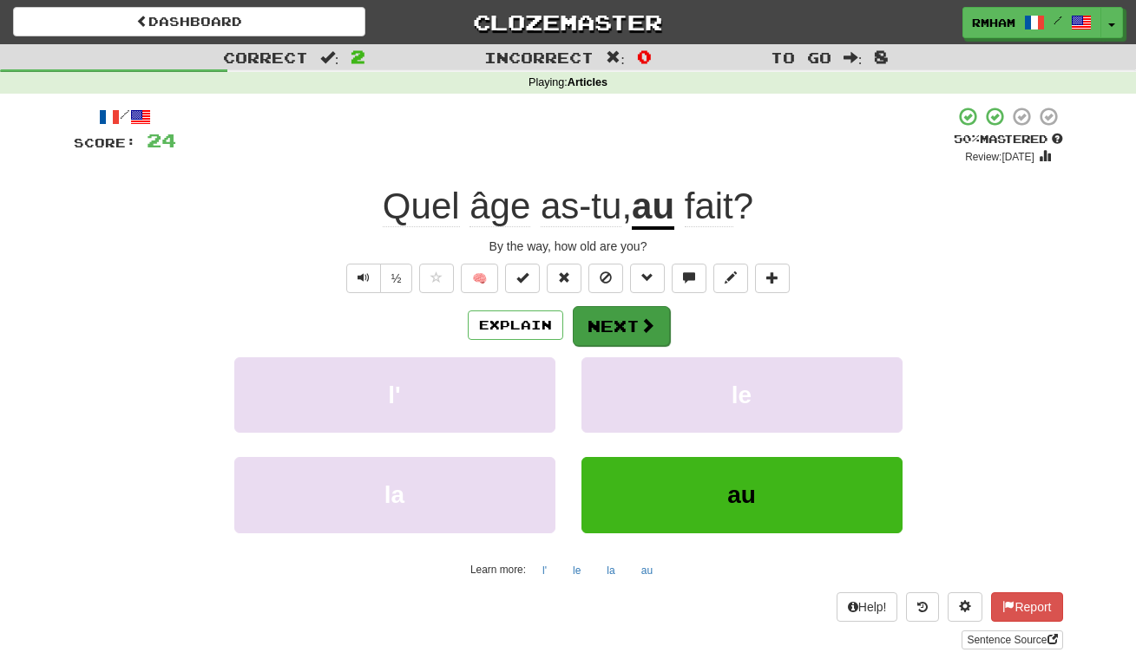
click at [615, 318] on button "Next" at bounding box center [621, 326] width 97 height 40
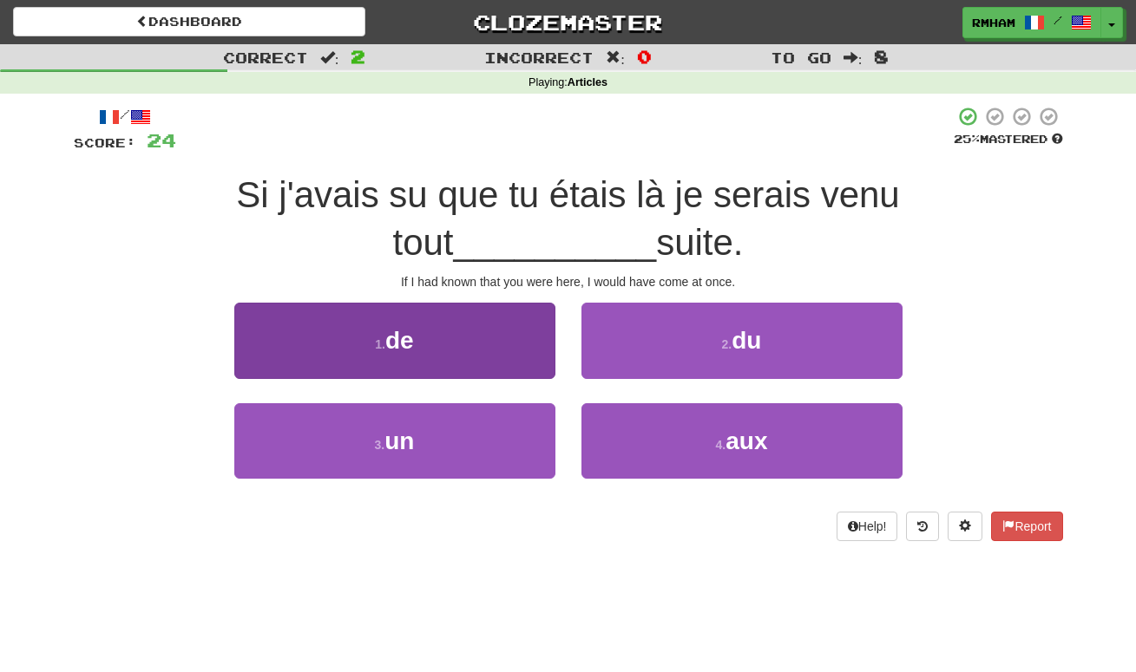
click at [470, 334] on button "1 . de" at bounding box center [394, 340] width 321 height 75
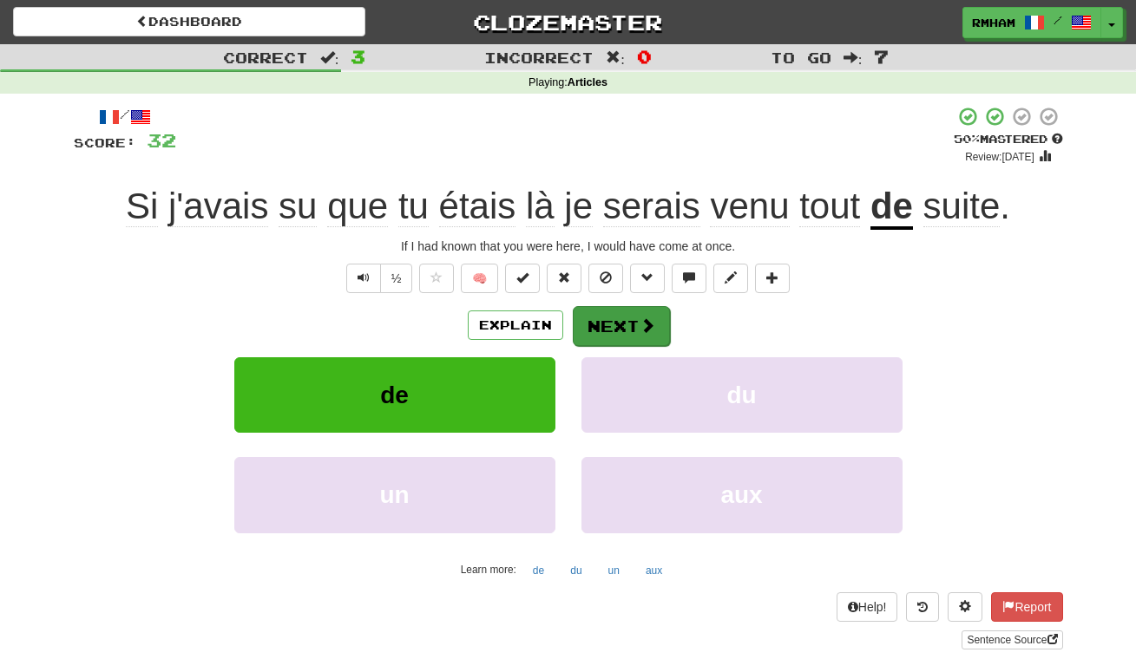
click at [615, 325] on button "Next" at bounding box center [621, 326] width 97 height 40
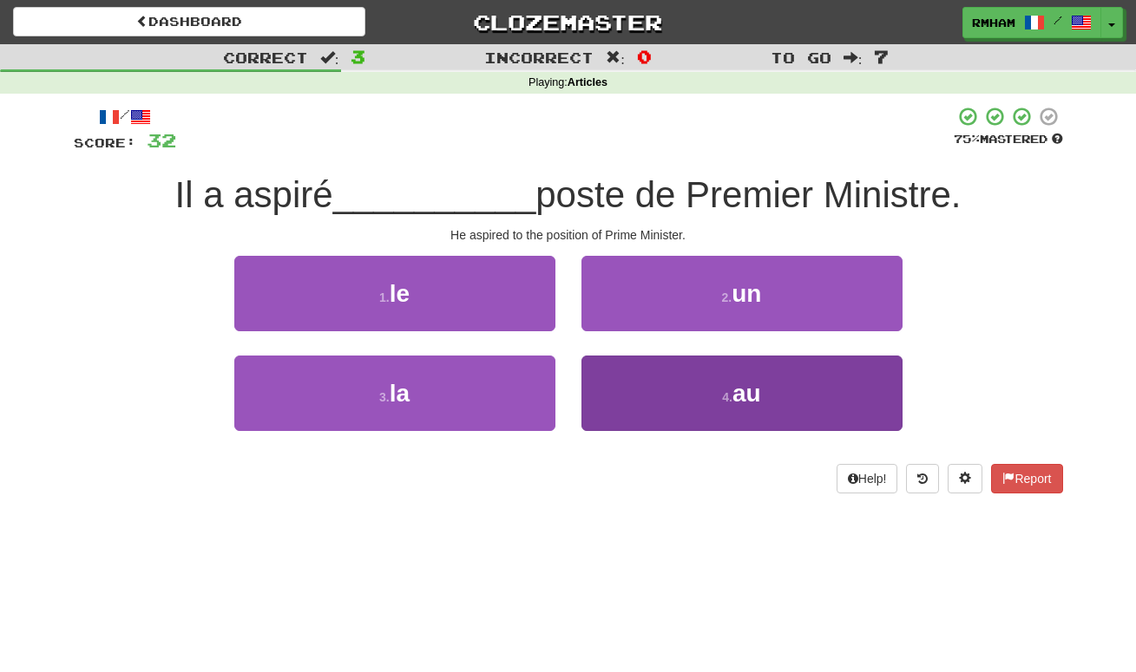
click at [718, 409] on button "4 . au" at bounding box center [741, 393] width 321 height 75
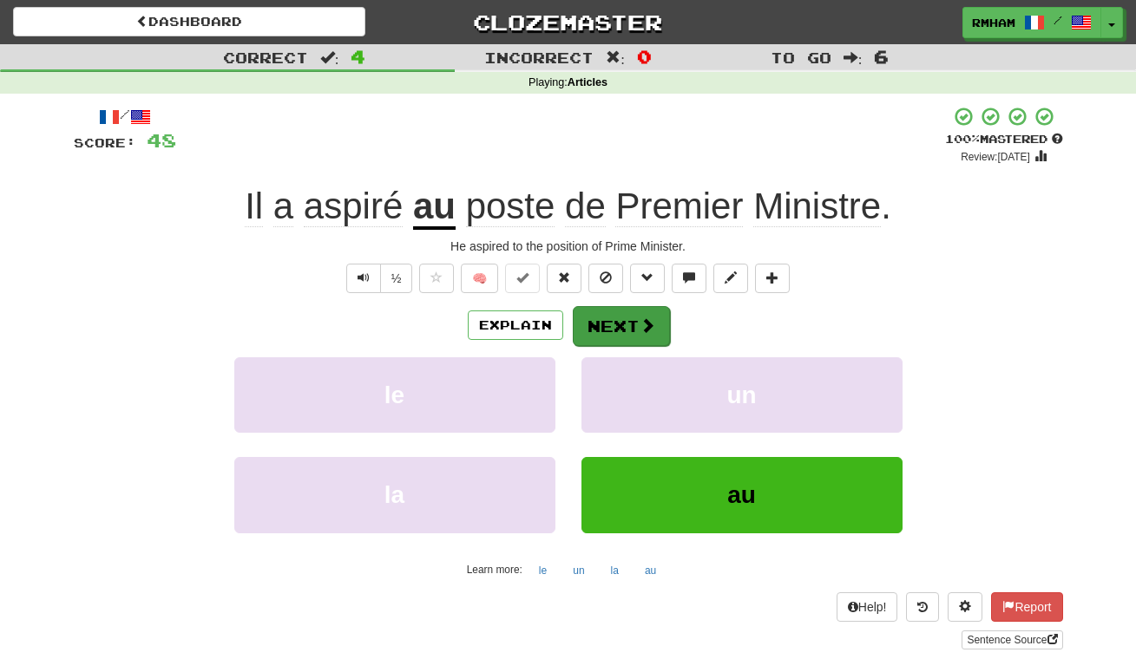
click at [626, 317] on button "Next" at bounding box center [621, 326] width 97 height 40
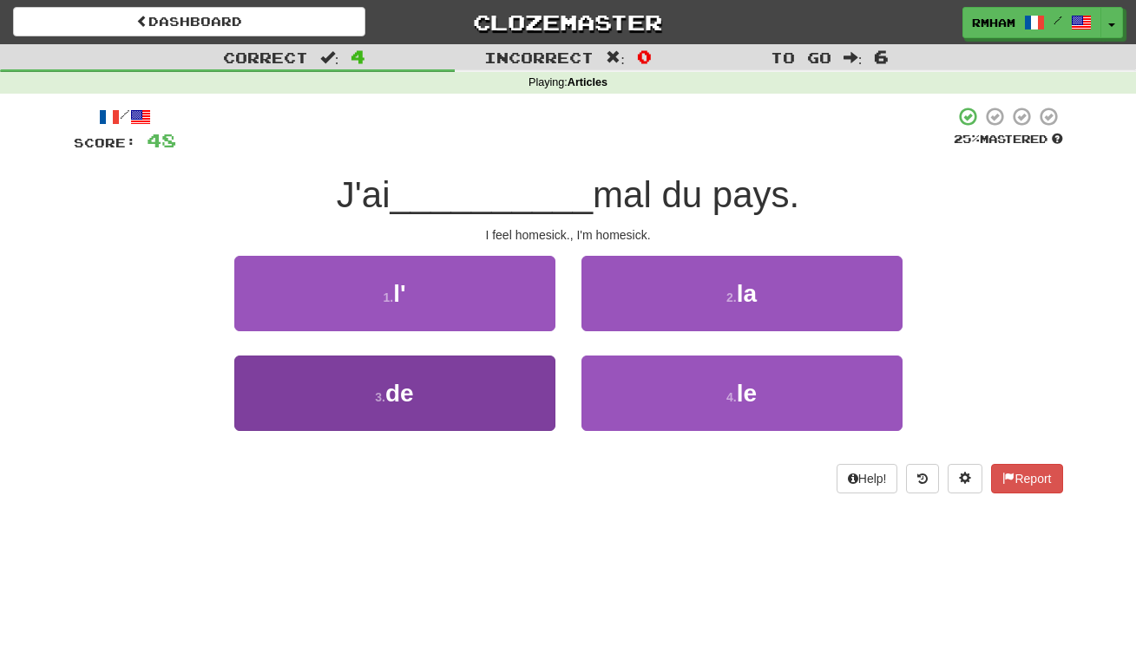
click at [475, 377] on button "3 . de" at bounding box center [394, 393] width 321 height 75
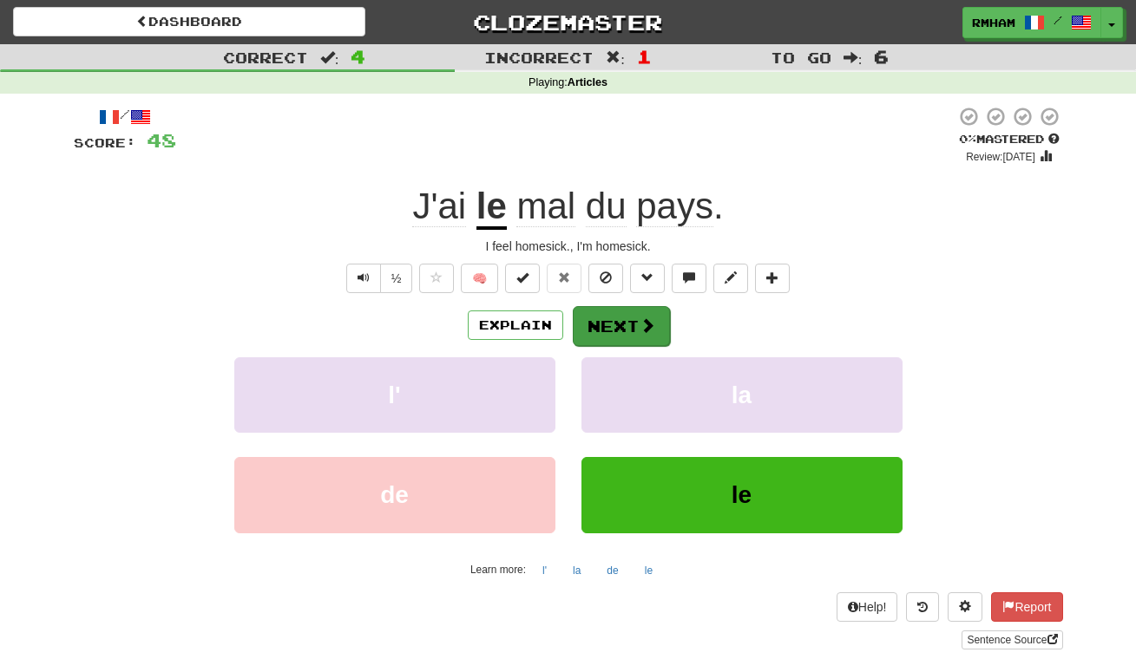
click at [628, 321] on button "Next" at bounding box center [621, 326] width 97 height 40
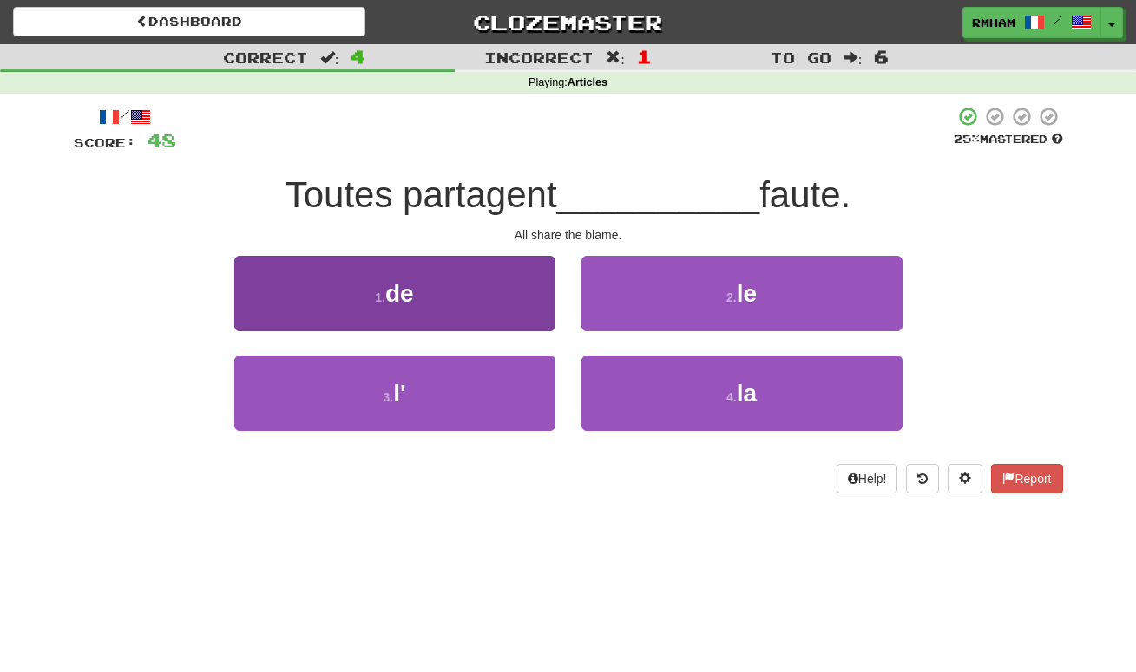
click at [493, 281] on button "1 . de" at bounding box center [394, 293] width 321 height 75
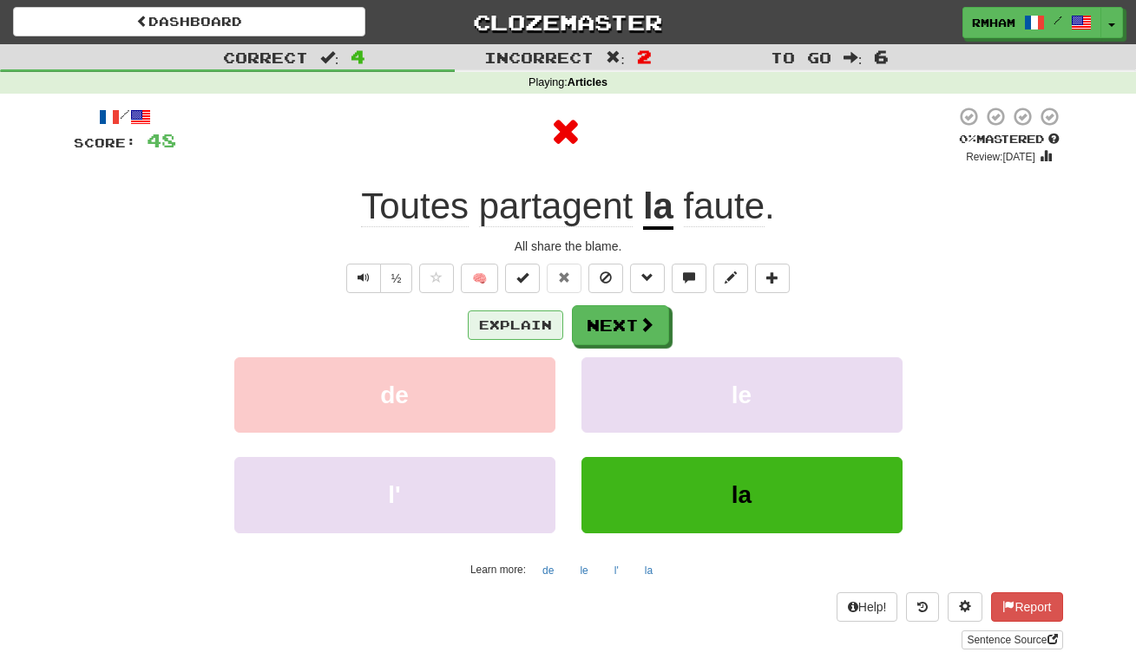
click at [511, 320] on button "Explain" at bounding box center [515, 325] width 95 height 29
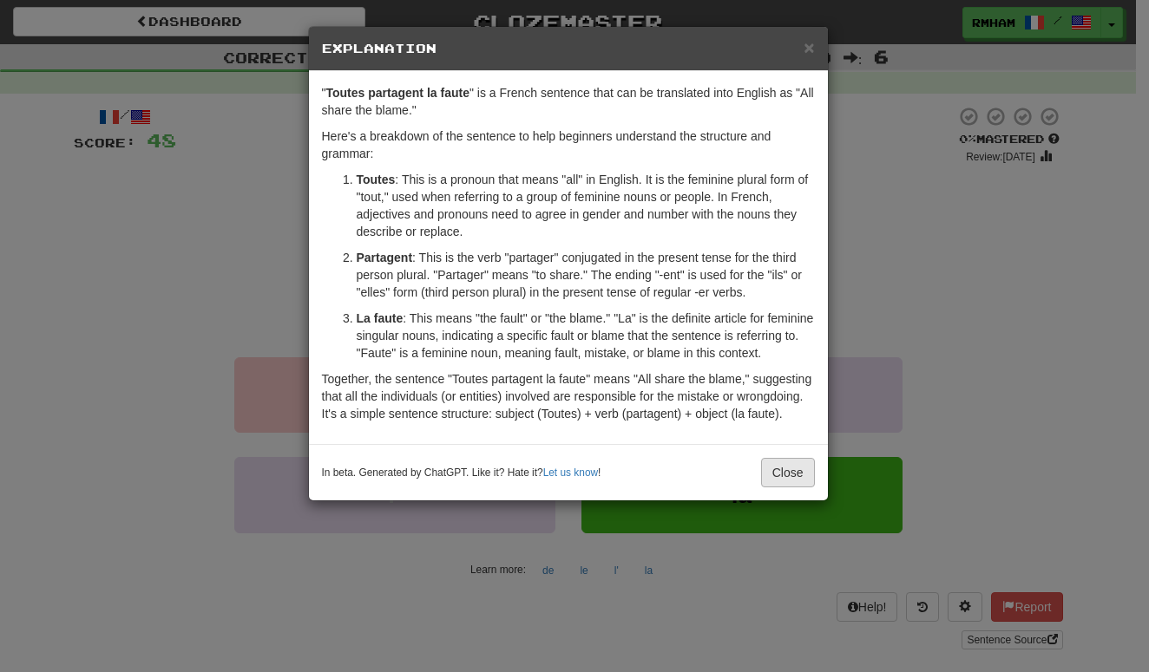
click at [784, 488] on button "Close" at bounding box center [788, 472] width 54 height 29
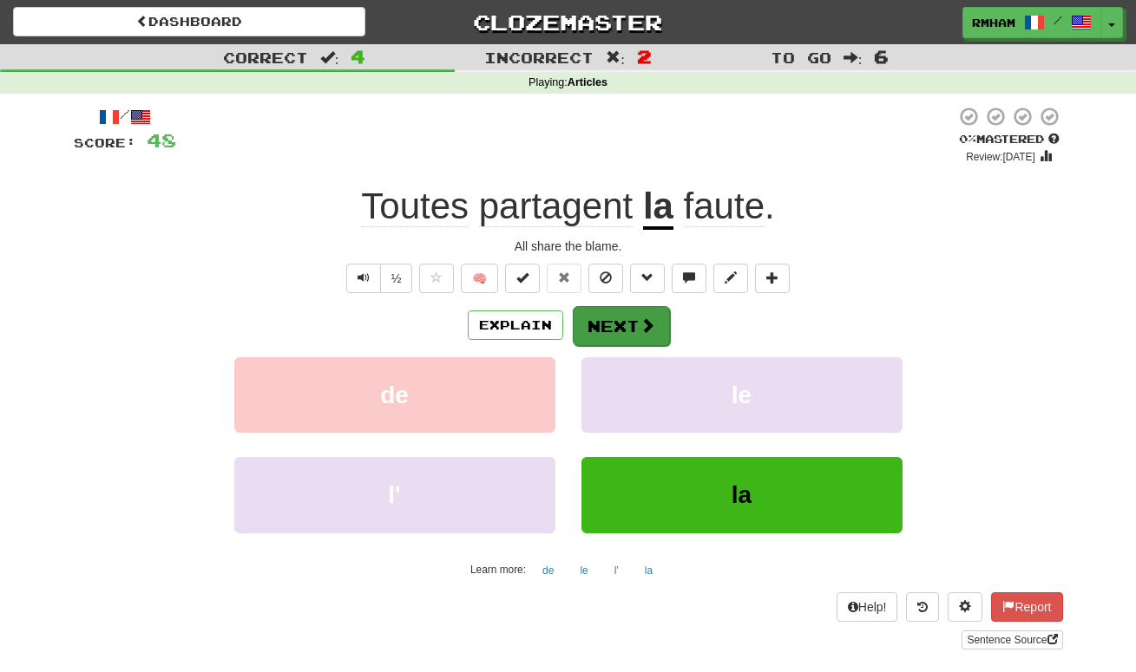
click at [647, 314] on button "Next" at bounding box center [621, 326] width 97 height 40
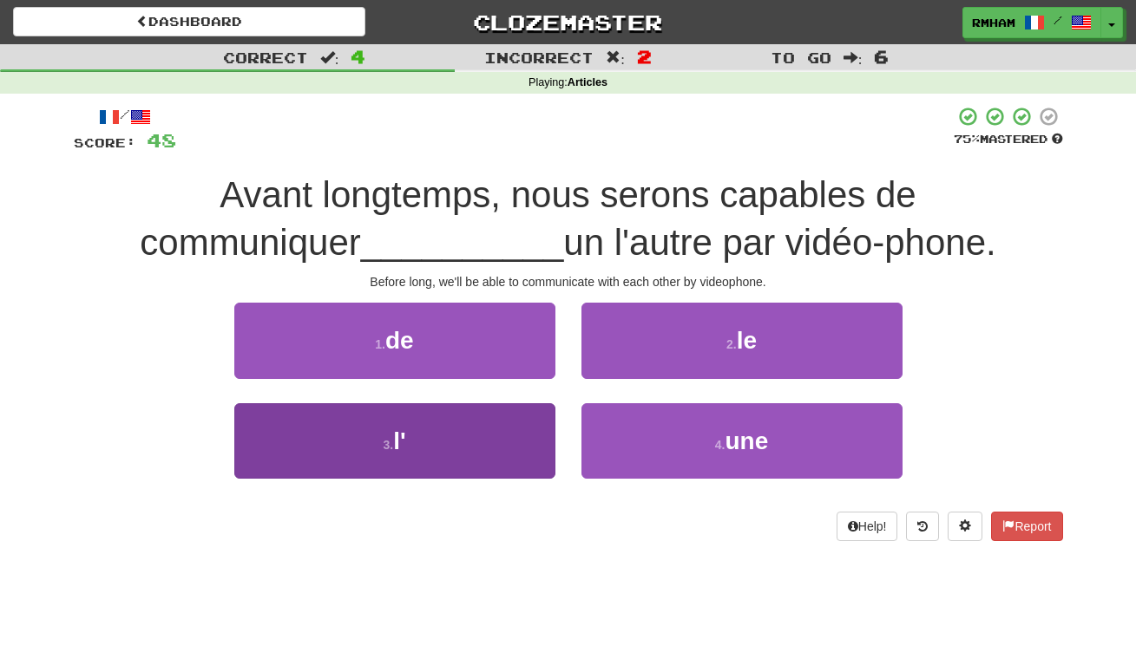
click at [435, 453] on button "3 . l'" at bounding box center [394, 440] width 321 height 75
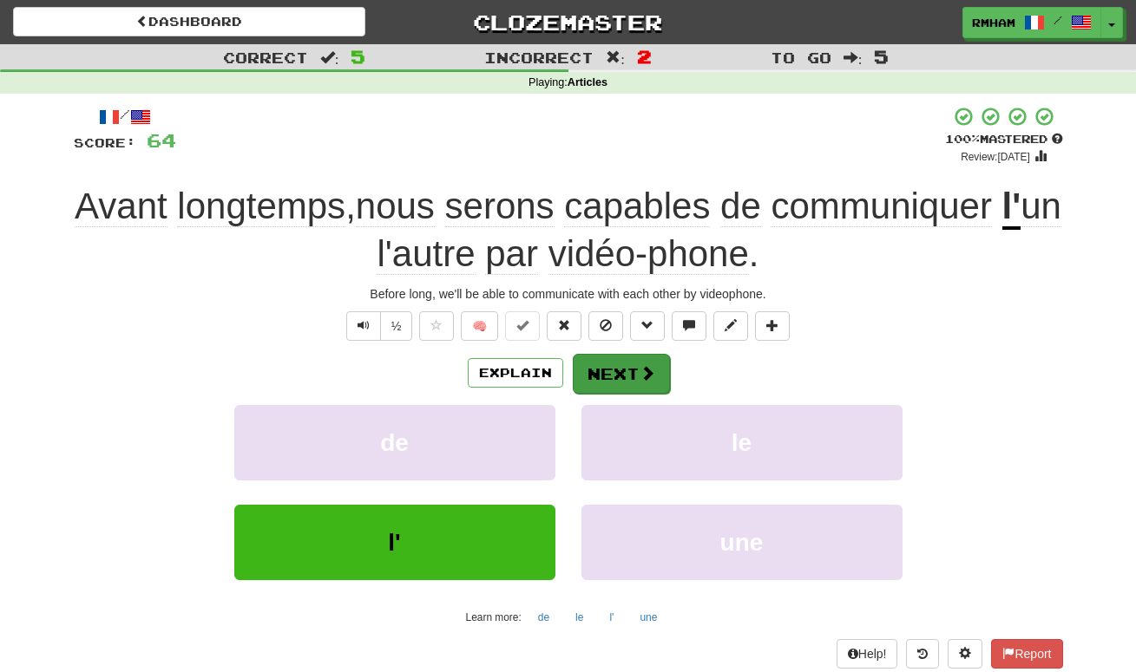
click at [624, 367] on button "Next" at bounding box center [621, 374] width 97 height 40
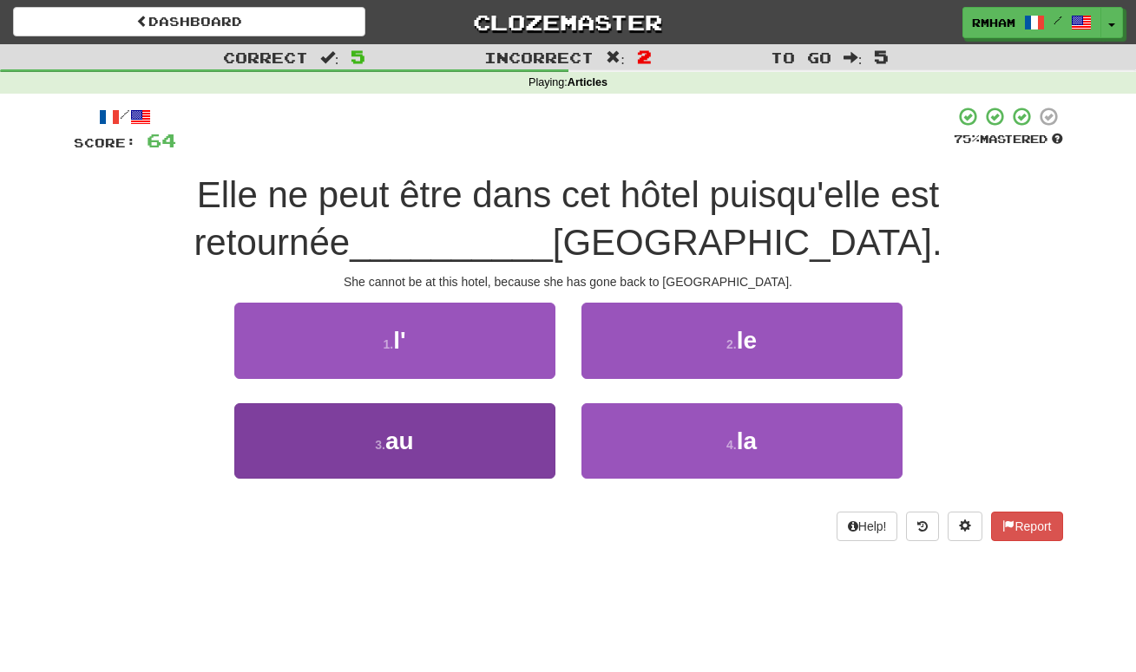
click at [397, 434] on span "au" at bounding box center [399, 441] width 29 height 27
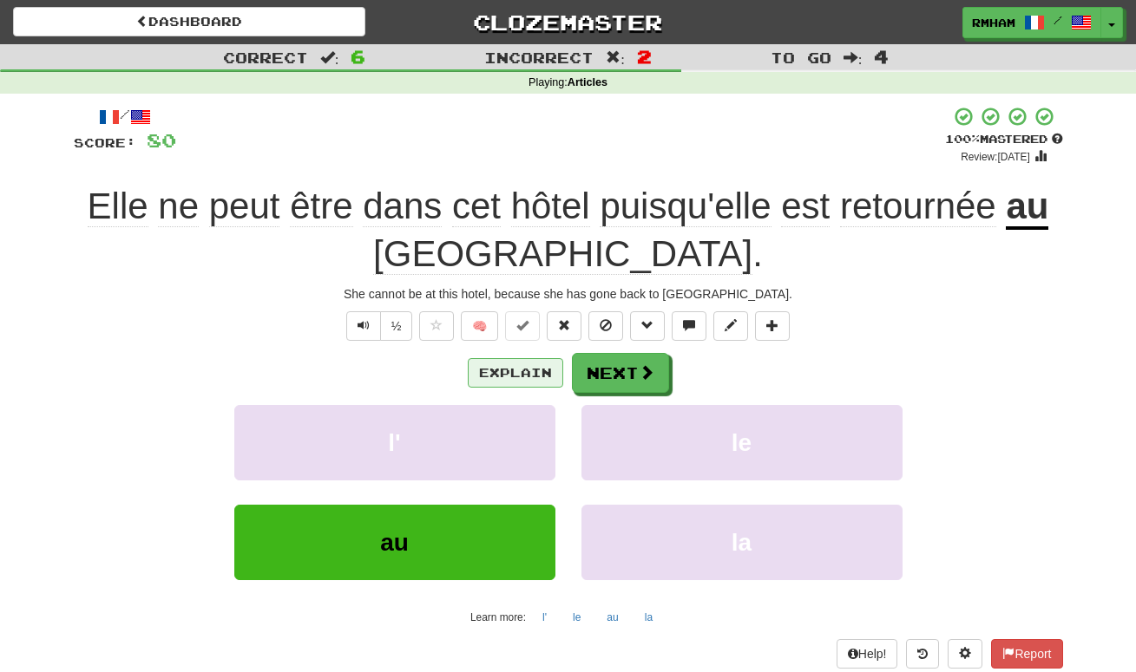
click at [510, 364] on button "Explain" at bounding box center [515, 372] width 95 height 29
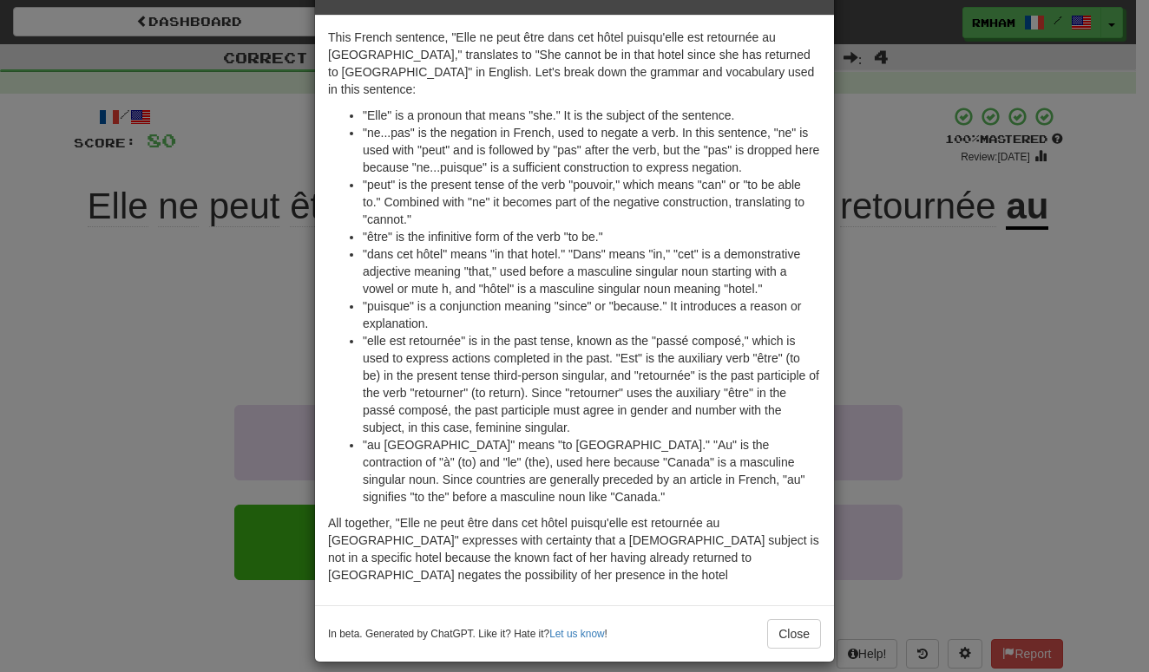
scroll to position [55, 0]
click at [786, 620] on button "Close" at bounding box center [794, 634] width 54 height 29
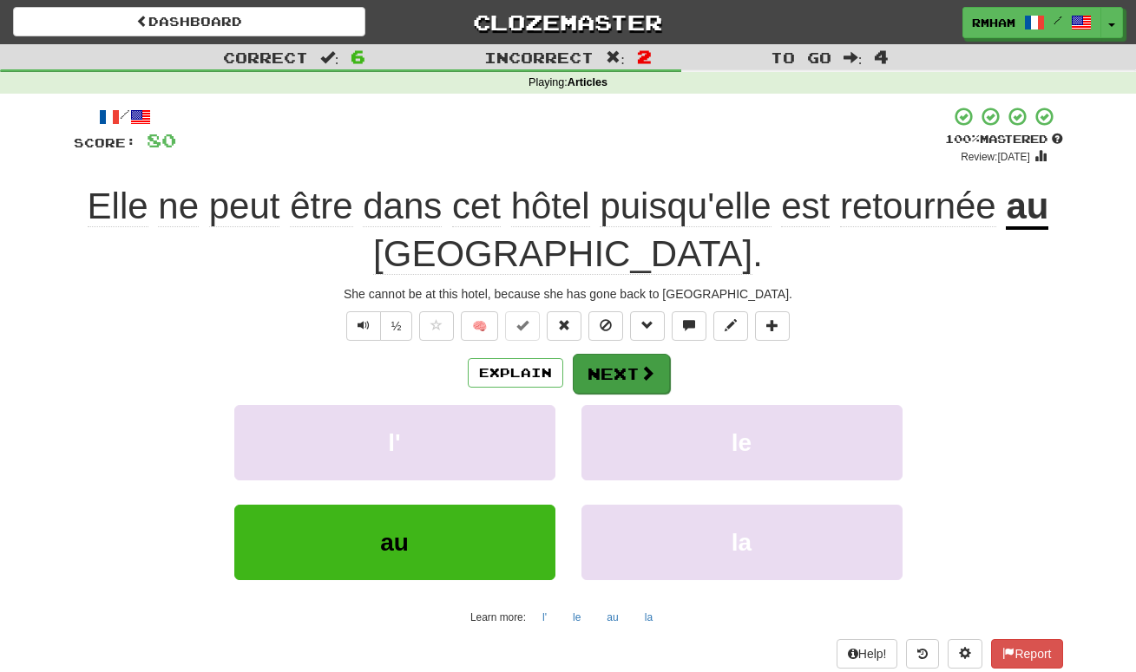
click at [641, 377] on span at bounding box center [647, 373] width 16 height 16
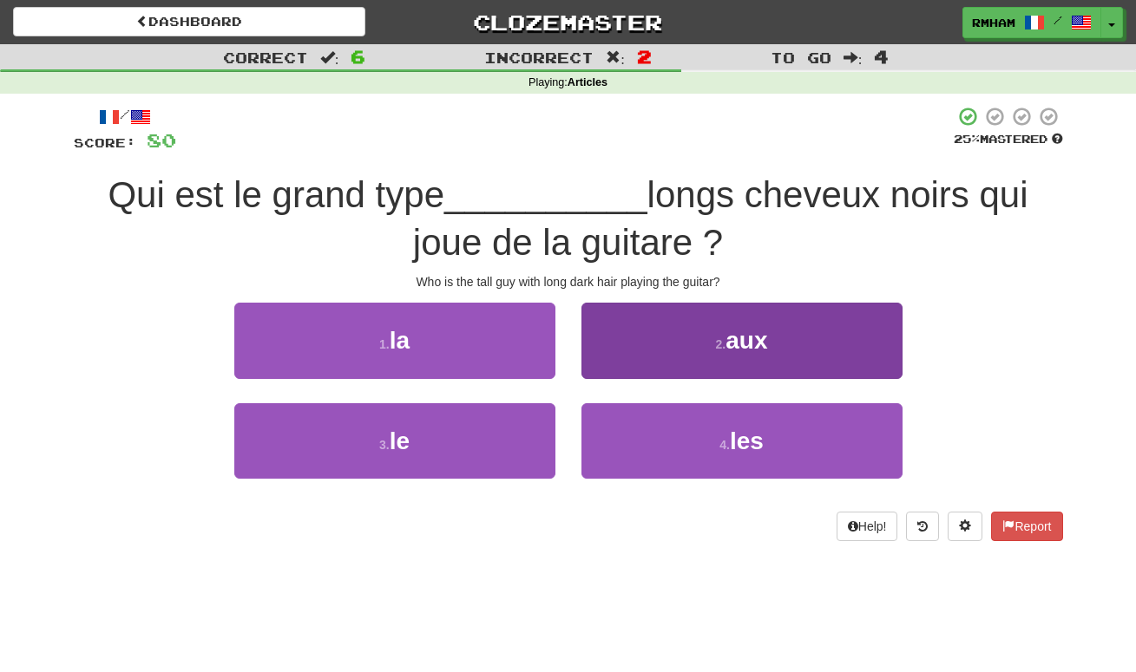
click at [761, 330] on span "aux" at bounding box center [746, 340] width 42 height 27
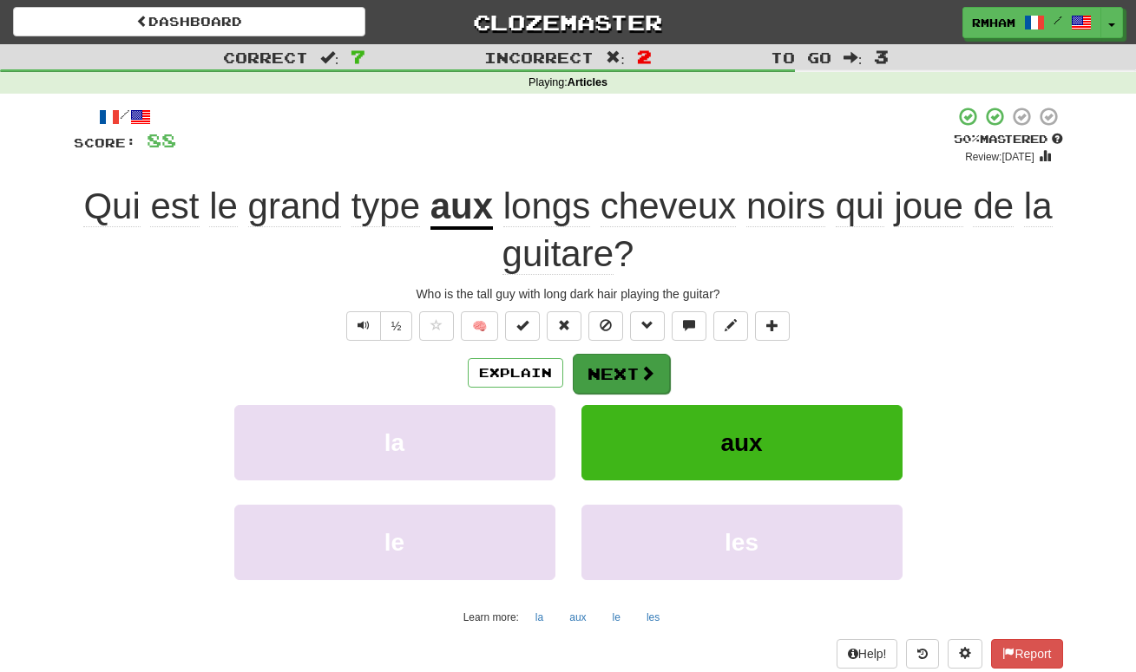
click at [647, 370] on span at bounding box center [647, 373] width 16 height 16
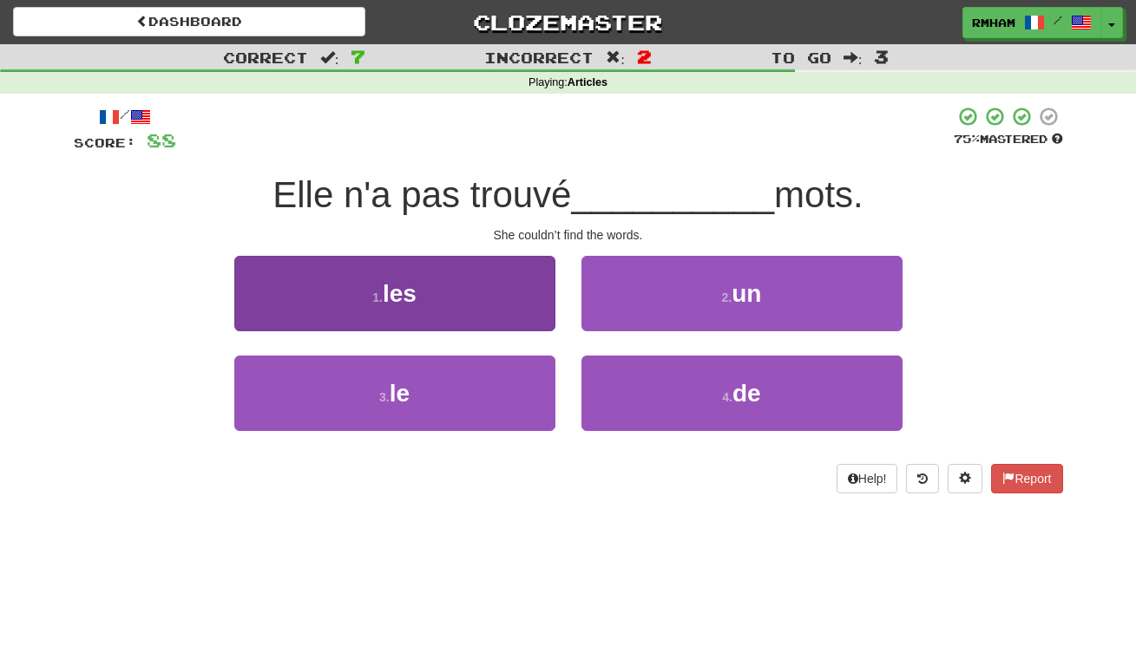
click at [478, 290] on button "1 . les" at bounding box center [394, 293] width 321 height 75
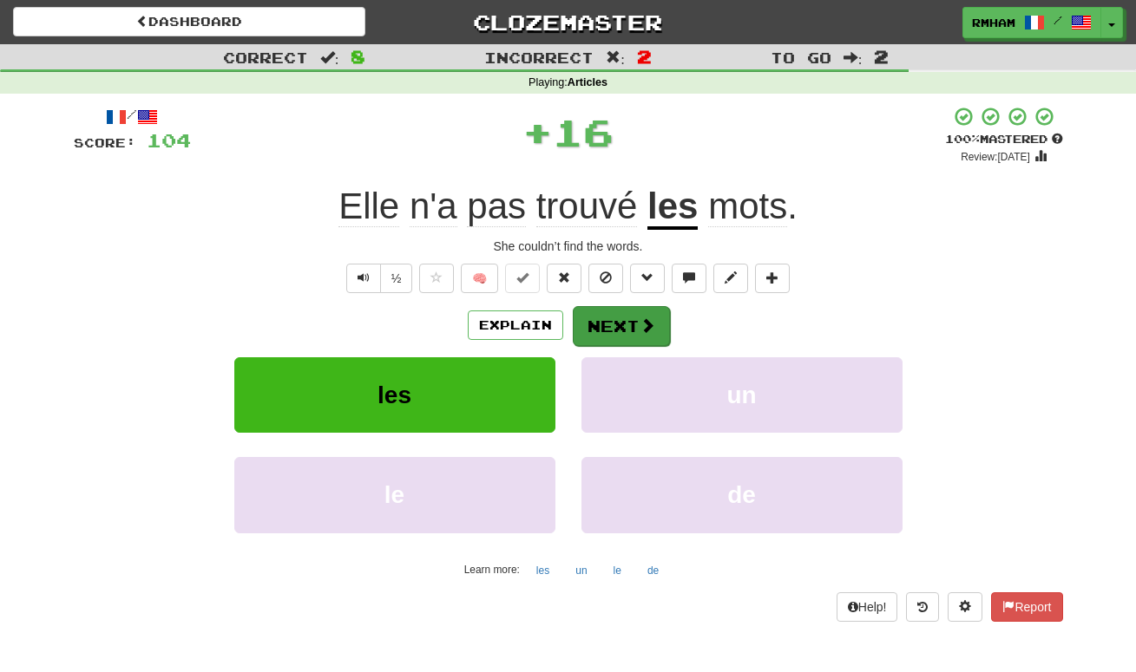
click at [635, 318] on button "Next" at bounding box center [621, 326] width 97 height 40
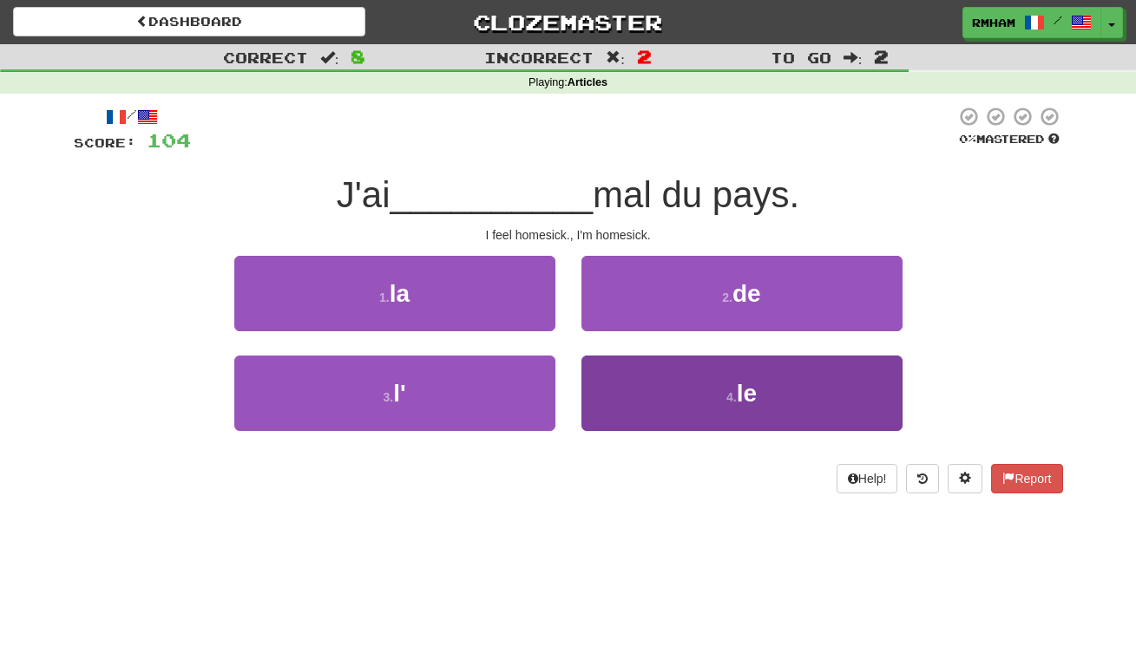
click at [709, 395] on button "4 . le" at bounding box center [741, 393] width 321 height 75
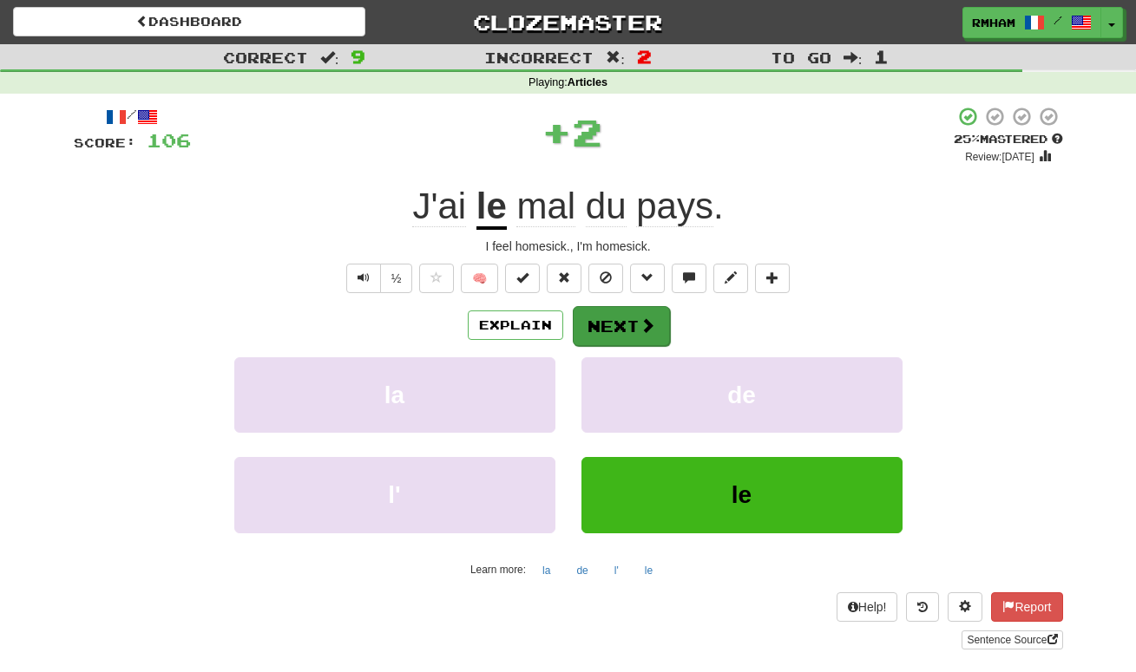
click at [608, 327] on button "Next" at bounding box center [621, 326] width 97 height 40
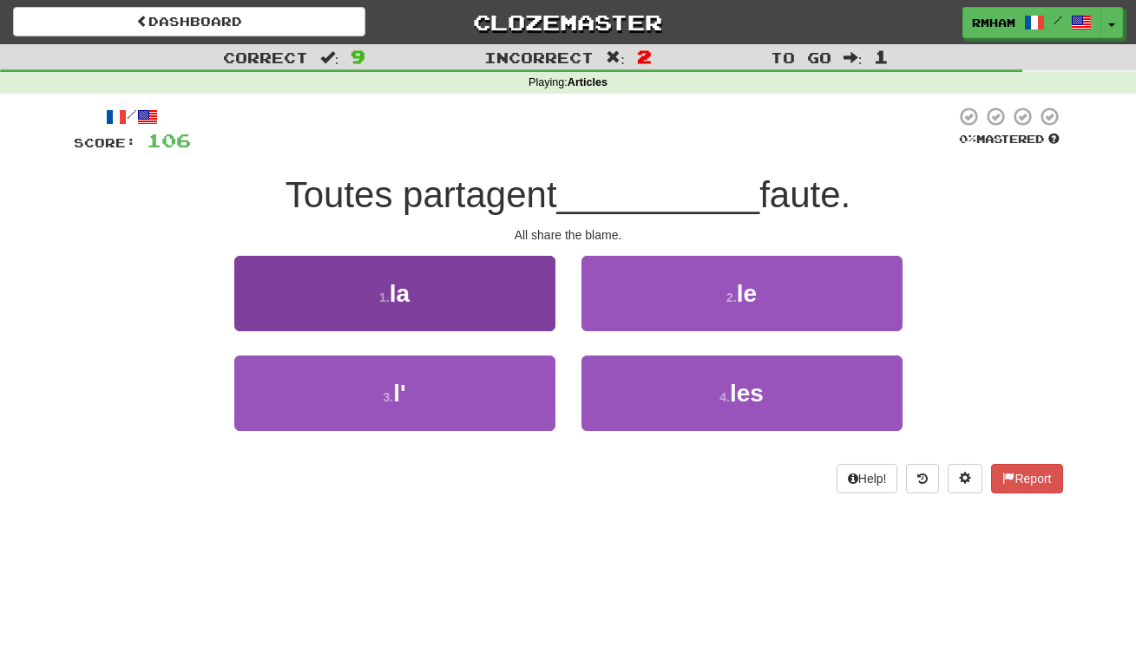
click at [503, 298] on button "1 . la" at bounding box center [394, 293] width 321 height 75
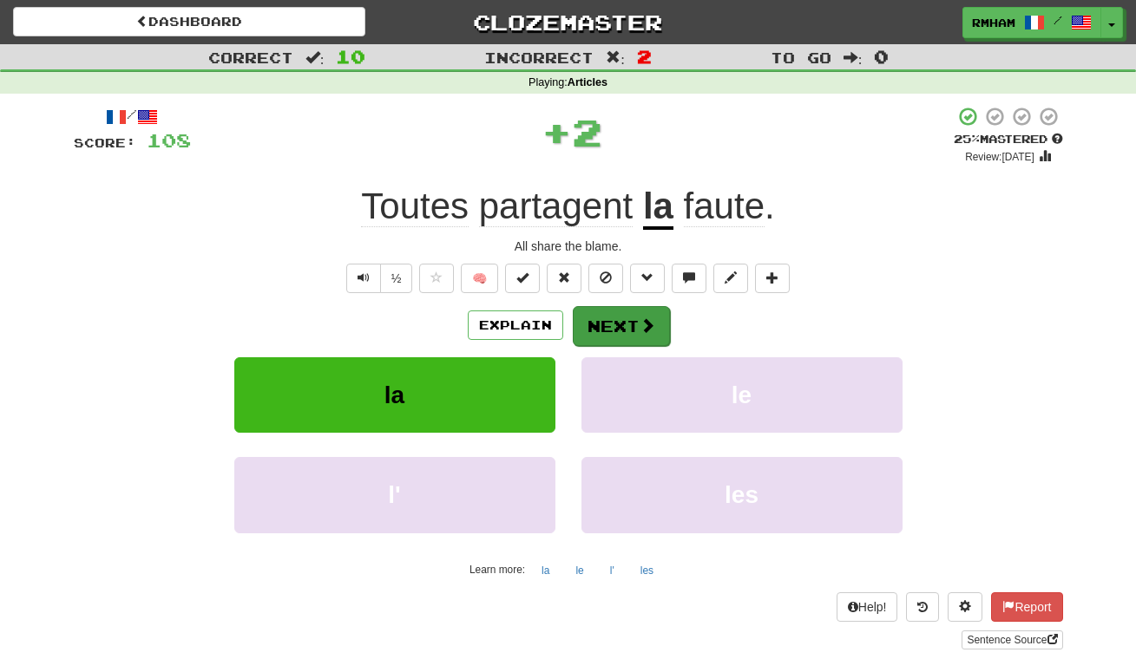
click at [607, 319] on button "Next" at bounding box center [621, 326] width 97 height 40
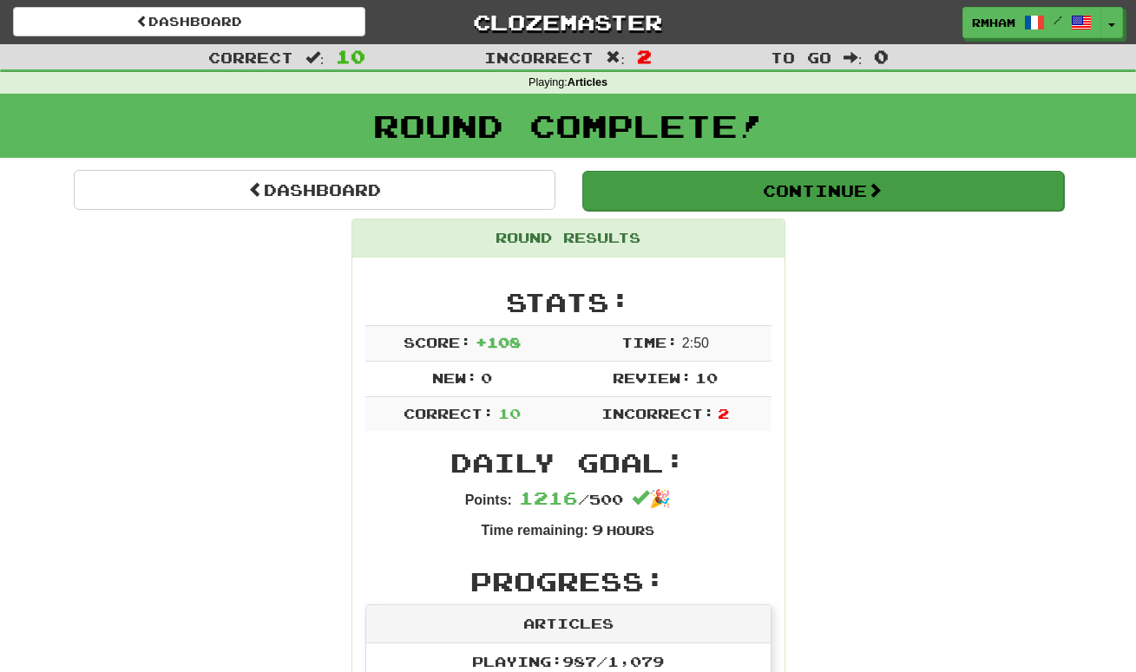
click at [826, 183] on button "Continue" at bounding box center [823, 191] width 482 height 40
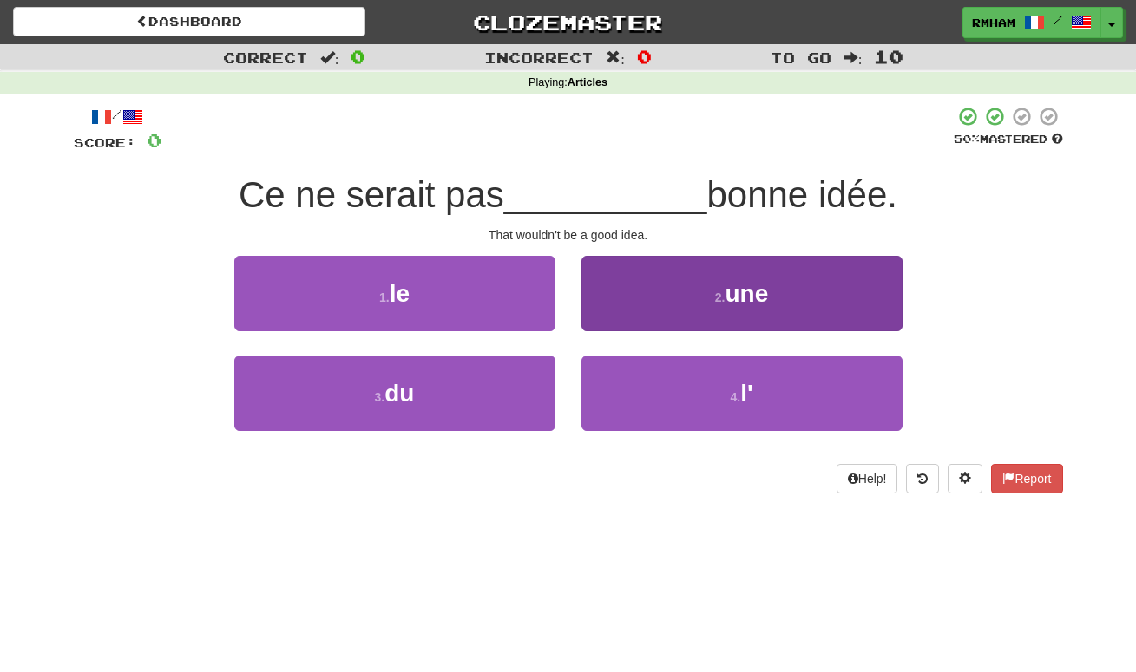
click at [768, 280] on span "une" at bounding box center [745, 293] width 43 height 27
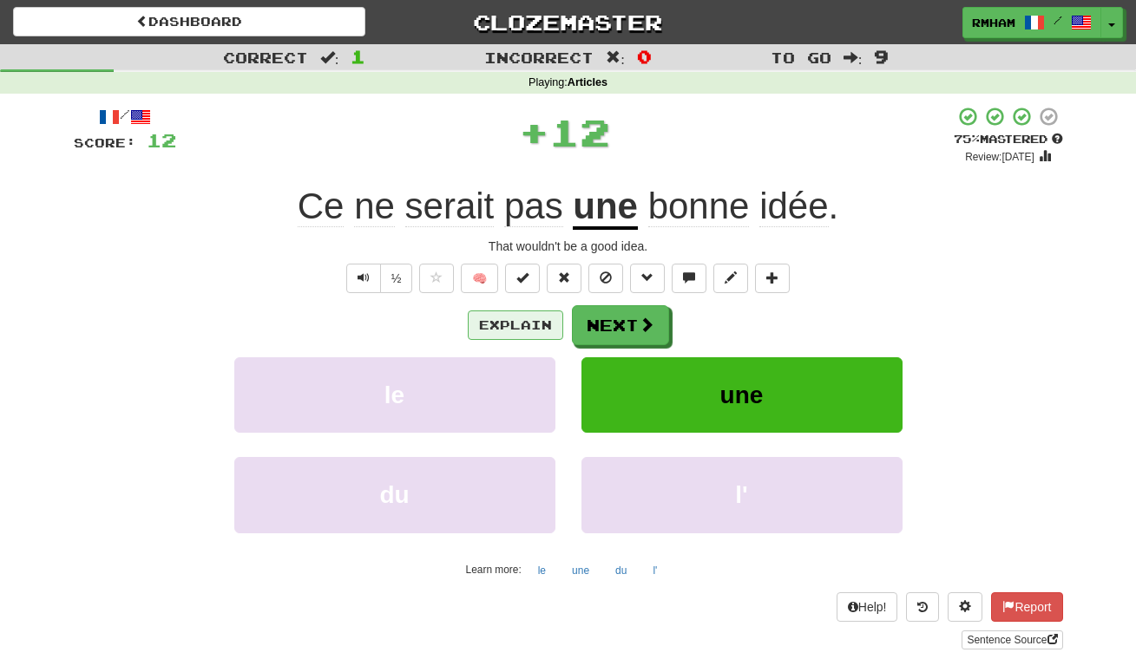
click at [512, 318] on button "Explain" at bounding box center [515, 325] width 95 height 29
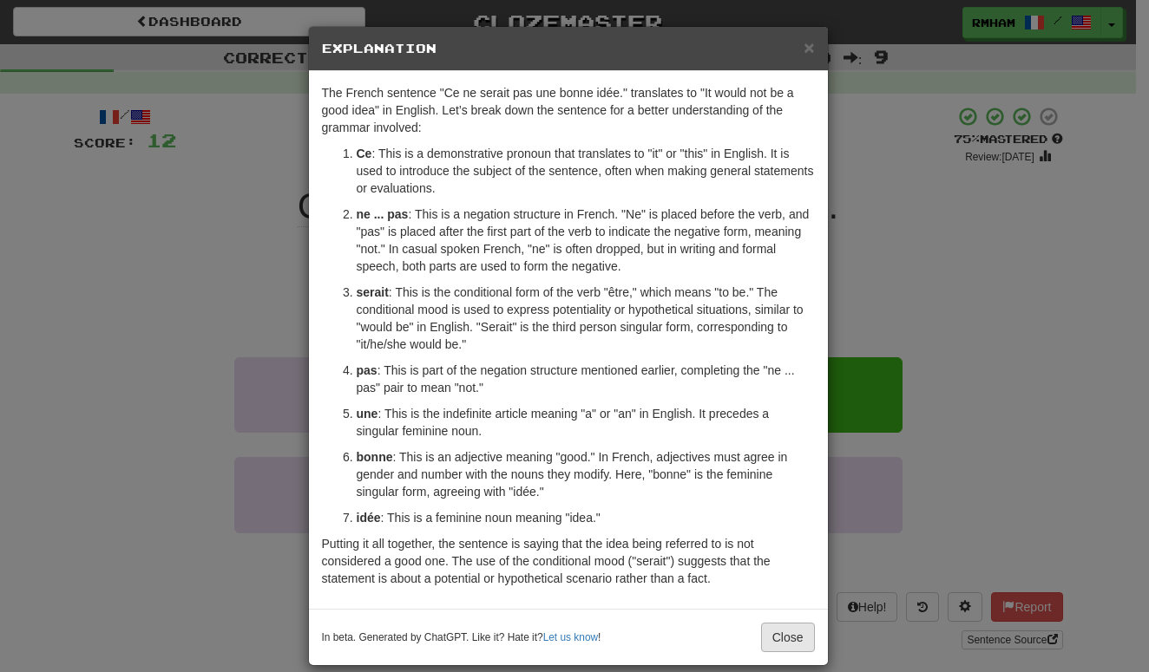
click at [781, 631] on button "Close" at bounding box center [788, 637] width 54 height 29
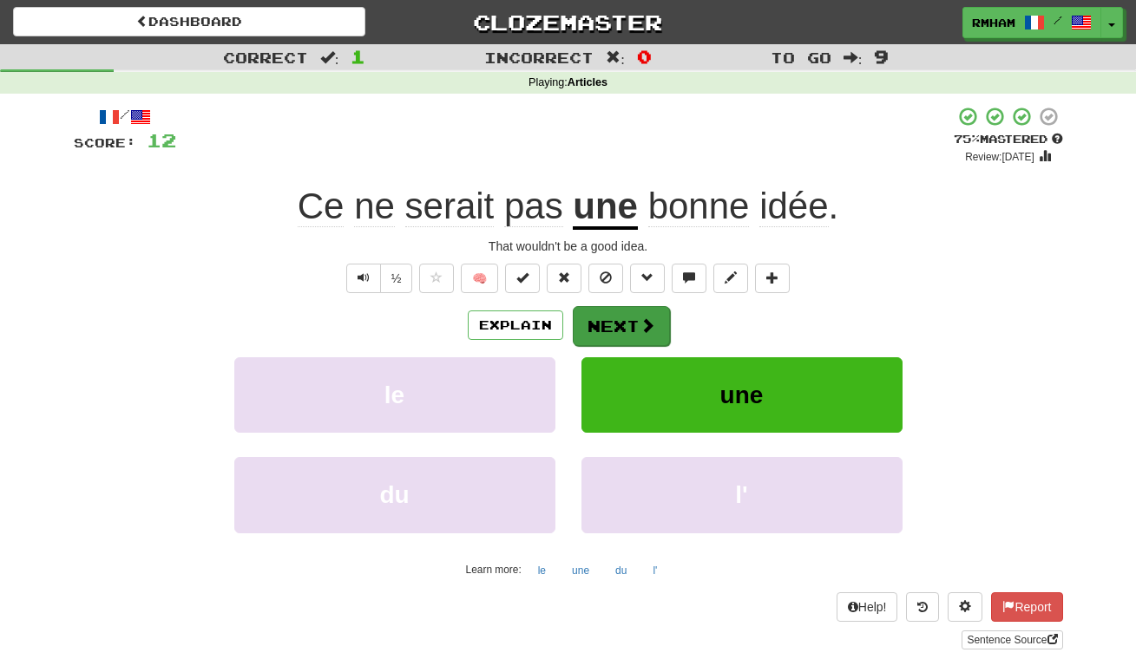
click at [630, 318] on button "Next" at bounding box center [621, 326] width 97 height 40
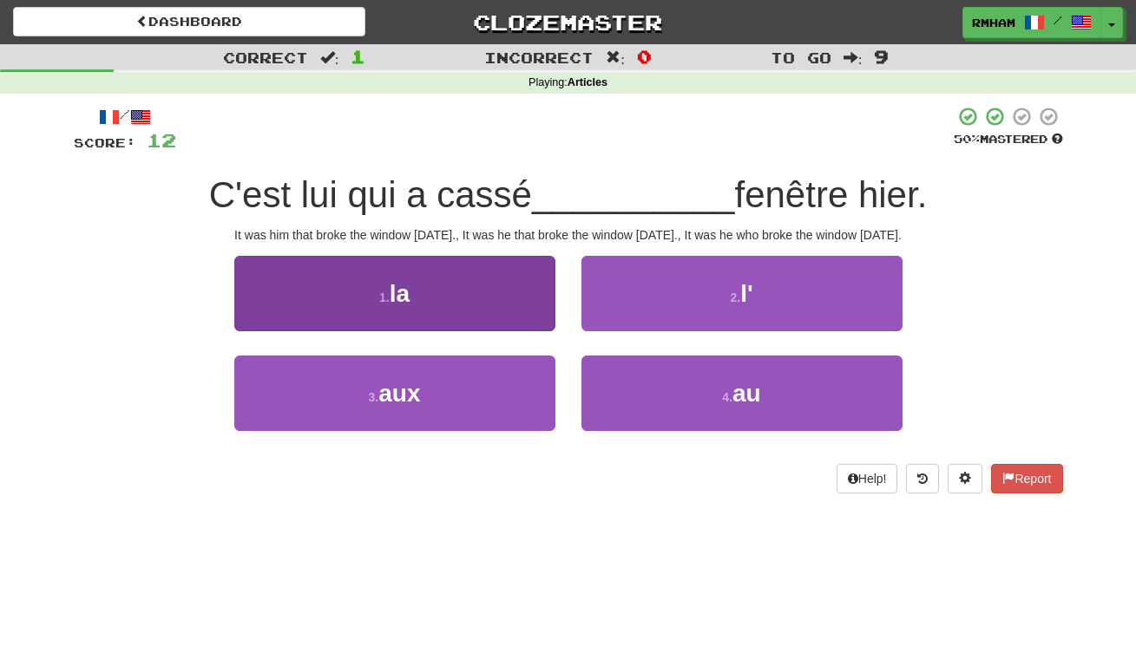
click at [476, 289] on button "1 . la" at bounding box center [394, 293] width 321 height 75
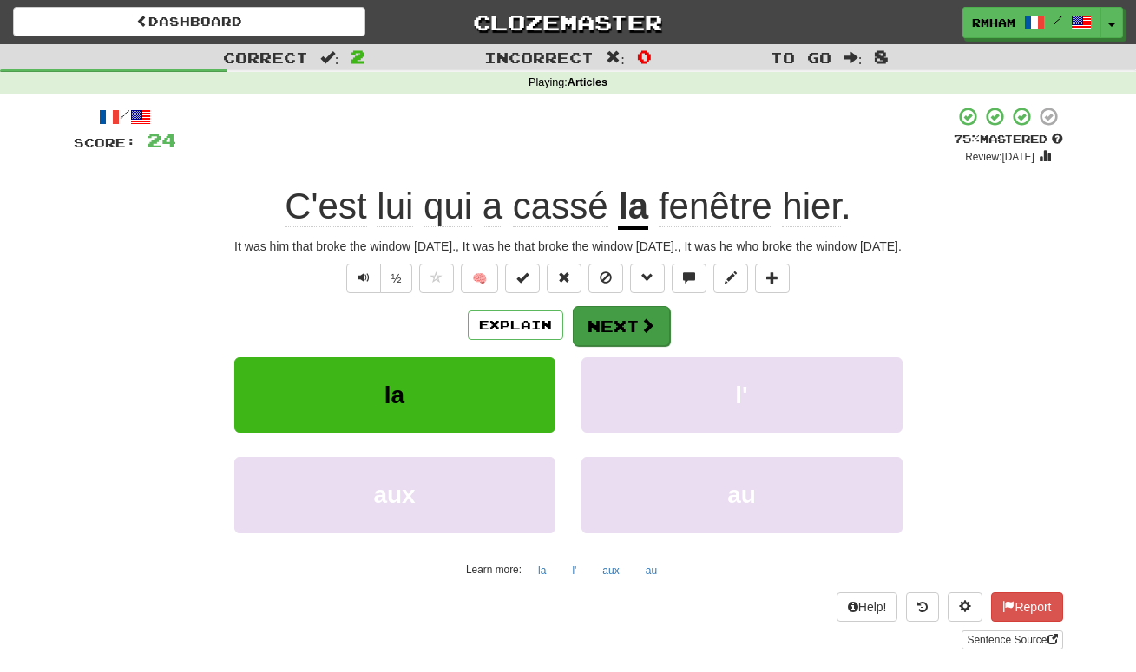
click at [602, 321] on button "Next" at bounding box center [621, 326] width 97 height 40
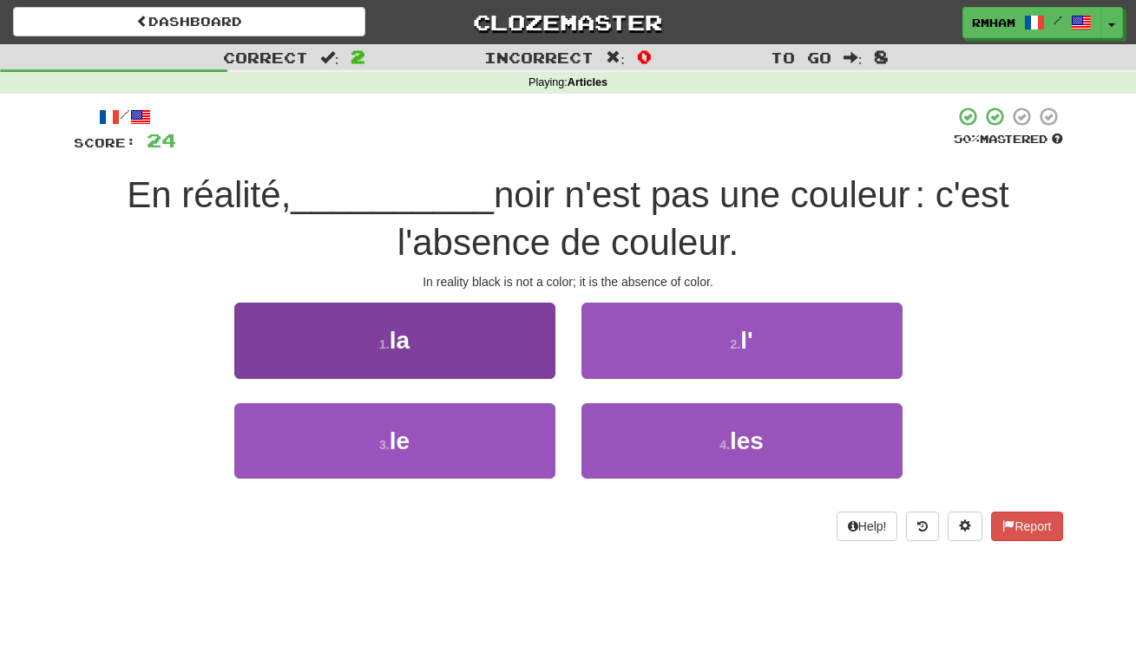
click at [480, 349] on button "1 . la" at bounding box center [394, 340] width 321 height 75
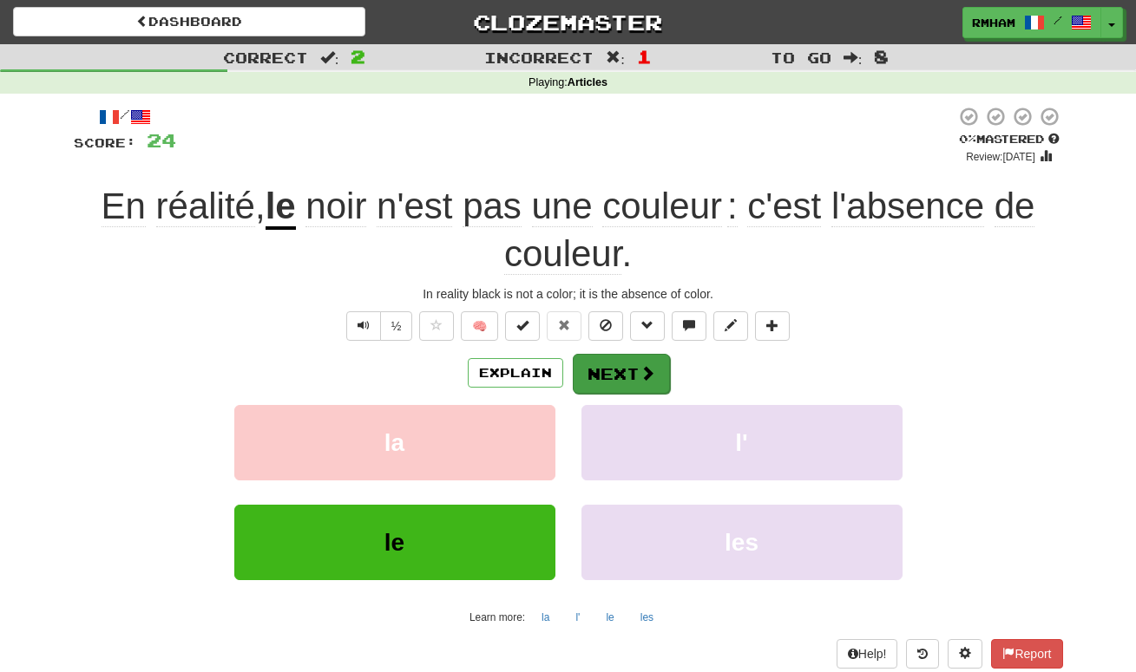
click at [606, 366] on button "Next" at bounding box center [621, 374] width 97 height 40
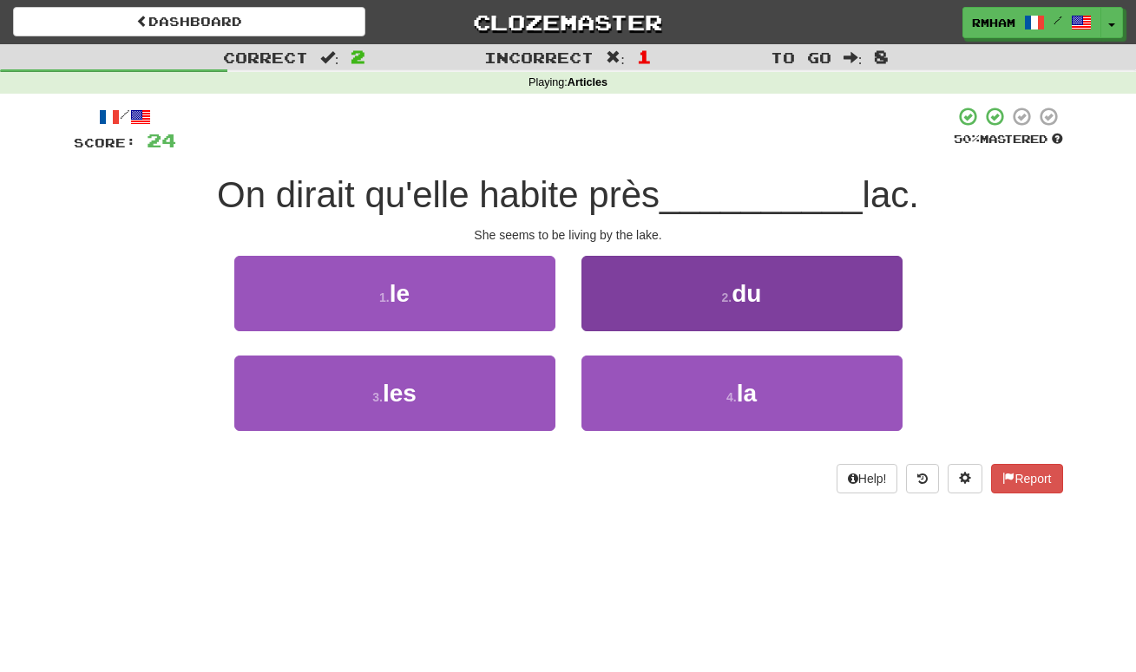
click at [758, 302] on span "du" at bounding box center [745, 293] width 29 height 27
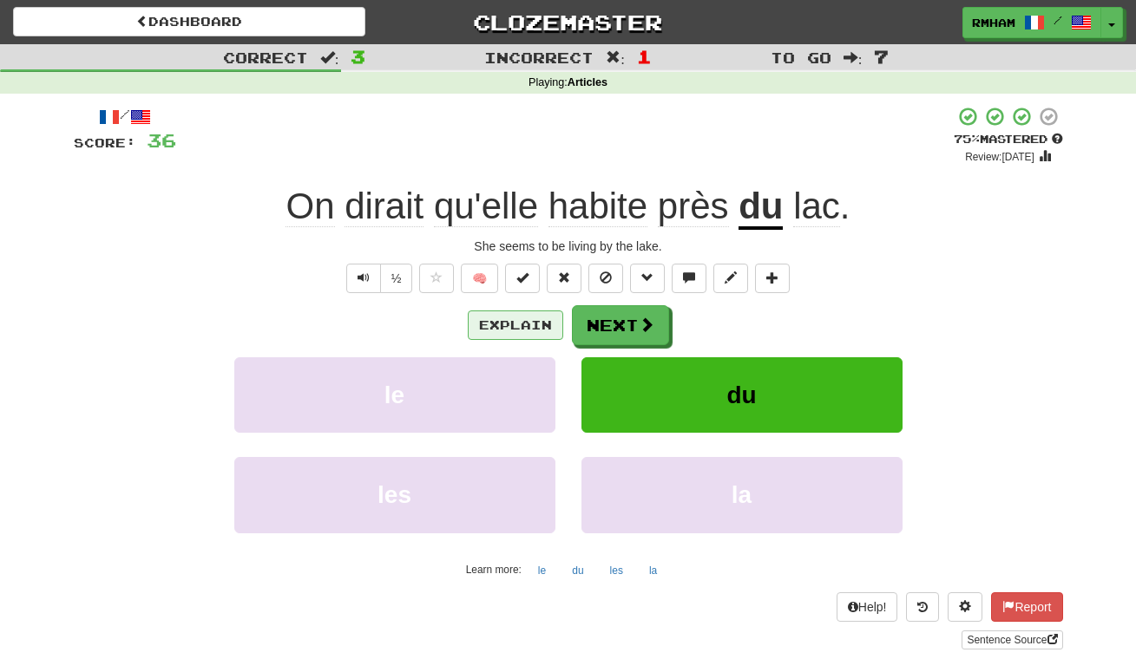
click at [536, 321] on button "Explain" at bounding box center [515, 325] width 95 height 29
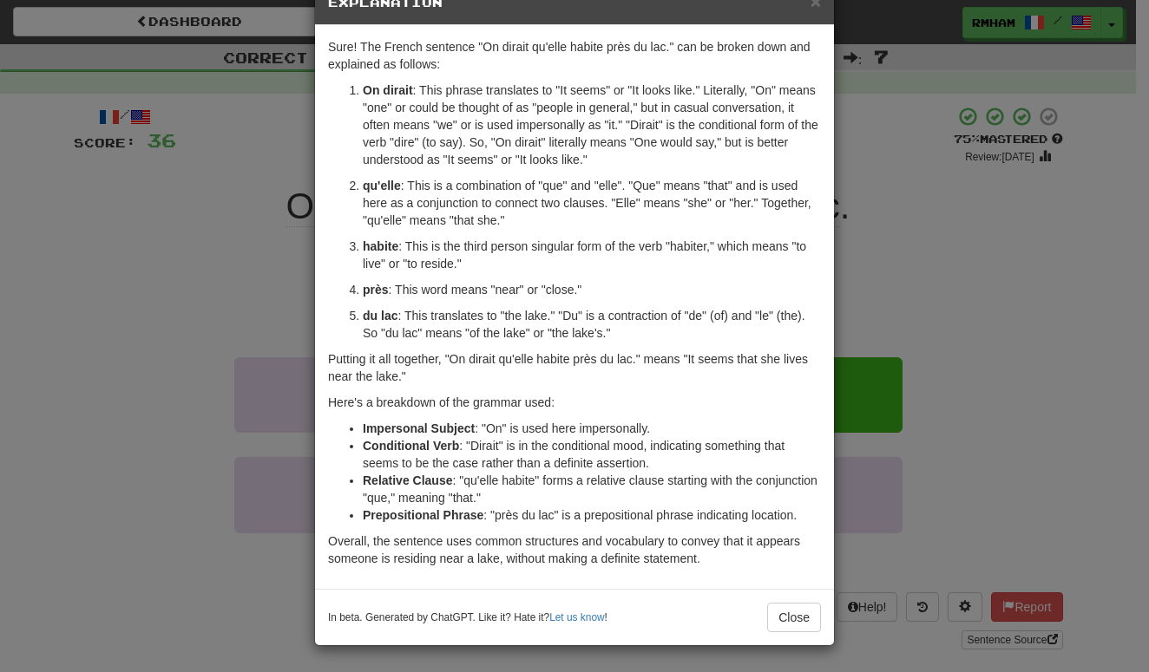
scroll to position [46, 0]
click at [788, 618] on button "Close" at bounding box center [794, 617] width 54 height 29
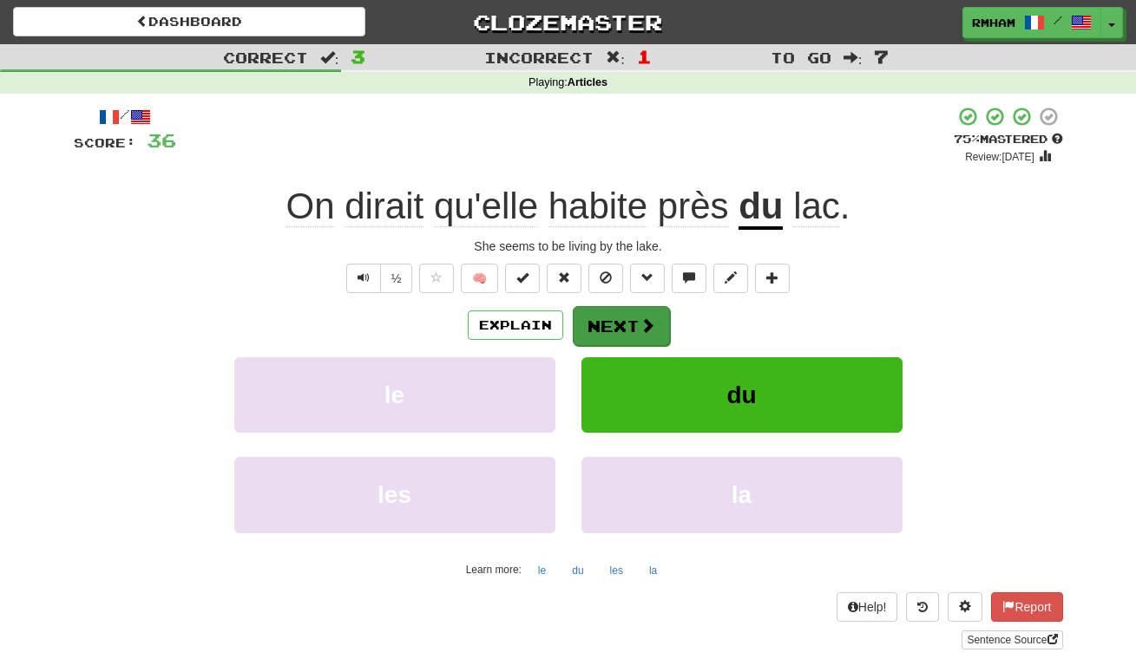
click at [639, 318] on span at bounding box center [647, 326] width 16 height 16
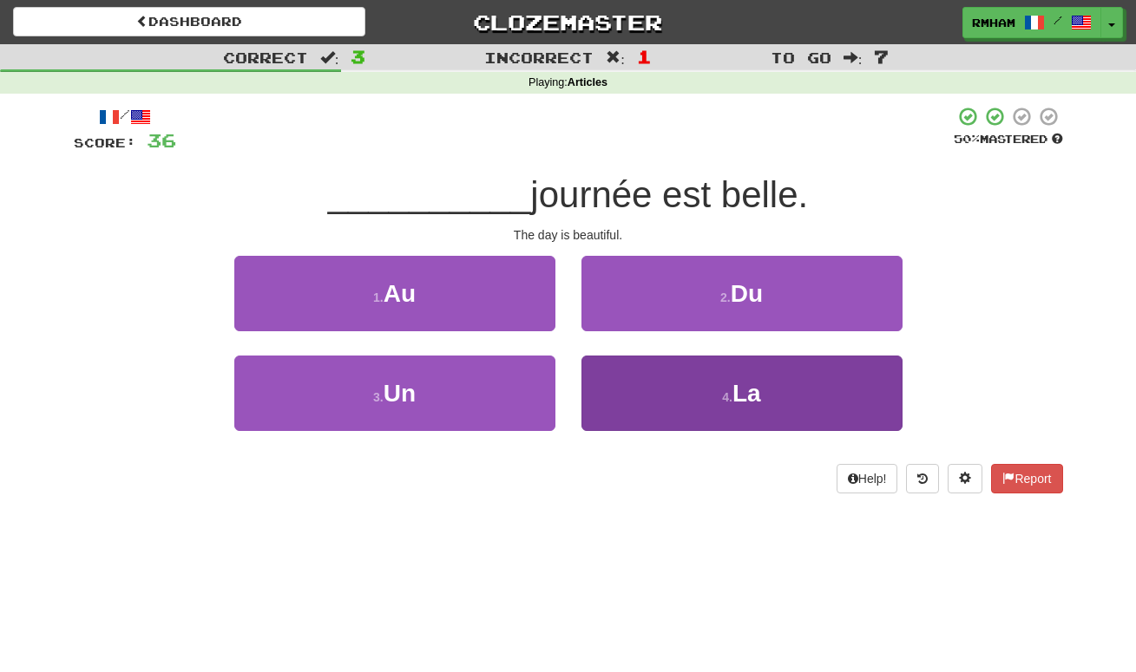
click at [747, 398] on span "La" at bounding box center [746, 393] width 29 height 27
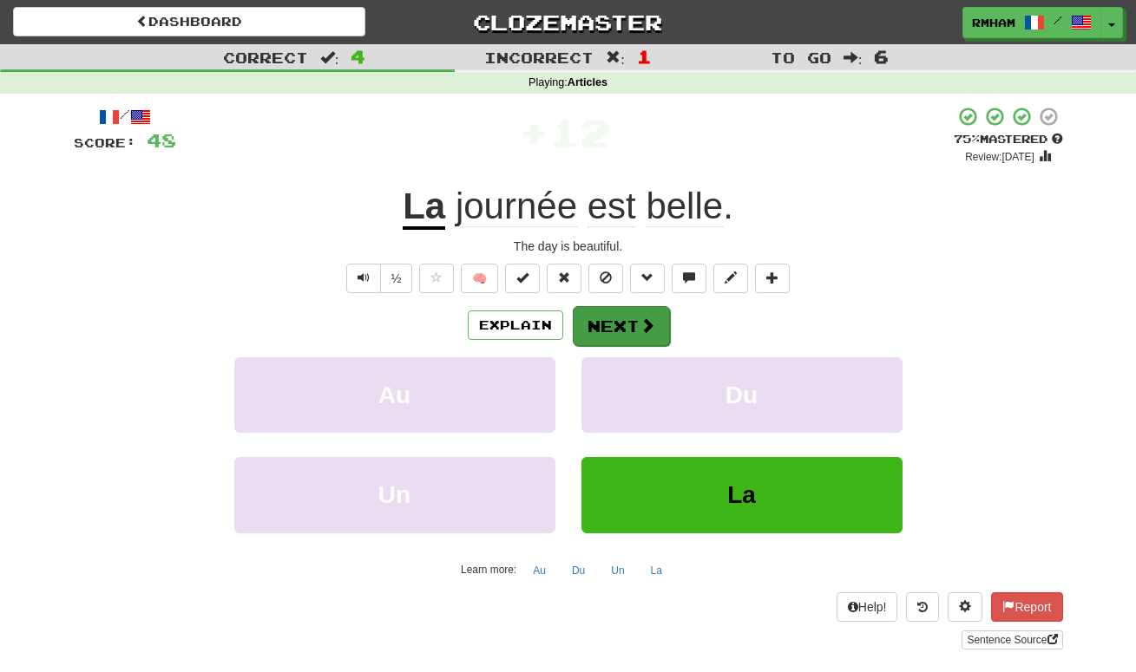
click at [625, 322] on button "Next" at bounding box center [621, 326] width 97 height 40
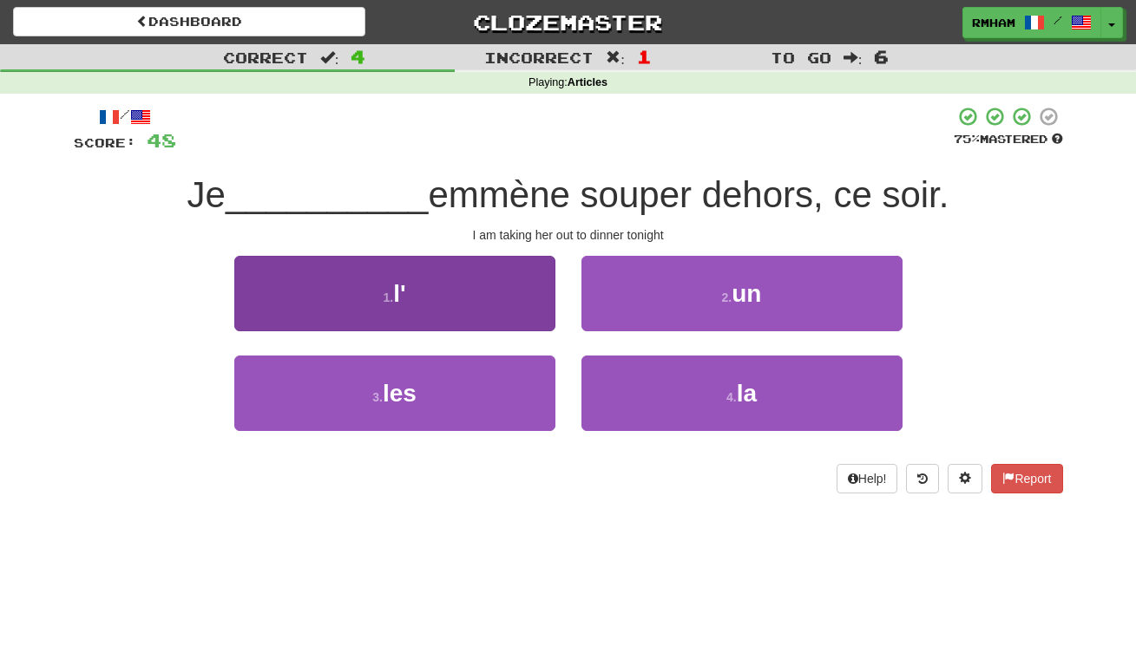
click at [434, 295] on button "1 . l'" at bounding box center [394, 293] width 321 height 75
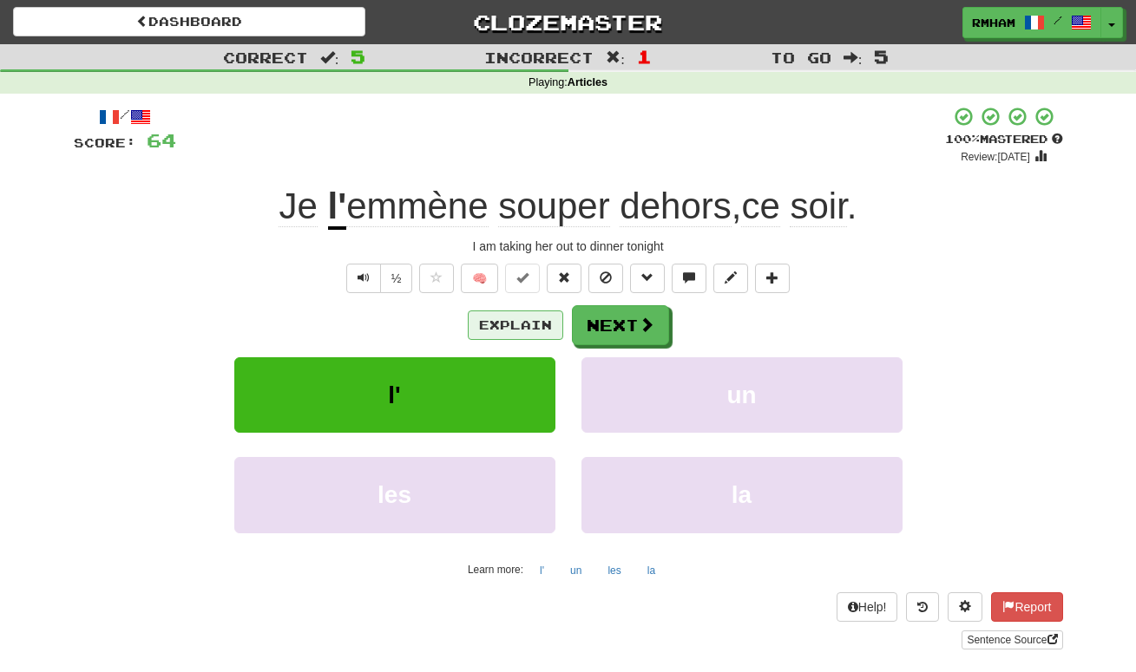
click at [513, 318] on button "Explain" at bounding box center [515, 325] width 95 height 29
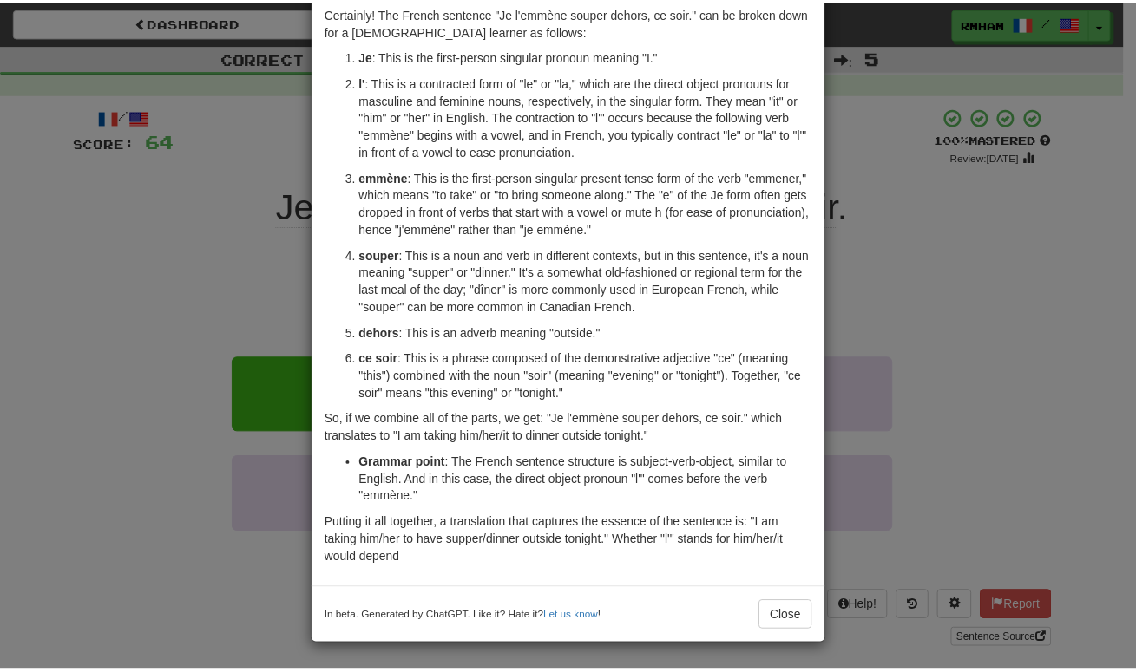
scroll to position [81, 0]
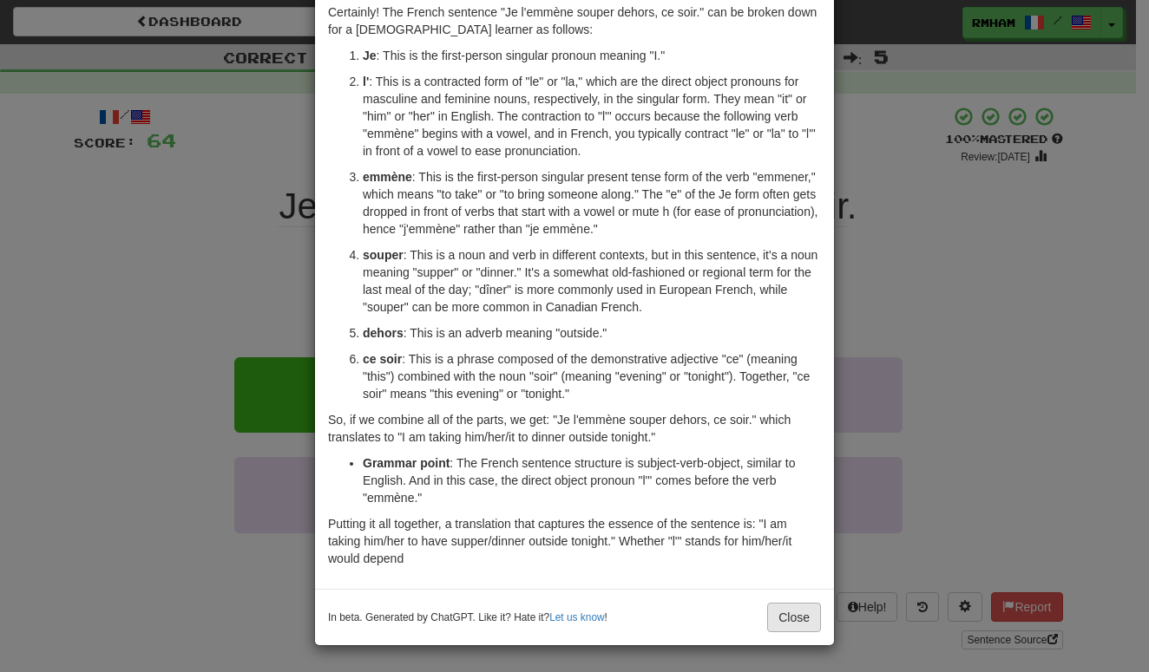
click at [793, 613] on button "Close" at bounding box center [794, 617] width 54 height 29
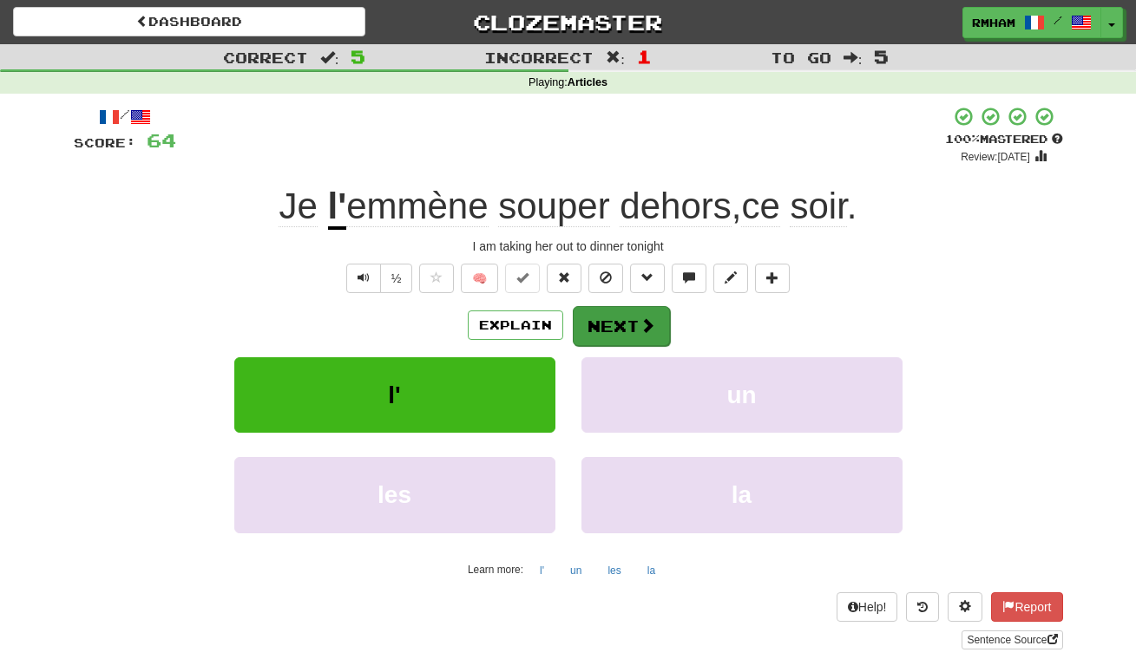
click at [643, 322] on span at bounding box center [647, 326] width 16 height 16
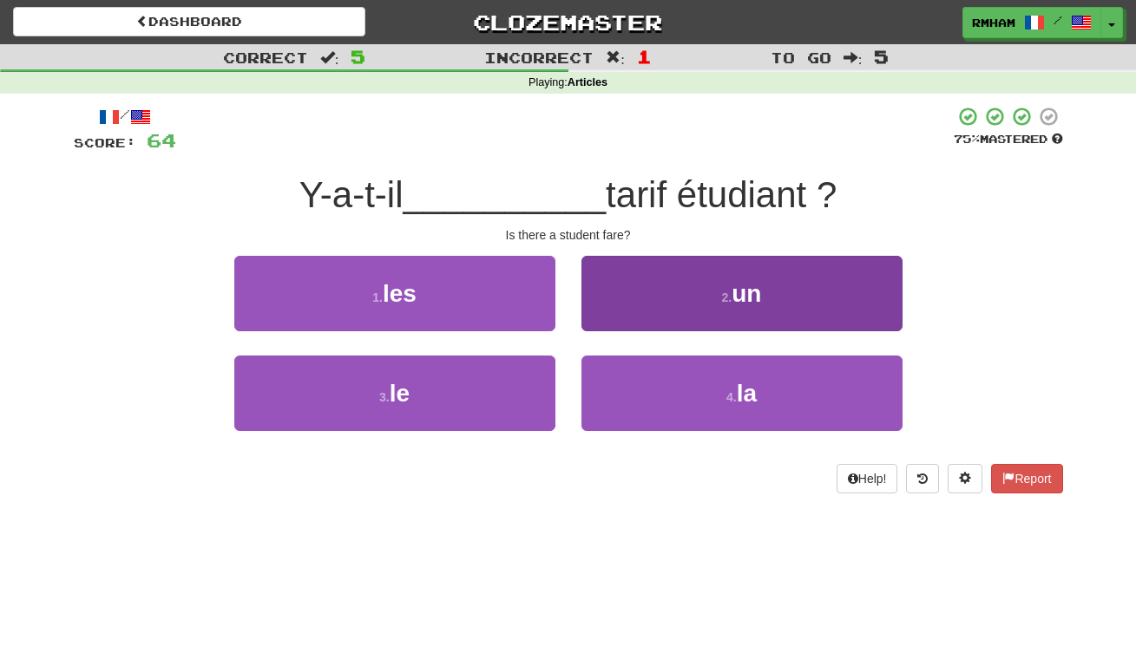
click at [665, 298] on button "2 . un" at bounding box center [741, 293] width 321 height 75
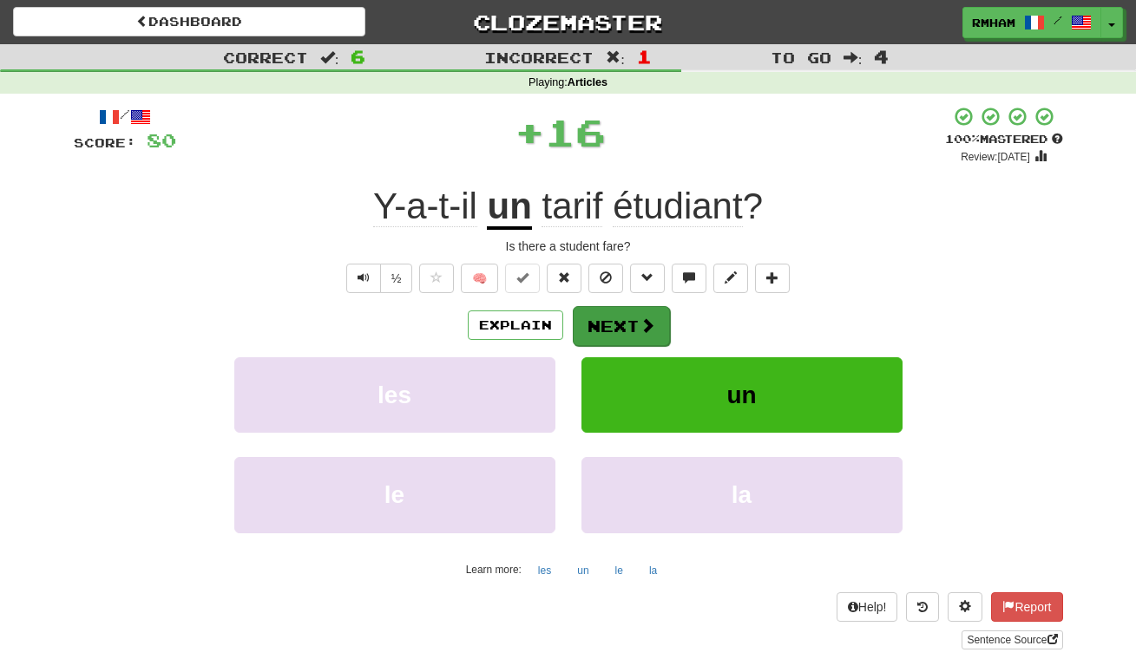
click at [627, 317] on button "Next" at bounding box center [621, 326] width 97 height 40
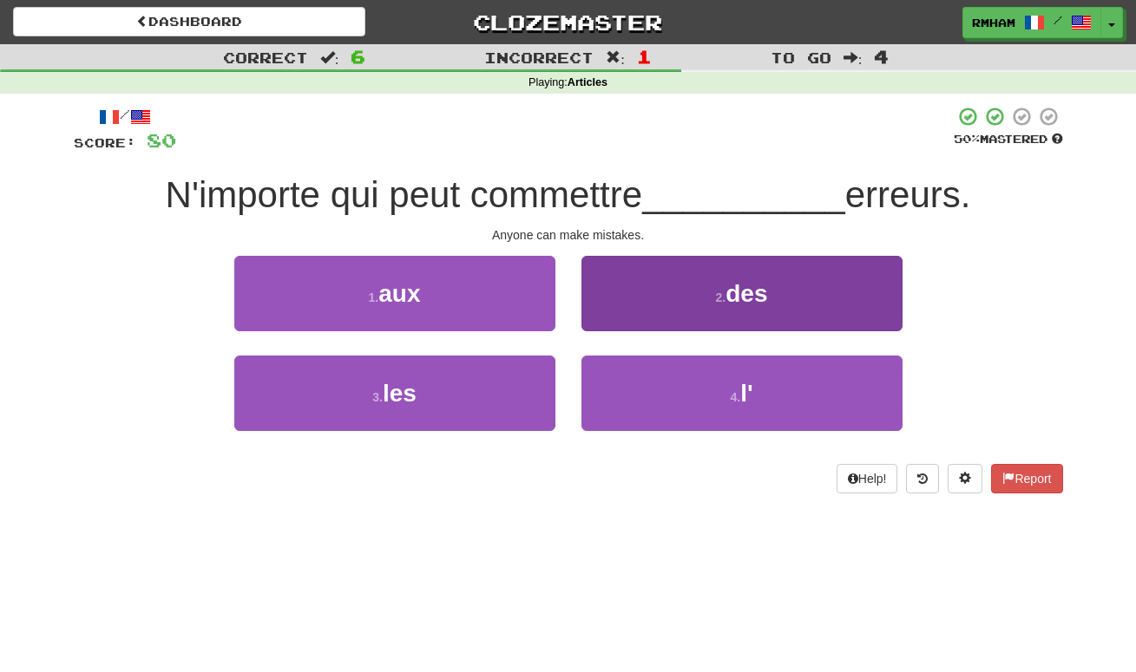
click at [678, 294] on button "2 . des" at bounding box center [741, 293] width 321 height 75
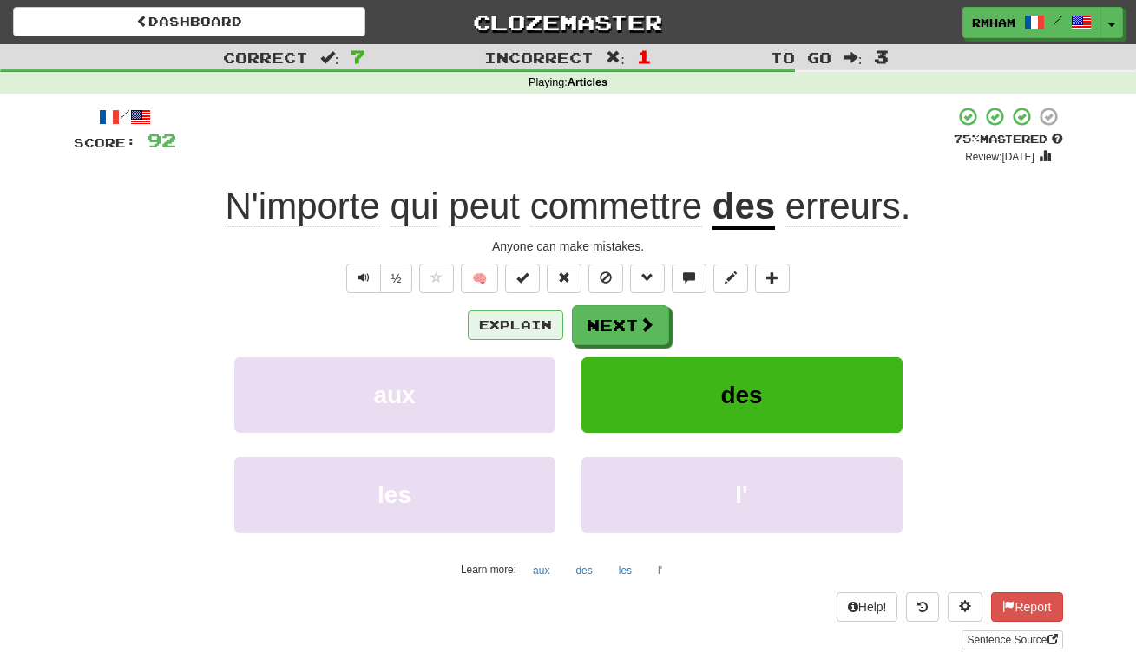
click at [522, 311] on button "Explain" at bounding box center [515, 325] width 95 height 29
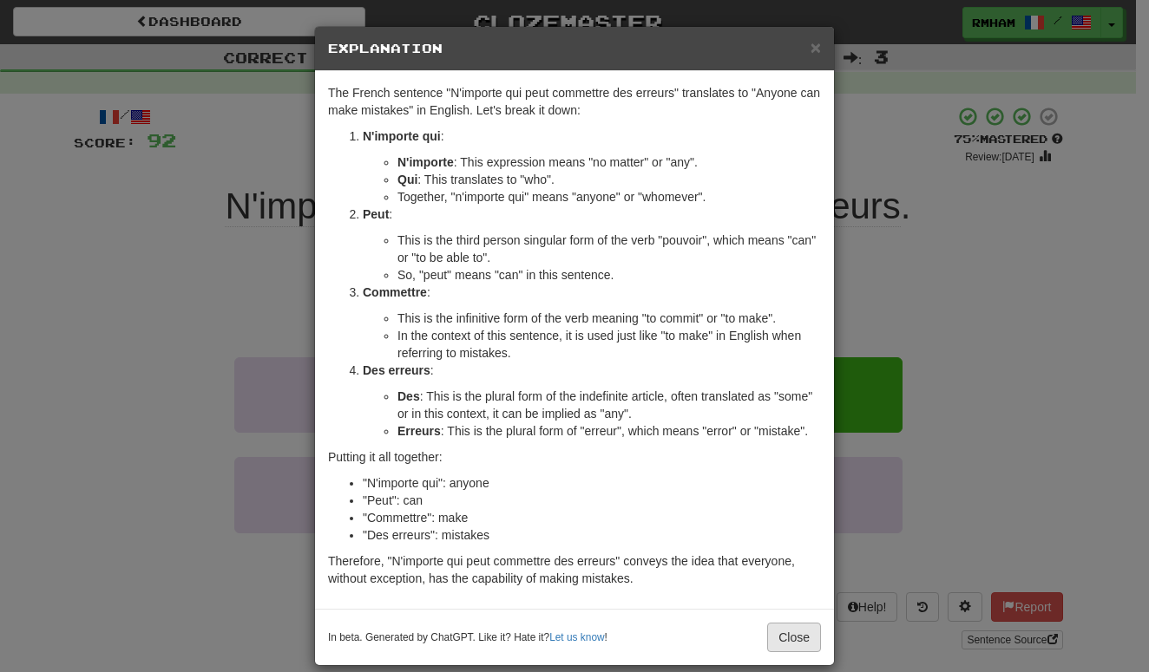
click at [788, 639] on button "Close" at bounding box center [794, 637] width 54 height 29
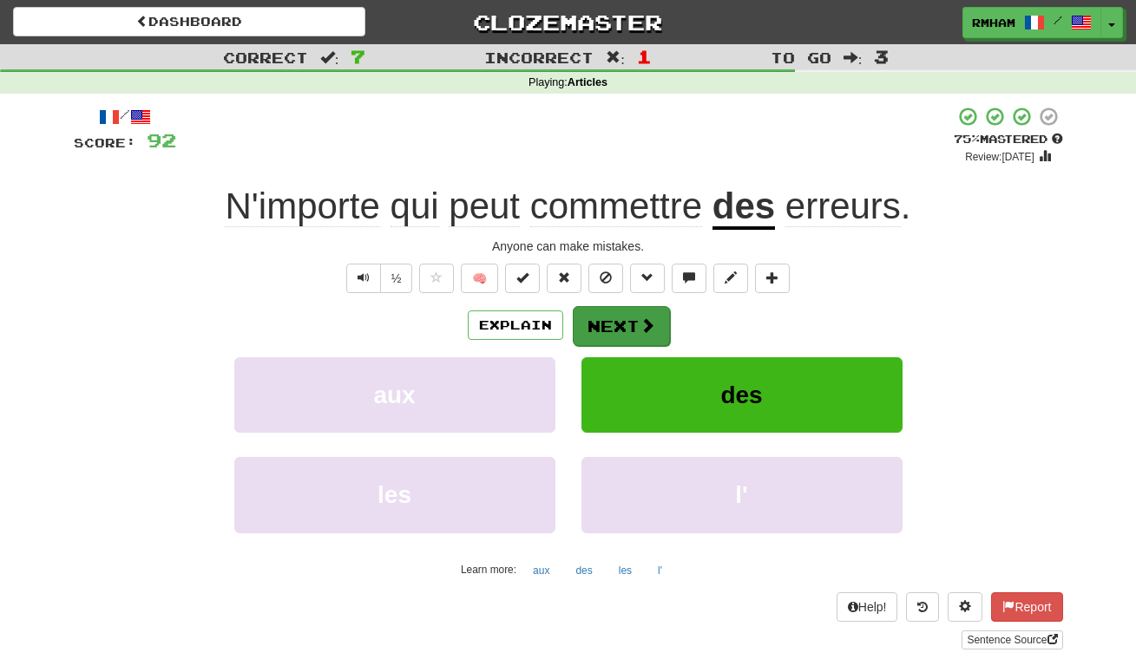
click at [631, 322] on button "Next" at bounding box center [621, 326] width 97 height 40
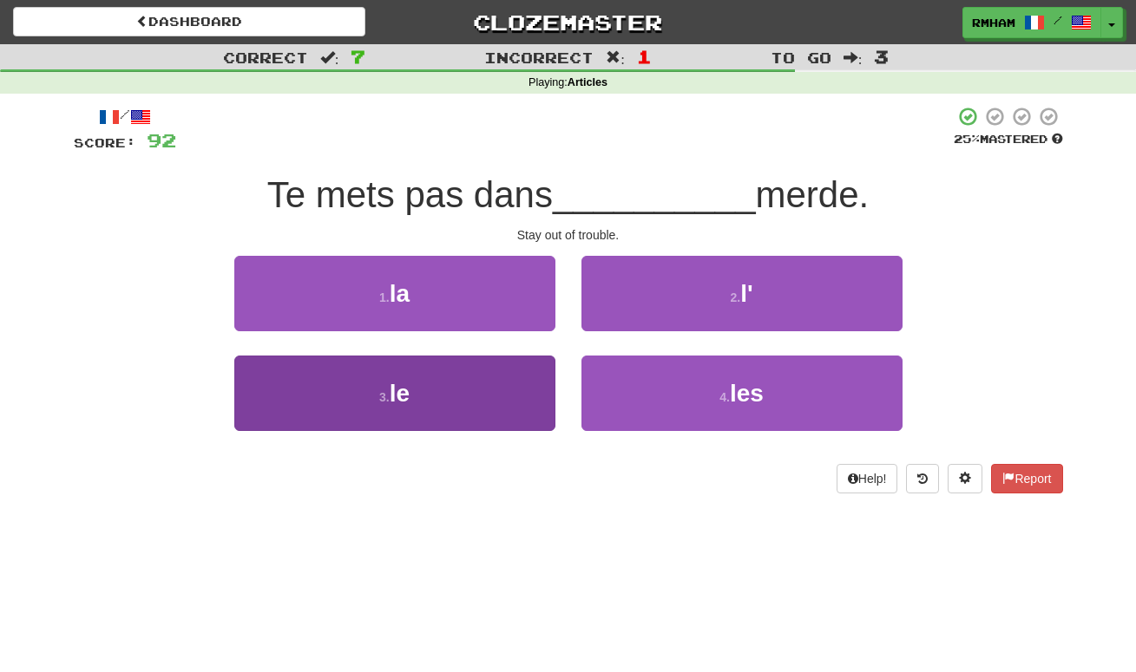
click at [452, 398] on button "3 . le" at bounding box center [394, 393] width 321 height 75
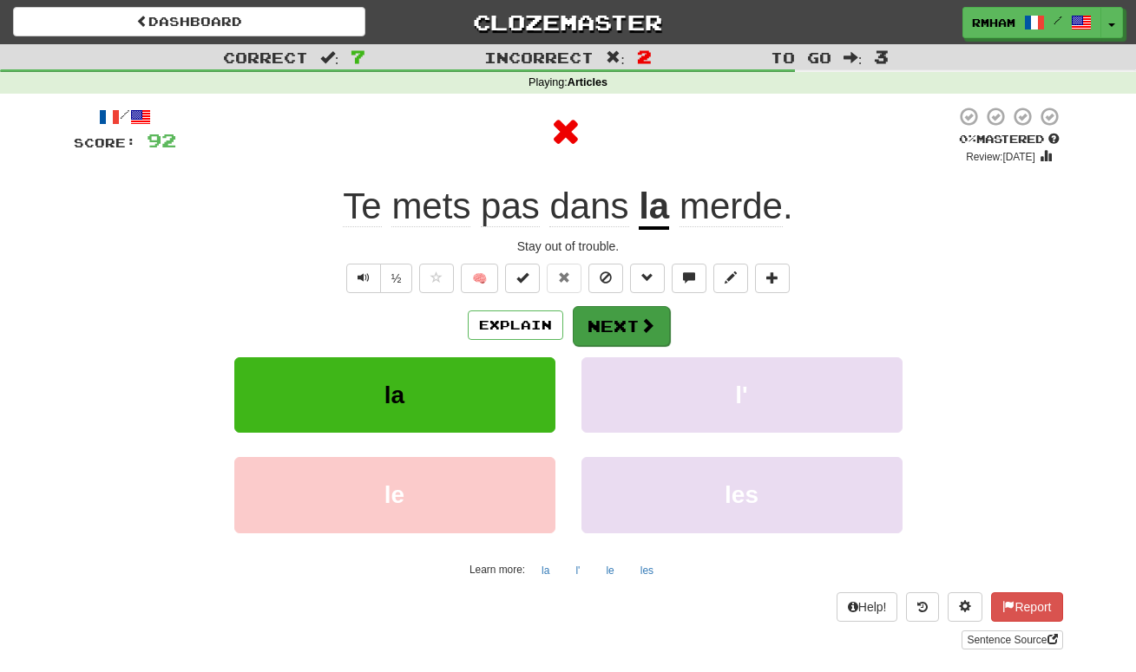
click at [628, 325] on button "Next" at bounding box center [621, 326] width 97 height 40
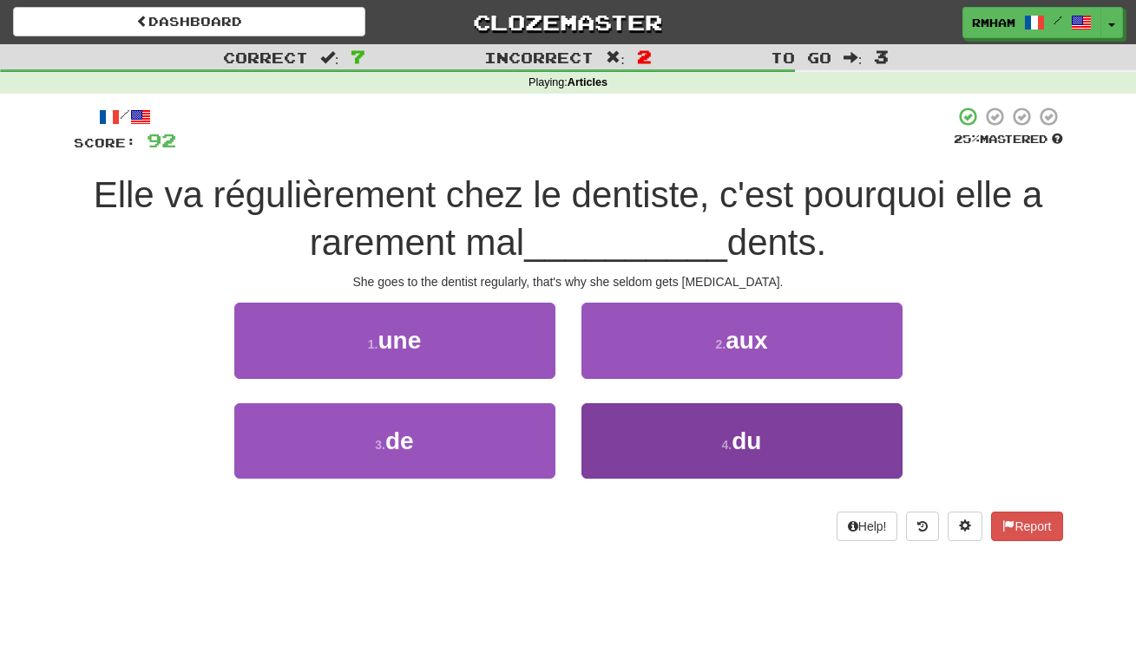
click at [659, 447] on button "4 . du" at bounding box center [741, 440] width 321 height 75
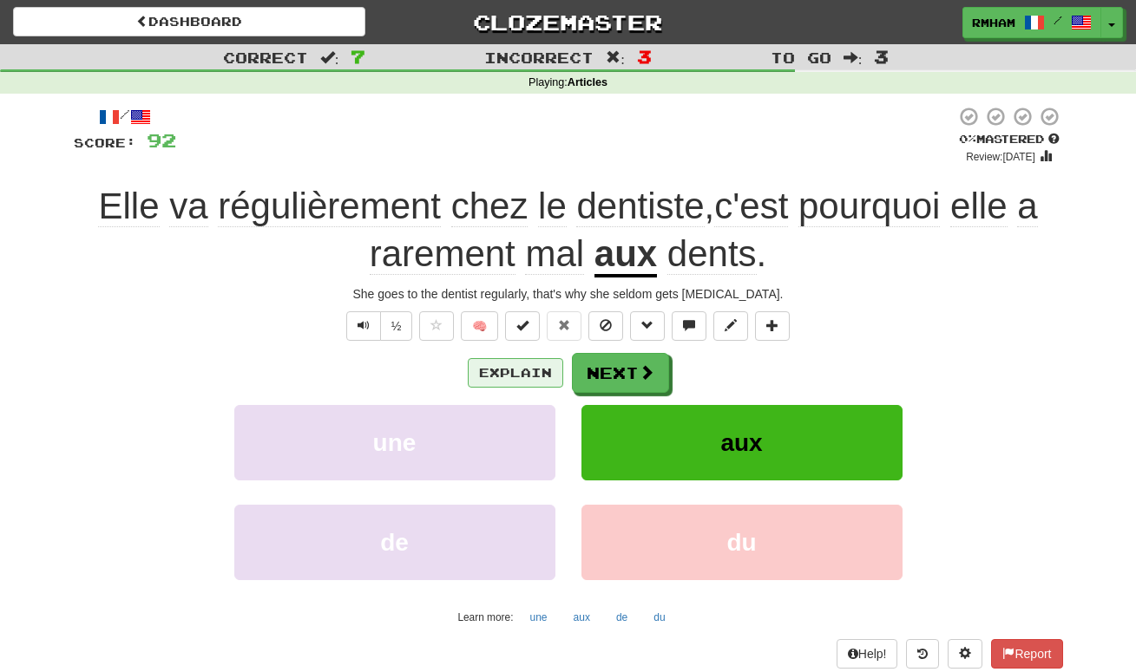
click at [521, 366] on button "Explain" at bounding box center [515, 372] width 95 height 29
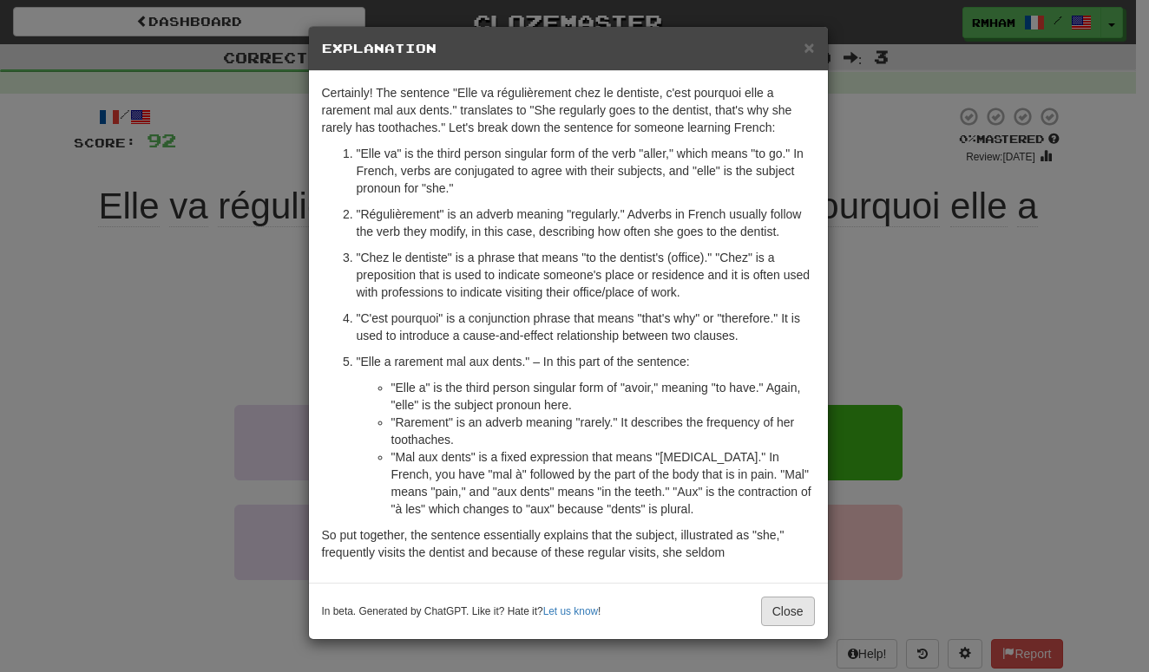
click at [786, 609] on button "Close" at bounding box center [788, 611] width 54 height 29
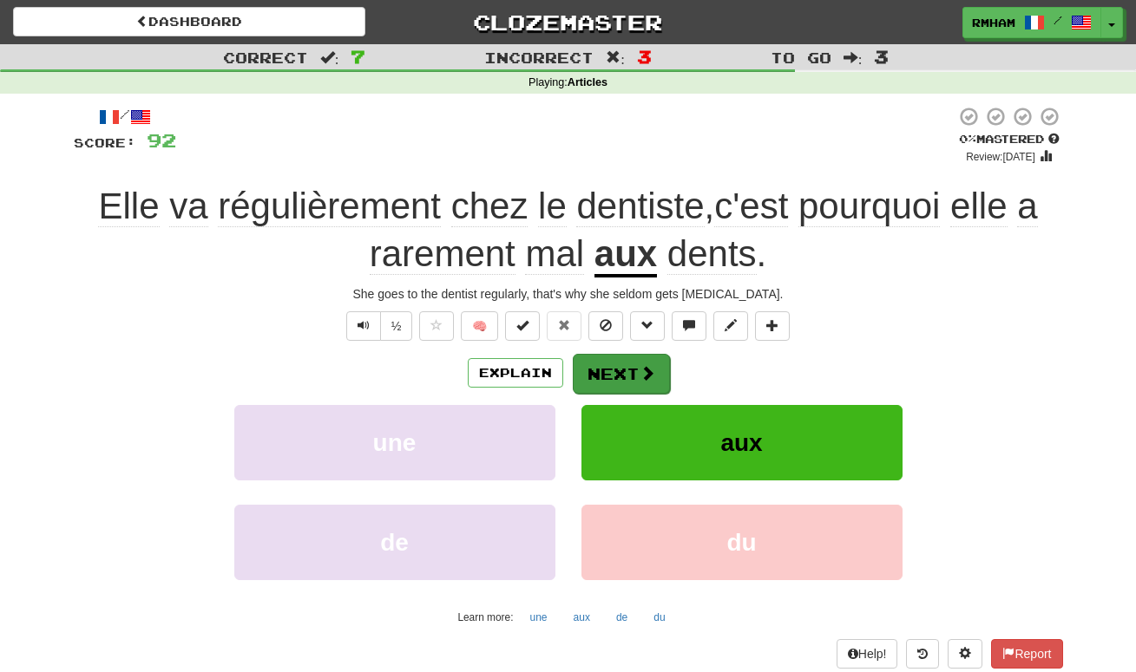
click at [644, 366] on span at bounding box center [647, 373] width 16 height 16
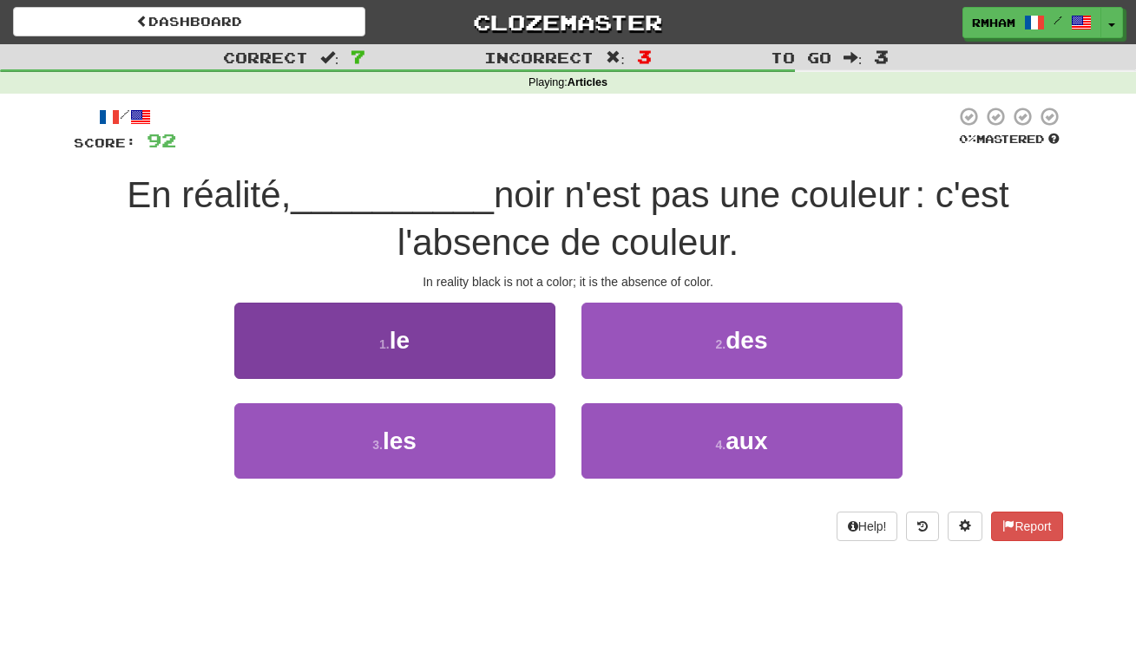
click at [469, 352] on button "1 . le" at bounding box center [394, 340] width 321 height 75
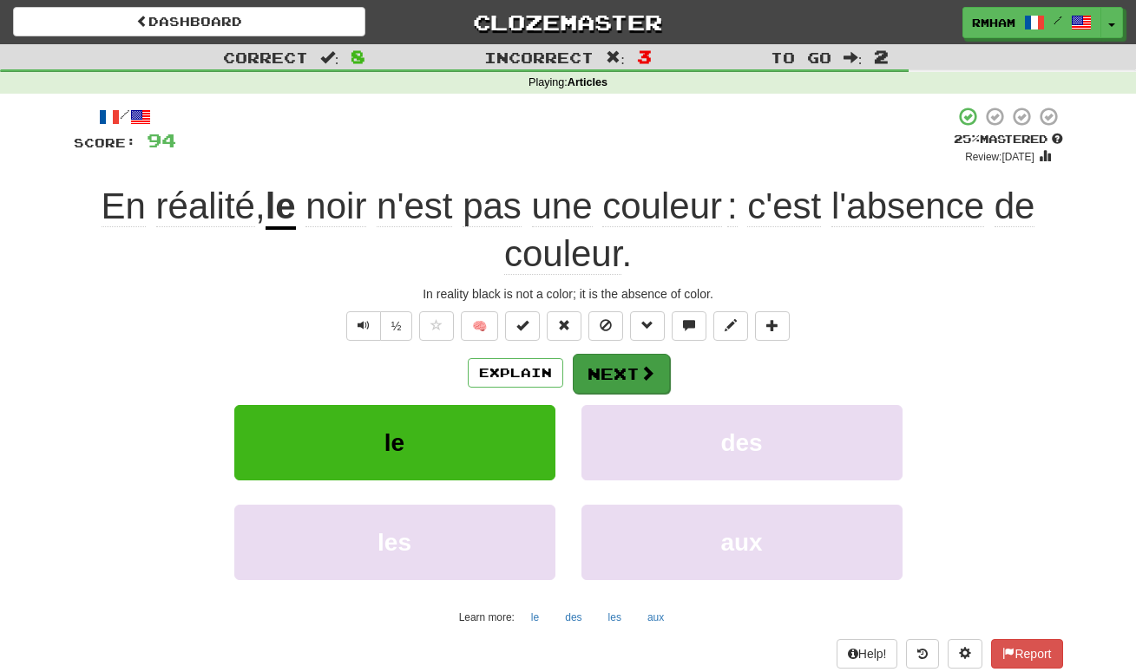
click at [594, 371] on button "Next" at bounding box center [621, 374] width 97 height 40
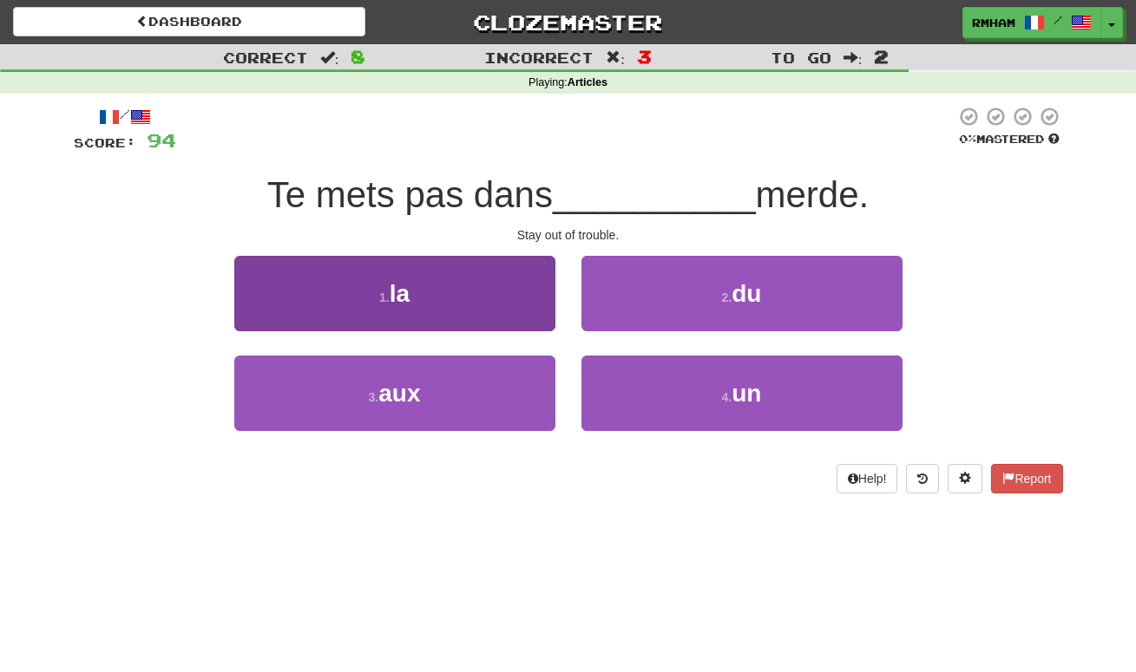
click at [495, 292] on button "1 . la" at bounding box center [394, 293] width 321 height 75
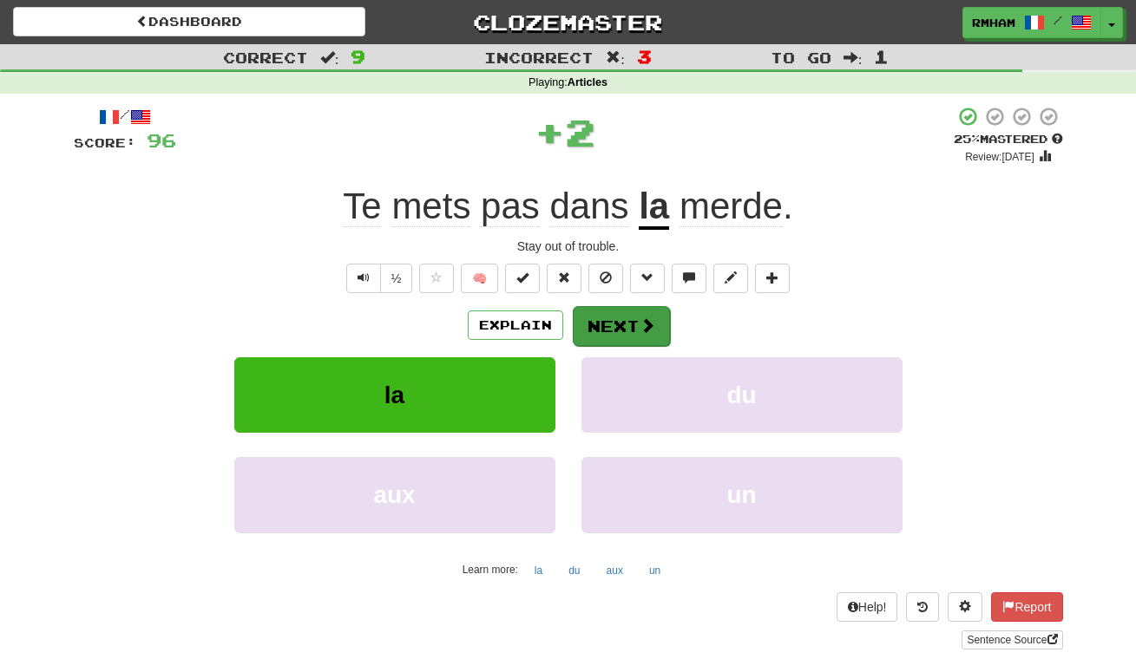
click at [623, 320] on button "Next" at bounding box center [621, 326] width 97 height 40
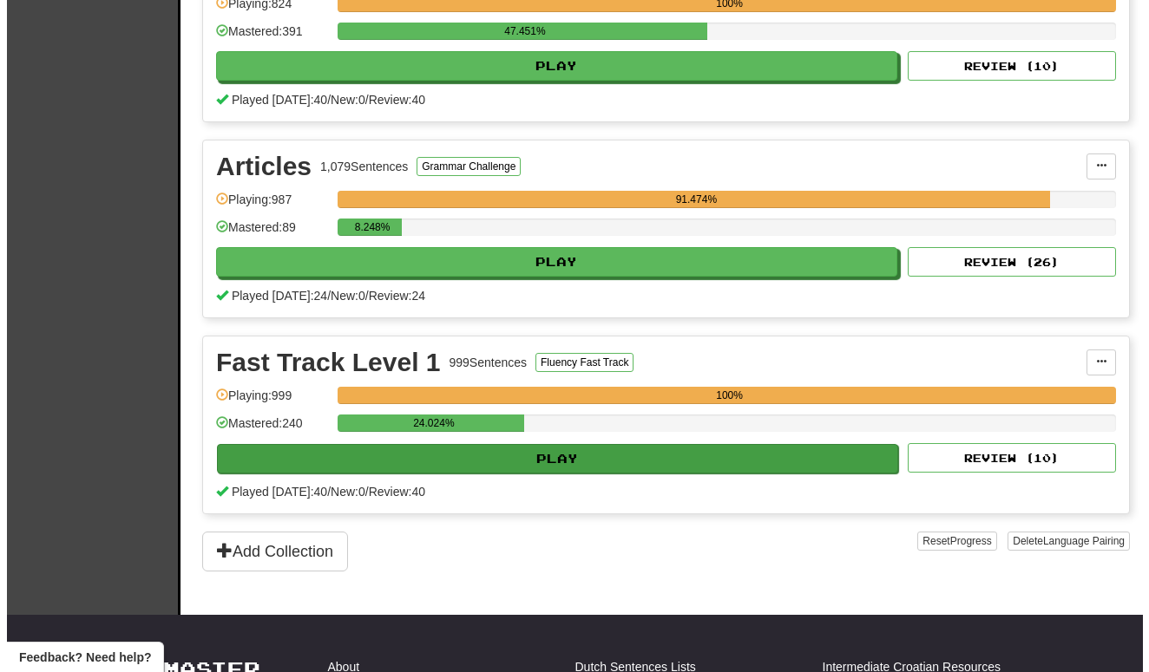
scroll to position [456, 0]
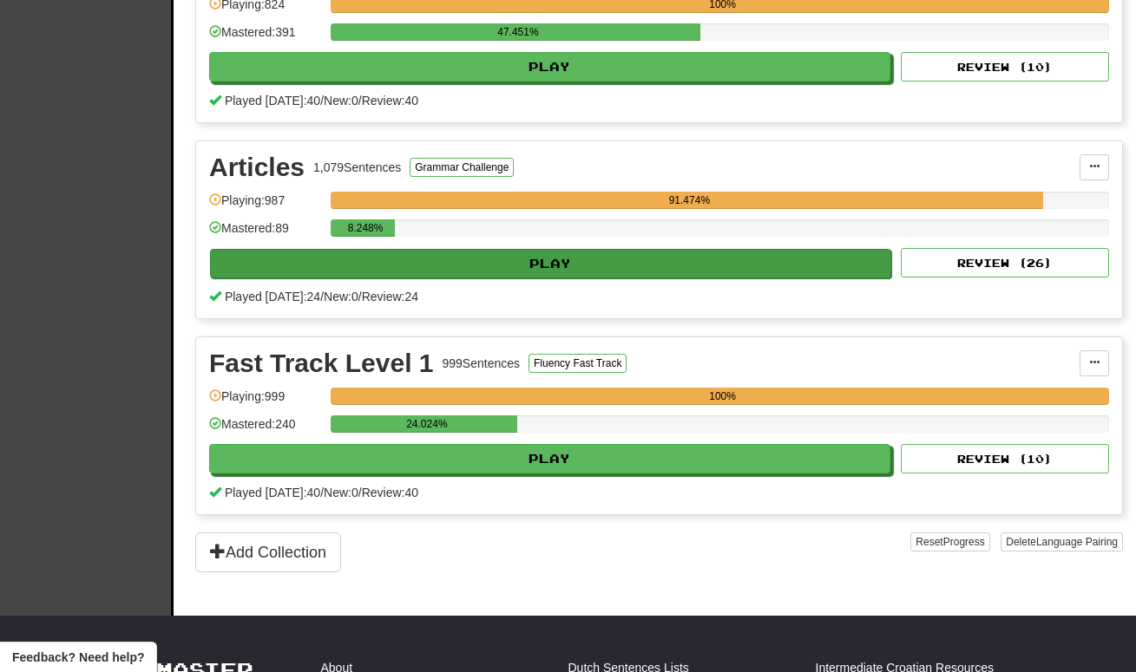
click at [517, 253] on button "Play" at bounding box center [550, 263] width 681 height 29
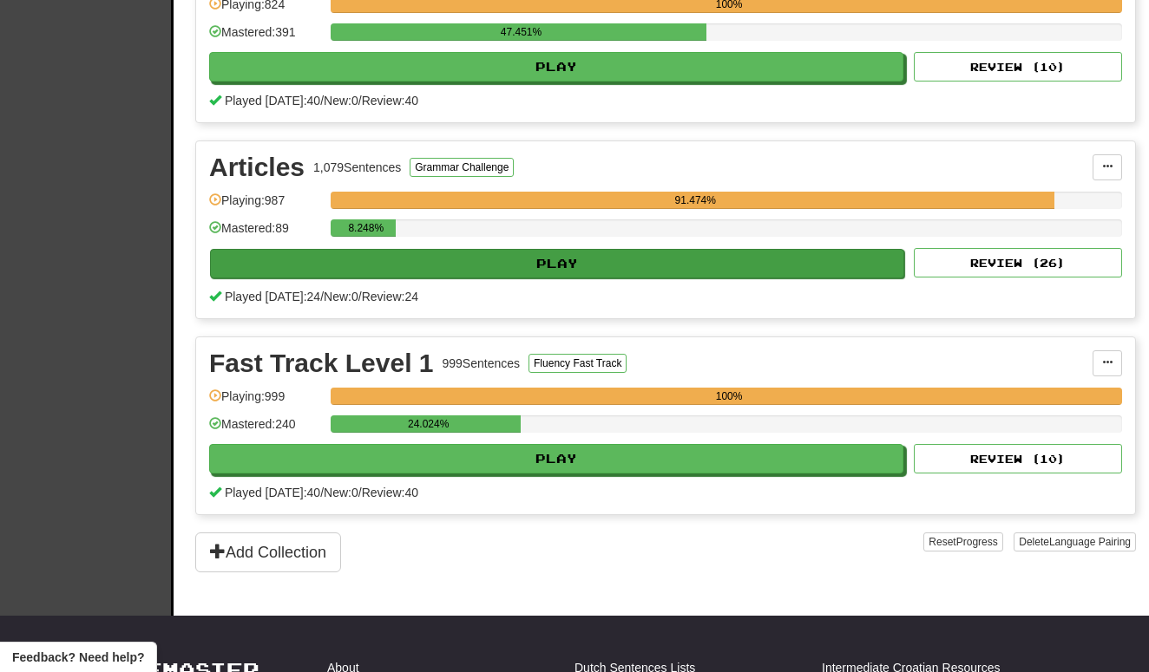
select select "**"
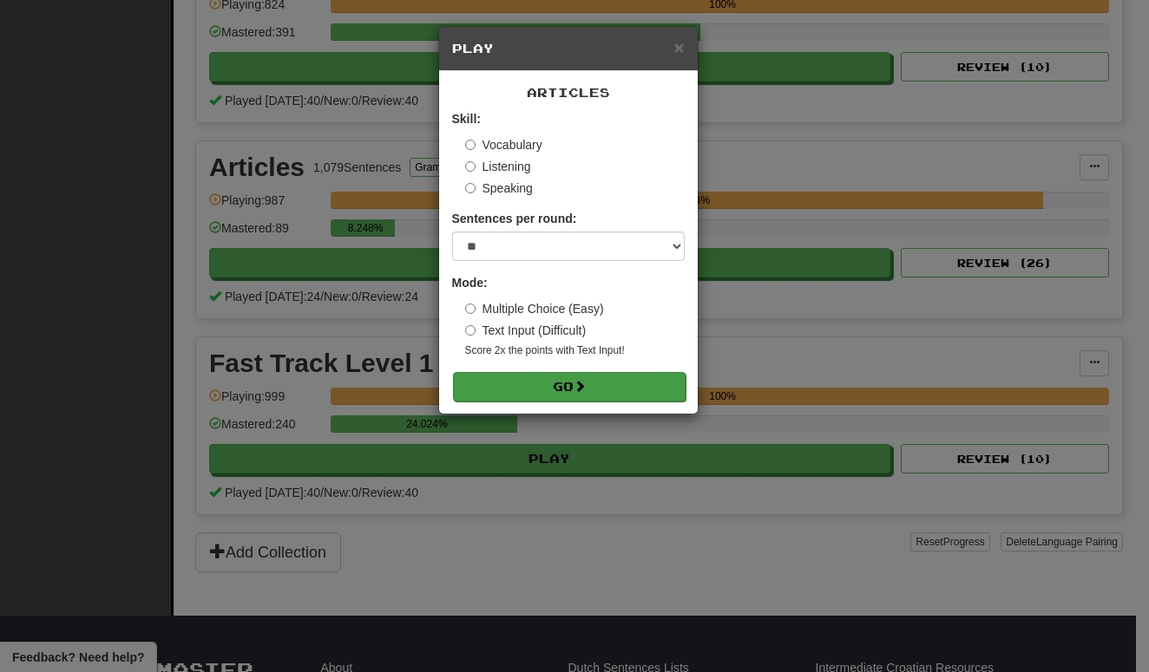
click at [554, 378] on button "Go" at bounding box center [569, 386] width 233 height 29
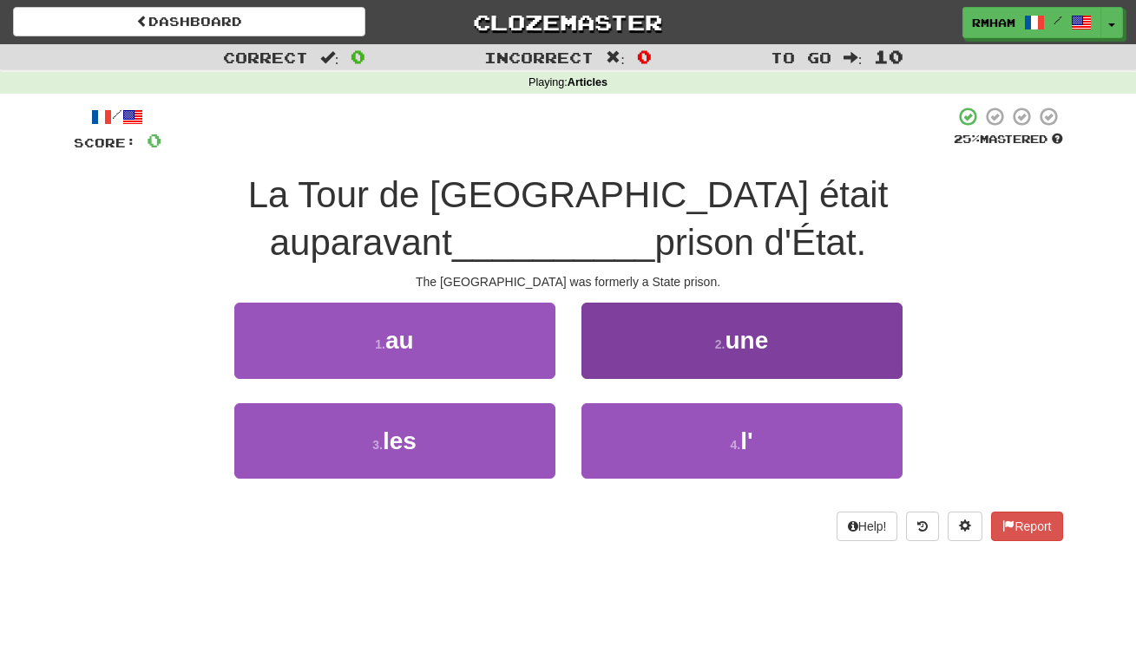
click at [671, 351] on button "2 . une" at bounding box center [741, 340] width 321 height 75
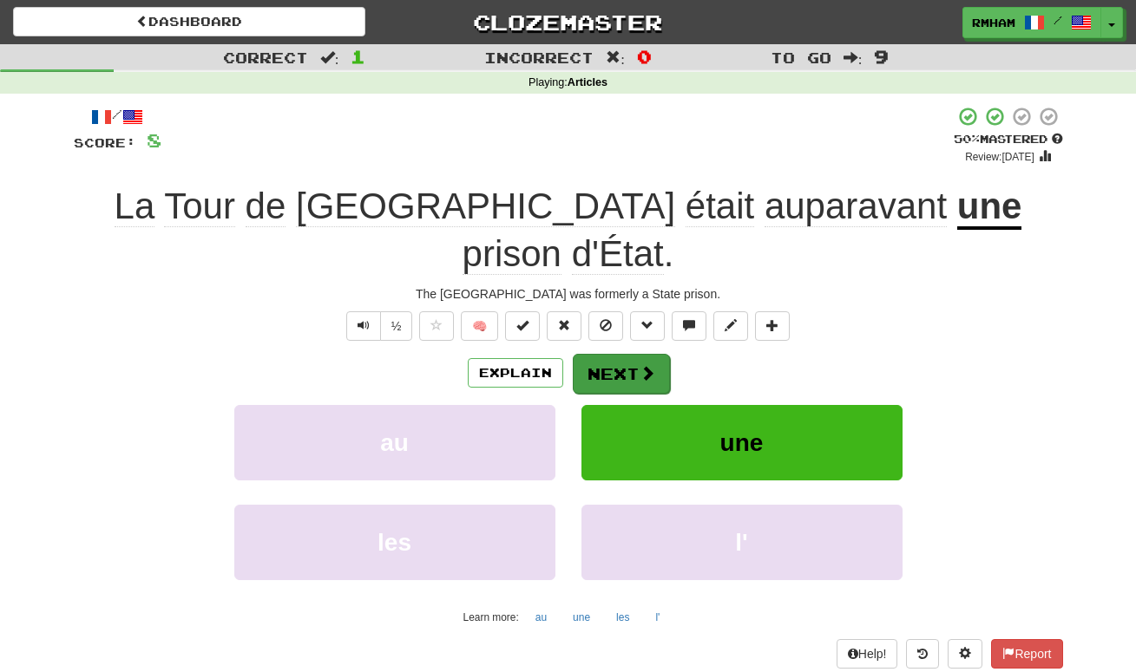
click at [624, 354] on button "Next" at bounding box center [621, 374] width 97 height 40
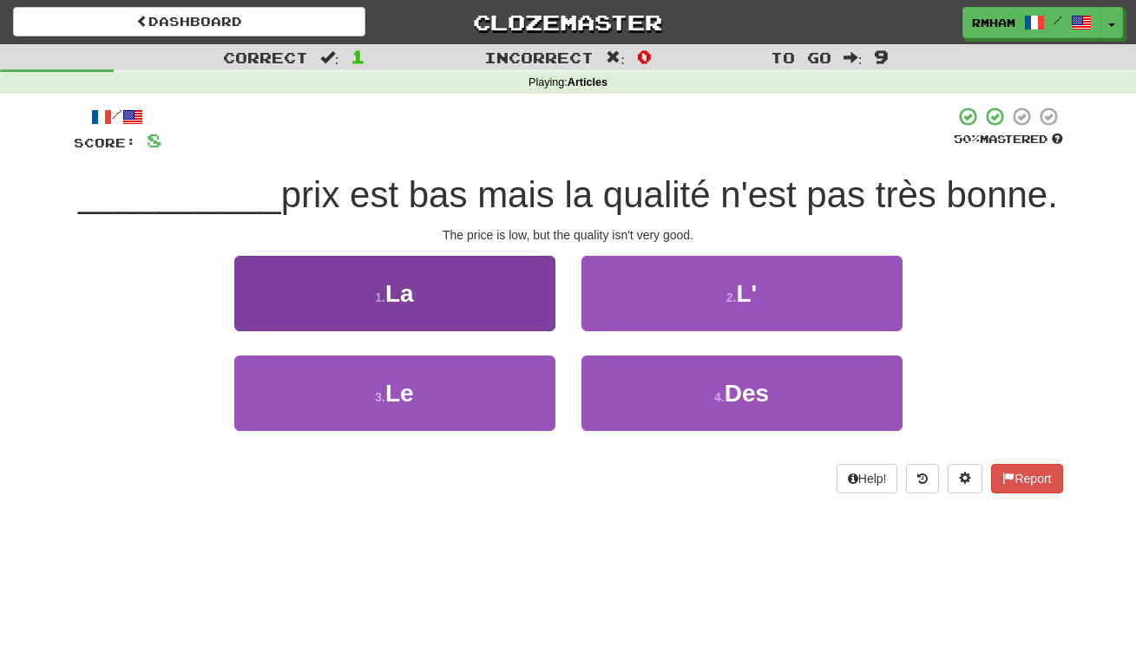
click at [436, 289] on button "1 . La" at bounding box center [394, 293] width 321 height 75
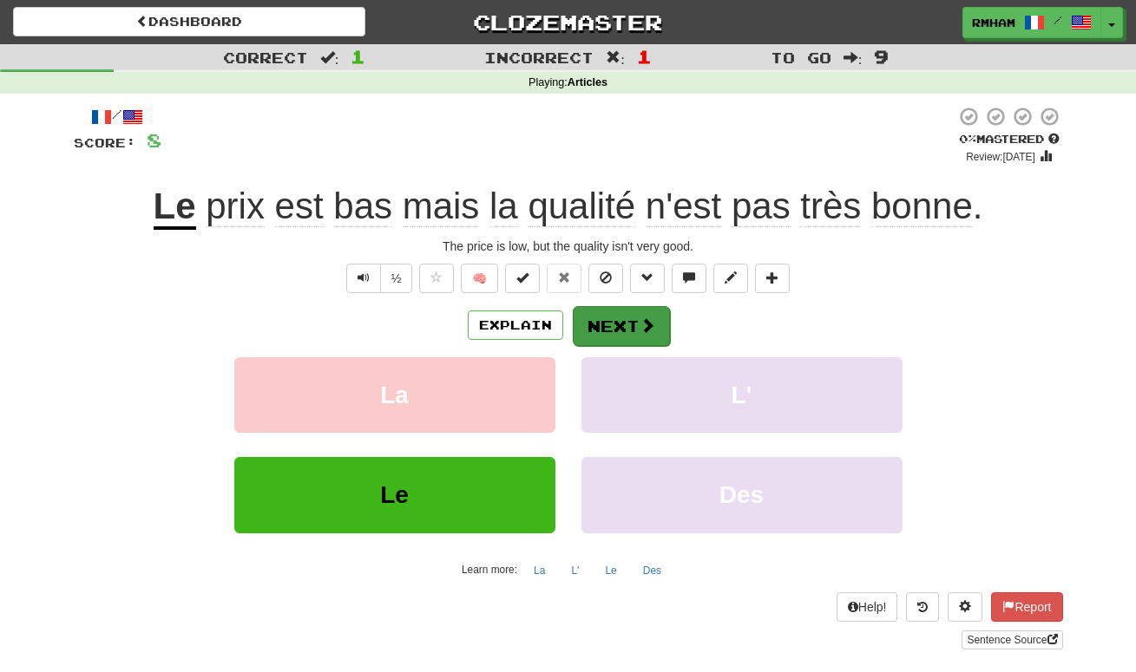
click at [624, 330] on button "Next" at bounding box center [621, 326] width 97 height 40
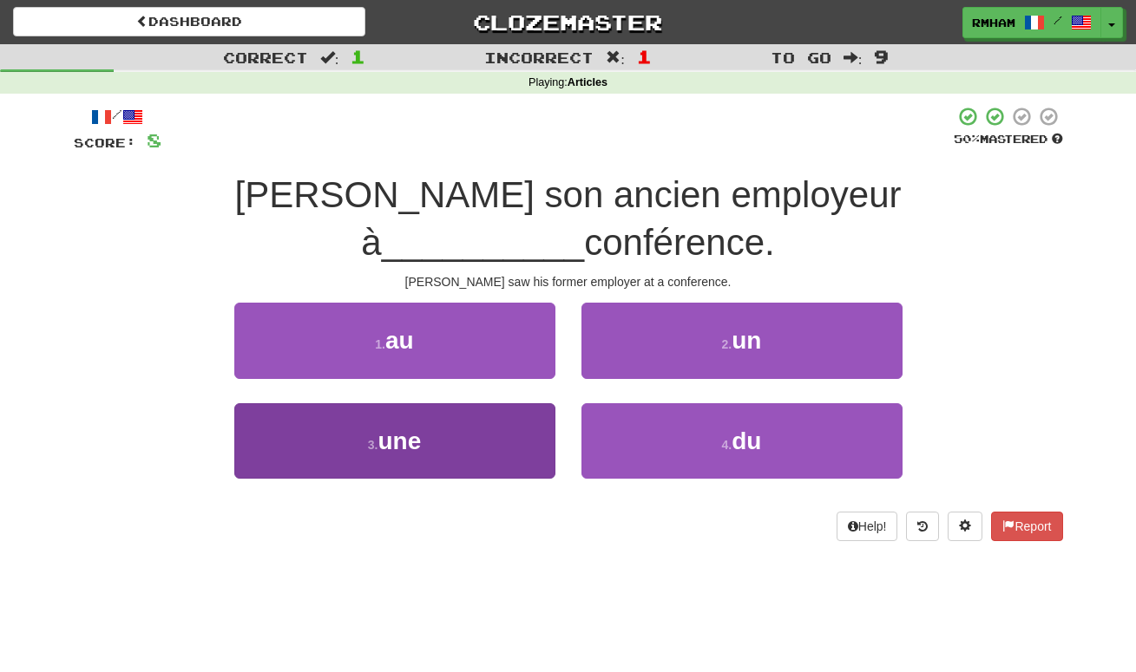
click at [460, 403] on button "3 . une" at bounding box center [394, 440] width 321 height 75
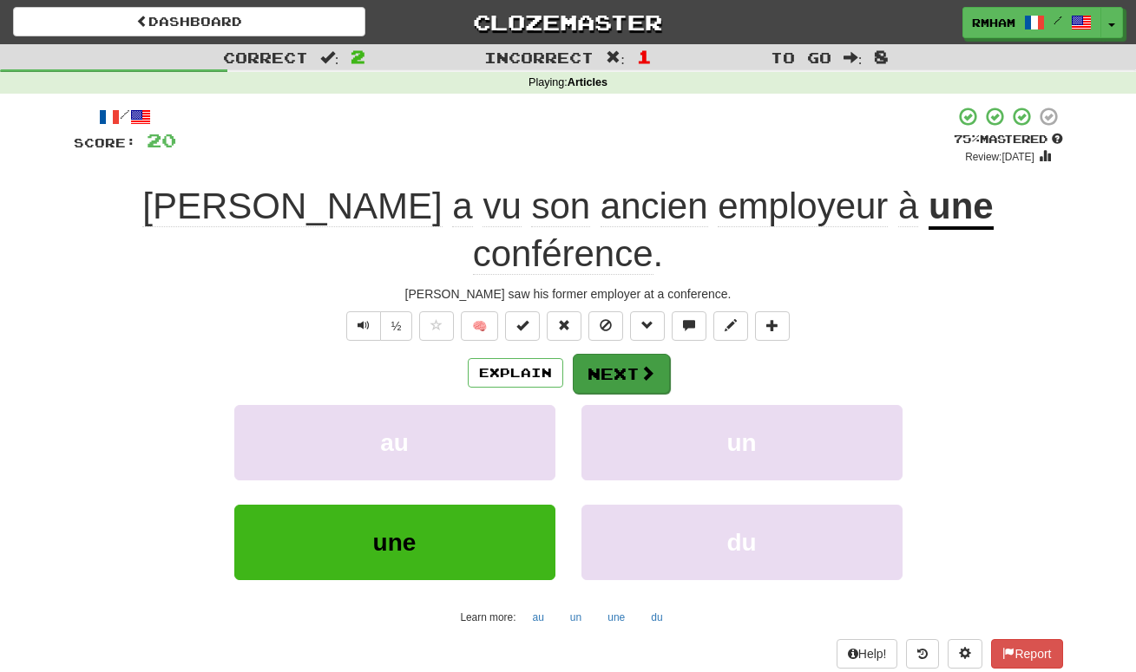
click at [622, 354] on button "Next" at bounding box center [621, 374] width 97 height 40
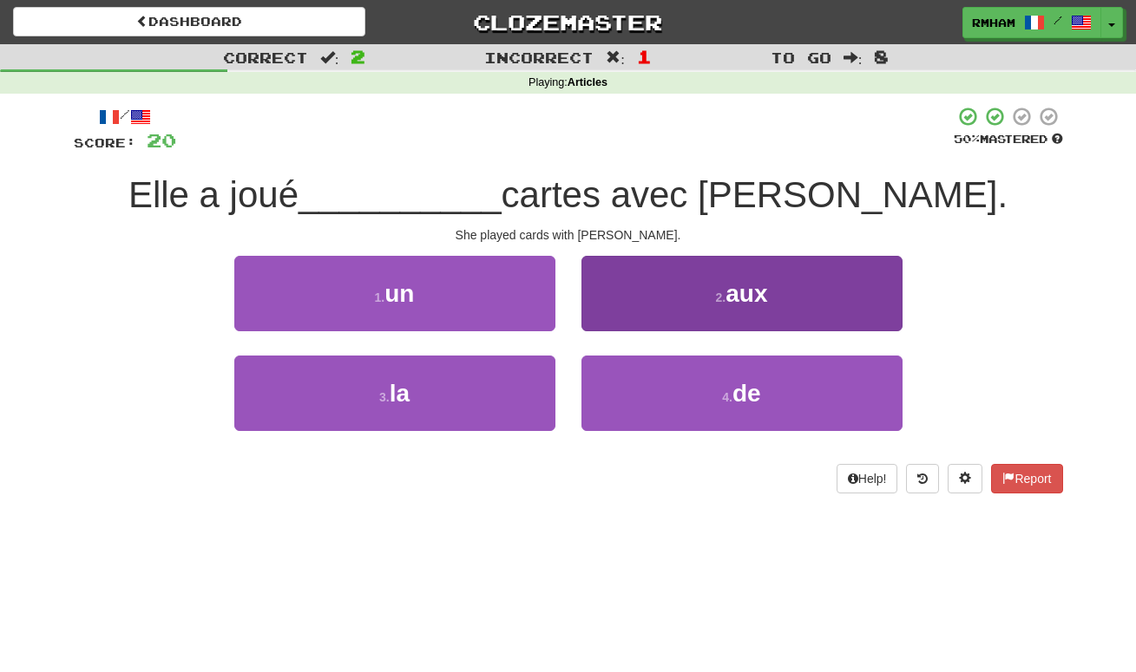
click at [718, 297] on small "2 ." at bounding box center [721, 298] width 10 height 14
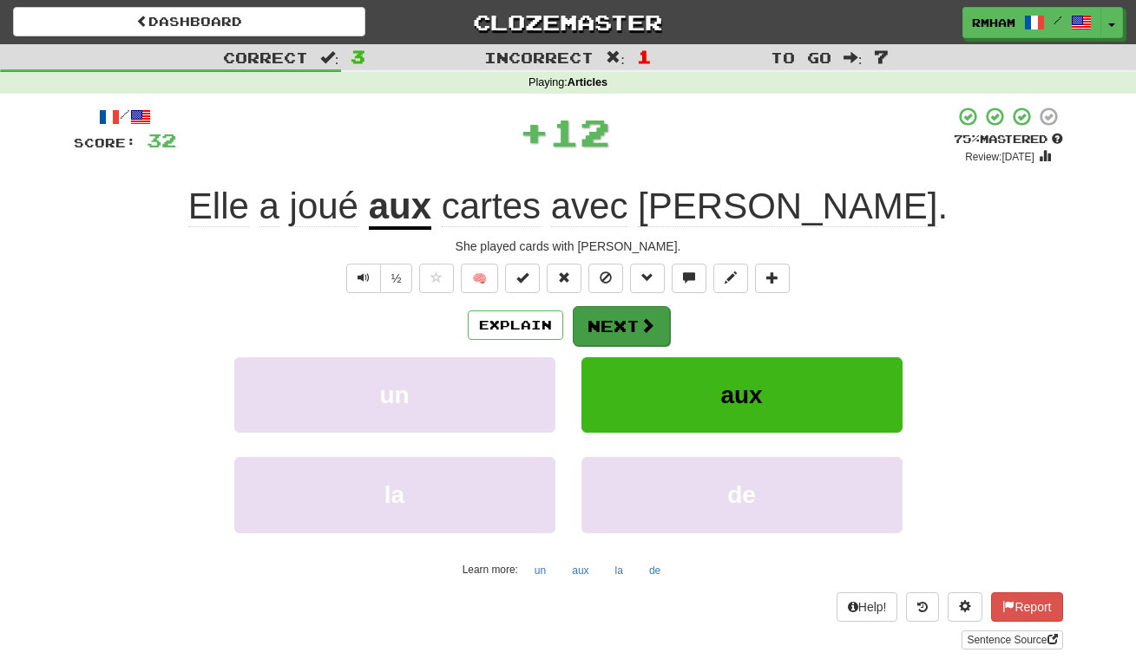
click at [632, 328] on button "Next" at bounding box center [621, 326] width 97 height 40
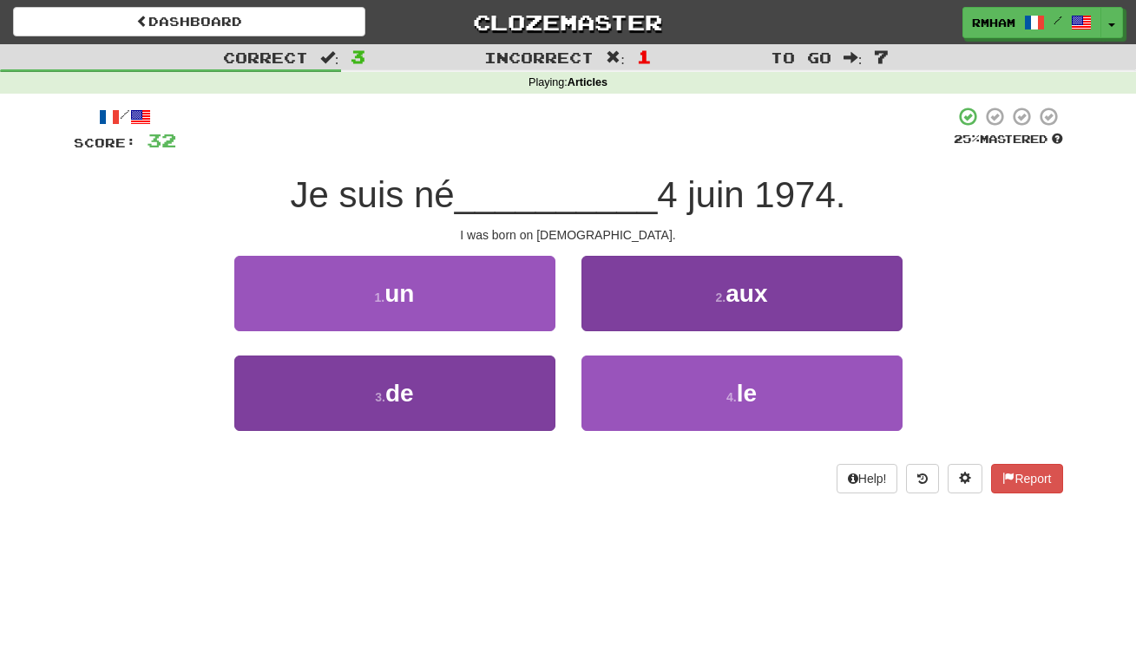
click at [495, 388] on button "3 . de" at bounding box center [394, 393] width 321 height 75
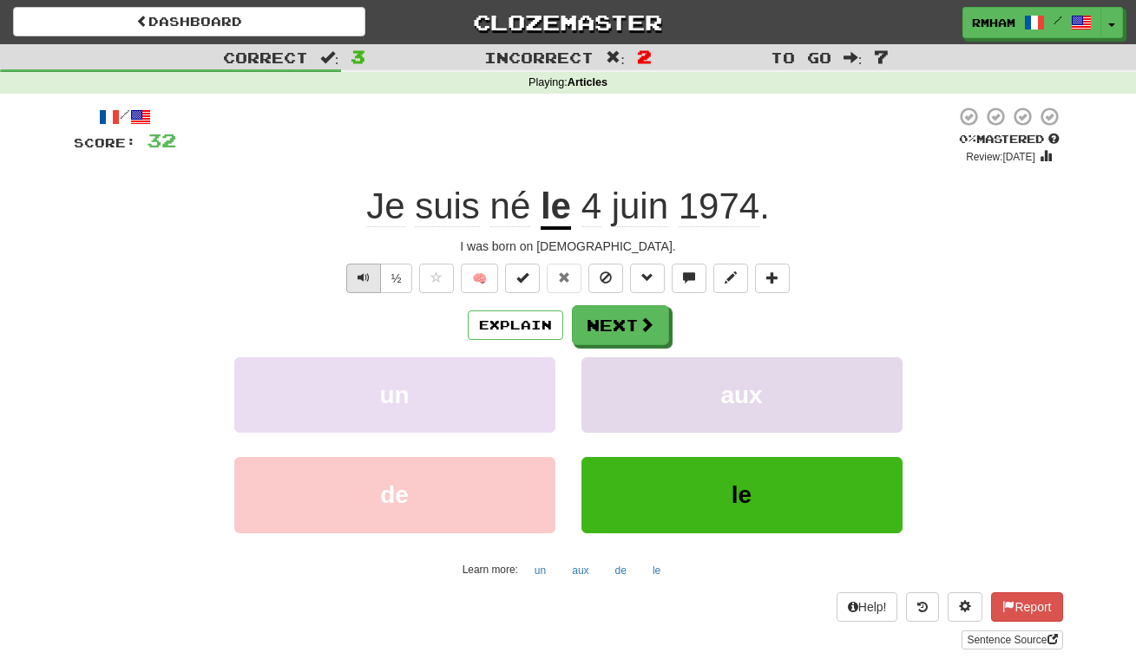
click at [362, 278] on span "Text-to-speech controls" at bounding box center [363, 278] width 12 height 12
click at [646, 324] on span at bounding box center [647, 326] width 16 height 16
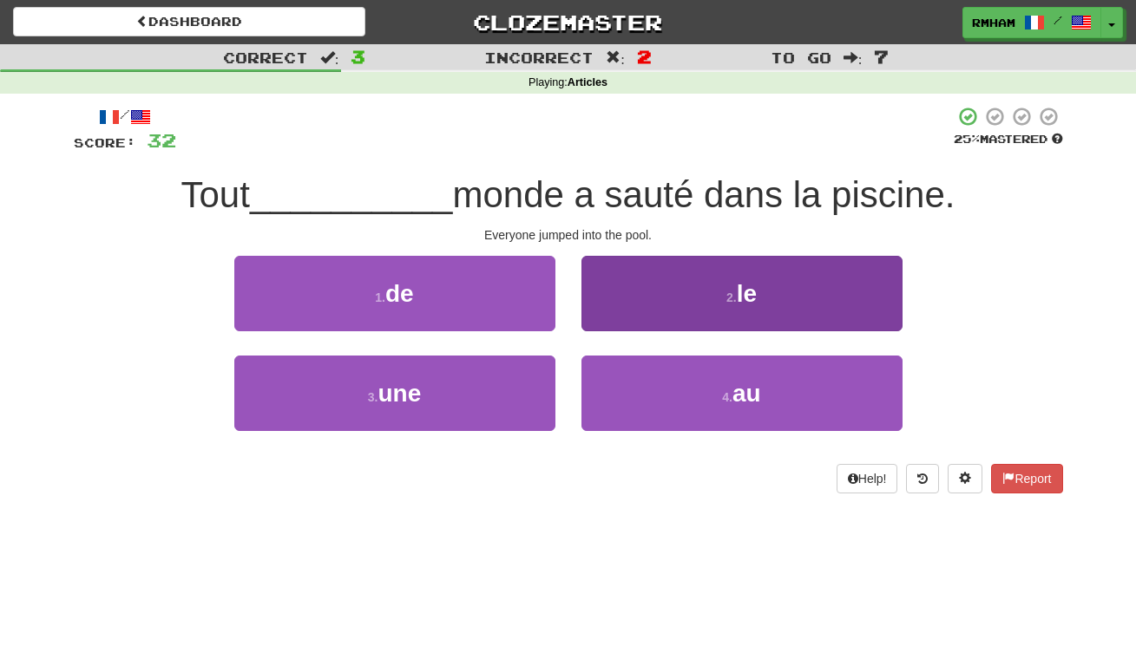
click at [694, 305] on button "2 . le" at bounding box center [741, 293] width 321 height 75
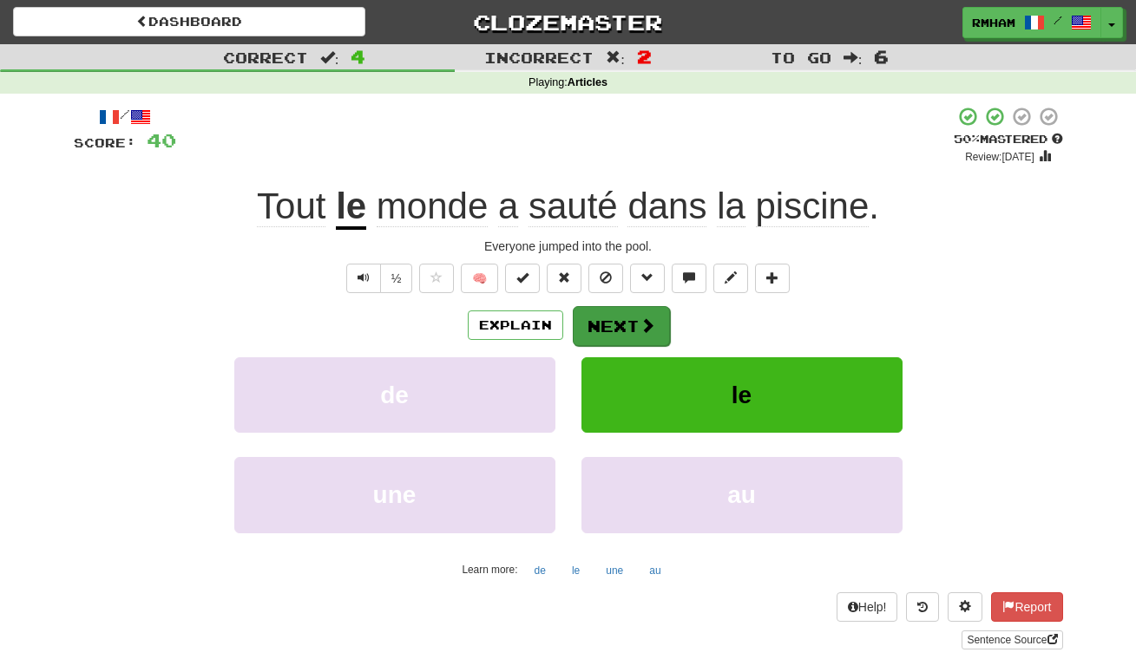
click at [634, 310] on button "Next" at bounding box center [621, 326] width 97 height 40
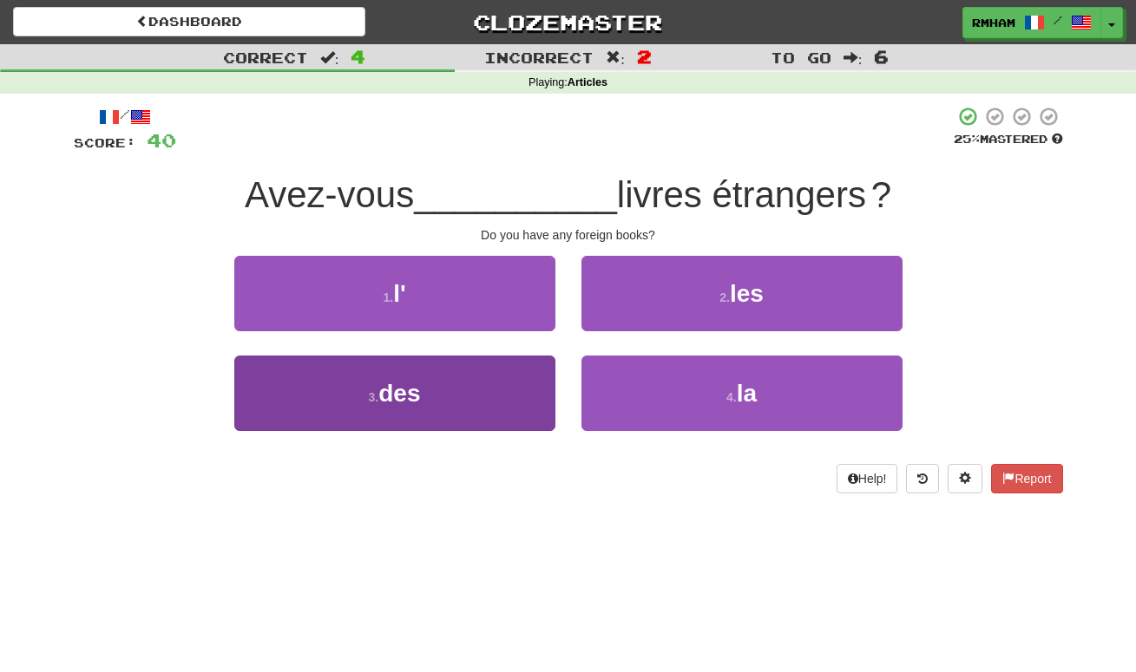
click at [450, 390] on button "3 . des" at bounding box center [394, 393] width 321 height 75
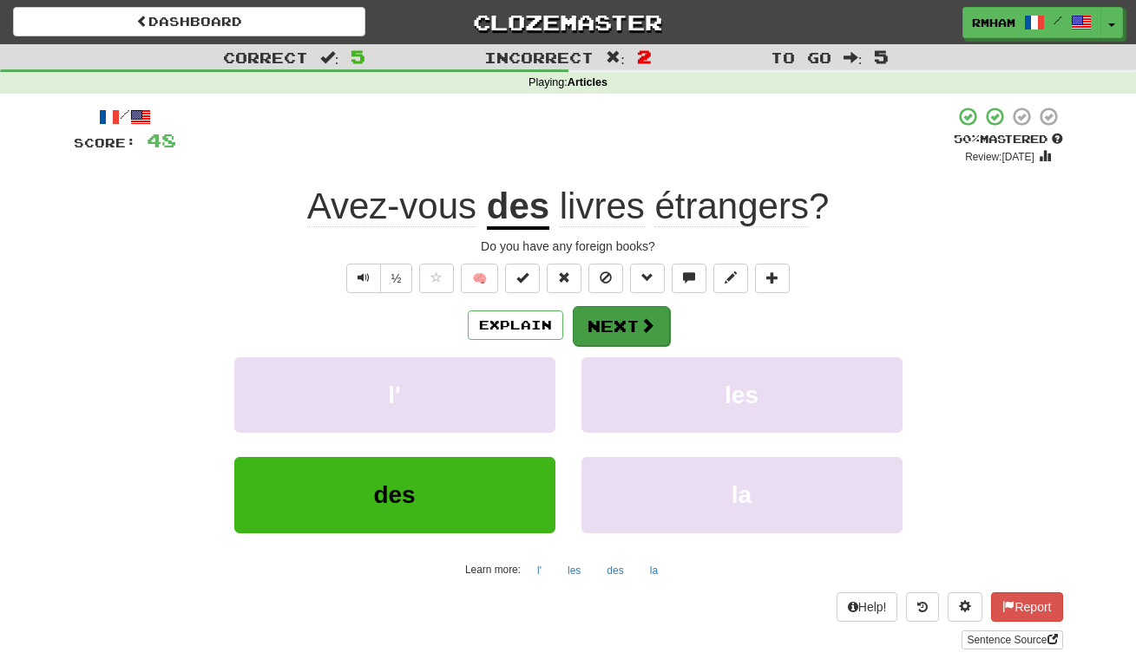
click at [625, 316] on button "Next" at bounding box center [621, 326] width 97 height 40
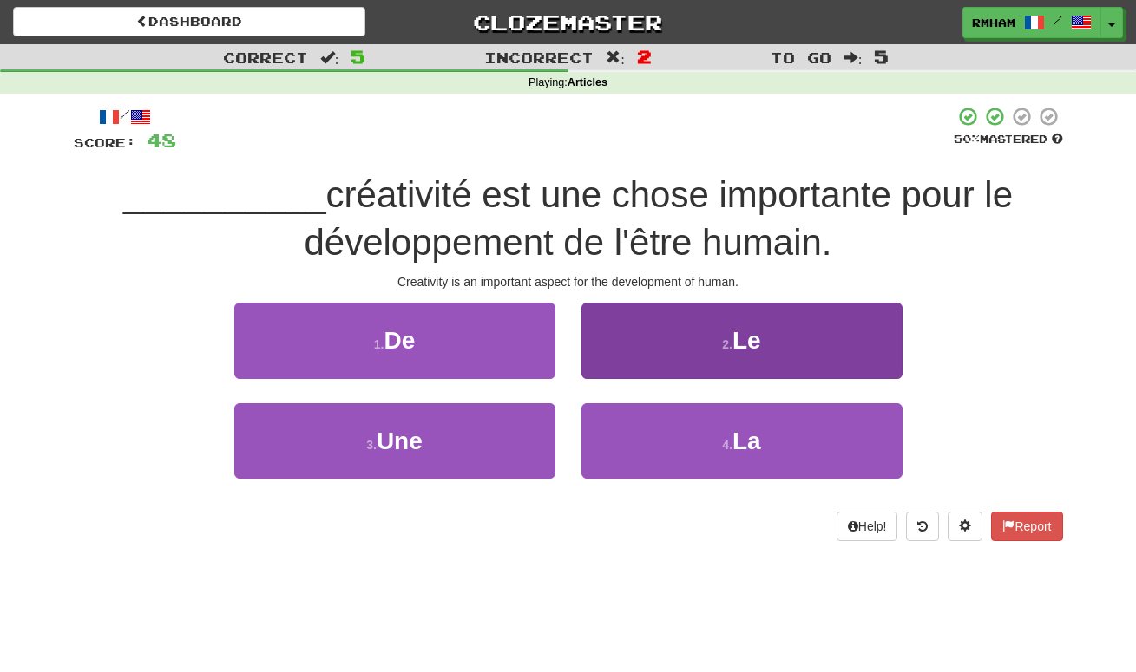
click at [671, 358] on button "2 . Le" at bounding box center [741, 340] width 321 height 75
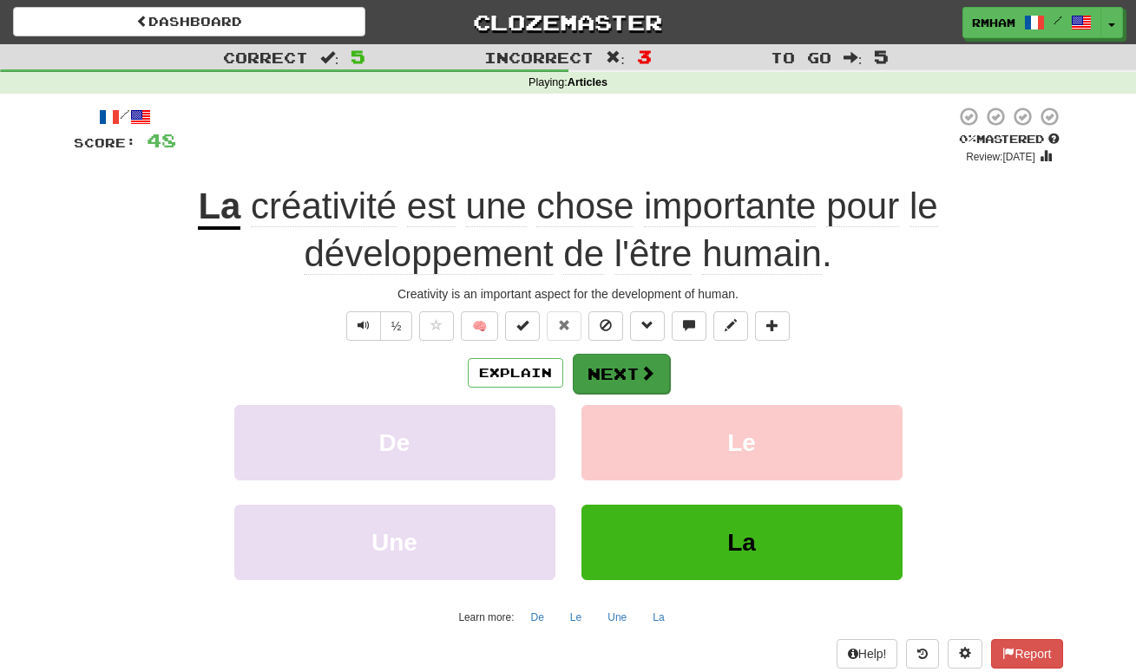
click at [632, 364] on button "Next" at bounding box center [621, 374] width 97 height 40
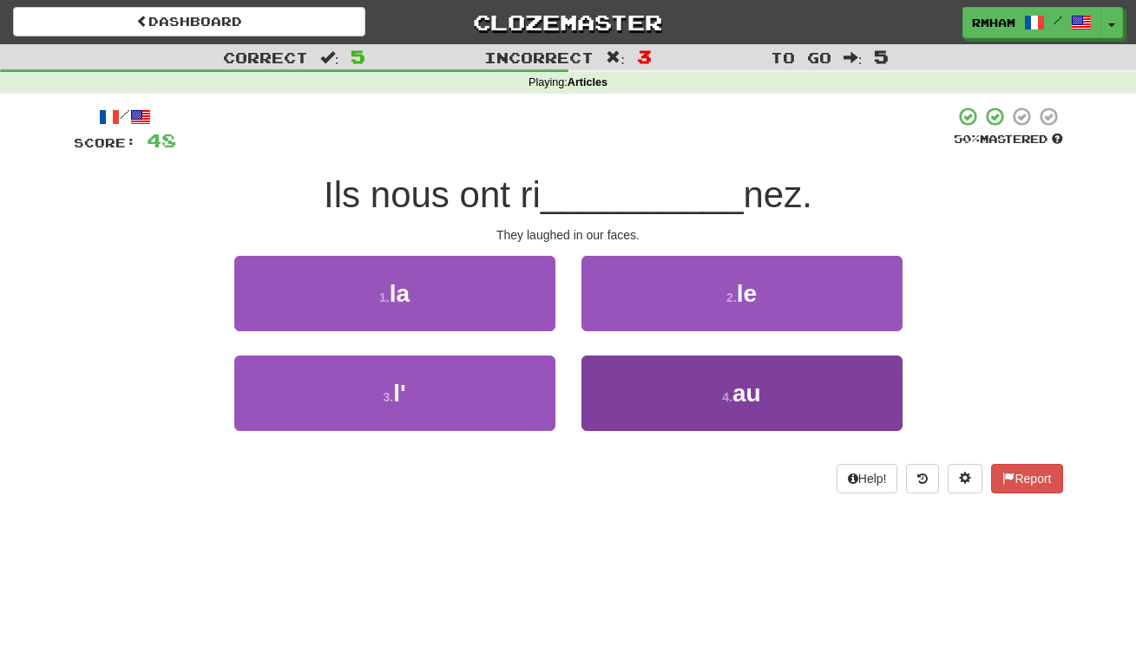
click at [680, 393] on button "4 . au" at bounding box center [741, 393] width 321 height 75
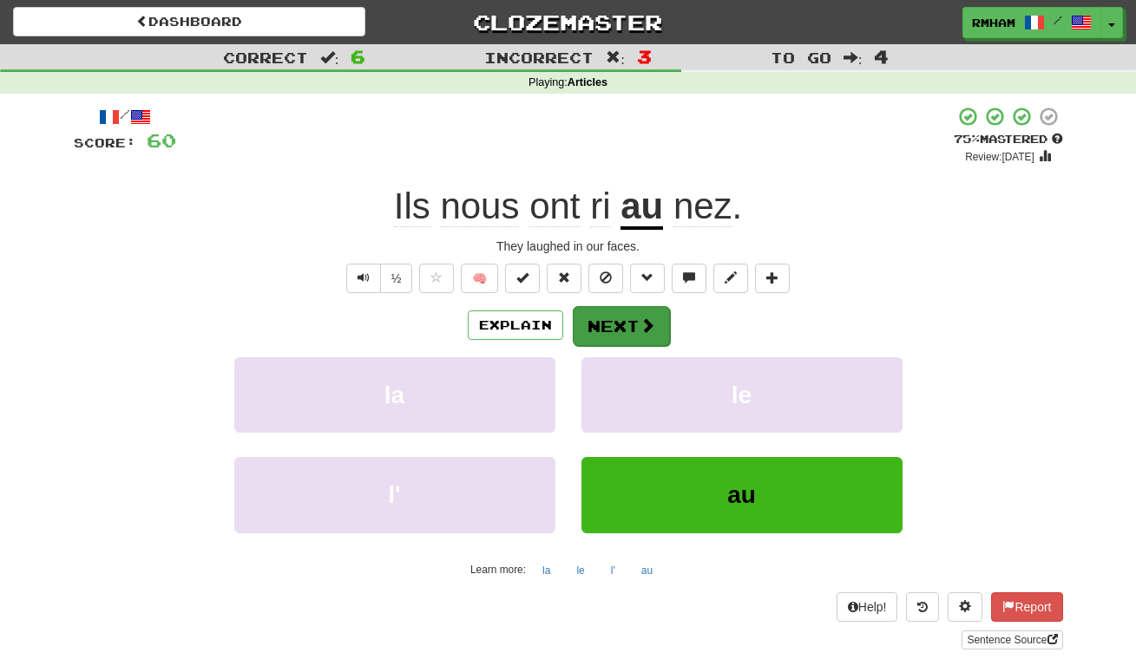
click at [626, 318] on button "Next" at bounding box center [621, 326] width 97 height 40
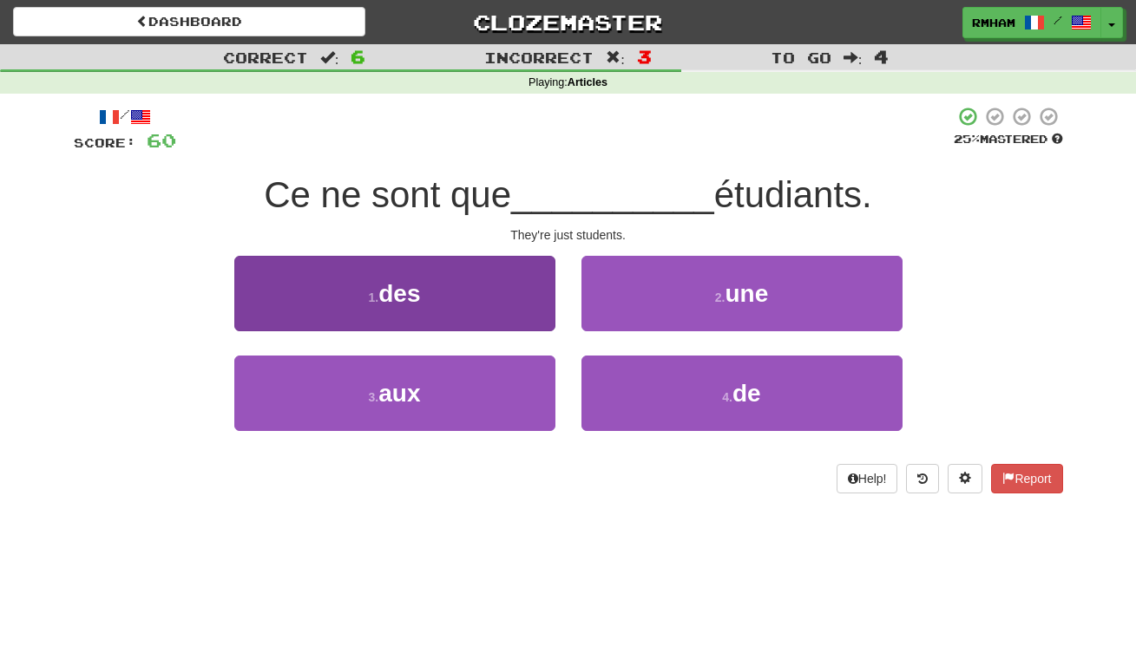
click at [439, 288] on button "1 . des" at bounding box center [394, 293] width 321 height 75
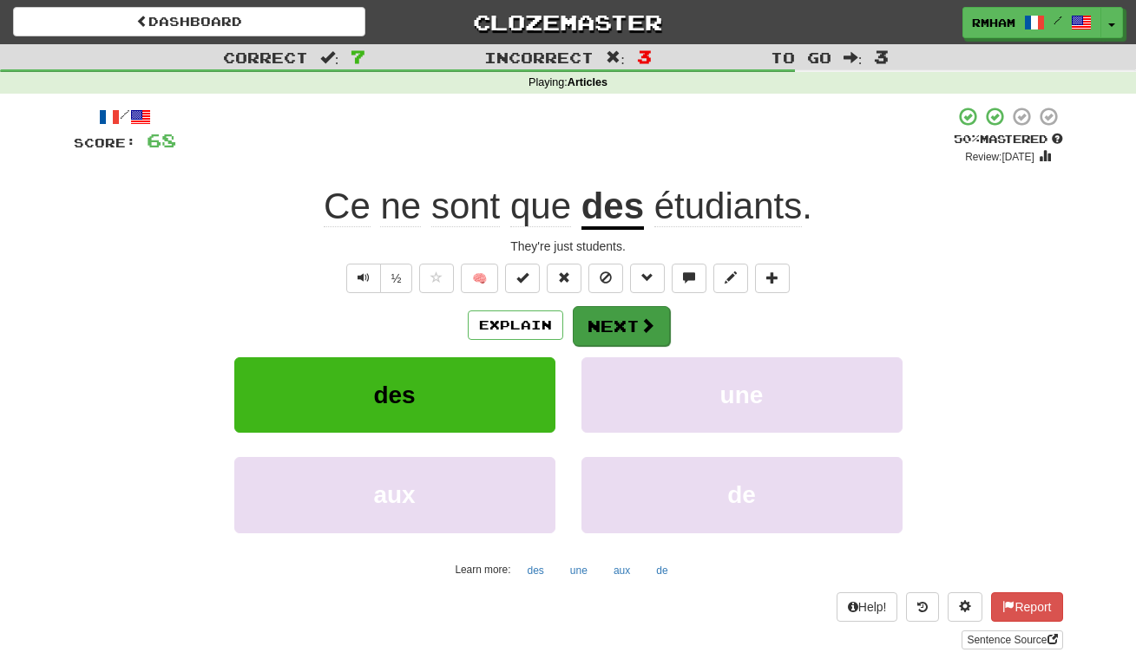
click at [613, 317] on button "Next" at bounding box center [621, 326] width 97 height 40
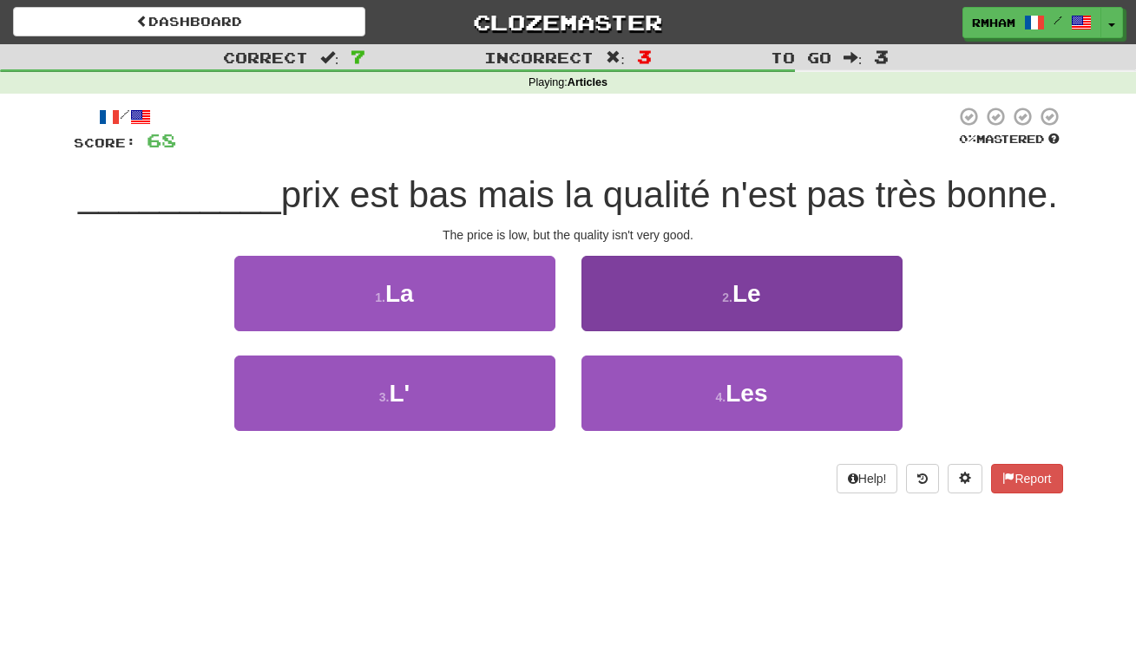
click at [724, 291] on small "2 ." at bounding box center [727, 298] width 10 height 14
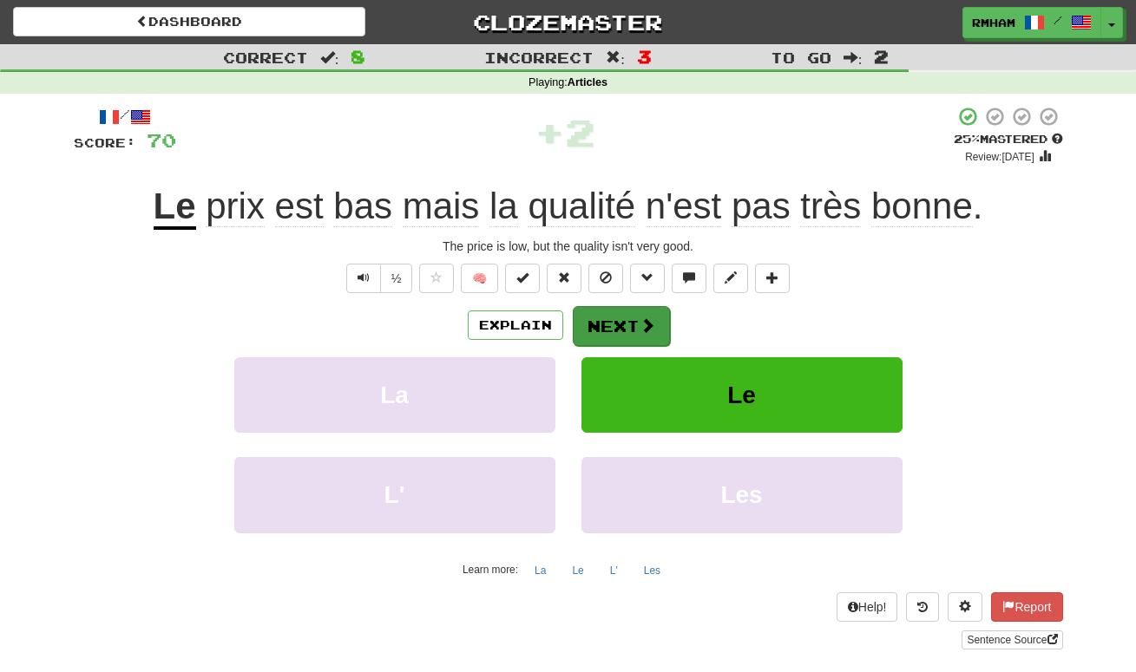
click at [633, 317] on button "Next" at bounding box center [621, 326] width 97 height 40
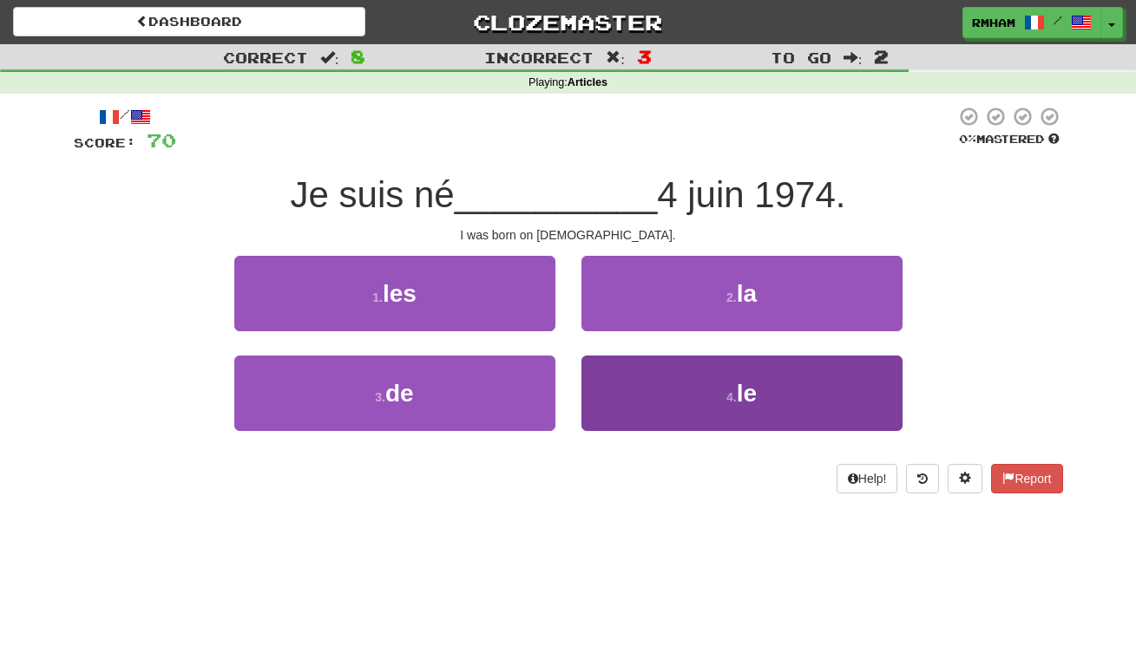
click at [660, 390] on button "4 . le" at bounding box center [741, 393] width 321 height 75
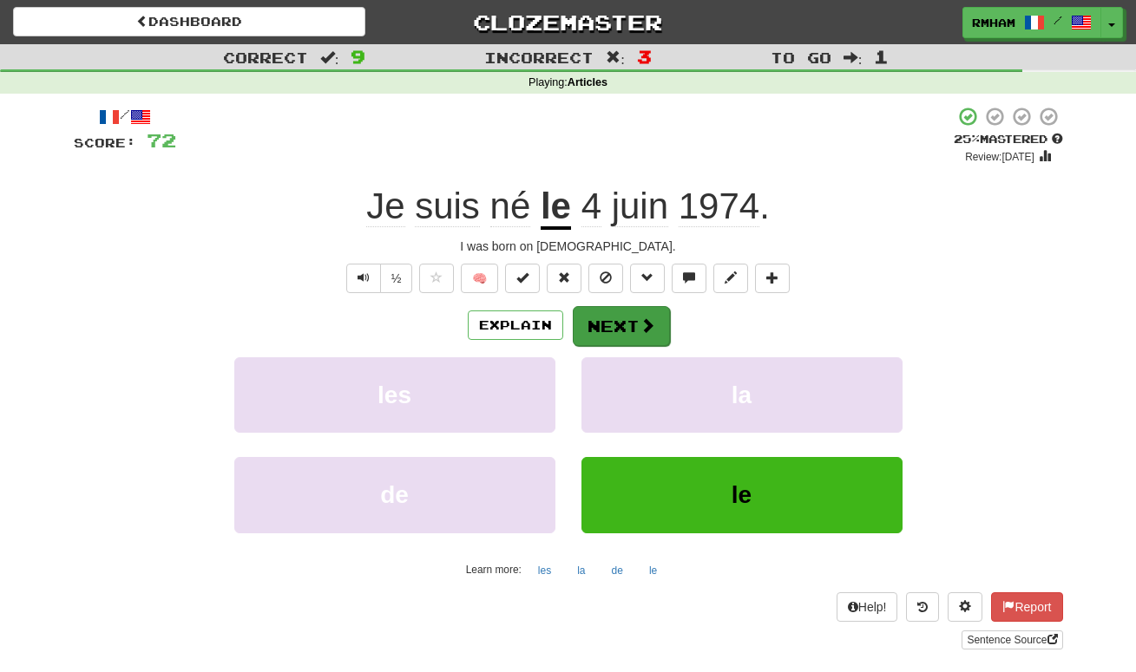
click at [640, 323] on span at bounding box center [647, 326] width 16 height 16
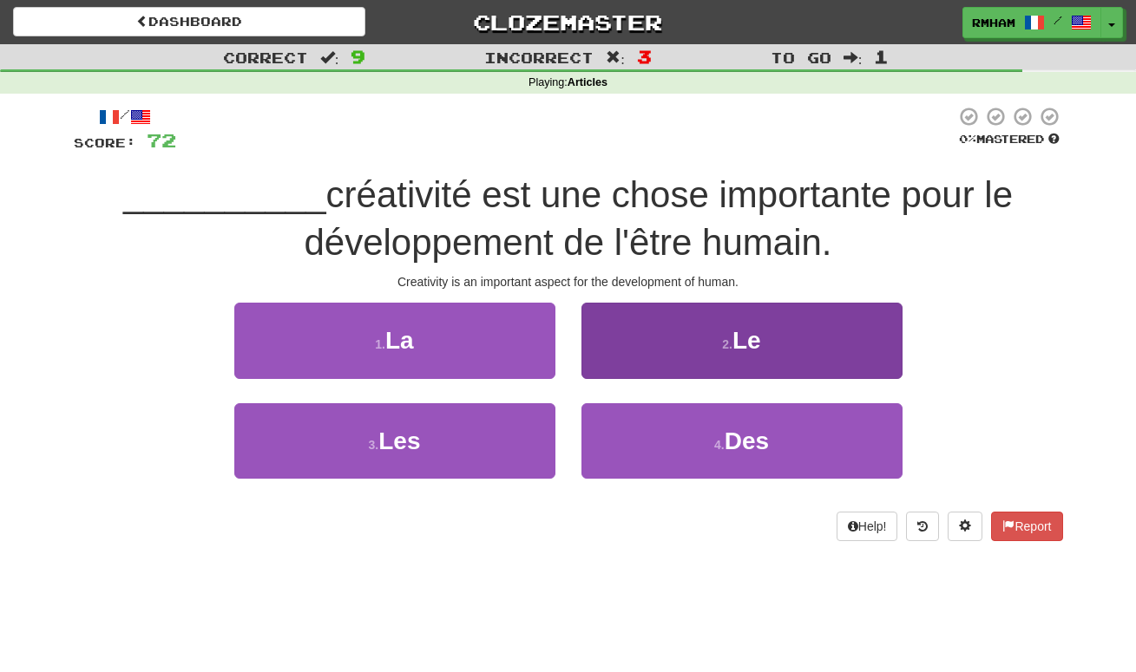
click at [637, 331] on button "2 . Le" at bounding box center [741, 340] width 321 height 75
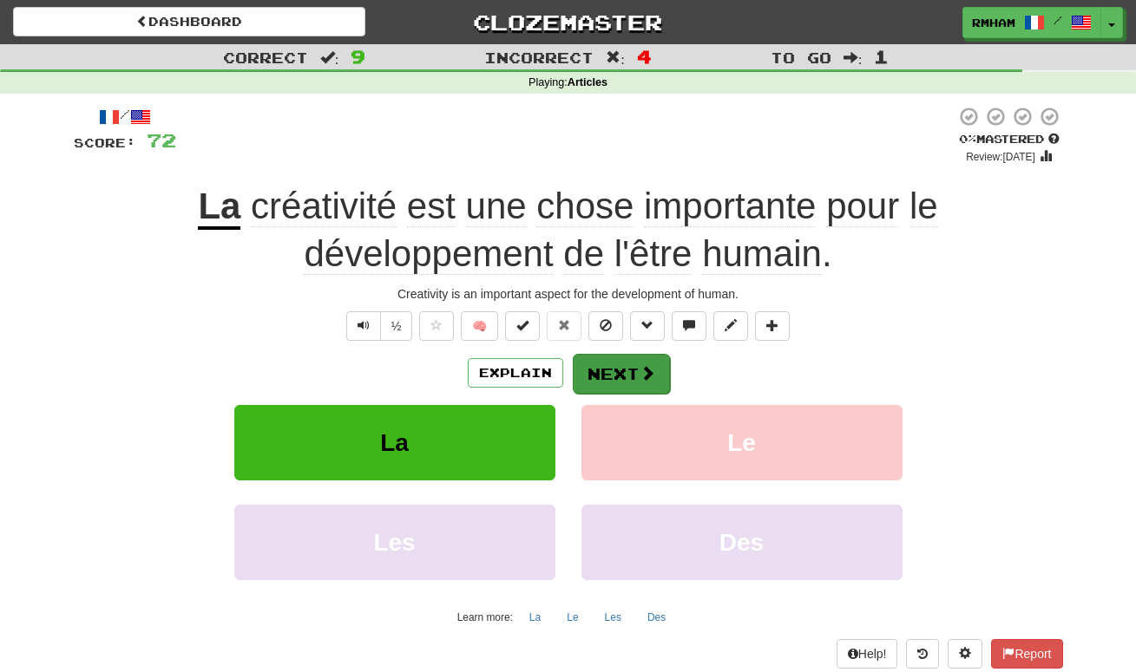
click at [622, 357] on button "Next" at bounding box center [621, 374] width 97 height 40
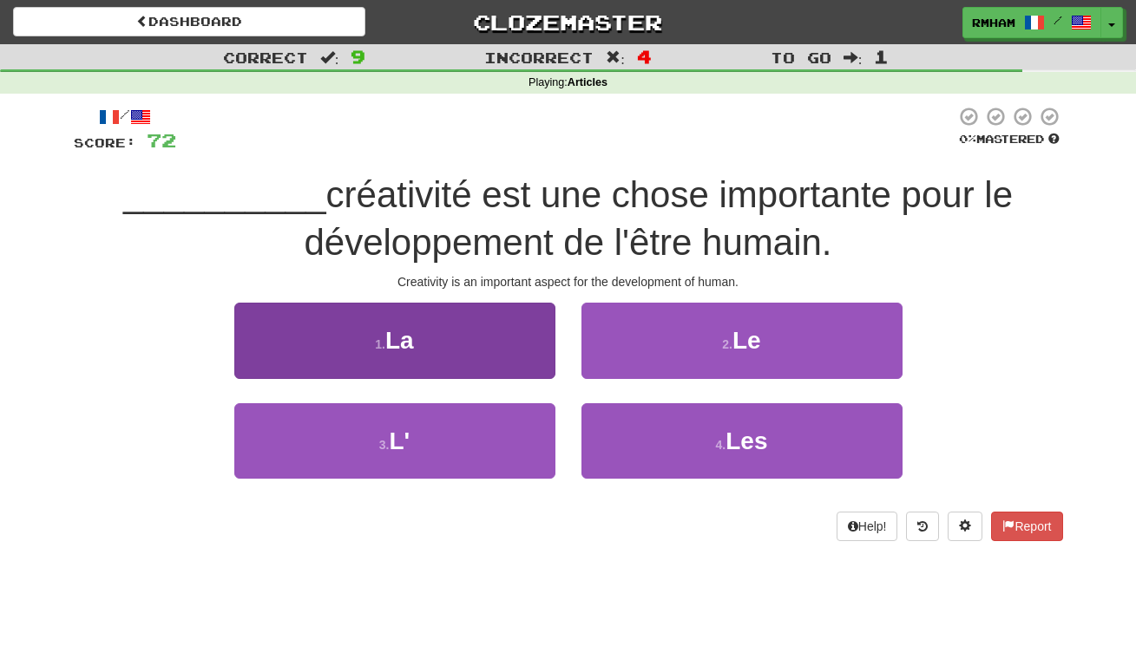
click at [518, 331] on button "1 . La" at bounding box center [394, 340] width 321 height 75
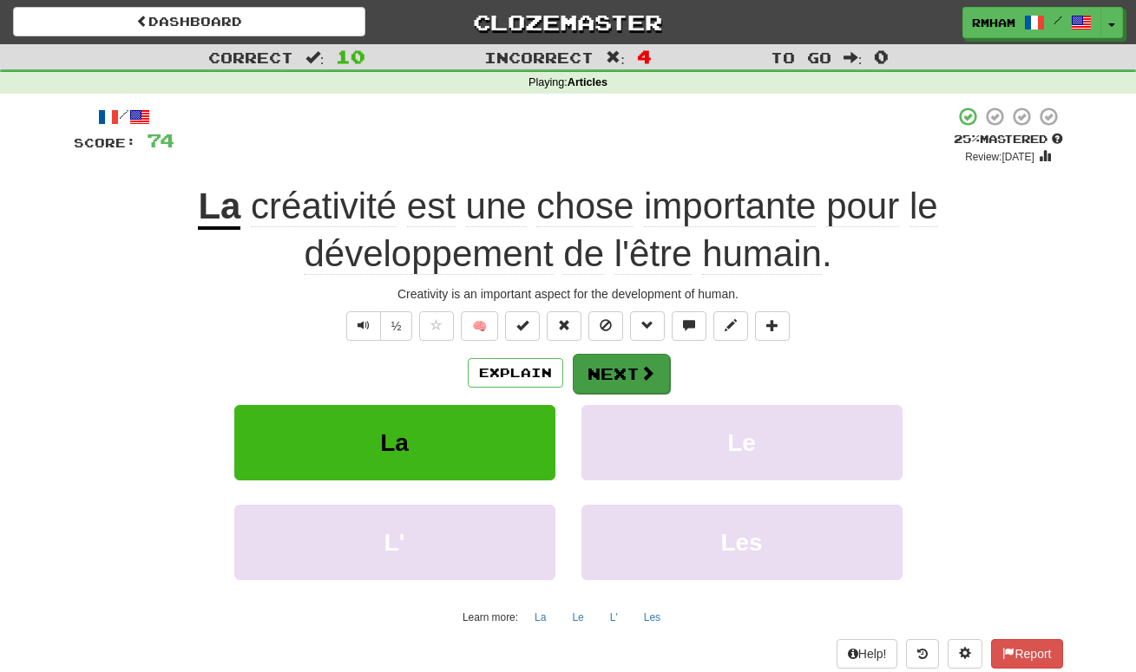
click at [620, 364] on button "Next" at bounding box center [621, 374] width 97 height 40
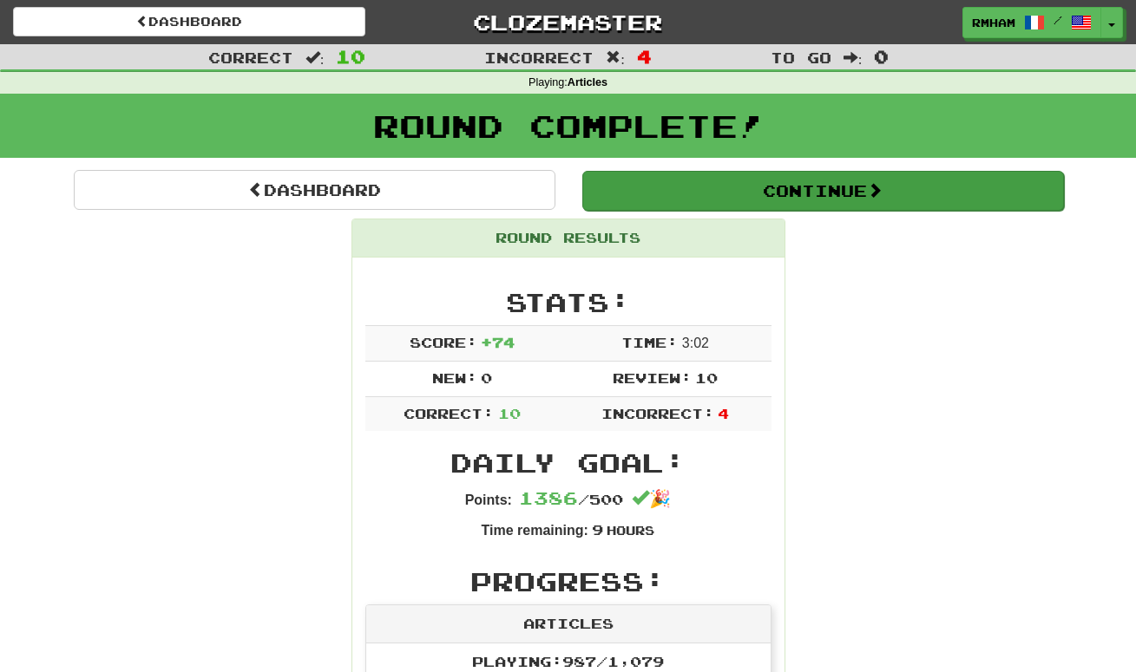
click at [847, 191] on button "Continue" at bounding box center [823, 191] width 482 height 40
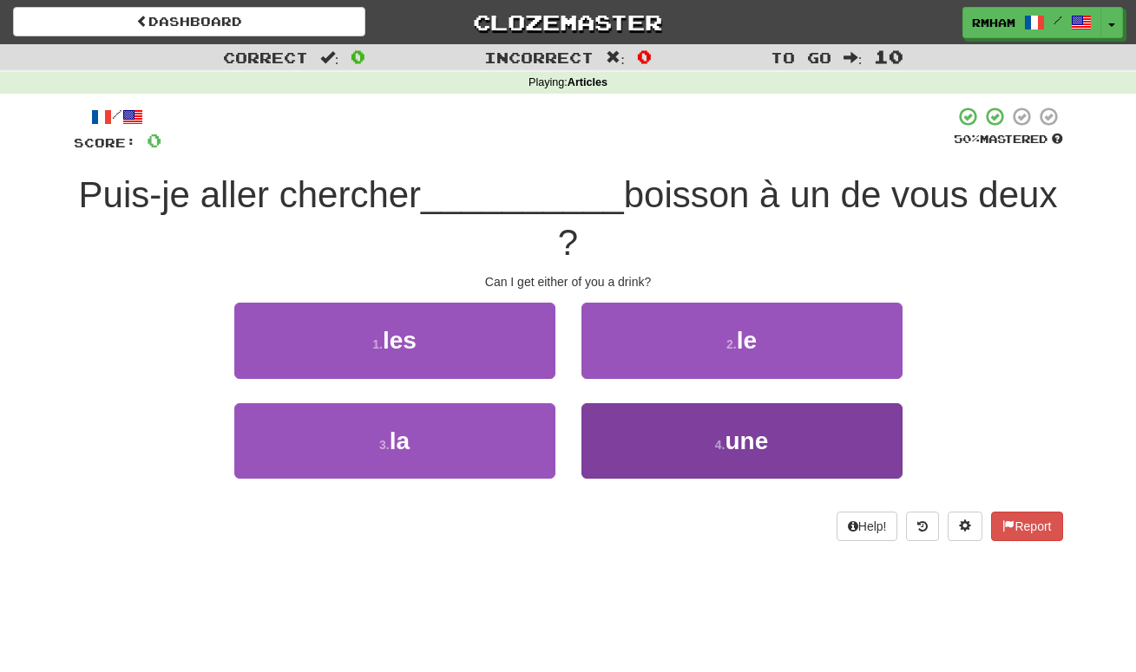
click at [733, 442] on span "une" at bounding box center [745, 441] width 43 height 27
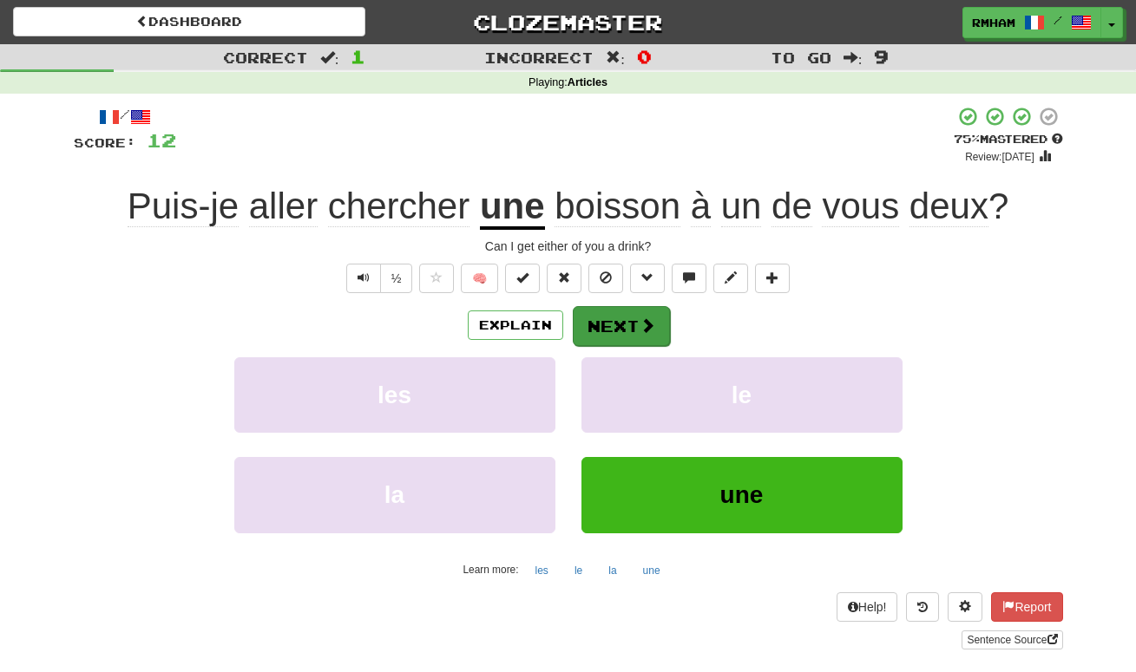
click at [616, 313] on button "Next" at bounding box center [621, 326] width 97 height 40
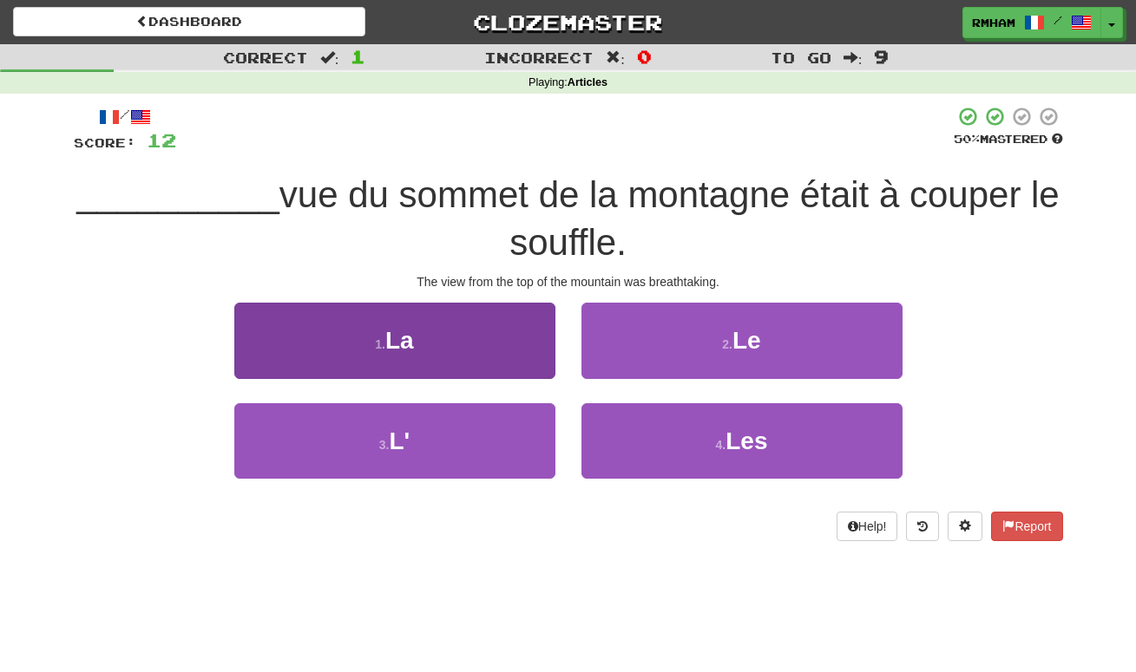
click at [506, 333] on button "1 . La" at bounding box center [394, 340] width 321 height 75
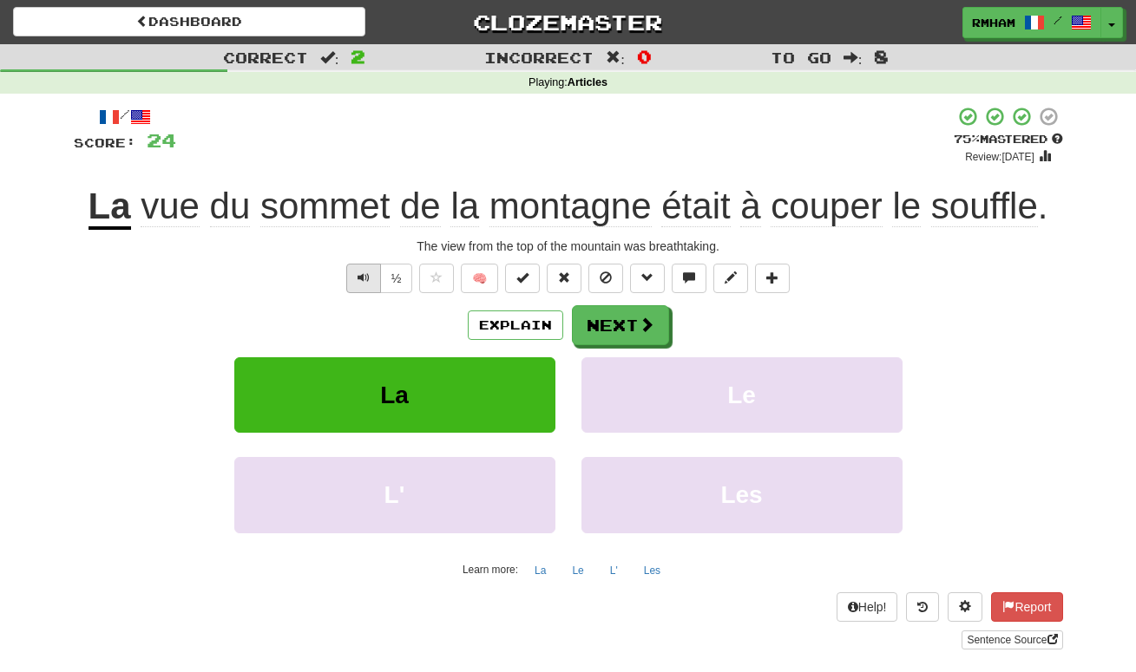
click at [364, 273] on span "Text-to-speech controls" at bounding box center [363, 278] width 12 height 12
click at [629, 319] on button "Next" at bounding box center [621, 326] width 97 height 40
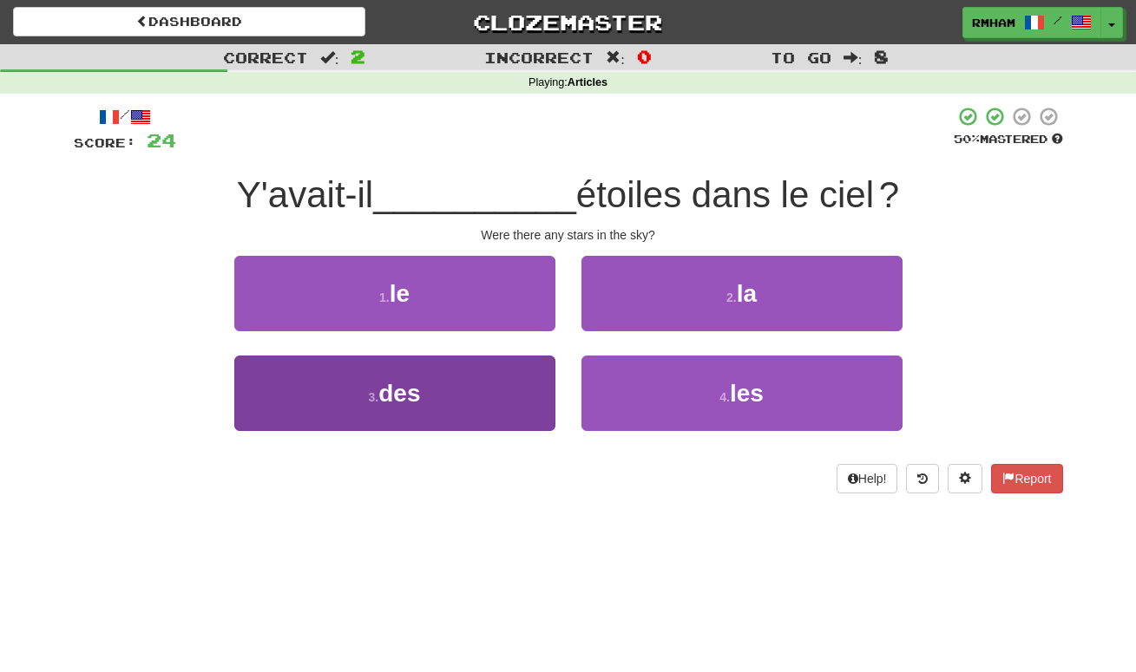
click at [442, 392] on button "3 . des" at bounding box center [394, 393] width 321 height 75
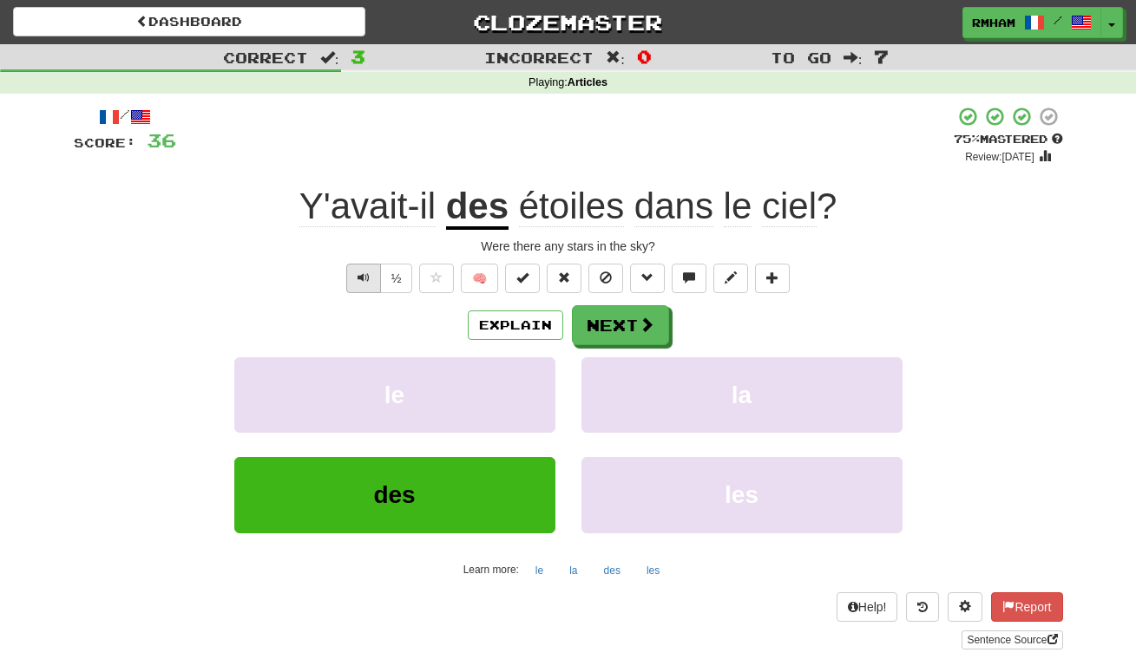
click at [364, 279] on span "Text-to-speech controls" at bounding box center [363, 278] width 12 height 12
click at [501, 321] on button "Explain" at bounding box center [515, 325] width 95 height 29
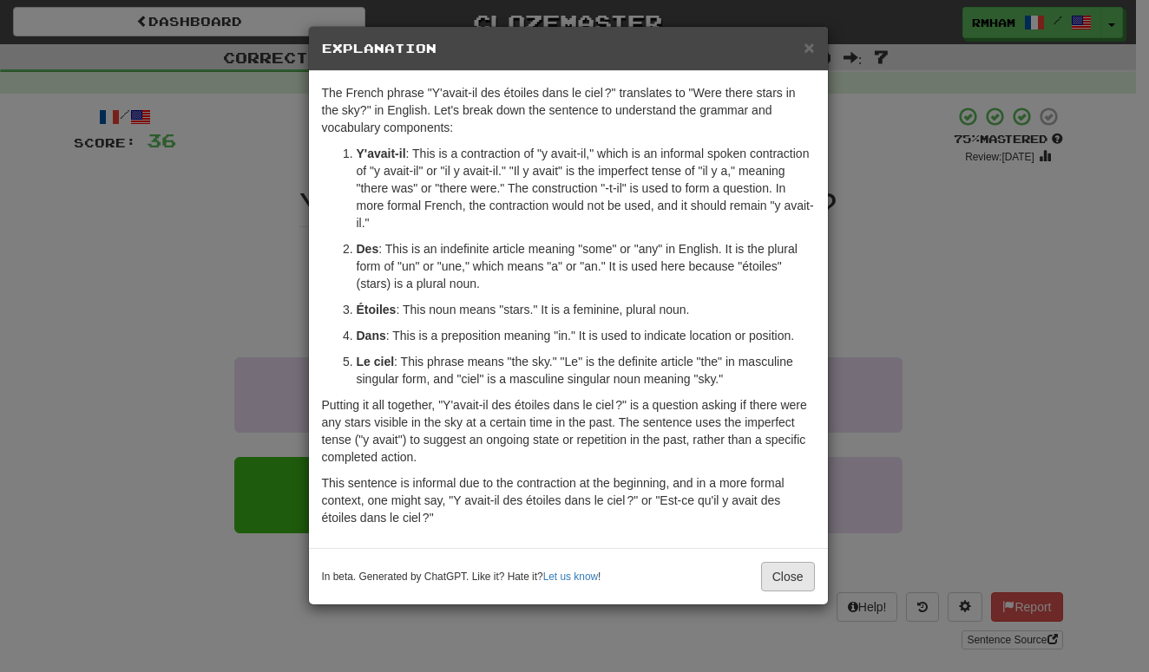
click at [790, 580] on button "Close" at bounding box center [788, 576] width 54 height 29
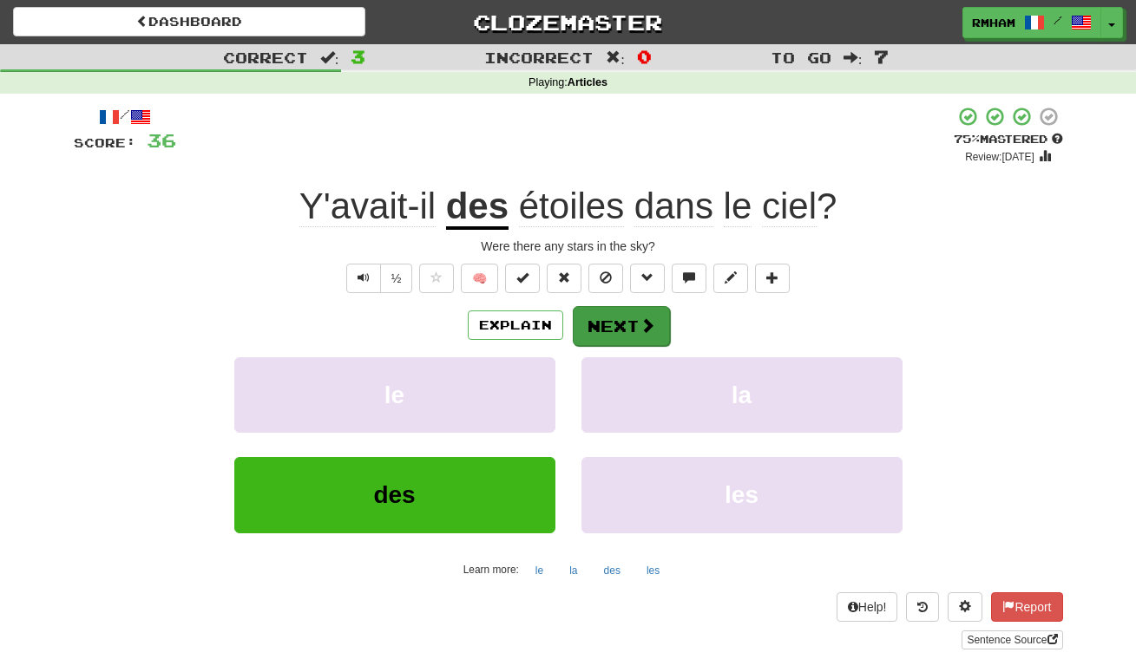
click at [630, 318] on button "Next" at bounding box center [621, 326] width 97 height 40
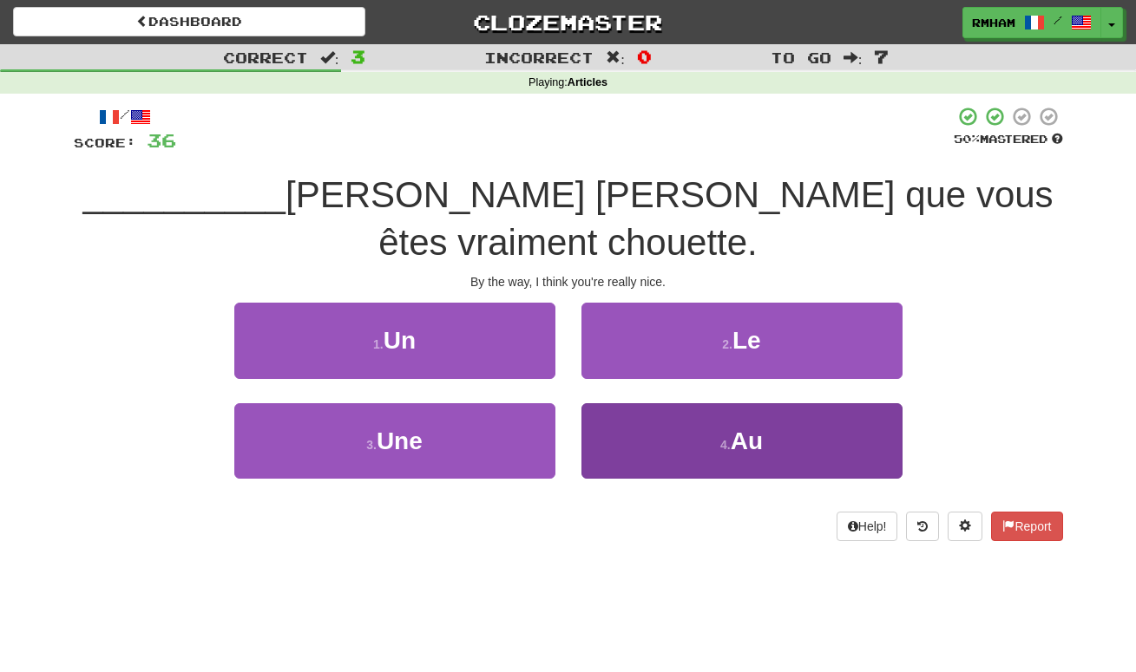
click at [722, 438] on small "4 ." at bounding box center [725, 445] width 10 height 14
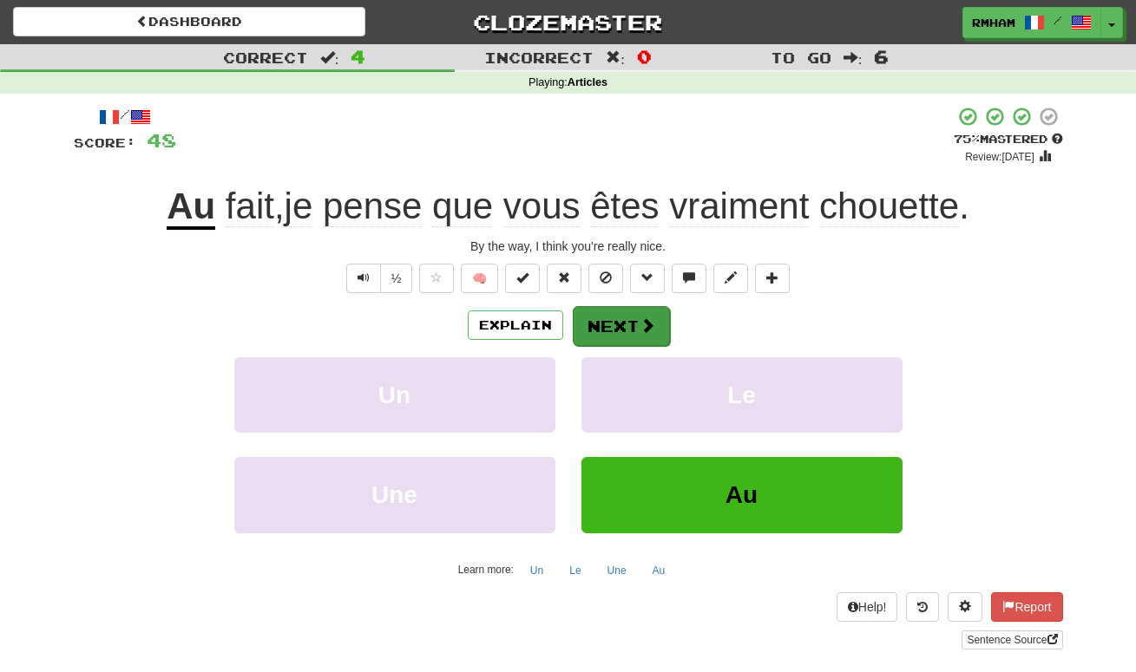
click at [633, 320] on button "Next" at bounding box center [621, 326] width 97 height 40
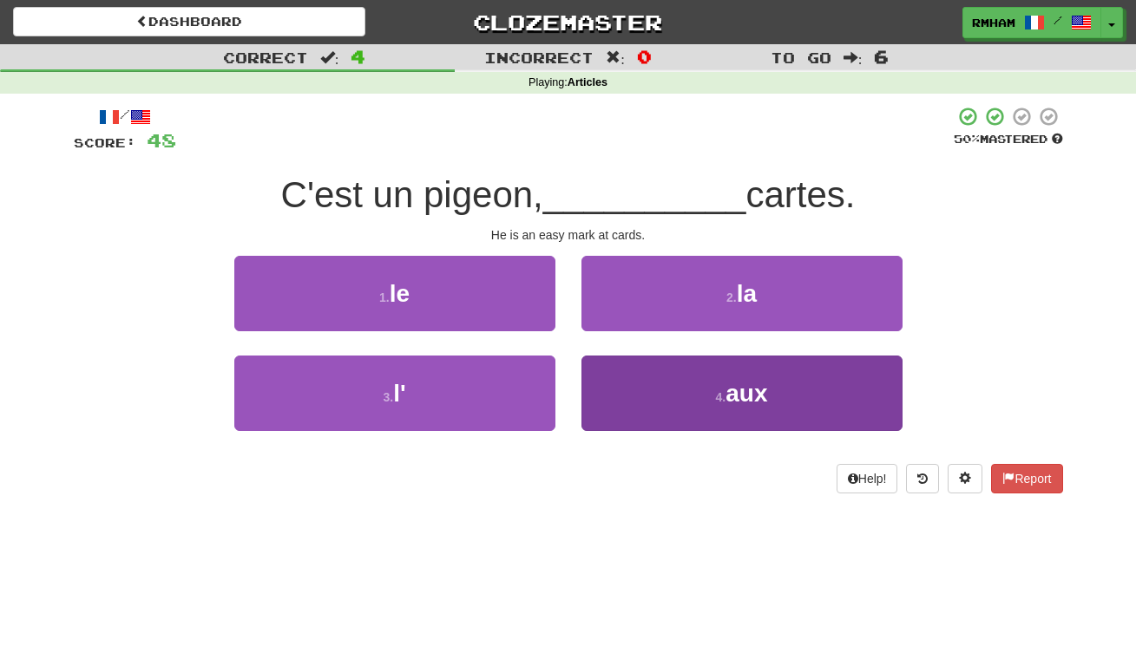
click at [685, 400] on button "4 . aux" at bounding box center [741, 393] width 321 height 75
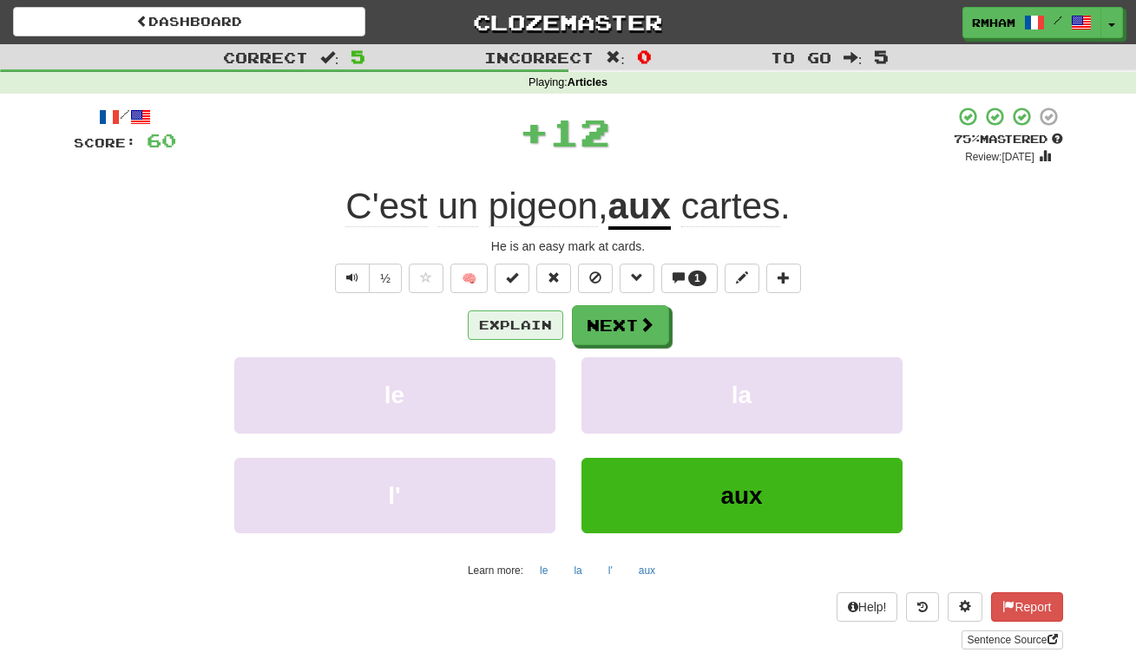
click at [523, 325] on button "Explain" at bounding box center [515, 325] width 95 height 29
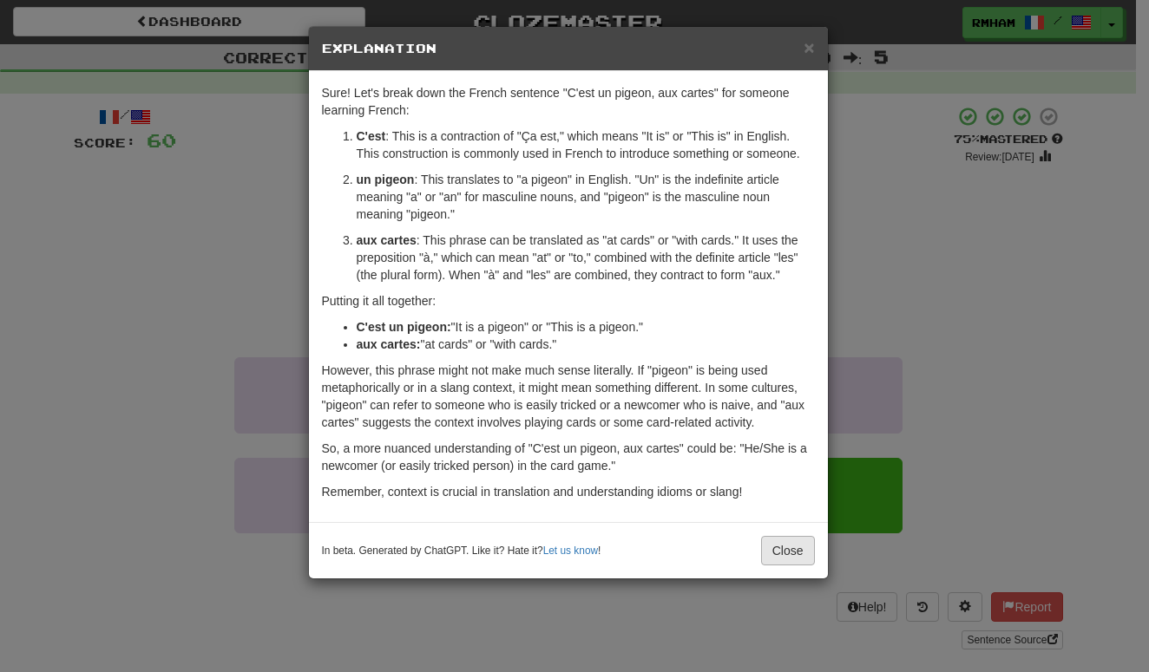
click at [782, 551] on button "Close" at bounding box center [788, 550] width 54 height 29
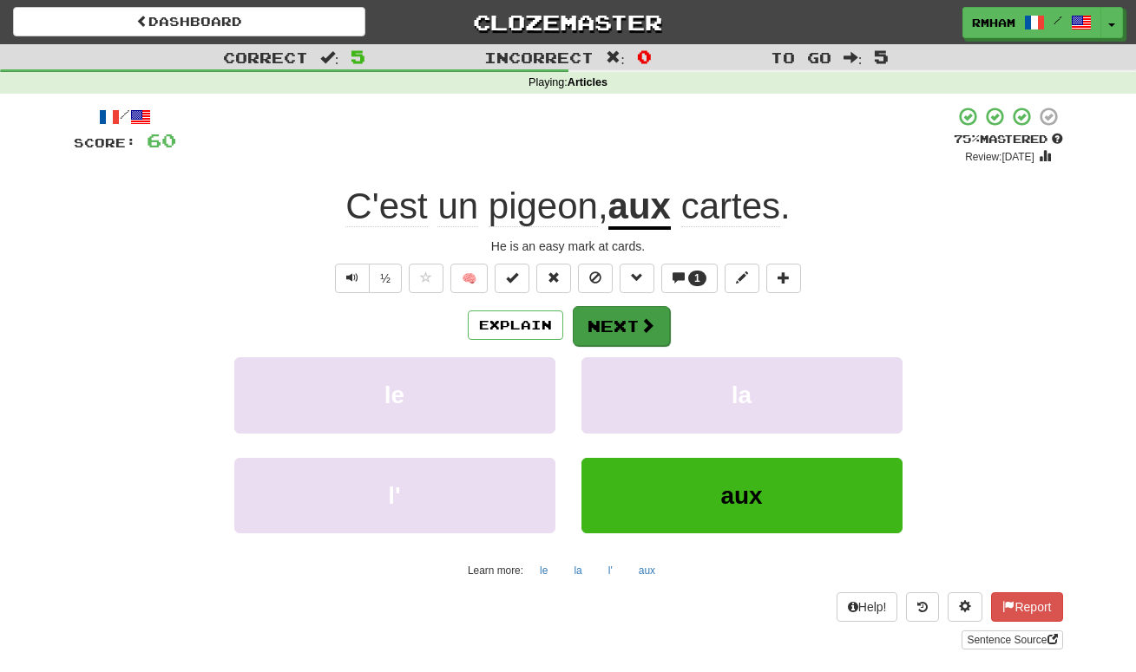
click at [644, 328] on span at bounding box center [647, 326] width 16 height 16
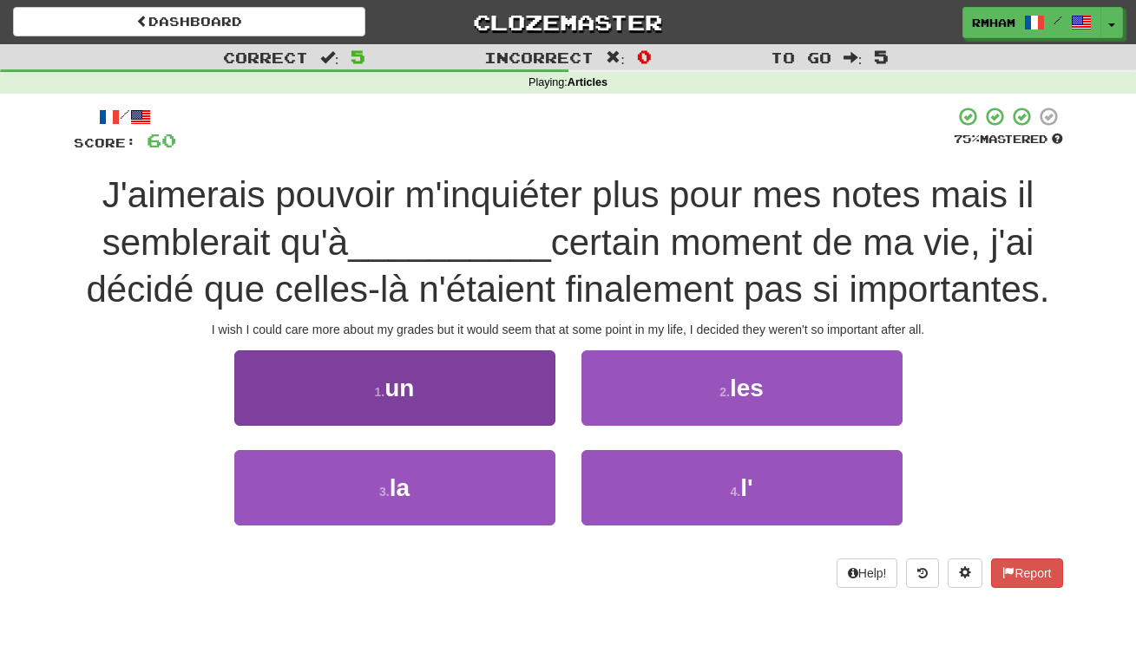
click at [437, 411] on button "1 . un" at bounding box center [394, 388] width 321 height 75
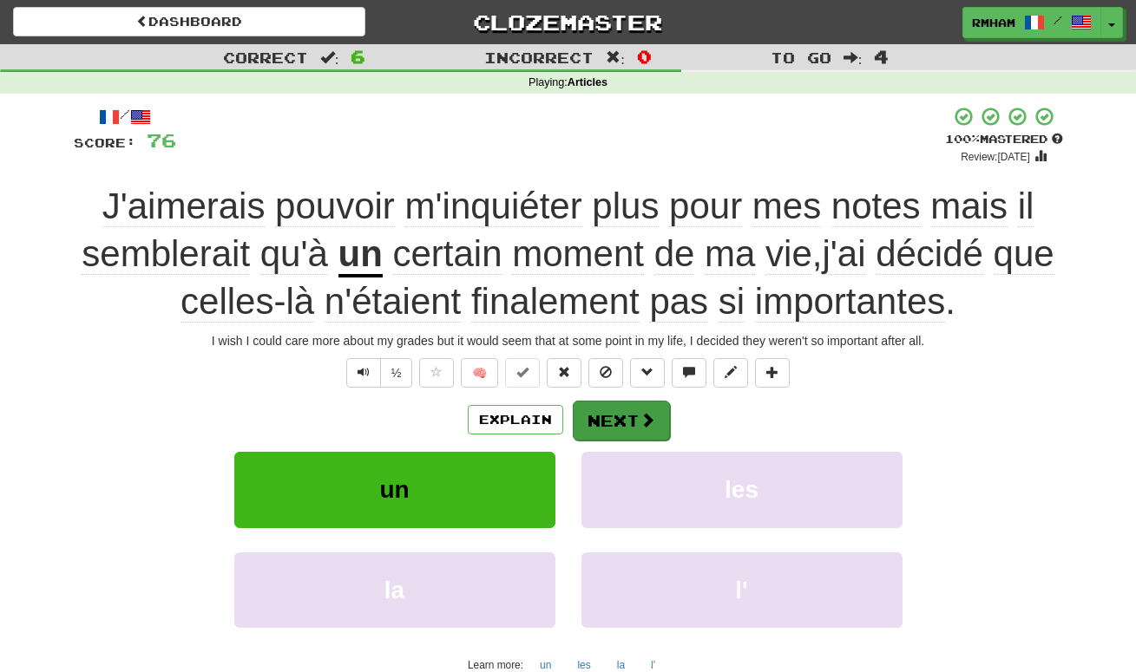
click at [632, 421] on button "Next" at bounding box center [621, 421] width 97 height 40
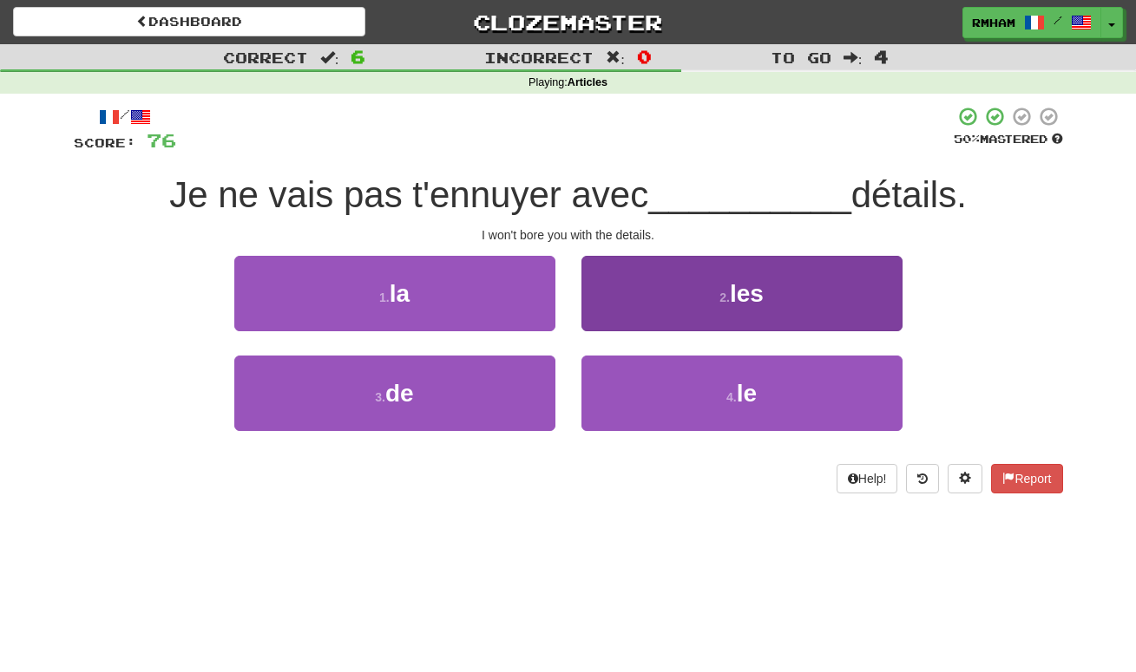
click at [758, 303] on span "les" at bounding box center [747, 293] width 34 height 27
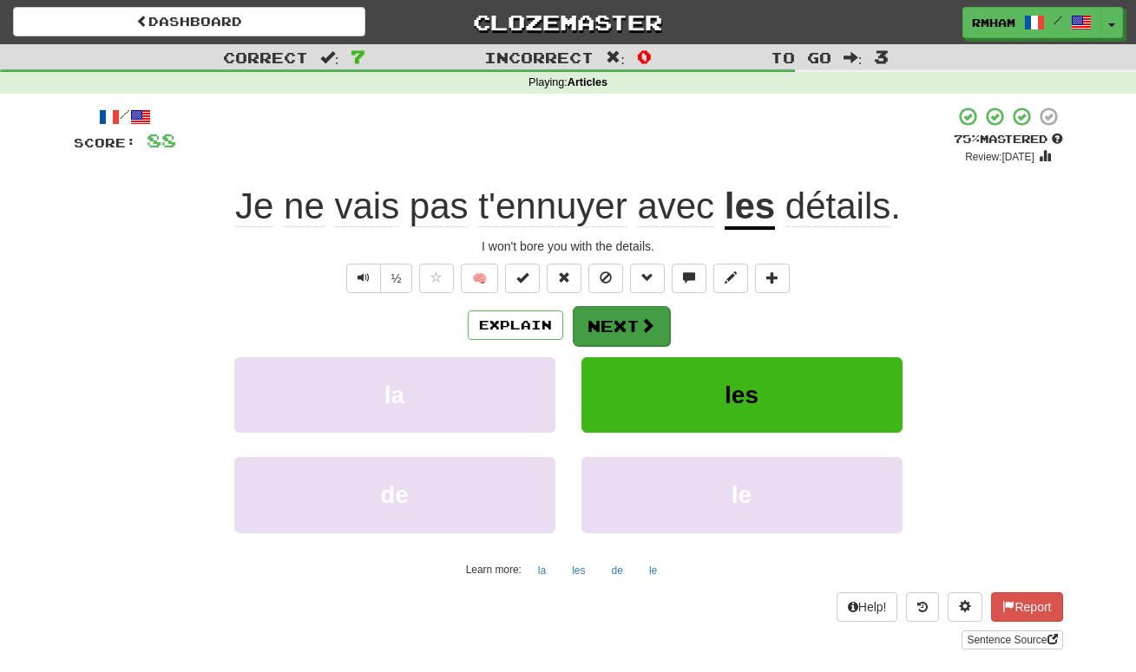
click at [645, 318] on span at bounding box center [647, 326] width 16 height 16
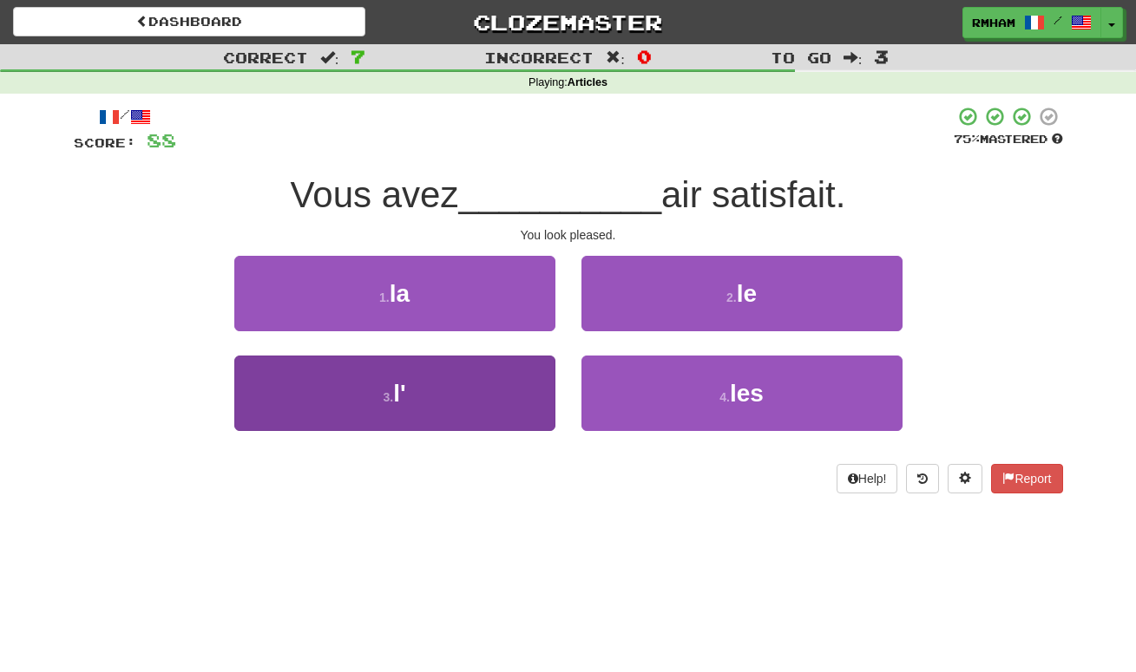
click at [484, 408] on button "3 . l'" at bounding box center [394, 393] width 321 height 75
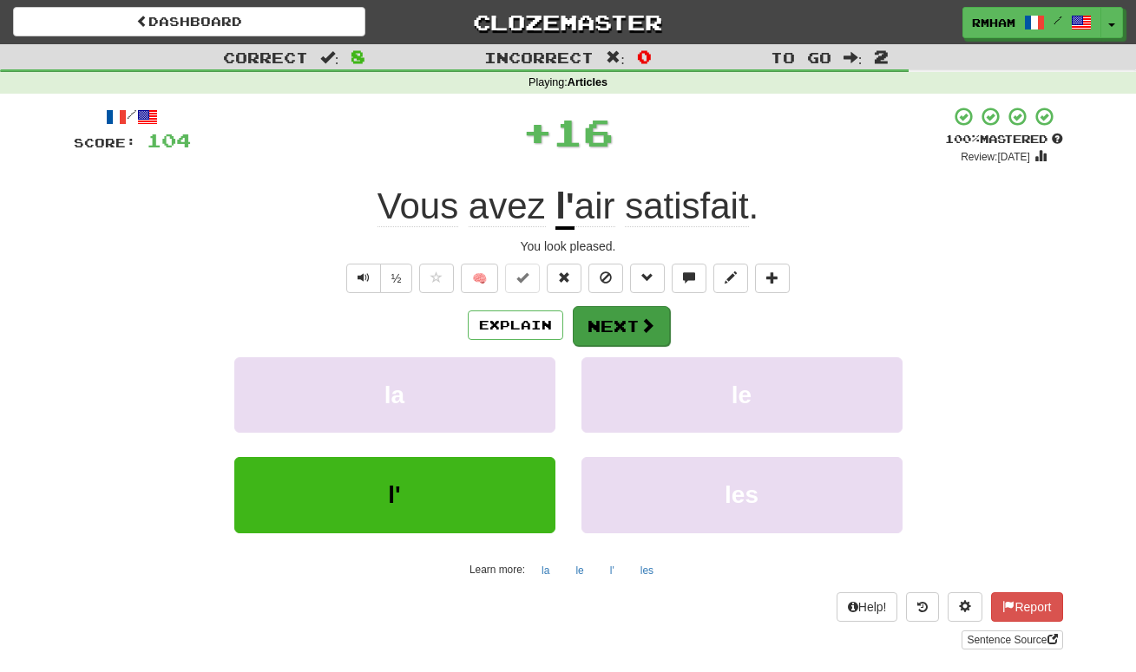
click at [602, 331] on button "Next" at bounding box center [621, 326] width 97 height 40
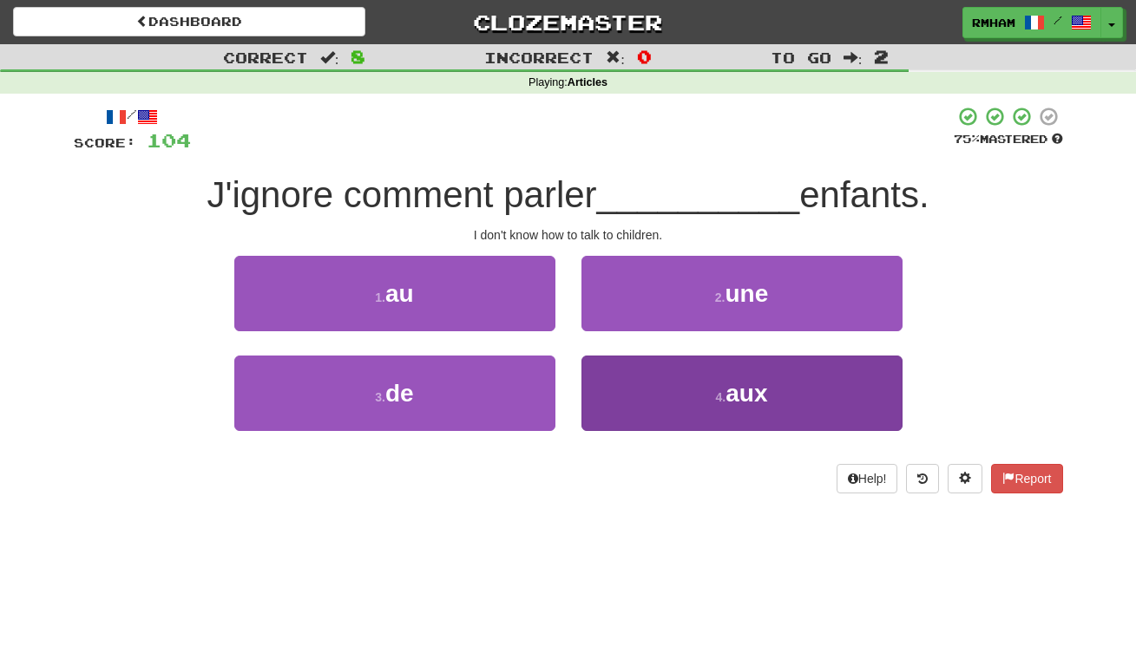
click at [678, 377] on button "4 . aux" at bounding box center [741, 393] width 321 height 75
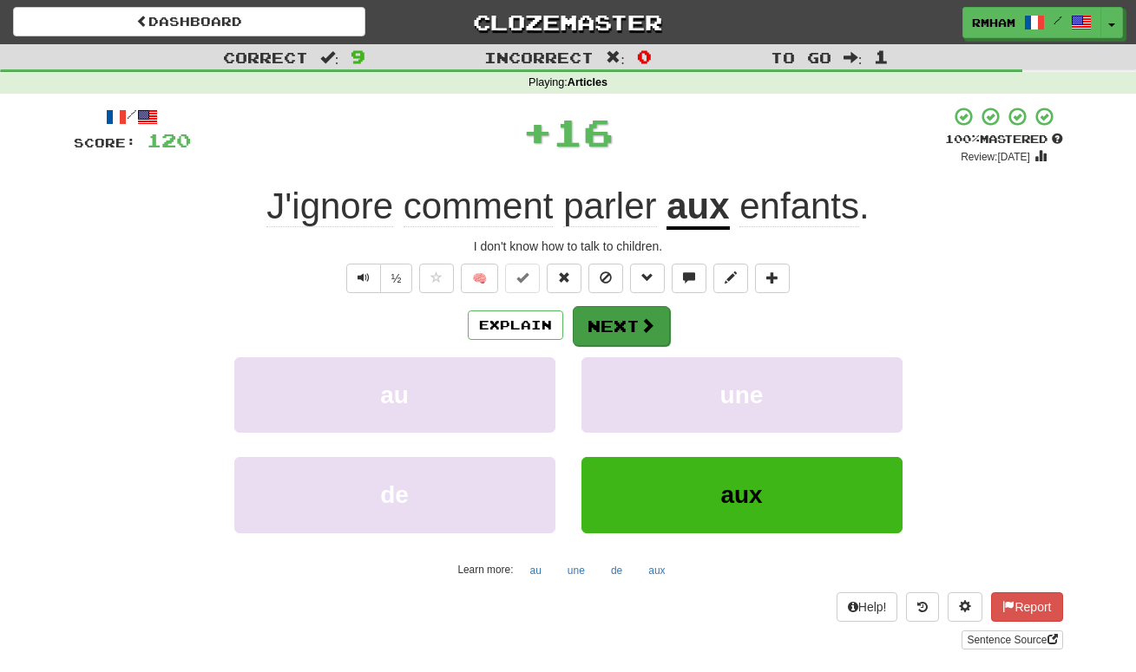
click at [639, 323] on span at bounding box center [647, 326] width 16 height 16
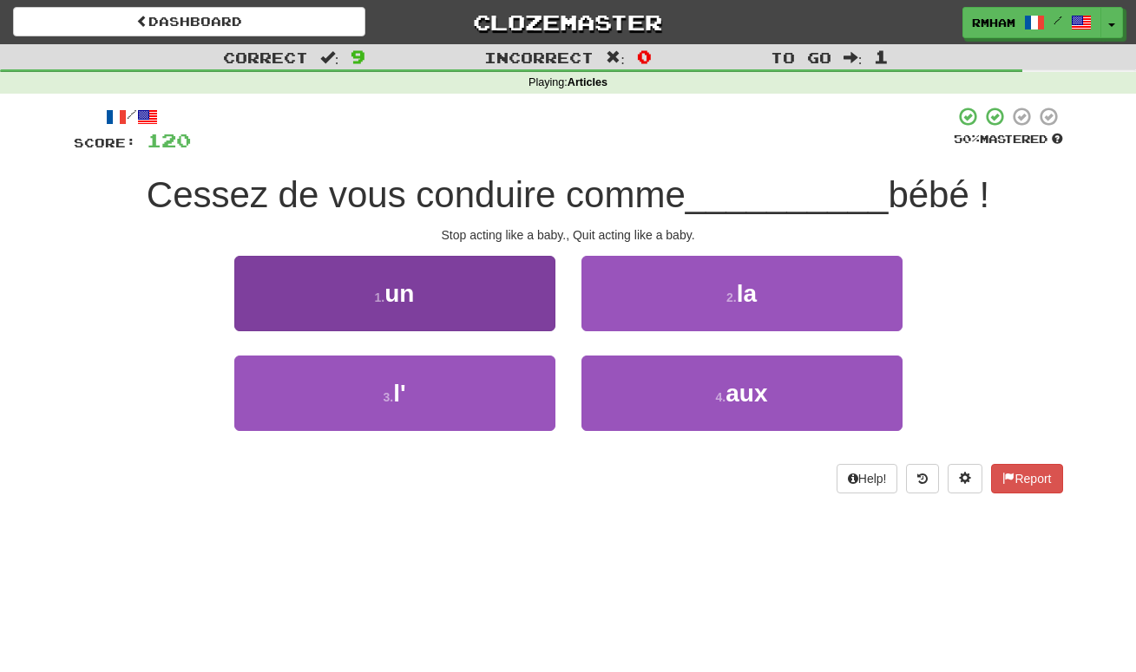
click at [466, 316] on button "1 . un" at bounding box center [394, 293] width 321 height 75
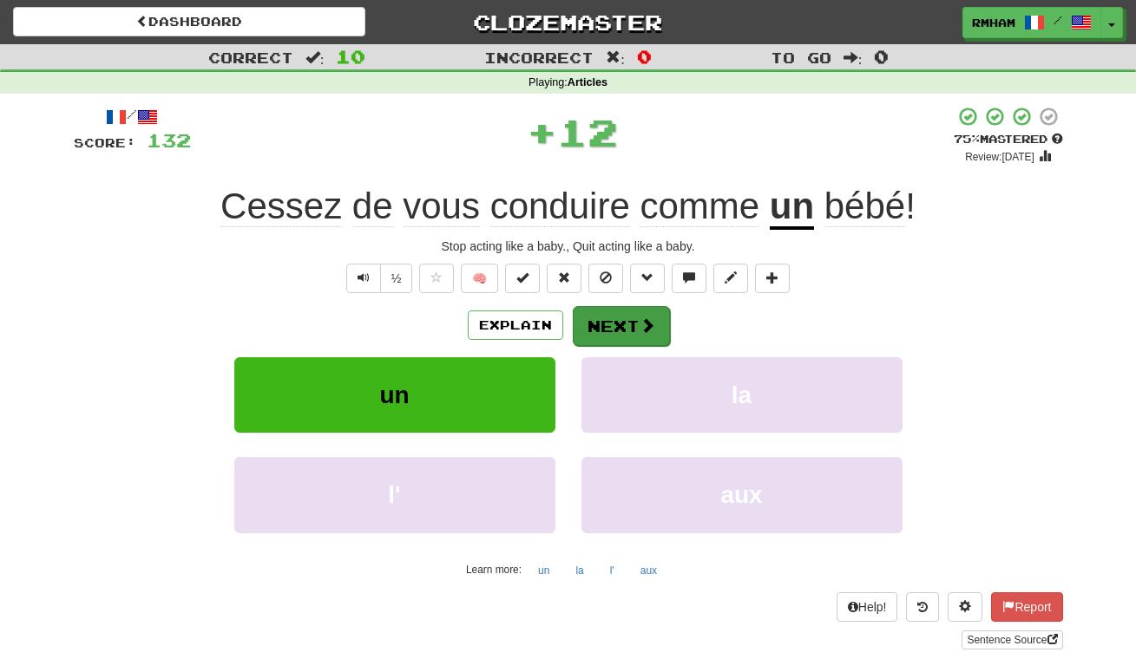
click at [604, 323] on button "Next" at bounding box center [621, 326] width 97 height 40
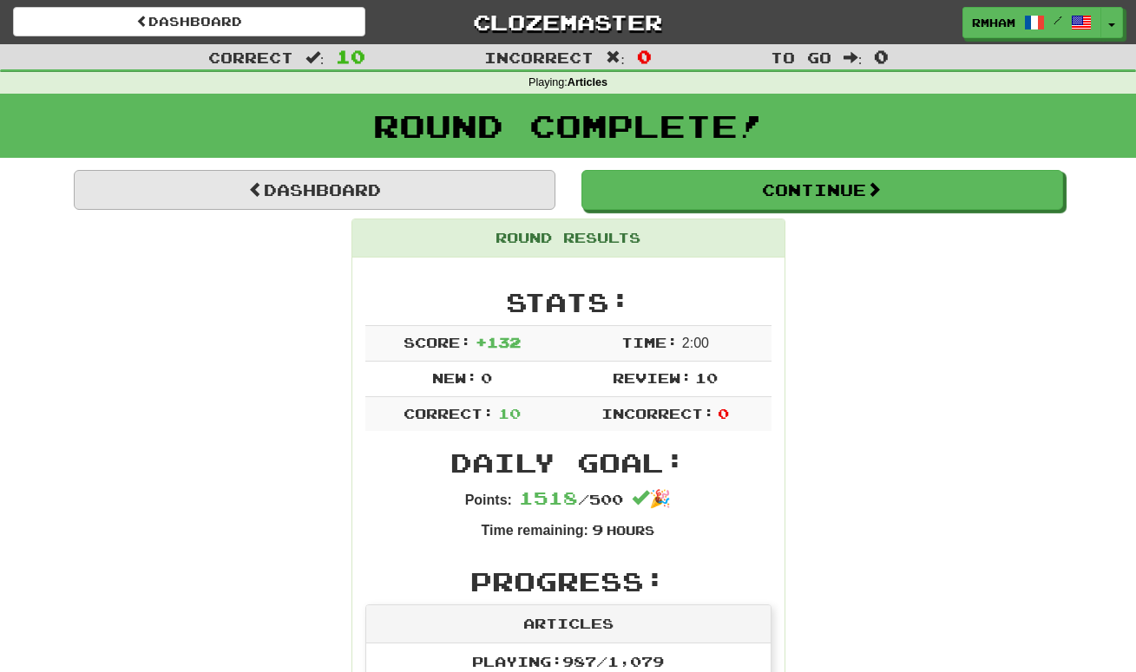
click at [458, 194] on link "Dashboard" at bounding box center [315, 190] width 482 height 40
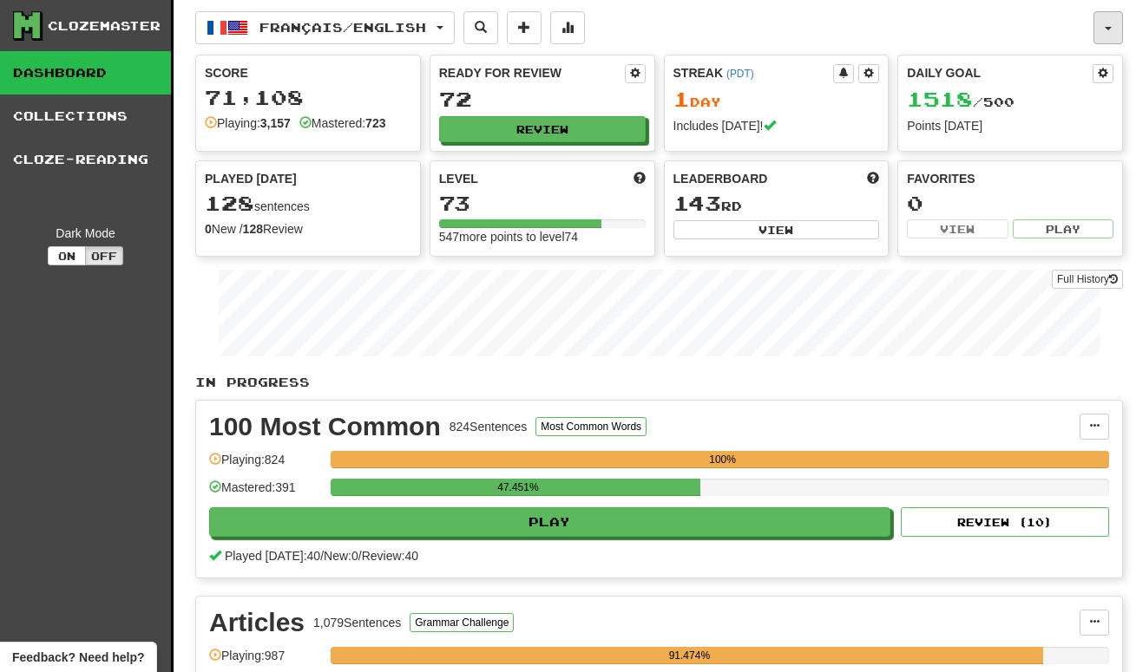
click at [1102, 28] on button "button" at bounding box center [1107, 27] width 29 height 33
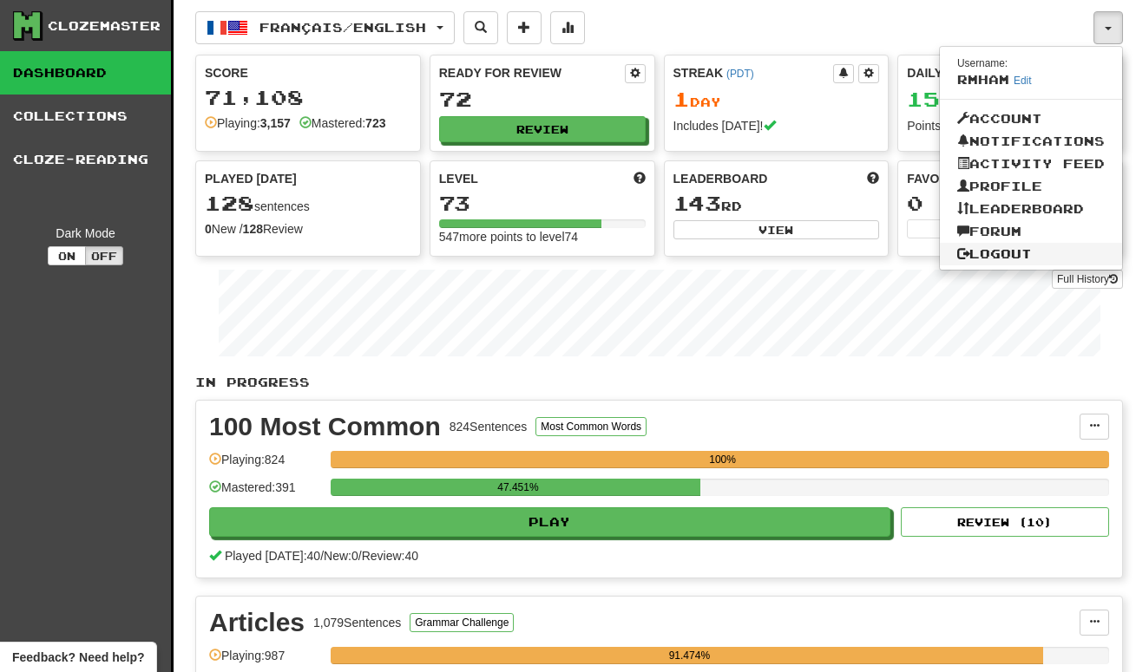
click at [1002, 256] on link "Logout" at bounding box center [1031, 254] width 182 height 23
